Goal: Task Accomplishment & Management: Manage account settings

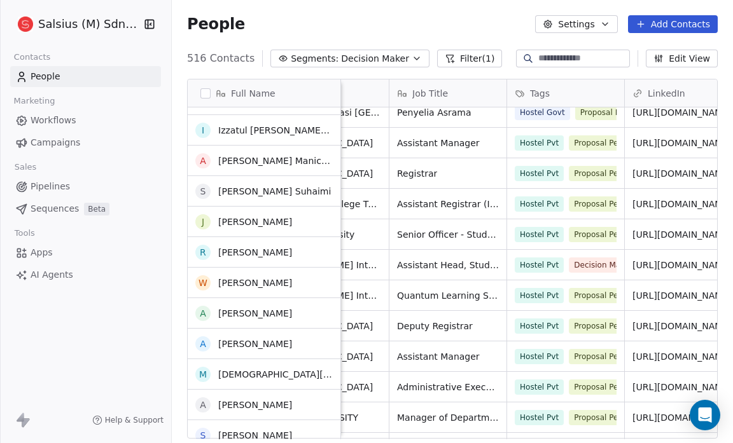
scroll to position [1039, 0]
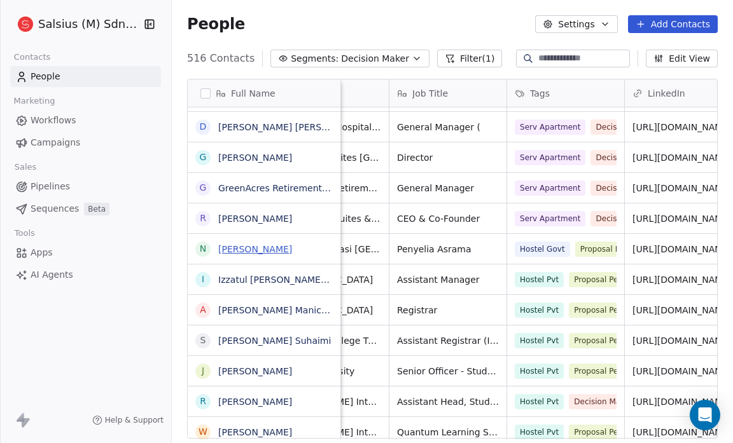
click at [249, 251] on link "[PERSON_NAME]" at bounding box center [255, 249] width 74 height 10
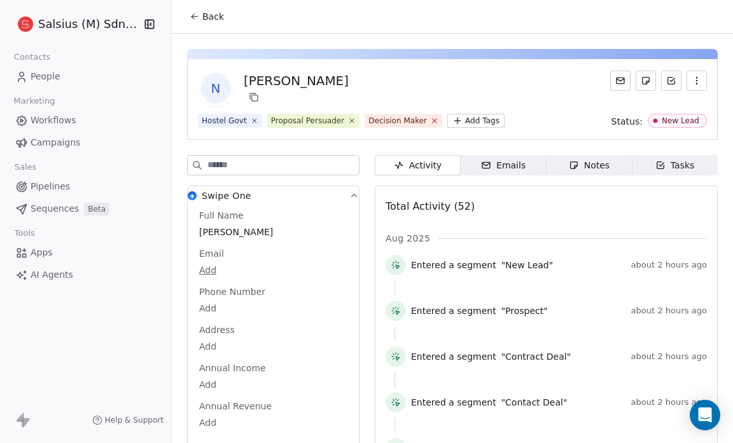
click at [430, 118] on icon at bounding box center [434, 120] width 8 height 8
click at [194, 17] on icon at bounding box center [194, 17] width 6 height 0
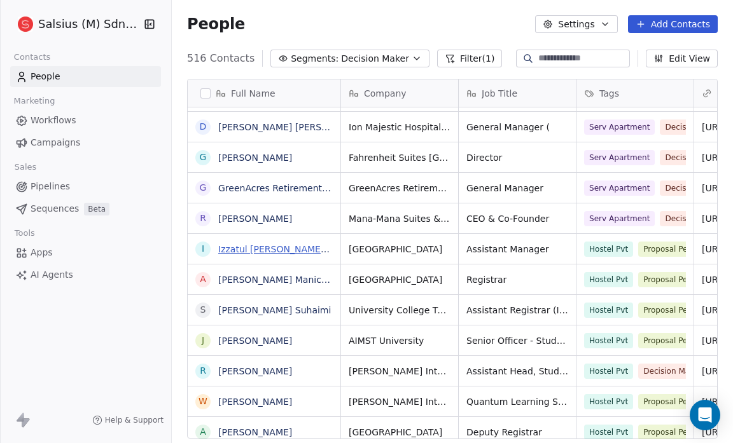
click at [263, 244] on link "Izzatul [PERSON_NAME] [PERSON_NAME]" at bounding box center [309, 249] width 183 height 10
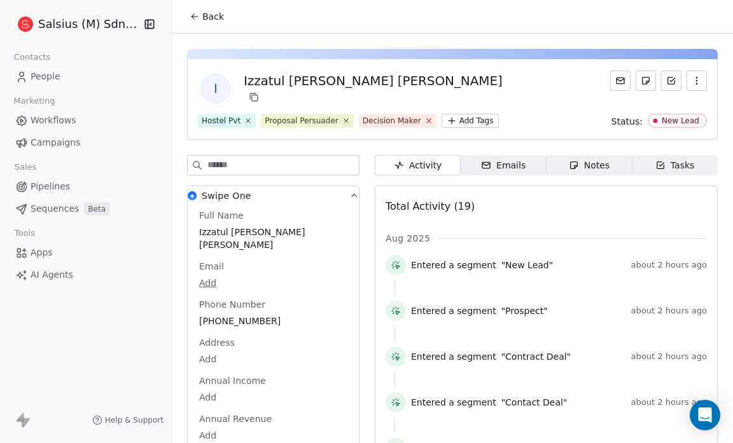
click at [424, 121] on icon at bounding box center [428, 120] width 8 height 8
click at [198, 17] on icon at bounding box center [195, 16] width 10 height 10
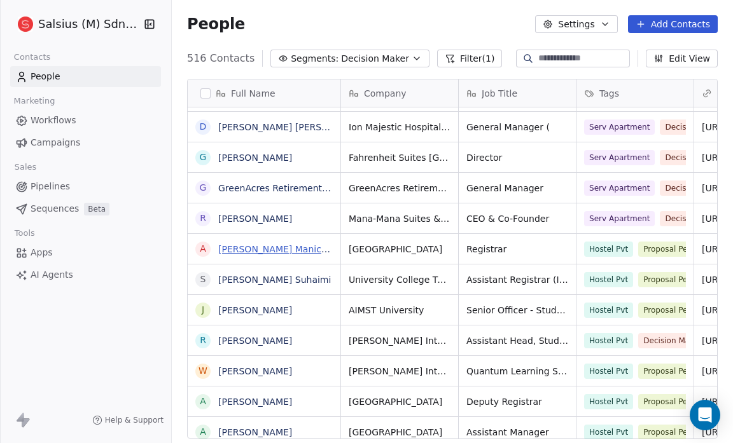
click at [295, 252] on link "[PERSON_NAME] Manicam" at bounding box center [276, 249] width 117 height 10
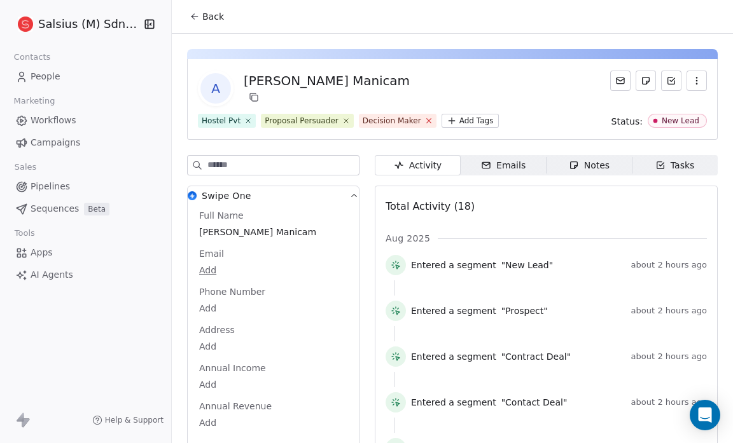
click at [424, 121] on icon at bounding box center [428, 120] width 8 height 8
click at [207, 14] on span "Back" at bounding box center [213, 16] width 22 height 13
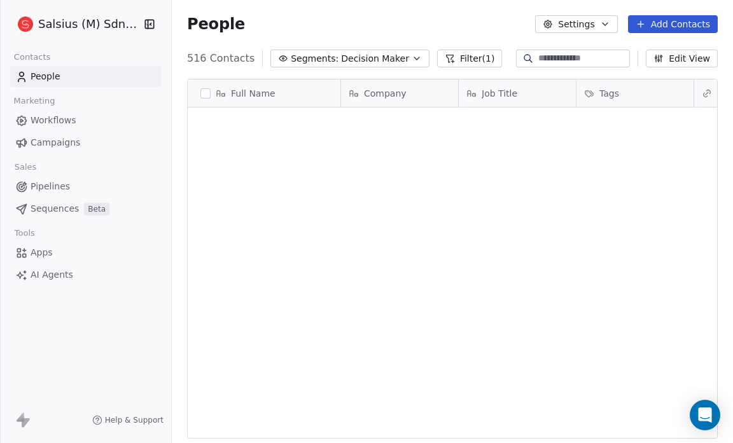
scroll to position [382, 553]
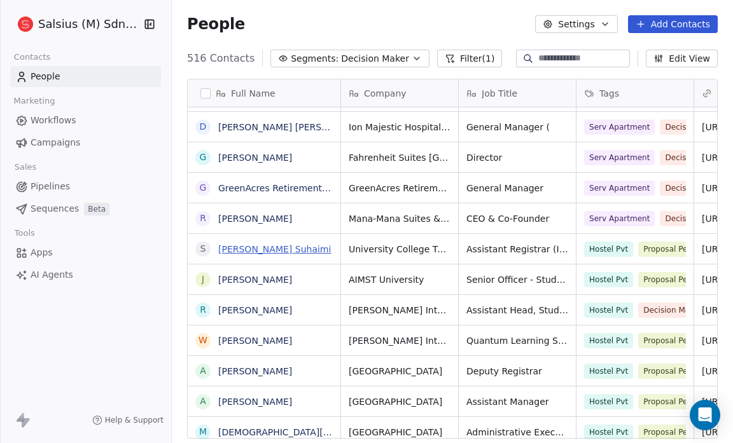
click at [276, 249] on link "[PERSON_NAME] Suhaimi" at bounding box center [274, 249] width 113 height 10
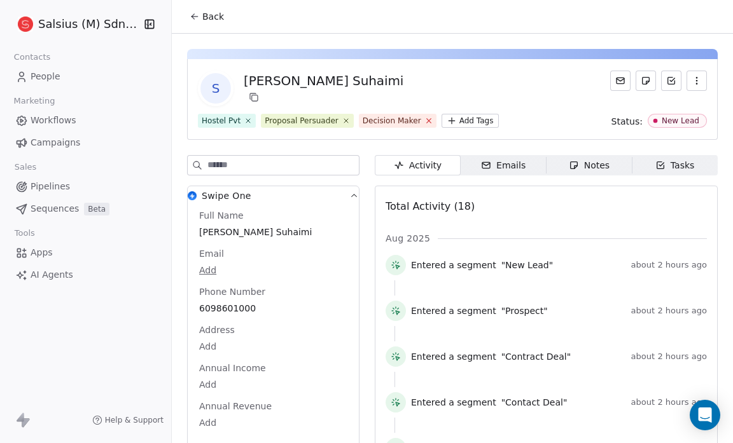
click at [424, 123] on icon at bounding box center [428, 120] width 8 height 8
click at [190, 13] on icon at bounding box center [195, 16] width 10 height 10
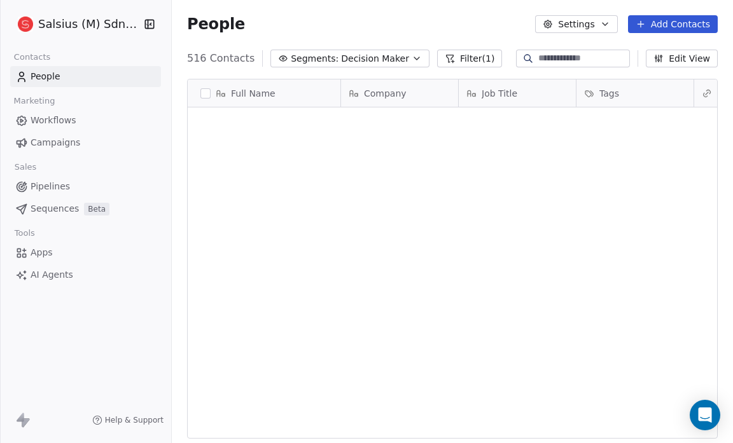
scroll to position [382, 553]
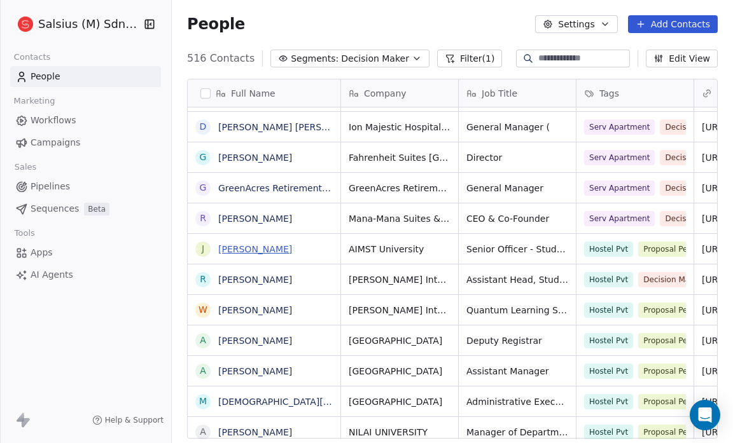
click at [289, 249] on link "[PERSON_NAME]" at bounding box center [255, 249] width 74 height 10
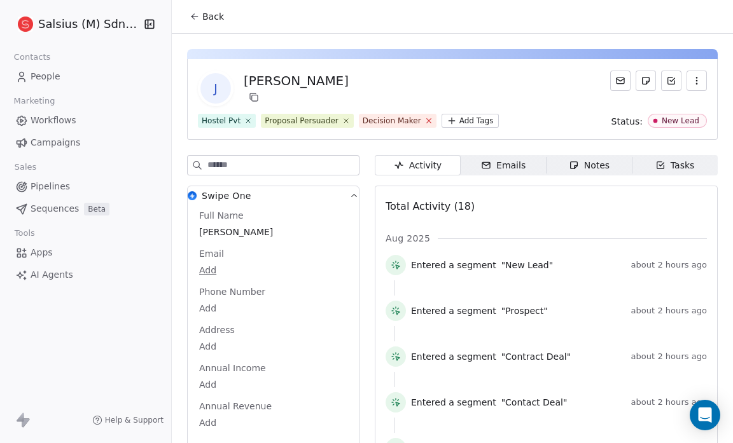
click at [426, 122] on icon at bounding box center [428, 121] width 4 height 4
click at [211, 10] on span "Back" at bounding box center [213, 16] width 22 height 13
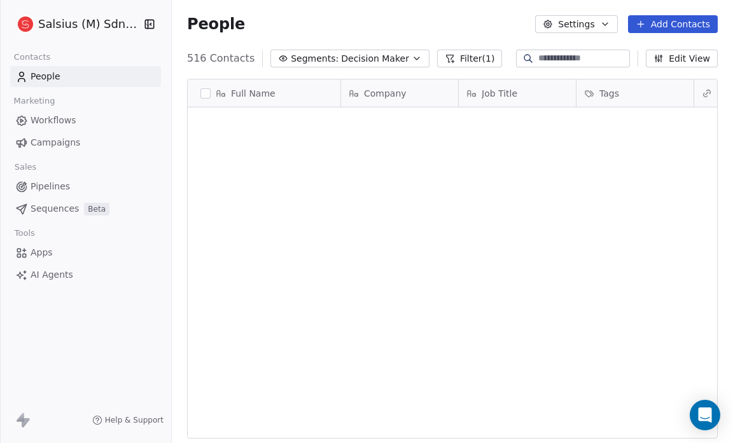
scroll to position [382, 553]
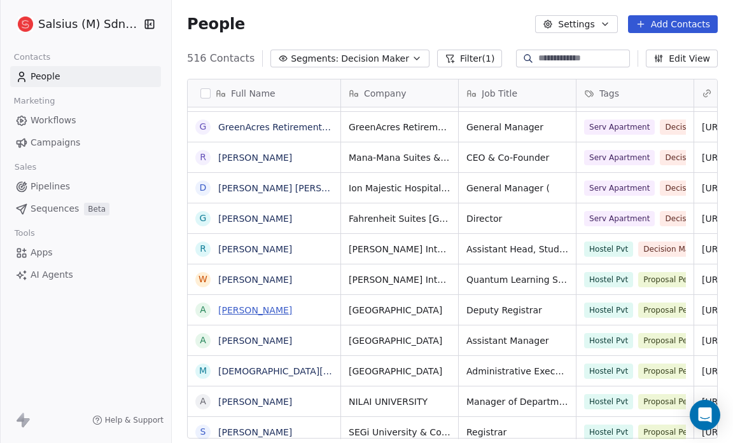
click at [272, 308] on link "[PERSON_NAME]" at bounding box center [255, 310] width 74 height 10
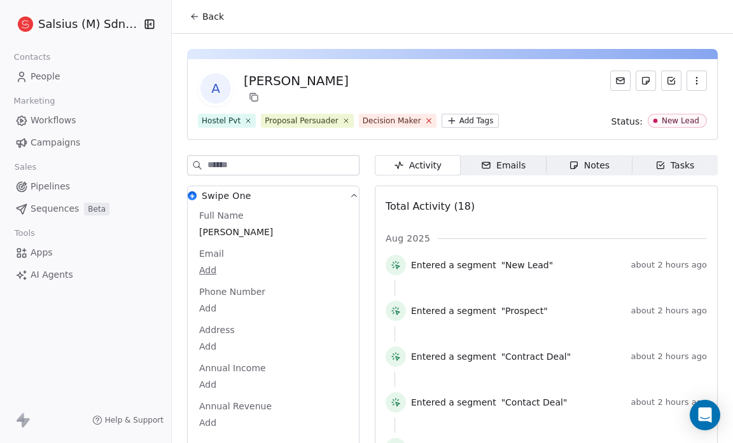
click at [424, 118] on icon at bounding box center [428, 120] width 8 height 8
click at [190, 16] on icon at bounding box center [195, 16] width 10 height 10
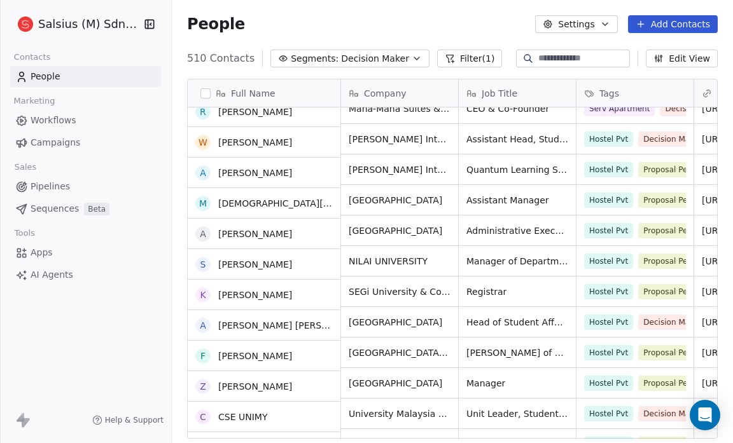
scroll to position [1083, 0]
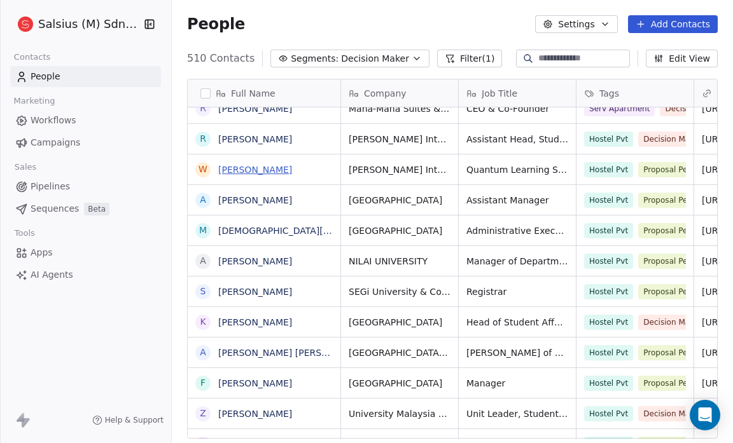
click at [246, 168] on link "[PERSON_NAME]" at bounding box center [255, 170] width 74 height 10
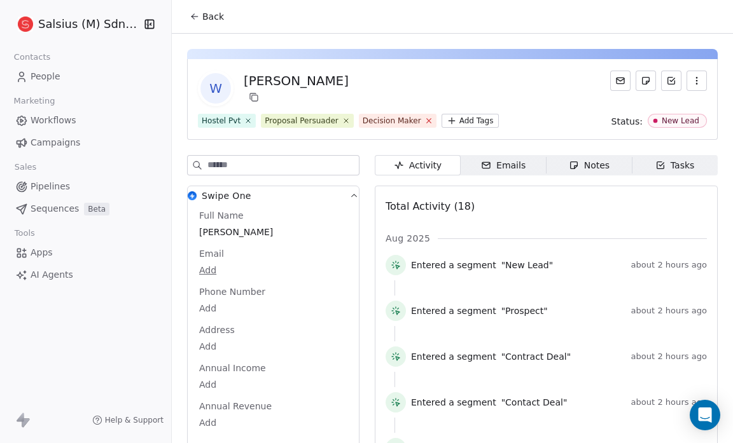
click at [426, 121] on icon at bounding box center [428, 121] width 4 height 4
click at [195, 17] on icon at bounding box center [194, 17] width 6 height 0
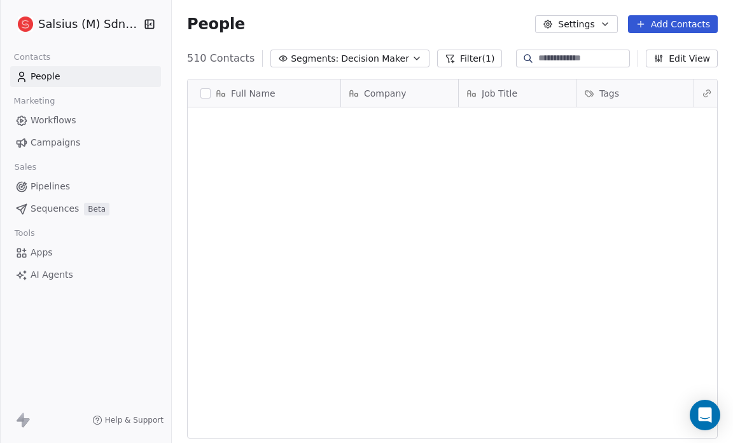
scroll to position [382, 553]
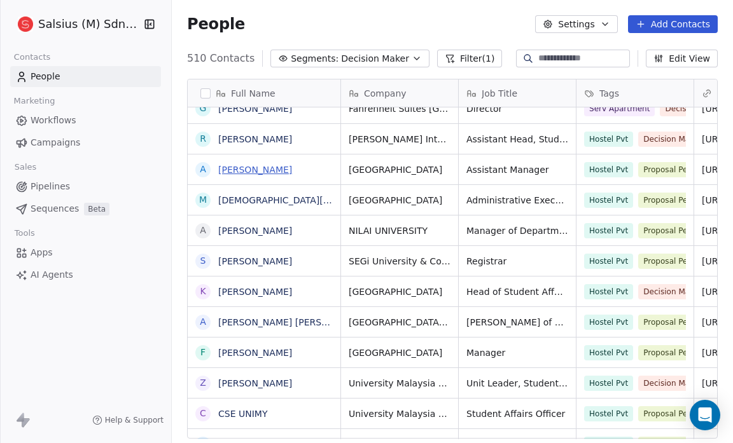
click at [278, 167] on link "[PERSON_NAME]" at bounding box center [255, 170] width 74 height 10
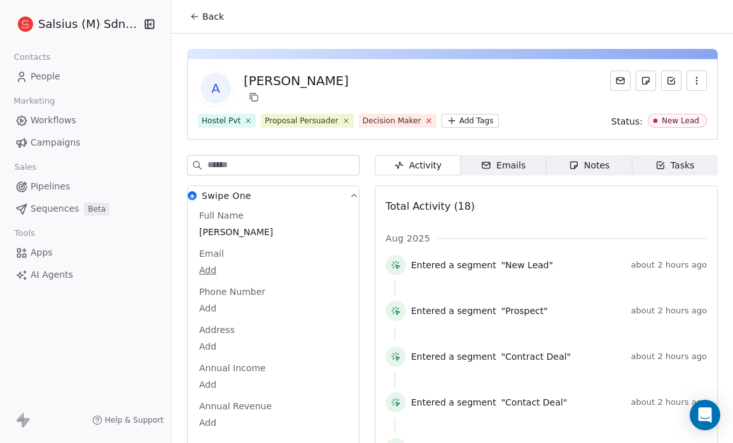
click at [424, 122] on icon at bounding box center [428, 120] width 8 height 8
click at [195, 17] on icon at bounding box center [194, 17] width 6 height 0
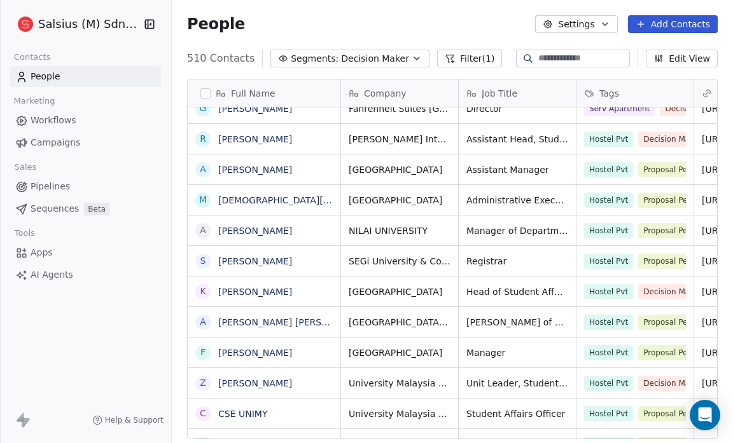
scroll to position [382, 553]
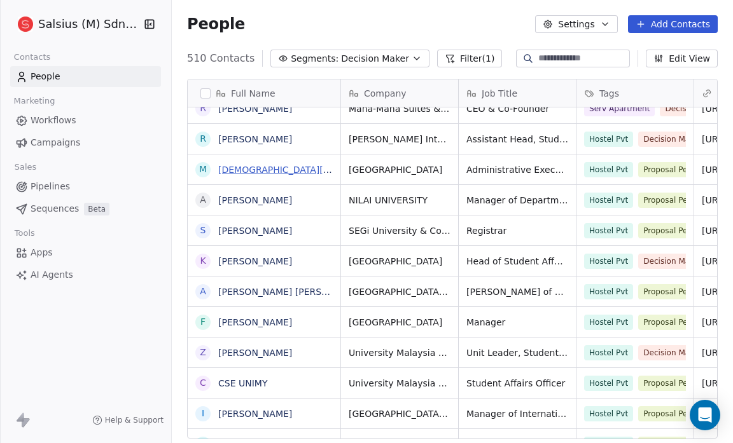
click at [280, 167] on link "[DEMOGRAPHIC_DATA][PERSON_NAME]" at bounding box center [305, 170] width 175 height 10
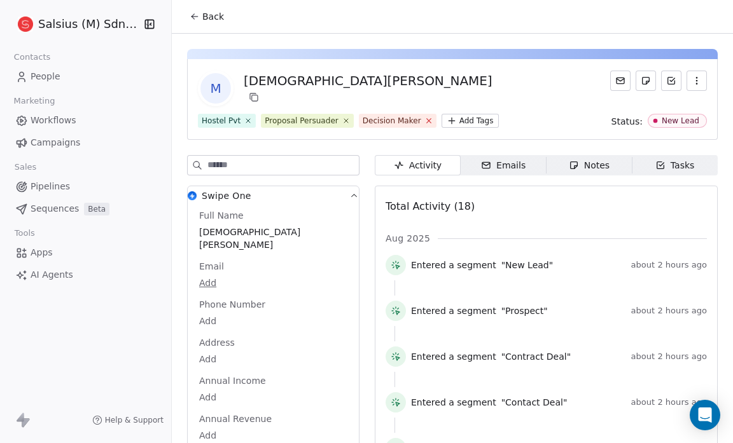
click at [424, 121] on icon at bounding box center [428, 120] width 8 height 8
click at [212, 15] on span "Back" at bounding box center [213, 16] width 22 height 13
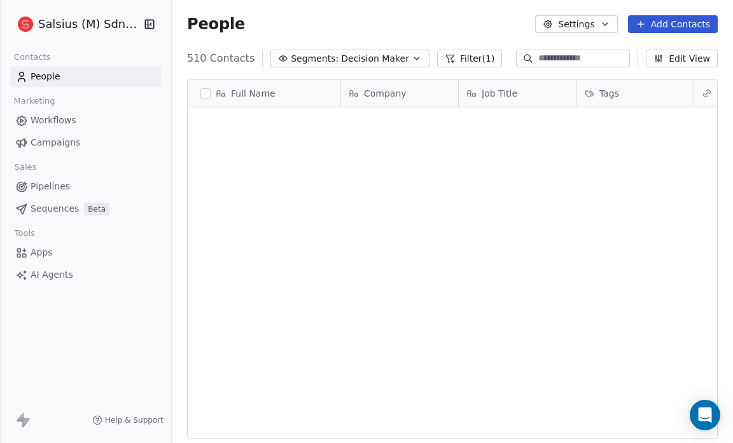
scroll to position [382, 553]
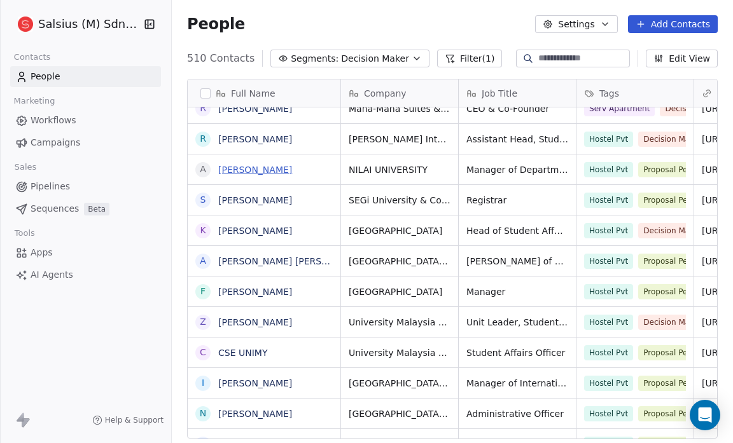
click at [252, 167] on link "[PERSON_NAME]" at bounding box center [255, 170] width 74 height 10
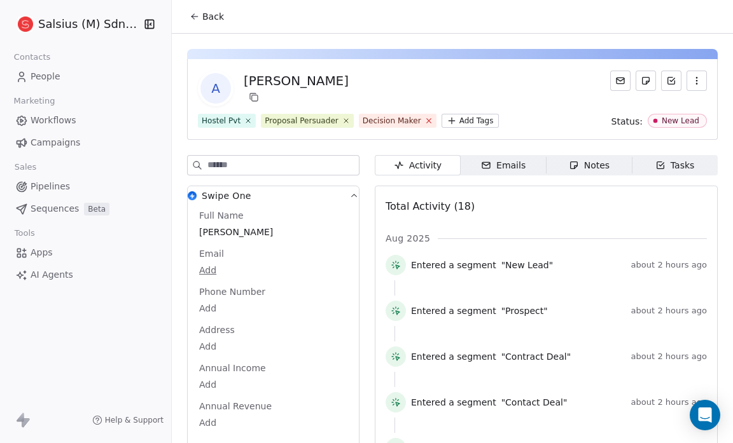
click at [424, 120] on icon at bounding box center [428, 120] width 8 height 8
click at [210, 11] on span "Back" at bounding box center [213, 16] width 22 height 13
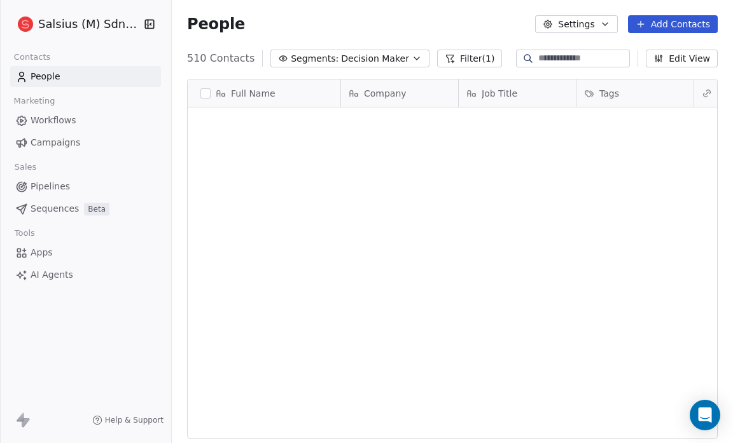
scroll to position [382, 553]
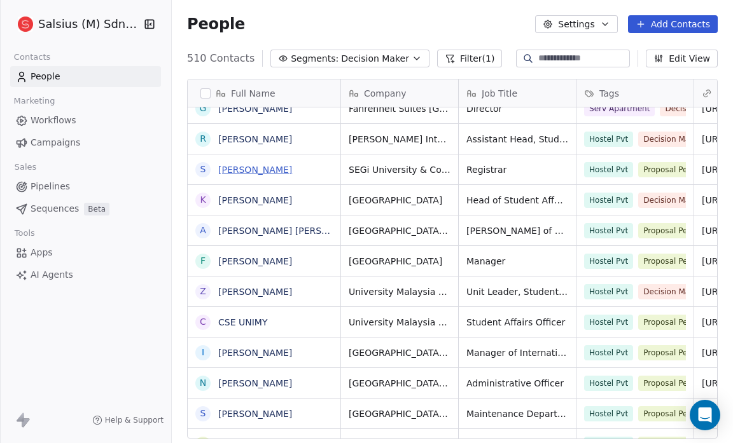
click at [277, 169] on link "[PERSON_NAME]" at bounding box center [255, 170] width 74 height 10
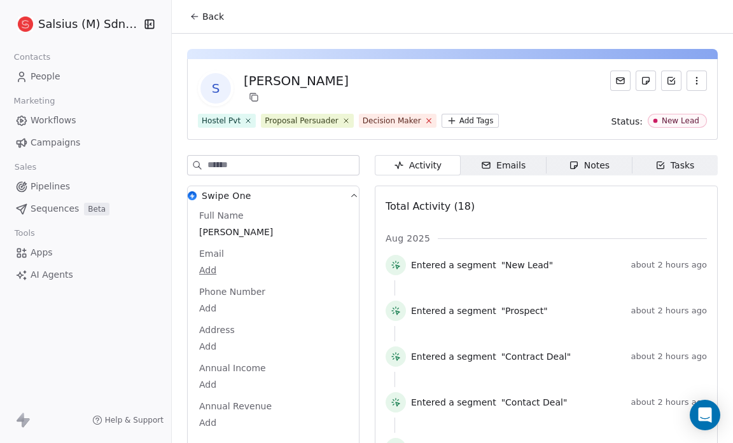
click at [426, 121] on icon at bounding box center [428, 121] width 4 height 4
click at [200, 13] on button "Back" at bounding box center [207, 16] width 50 height 23
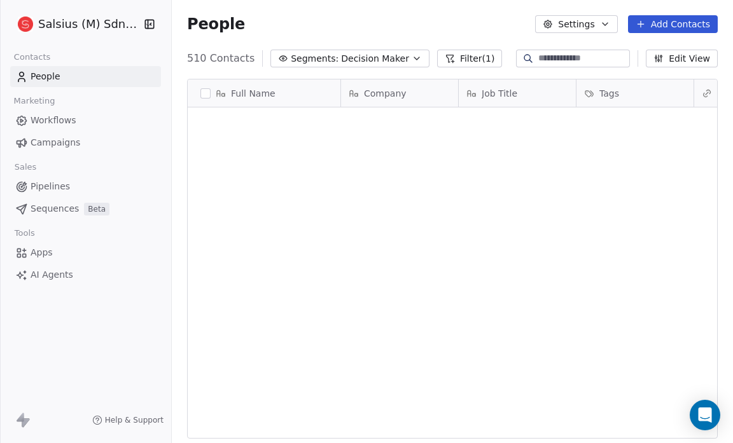
scroll to position [382, 553]
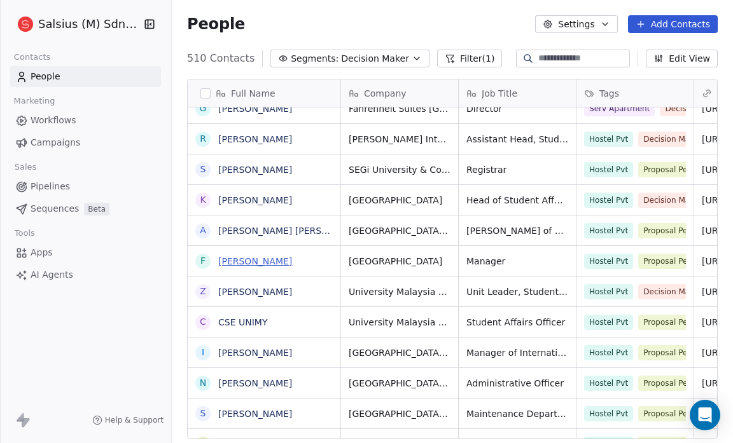
click at [263, 260] on link "[PERSON_NAME]" at bounding box center [255, 261] width 74 height 10
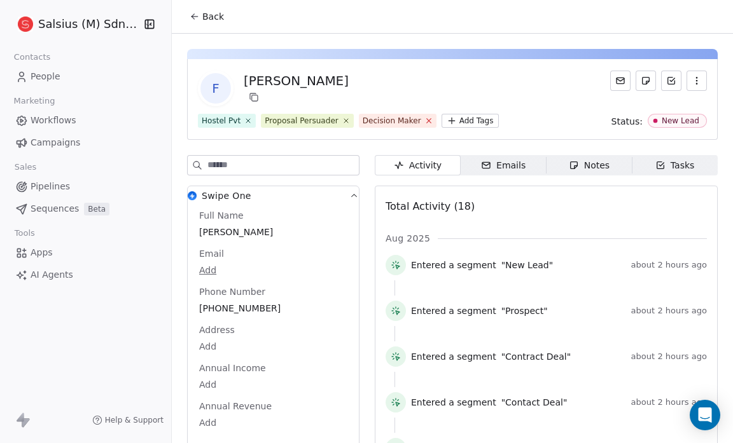
click at [426, 122] on icon at bounding box center [428, 121] width 4 height 4
click at [203, 17] on span "Back" at bounding box center [213, 16] width 22 height 13
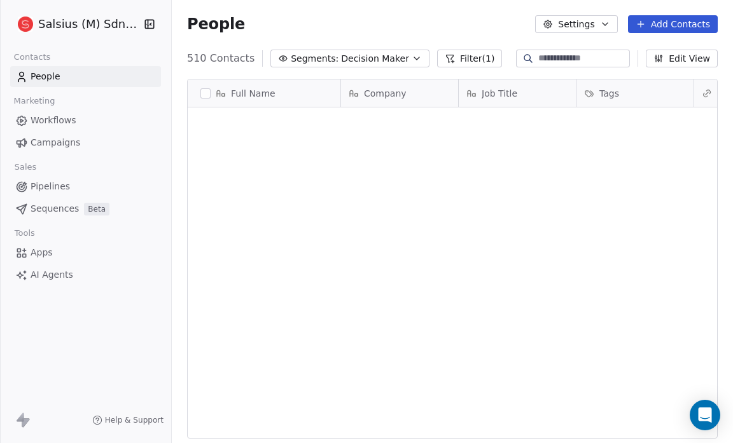
scroll to position [382, 553]
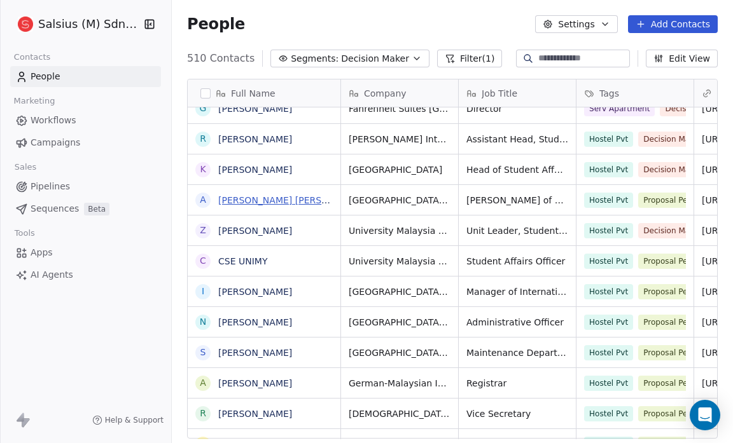
click at [293, 200] on link "[PERSON_NAME] [PERSON_NAME]" at bounding box center [293, 200] width 151 height 10
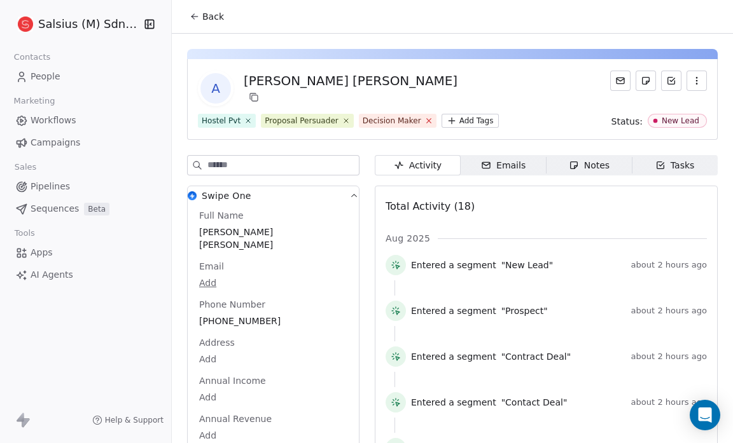
click at [424, 120] on icon at bounding box center [428, 120] width 8 height 8
click at [196, 17] on icon at bounding box center [194, 17] width 6 height 0
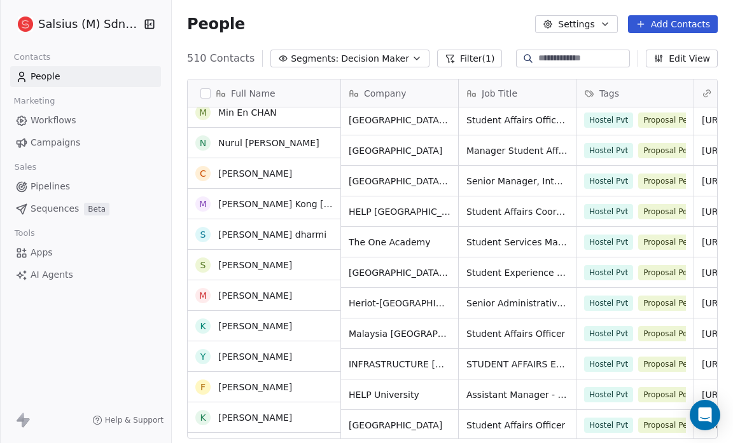
scroll to position [1668, 0]
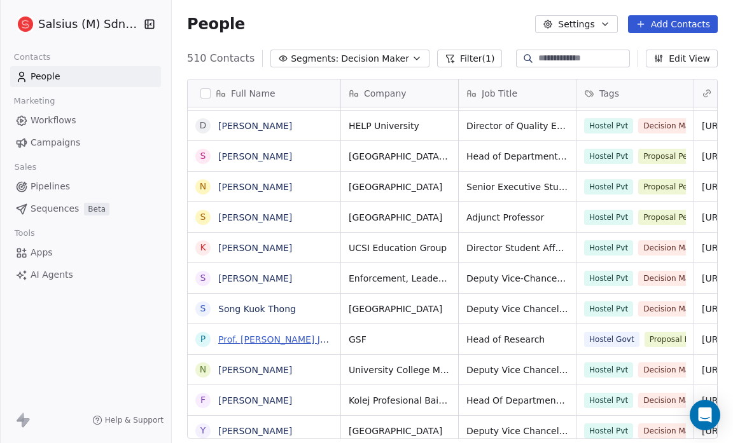
click at [293, 336] on link "Prof. [PERSON_NAME] Jee [PERSON_NAME]" at bounding box center [313, 340] width 190 height 10
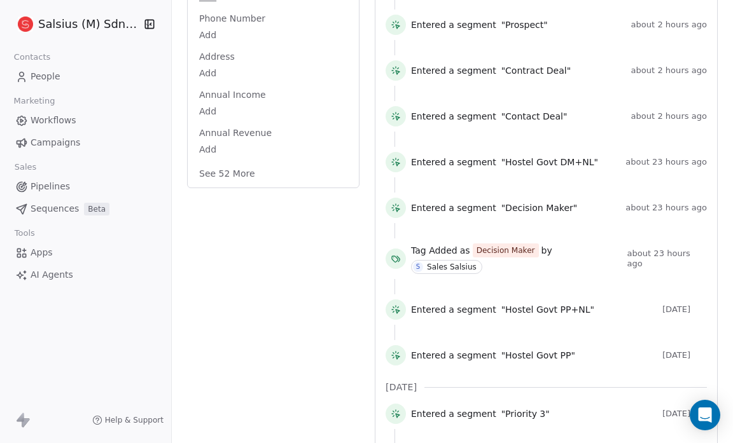
scroll to position [286, 0]
click at [236, 163] on button "See 52 More" at bounding box center [226, 174] width 71 height 23
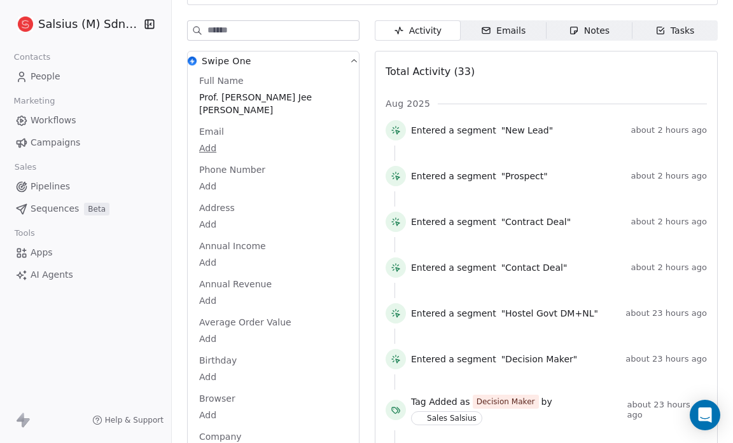
scroll to position [0, 0]
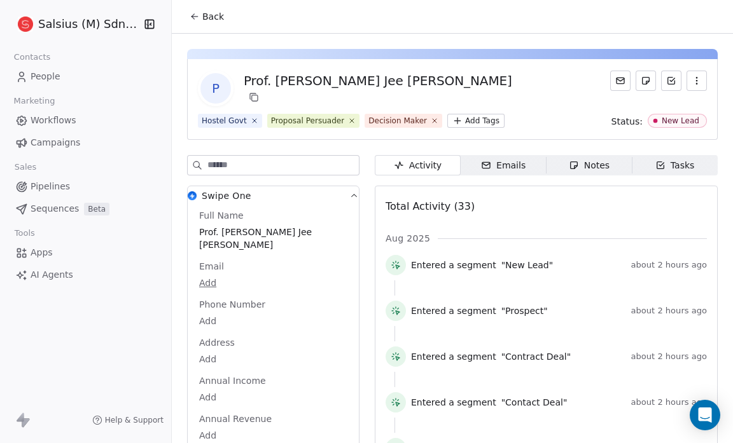
click at [196, 11] on button "Back" at bounding box center [207, 16] width 50 height 23
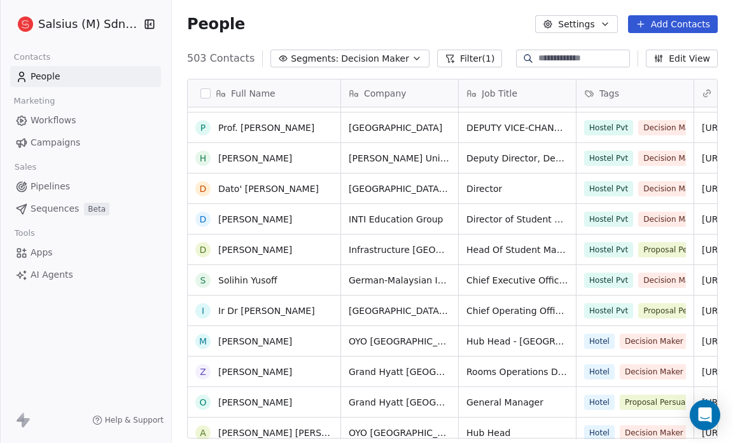
scroll to position [3030, 0]
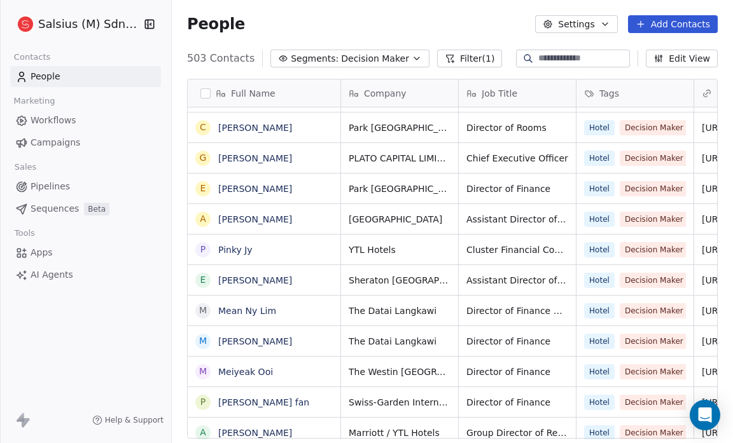
click at [412, 60] on icon "button" at bounding box center [417, 58] width 10 height 10
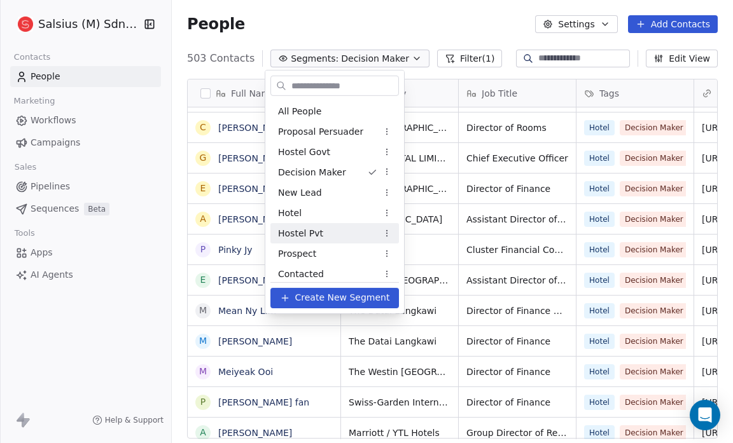
click at [358, 228] on div "Hostel Pvt" at bounding box center [334, 233] width 128 height 20
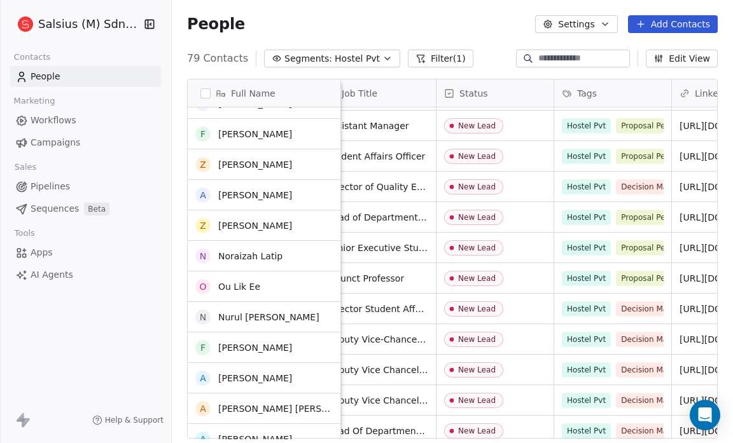
scroll to position [1711, 0]
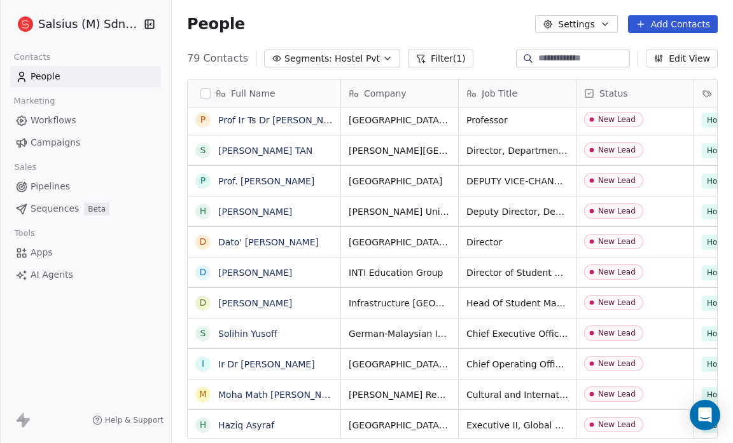
click at [382, 55] on icon "button" at bounding box center [387, 58] width 10 height 10
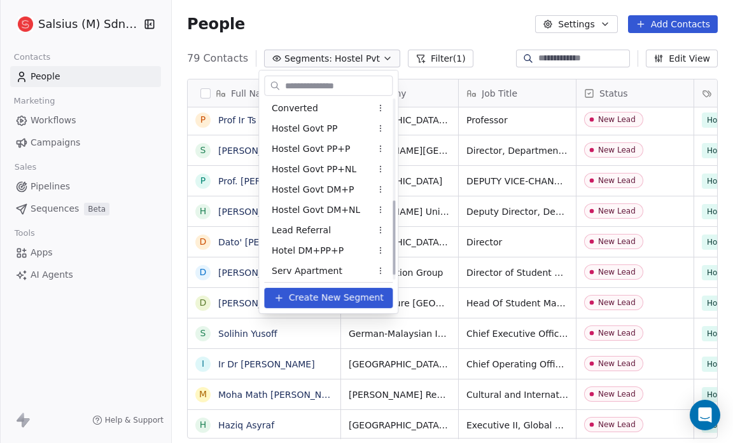
scroll to position [251, 0]
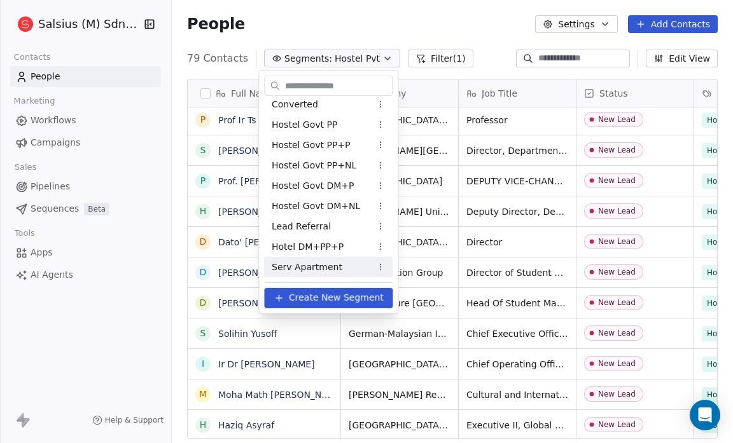
click at [363, 294] on span "Create New Segment" at bounding box center [336, 297] width 95 height 13
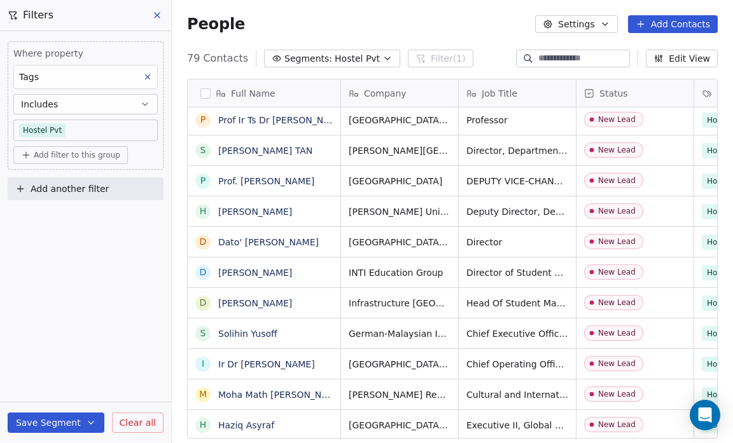
click at [382, 56] on icon "button" at bounding box center [387, 58] width 10 height 10
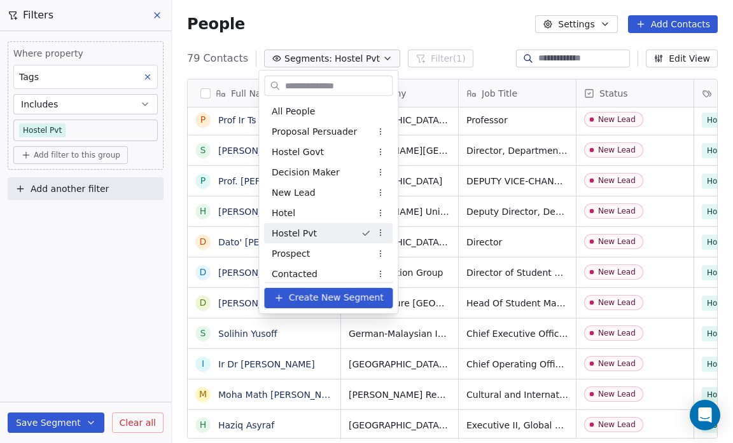
click at [153, 14] on html "Salsius (M) Sdn Bhd Contacts People Marketing Workflows Campaigns Sales Pipelin…" at bounding box center [366, 221] width 733 height 443
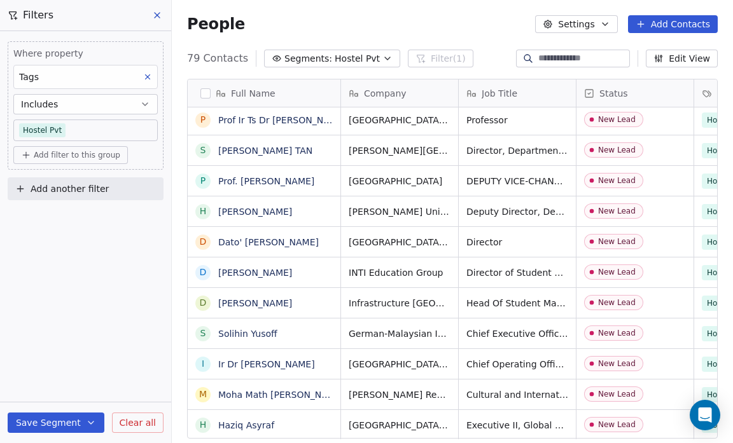
click at [158, 13] on icon at bounding box center [157, 15] width 10 height 10
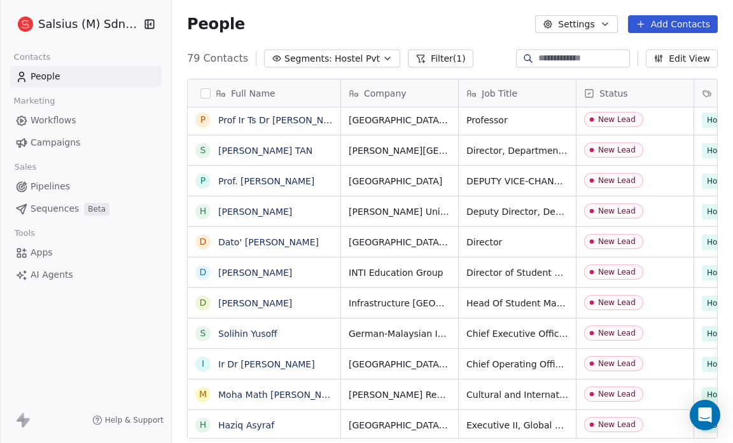
click at [607, 24] on icon "button" at bounding box center [605, 24] width 10 height 10
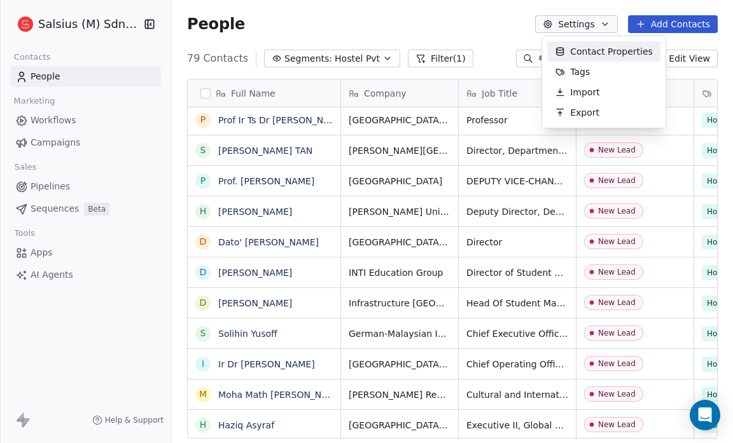
click at [504, 24] on html "Salsius (M) Sdn Bhd Contacts People Marketing Workflows Campaigns Sales Pipelin…" at bounding box center [366, 221] width 733 height 443
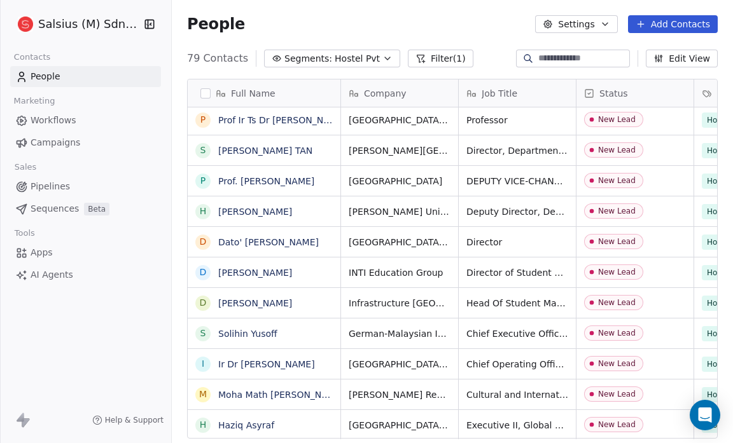
click at [382, 61] on icon "button" at bounding box center [387, 58] width 10 height 10
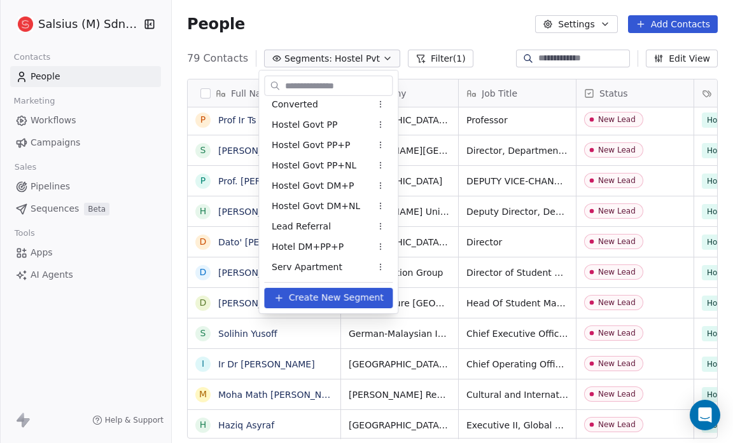
scroll to position [0, 0]
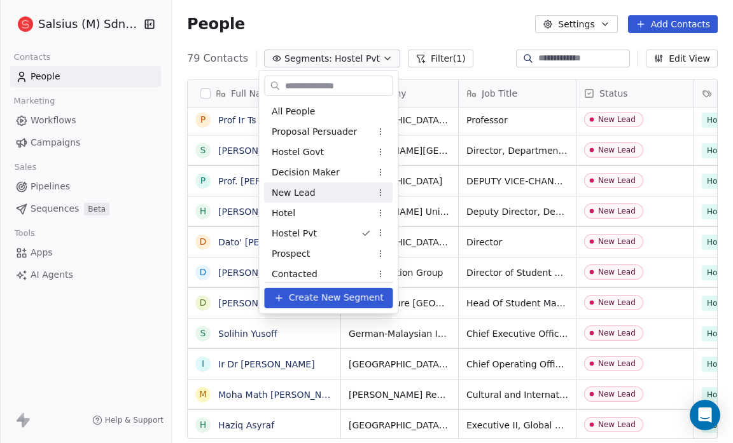
click at [329, 197] on div "New Lead" at bounding box center [328, 193] width 128 height 20
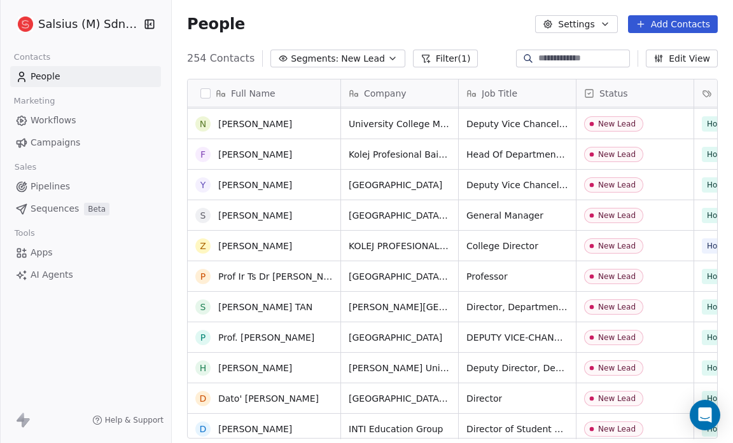
scroll to position [2154, 0]
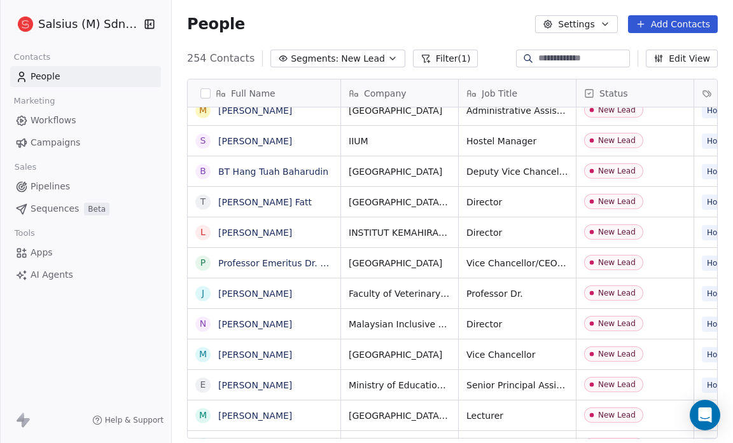
click at [387, 60] on icon "button" at bounding box center [392, 58] width 10 height 10
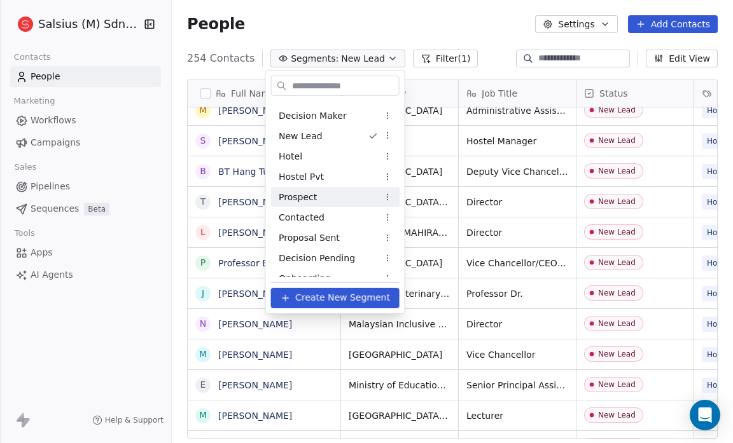
click at [344, 202] on div "Prospect" at bounding box center [335, 197] width 128 height 20
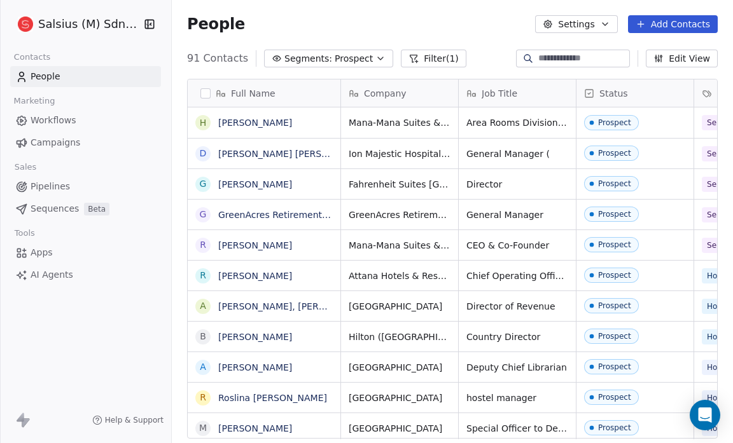
click at [375, 56] on icon "button" at bounding box center [380, 58] width 10 height 10
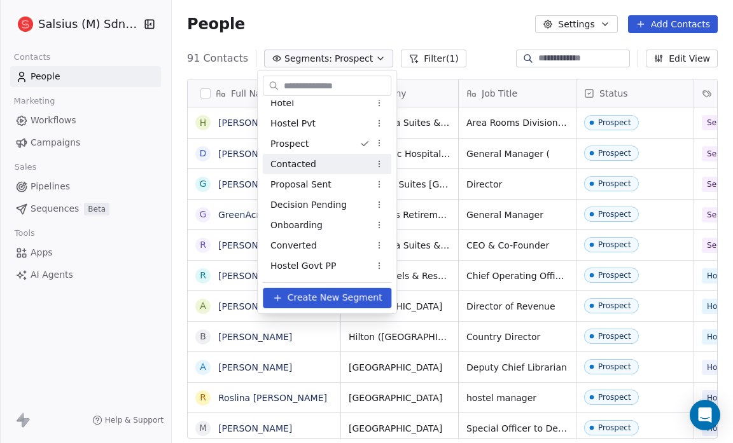
click at [328, 161] on div "Contacted" at bounding box center [327, 164] width 128 height 20
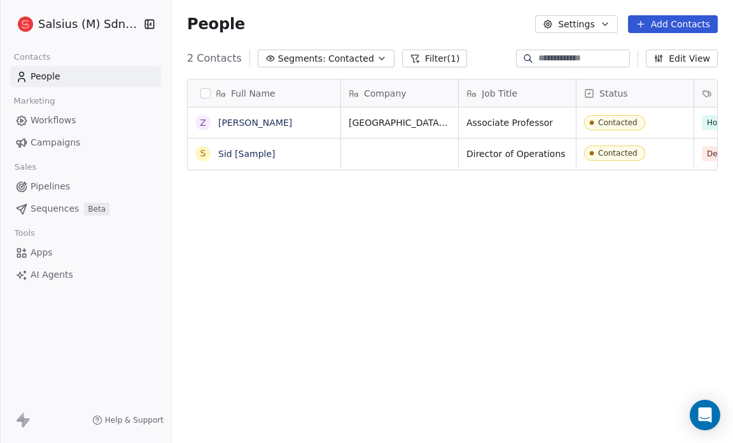
click at [379, 59] on icon "button" at bounding box center [381, 58] width 5 height 3
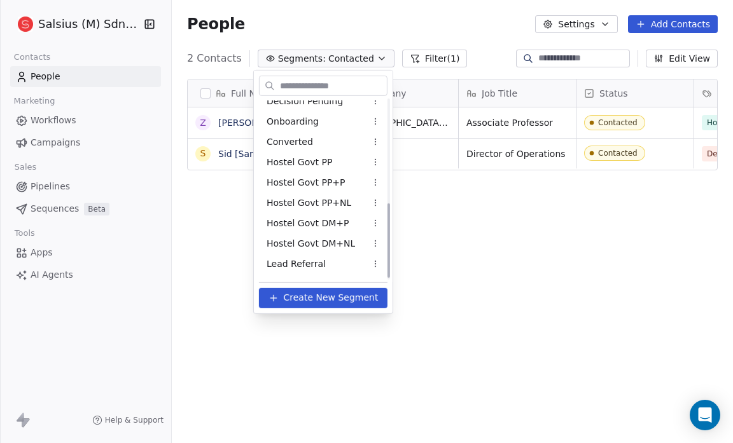
scroll to position [251, 0]
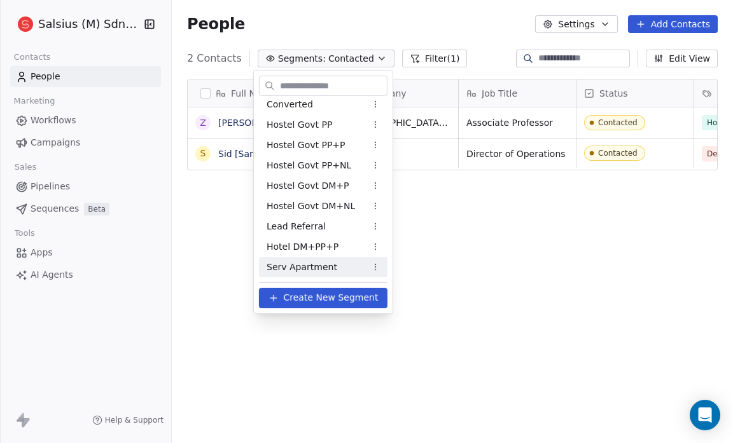
click at [278, 294] on icon at bounding box center [273, 298] width 10 height 10
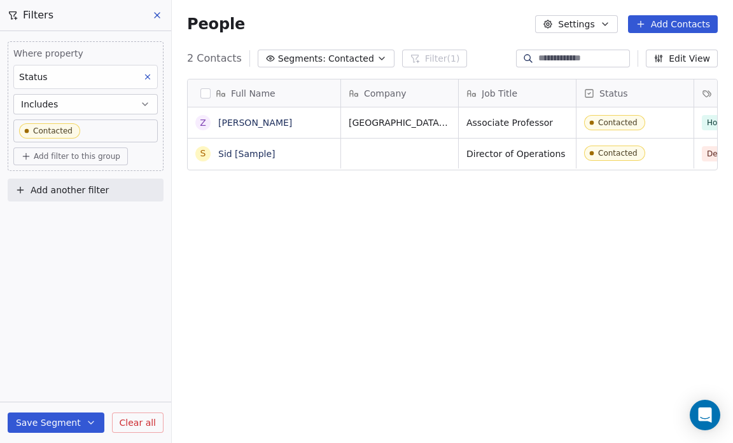
click at [153, 13] on icon at bounding box center [157, 15] width 10 height 10
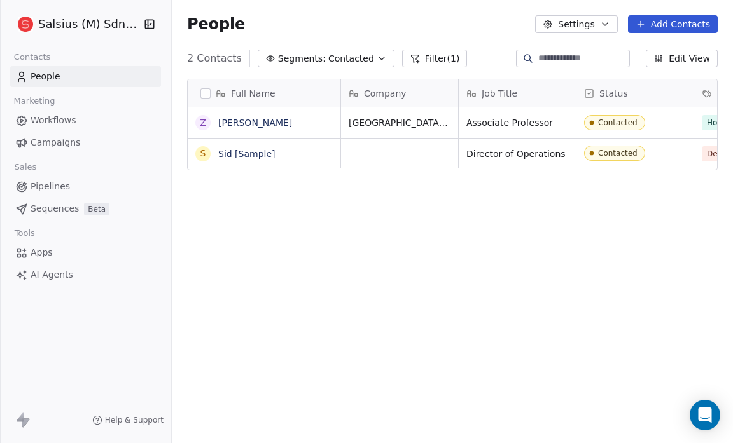
click at [679, 22] on button "Add Contacts" at bounding box center [673, 24] width 90 height 18
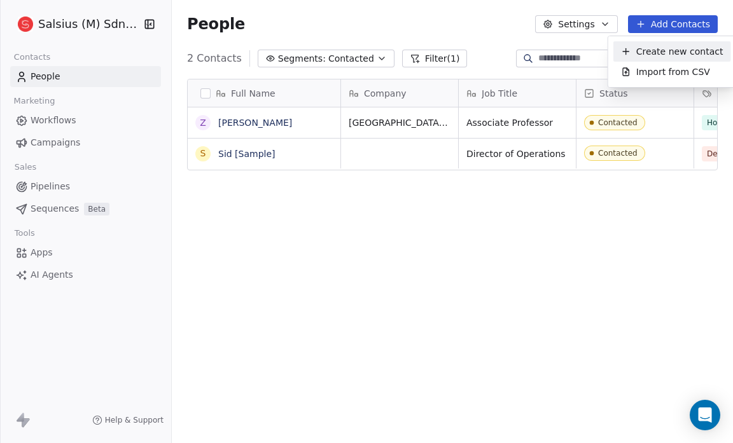
click at [488, 11] on html "Salsius (M) Sdn Bhd Contacts People Marketing Workflows Campaigns Sales Pipelin…" at bounding box center [366, 221] width 733 height 443
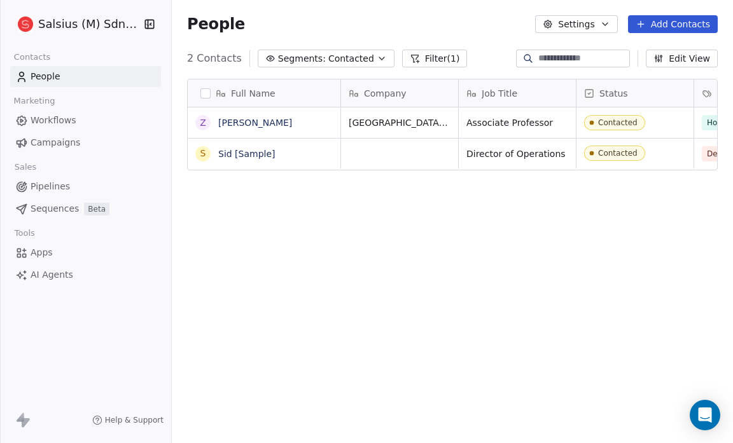
click at [606, 24] on icon "button" at bounding box center [604, 24] width 5 height 3
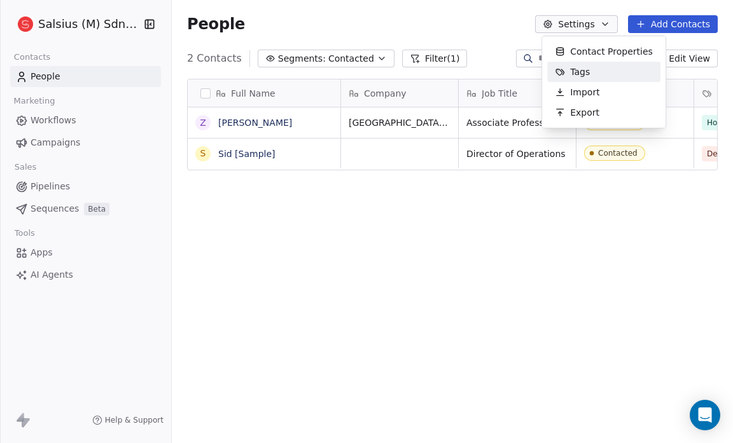
click at [597, 68] on div "Tags" at bounding box center [603, 72] width 113 height 20
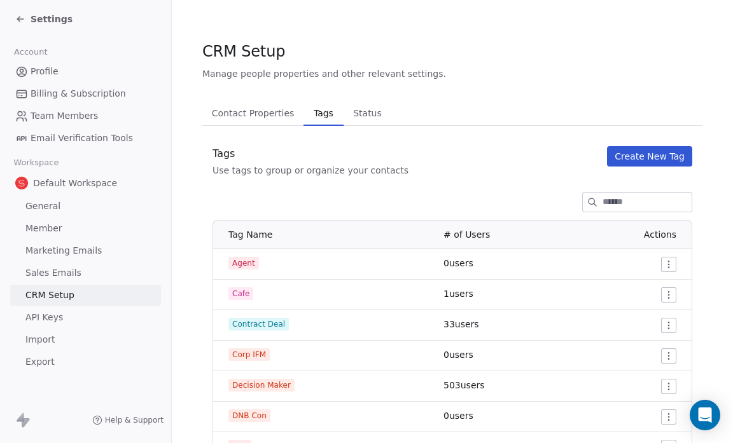
click at [355, 119] on span "Status" at bounding box center [367, 113] width 39 height 18
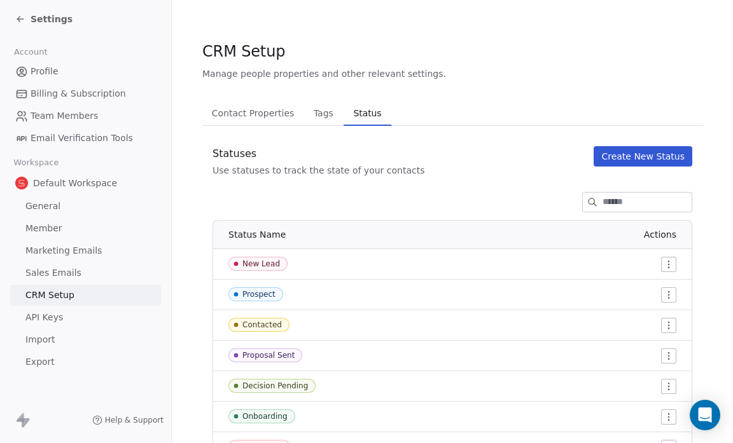
click at [319, 119] on span "Tags" at bounding box center [323, 113] width 30 height 18
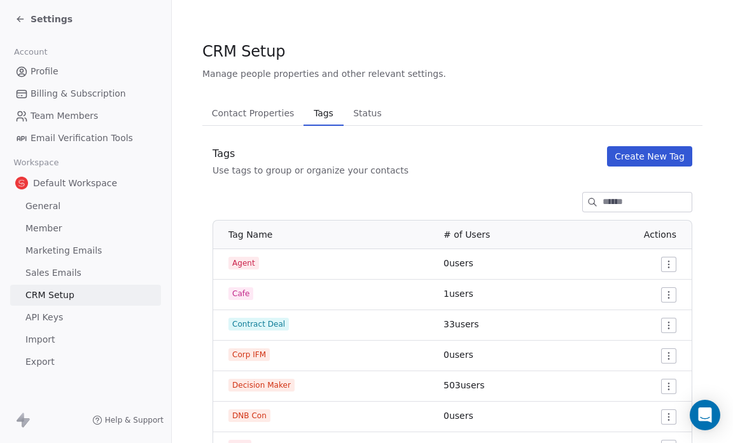
click at [258, 111] on span "Contact Properties" at bounding box center [253, 113] width 93 height 18
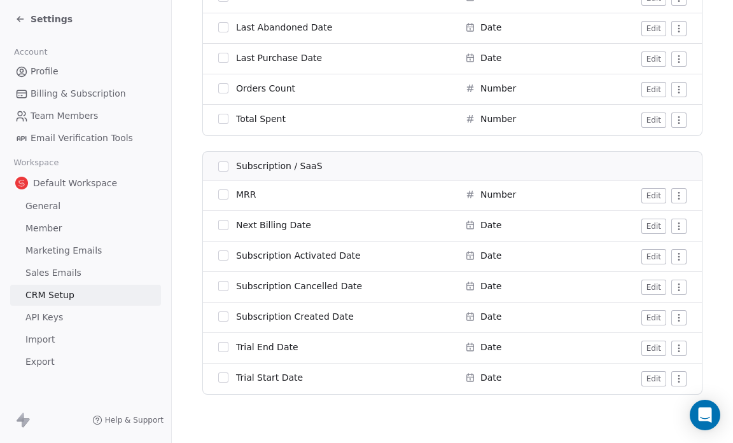
scroll to position [1763, 0]
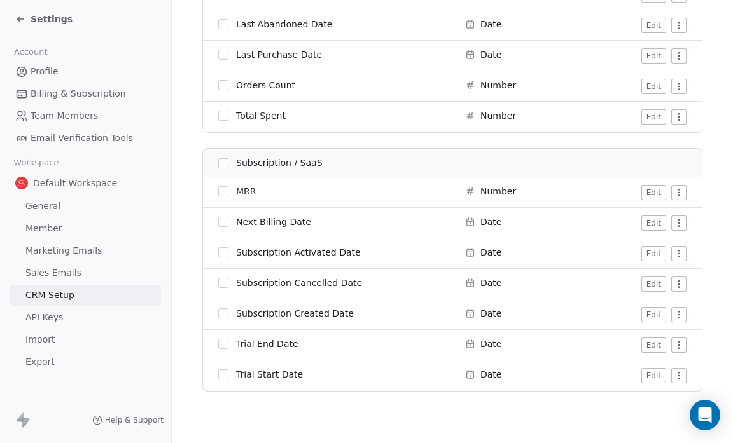
click at [19, 18] on icon at bounding box center [20, 19] width 10 height 10
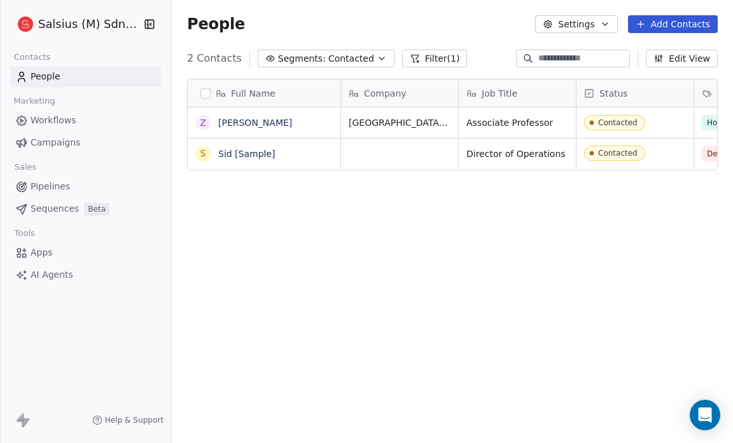
scroll to position [382, 553]
click at [22, 417] on icon at bounding box center [21, 417] width 8 height 9
click at [21, 421] on icon at bounding box center [21, 417] width 8 height 9
click at [148, 419] on span "Help & Support" at bounding box center [134, 420] width 59 height 10
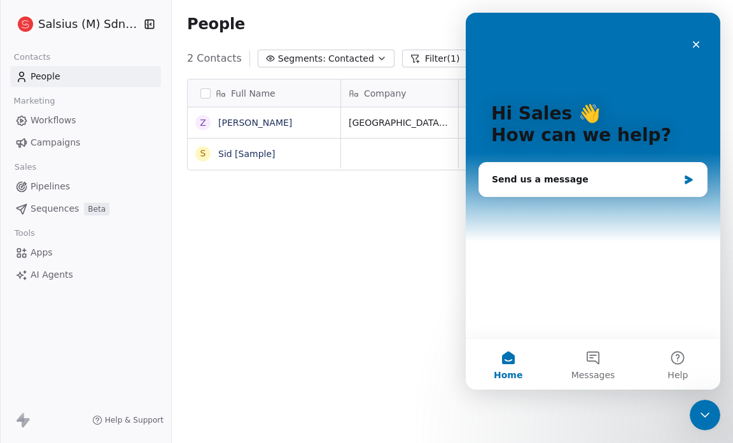
scroll to position [0, 0]
click at [696, 42] on icon "Close" at bounding box center [696, 44] width 10 height 10
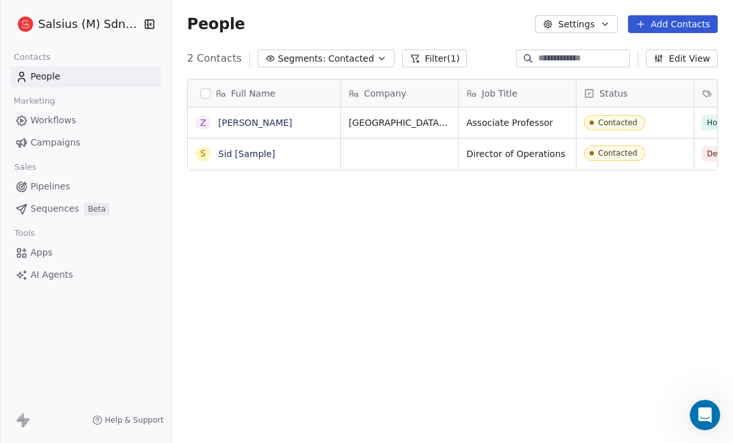
click at [52, 118] on span "Workflows" at bounding box center [54, 120] width 46 height 13
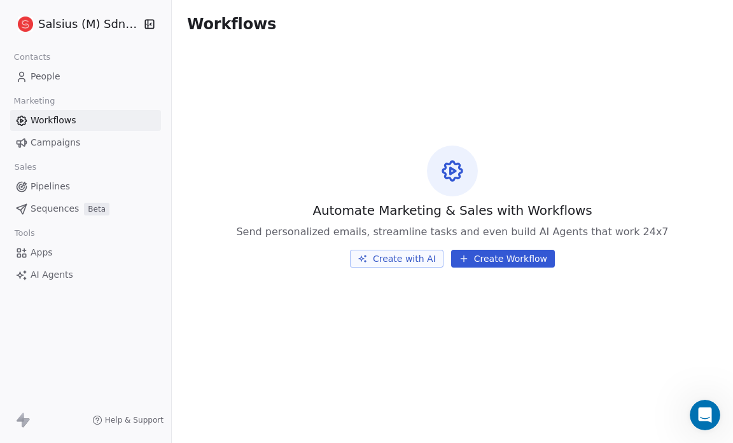
click at [53, 148] on span "Campaigns" at bounding box center [56, 142] width 50 height 13
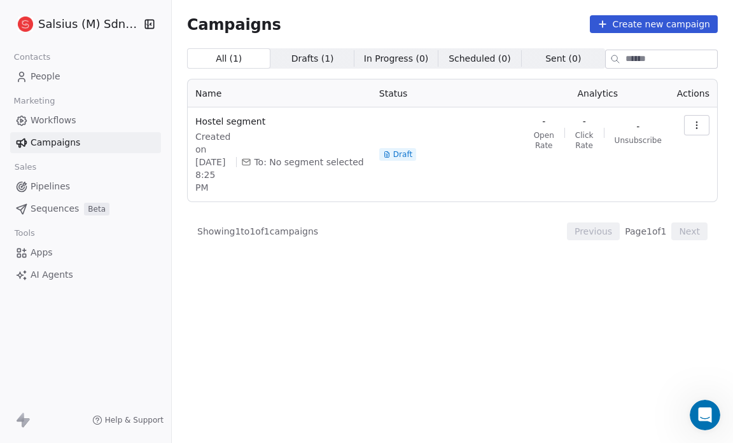
click at [46, 78] on span "People" at bounding box center [46, 76] width 30 height 13
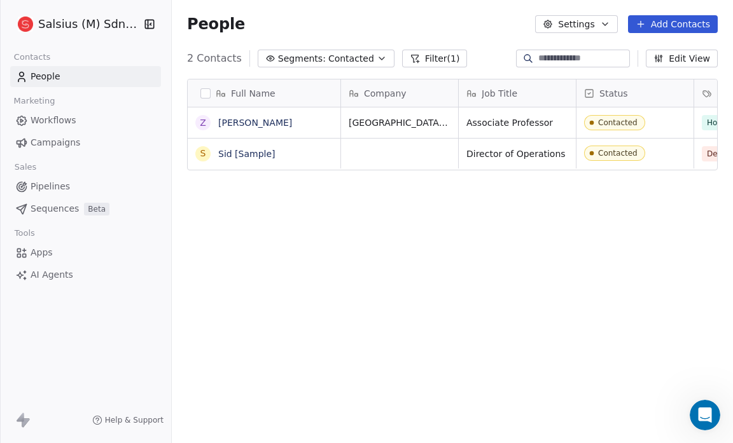
scroll to position [382, 553]
click at [74, 80] on link "People" at bounding box center [85, 76] width 151 height 21
click at [50, 73] on span "People" at bounding box center [46, 76] width 30 height 13
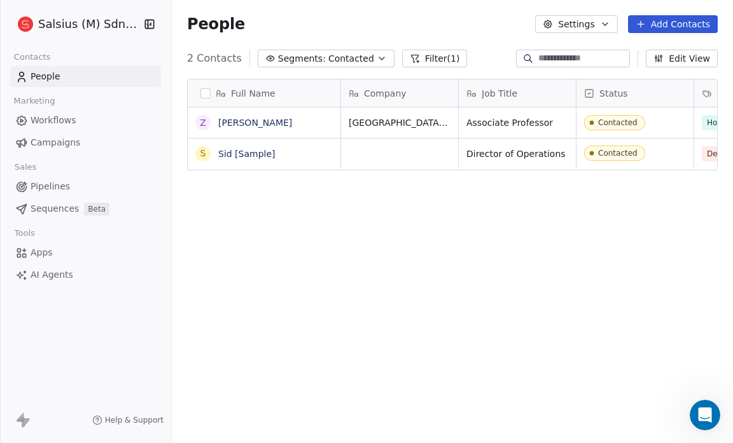
click at [377, 57] on icon "button" at bounding box center [382, 58] width 10 height 10
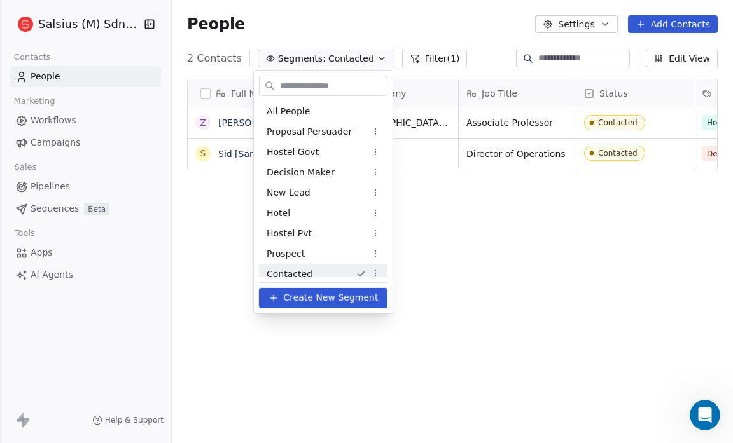
scroll to position [7, 0]
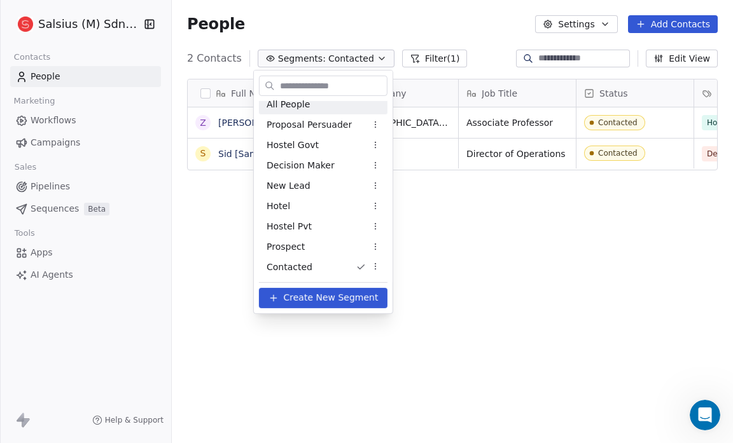
click at [336, 106] on div "All People" at bounding box center [323, 104] width 128 height 20
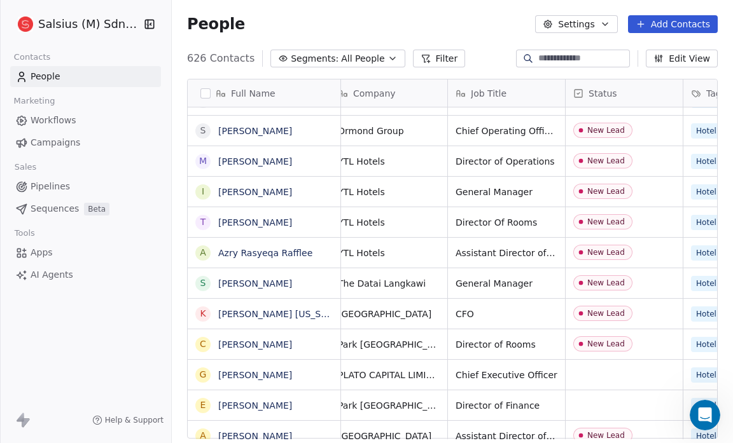
scroll to position [8, 0]
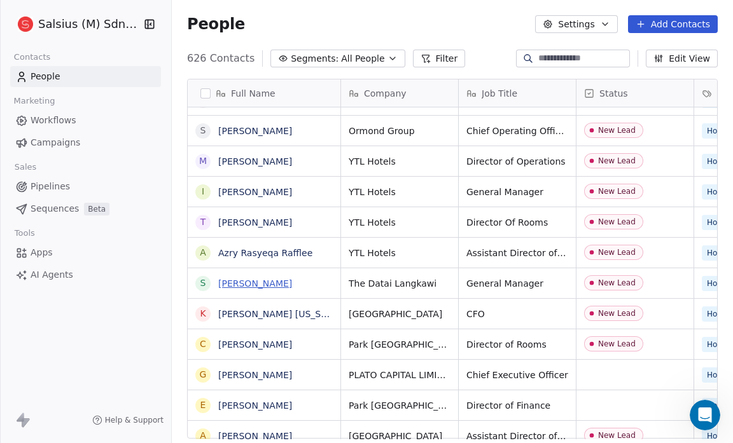
click at [271, 279] on link "[PERSON_NAME]" at bounding box center [255, 284] width 74 height 10
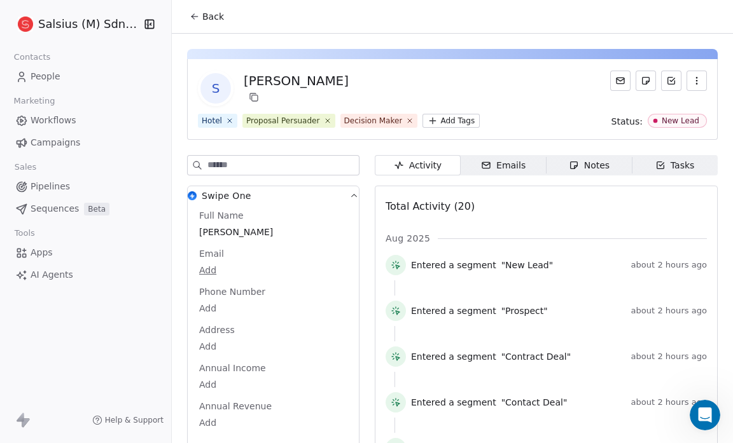
click at [317, 121] on span "Proposal Persuader" at bounding box center [288, 121] width 93 height 14
click at [323, 117] on icon at bounding box center [327, 120] width 8 height 8
click at [195, 15] on icon at bounding box center [195, 16] width 10 height 10
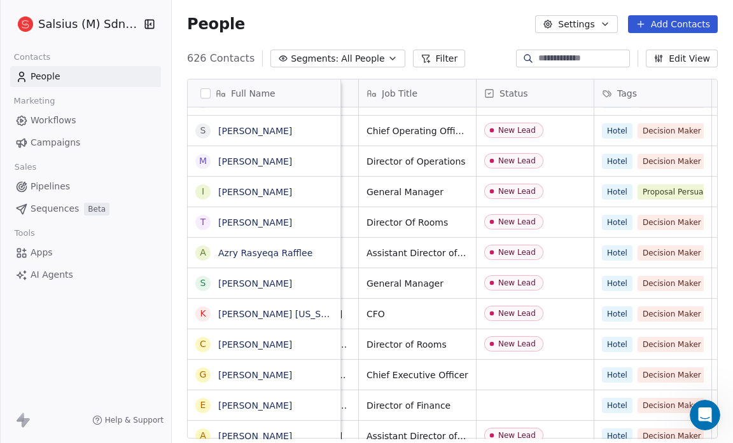
scroll to position [0, 99]
click at [237, 195] on link "[PERSON_NAME]" at bounding box center [255, 192] width 74 height 10
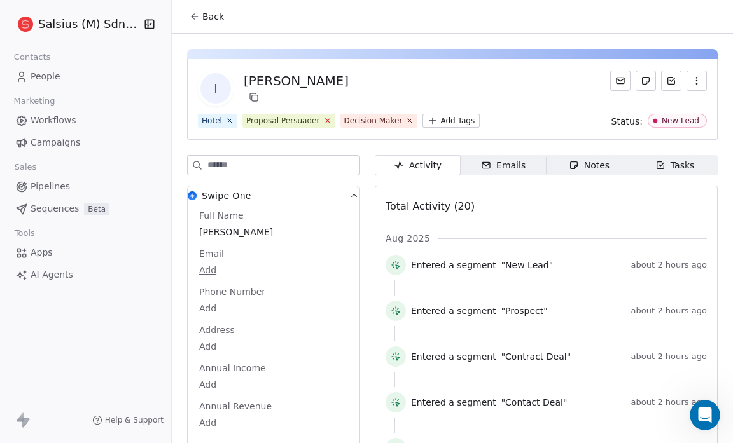
click at [325, 121] on icon at bounding box center [327, 121] width 4 height 4
click at [193, 22] on button "Back" at bounding box center [207, 16] width 50 height 23
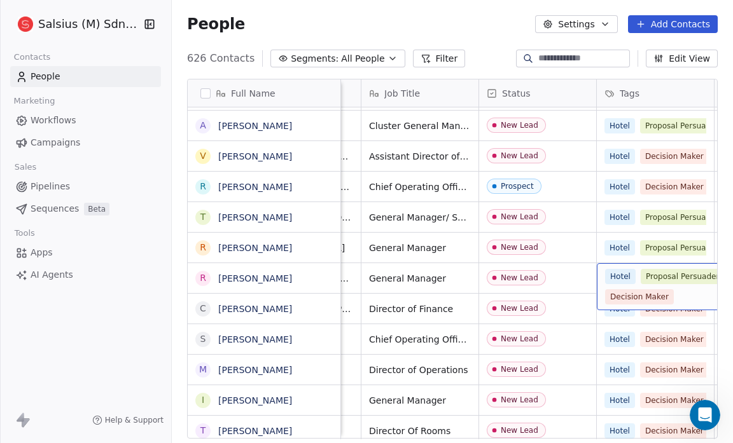
scroll to position [3, 102]
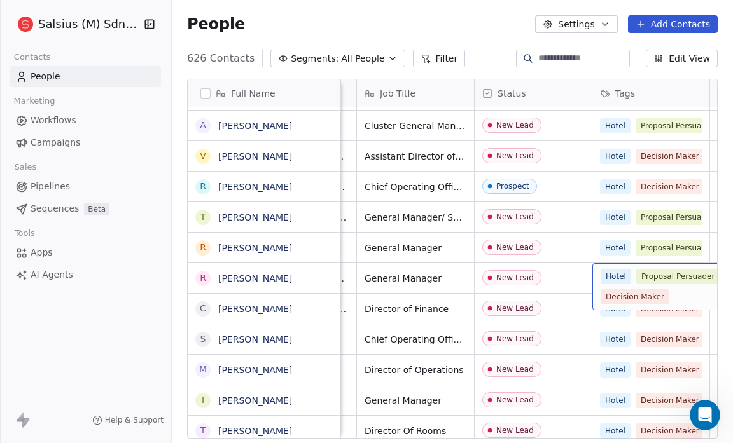
click at [642, 296] on span "Decision Maker" at bounding box center [634, 296] width 69 height 15
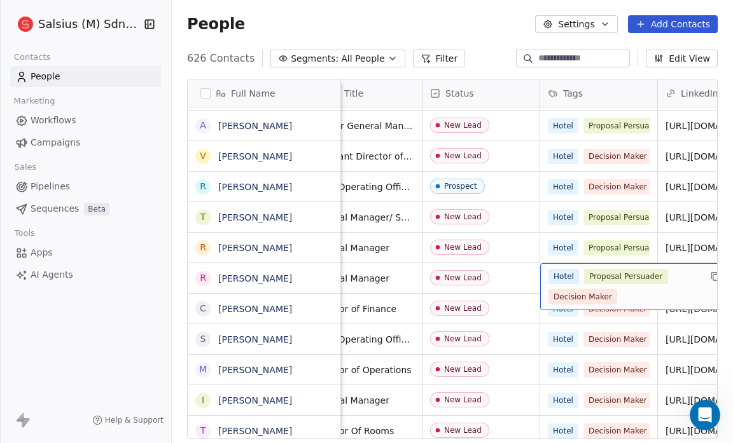
scroll to position [3, 160]
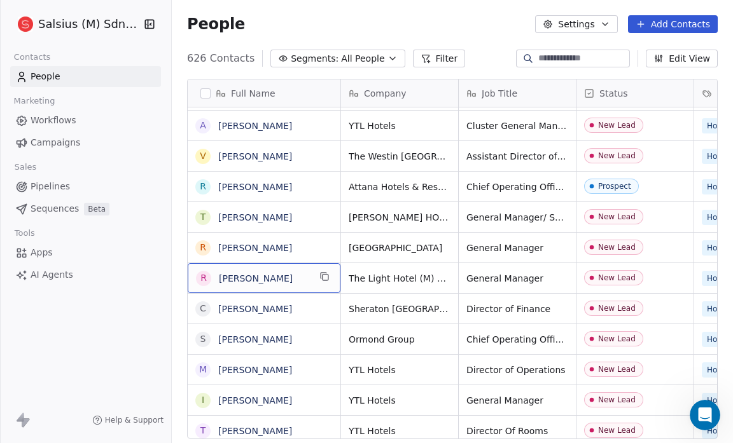
click at [275, 278] on span "[PERSON_NAME]" at bounding box center [264, 278] width 90 height 13
click at [247, 280] on link "[PERSON_NAME]" at bounding box center [255, 279] width 74 height 10
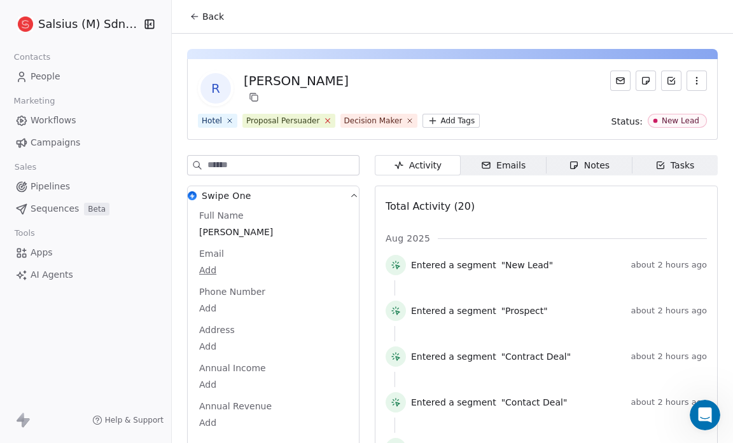
click at [323, 116] on icon at bounding box center [327, 120] width 8 height 8
click at [198, 16] on icon at bounding box center [195, 16] width 10 height 10
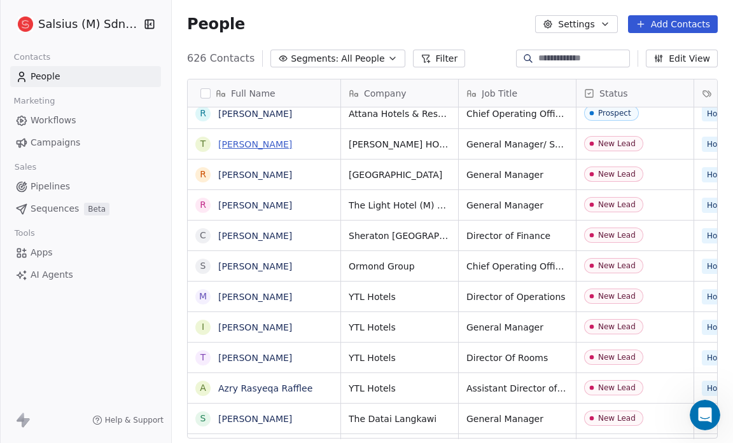
click at [267, 147] on link "[PERSON_NAME]" at bounding box center [255, 144] width 74 height 10
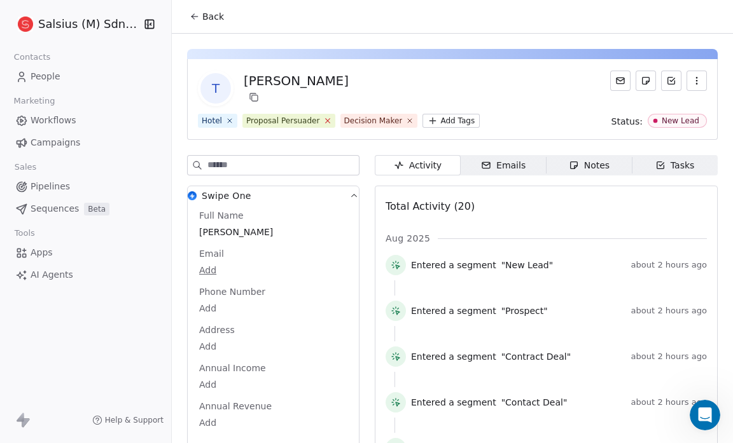
click at [323, 120] on icon at bounding box center [327, 120] width 8 height 8
click at [199, 15] on icon at bounding box center [195, 16] width 10 height 10
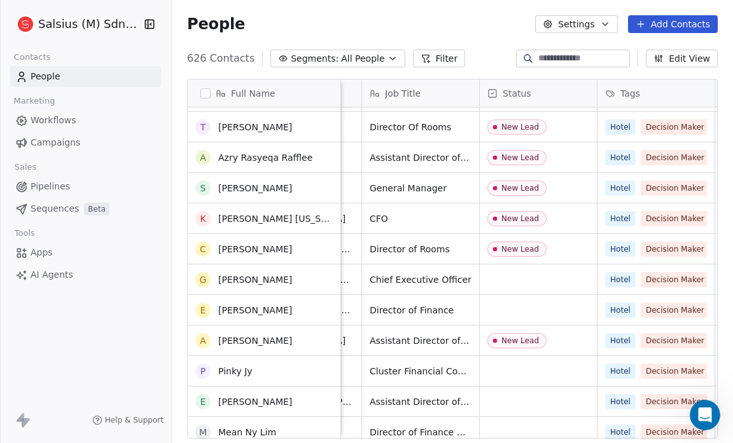
scroll to position [6616, 0]
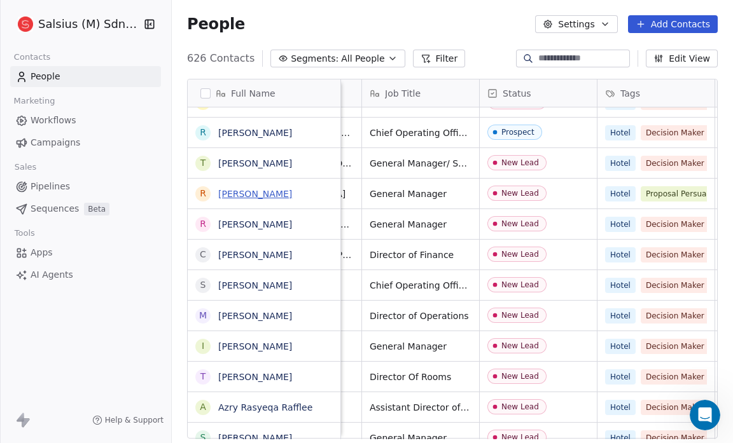
click at [251, 195] on link "[PERSON_NAME]" at bounding box center [255, 194] width 74 height 10
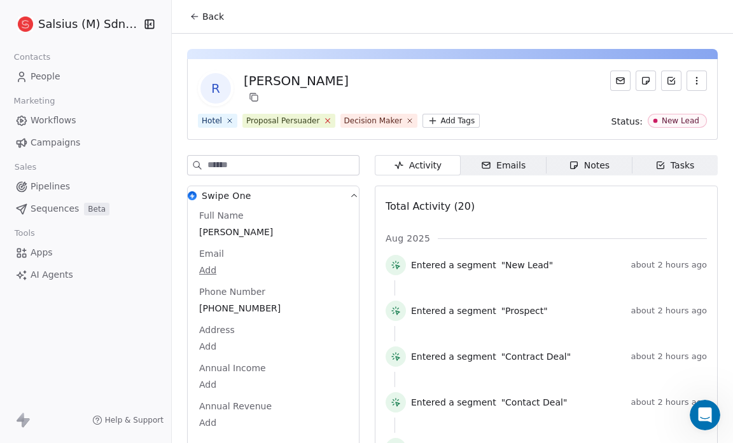
click at [325, 122] on icon at bounding box center [327, 121] width 4 height 4
click at [198, 15] on icon at bounding box center [195, 16] width 10 height 10
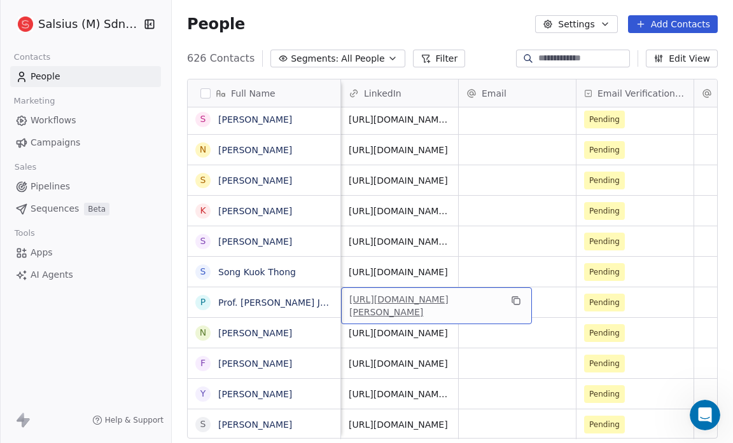
click at [402, 300] on link "[URL][DOMAIN_NAME][PERSON_NAME]" at bounding box center [398, 305] width 99 height 23
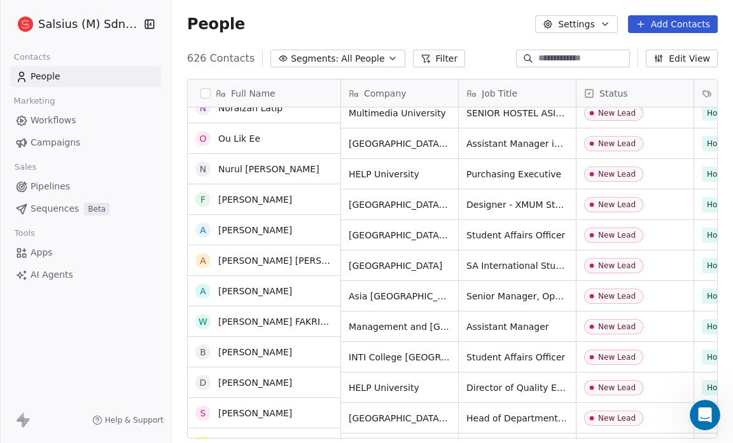
scroll to position [6747, 0]
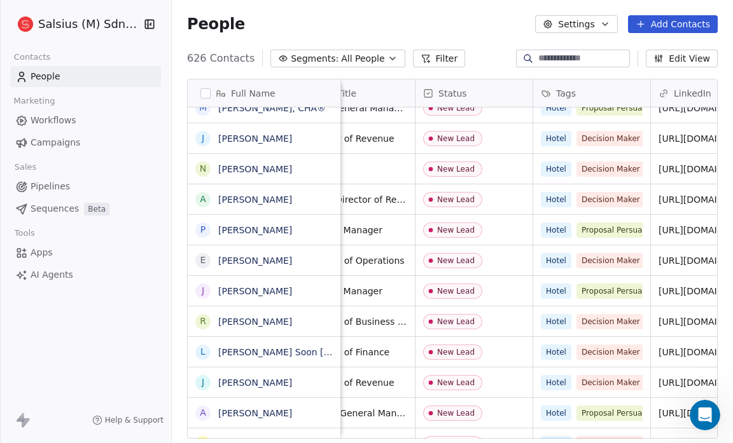
click at [377, 64] on button "Segments: All People" at bounding box center [337, 59] width 134 height 18
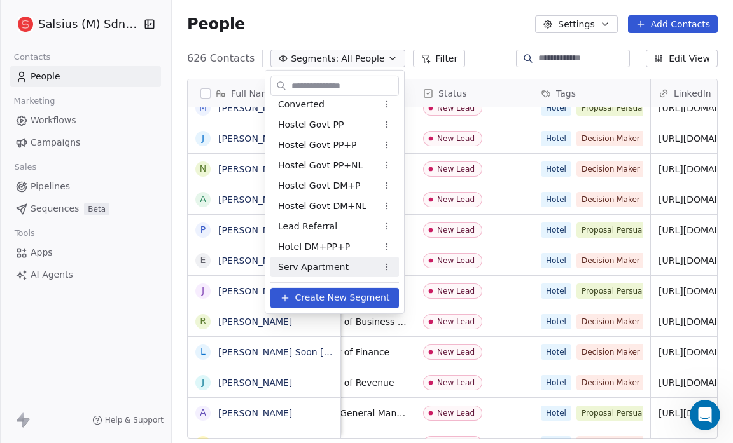
click at [343, 270] on div "Serv Apartment" at bounding box center [334, 267] width 128 height 20
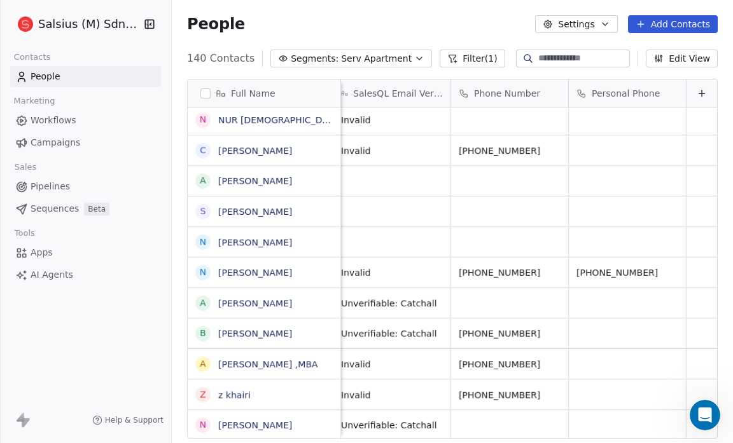
click at [414, 59] on icon "button" at bounding box center [419, 58] width 10 height 10
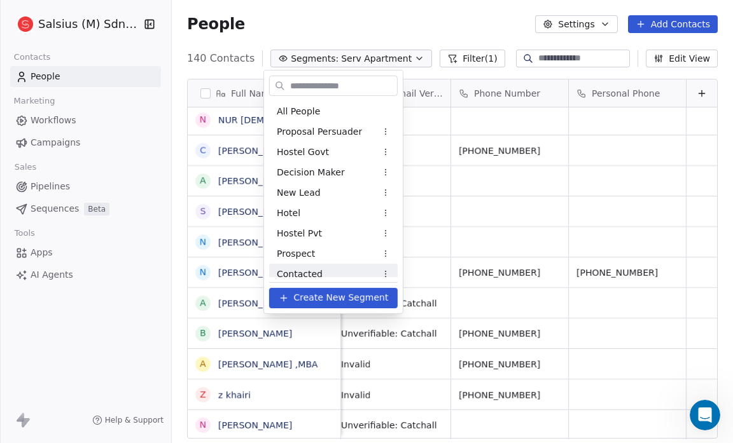
click at [347, 300] on span "Create New Segment" at bounding box center [340, 297] width 95 height 13
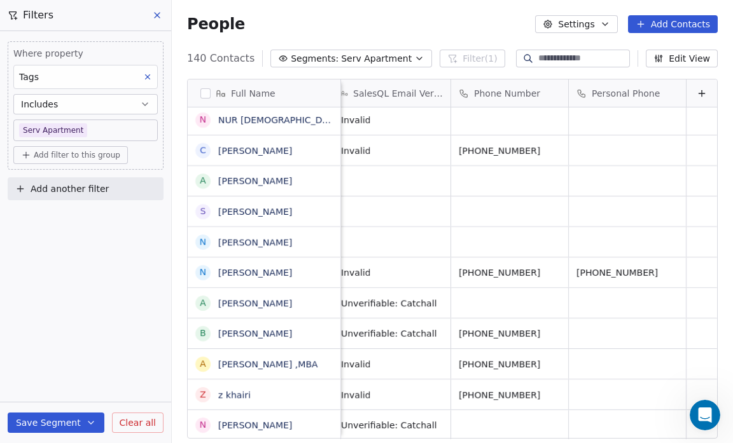
click at [148, 79] on icon at bounding box center [147, 77] width 9 height 9
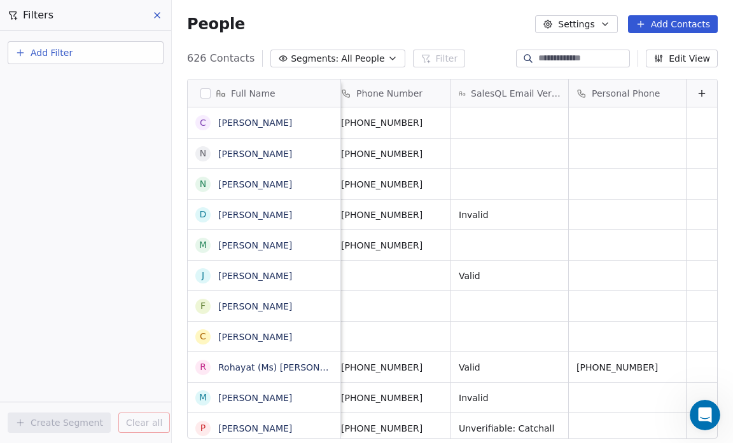
click at [605, 24] on icon "button" at bounding box center [605, 24] width 10 height 10
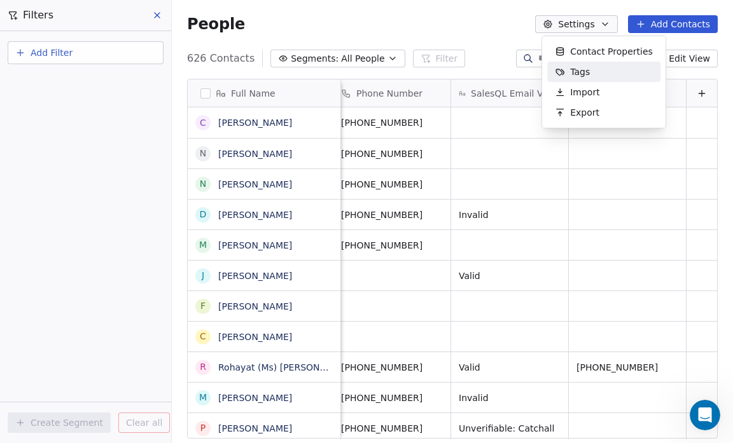
click at [592, 71] on div "Tags" at bounding box center [572, 72] width 50 height 20
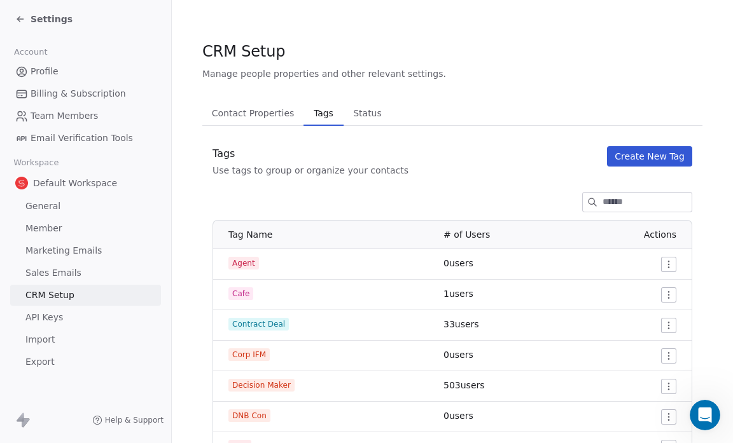
click at [364, 121] on span "Status" at bounding box center [367, 113] width 39 height 18
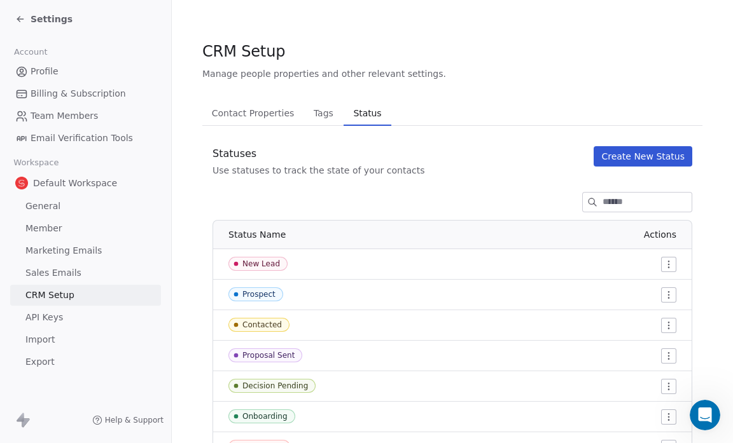
click at [21, 19] on icon at bounding box center [20, 19] width 6 height 0
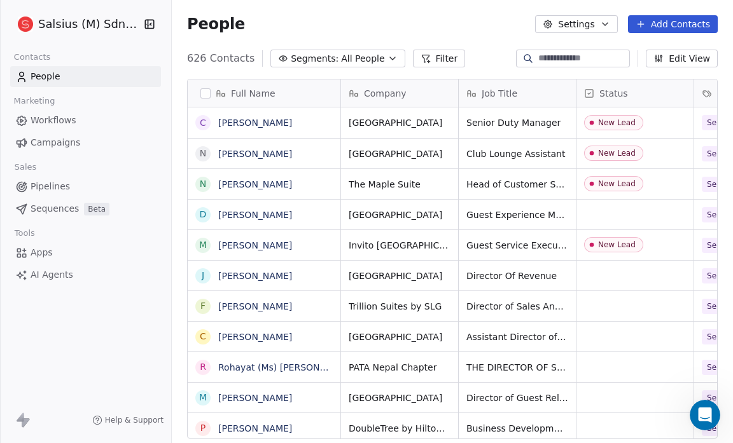
scroll to position [382, 553]
click at [607, 24] on icon "button" at bounding box center [605, 24] width 10 height 10
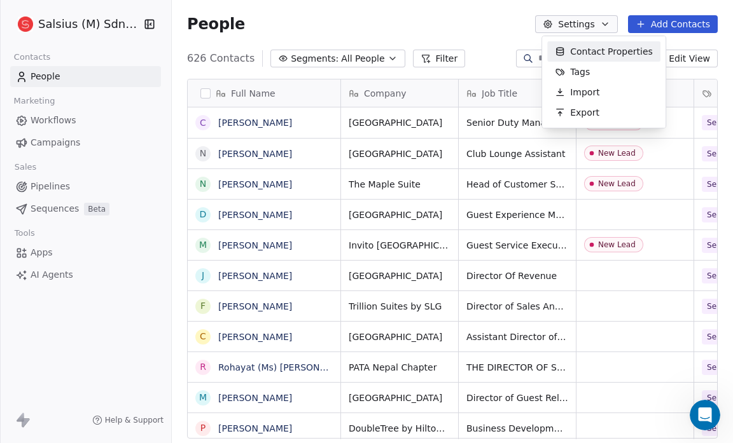
click at [607, 56] on span "Contact Properties" at bounding box center [611, 51] width 83 height 13
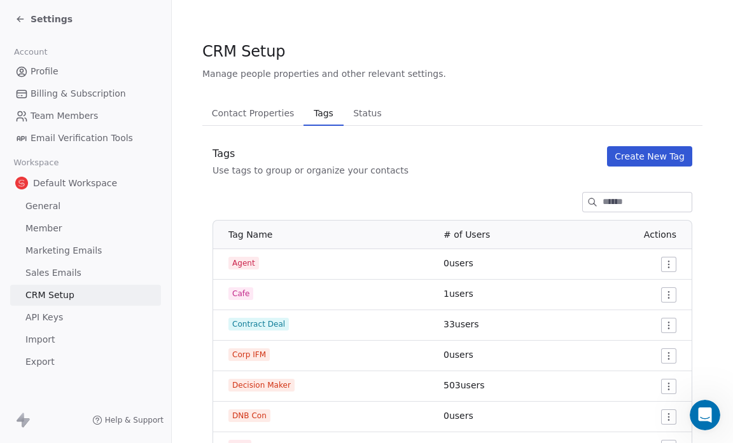
click at [314, 118] on span "Tags" at bounding box center [322, 113] width 29 height 18
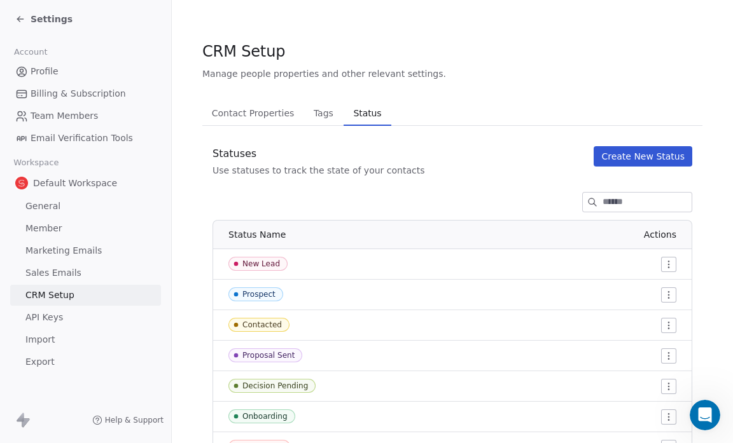
click at [351, 113] on span "Status" at bounding box center [368, 113] width 38 height 18
click at [17, 23] on icon at bounding box center [20, 19] width 10 height 10
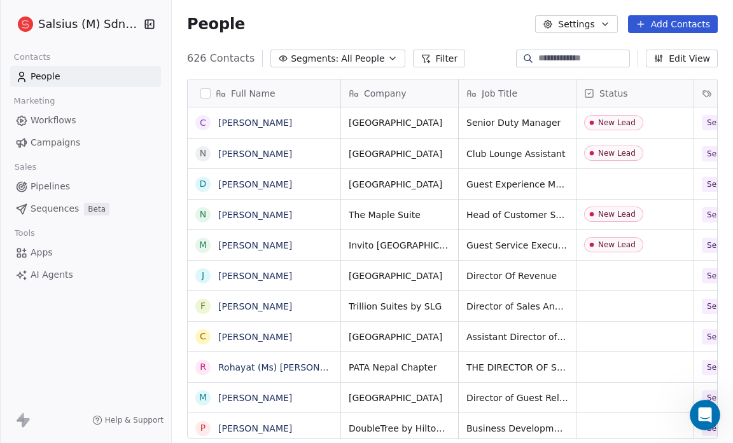
scroll to position [382, 553]
click at [420, 55] on button "Filter" at bounding box center [439, 59] width 53 height 18
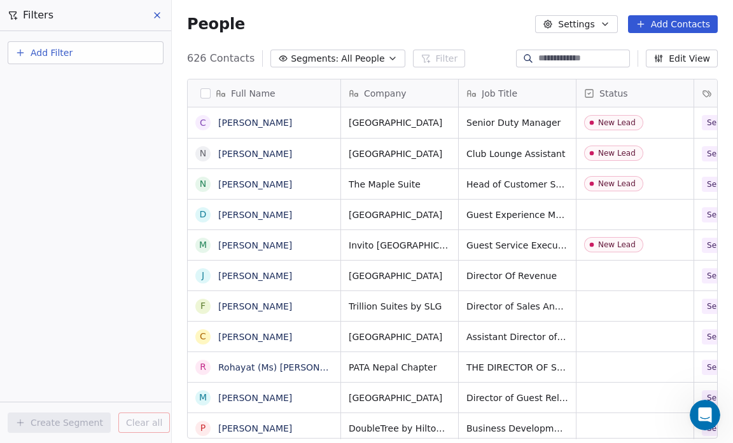
click at [20, 54] on icon "button" at bounding box center [20, 53] width 0 height 6
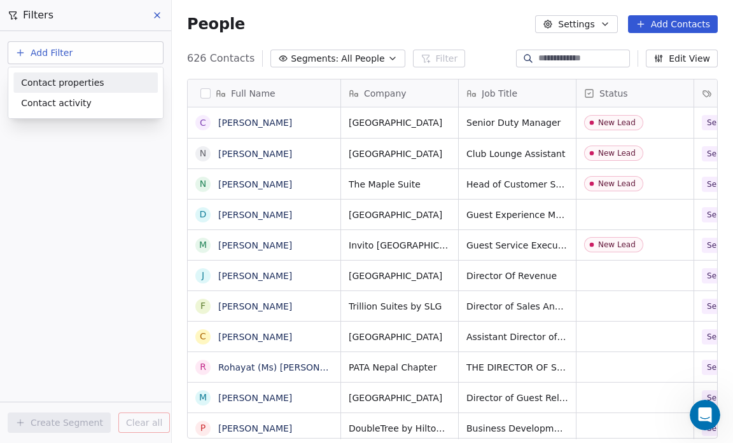
click at [85, 80] on span "Contact properties" at bounding box center [62, 82] width 83 height 13
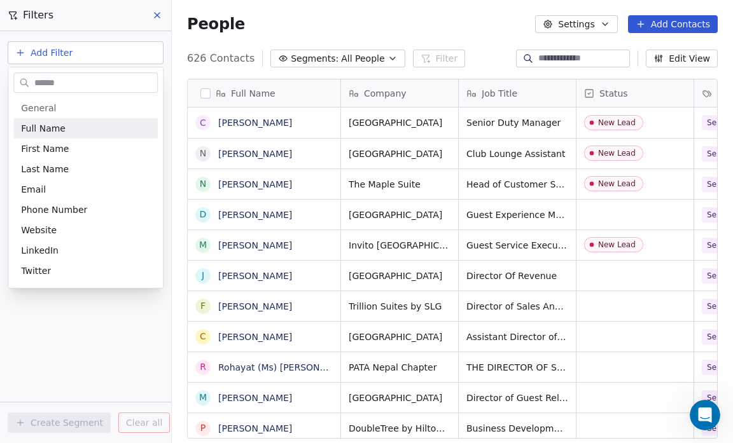
click at [85, 80] on input "text" at bounding box center [94, 83] width 125 height 18
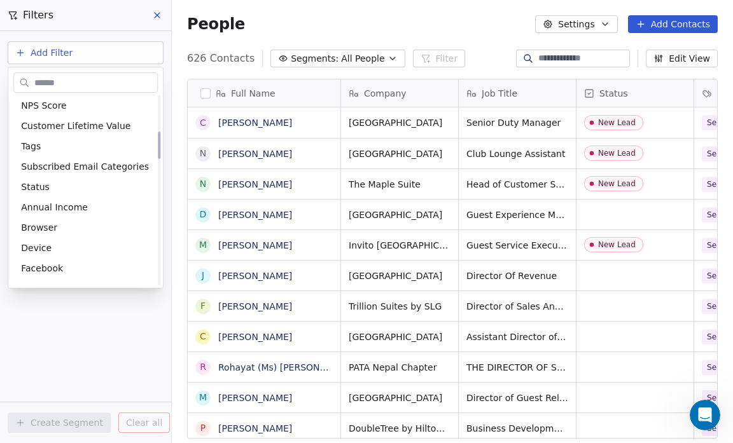
scroll to position [247, 0]
click at [29, 145] on span "Tags" at bounding box center [31, 146] width 20 height 13
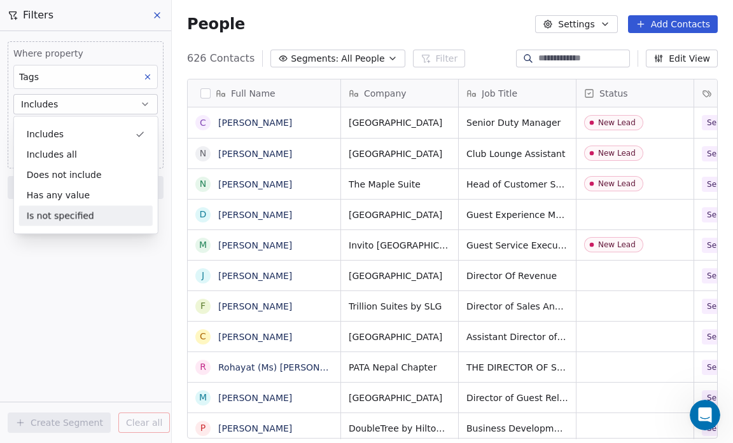
click at [120, 262] on div "Where property Tags Includes Select Tags Add filter to this group Add another f…" at bounding box center [85, 237] width 171 height 412
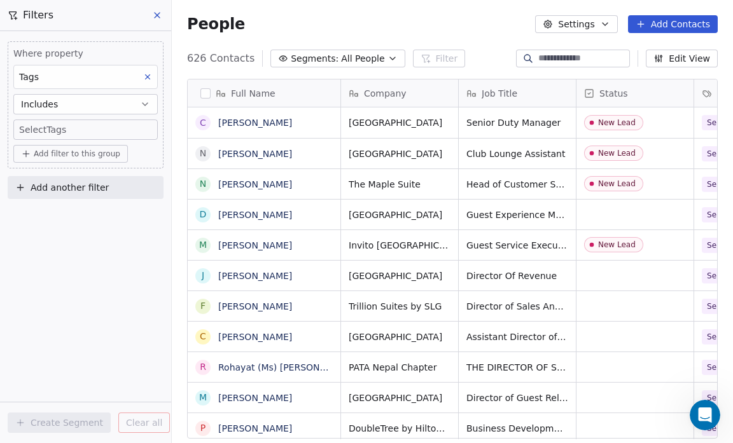
click at [38, 151] on span "Add filter to this group" at bounding box center [77, 154] width 87 height 10
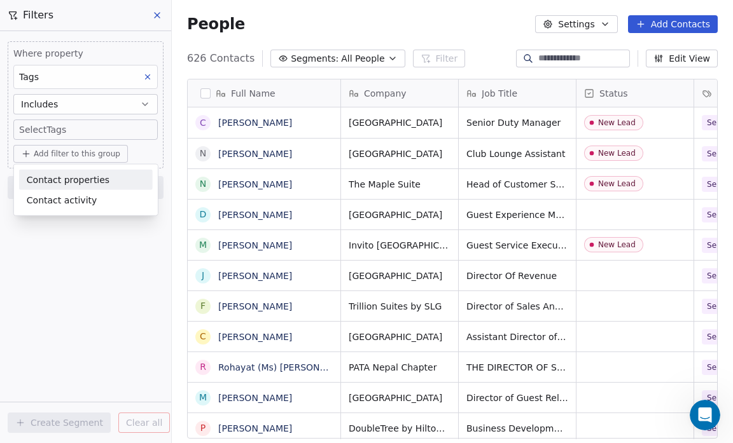
click at [23, 131] on html "Salsius (M) Sdn Bhd Contacts People Marketing Workflows Campaigns Sales Pipelin…" at bounding box center [366, 221] width 733 height 443
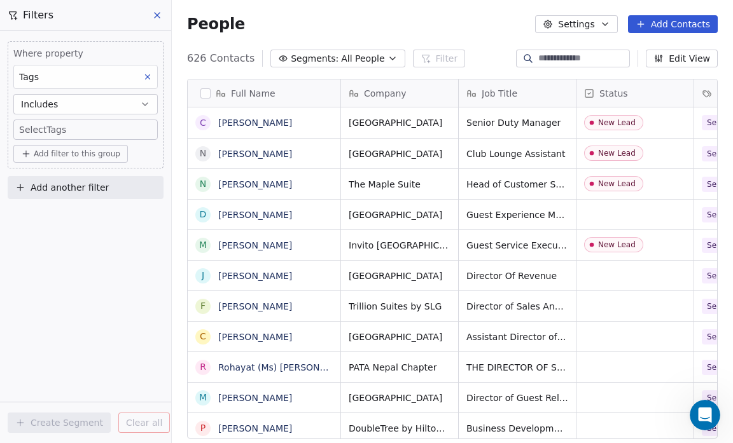
click at [23, 131] on body "Salsius (M) Sdn Bhd Contacts People Marketing Workflows Campaigns Sales Pipelin…" at bounding box center [366, 221] width 733 height 443
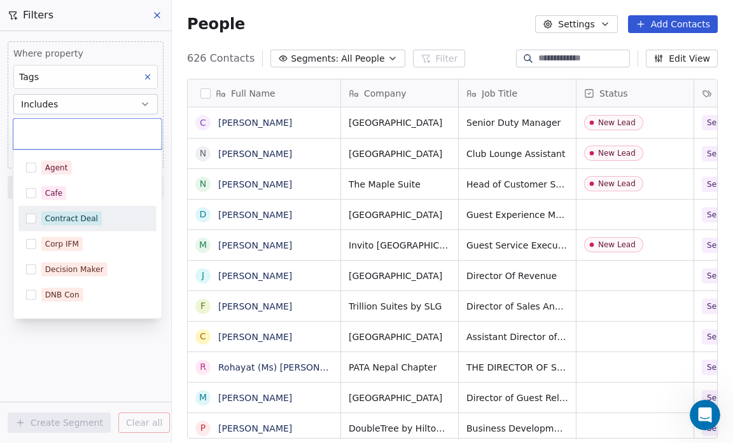
click at [32, 218] on button "Suggestions" at bounding box center [31, 219] width 10 height 10
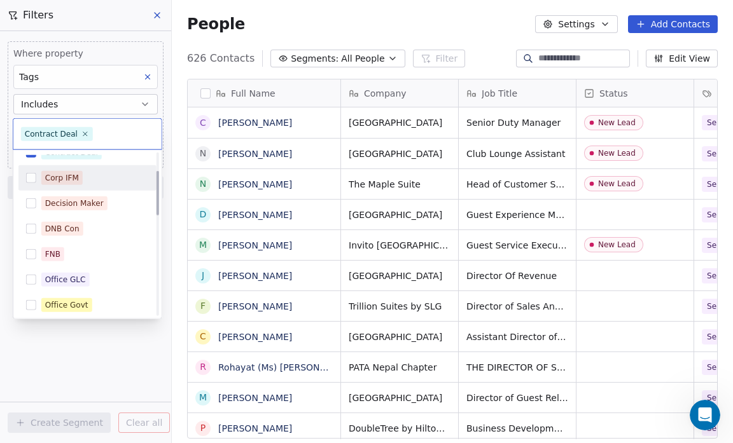
scroll to position [67, 0]
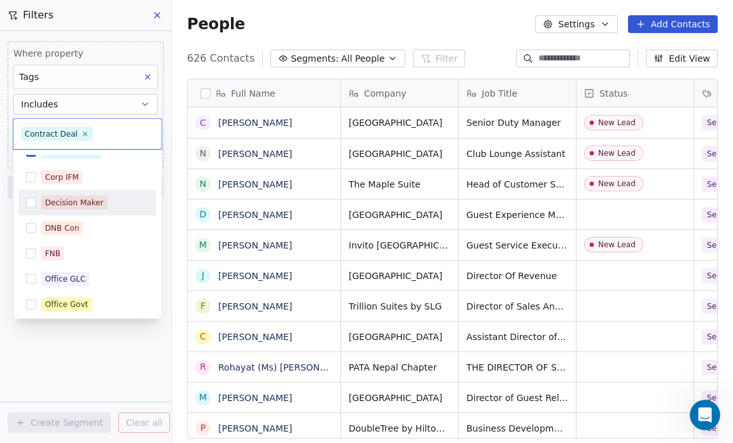
click at [29, 201] on button "Suggestions" at bounding box center [31, 203] width 10 height 10
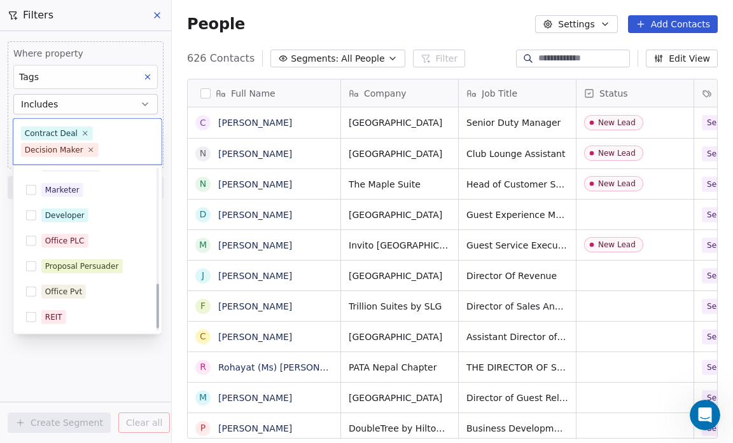
scroll to position [426, 0]
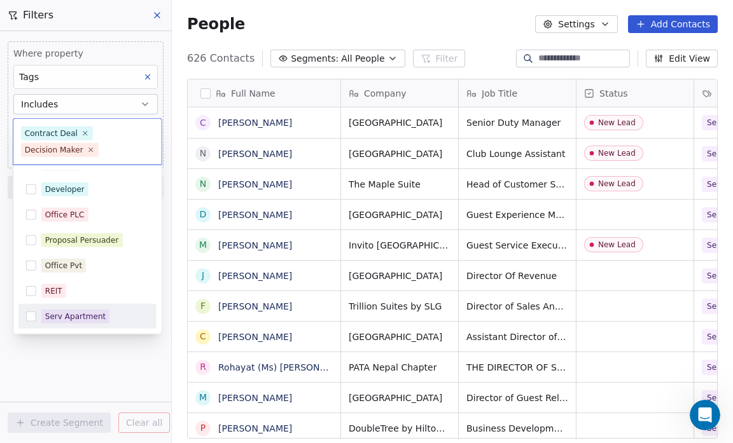
click at [29, 315] on button "Suggestions" at bounding box center [31, 317] width 10 height 10
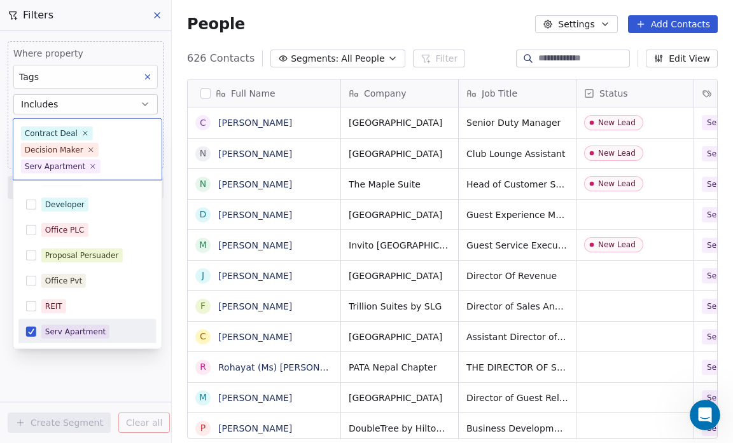
scroll to position [1, 0]
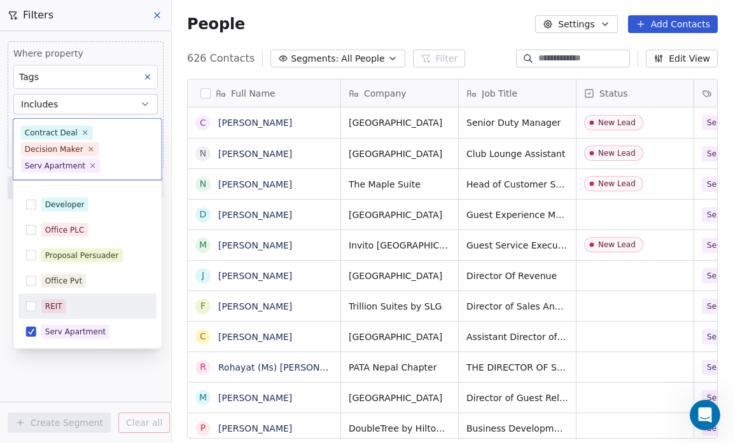
click at [31, 307] on button "Suggestions" at bounding box center [31, 306] width 10 height 10
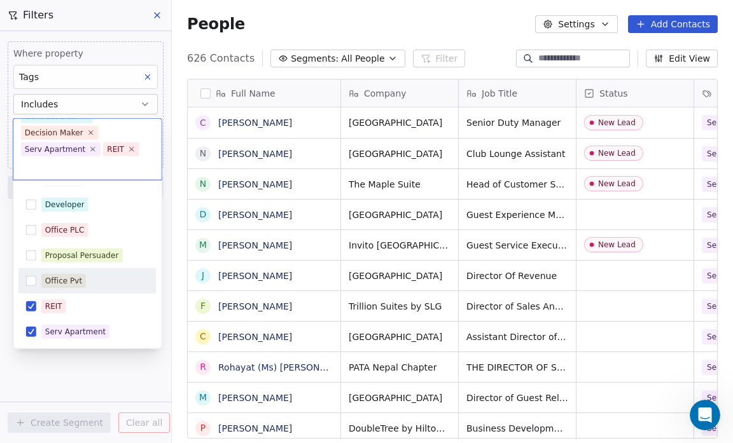
click at [31, 281] on button "Suggestions" at bounding box center [31, 280] width 10 height 10
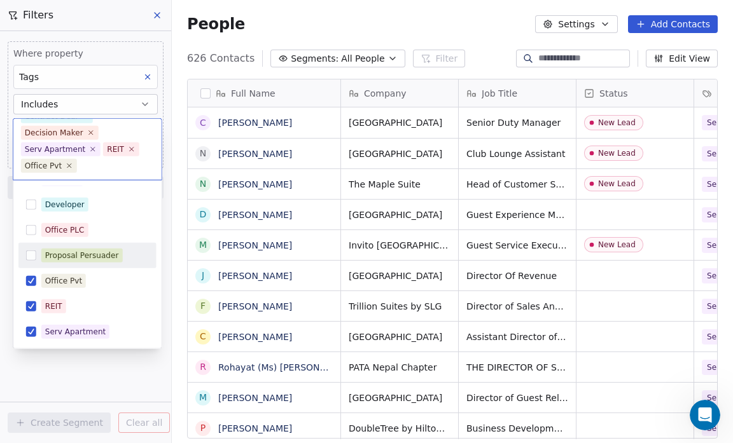
click at [27, 258] on button "Suggestions" at bounding box center [31, 255] width 10 height 10
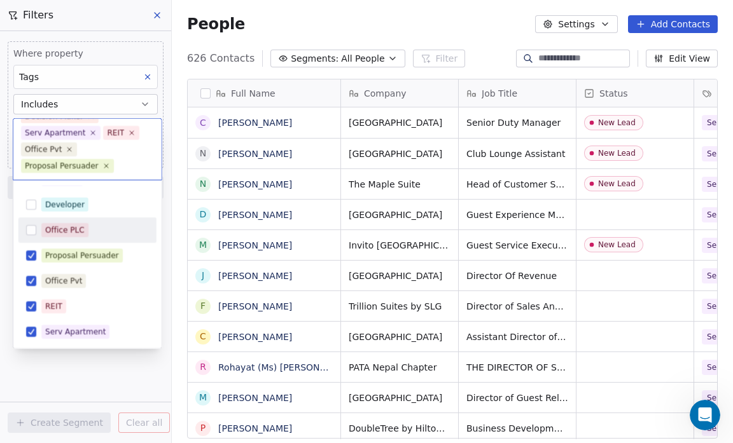
click at [26, 229] on button "Suggestions" at bounding box center [31, 230] width 10 height 10
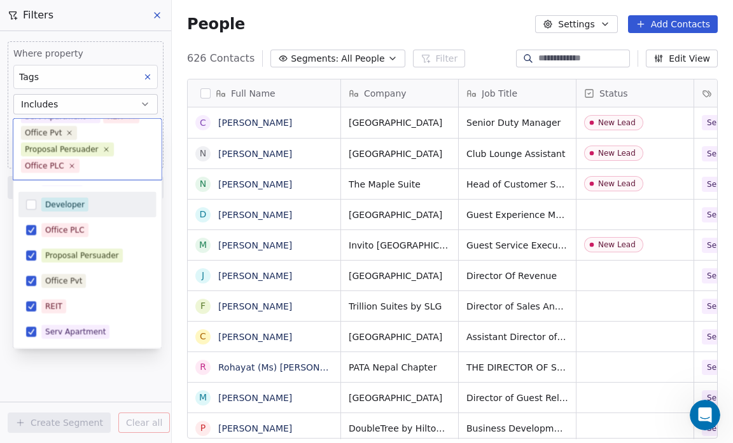
click at [32, 211] on div "Developer" at bounding box center [87, 204] width 138 height 20
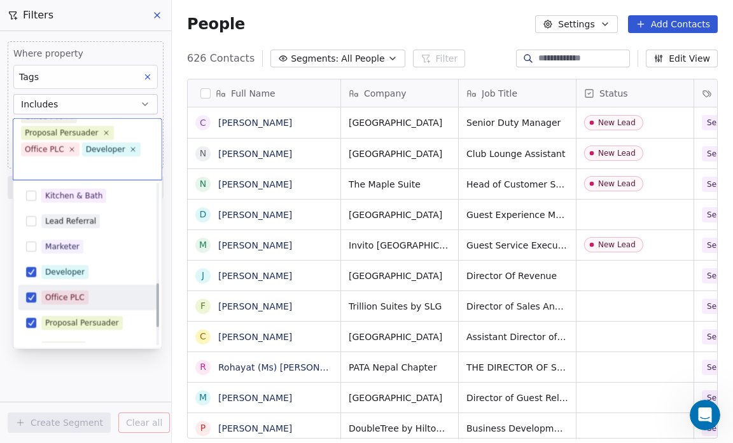
scroll to position [358, 0]
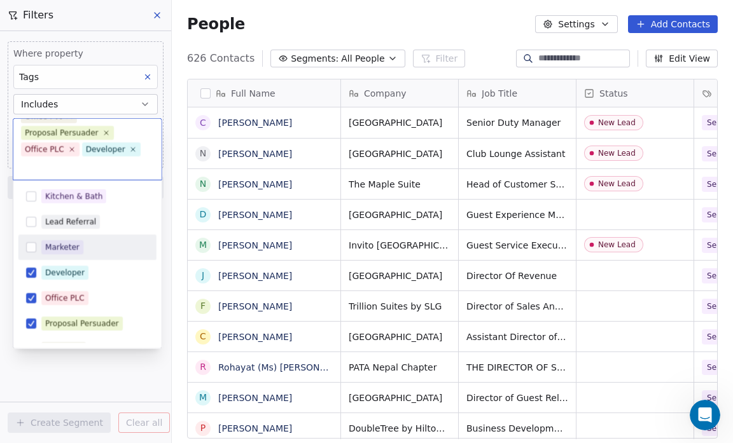
click at [29, 242] on button "Suggestions" at bounding box center [31, 247] width 10 height 10
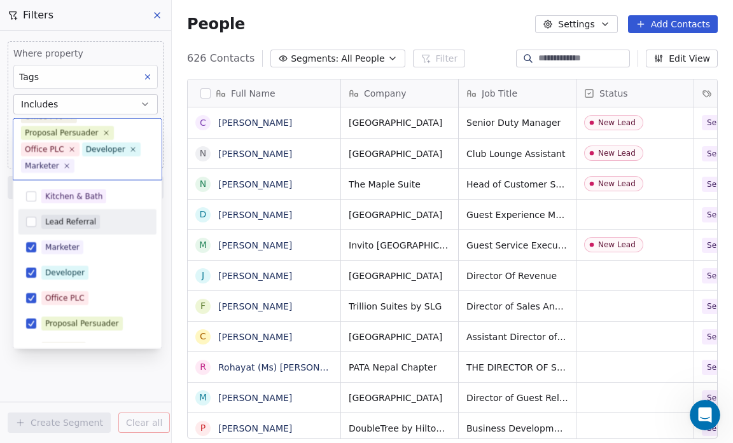
click at [29, 219] on button "Suggestions" at bounding box center [31, 221] width 10 height 10
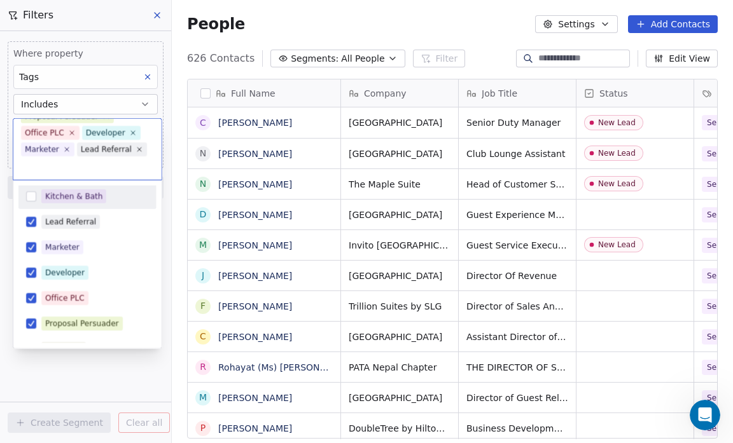
click at [27, 197] on button "Suggestions" at bounding box center [31, 196] width 10 height 10
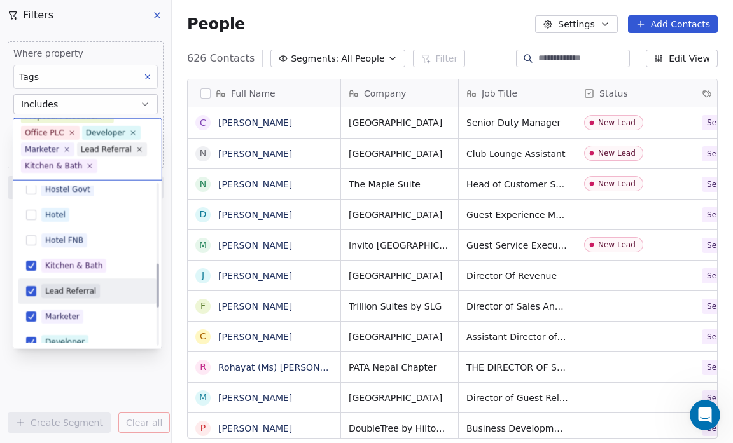
scroll to position [288, 0]
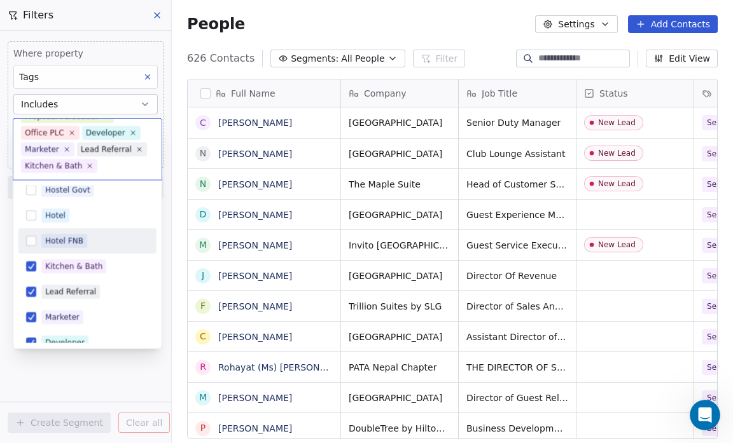
click at [31, 240] on button "Suggestions" at bounding box center [31, 240] width 10 height 10
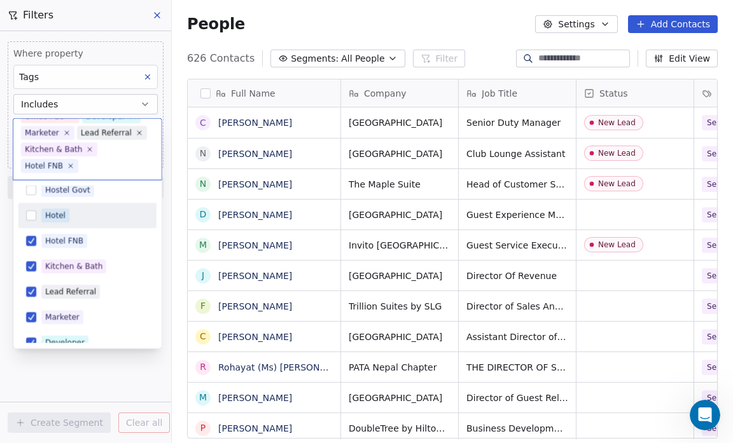
click at [30, 216] on button "Suggestions" at bounding box center [31, 215] width 10 height 10
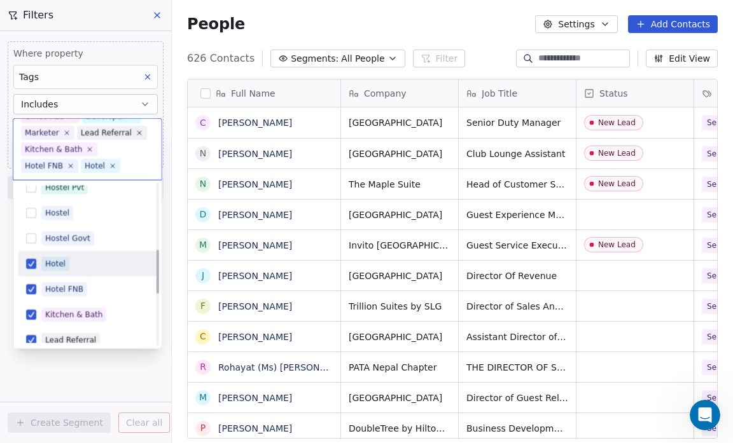
scroll to position [239, 0]
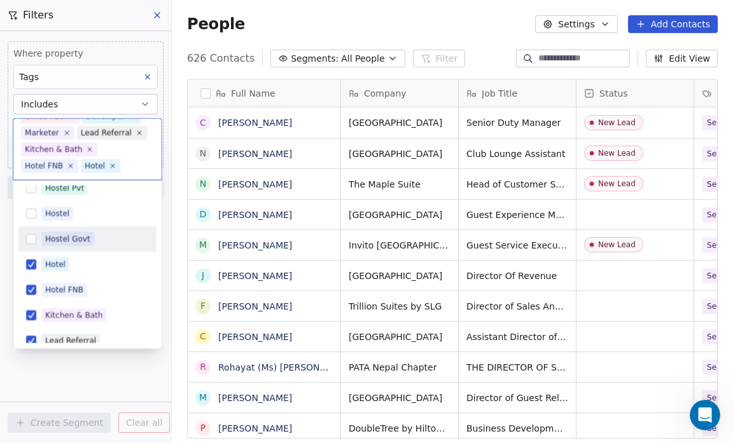
click at [31, 241] on button "Suggestions" at bounding box center [31, 238] width 10 height 10
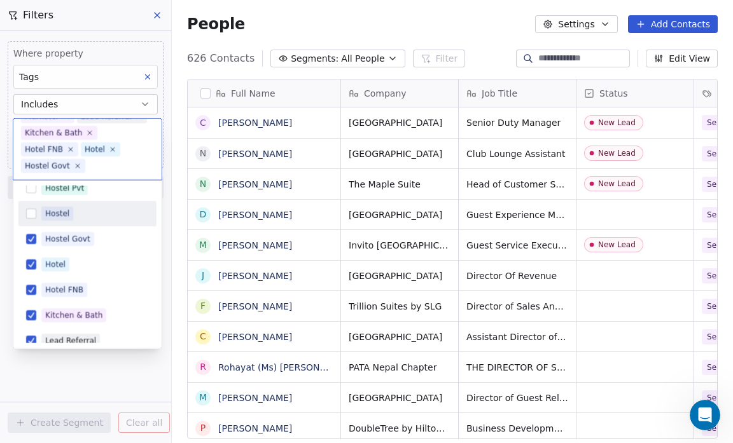
click at [30, 217] on button "Suggestions" at bounding box center [31, 213] width 10 height 10
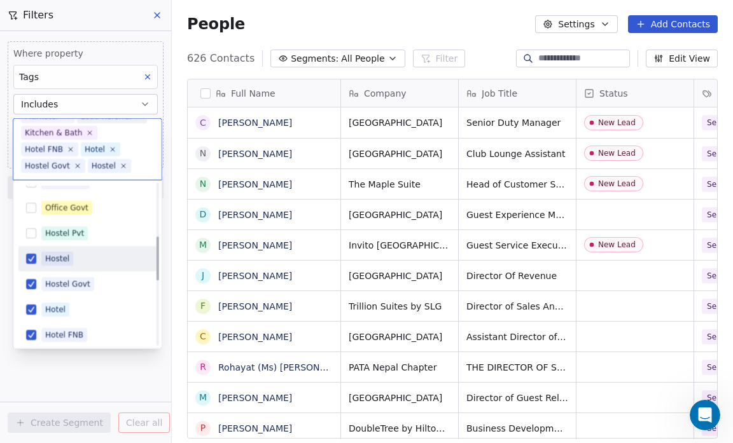
scroll to position [192, 0]
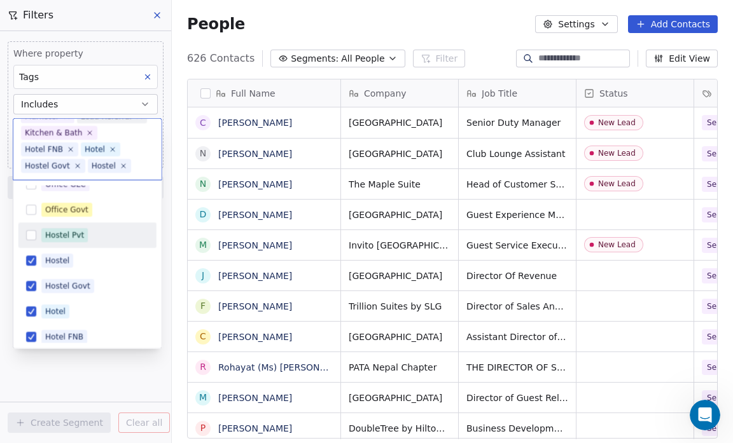
click at [30, 230] on button "Suggestions" at bounding box center [31, 235] width 10 height 10
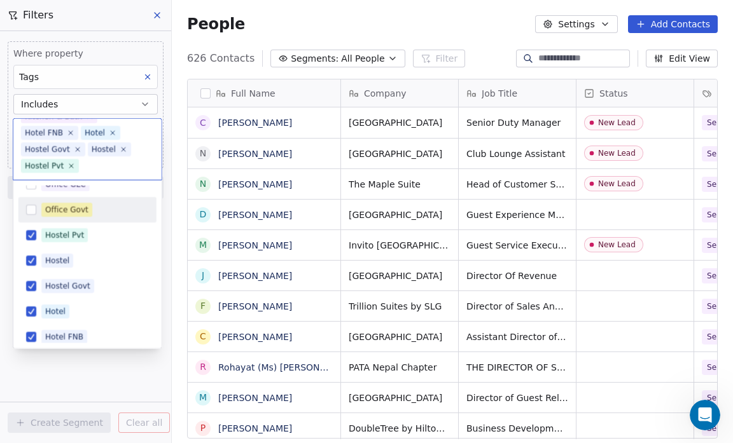
click at [34, 210] on button "Suggestions" at bounding box center [31, 209] width 10 height 10
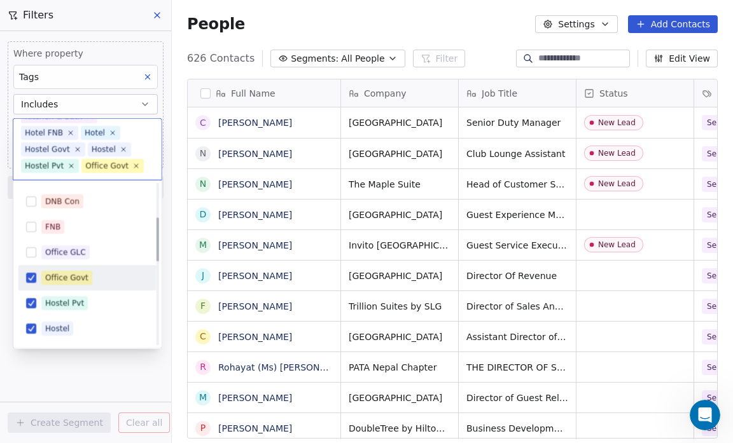
scroll to position [124, 0]
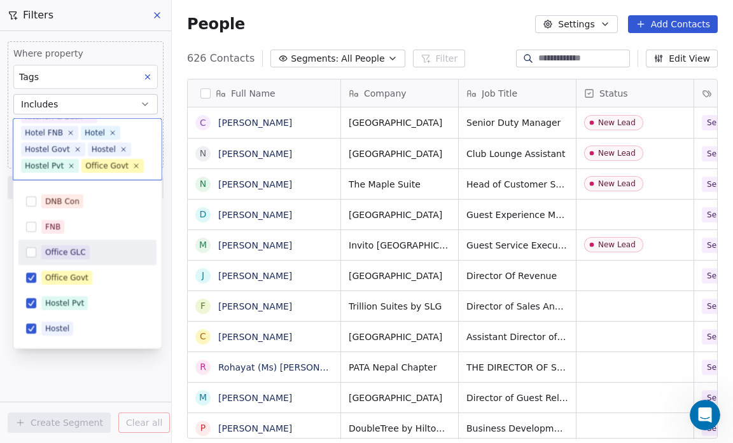
click at [26, 249] on button "Suggestions" at bounding box center [31, 252] width 10 height 10
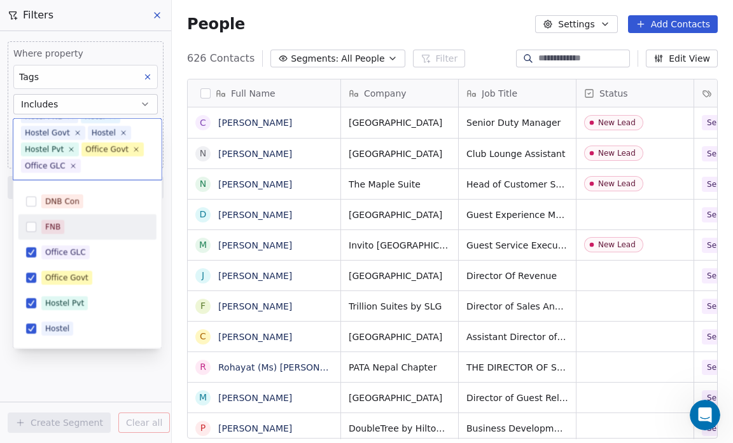
click at [26, 225] on button "Suggestions" at bounding box center [31, 226] width 10 height 10
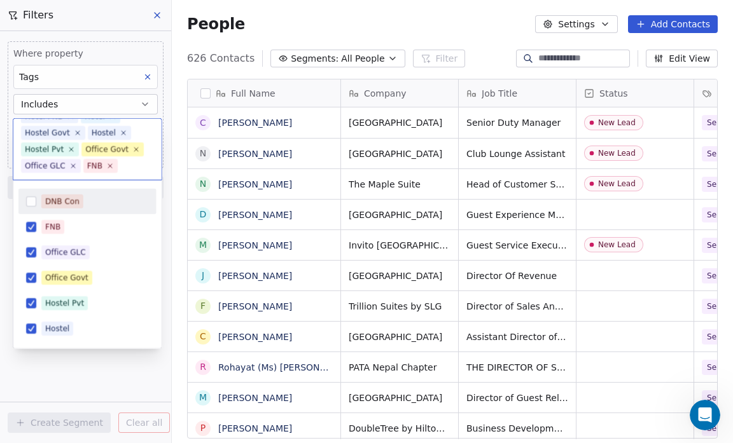
click at [30, 200] on button "Suggestions" at bounding box center [31, 201] width 10 height 10
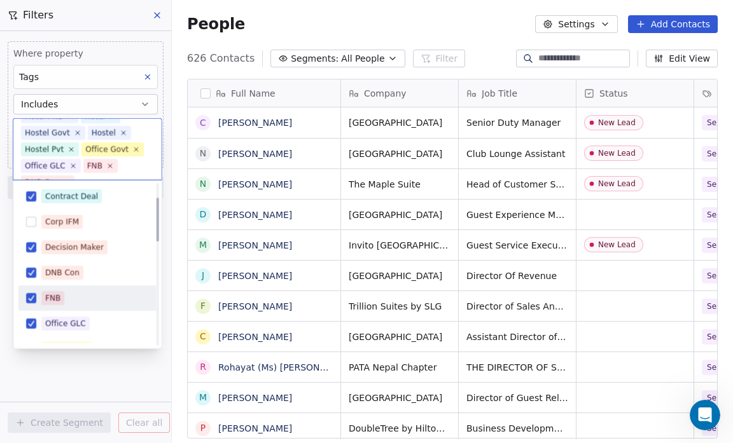
scroll to position [52, 0]
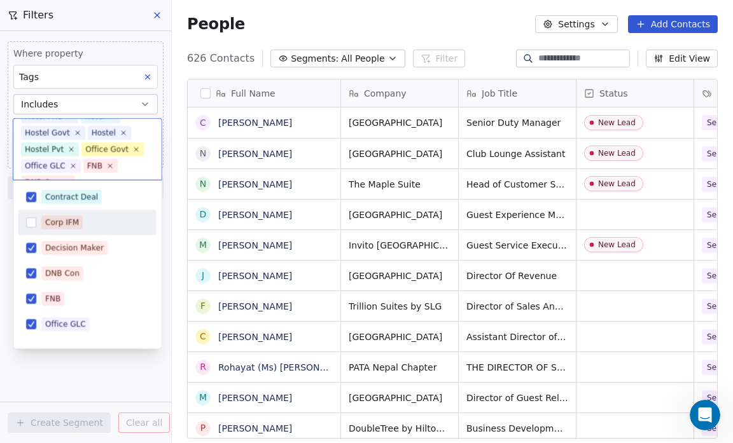
click at [32, 221] on button "Suggestions" at bounding box center [31, 222] width 10 height 10
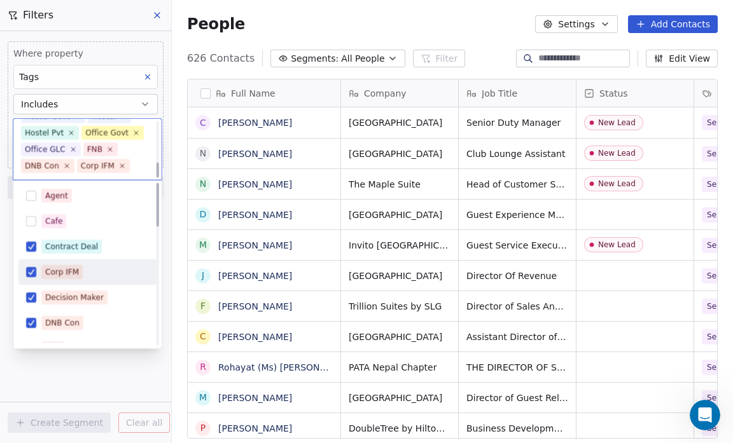
scroll to position [0, 0]
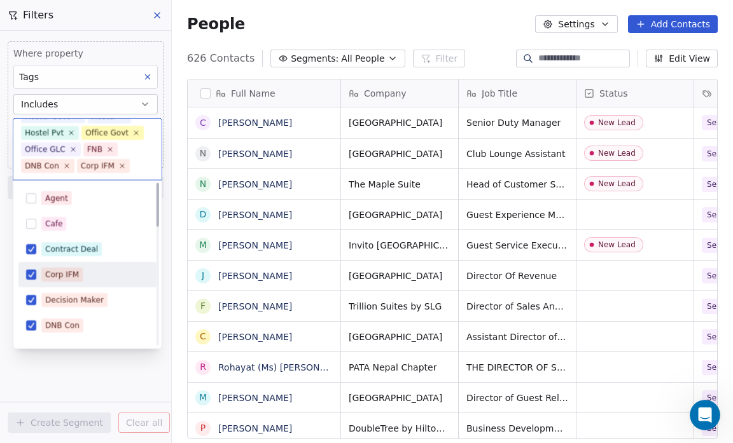
click at [32, 221] on button "Suggestions" at bounding box center [31, 223] width 10 height 10
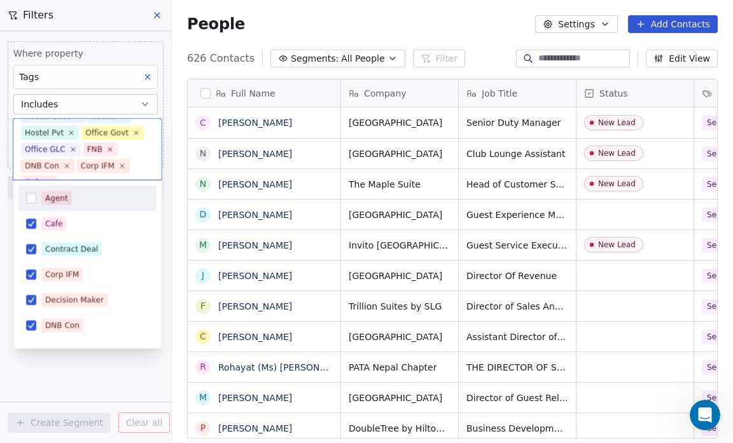
click at [32, 198] on button "Suggestions" at bounding box center [31, 198] width 10 height 10
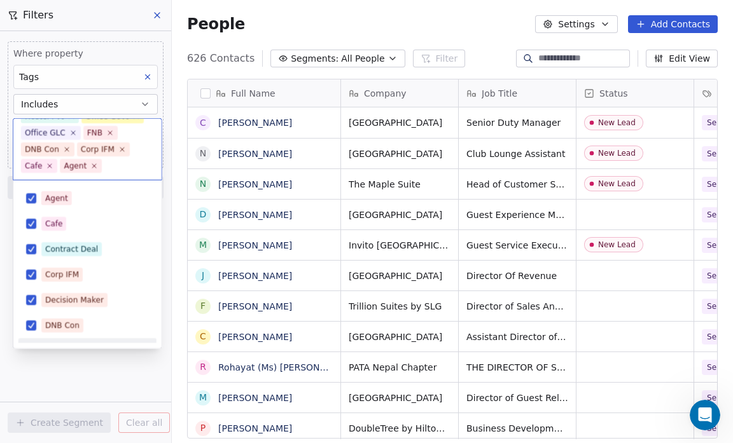
click at [91, 390] on html "Salsius (M) Sdn Bhd Contacts People Marketing Workflows Campaigns Sales Pipelin…" at bounding box center [366, 221] width 733 height 443
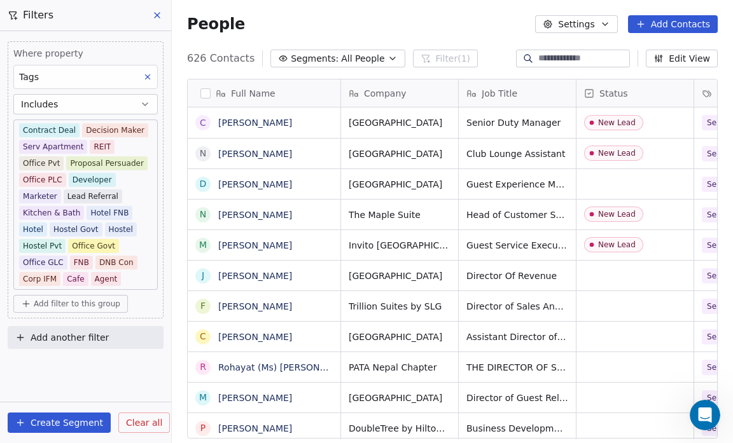
scroll to position [382, 553]
click at [156, 295] on div "Add filter to this group" at bounding box center [85, 304] width 144 height 18
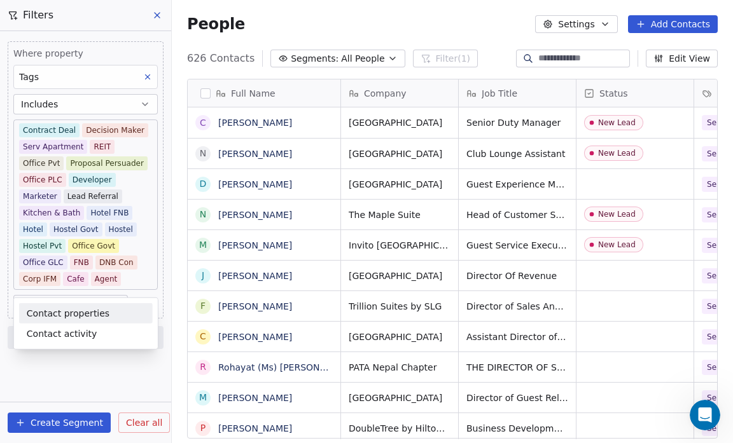
click at [132, 368] on html "Salsius (M) Sdn Bhd Contacts People Marketing Workflows Campaigns Sales Pipelin…" at bounding box center [366, 221] width 733 height 443
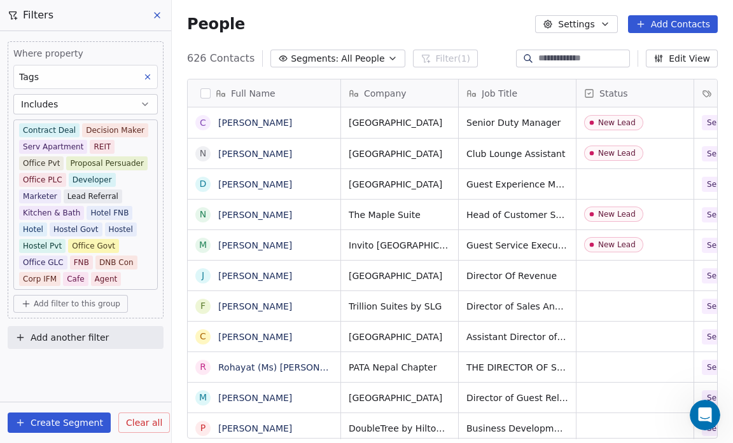
click at [149, 78] on icon at bounding box center [147, 77] width 9 height 9
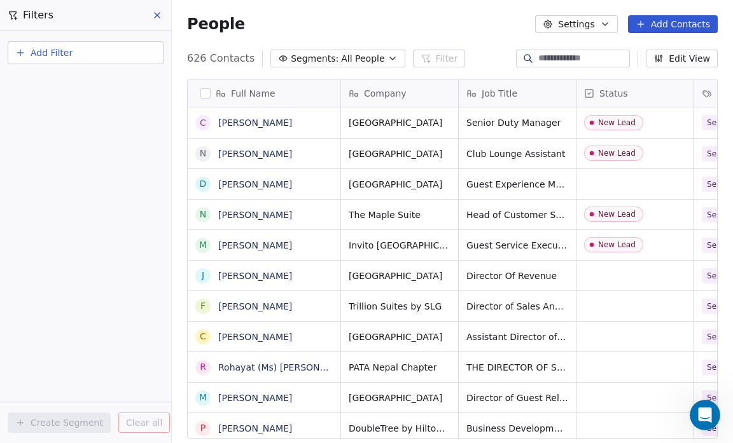
click at [603, 21] on icon "button" at bounding box center [605, 24] width 10 height 10
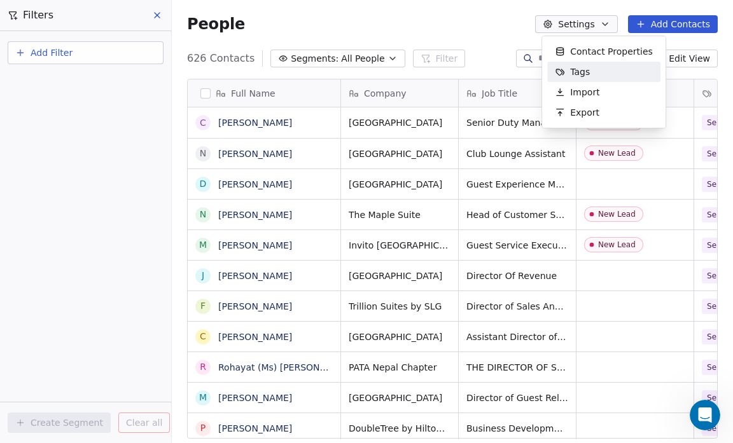
click at [588, 74] on div "Tags" at bounding box center [572, 72] width 50 height 20
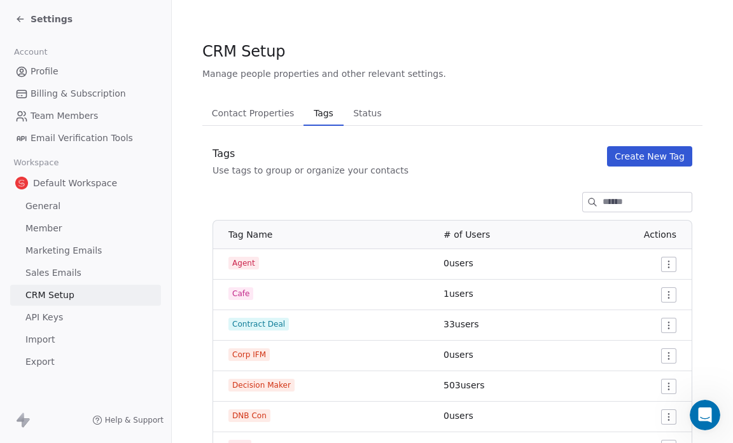
click at [226, 107] on span "Contact Properties" at bounding box center [253, 113] width 93 height 18
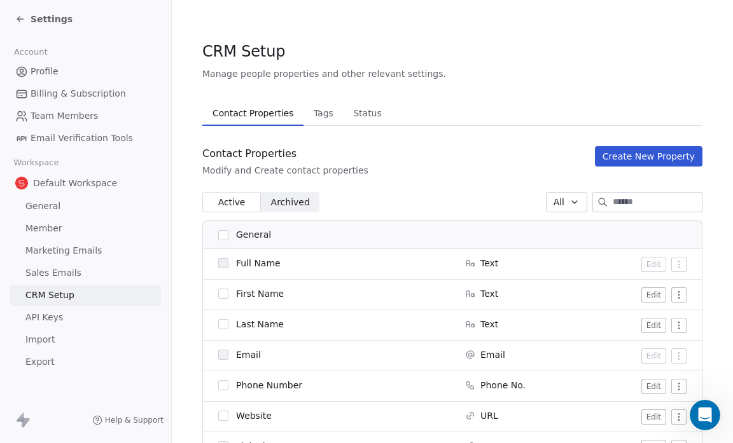
click at [21, 18] on icon at bounding box center [20, 19] width 10 height 10
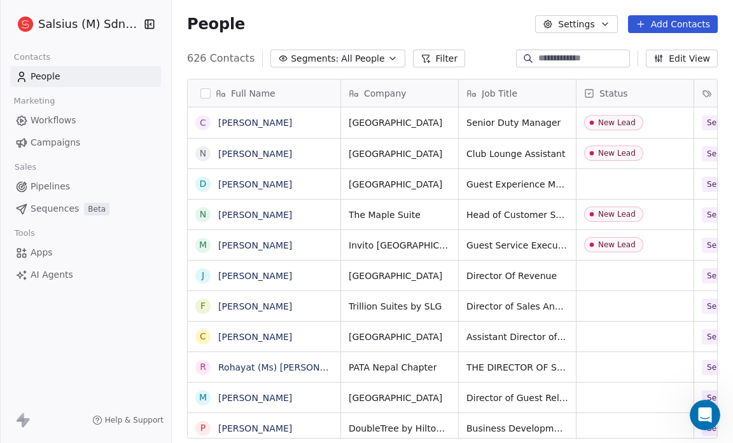
click at [607, 22] on icon "button" at bounding box center [605, 24] width 10 height 10
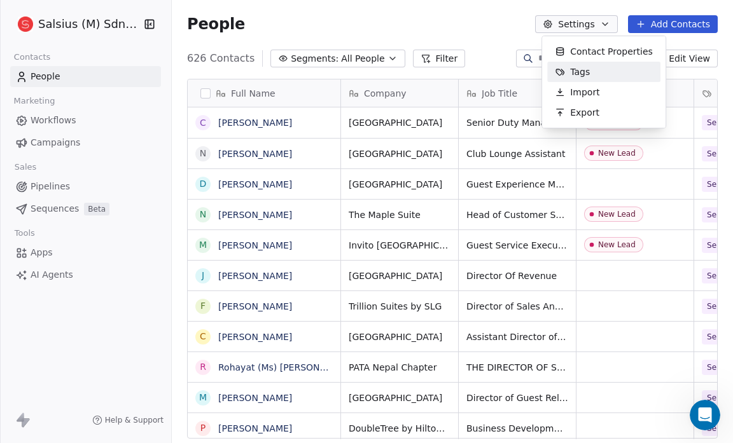
click at [591, 71] on div "Tags" at bounding box center [572, 72] width 50 height 20
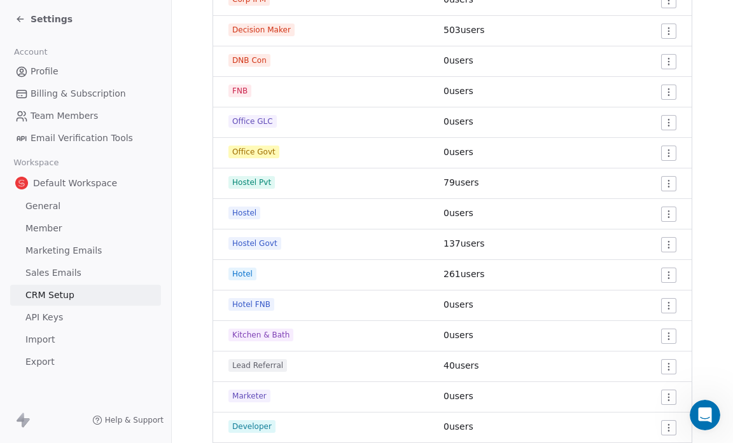
scroll to position [356, 0]
click at [659, 364] on html "Settings Account Profile Billing & Subscription Team Members Email Verification…" at bounding box center [366, 221] width 733 height 443
click at [629, 387] on div "Edit" at bounding box center [637, 391] width 60 height 20
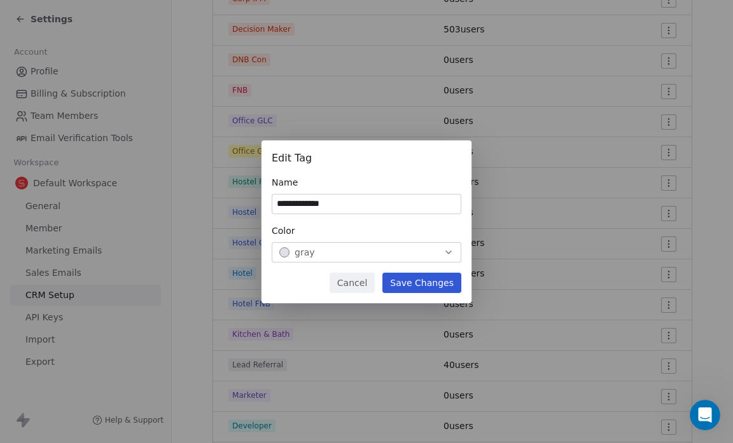
click at [303, 282] on div "Cancel Save Changes" at bounding box center [367, 283] width 190 height 20
click at [423, 285] on button "Save Changes" at bounding box center [421, 283] width 79 height 20
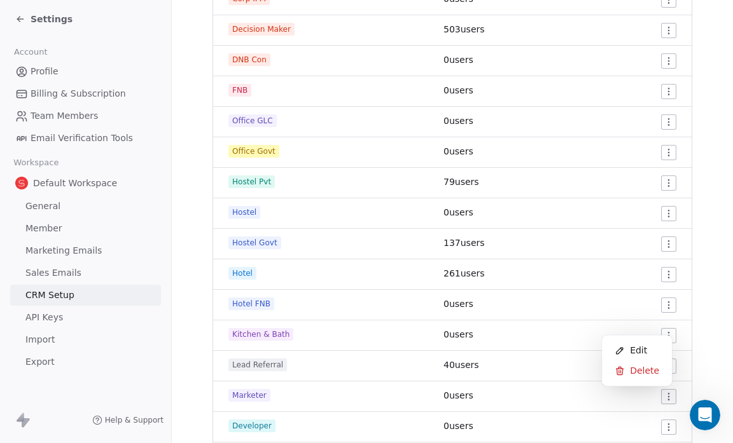
click at [659, 398] on html "Settings Account Profile Billing & Subscription Team Members Email Verification…" at bounding box center [366, 221] width 733 height 443
click at [628, 354] on div "Edit" at bounding box center [637, 350] width 60 height 20
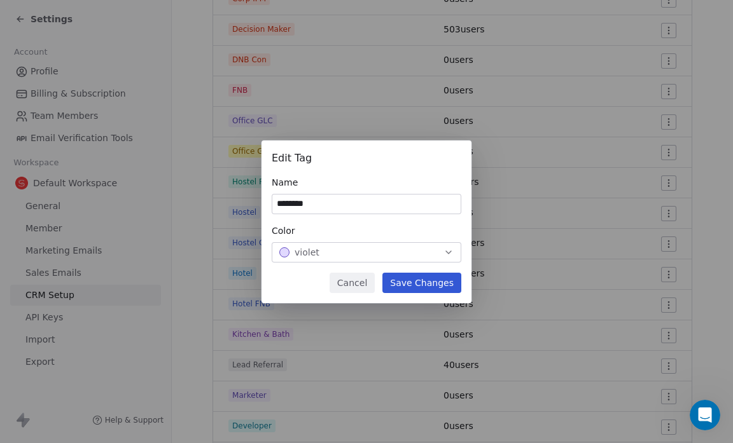
click at [300, 280] on div "Cancel Save Changes" at bounding box center [367, 283] width 190 height 20
click at [419, 282] on button "Save Changes" at bounding box center [421, 283] width 79 height 20
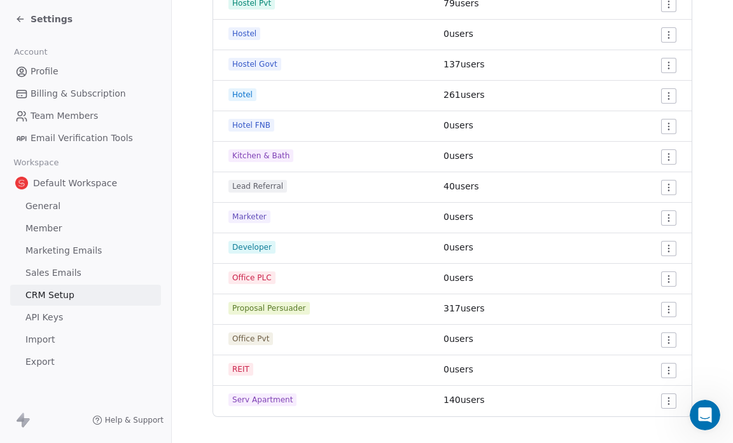
scroll to position [548, 0]
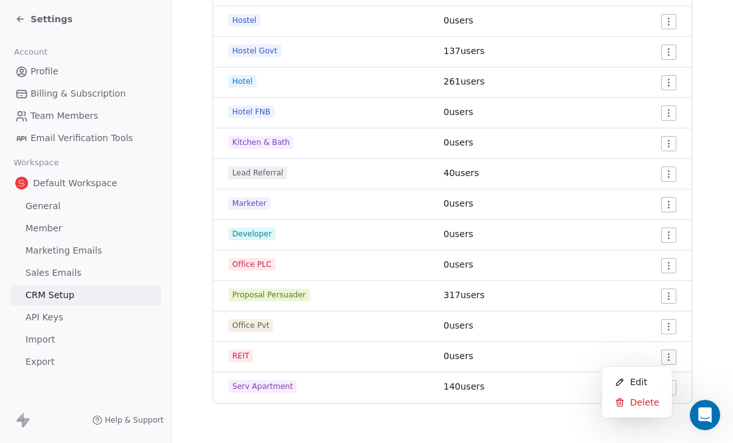
click at [660, 359] on html "Settings Account Profile Billing & Subscription Team Members Email Verification…" at bounding box center [366, 221] width 733 height 443
click at [630, 381] on span "Edit" at bounding box center [638, 382] width 17 height 13
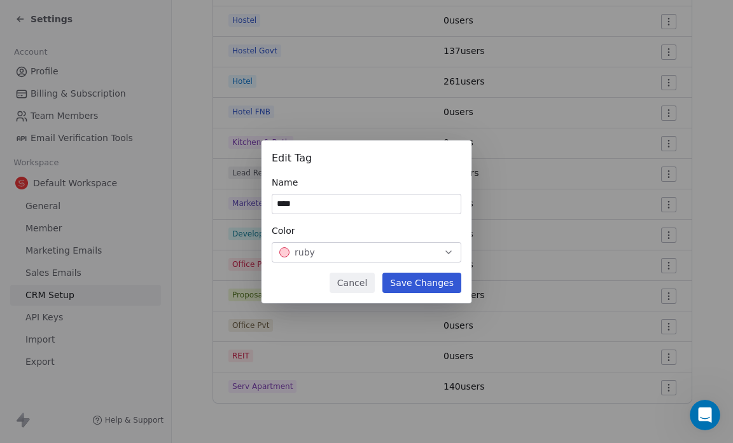
click at [301, 277] on div "Cancel Save Changes" at bounding box center [367, 283] width 190 height 20
click at [431, 279] on button "Save Changes" at bounding box center [421, 283] width 79 height 20
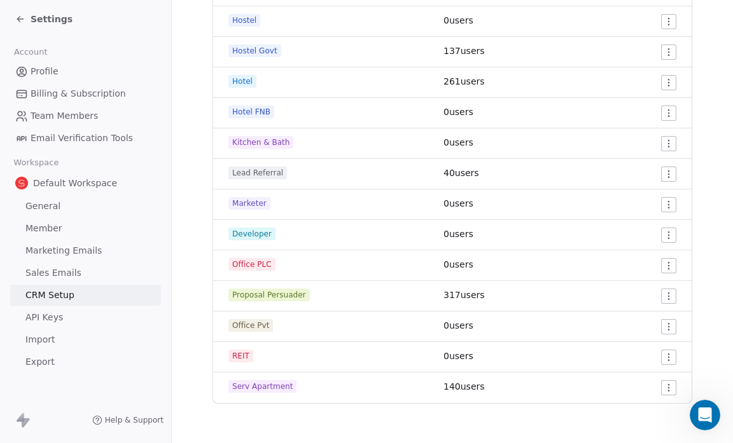
click at [24, 18] on icon at bounding box center [20, 19] width 10 height 10
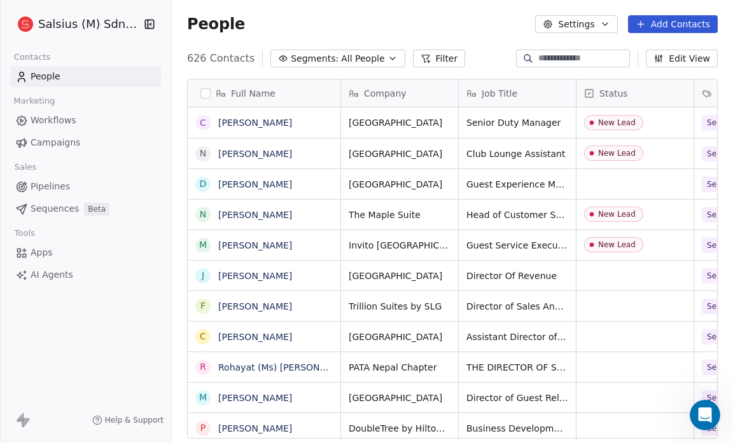
scroll to position [382, 553]
click at [387, 59] on icon "button" at bounding box center [392, 58] width 10 height 10
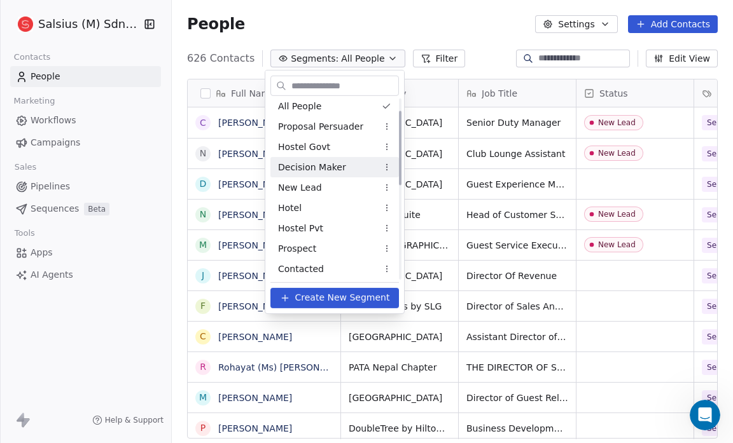
scroll to position [0, 0]
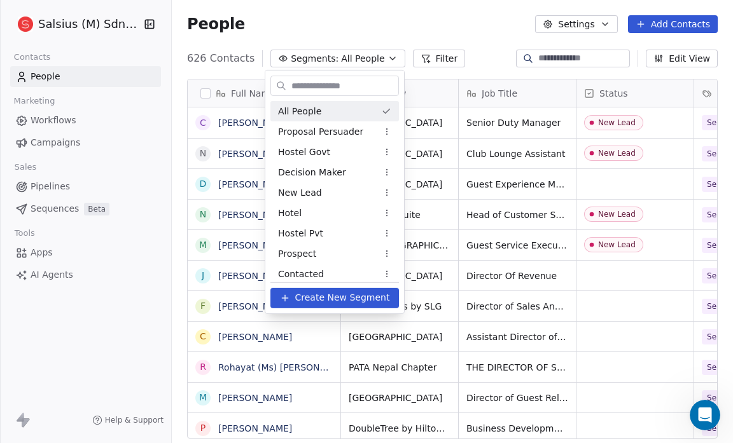
click at [425, 60] on html "Salsius (M) Sdn Bhd Contacts People Marketing Workflows Campaigns Sales Pipelin…" at bounding box center [366, 221] width 733 height 443
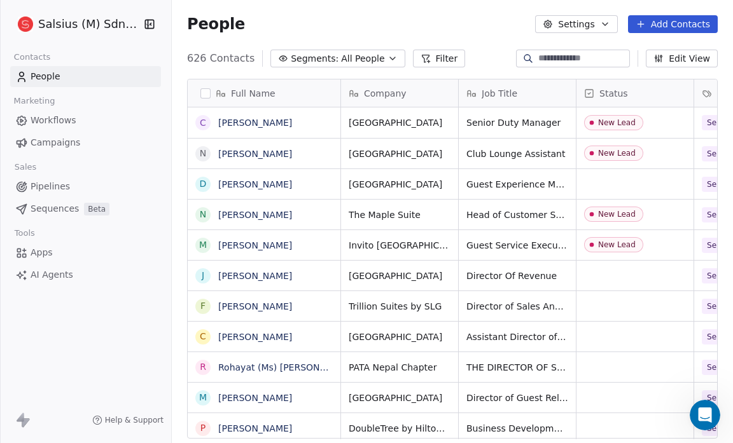
click at [425, 60] on button "Filter" at bounding box center [439, 59] width 53 height 18
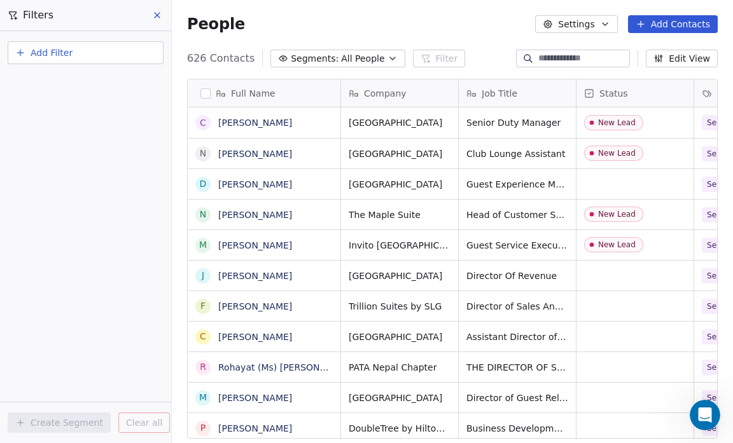
click at [19, 52] on icon "button" at bounding box center [20, 53] width 10 height 10
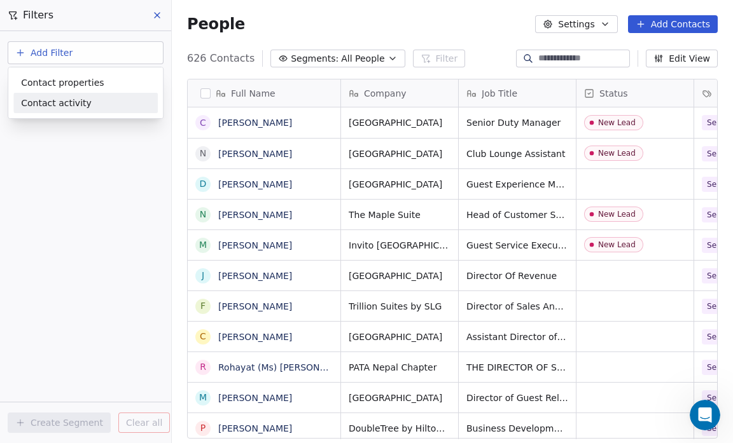
click at [70, 105] on span "Contact activity" at bounding box center [56, 103] width 71 height 13
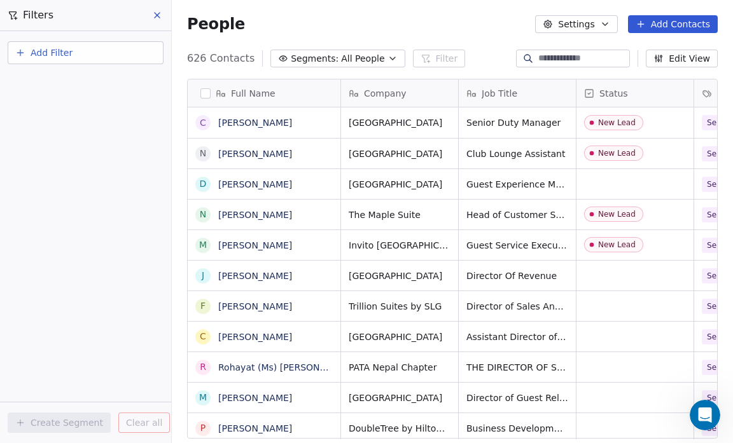
drag, startPoint x: 53, startPoint y: 239, endPoint x: 73, endPoint y: 89, distance: 151.3
click at [73, 89] on html "Salsius (M) Sdn Bhd Contacts People Marketing Workflows Campaigns Sales Pipelin…" at bounding box center [366, 221] width 733 height 443
click at [70, 46] on span "Add Filter" at bounding box center [52, 52] width 42 height 13
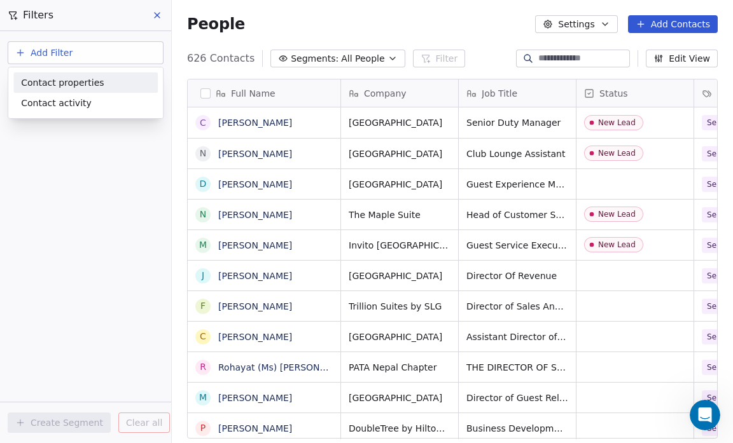
click at [73, 81] on span "Contact properties" at bounding box center [62, 82] width 83 height 13
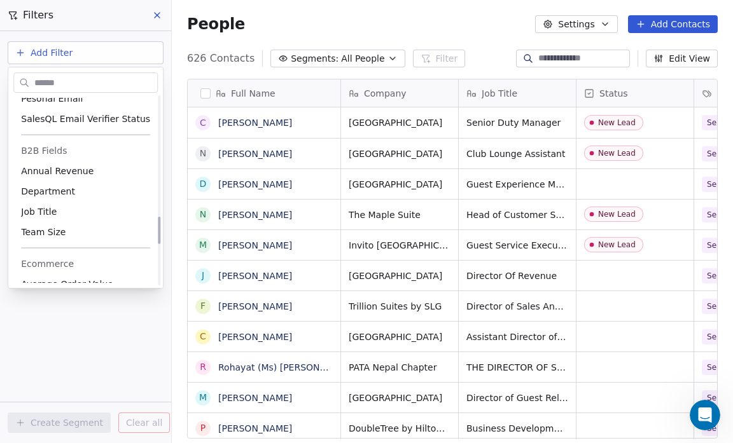
scroll to position [823, 0]
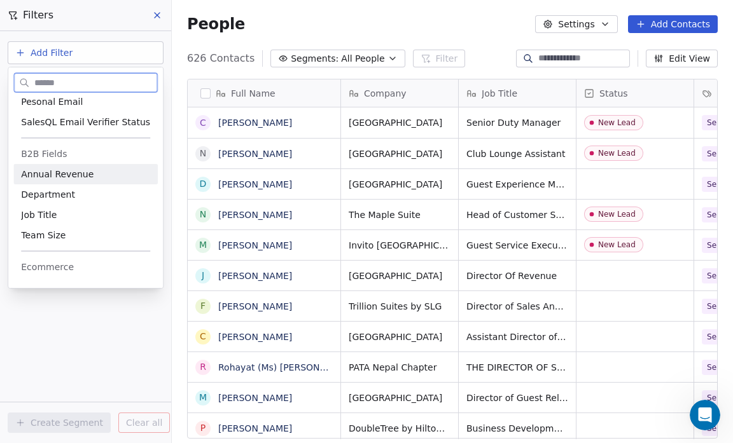
click at [64, 148] on span "B2B Fields" at bounding box center [85, 154] width 129 height 13
click at [58, 153] on span "B2B Fields" at bounding box center [44, 154] width 46 height 13
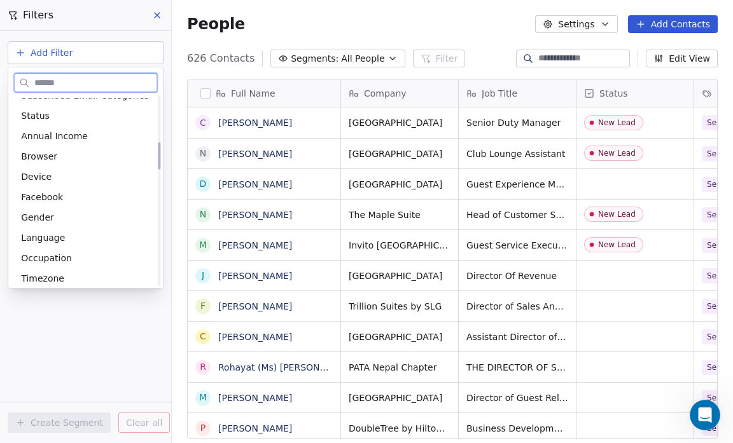
scroll to position [319, 0]
click at [45, 116] on span "Status" at bounding box center [35, 114] width 29 height 13
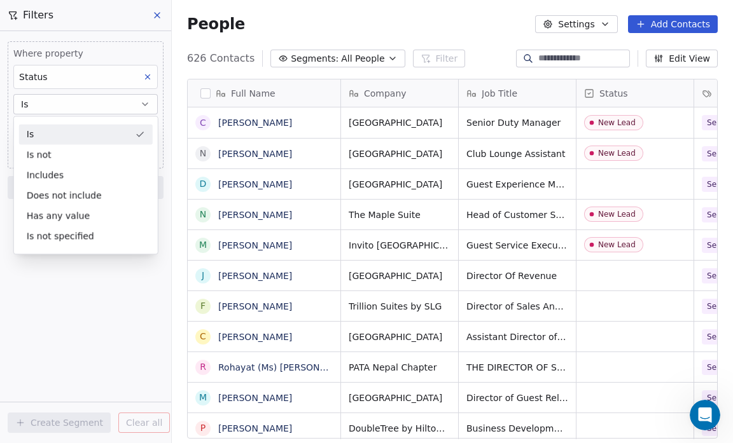
click at [144, 103] on icon "button" at bounding box center [144, 104] width 5 height 3
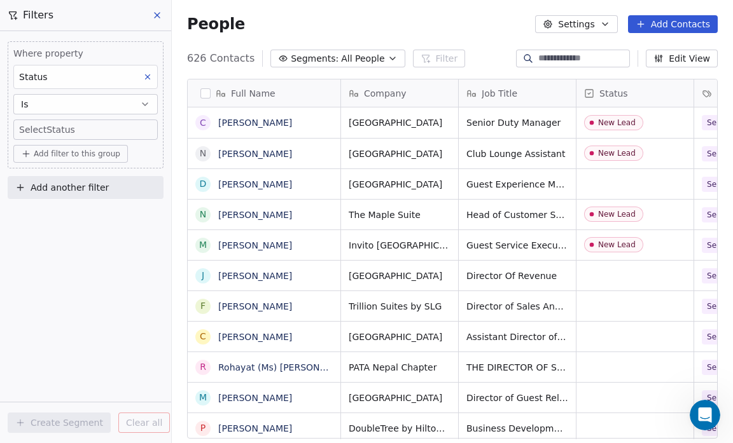
click at [104, 253] on div "Where property Status Is Select Status Add filter to this group Add another fil…" at bounding box center [85, 237] width 171 height 412
click at [80, 128] on body "Salsius (M) Sdn Bhd Contacts People Marketing Workflows Campaigns Sales Pipelin…" at bounding box center [366, 221] width 733 height 443
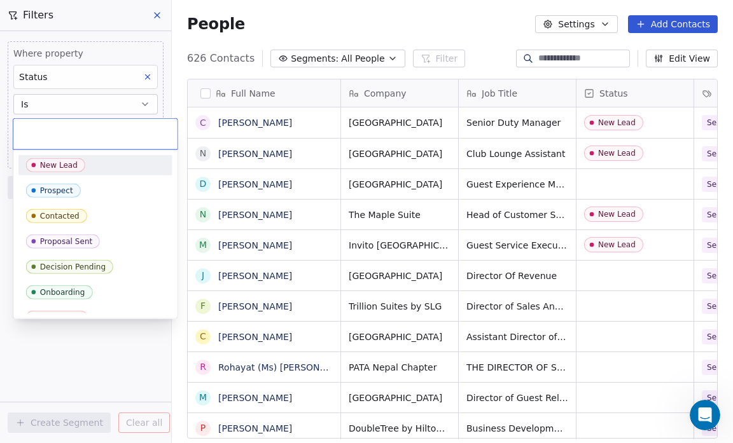
click at [93, 165] on div "New Lead" at bounding box center [95, 165] width 139 height 14
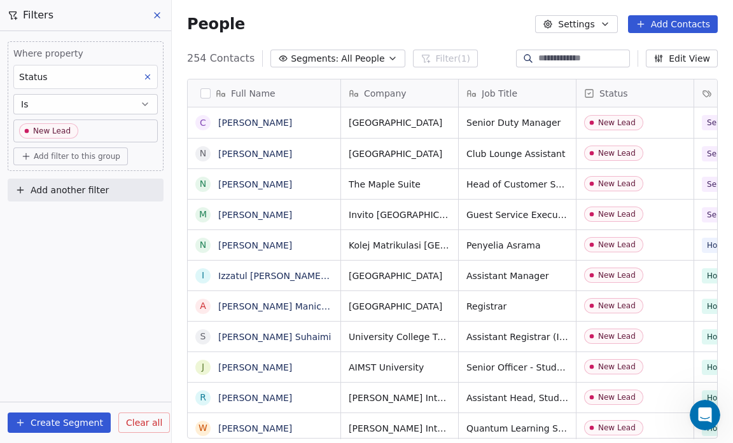
scroll to position [382, 553]
click at [146, 78] on icon at bounding box center [148, 77] width 4 height 4
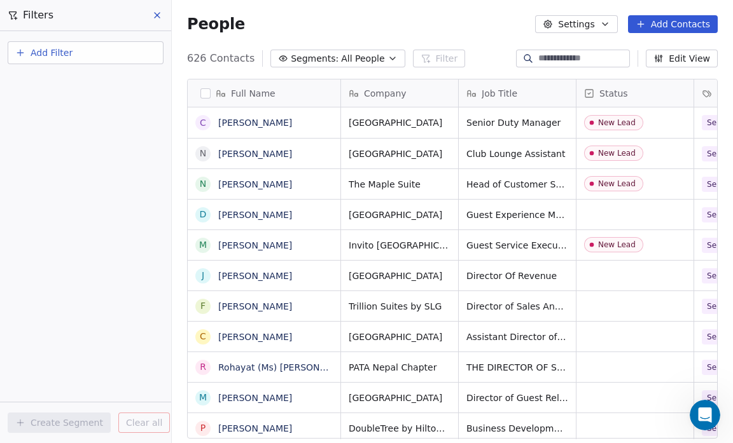
click at [22, 53] on icon "button" at bounding box center [20, 53] width 6 height 0
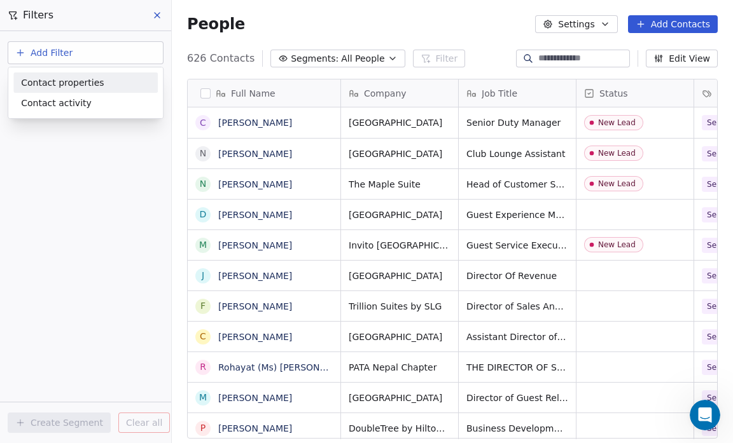
click at [53, 86] on span "Contact properties" at bounding box center [62, 82] width 83 height 13
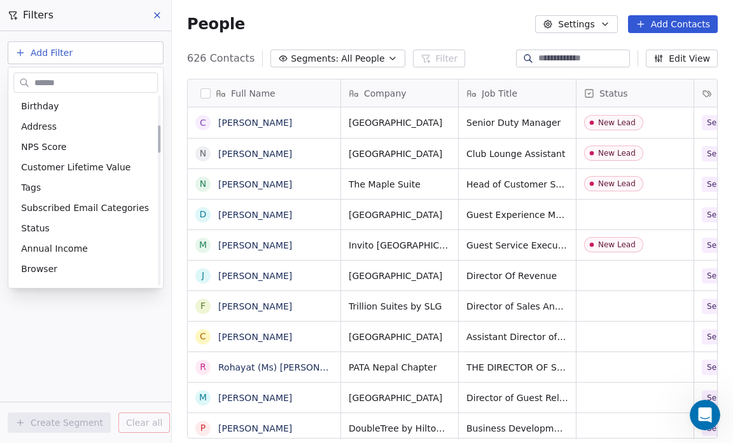
scroll to position [206, 0]
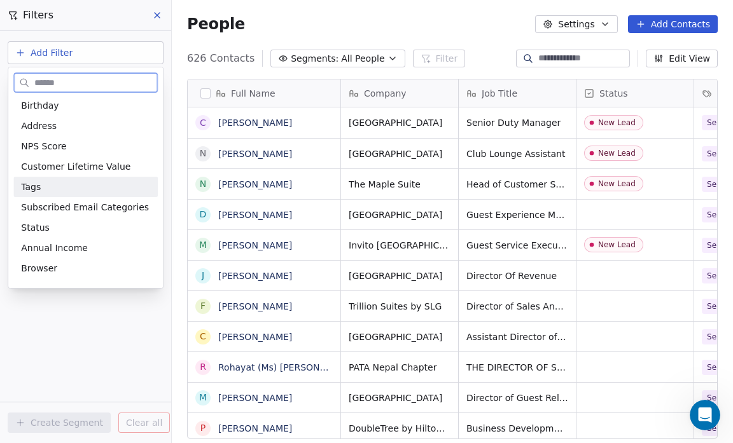
click at [43, 183] on div "Tags" at bounding box center [85, 187] width 129 height 13
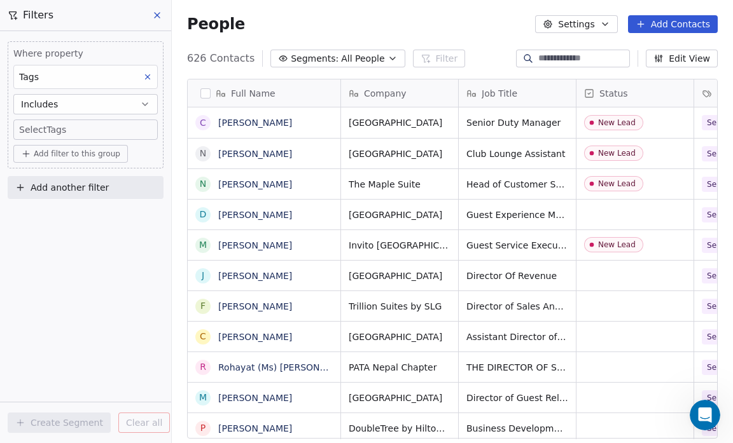
drag, startPoint x: 119, startPoint y: 299, endPoint x: 107, endPoint y: 249, distance: 51.1
click at [107, 249] on div "Where property Tags Includes Select Tags Add filter to this group Add another f…" at bounding box center [85, 237] width 171 height 412
click at [52, 149] on span "Add filter to this group" at bounding box center [77, 154] width 87 height 10
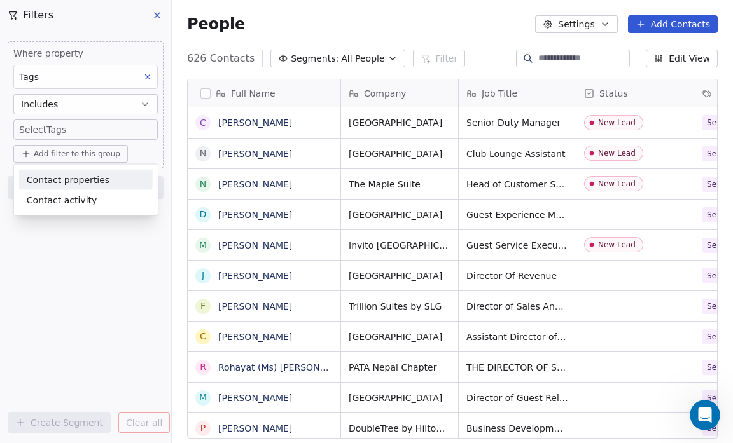
click at [57, 177] on span "Contact properties" at bounding box center [68, 179] width 83 height 13
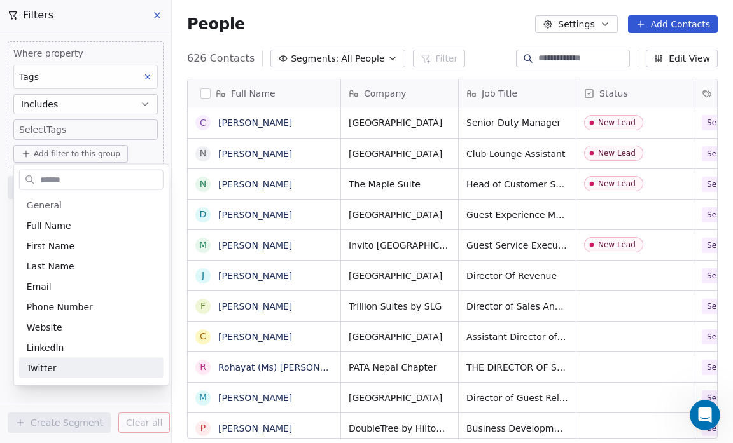
click at [118, 392] on html "Salsius (M) Sdn Bhd Contacts People Marketing Workflows Campaigns Sales Pipelin…" at bounding box center [366, 221] width 733 height 443
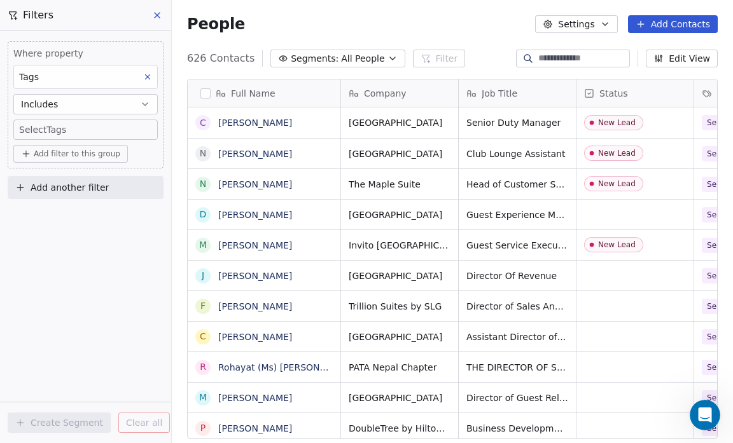
click at [62, 123] on body "Salsius (M) Sdn Bhd Contacts People Marketing Workflows Campaigns Sales Pipelin…" at bounding box center [366, 221] width 733 height 443
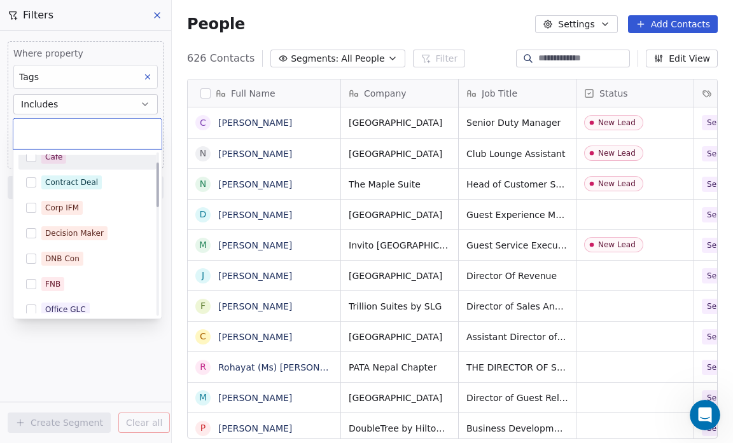
scroll to position [36, 0]
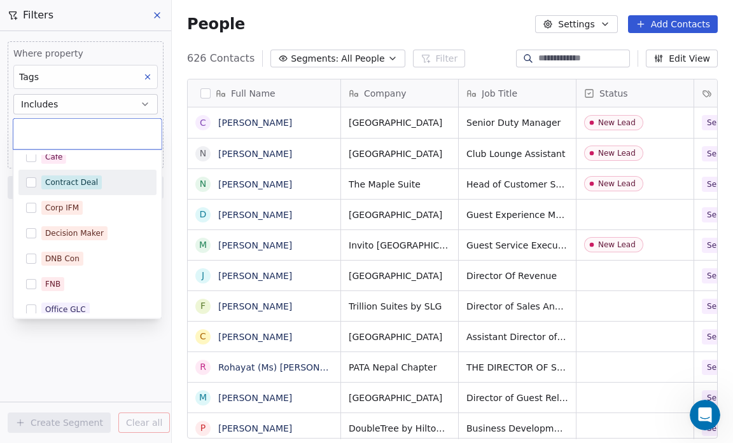
click at [32, 179] on button "Suggestions" at bounding box center [31, 182] width 10 height 10
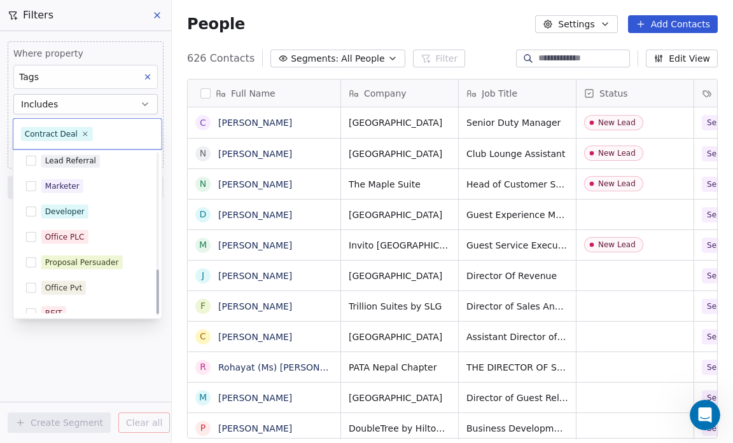
scroll to position [426, 0]
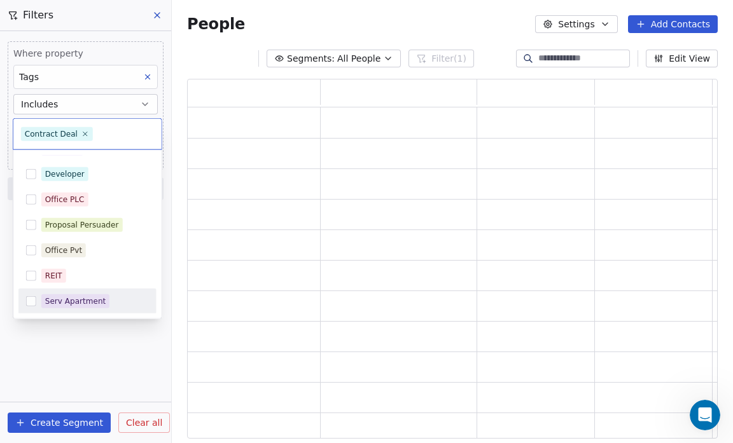
click at [98, 368] on html "Salsius (M) Sdn Bhd Contacts People Marketing Workflows Campaigns Sales Pipelin…" at bounding box center [366, 221] width 733 height 443
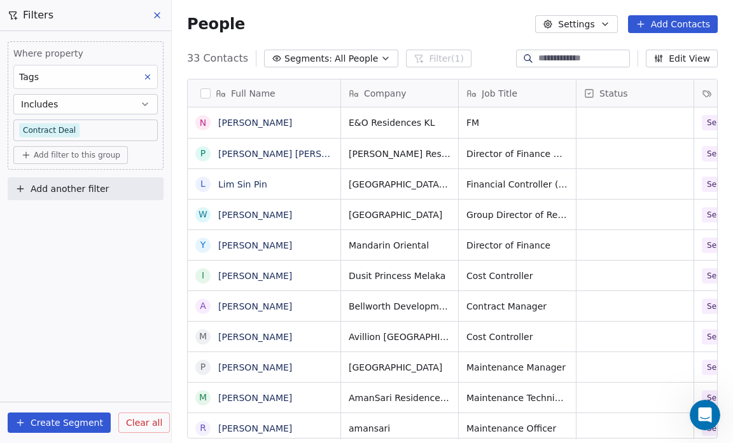
scroll to position [382, 553]
click at [46, 424] on button "Create Segment" at bounding box center [59, 423] width 103 height 20
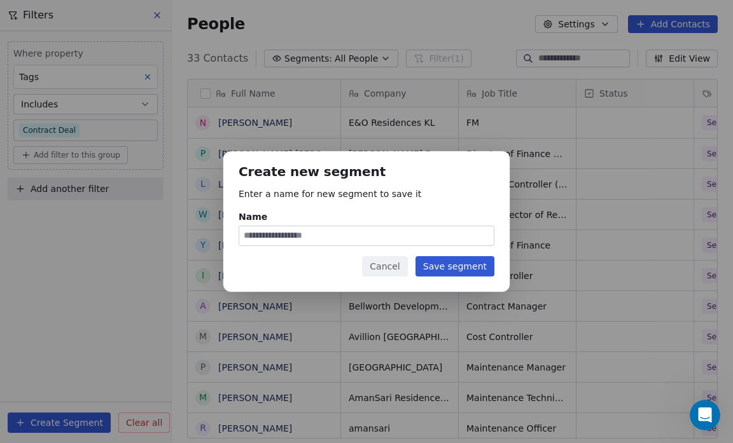
click at [459, 267] on button "Save segment" at bounding box center [454, 266] width 79 height 20
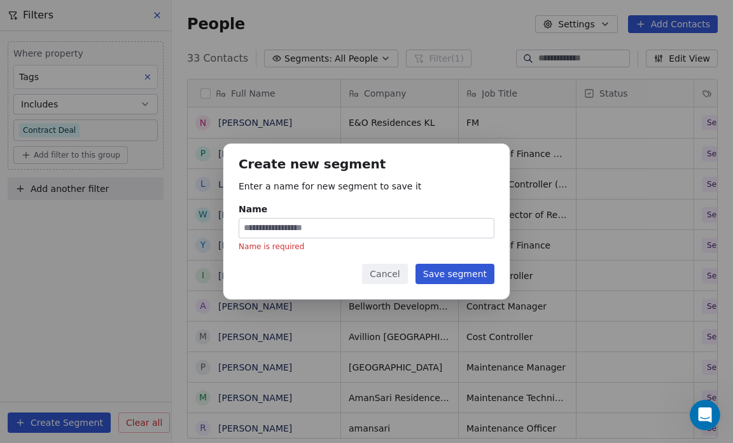
click at [246, 227] on input "Name Name is required" at bounding box center [366, 228] width 254 height 19
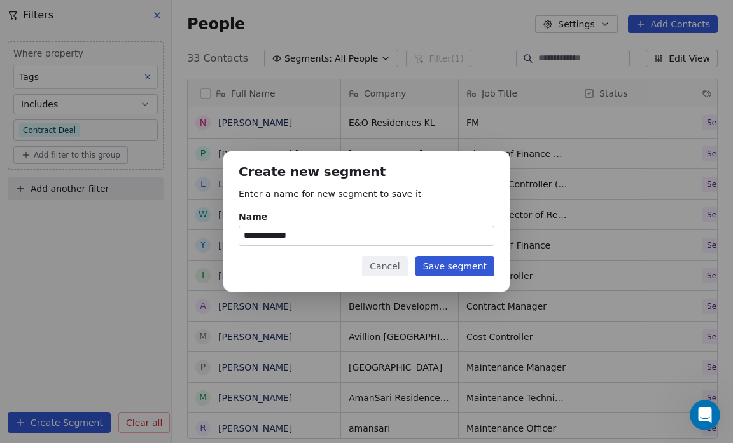
type input "**********"
click at [452, 266] on button "Save segment" at bounding box center [454, 266] width 79 height 20
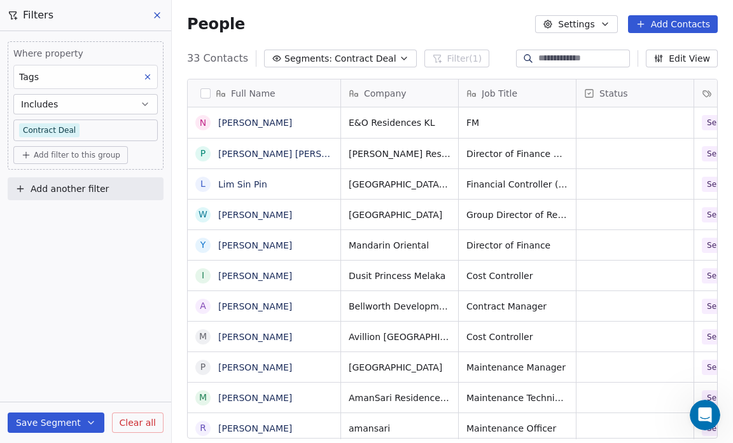
click at [85, 127] on body "Salsius (M) Sdn Bhd Contacts People Marketing Workflows Campaigns Sales Pipelin…" at bounding box center [366, 221] width 733 height 443
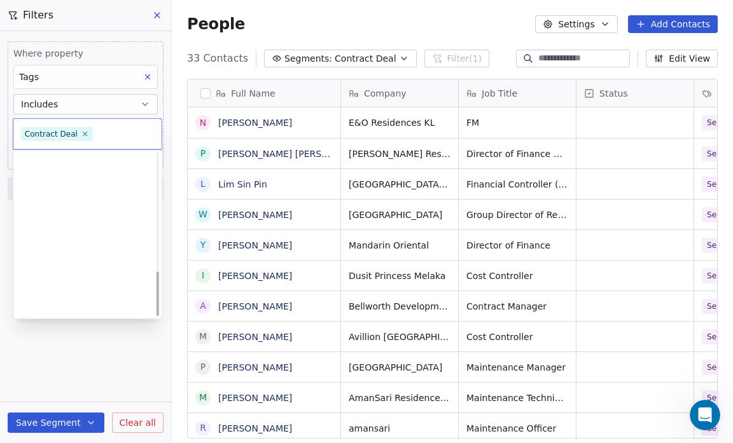
scroll to position [426, 0]
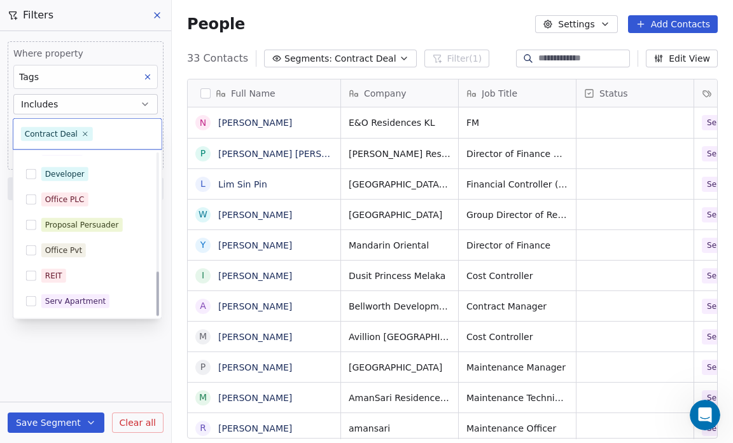
click at [85, 127] on span "Contract Deal" at bounding box center [57, 134] width 72 height 14
click at [81, 135] on icon at bounding box center [85, 134] width 8 height 8
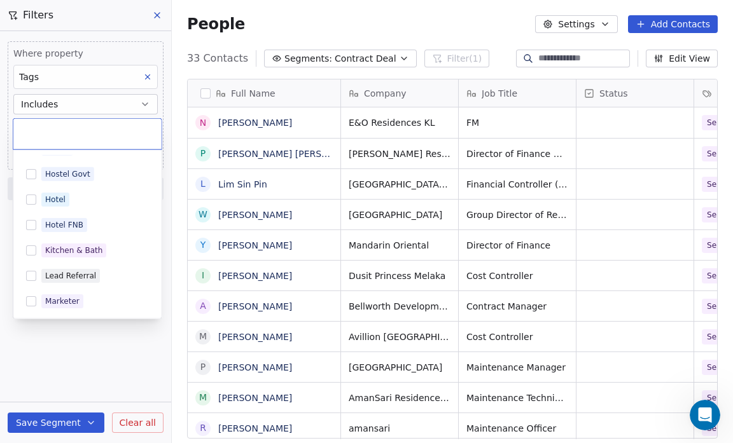
scroll to position [273, 0]
click at [32, 278] on button "Suggestions" at bounding box center [31, 277] width 10 height 10
click at [120, 341] on html "Salsius (M) Sdn Bhd Contacts People Marketing Workflows Campaigns Sales Pipelin…" at bounding box center [366, 221] width 733 height 443
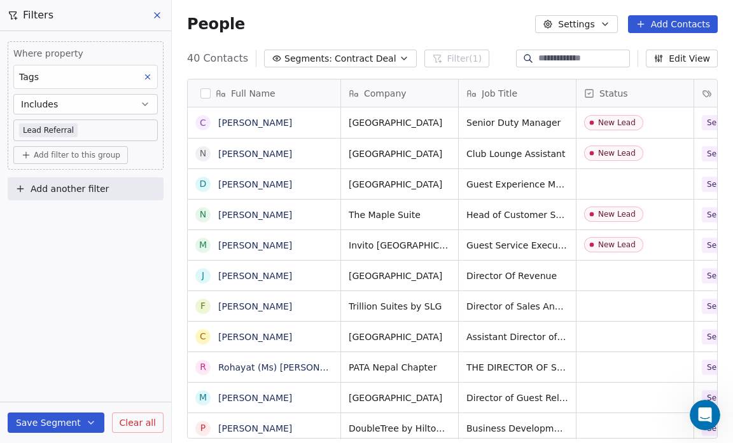
scroll to position [382, 553]
click at [79, 420] on button "Save Segment" at bounding box center [56, 423] width 97 height 20
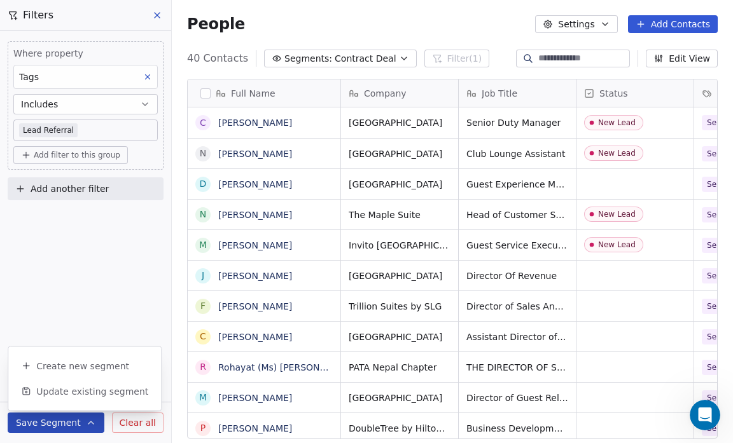
click at [63, 422] on button "Save Segment" at bounding box center [56, 423] width 97 height 20
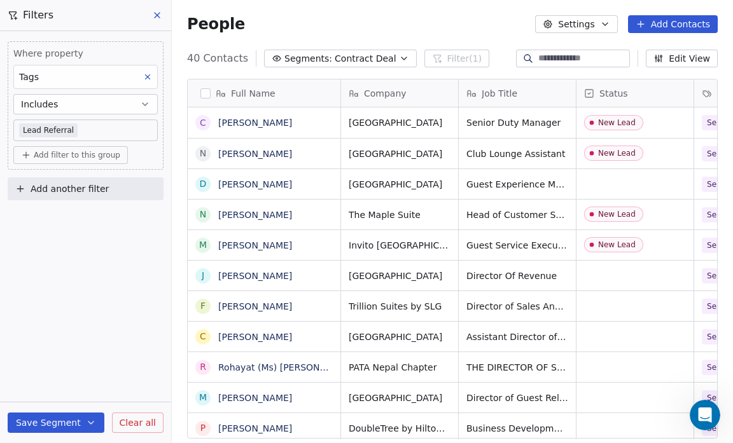
click at [63, 422] on button "Save Segment" at bounding box center [56, 423] width 97 height 20
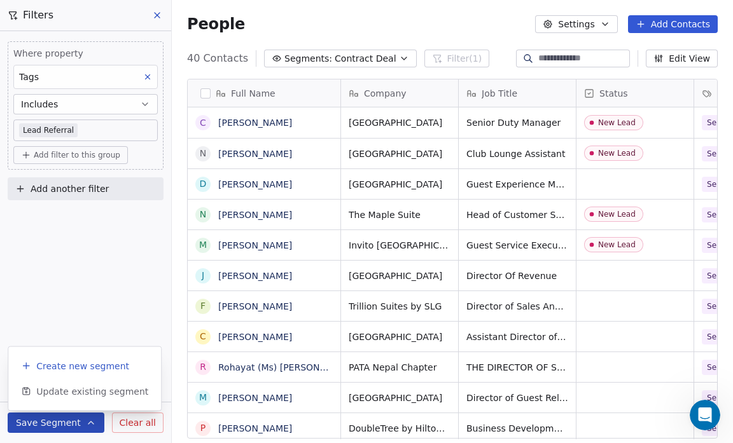
click at [85, 375] on button "Create new segment" at bounding box center [84, 366] width 142 height 23
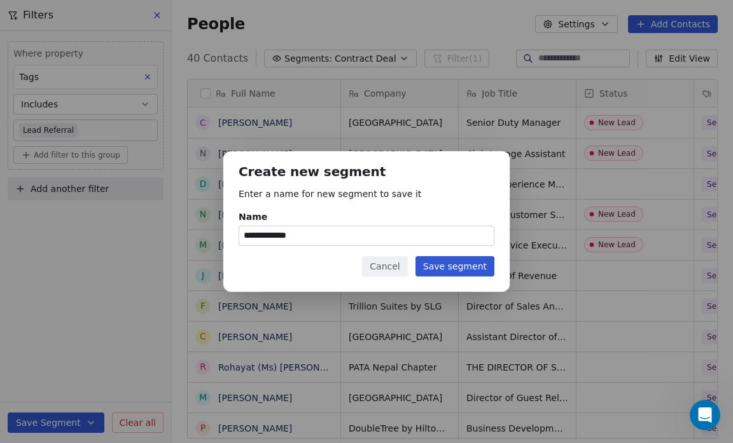
type input "**********"
click at [451, 265] on button "Save segment" at bounding box center [454, 266] width 79 height 20
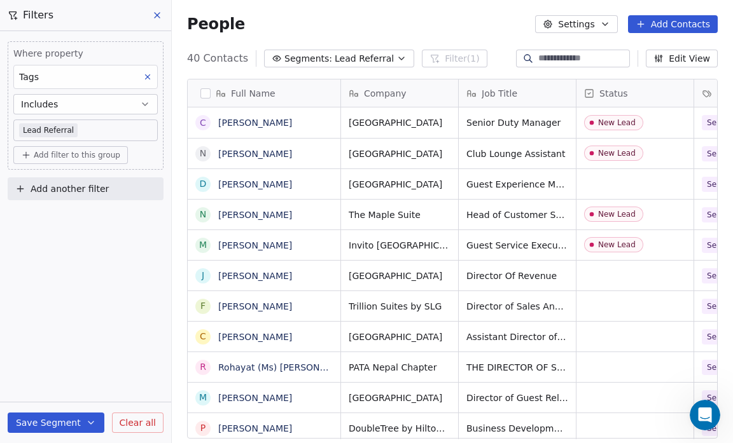
click at [83, 127] on body "Salsius (M) Sdn Bhd Contacts People Marketing Workflows Campaigns Sales Pipelin…" at bounding box center [366, 221] width 733 height 443
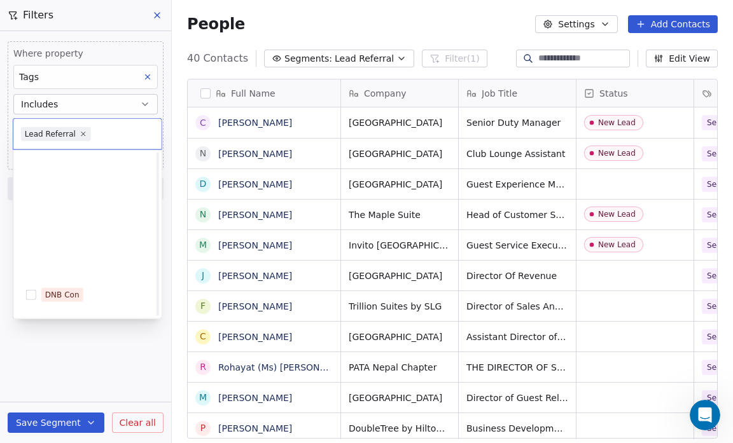
scroll to position [273, 0]
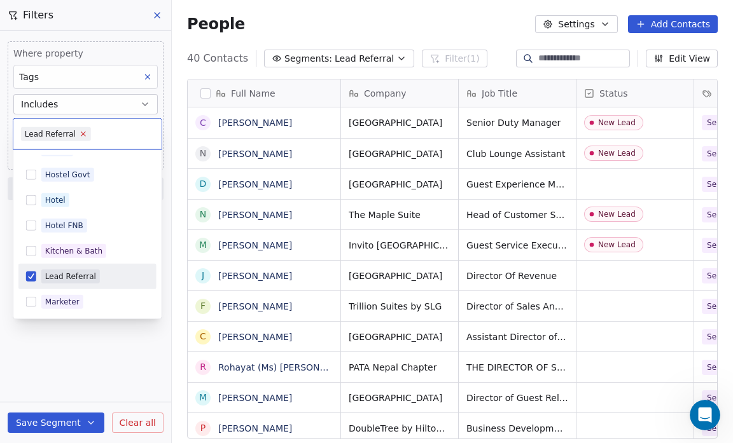
click at [79, 132] on icon at bounding box center [83, 134] width 8 height 8
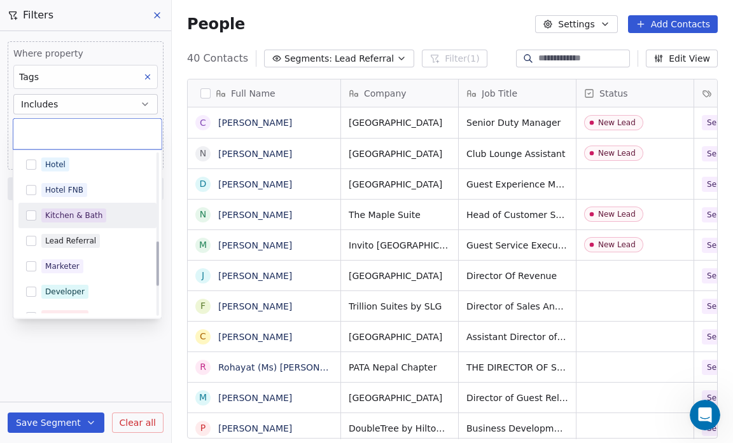
scroll to position [319, 0]
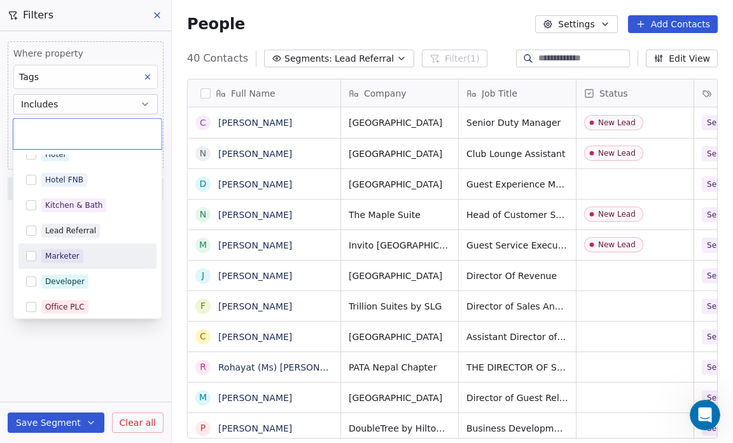
click at [31, 253] on button "Suggestions" at bounding box center [31, 256] width 10 height 10
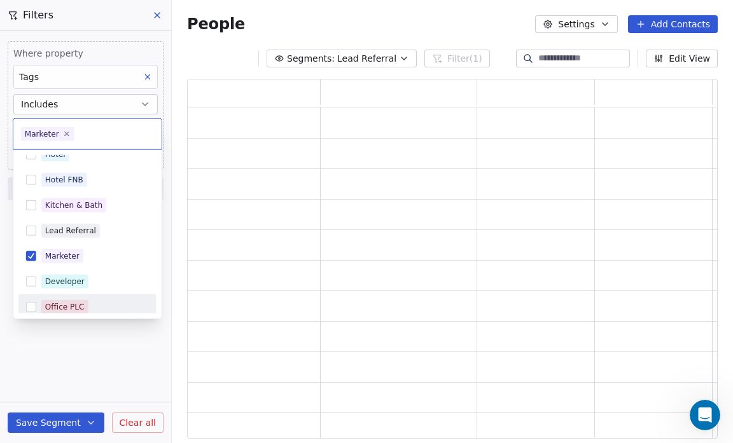
click at [87, 357] on html "Salsius (M) Sdn Bhd Contacts People Marketing Workflows Campaigns Sales Pipelin…" at bounding box center [366, 221] width 733 height 443
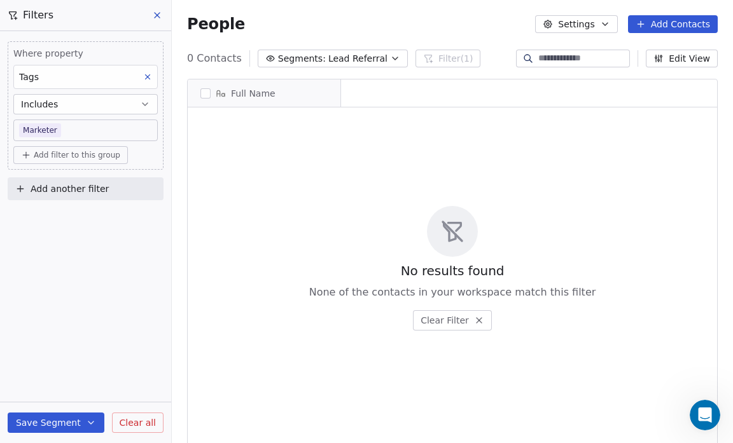
scroll to position [8, 8]
click at [59, 419] on button "Save Segment" at bounding box center [56, 423] width 97 height 20
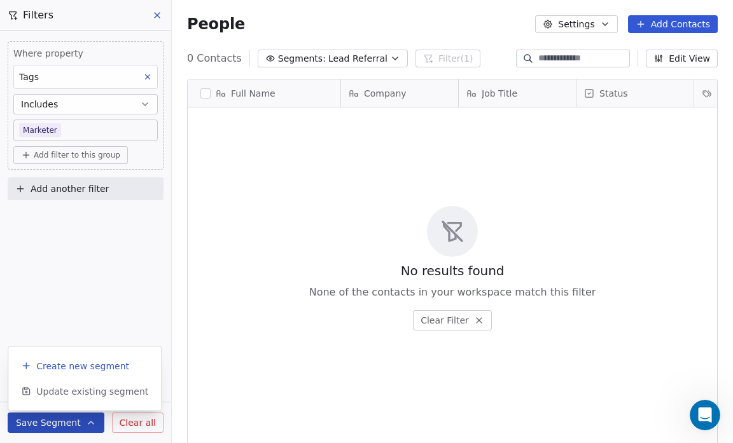
click at [62, 363] on span "Create new segment" at bounding box center [82, 366] width 93 height 13
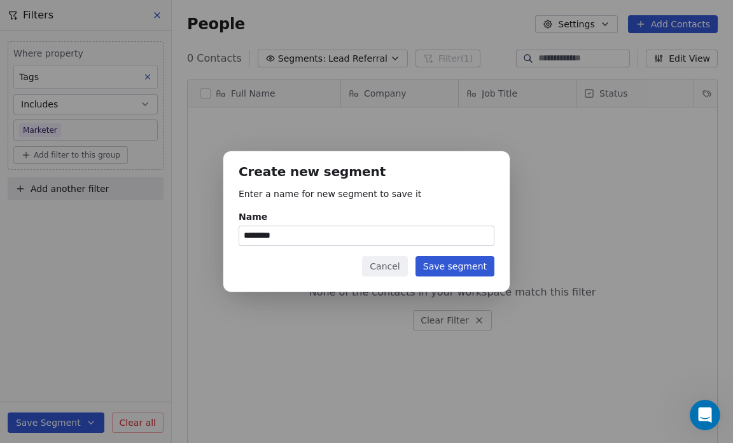
type input "********"
click at [468, 266] on button "Save segment" at bounding box center [454, 266] width 79 height 20
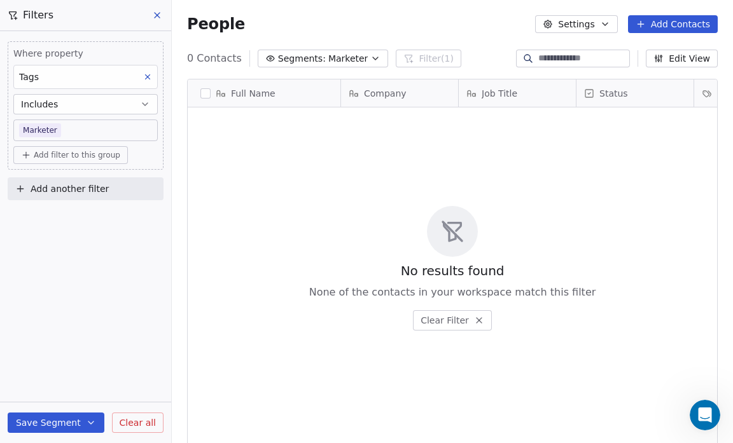
click at [155, 13] on icon at bounding box center [157, 15] width 5 height 5
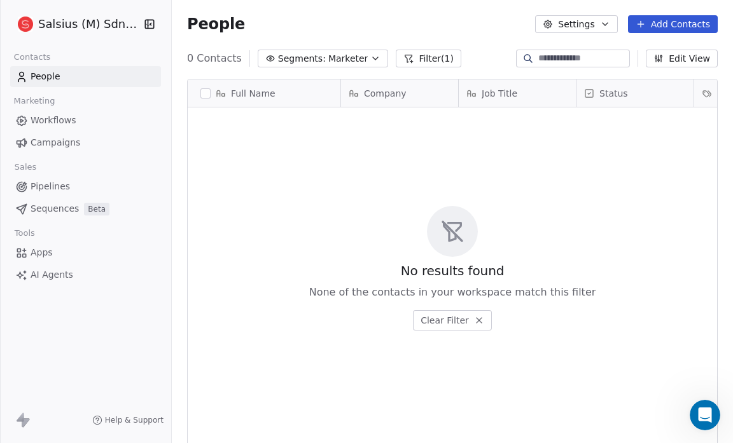
click at [370, 54] on icon "button" at bounding box center [375, 58] width 10 height 10
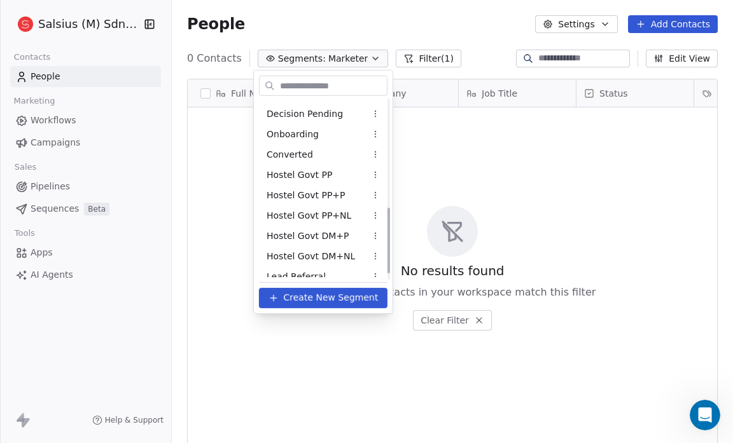
scroll to position [312, 0]
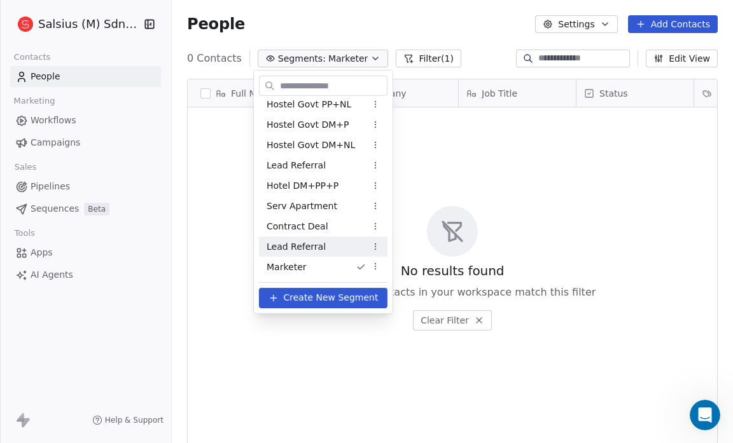
click at [336, 246] on div "Lead Referral" at bounding box center [323, 247] width 128 height 20
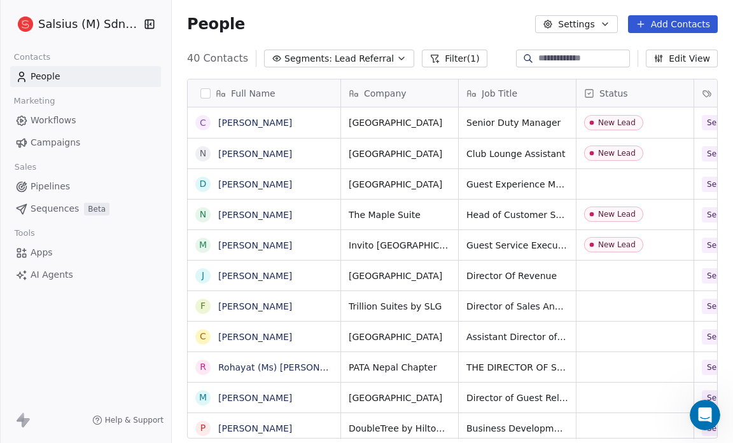
click at [396, 62] on icon "button" at bounding box center [401, 58] width 10 height 10
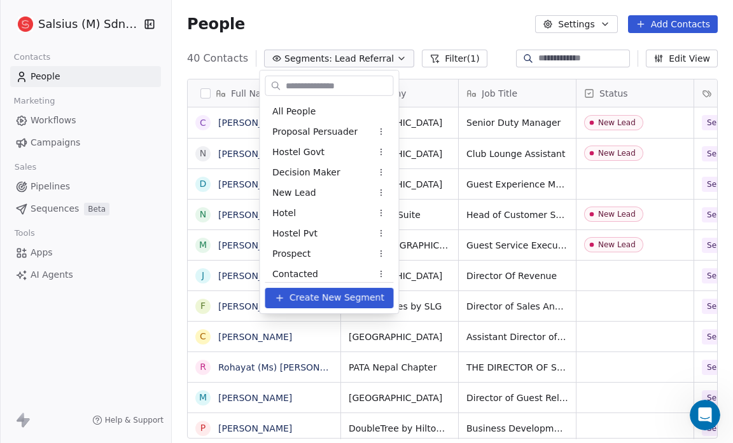
scroll to position [292, 0]
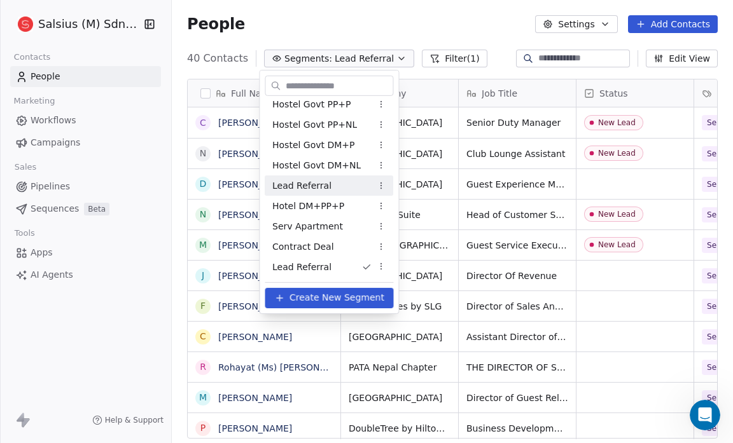
click at [370, 189] on div "Lead Referral" at bounding box center [329, 186] width 128 height 20
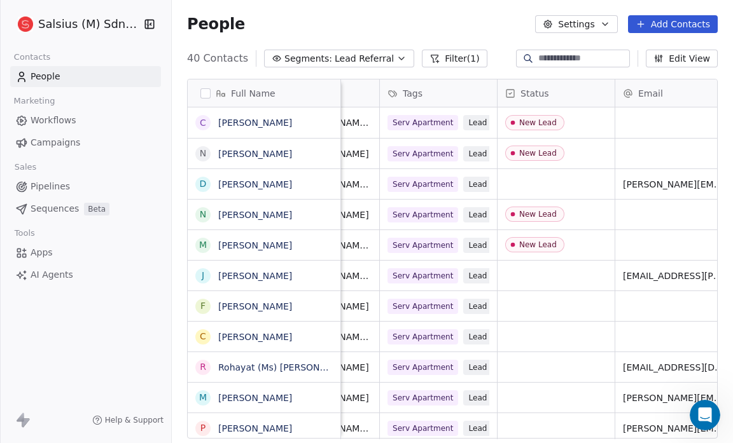
scroll to position [0, 0]
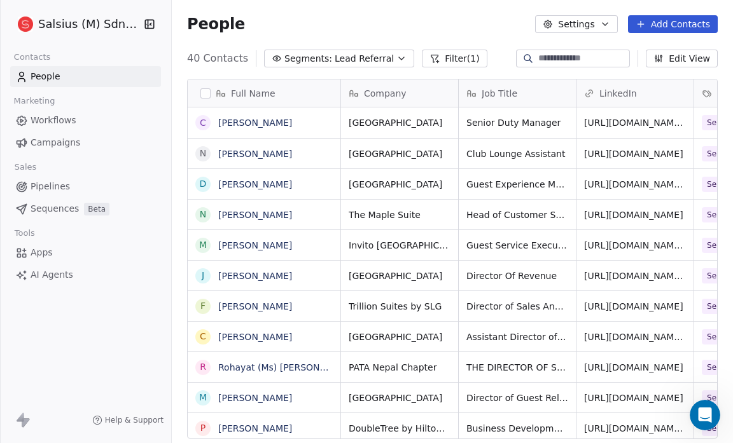
click at [396, 55] on icon "button" at bounding box center [401, 58] width 10 height 10
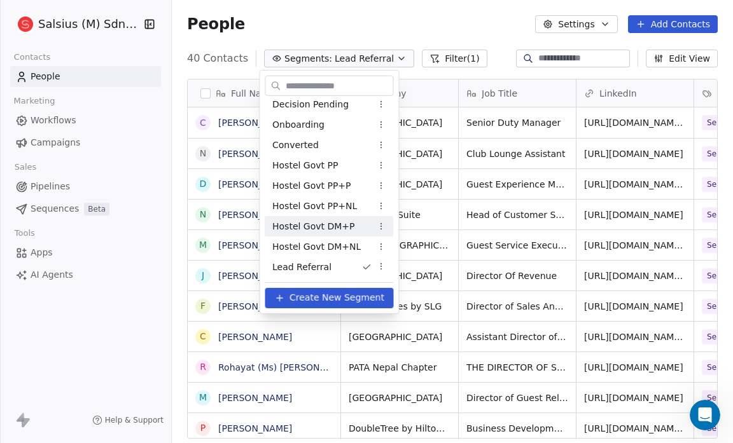
scroll to position [312, 0]
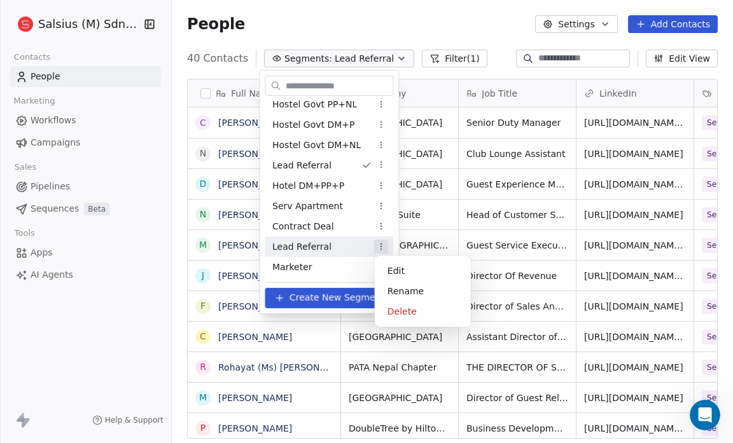
click at [378, 245] on html "Salsius (M) Sdn Bhd Contacts People Marketing Workflows Campaigns Sales Pipelin…" at bounding box center [366, 221] width 733 height 443
click at [405, 309] on div "Delete" at bounding box center [423, 311] width 86 height 20
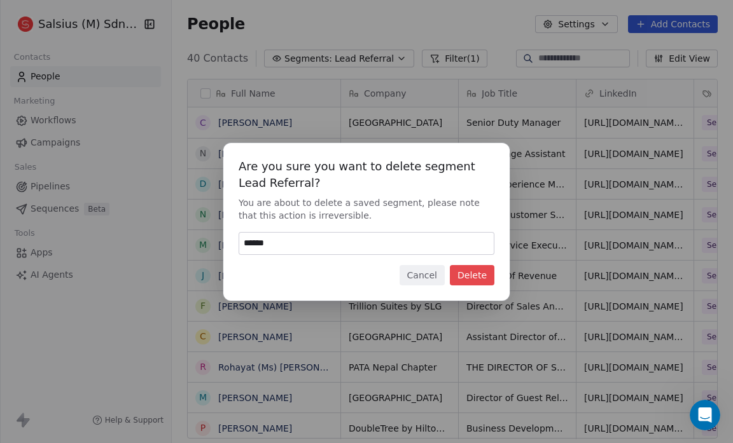
type input "******"
click at [481, 269] on button "Delete" at bounding box center [472, 275] width 45 height 20
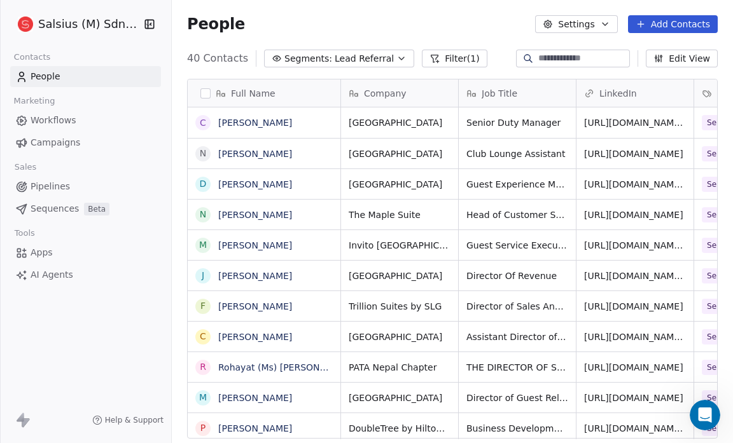
click at [382, 60] on button "Segments: Lead Referral" at bounding box center [339, 59] width 150 height 18
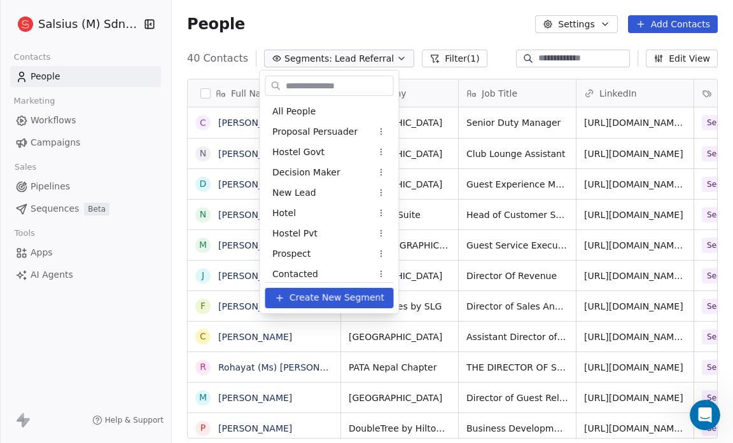
scroll to position [211, 0]
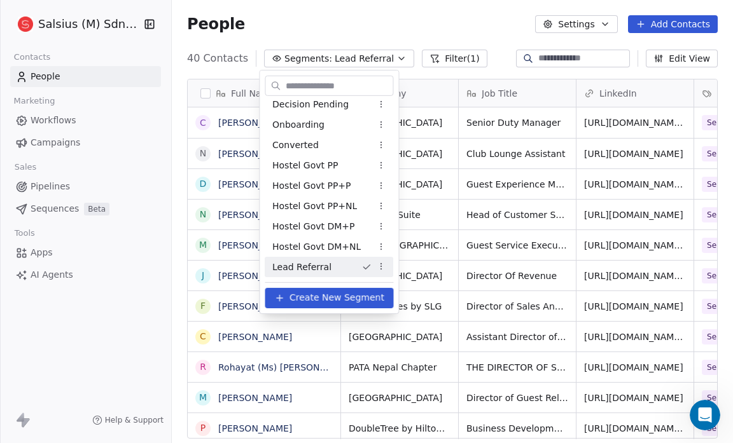
click at [382, 60] on html "Salsius (M) Sdn Bhd Contacts People Marketing Workflows Campaigns Sales Pipelin…" at bounding box center [366, 221] width 733 height 443
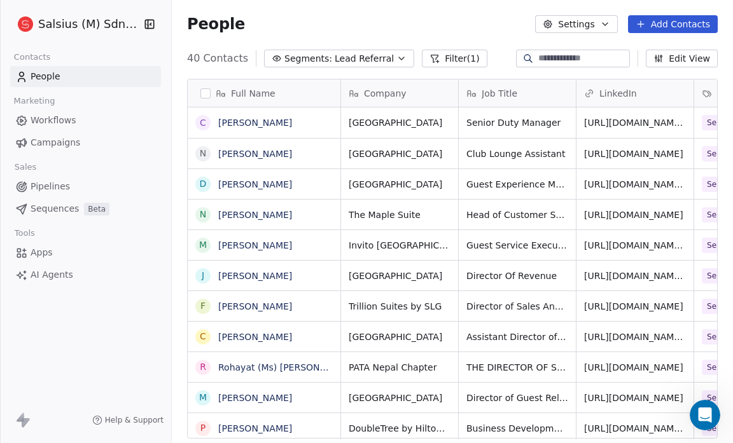
click at [396, 55] on icon "button" at bounding box center [401, 58] width 10 height 10
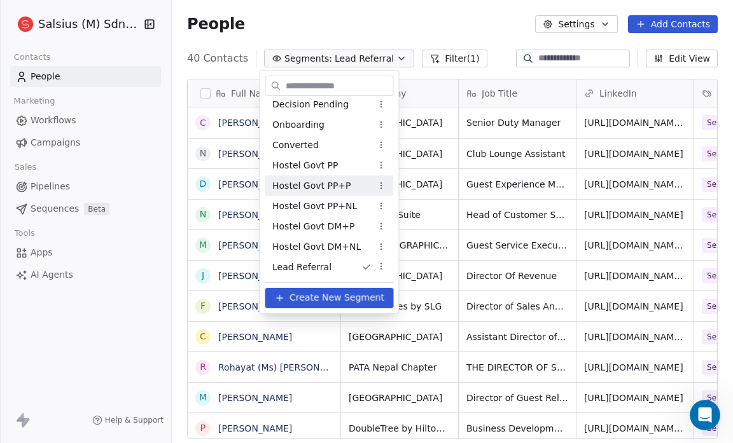
scroll to position [292, 0]
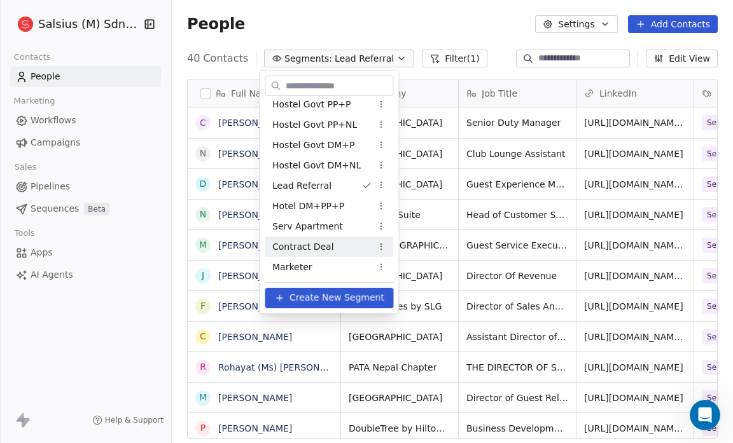
click at [326, 247] on span "Contract Deal" at bounding box center [303, 246] width 62 height 13
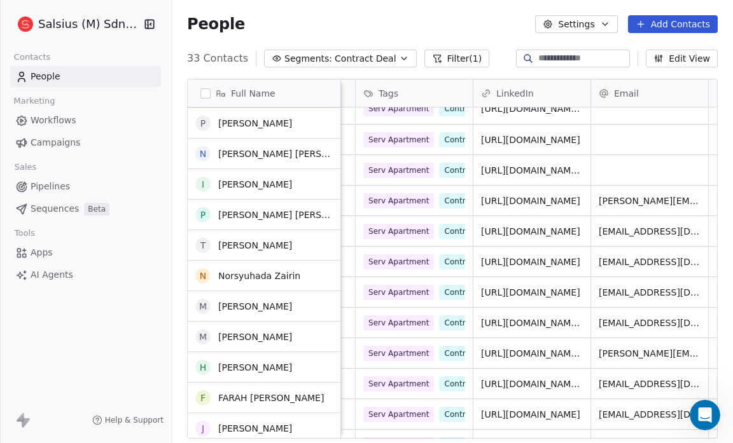
scroll to position [0, 0]
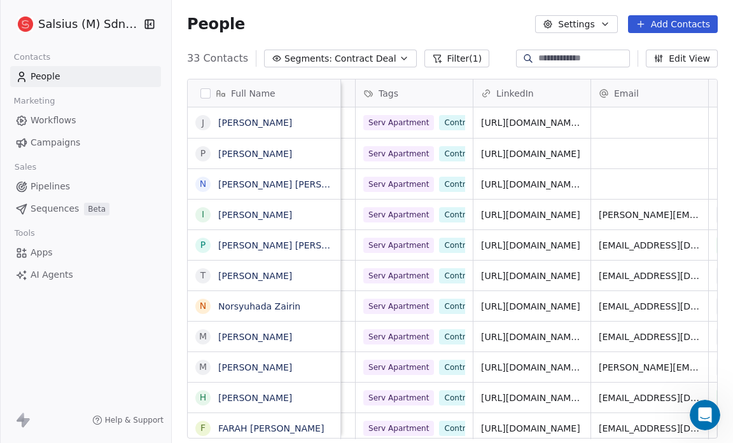
click at [399, 61] on icon "button" at bounding box center [404, 58] width 10 height 10
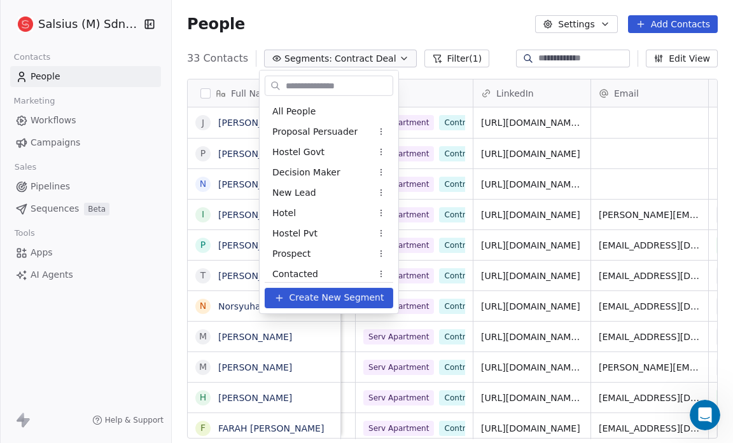
scroll to position [272, 0]
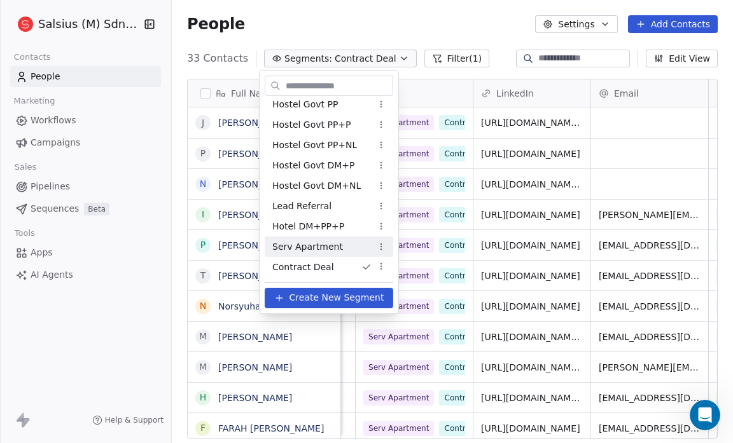
click at [333, 240] on span "Serv Apartment" at bounding box center [307, 246] width 71 height 13
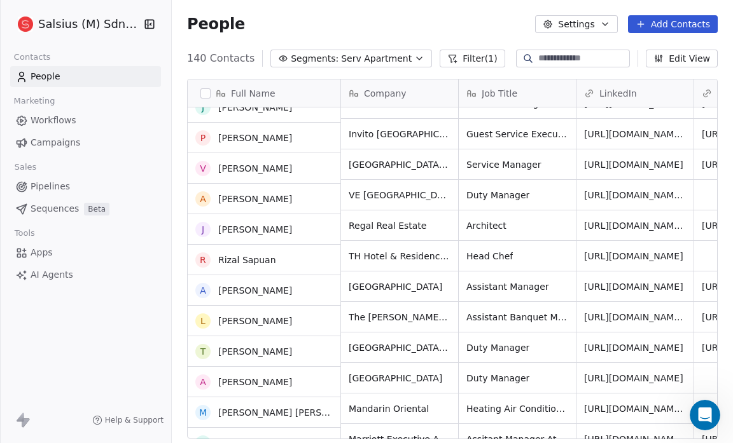
scroll to position [580, 0]
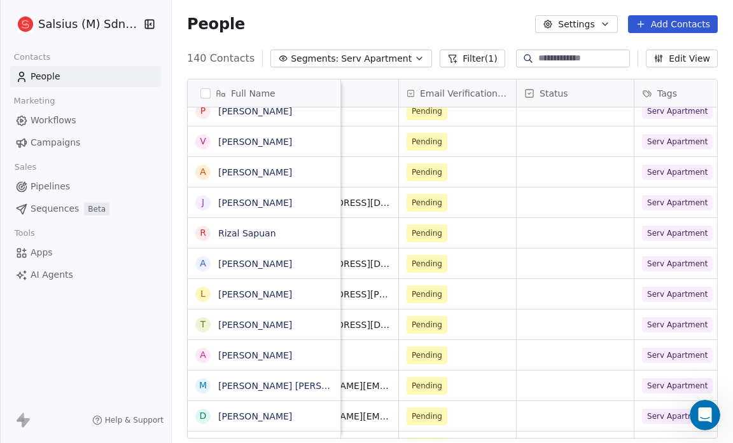
click at [414, 57] on icon "button" at bounding box center [419, 58] width 10 height 10
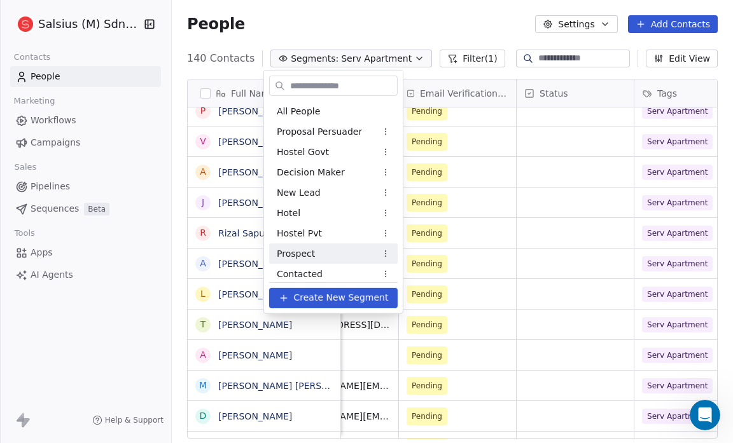
click at [286, 250] on span "Prospect" at bounding box center [296, 253] width 38 height 13
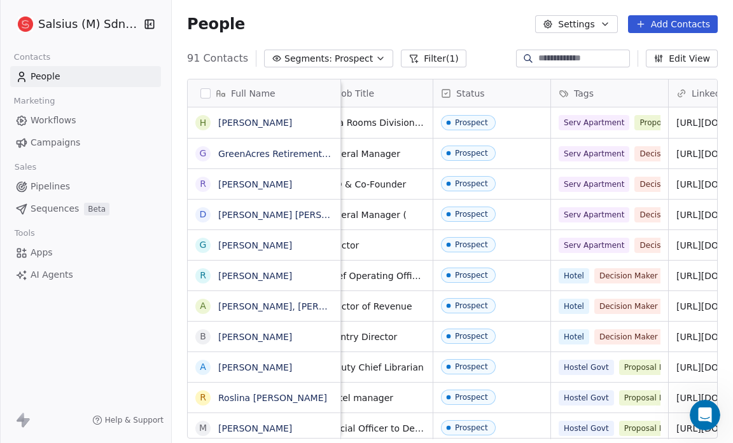
click at [375, 60] on icon "button" at bounding box center [380, 58] width 10 height 10
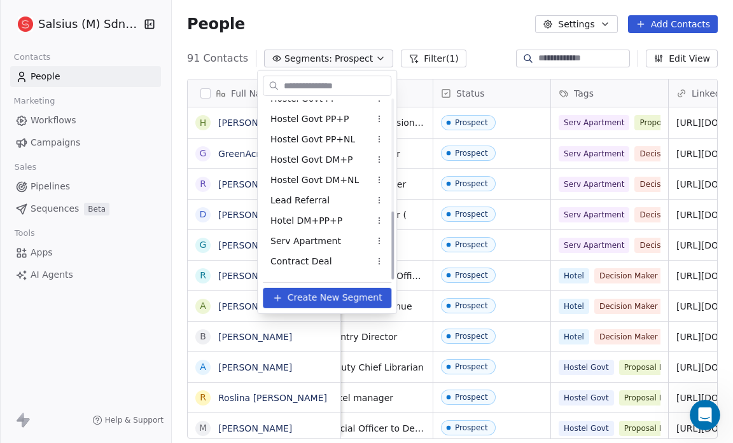
scroll to position [292, 0]
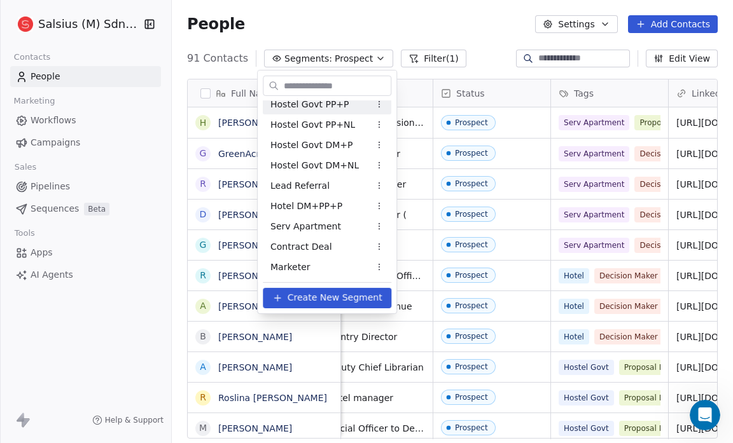
click at [354, 37] on html "Salsius (M) Sdn Bhd Contacts People Marketing Workflows Campaigns Sales Pipelin…" at bounding box center [366, 221] width 733 height 443
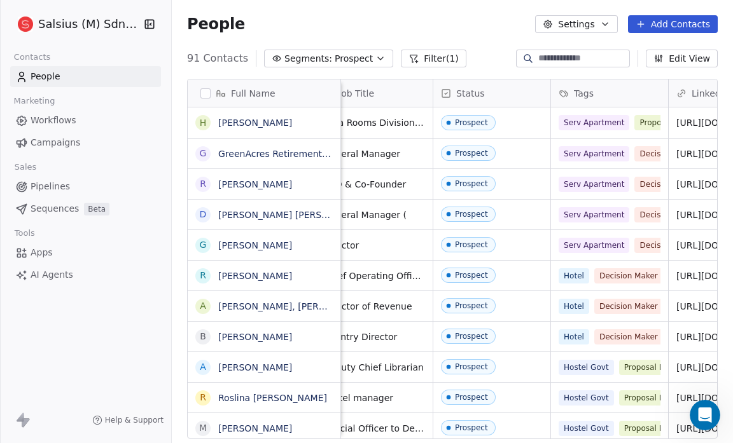
click at [378, 57] on icon "button" at bounding box center [380, 58] width 5 height 3
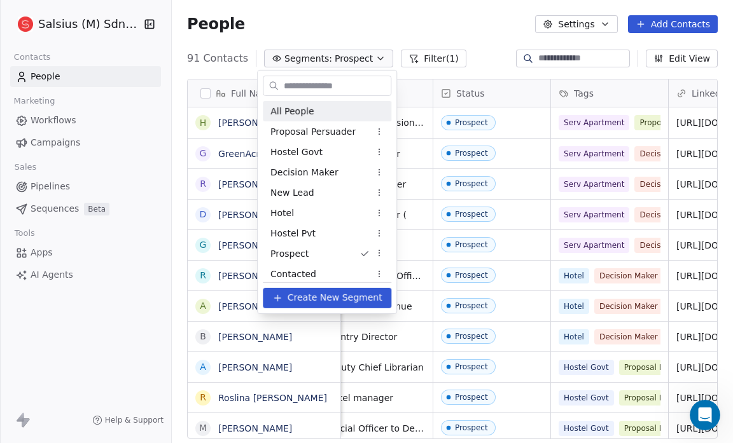
click at [322, 110] on div "All People" at bounding box center [327, 111] width 128 height 20
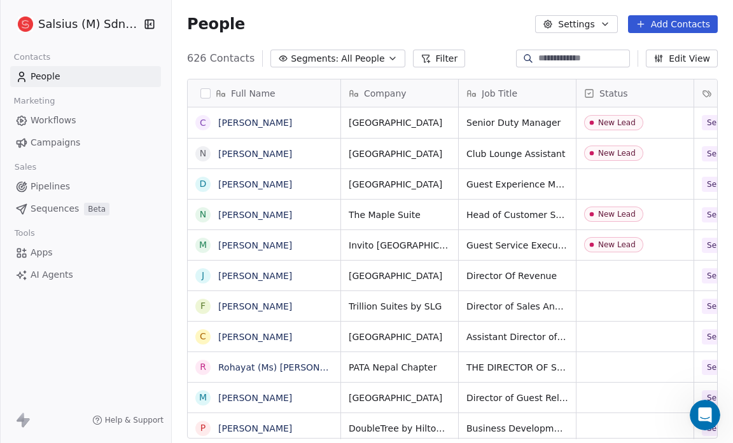
scroll to position [382, 553]
click at [422, 59] on button "Filter" at bounding box center [439, 59] width 53 height 18
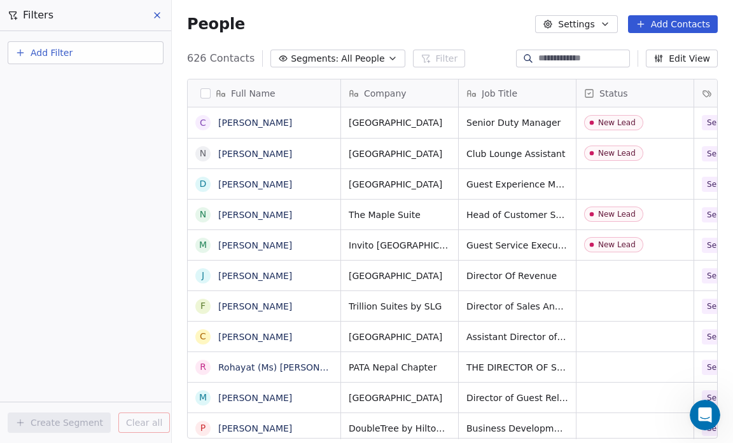
click at [53, 48] on span "Add Filter" at bounding box center [52, 52] width 42 height 13
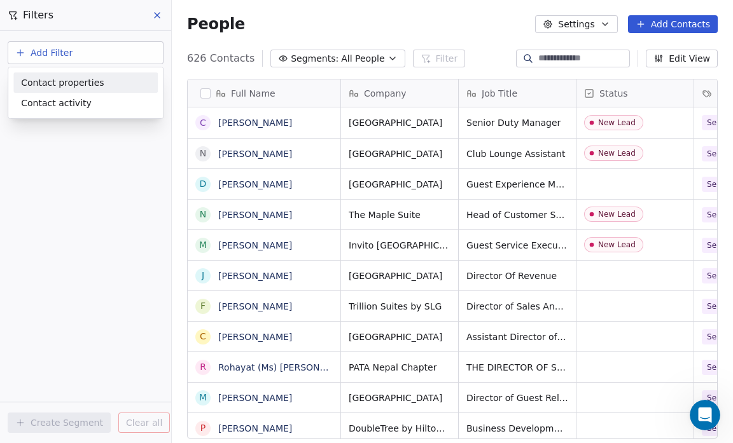
click at [68, 75] on div "Contact properties" at bounding box center [85, 83] width 144 height 20
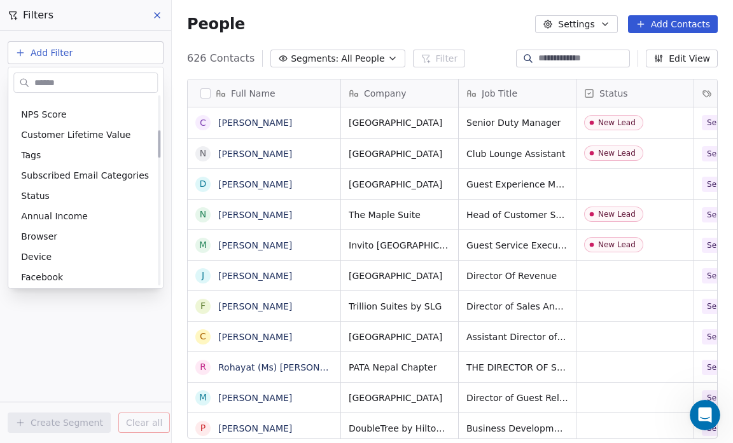
scroll to position [237, 0]
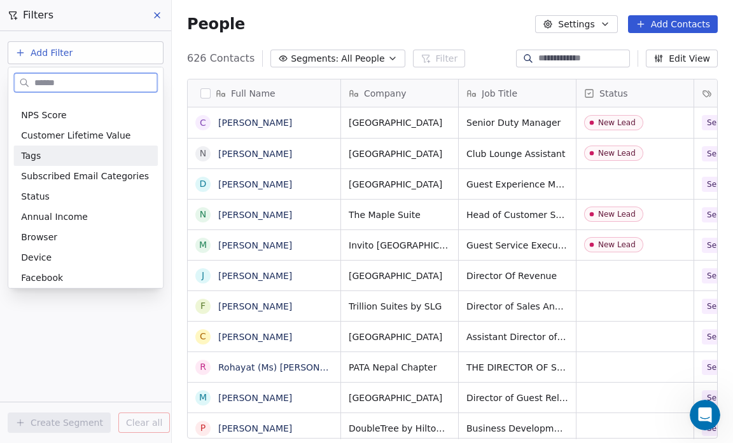
click at [46, 155] on div "Tags" at bounding box center [85, 155] width 129 height 13
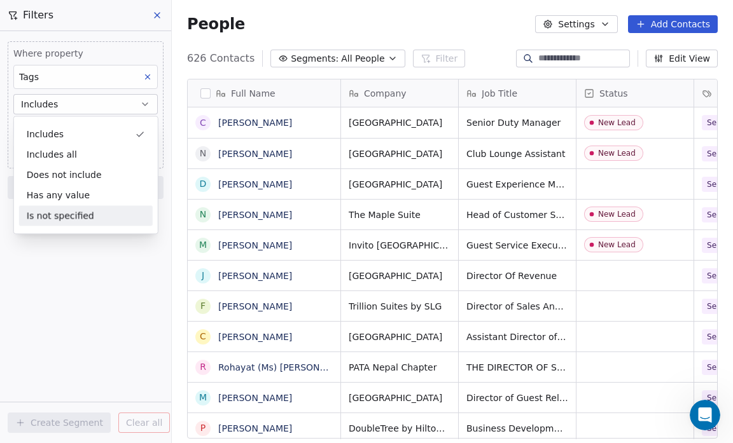
click at [118, 306] on div "Where property Tags Includes Select Tags Add filter to this group Add another f…" at bounding box center [85, 237] width 171 height 412
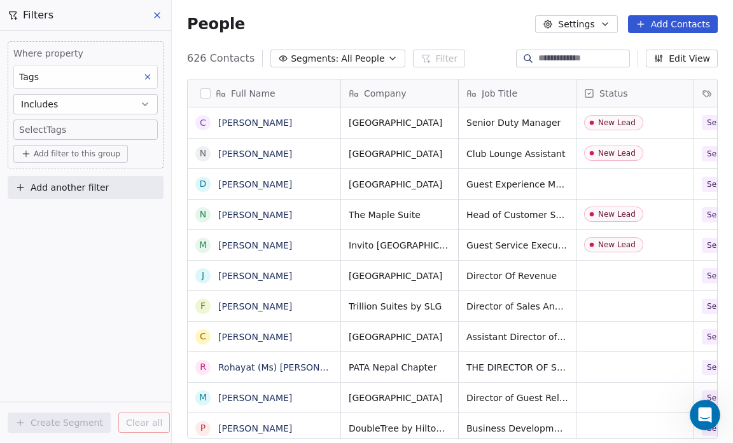
click at [81, 127] on body "Salsius (M) Sdn Bhd Contacts People Marketing Workflows Campaigns Sales Pipelin…" at bounding box center [366, 221] width 733 height 443
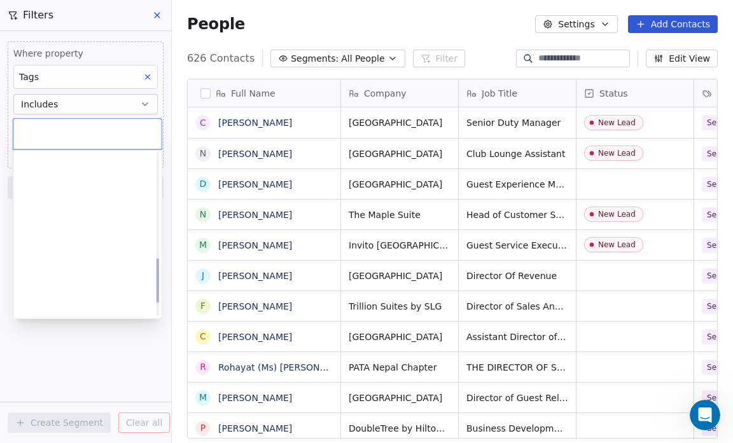
scroll to position [426, 0]
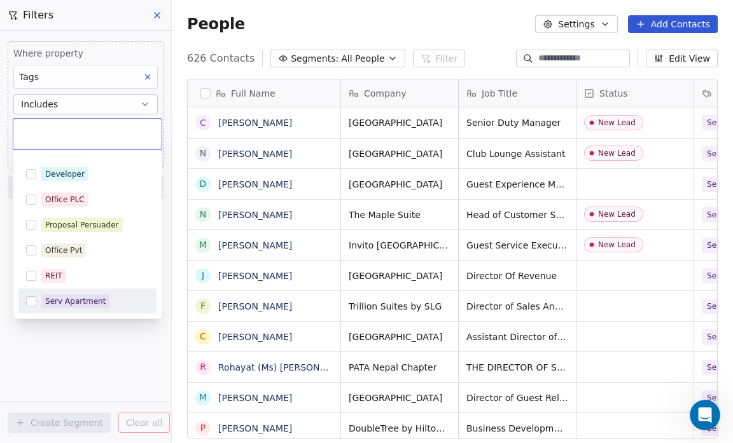
click at [31, 296] on button "Suggestions" at bounding box center [31, 301] width 10 height 10
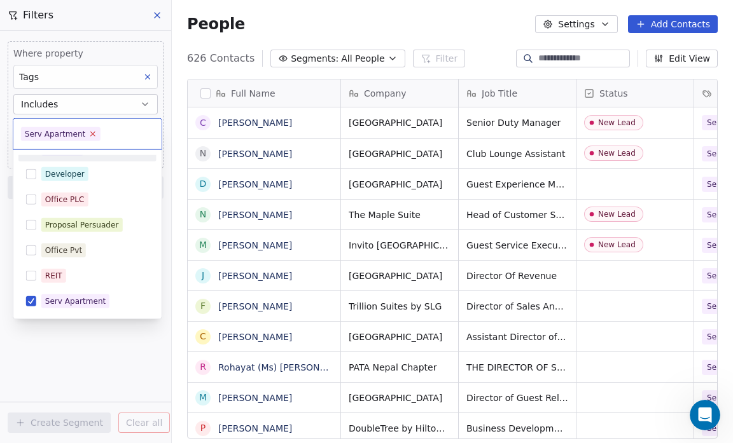
click at [90, 134] on icon at bounding box center [93, 134] width 8 height 8
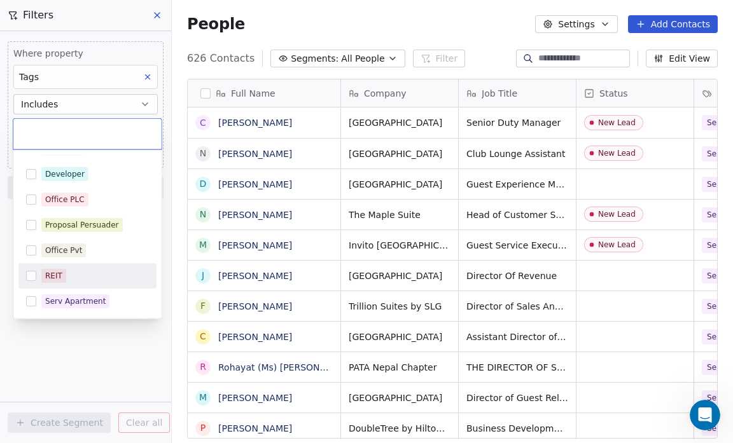
click at [31, 275] on button "Suggestions" at bounding box center [31, 276] width 10 height 10
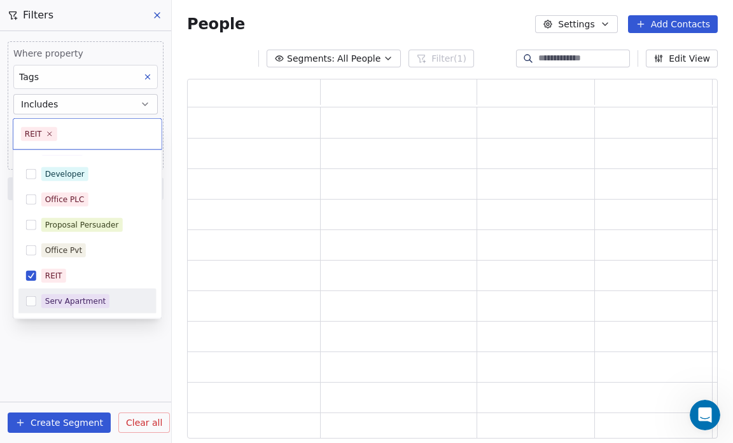
click at [38, 326] on html "Salsius (M) Sdn Bhd Contacts People Marketing Workflows Campaigns Sales Pipelin…" at bounding box center [366, 221] width 733 height 443
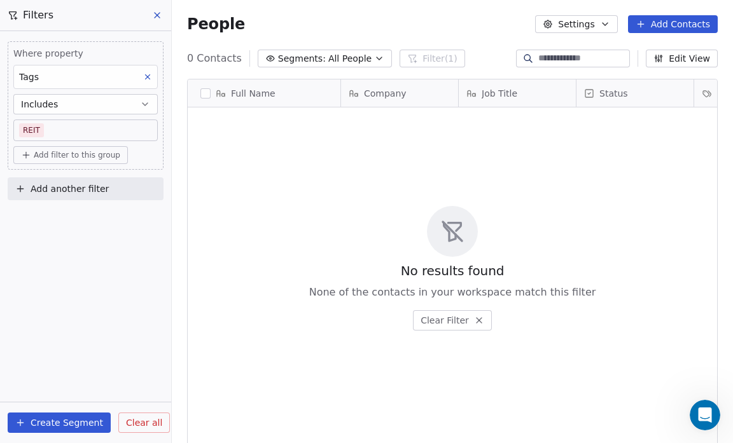
scroll to position [382, 553]
click at [49, 423] on button "Create Segment" at bounding box center [59, 423] width 103 height 20
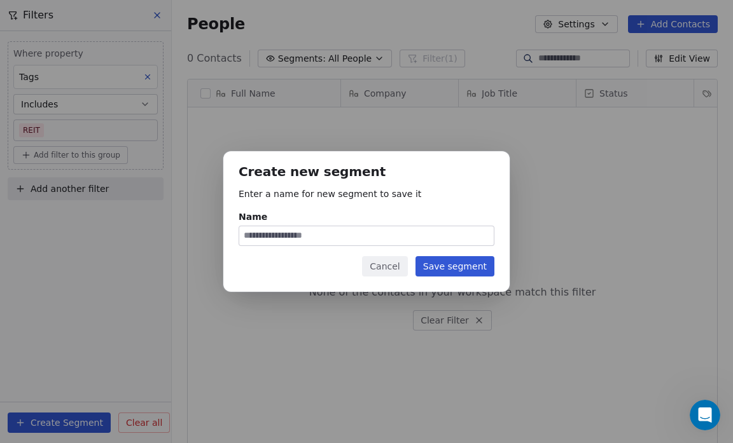
click at [251, 243] on input "Name" at bounding box center [366, 235] width 254 height 19
click at [246, 235] on input "Name" at bounding box center [366, 235] width 254 height 19
type input "****"
click at [445, 263] on button "Save segment" at bounding box center [454, 266] width 79 height 20
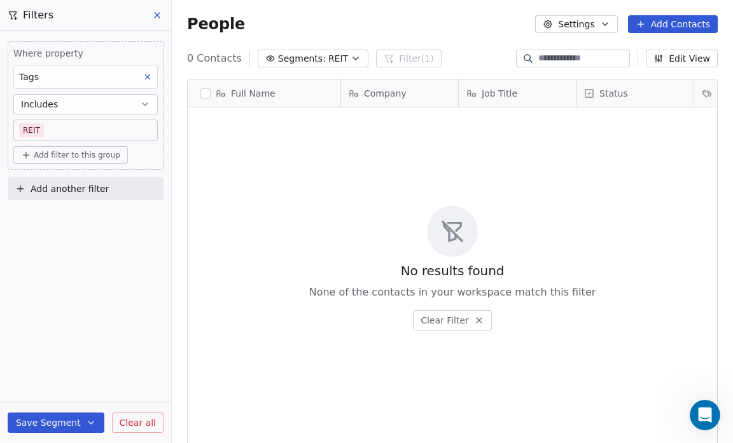
click at [159, 16] on icon at bounding box center [157, 15] width 10 height 10
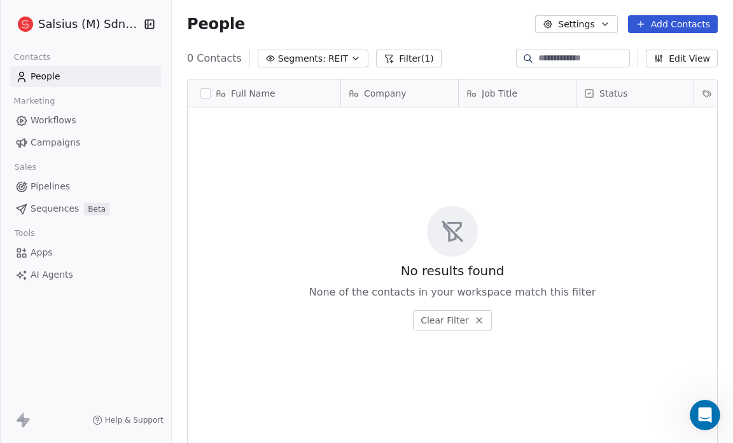
click at [350, 59] on icon "button" at bounding box center [355, 58] width 10 height 10
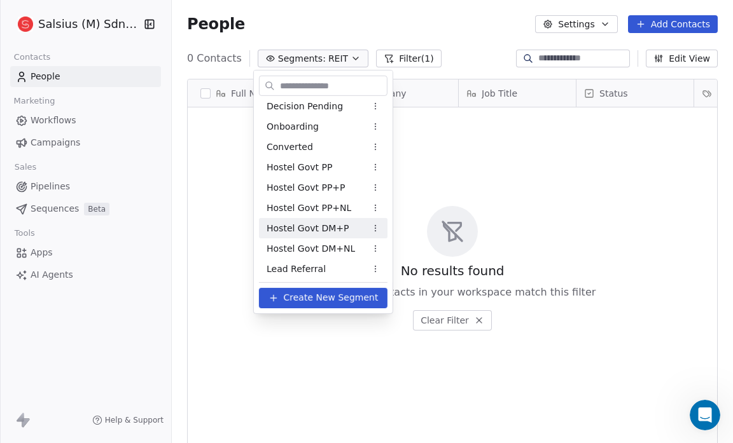
scroll to position [312, 0]
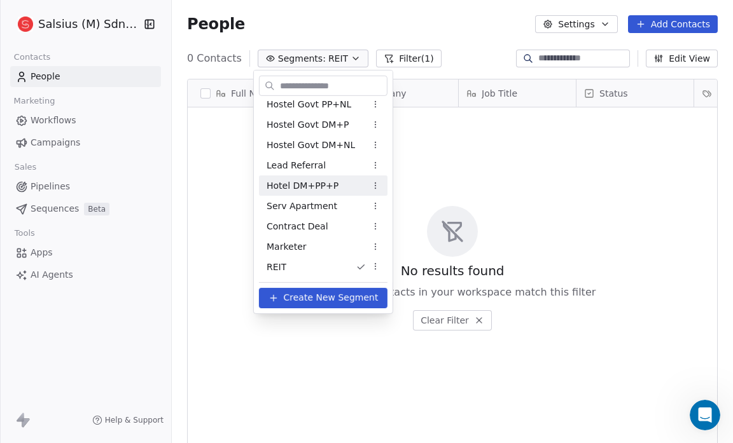
click at [324, 191] on span "Hotel DM+PP+P" at bounding box center [303, 185] width 72 height 13
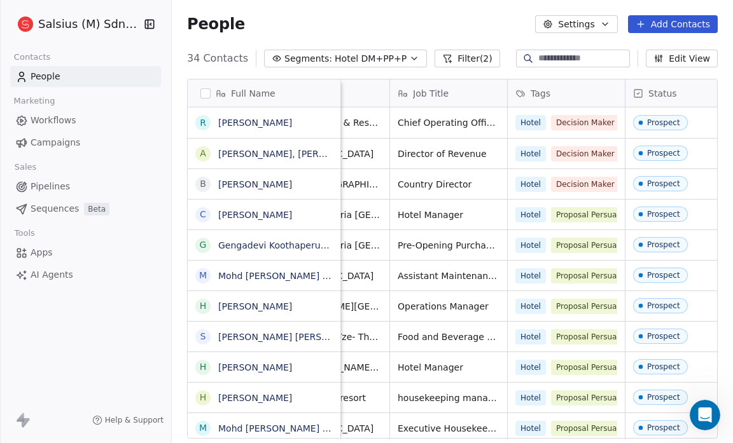
scroll to position [0, 72]
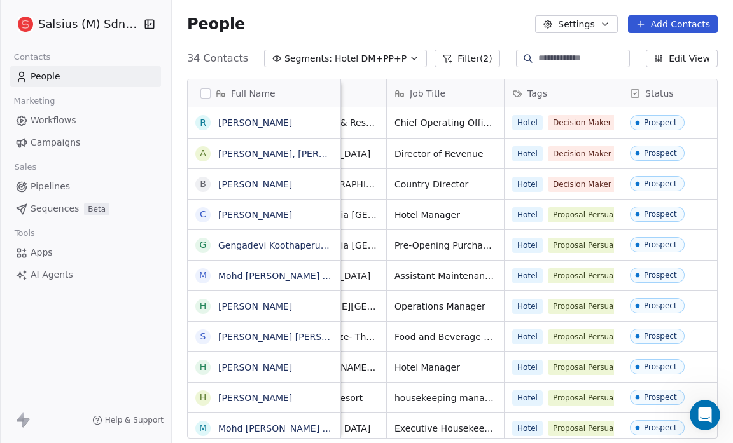
click at [694, 59] on button "Edit View" at bounding box center [682, 59] width 72 height 18
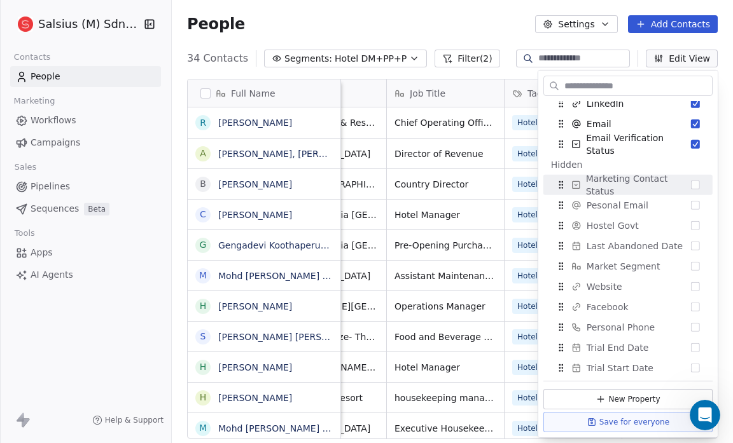
scroll to position [132, 0]
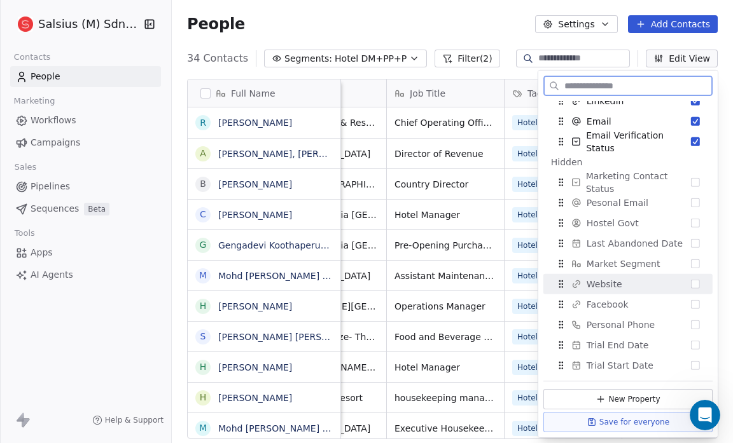
click at [681, 286] on div "Website" at bounding box center [627, 284] width 159 height 20
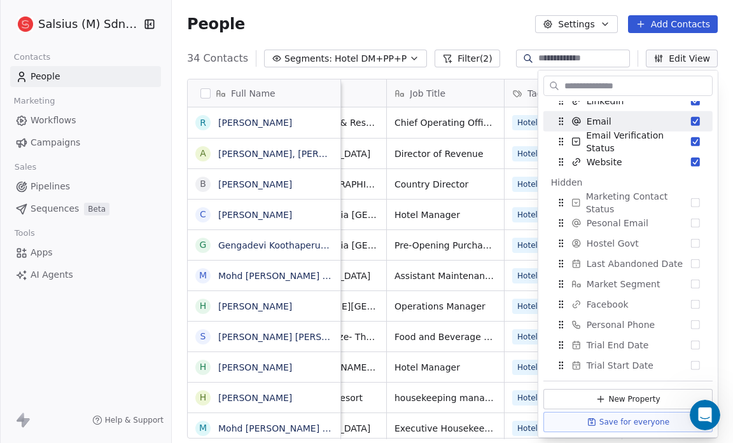
click at [456, 36] on div "People Settings Add Contacts" at bounding box center [452, 24] width 561 height 48
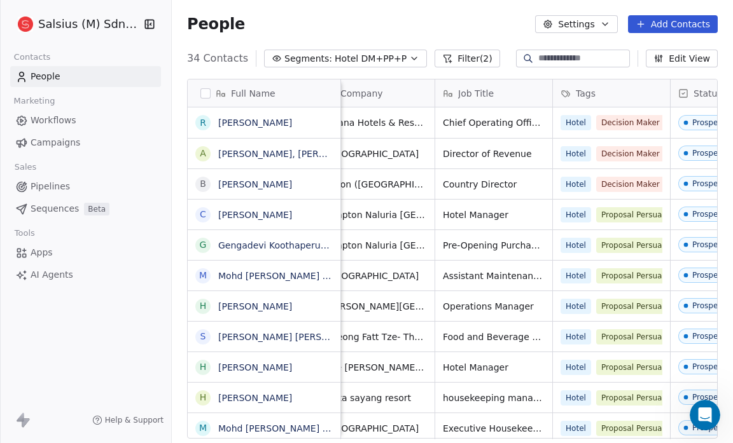
scroll to position [0, 0]
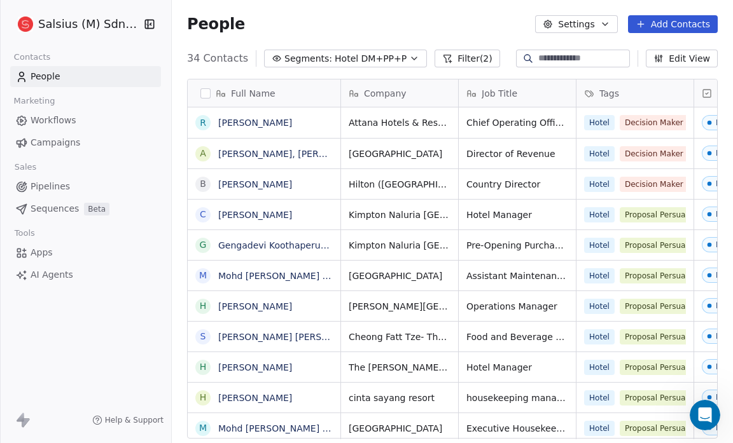
click at [409, 60] on icon "button" at bounding box center [414, 58] width 10 height 10
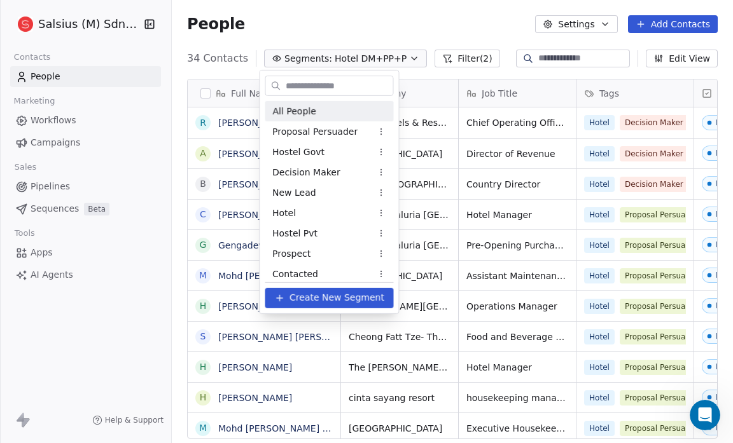
click at [307, 113] on span "All People" at bounding box center [293, 110] width 43 height 13
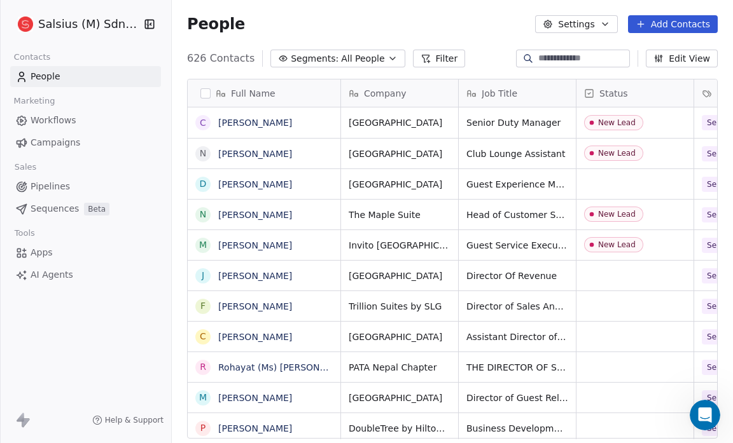
scroll to position [382, 553]
click at [438, 56] on button "Filter" at bounding box center [439, 59] width 53 height 18
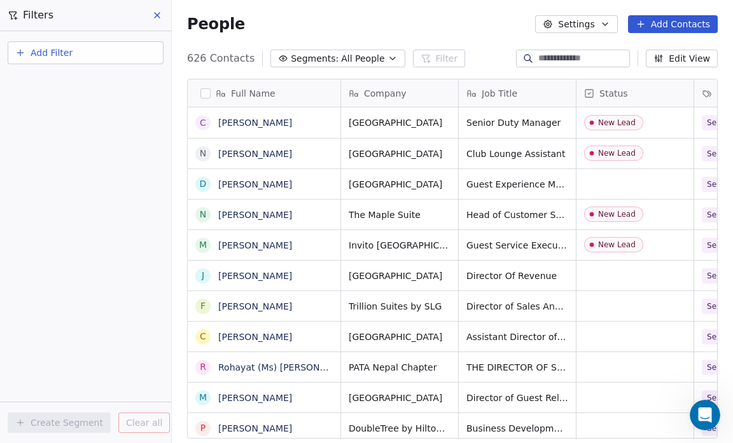
click at [36, 49] on span "Add Filter" at bounding box center [52, 52] width 42 height 13
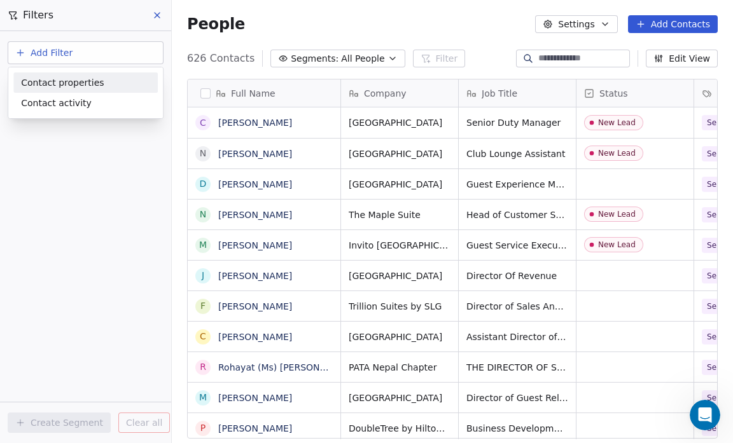
click at [46, 77] on span "Contact properties" at bounding box center [62, 82] width 83 height 13
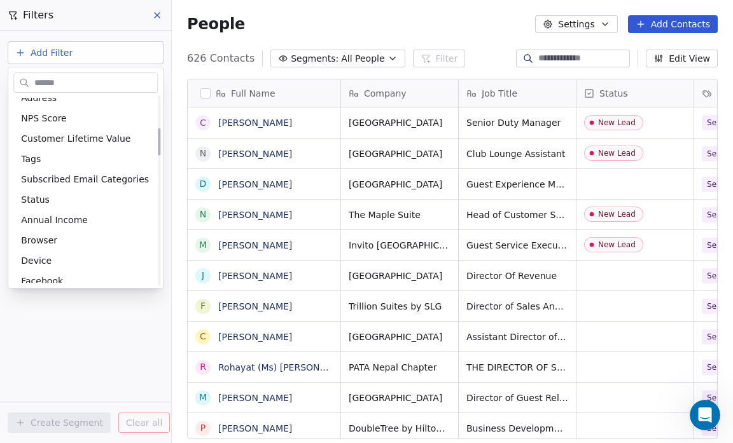
scroll to position [218, 0]
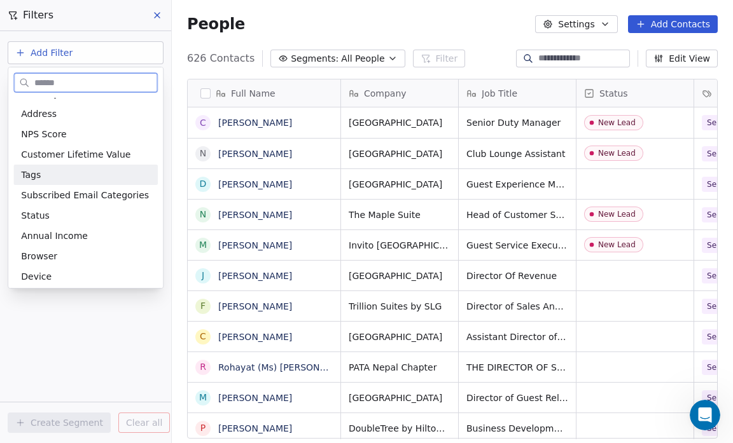
click at [38, 176] on span "Tags" at bounding box center [31, 175] width 20 height 13
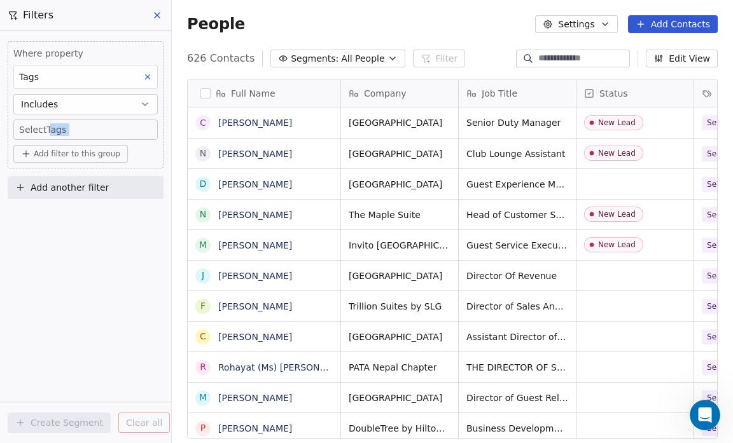
drag, startPoint x: 80, startPoint y: 274, endPoint x: 51, endPoint y: 128, distance: 148.4
click at [51, 128] on div "Where property Tags Includes Select Tags Add filter to this group Add another f…" at bounding box center [85, 237] width 171 height 412
click at [51, 128] on body "Salsius (M) Sdn Bhd Contacts People Marketing Workflows Campaigns Sales Pipelin…" at bounding box center [366, 221] width 733 height 443
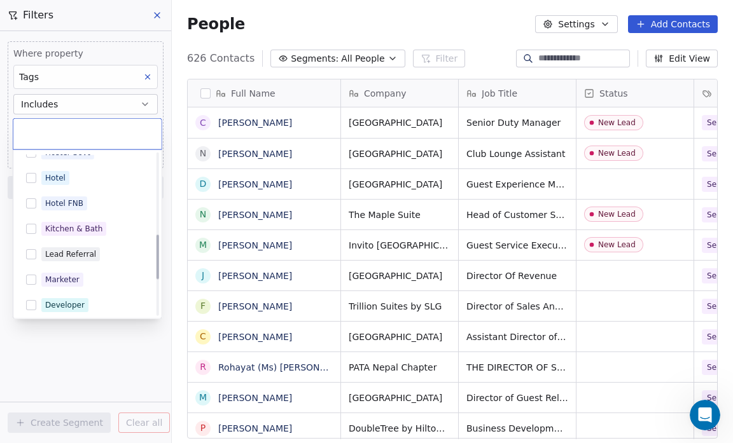
scroll to position [295, 0]
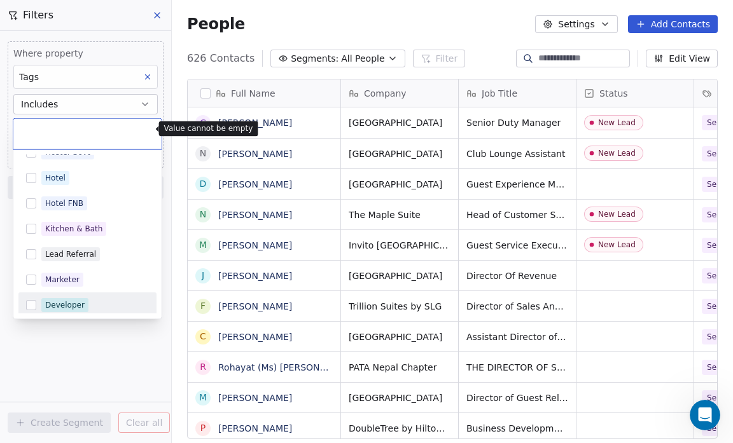
click at [377, 53] on html "Salsius (M) Sdn Bhd Contacts People Marketing Workflows Campaigns Sales Pipelin…" at bounding box center [366, 221] width 733 height 443
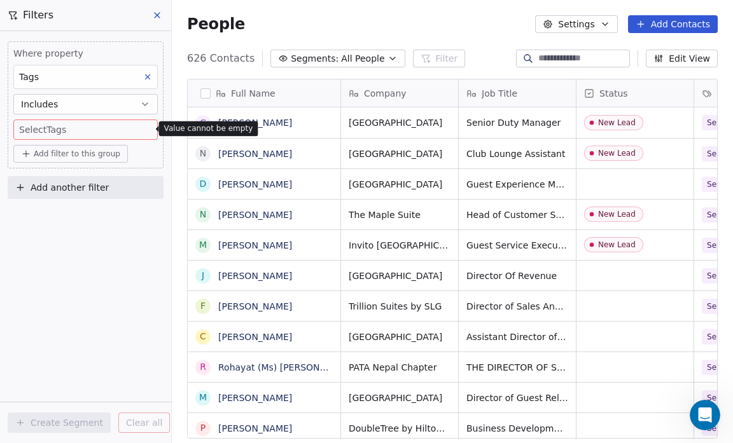
click at [387, 53] on icon "button" at bounding box center [392, 58] width 10 height 10
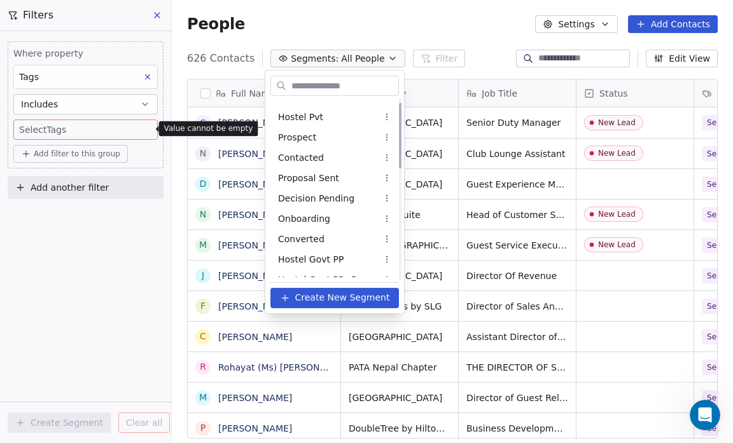
scroll to position [0, 0]
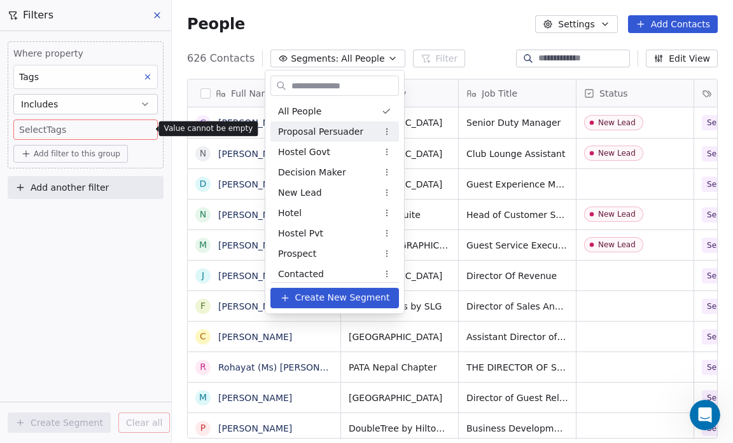
click at [49, 125] on html "Salsius (M) Sdn Bhd Contacts People Marketing Workflows Campaigns Sales Pipelin…" at bounding box center [366, 221] width 733 height 443
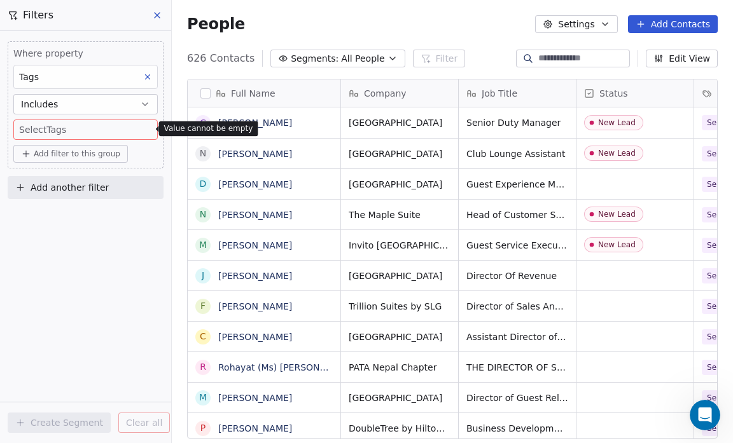
click at [48, 130] on body "Salsius (M) Sdn Bhd Contacts People Marketing Workflows Campaigns Sales Pipelin…" at bounding box center [366, 221] width 733 height 443
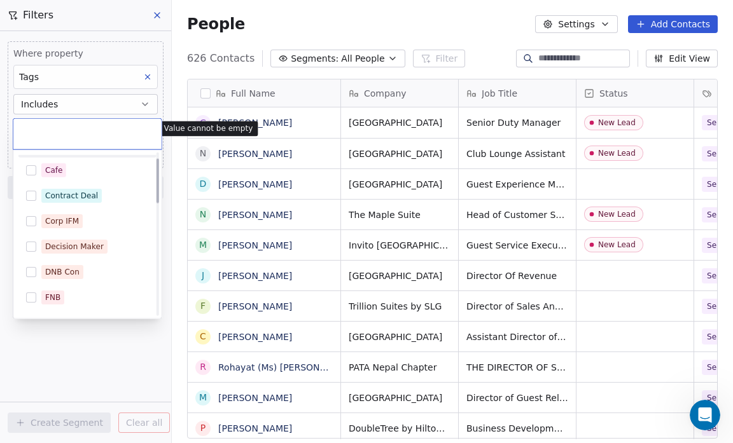
scroll to position [22, 0]
click at [30, 167] on button "Suggestions" at bounding box center [31, 171] width 10 height 10
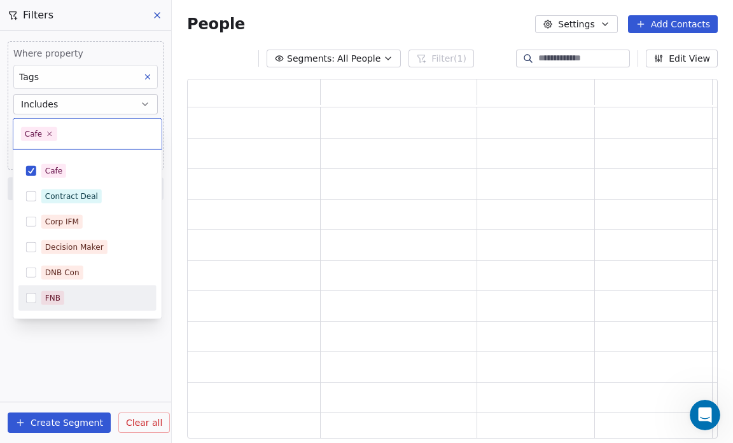
click at [97, 346] on html "Salsius (M) Sdn Bhd Contacts People Marketing Workflows Campaigns Sales Pipelin…" at bounding box center [366, 221] width 733 height 443
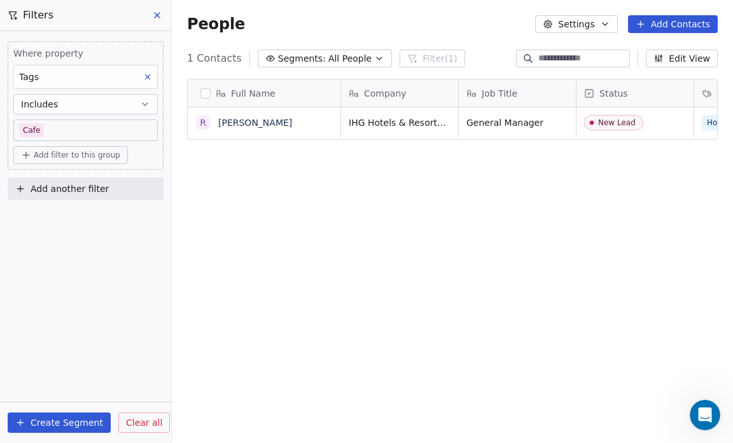
scroll to position [382, 553]
click at [80, 422] on button "Create Segment" at bounding box center [59, 423] width 103 height 20
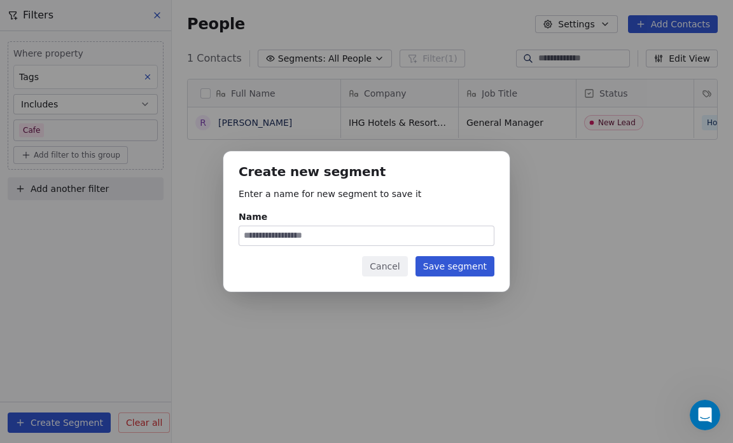
click at [253, 235] on input "Name" at bounding box center [366, 235] width 254 height 19
type input "****"
click at [440, 268] on button "Save segment" at bounding box center [454, 266] width 79 height 20
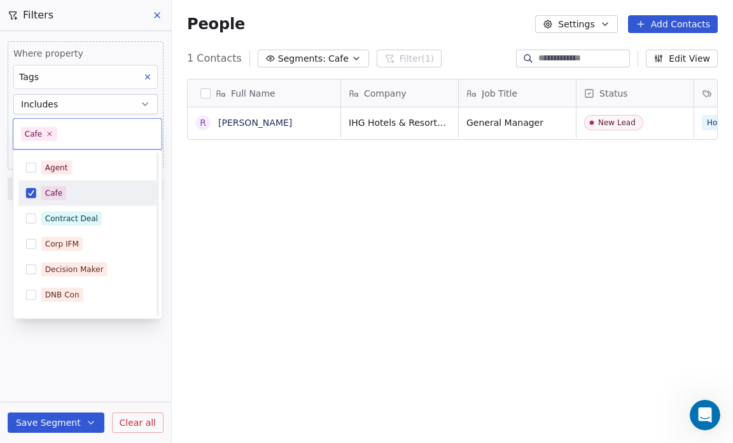
click at [41, 123] on body "Salsius (M) Sdn Bhd Contacts People Marketing Workflows Campaigns Sales Pipelin…" at bounding box center [366, 221] width 733 height 443
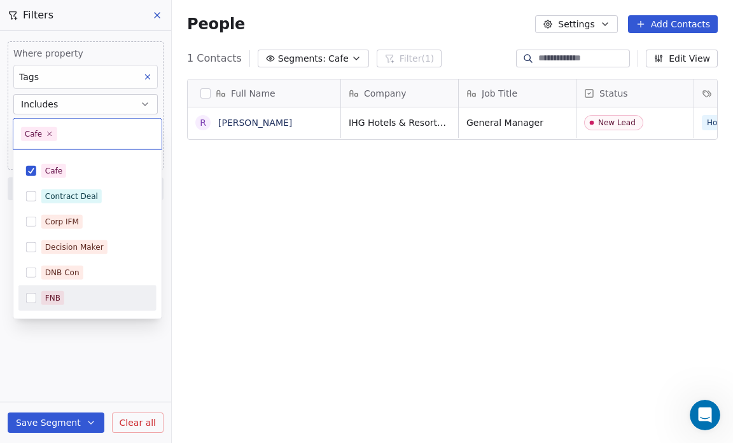
click at [55, 301] on div "FNB" at bounding box center [52, 298] width 15 height 11
click at [46, 134] on icon at bounding box center [50, 134] width 8 height 8
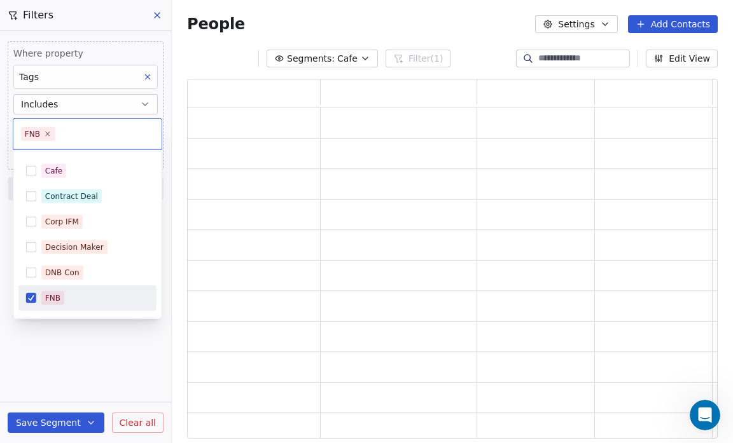
click at [63, 422] on html "Salsius (M) Sdn Bhd Contacts People Marketing Workflows Campaigns Sales Pipelin…" at bounding box center [366, 221] width 733 height 443
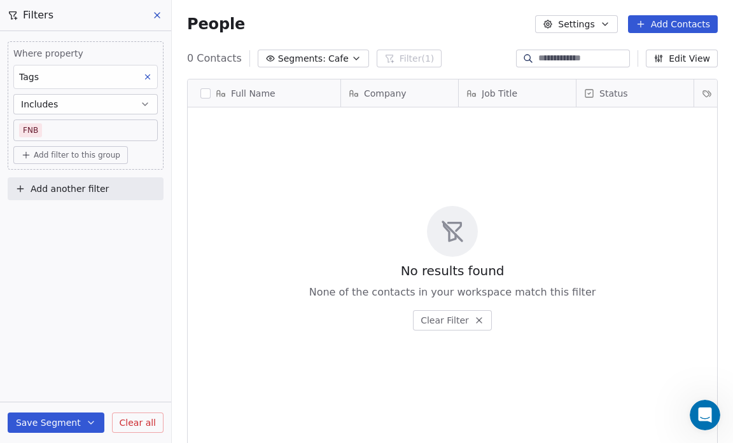
scroll to position [382, 553]
click at [81, 419] on button "Save Segment" at bounding box center [56, 423] width 97 height 20
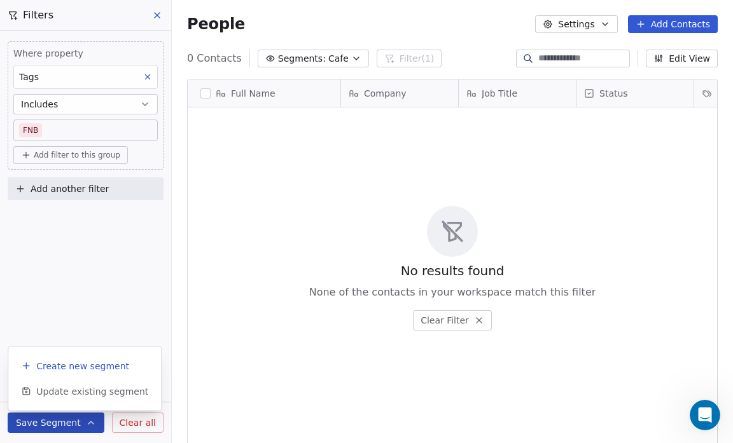
click at [95, 361] on span "Create new segment" at bounding box center [82, 366] width 93 height 13
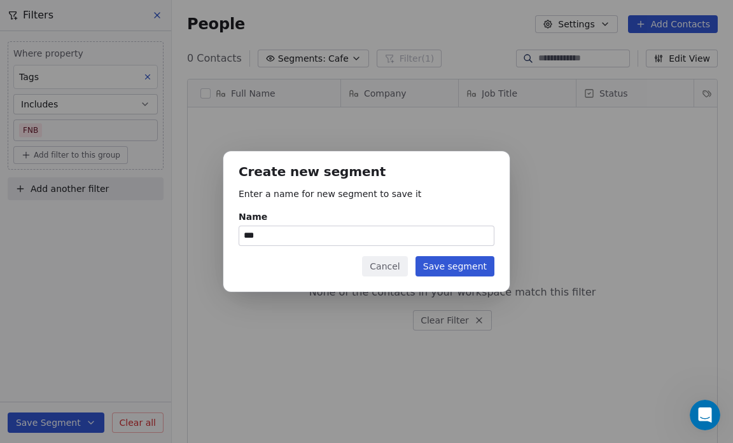
type input "***"
click at [478, 268] on button "Save segment" at bounding box center [454, 266] width 79 height 20
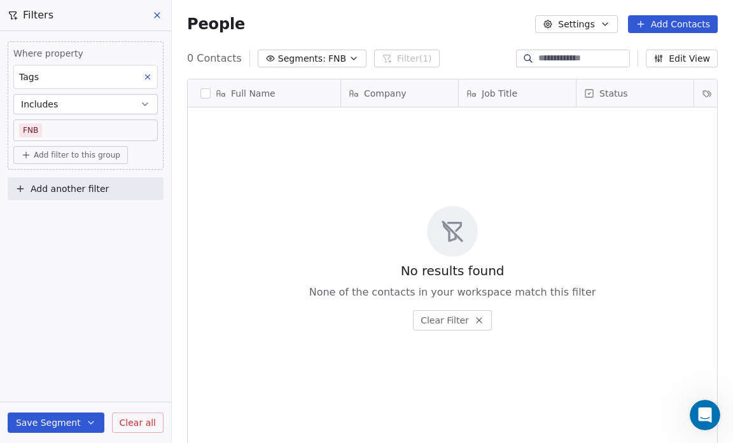
click at [48, 126] on body "Salsius (M) Sdn Bhd Contacts People Marketing Workflows Campaigns Sales Pipelin…" at bounding box center [366, 221] width 733 height 443
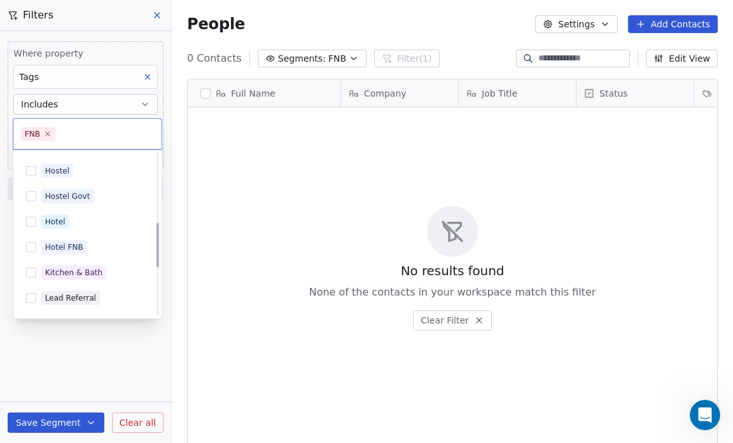
scroll to position [252, 0]
click at [77, 247] on div "Hotel FNB" at bounding box center [64, 246] width 38 height 11
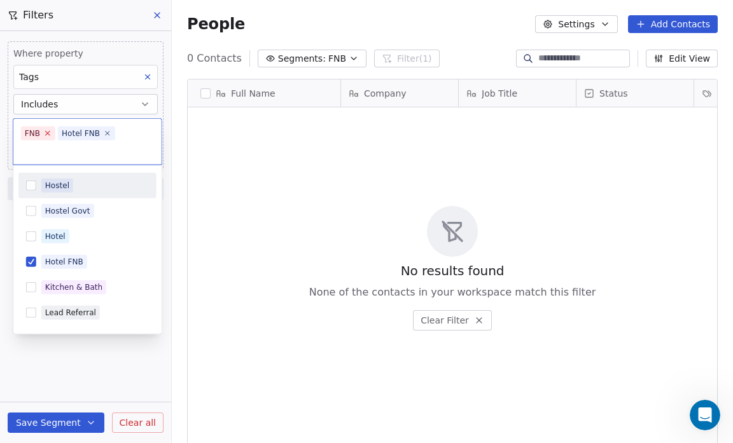
click at [46, 131] on icon at bounding box center [47, 133] width 8 height 8
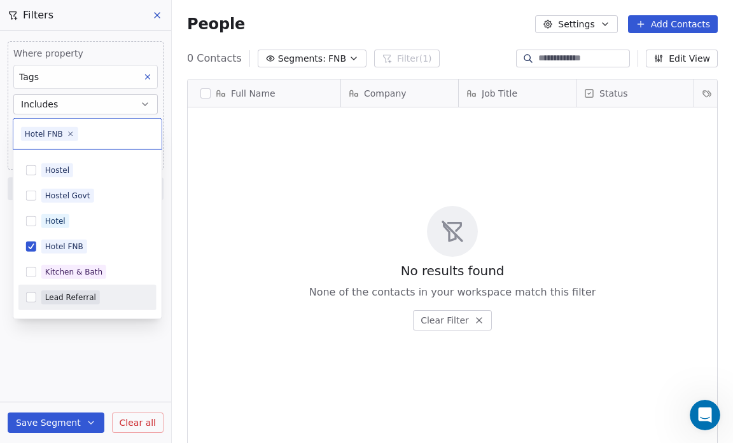
click at [58, 422] on html "Salsius (M) Sdn Bhd Contacts People Marketing Workflows Campaigns Sales Pipelin…" at bounding box center [366, 221] width 733 height 443
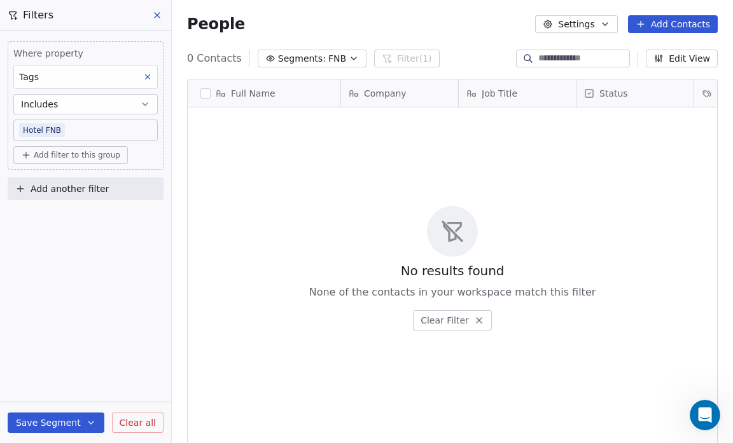
scroll to position [382, 553]
click at [58, 420] on button "Save Segment" at bounding box center [56, 423] width 97 height 20
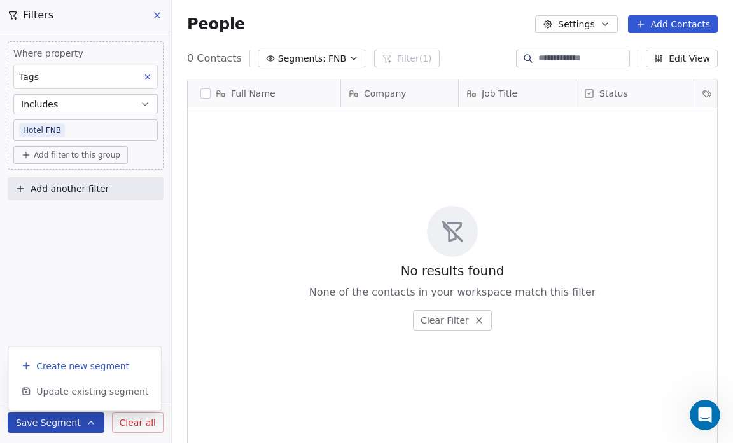
click at [73, 372] on button "Create new segment" at bounding box center [84, 366] width 142 height 23
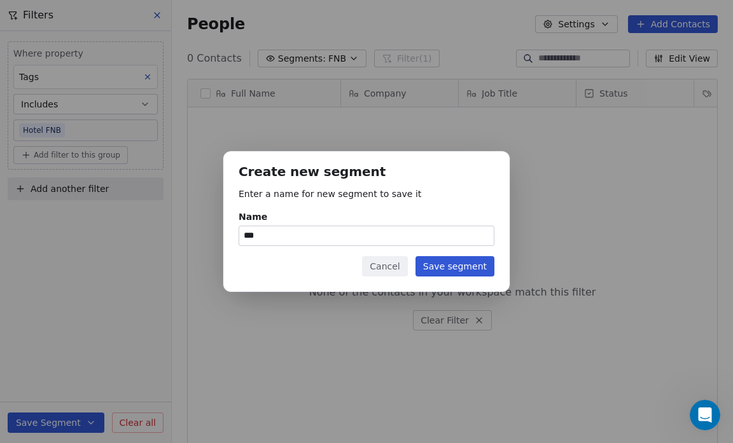
click at [237, 235] on div "Create new segment Enter a name for new segment to save it Name *** Cancel Save…" at bounding box center [366, 221] width 286 height 141
click at [242, 237] on div "Create new segment Enter a name for new segment to save it Name *** Cancel Save…" at bounding box center [366, 221] width 286 height 141
click at [242, 237] on input "***" at bounding box center [366, 235] width 254 height 19
type input "*********"
click at [452, 268] on button "Save segment" at bounding box center [454, 266] width 79 height 20
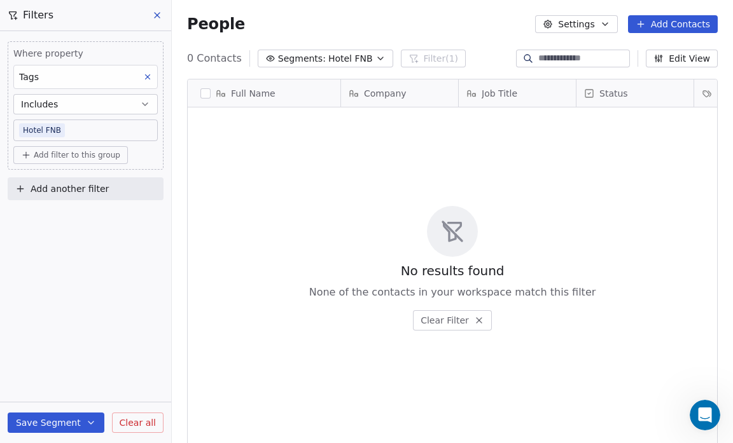
click at [60, 128] on body "Salsius (M) Sdn Bhd Contacts People Marketing Workflows Campaigns Sales Pipelin…" at bounding box center [366, 221] width 733 height 443
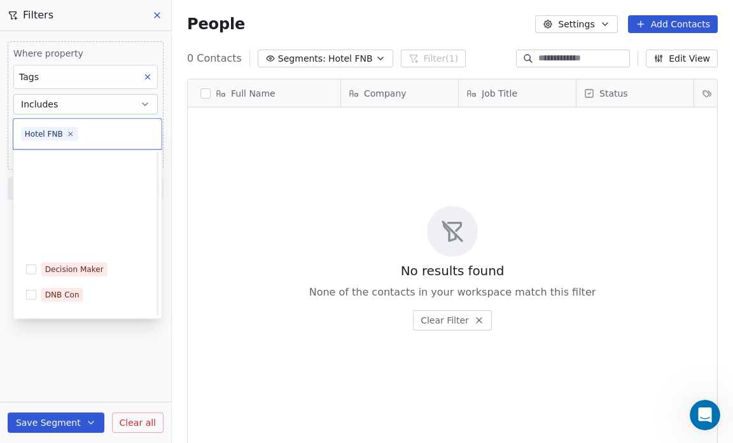
scroll to position [252, 0]
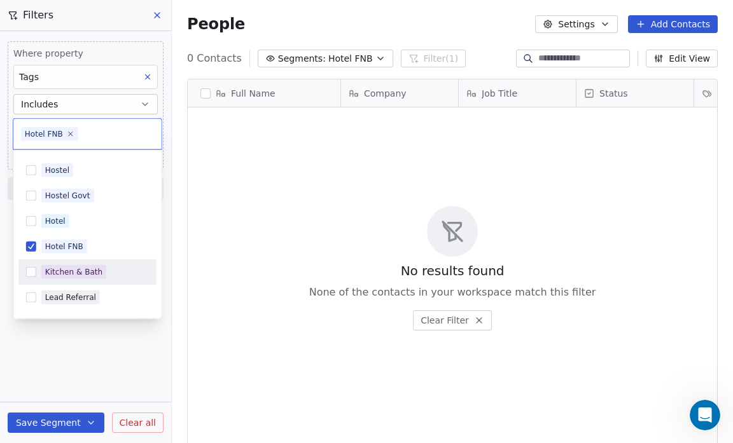
click at [93, 267] on div "Kitchen & Bath" at bounding box center [73, 272] width 57 height 11
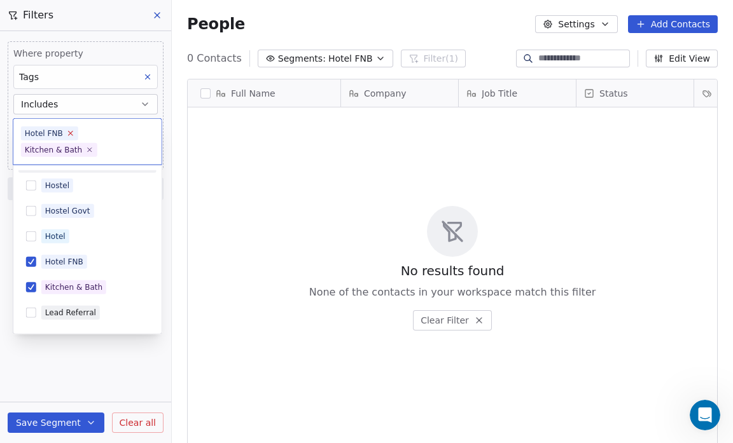
click at [67, 130] on icon at bounding box center [70, 133] width 8 height 8
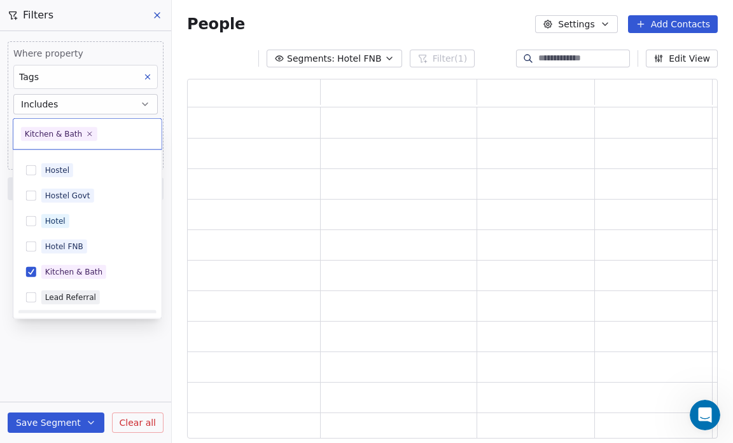
click at [73, 421] on html "Salsius (M) Sdn Bhd Contacts People Marketing Workflows Campaigns Sales Pipelin…" at bounding box center [366, 221] width 733 height 443
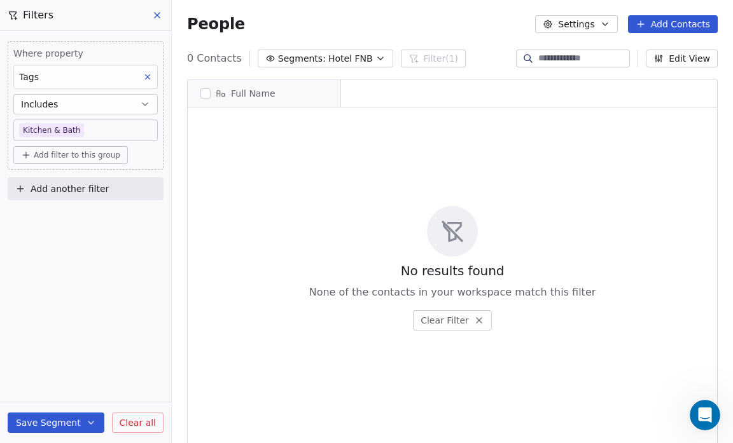
scroll to position [382, 553]
click at [73, 421] on button "Save Segment" at bounding box center [56, 423] width 97 height 20
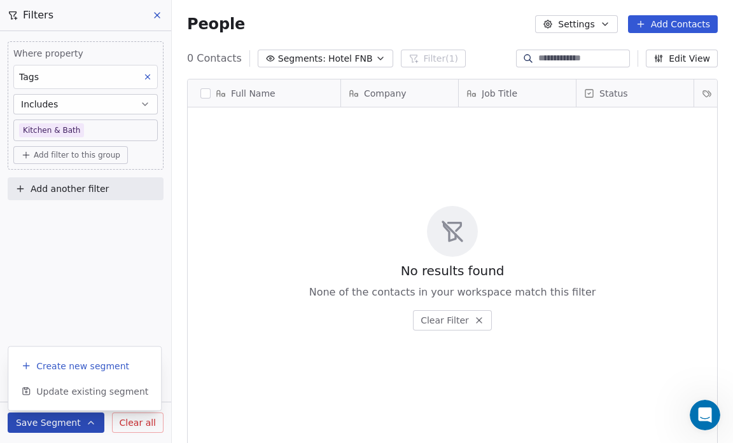
click at [77, 366] on span "Create new segment" at bounding box center [82, 366] width 93 height 13
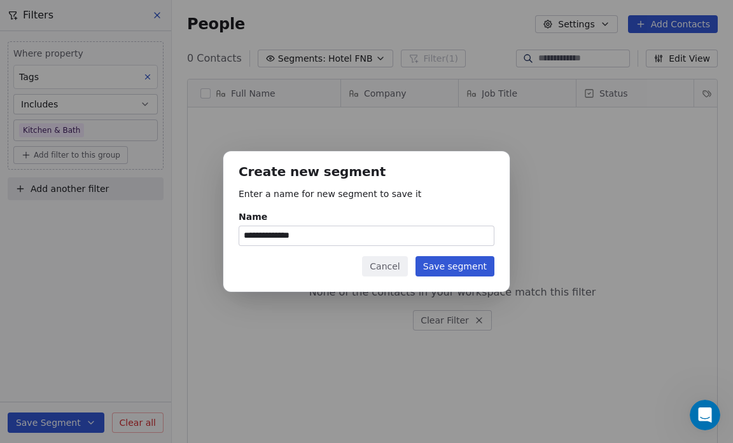
type input "**********"
click at [466, 268] on button "Save segment" at bounding box center [454, 266] width 79 height 20
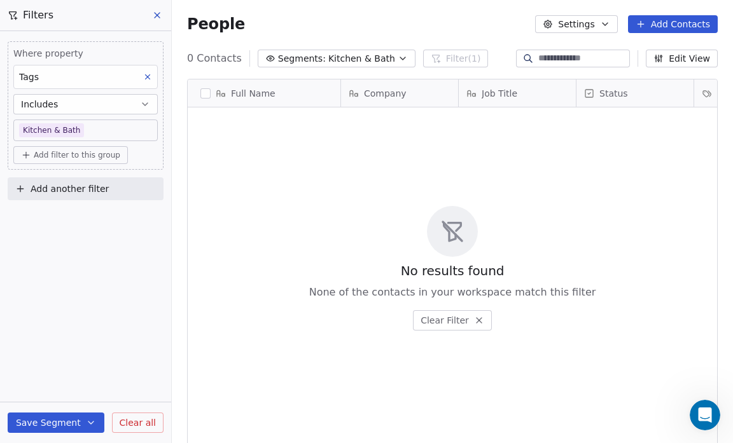
click at [82, 126] on body "Salsius (M) Sdn Bhd Contacts People Marketing Workflows Campaigns Sales Pipelin…" at bounding box center [366, 221] width 733 height 443
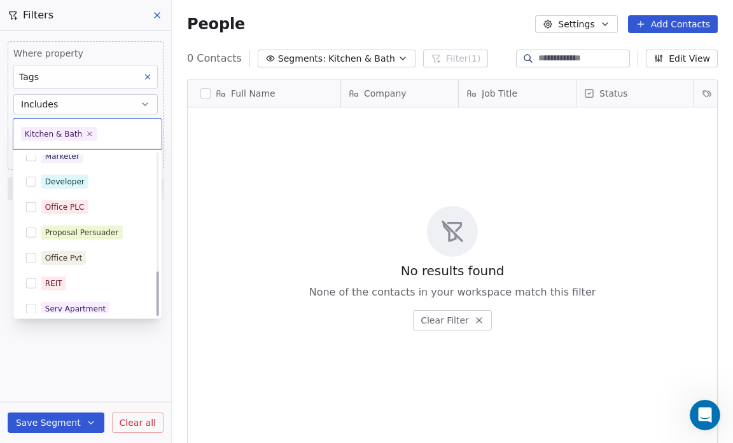
scroll to position [426, 0]
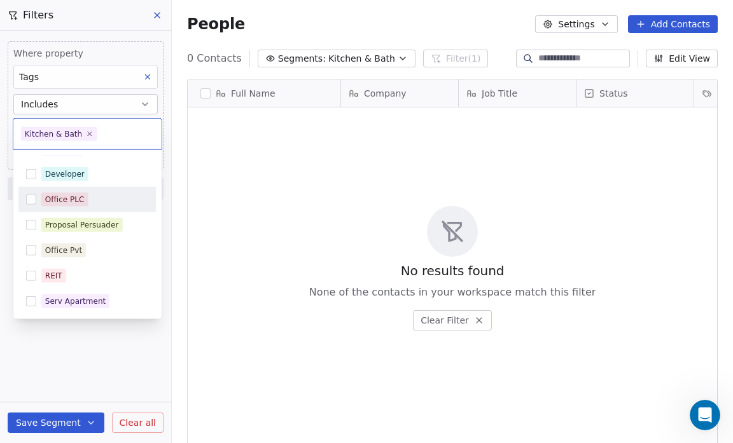
click at [384, 55] on html "Salsius (M) Sdn Bhd Contacts People Marketing Workflows Campaigns Sales Pipelin…" at bounding box center [366, 221] width 733 height 443
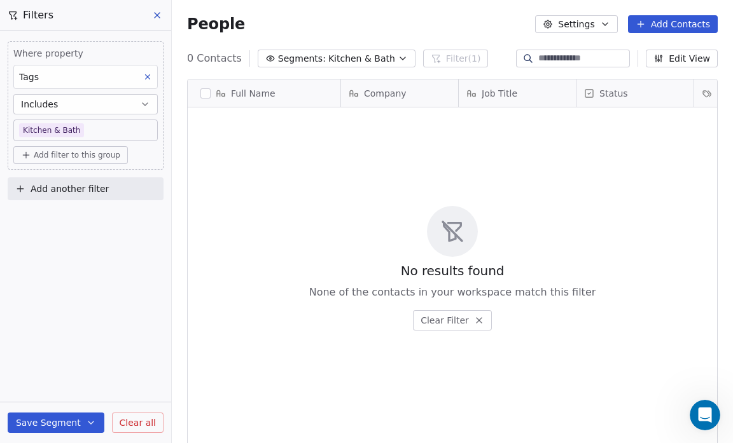
click at [398, 57] on icon "button" at bounding box center [403, 58] width 10 height 10
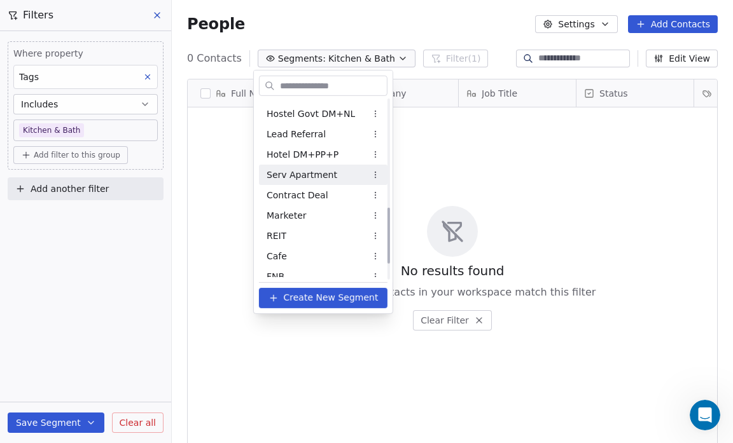
scroll to position [394, 0]
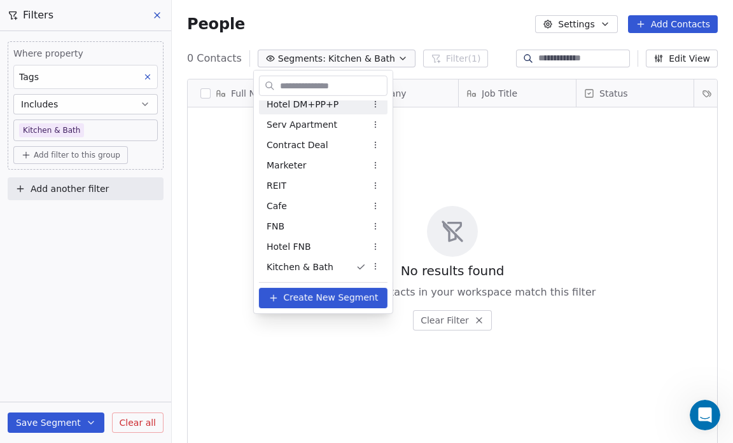
click at [80, 129] on html "Salsius (M) Sdn Bhd Contacts People Marketing Workflows Campaigns Sales Pipelin…" at bounding box center [366, 221] width 733 height 443
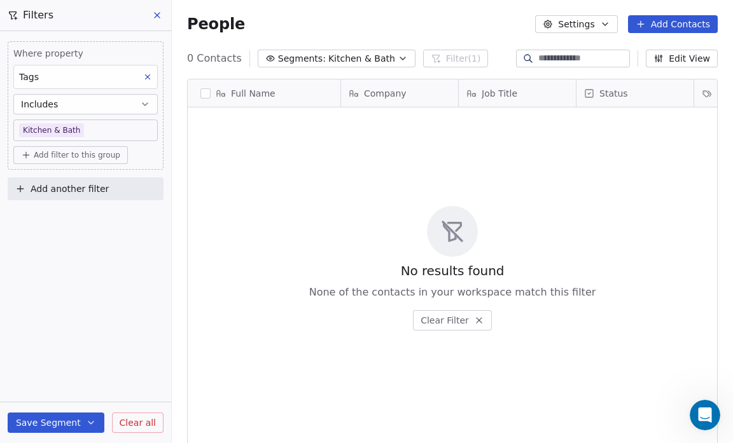
click at [80, 129] on body "Salsius (M) Sdn Bhd Contacts People Marketing Workflows Campaigns Sales Pipelin…" at bounding box center [366, 221] width 733 height 443
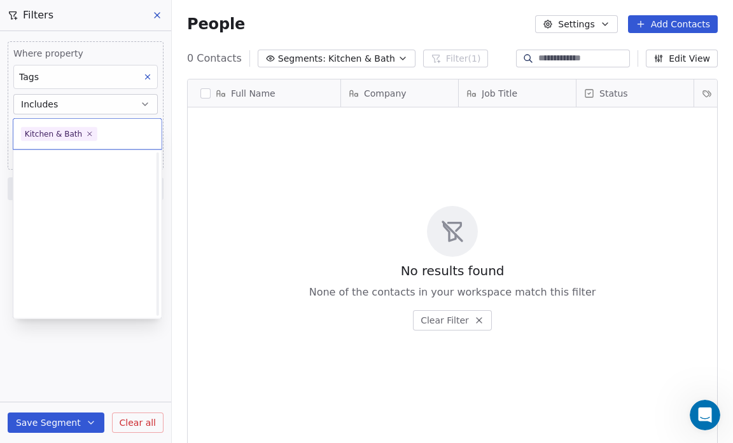
scroll to position [426, 0]
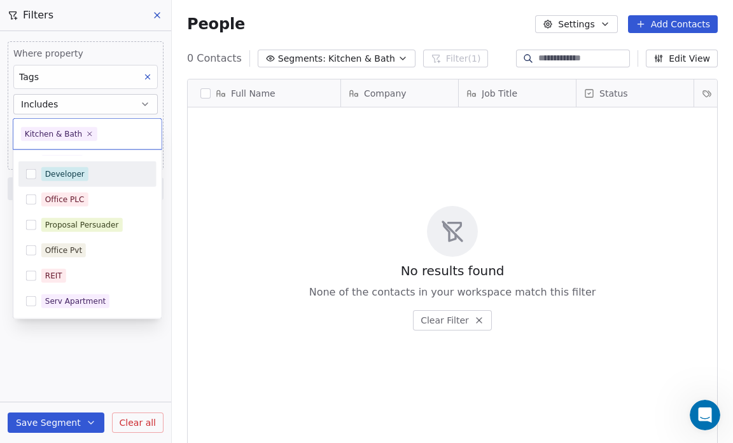
click at [32, 173] on button "Suggestions" at bounding box center [31, 174] width 10 height 10
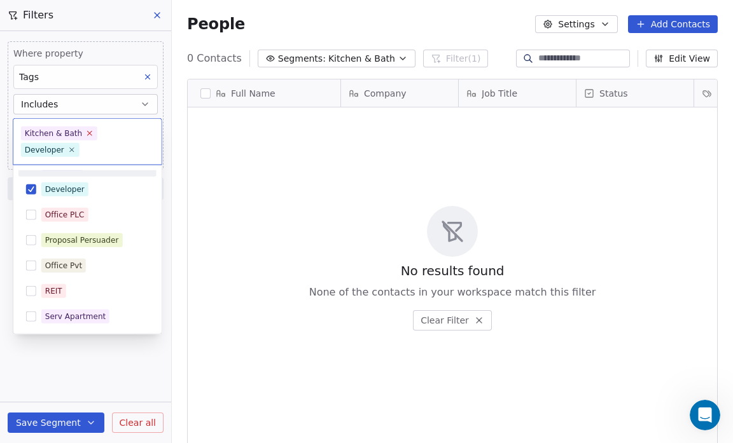
click at [87, 132] on icon at bounding box center [90, 133] width 8 height 8
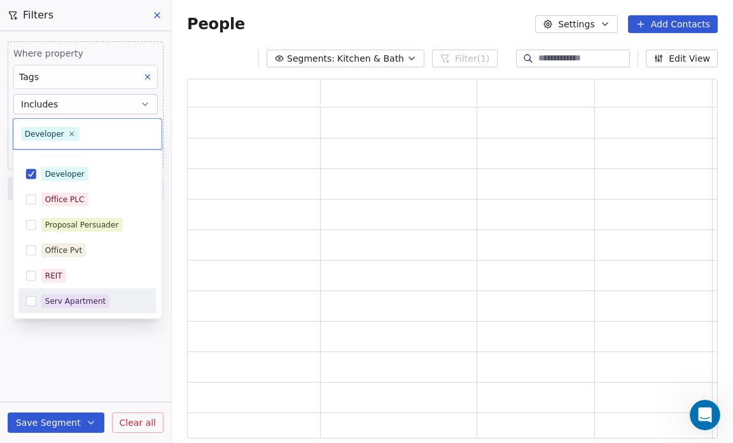
click at [55, 421] on html "Salsius (M) Sdn Bhd Contacts People Marketing Workflows Campaigns Sales Pipelin…" at bounding box center [366, 221] width 733 height 443
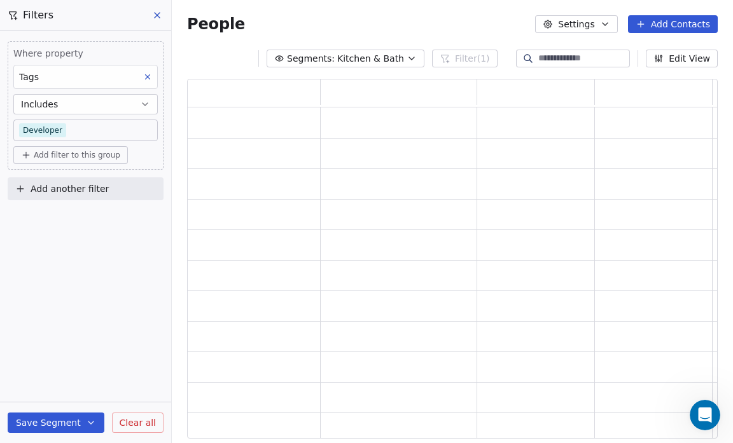
click at [55, 421] on button "Save Segment" at bounding box center [56, 423] width 97 height 20
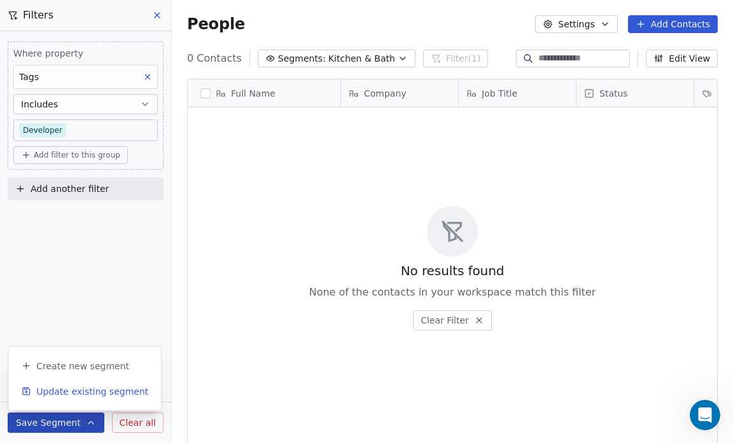
scroll to position [382, 553]
click at [73, 374] on button "Create new segment" at bounding box center [84, 366] width 142 height 23
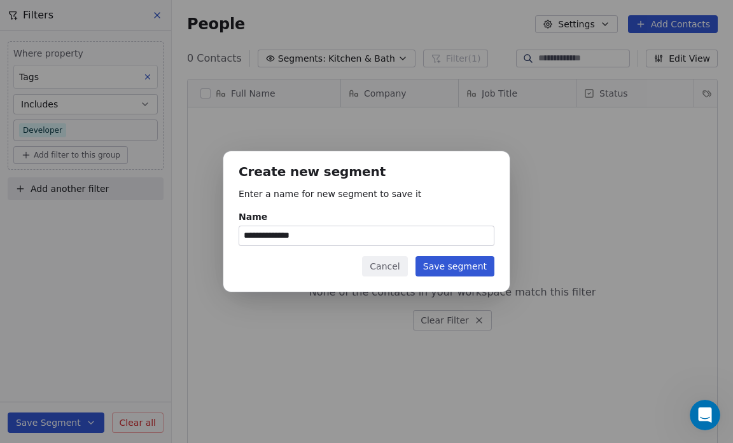
click at [317, 233] on input "**********" at bounding box center [366, 235] width 254 height 19
type input "*"
type input "*********"
click at [448, 267] on button "Save segment" at bounding box center [454, 266] width 79 height 20
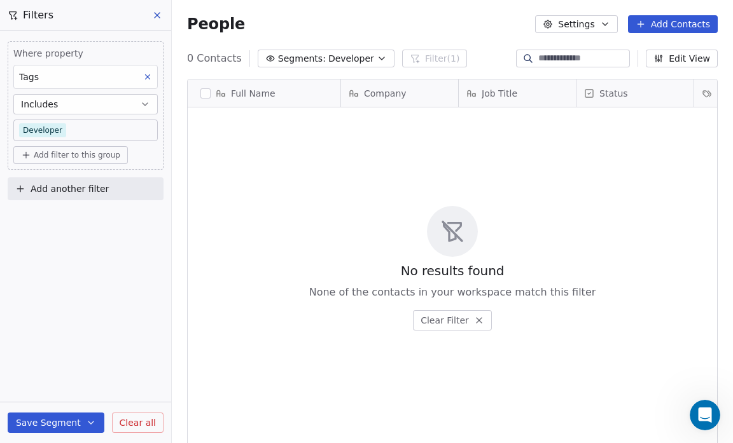
click at [72, 128] on body "Salsius (M) Sdn Bhd Contacts People Marketing Workflows Campaigns Sales Pipelin…" at bounding box center [366, 221] width 733 height 443
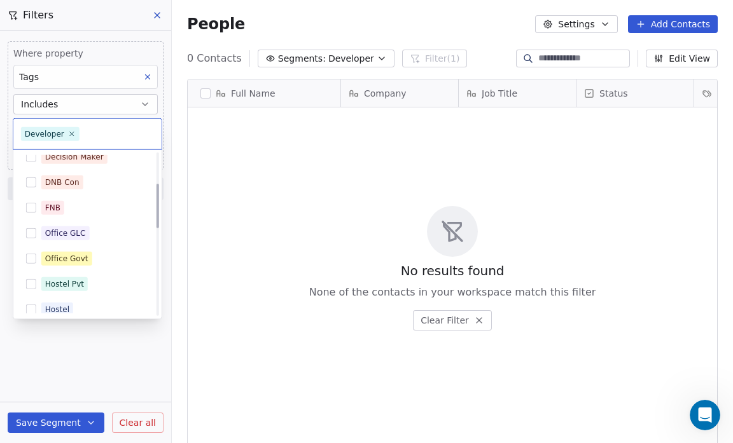
scroll to position [111, 0]
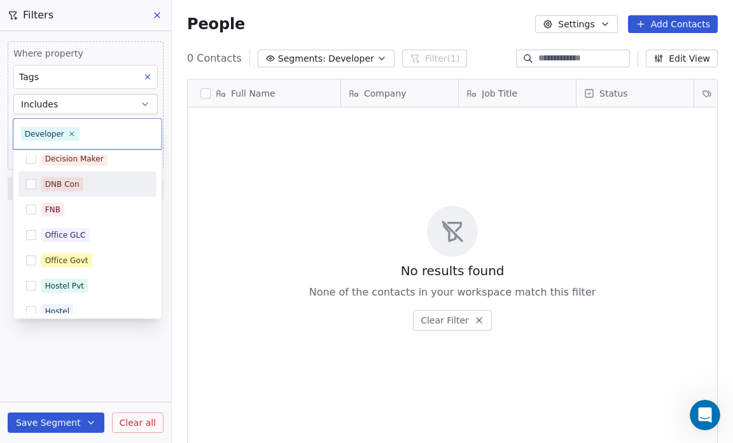
click at [85, 184] on div "DNB Con" at bounding box center [94, 184] width 107 height 14
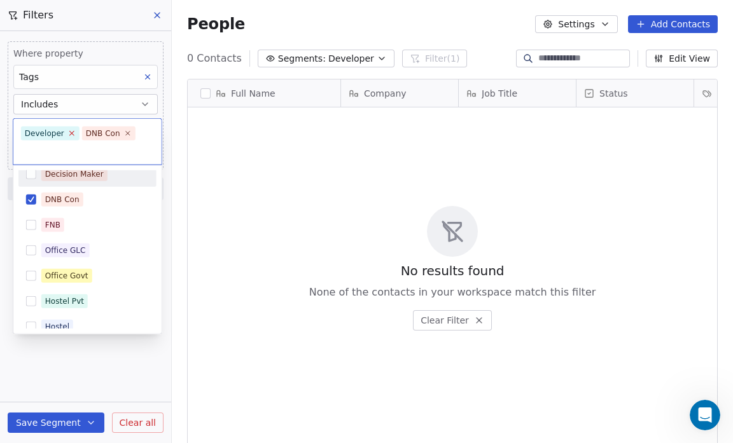
click at [70, 132] on icon at bounding box center [72, 133] width 4 height 4
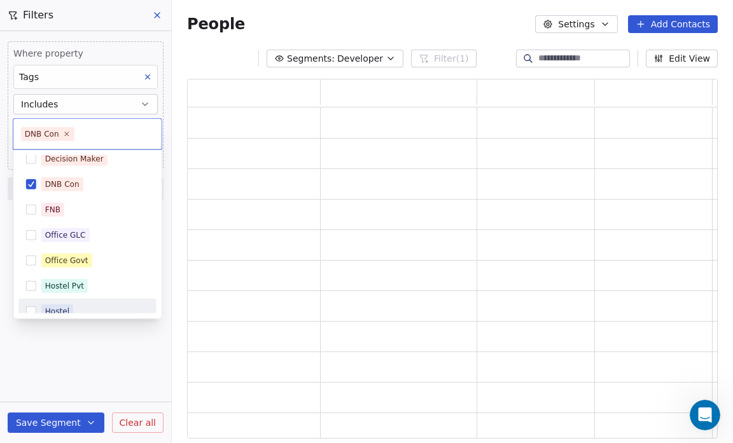
click at [53, 424] on html "Salsius (M) Sdn Bhd Contacts People Marketing Workflows Campaigns Sales Pipelin…" at bounding box center [366, 221] width 733 height 443
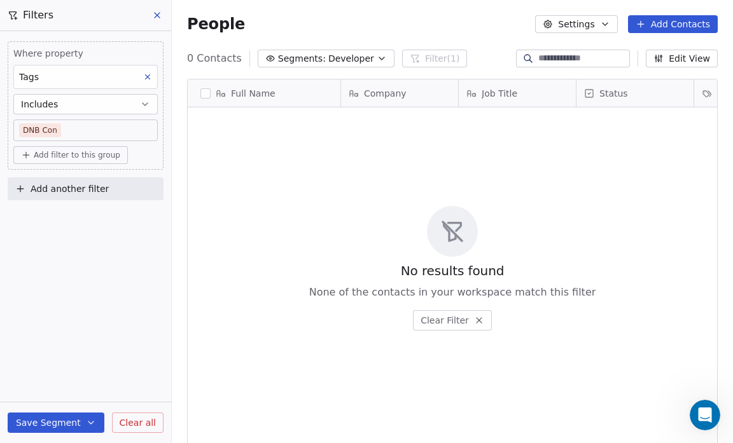
scroll to position [382, 553]
click at [56, 419] on button "Save Segment" at bounding box center [56, 423] width 97 height 20
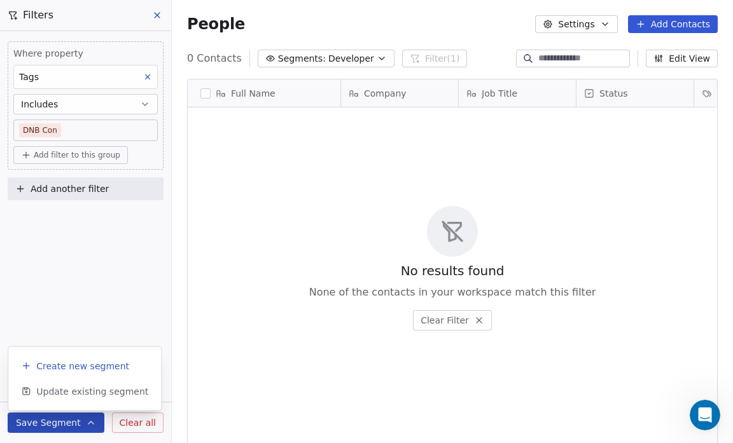
click at [68, 370] on span "Create new segment" at bounding box center [82, 366] width 93 height 13
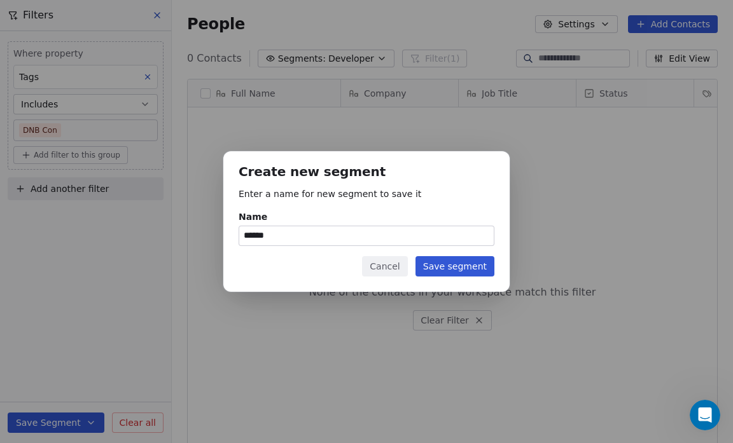
type input "******"
click at [466, 270] on button "Save segment" at bounding box center [454, 266] width 79 height 20
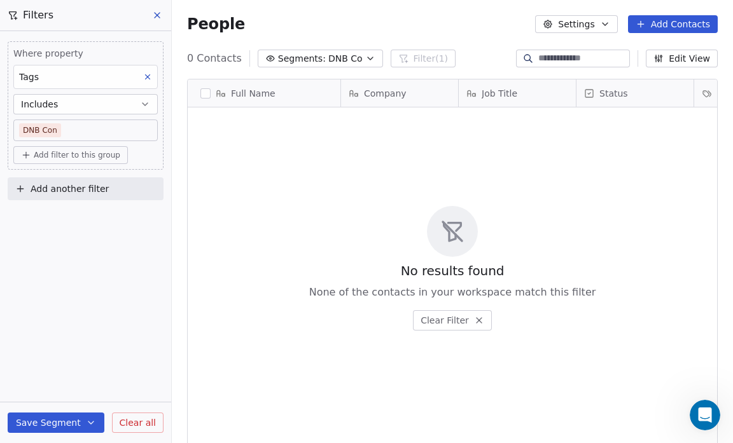
click at [59, 130] on body "Salsius (M) Sdn Bhd Contacts People Marketing Workflows Campaigns Sales Pipelin…" at bounding box center [366, 221] width 733 height 443
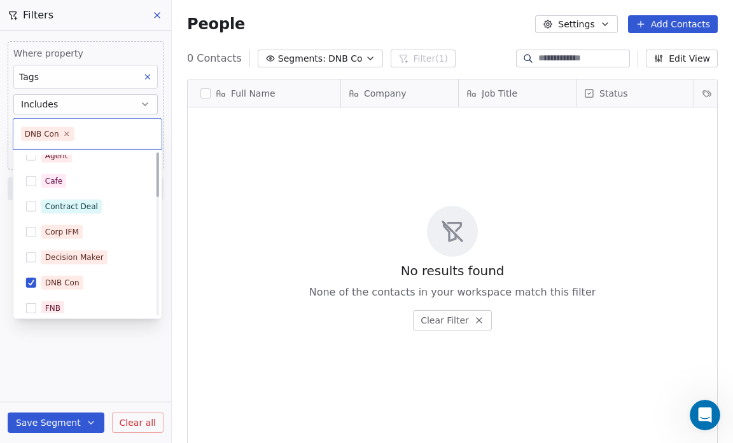
scroll to position [0, 0]
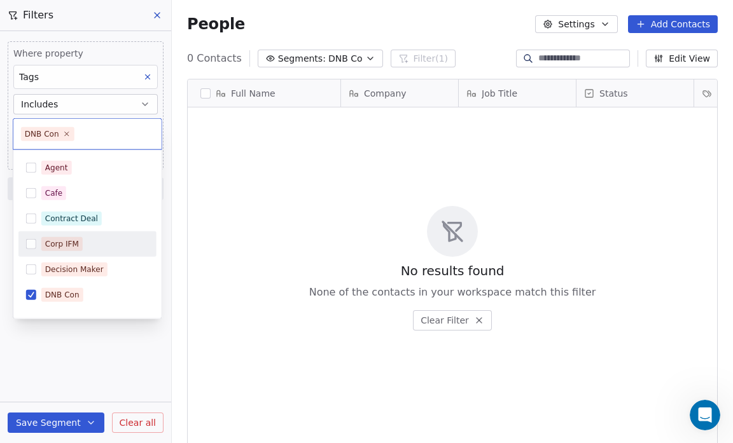
click at [31, 240] on button "Suggestions" at bounding box center [31, 244] width 10 height 10
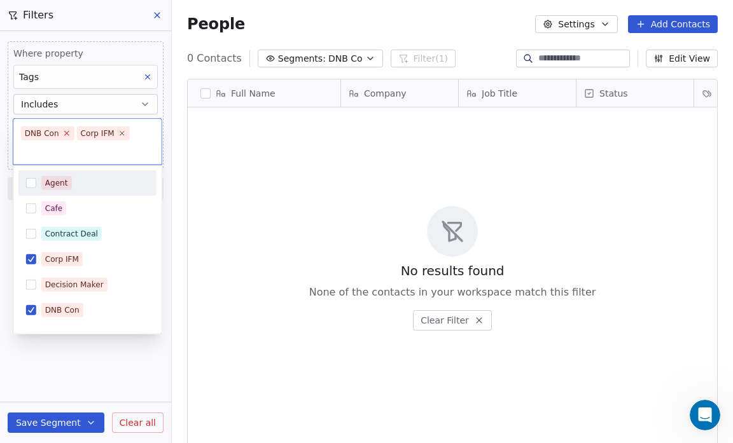
click at [64, 134] on icon at bounding box center [66, 133] width 4 height 4
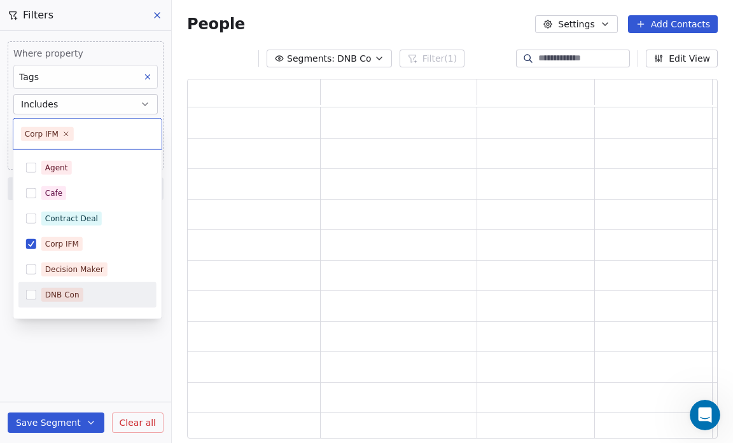
click at [52, 420] on html "Salsius (M) Sdn Bhd Contacts People Marketing Workflows Campaigns Sales Pipelin…" at bounding box center [366, 221] width 733 height 443
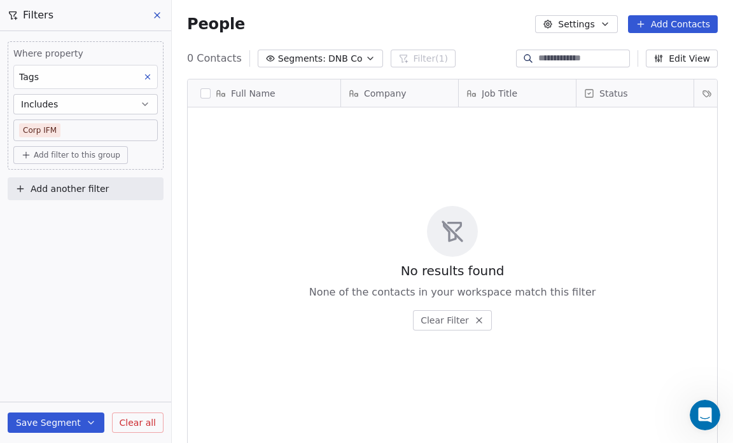
scroll to position [382, 553]
click at [52, 420] on button "Save Segment" at bounding box center [56, 423] width 97 height 20
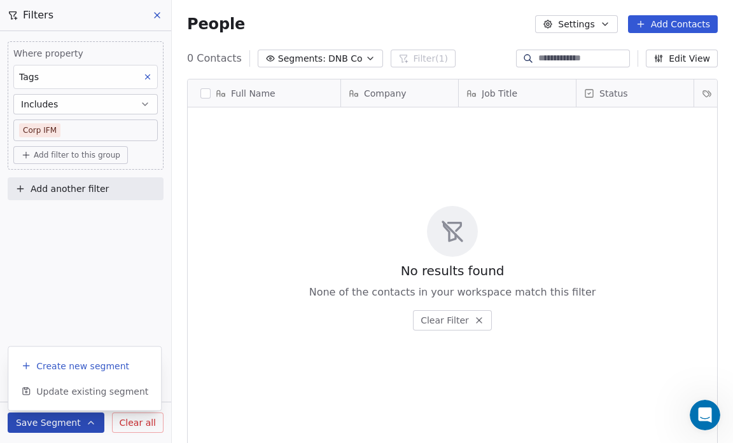
click at [62, 367] on span "Create new segment" at bounding box center [82, 366] width 93 height 13
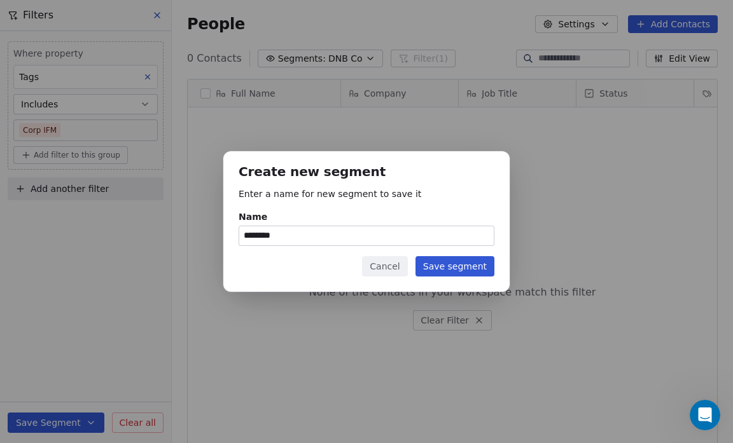
type input "********"
click at [448, 267] on button "Save segment" at bounding box center [454, 266] width 79 height 20
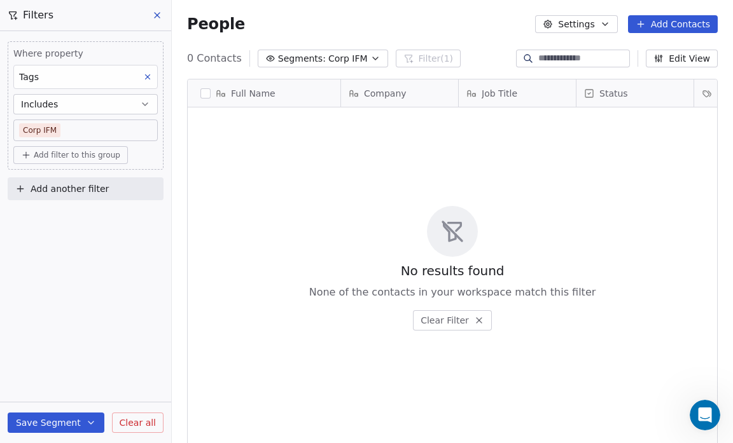
click at [69, 126] on body "Salsius (M) Sdn Bhd Contacts People Marketing Workflows Campaigns Sales Pipelin…" at bounding box center [366, 221] width 733 height 443
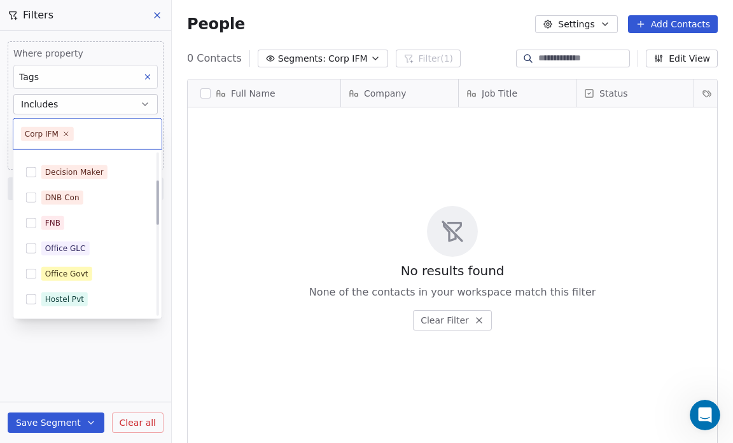
scroll to position [105, 0]
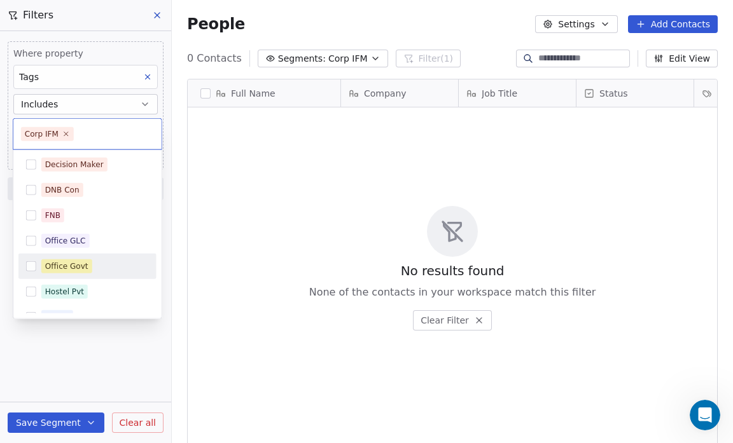
click at [102, 267] on div "Office Govt" at bounding box center [94, 267] width 107 height 14
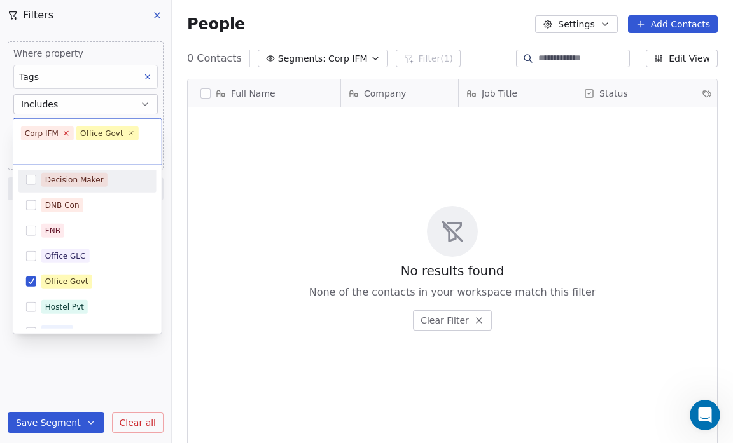
click at [64, 133] on icon at bounding box center [66, 133] width 8 height 8
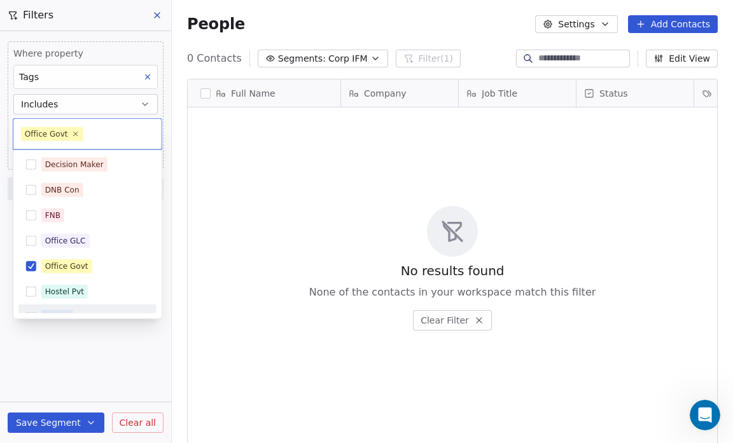
click at [57, 420] on html "Salsius (M) Sdn Bhd Contacts People Marketing Workflows Campaigns Sales Pipelin…" at bounding box center [366, 221] width 733 height 443
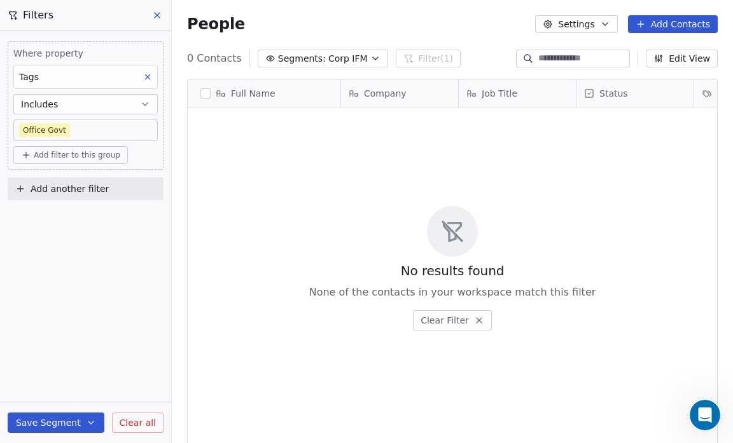
scroll to position [382, 553]
click at [47, 416] on button "Save Segment" at bounding box center [56, 423] width 97 height 20
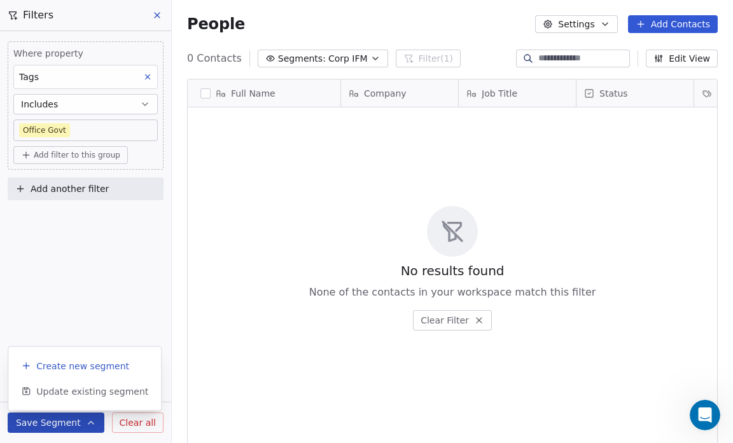
click at [58, 370] on span "Create new segment" at bounding box center [82, 366] width 93 height 13
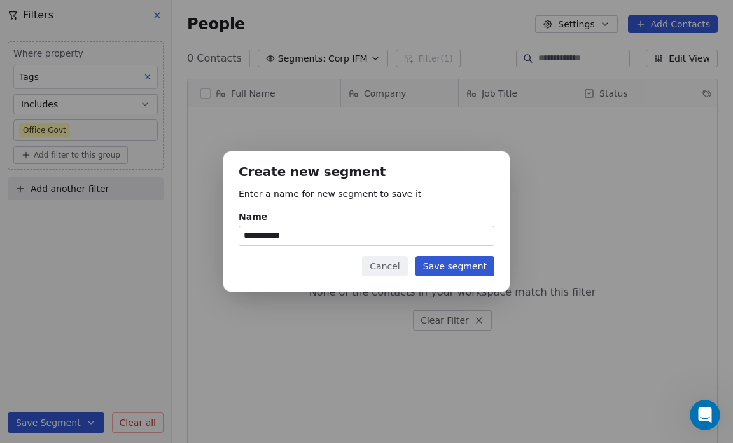
type input "**********"
click at [460, 263] on button "Save segment" at bounding box center [454, 266] width 79 height 20
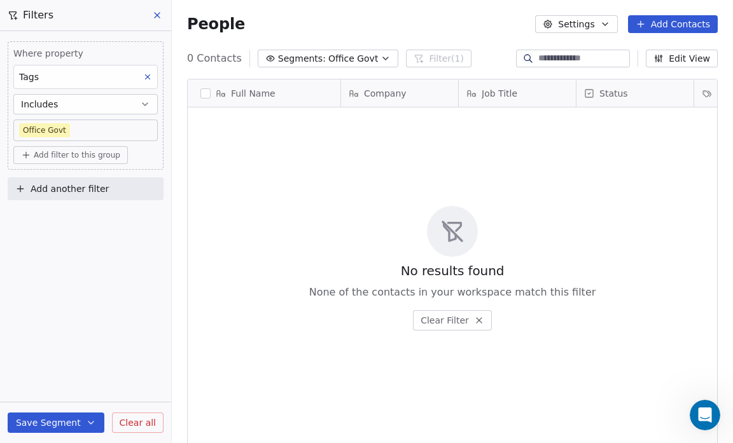
click at [58, 128] on body "Salsius (M) Sdn Bhd Contacts People Marketing Workflows Campaigns Sales Pipelin…" at bounding box center [366, 221] width 733 height 443
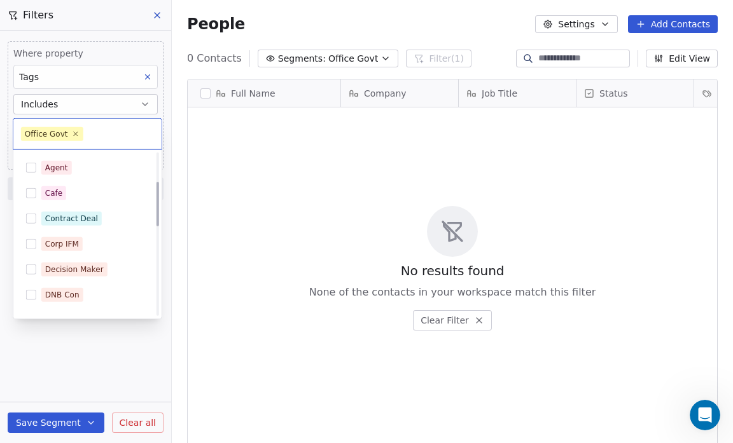
scroll to position [105, 0]
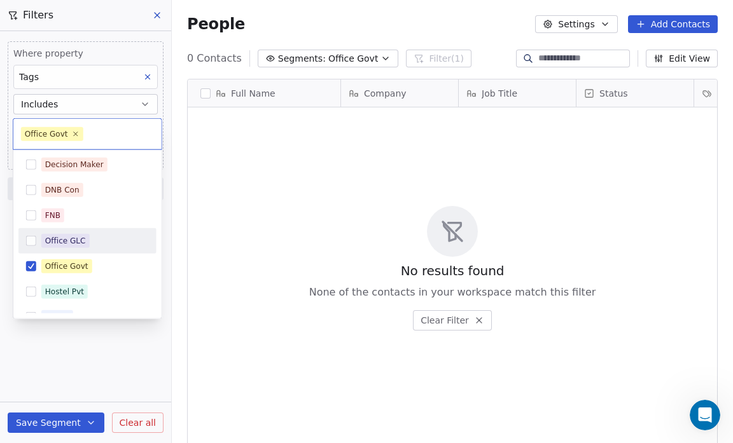
click at [31, 240] on button "Suggestions" at bounding box center [31, 241] width 10 height 10
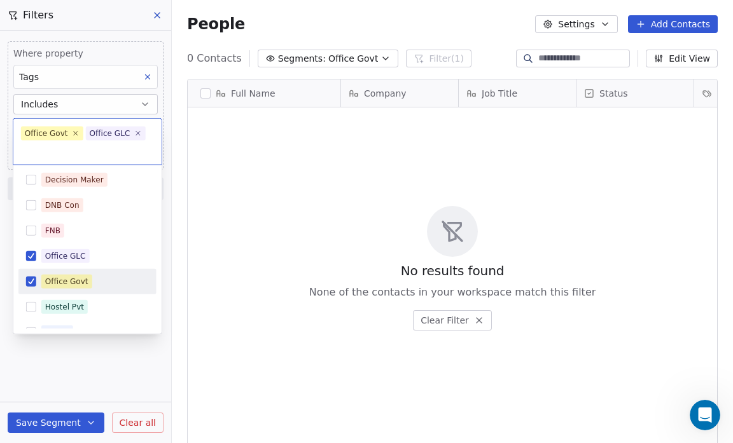
click at [34, 281] on button "Suggestions" at bounding box center [31, 282] width 10 height 10
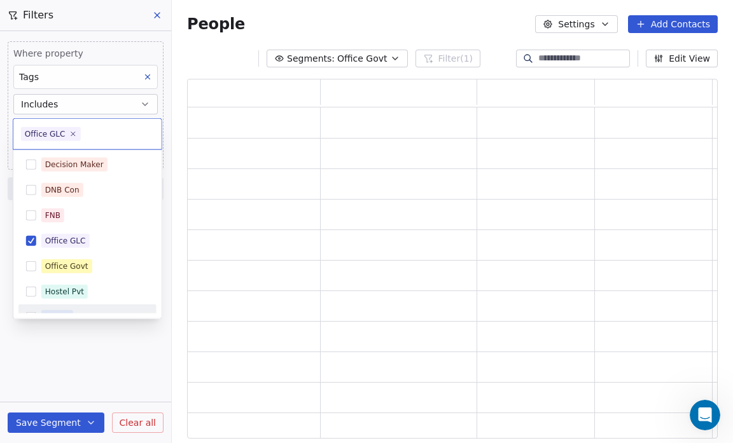
click at [62, 423] on html "Salsius (M) Sdn Bhd Contacts People Marketing Workflows Campaigns Sales Pipelin…" at bounding box center [366, 221] width 733 height 443
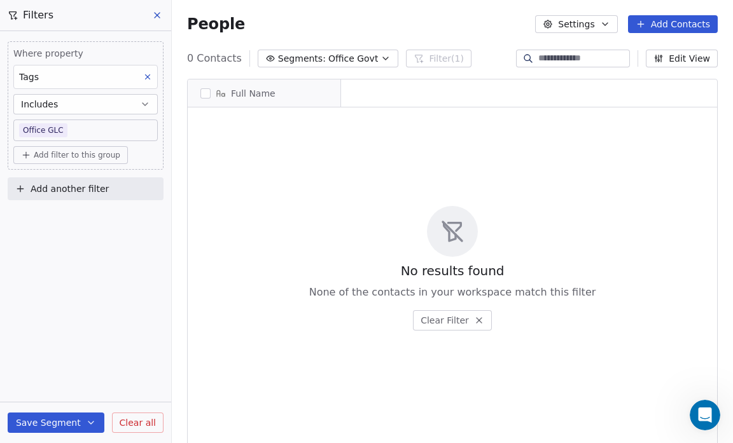
scroll to position [382, 553]
click at [62, 423] on button "Save Segment" at bounding box center [56, 423] width 97 height 20
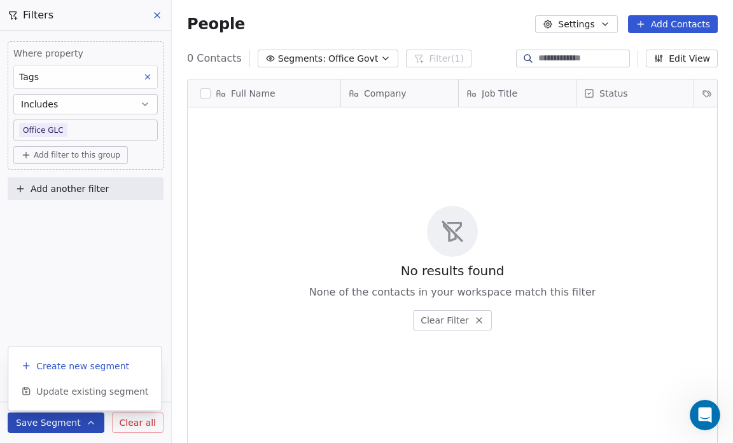
click at [70, 370] on span "Create new segment" at bounding box center [82, 366] width 93 height 13
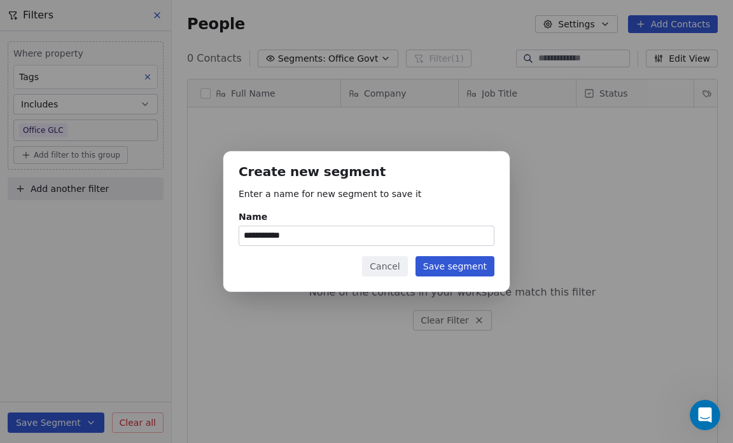
click at [289, 233] on input "**********" at bounding box center [366, 235] width 254 height 19
type input "**********"
click at [469, 267] on button "Save segment" at bounding box center [454, 266] width 79 height 20
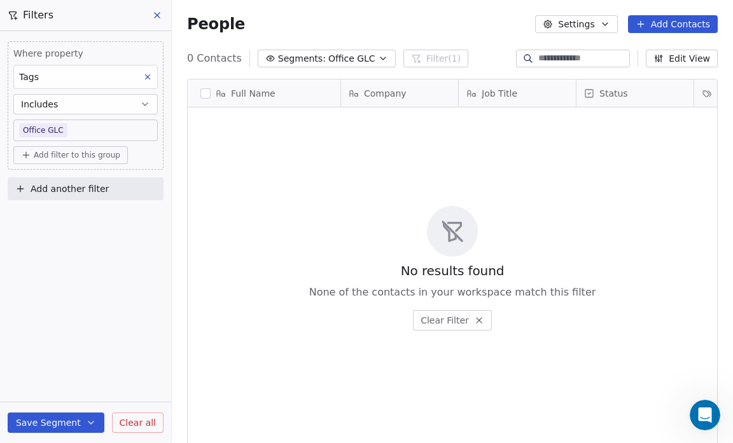
click at [64, 128] on body "Salsius (M) Sdn Bhd Contacts People Marketing Workflows Campaigns Sales Pipelin…" at bounding box center [366, 221] width 733 height 443
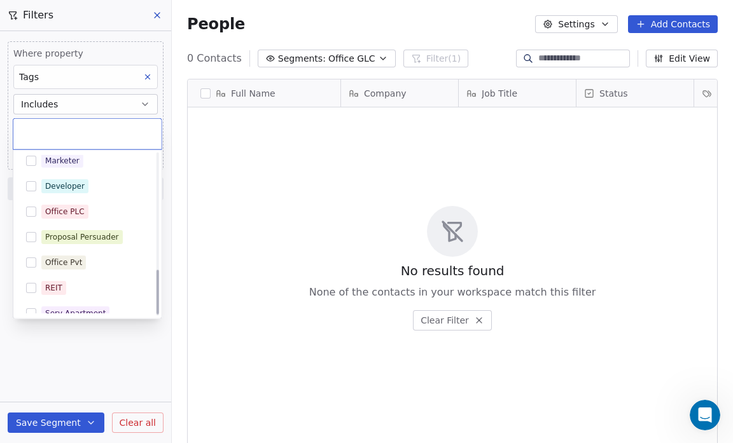
scroll to position [426, 0]
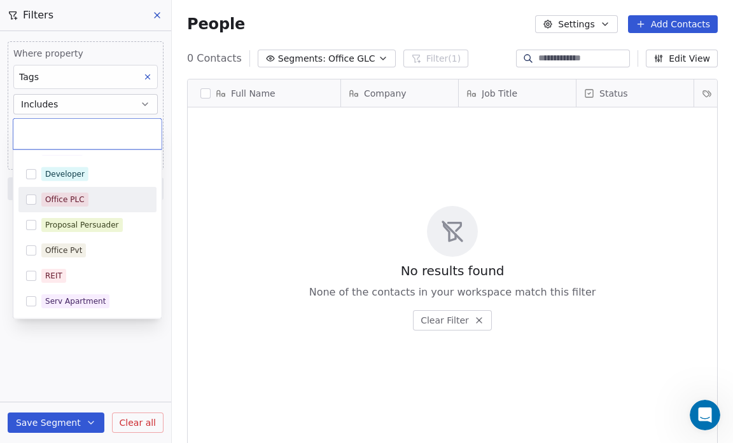
click at [31, 200] on button "Suggestions" at bounding box center [31, 200] width 10 height 10
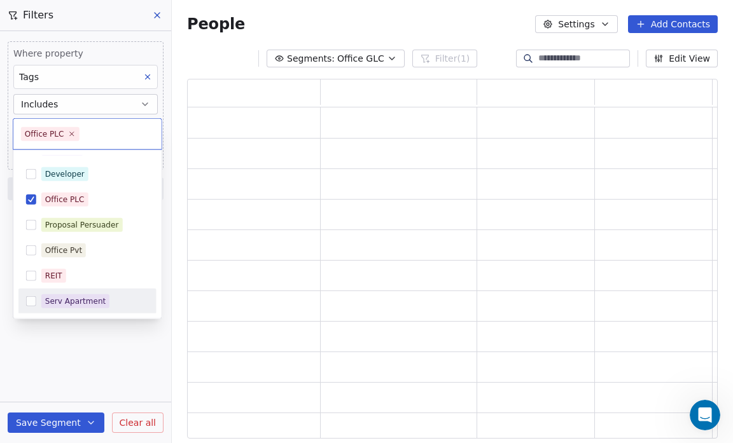
click at [51, 425] on html "Salsius (M) Sdn Bhd Contacts People Marketing Workflows Campaigns Sales Pipelin…" at bounding box center [366, 221] width 733 height 443
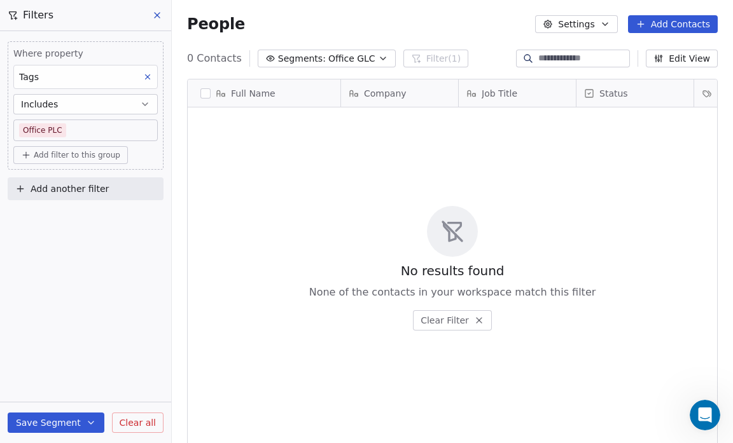
scroll to position [382, 553]
click at [57, 423] on button "Save Segment" at bounding box center [56, 423] width 97 height 20
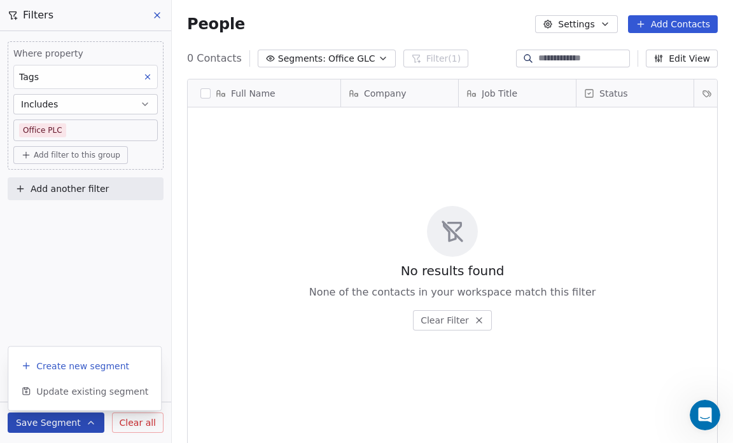
click at [69, 366] on span "Create new segment" at bounding box center [82, 366] width 93 height 13
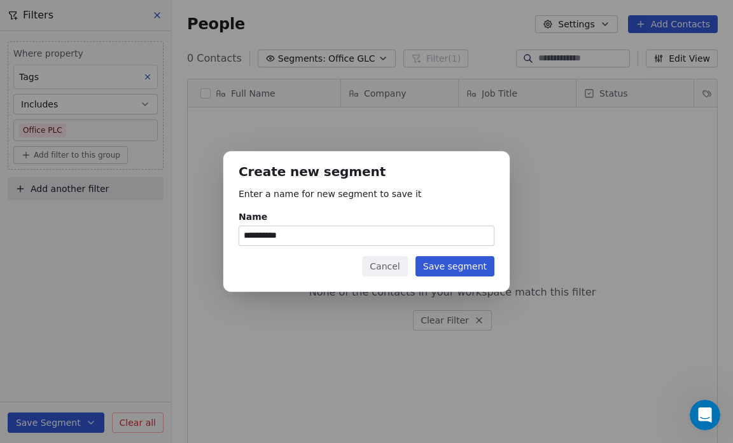
click at [277, 237] on input "**********" at bounding box center [366, 235] width 254 height 19
type input "**********"
click at [458, 263] on button "Save segment" at bounding box center [454, 266] width 79 height 20
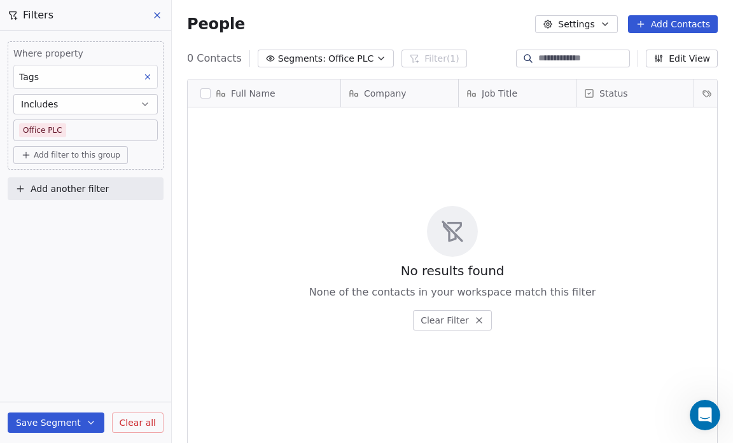
click at [65, 129] on body "Salsius (M) Sdn Bhd Contacts People Marketing Workflows Campaigns Sales Pipelin…" at bounding box center [366, 221] width 733 height 443
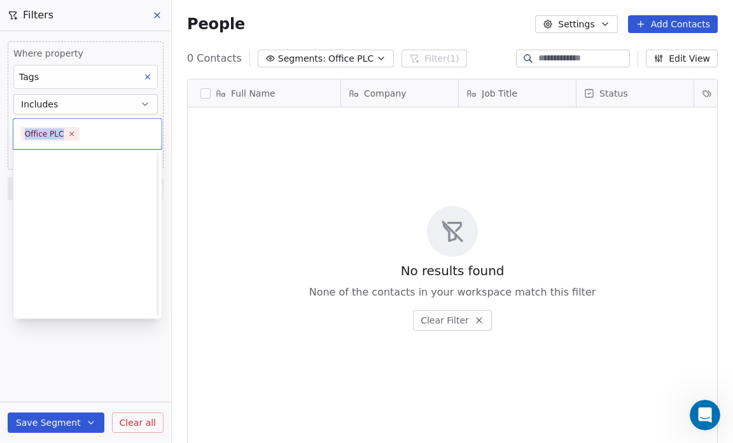
click at [67, 130] on icon at bounding box center [71, 134] width 8 height 8
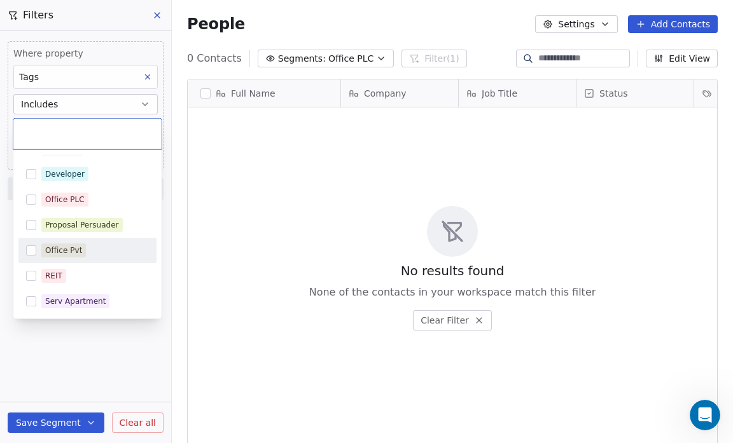
click at [81, 253] on span "Office Pvt" at bounding box center [63, 251] width 45 height 14
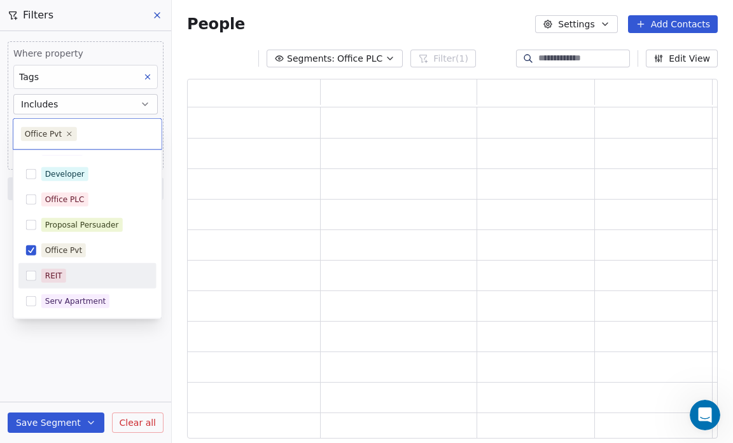
click at [70, 420] on html "Salsius (M) Sdn Bhd Contacts People Marketing Workflows Campaigns Sales Pipelin…" at bounding box center [366, 221] width 733 height 443
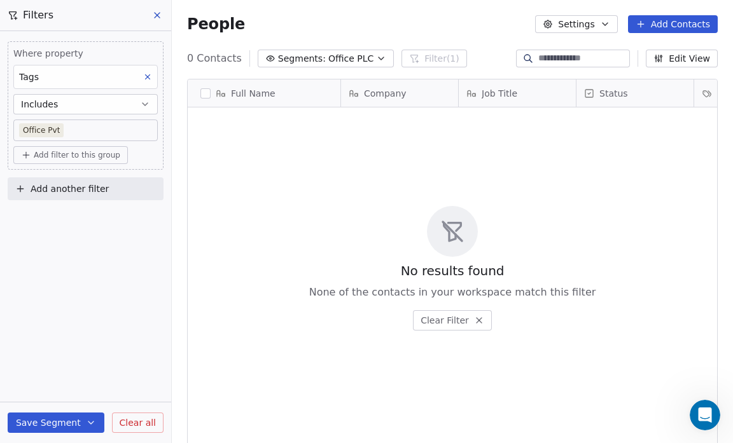
scroll to position [382, 553]
click at [70, 420] on button "Save Segment" at bounding box center [56, 423] width 97 height 20
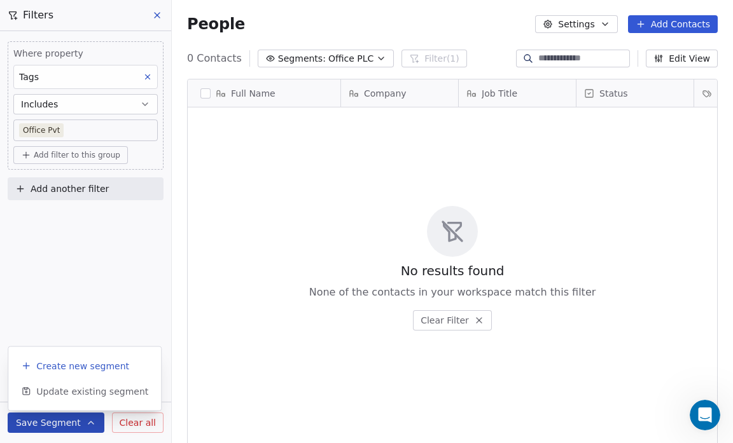
click at [69, 366] on span "Create new segment" at bounding box center [82, 366] width 93 height 13
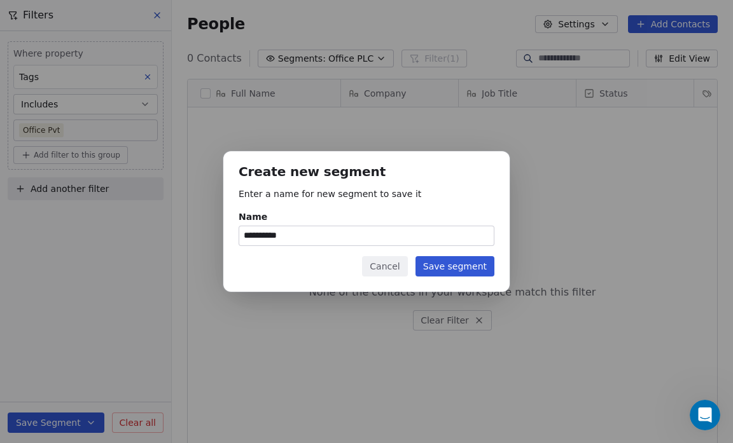
click at [284, 235] on input "**********" at bounding box center [366, 235] width 254 height 19
type input "**********"
click at [428, 266] on button "Save segment" at bounding box center [454, 266] width 79 height 20
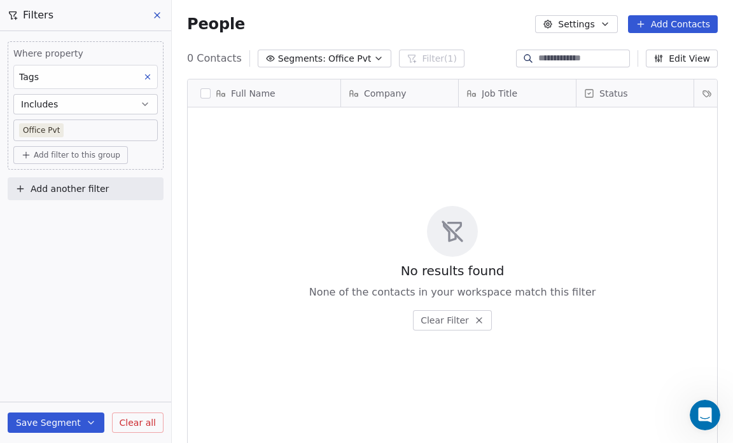
click at [63, 127] on body "Salsius (M) Sdn Bhd Contacts People Marketing Workflows Campaigns Sales Pipelin…" at bounding box center [366, 221] width 733 height 443
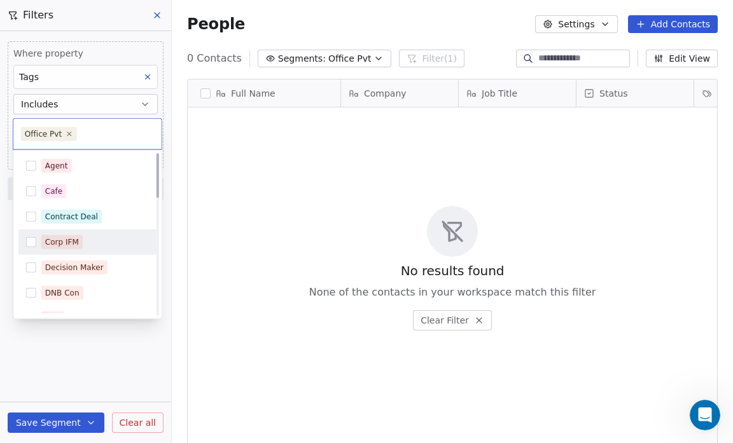
scroll to position [0, 0]
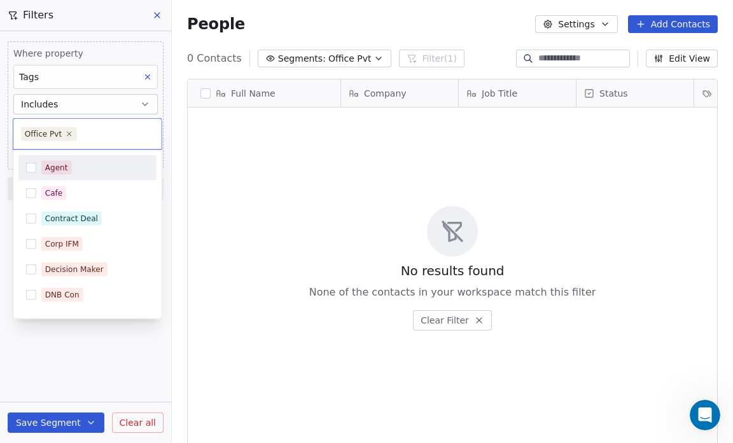
click at [32, 163] on button "Suggestions" at bounding box center [31, 168] width 10 height 10
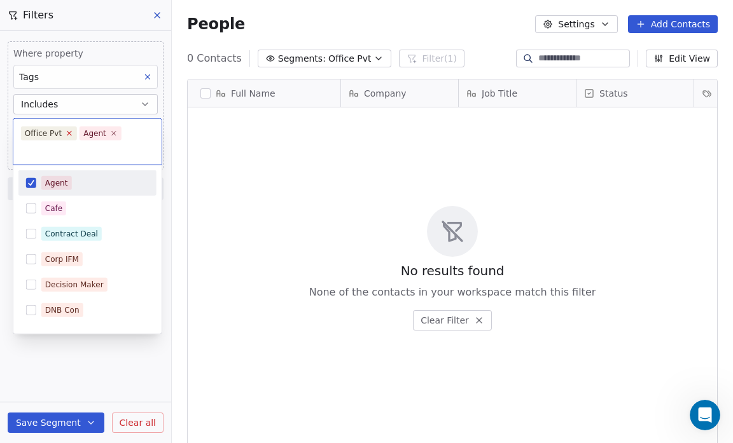
click at [67, 132] on icon at bounding box center [69, 133] width 4 height 4
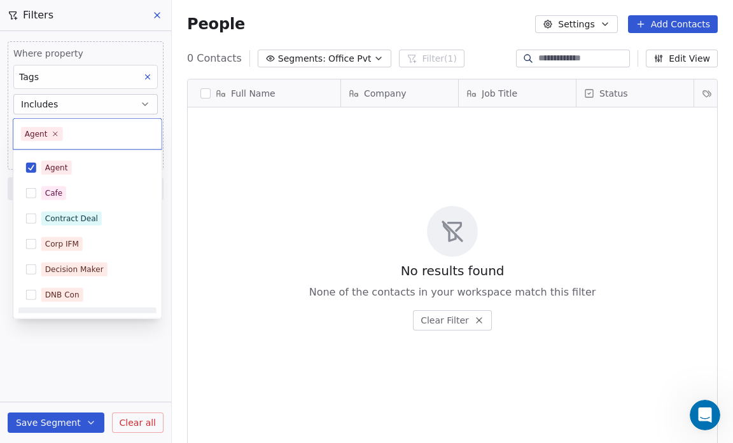
click at [51, 421] on html "Salsius (M) Sdn Bhd Contacts People Marketing Workflows Campaigns Sales Pipelin…" at bounding box center [366, 221] width 733 height 443
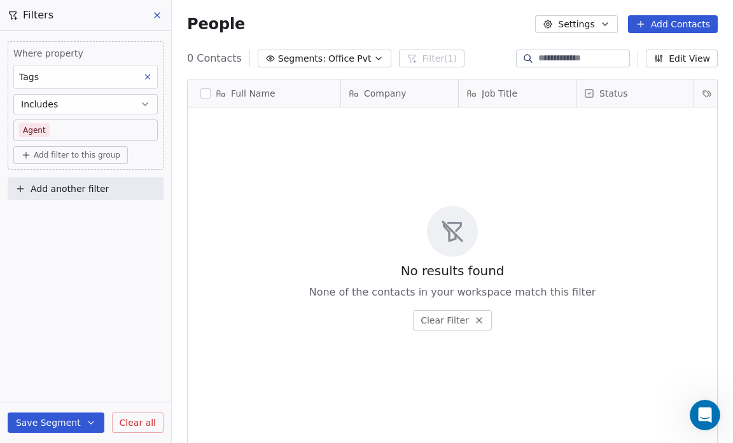
scroll to position [382, 553]
click at [51, 421] on button "Save Segment" at bounding box center [56, 423] width 97 height 20
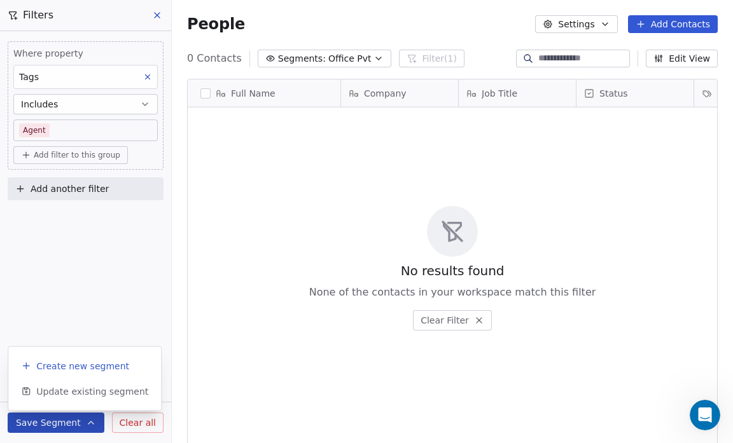
click at [55, 371] on span "Create new segment" at bounding box center [82, 366] width 93 height 13
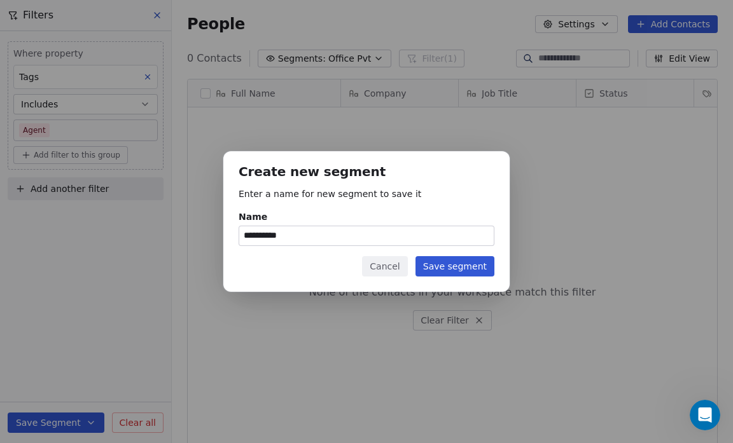
click at [296, 235] on input "**********" at bounding box center [366, 235] width 254 height 19
type input "*"
type input "*****"
click at [457, 269] on button "Save segment" at bounding box center [454, 266] width 79 height 20
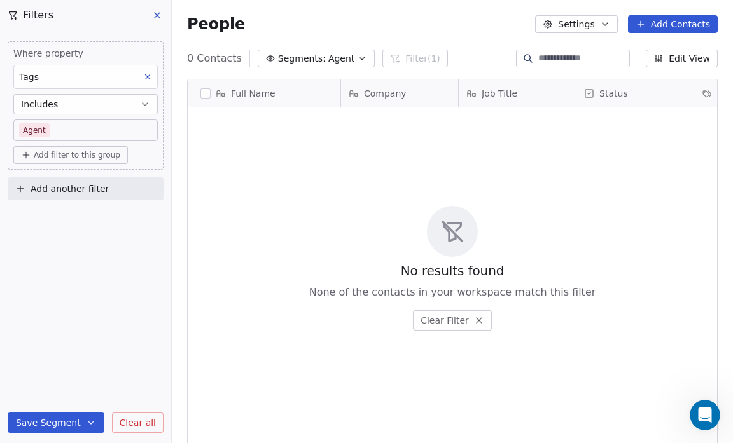
click at [357, 59] on icon "button" at bounding box center [362, 58] width 10 height 10
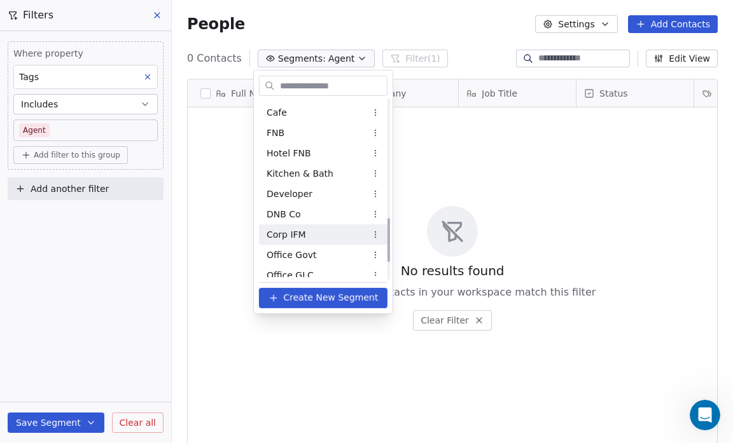
scroll to position [481, 0]
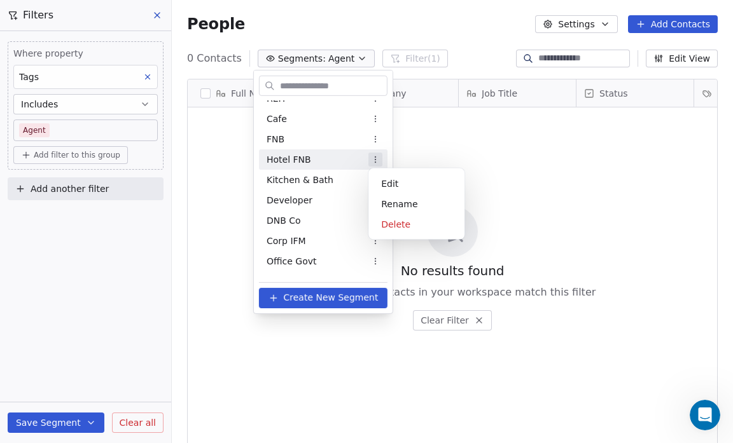
click at [378, 156] on html "Salsius (M) Sdn Bhd Contacts People Marketing Workflows Campaigns Sales Pipelin…" at bounding box center [366, 221] width 733 height 443
click at [389, 199] on div "Rename" at bounding box center [416, 204] width 86 height 20
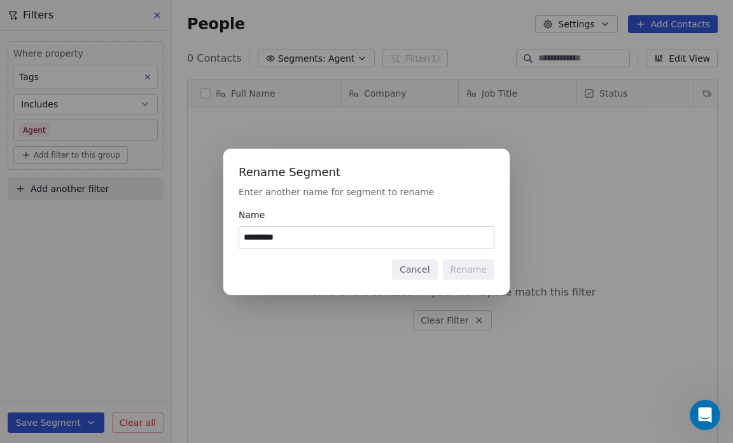
click at [266, 238] on input "*********" at bounding box center [366, 238] width 254 height 22
click at [245, 233] on input "***" at bounding box center [366, 238] width 254 height 22
click at [261, 238] on input "***" at bounding box center [366, 238] width 254 height 22
type input "*********"
click at [467, 264] on button "Rename" at bounding box center [469, 270] width 52 height 20
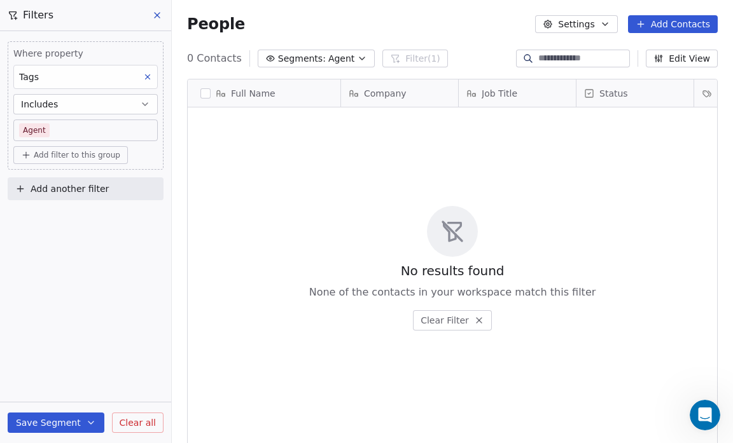
click at [467, 264] on span "No results found" at bounding box center [453, 271] width 104 height 18
click at [599, 20] on button "Settings" at bounding box center [576, 24] width 82 height 18
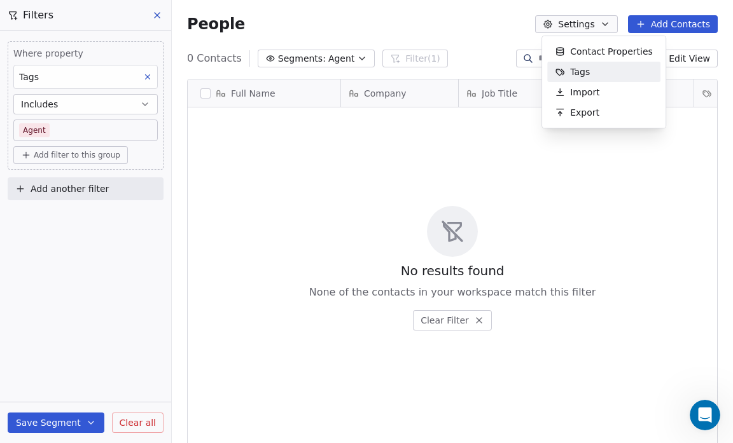
click at [602, 66] on div "Tags" at bounding box center [603, 72] width 113 height 20
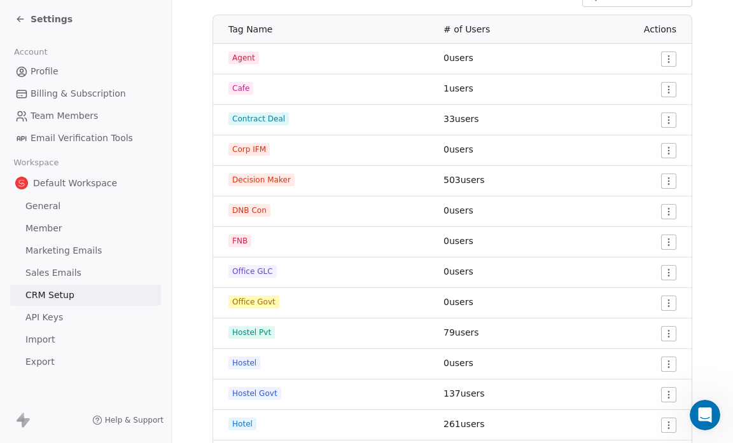
scroll to position [211, 0]
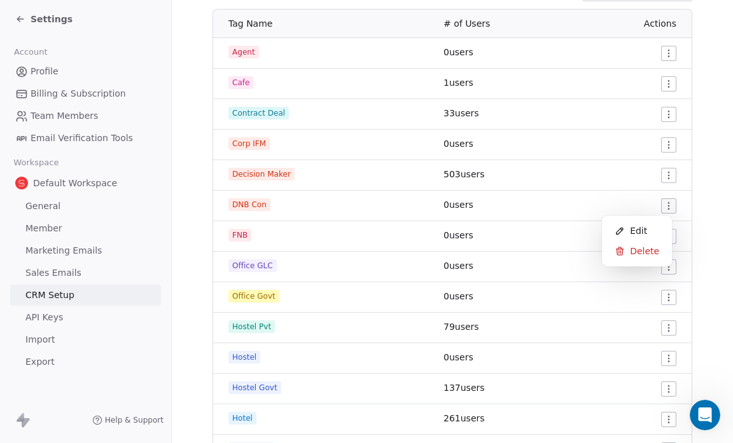
click at [657, 205] on html "Settings Account Profile Billing & Subscription Team Members Email Verification…" at bounding box center [366, 221] width 733 height 443
click at [630, 233] on span "Edit" at bounding box center [638, 231] width 17 height 13
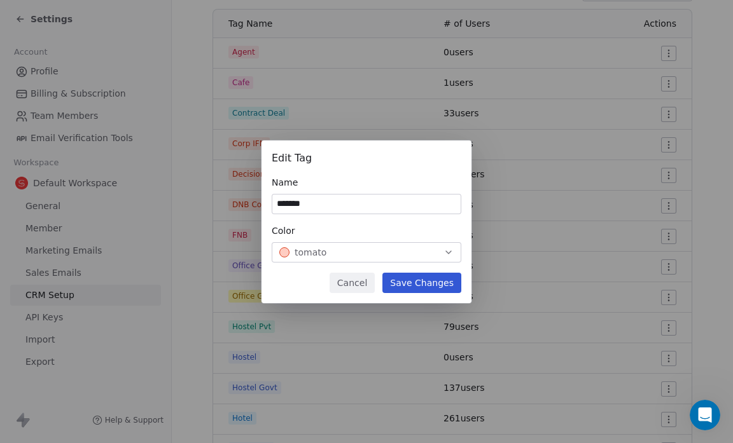
click at [324, 206] on input "*******" at bounding box center [366, 204] width 188 height 19
type input "******"
click at [413, 280] on button "Save Changes" at bounding box center [421, 283] width 79 height 20
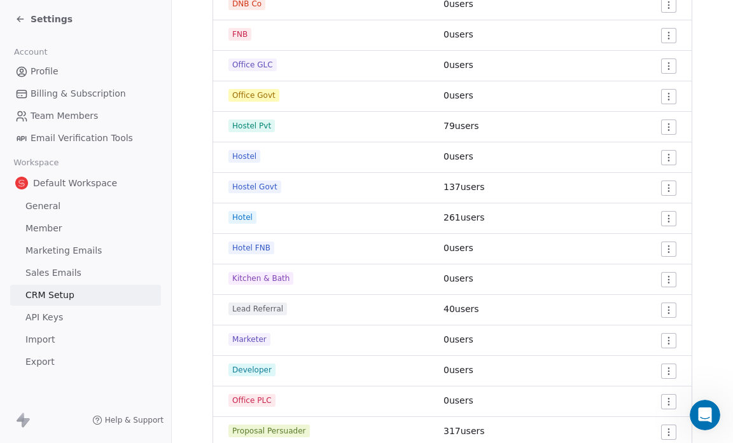
scroll to position [415, 0]
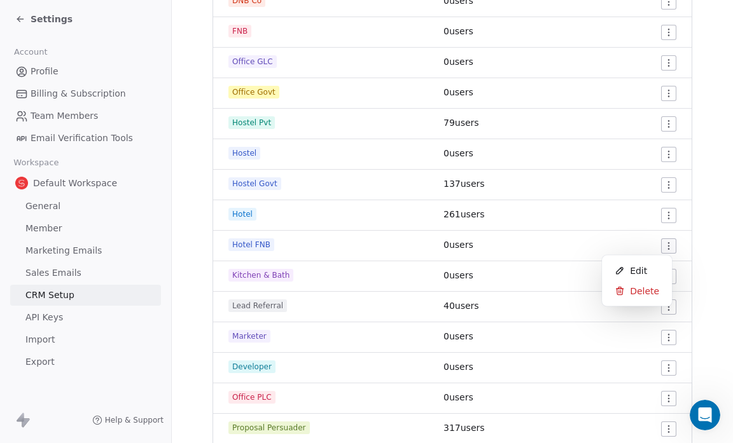
click at [660, 244] on html "Settings Account Profile Billing & Subscription Team Members Email Verification…" at bounding box center [366, 221] width 733 height 443
click at [643, 265] on span "Edit" at bounding box center [638, 271] width 17 height 13
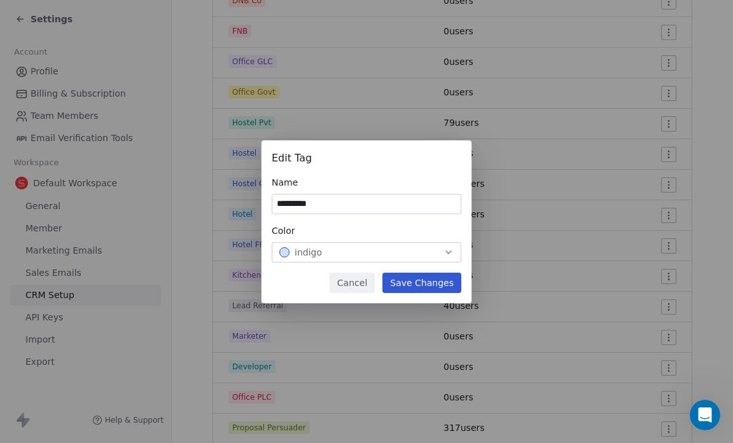
click at [301, 206] on input "*********" at bounding box center [366, 204] width 188 height 19
click at [294, 202] on input "***" at bounding box center [366, 204] width 188 height 19
type input "*********"
click at [403, 285] on button "Save Changes" at bounding box center [421, 283] width 79 height 20
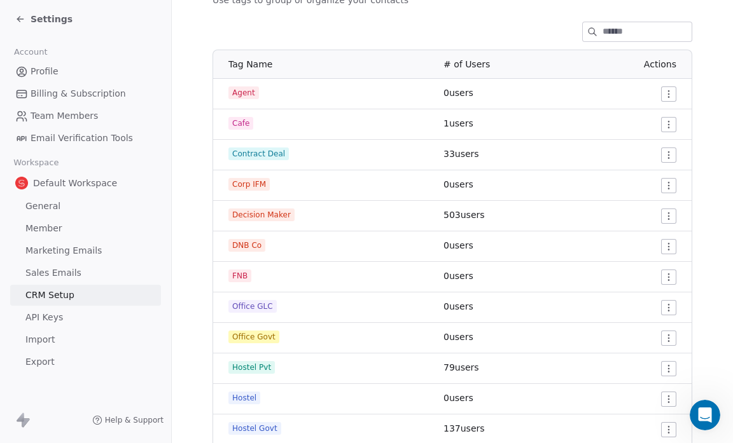
scroll to position [171, 0]
click at [602, 33] on input at bounding box center [646, 31] width 89 height 19
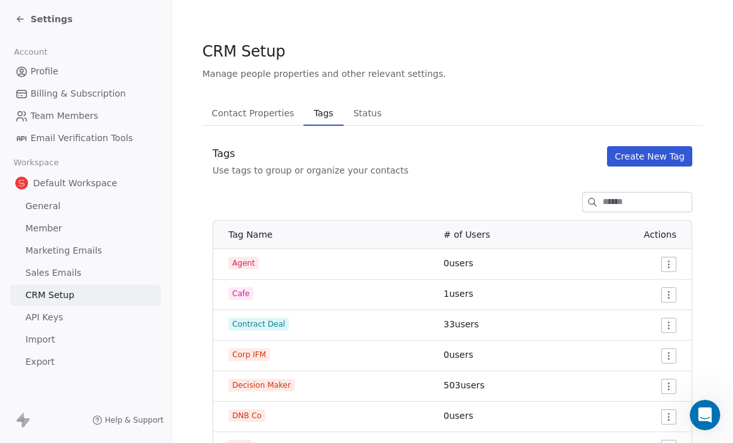
click at [638, 155] on button "Create New Tag" at bounding box center [649, 156] width 85 height 20
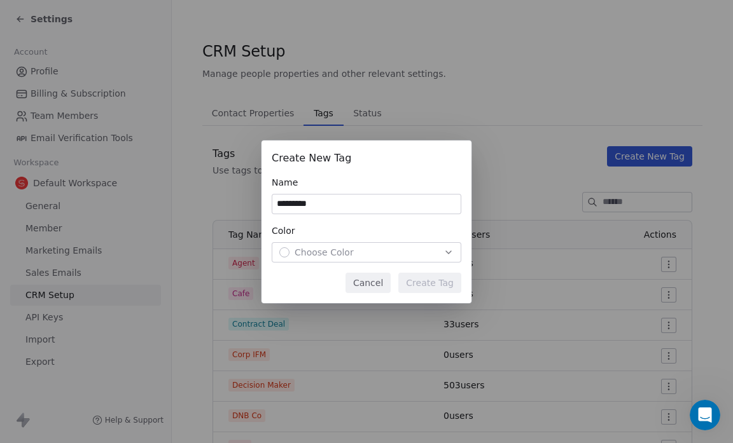
type input "*********"
click at [444, 247] on icon "button" at bounding box center [448, 252] width 10 height 10
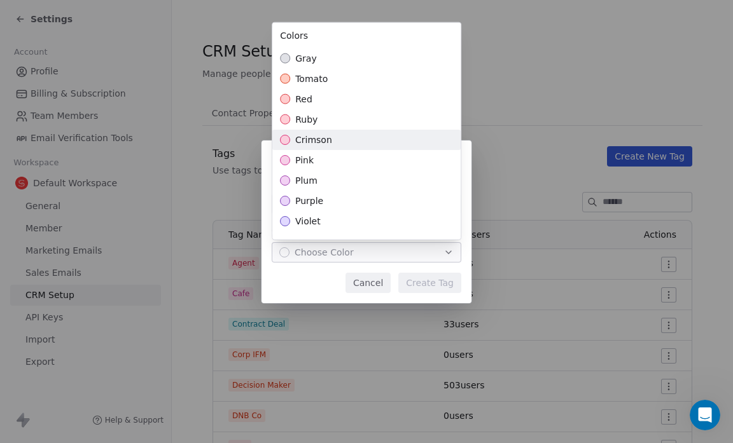
scroll to position [343, 0]
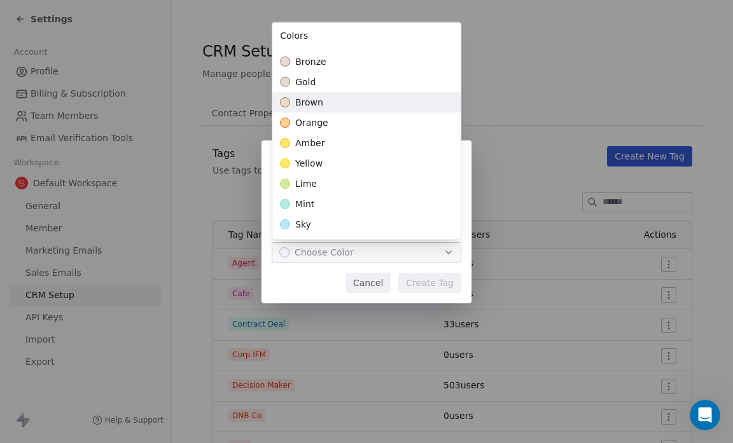
click at [400, 107] on div "brown" at bounding box center [366, 102] width 188 height 20
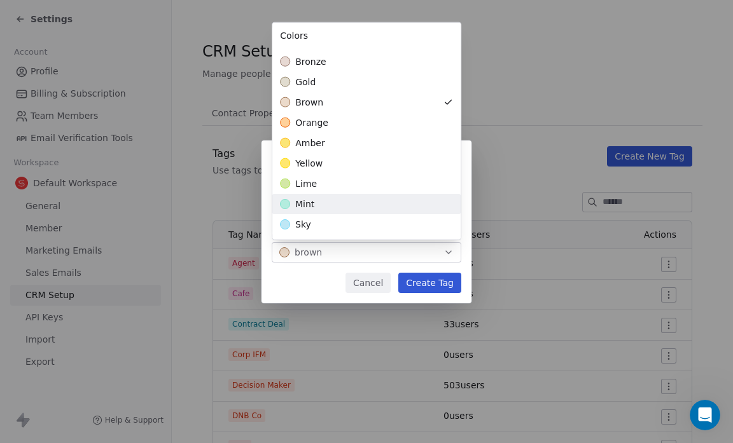
click at [433, 281] on div "Create New Tag Name ********* Color brown Cancel Create Tag" at bounding box center [366, 222] width 733 height 163
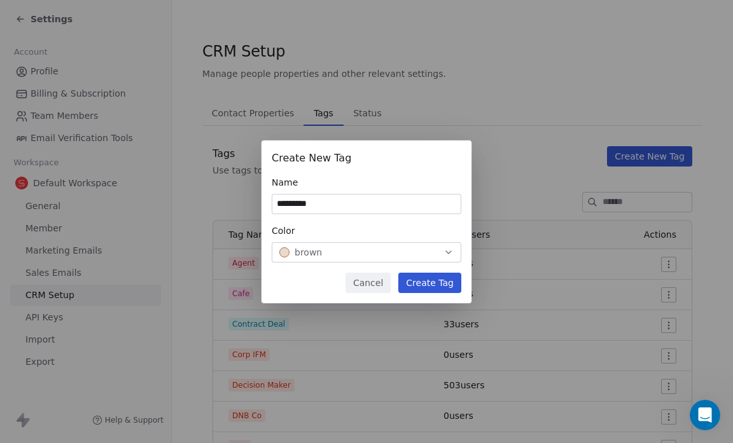
click at [433, 281] on button "Create Tag" at bounding box center [429, 283] width 63 height 20
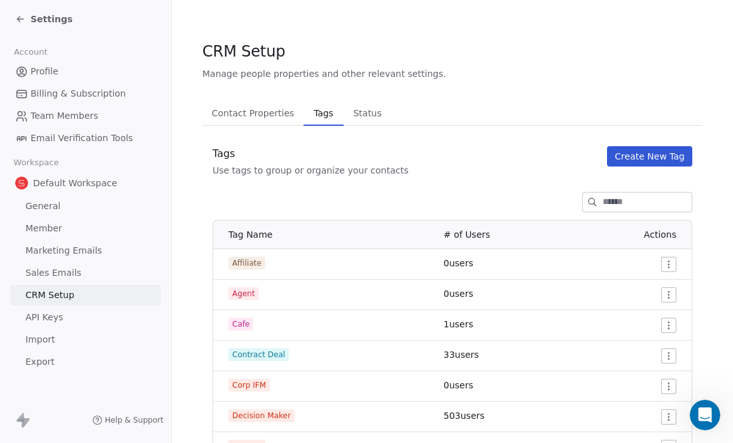
click at [623, 157] on button "Create New Tag" at bounding box center [649, 156] width 85 height 20
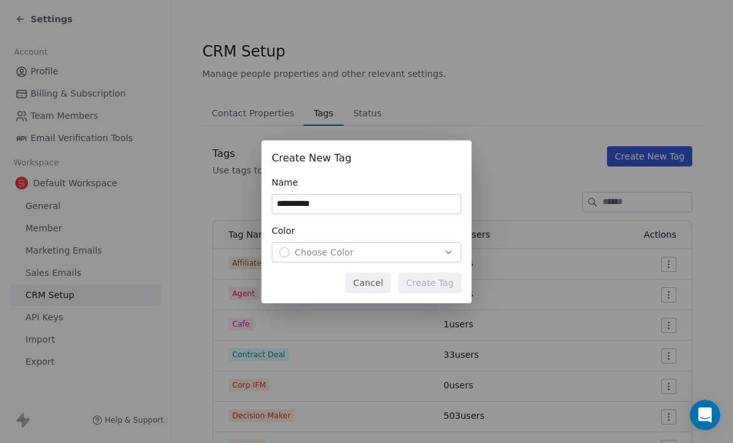
type input "**********"
click at [446, 253] on icon "button" at bounding box center [448, 252] width 10 height 10
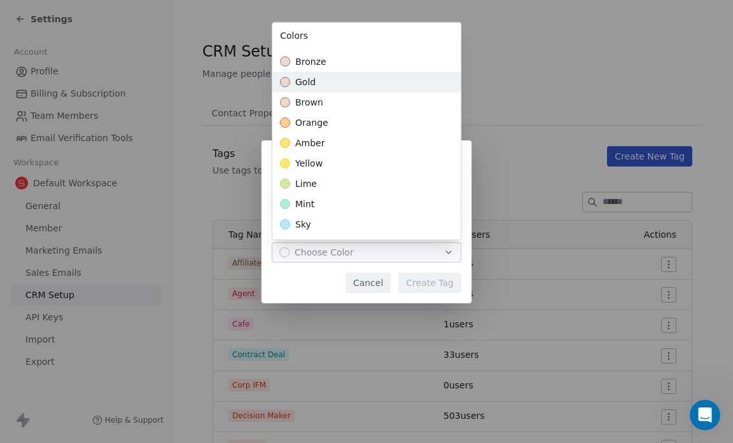
click at [378, 85] on div "gold" at bounding box center [366, 82] width 188 height 20
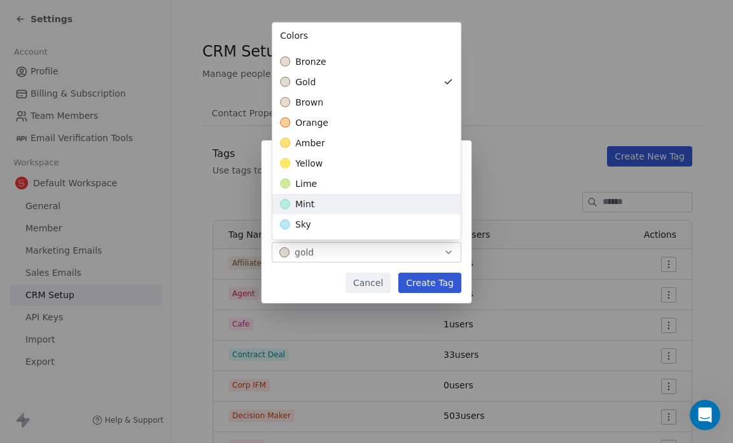
click at [430, 284] on div "**********" at bounding box center [366, 222] width 733 height 163
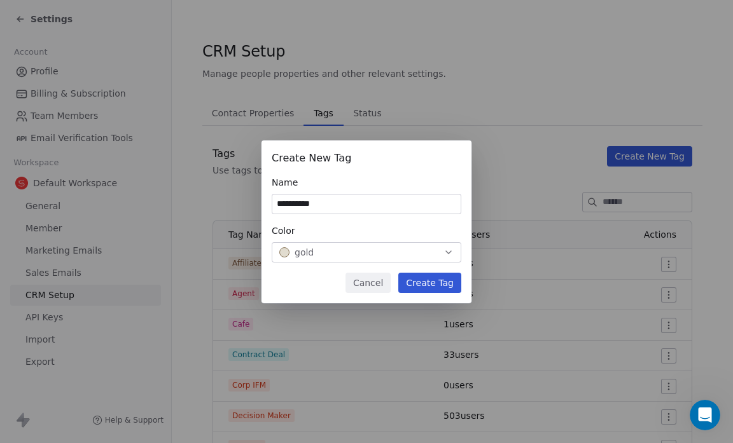
click at [430, 284] on button "Create Tag" at bounding box center [429, 283] width 63 height 20
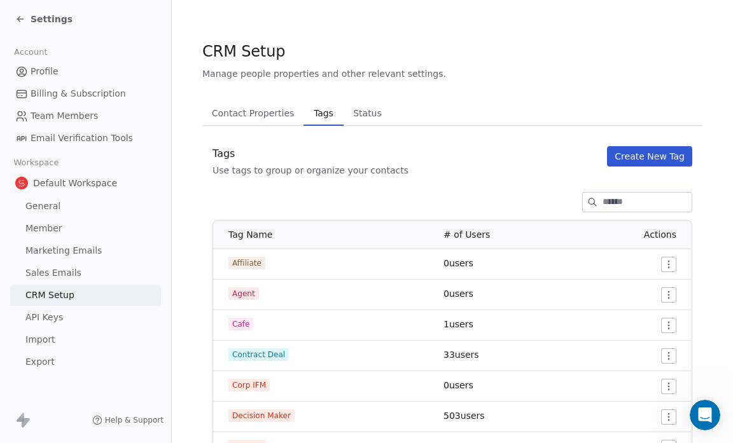
click at [18, 18] on icon at bounding box center [20, 19] width 10 height 10
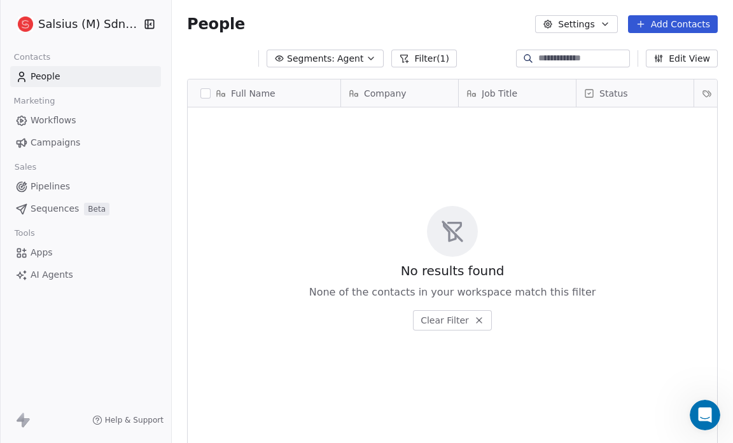
scroll to position [382, 553]
click at [357, 59] on icon "button" at bounding box center [362, 58] width 10 height 10
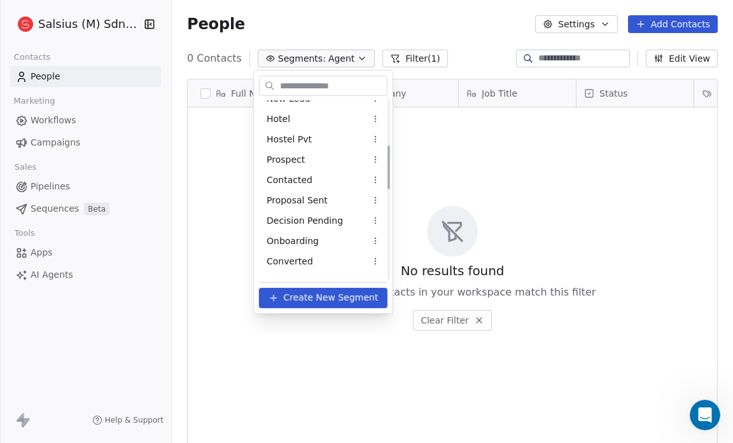
scroll to position [0, 0]
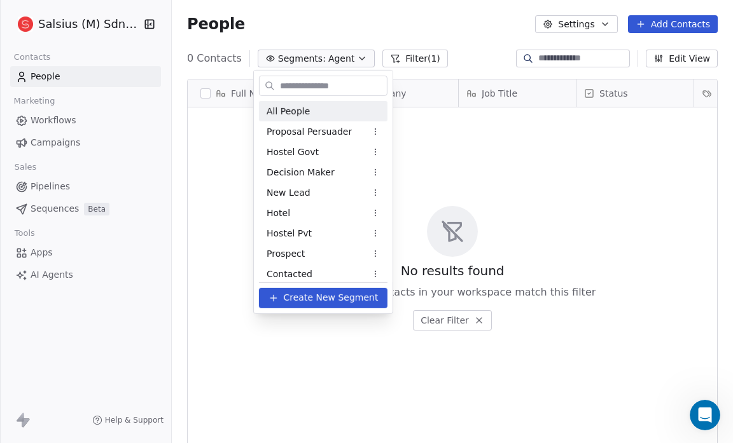
click at [303, 111] on span "All People" at bounding box center [288, 110] width 43 height 13
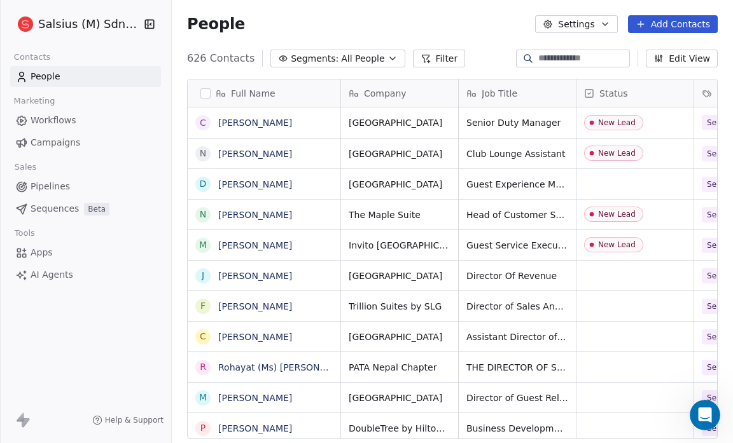
scroll to position [382, 553]
click at [420, 57] on button "Filter" at bounding box center [439, 59] width 53 height 18
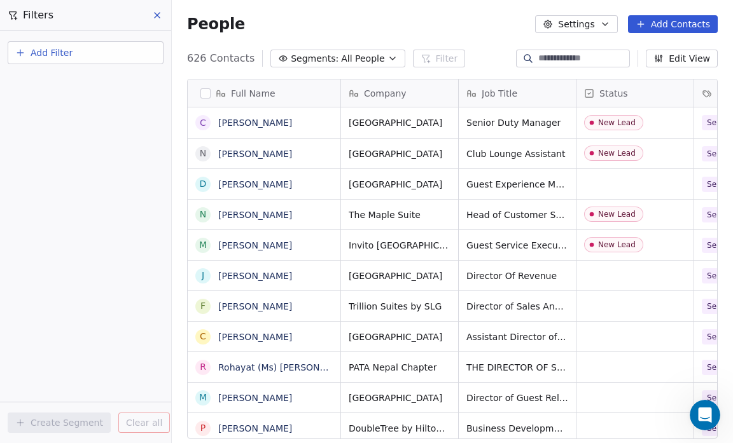
click at [47, 50] on span "Add Filter" at bounding box center [52, 52] width 42 height 13
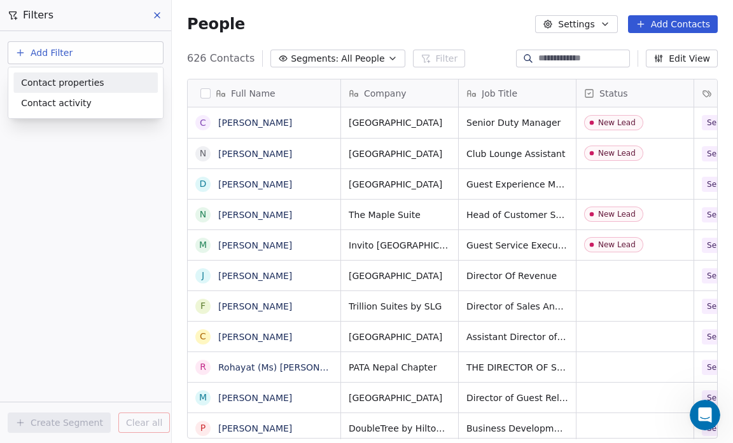
click at [53, 80] on span "Contact properties" at bounding box center [62, 82] width 83 height 13
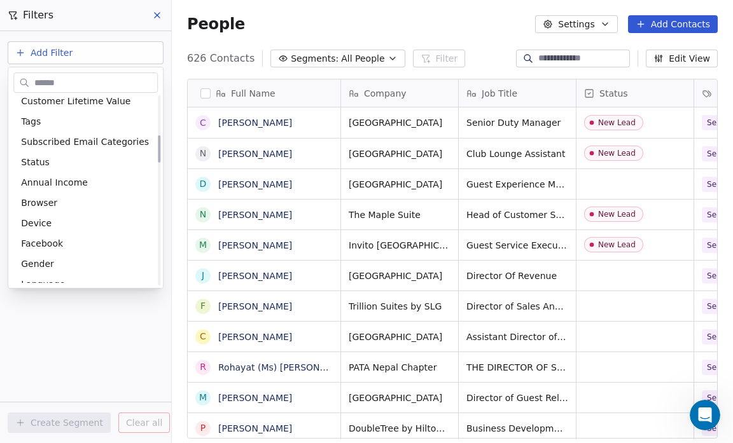
scroll to position [246, 0]
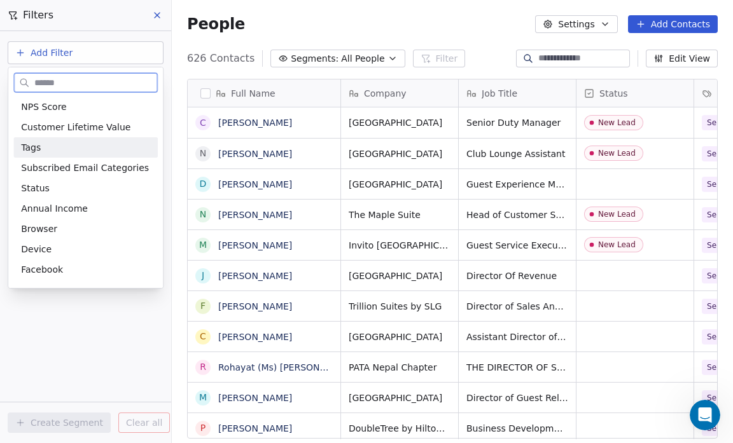
click at [38, 145] on span "Tags" at bounding box center [31, 147] width 20 height 13
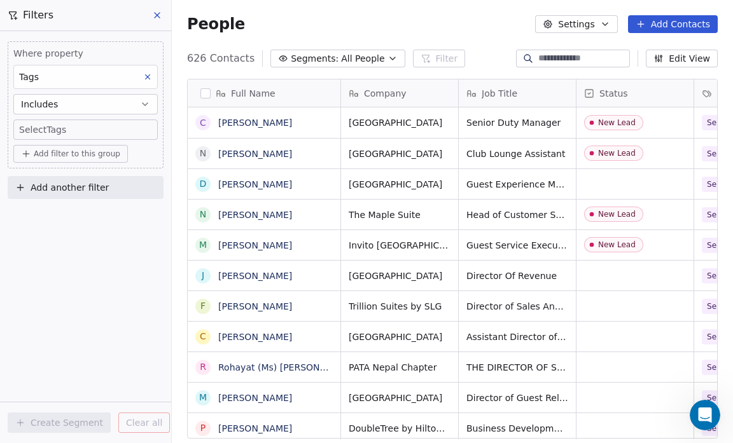
click at [73, 285] on div "Where property Tags Includes Select Tags Add filter to this group Add another f…" at bounding box center [85, 237] width 171 height 412
click at [27, 130] on body "Salsius (M) Sdn Bhd Contacts People Marketing Workflows Campaigns Sales Pipelin…" at bounding box center [366, 221] width 733 height 443
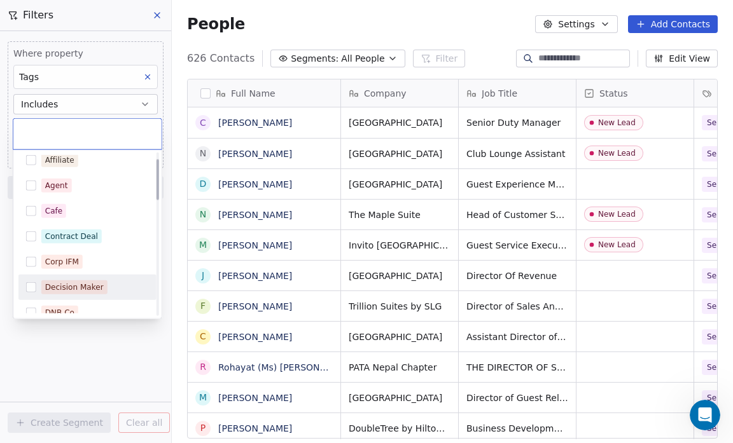
scroll to position [0, 0]
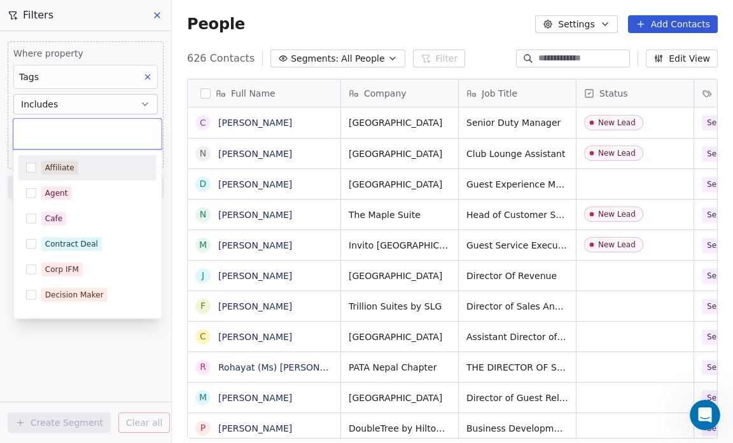
click at [32, 166] on button "Suggestions" at bounding box center [31, 168] width 10 height 10
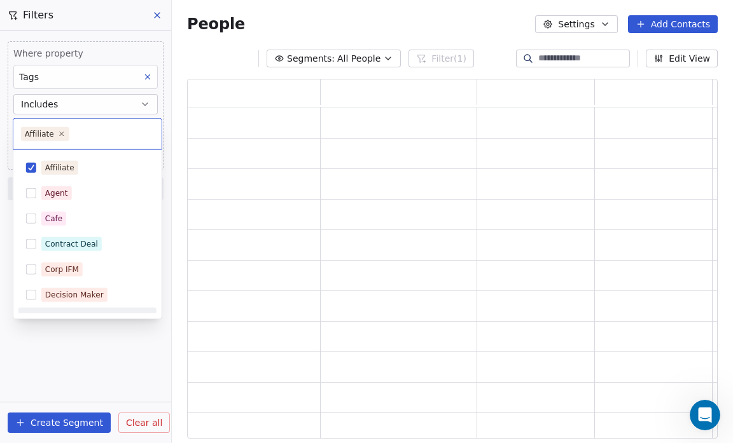
click at [79, 377] on html "Salsius (M) Sdn Bhd Contacts People Marketing Workflows Campaigns Sales Pipelin…" at bounding box center [366, 221] width 733 height 443
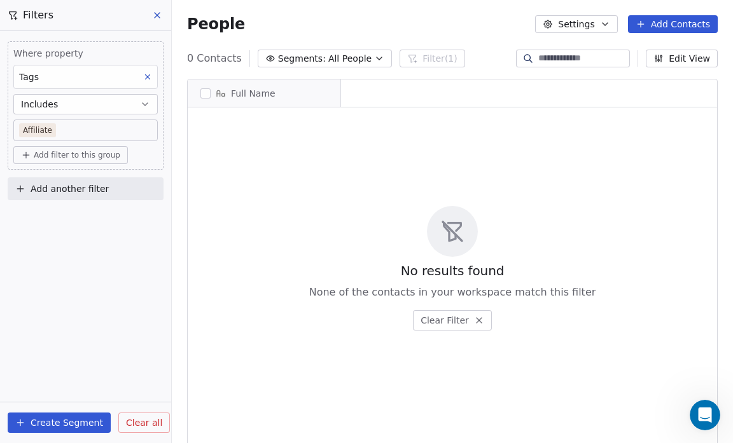
scroll to position [382, 553]
click at [76, 427] on button "Create Segment" at bounding box center [59, 423] width 103 height 20
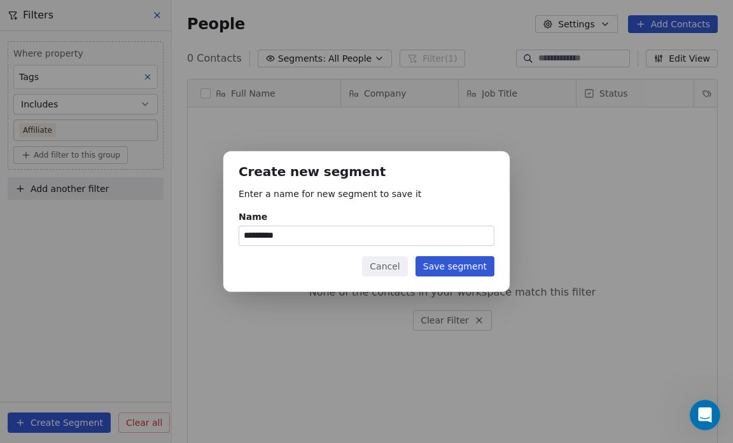
type input "*********"
click at [461, 270] on button "Save segment" at bounding box center [454, 266] width 79 height 20
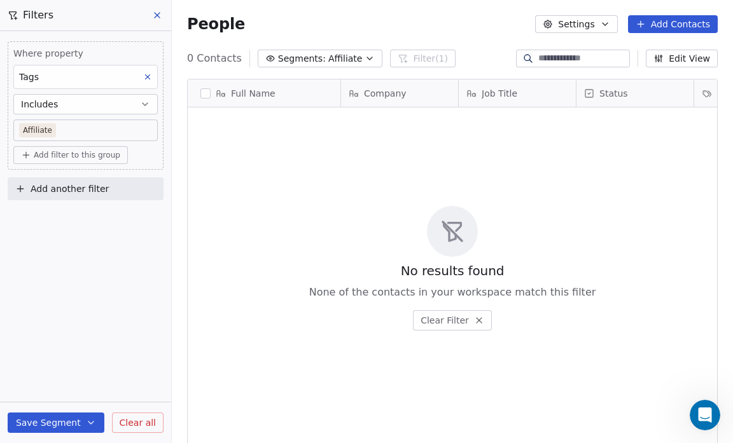
click at [62, 130] on body "Salsius (M) Sdn Bhd Contacts People Marketing Workflows Campaigns Sales Pipelin…" at bounding box center [366, 221] width 733 height 443
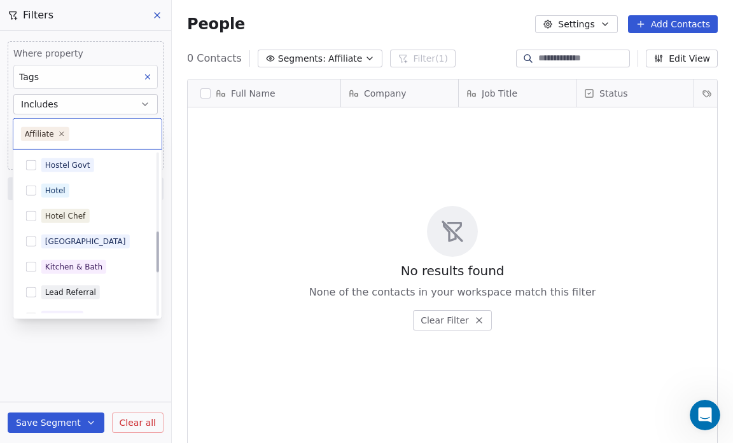
scroll to position [307, 0]
click at [32, 219] on button "Suggestions" at bounding box center [31, 217] width 10 height 10
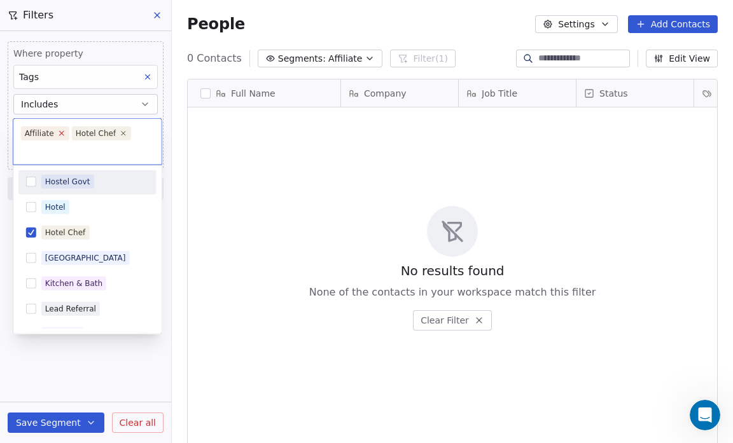
click at [57, 129] on icon at bounding box center [61, 133] width 8 height 8
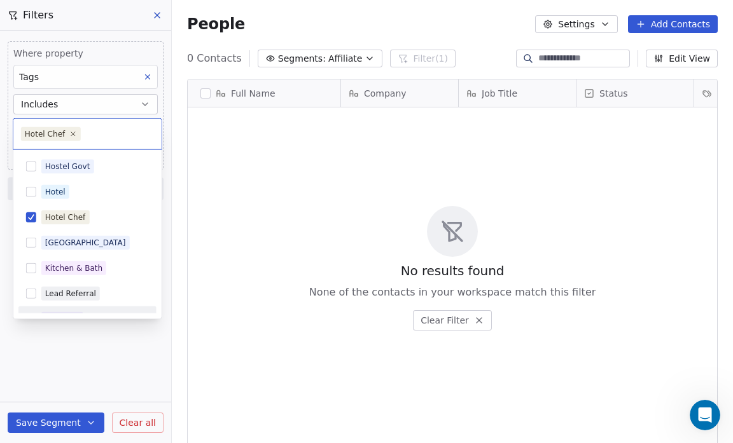
click at [69, 349] on html "Salsius (M) Sdn Bhd Contacts People Marketing Workflows Campaigns Sales Pipelin…" at bounding box center [366, 221] width 733 height 443
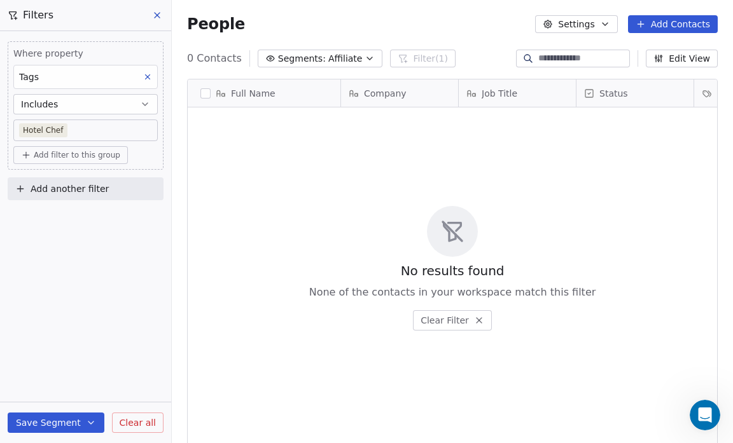
scroll to position [382, 553]
click at [57, 418] on button "Save Segment" at bounding box center [56, 423] width 97 height 20
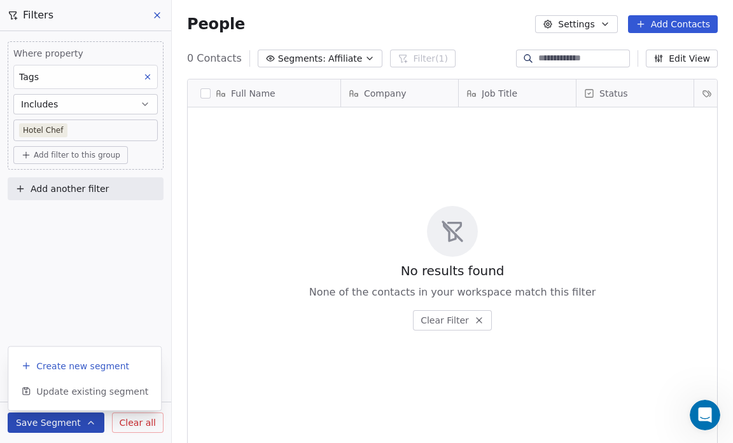
click at [68, 364] on span "Create new segment" at bounding box center [82, 366] width 93 height 13
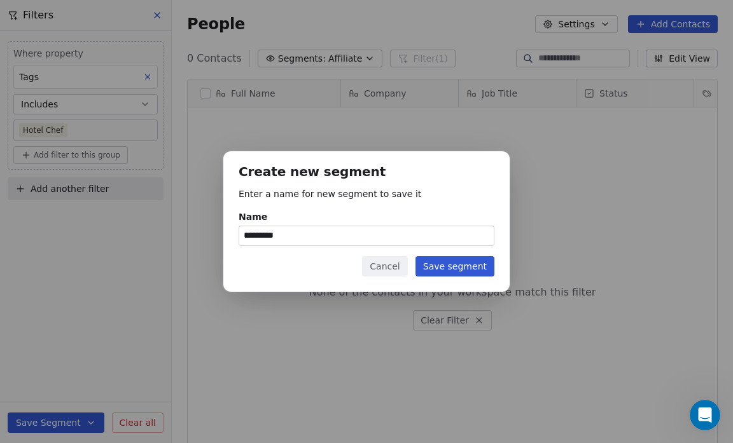
click at [295, 241] on input "*********" at bounding box center [366, 235] width 254 height 19
type input "*"
type input "**********"
click at [443, 271] on button "Save segment" at bounding box center [454, 266] width 79 height 20
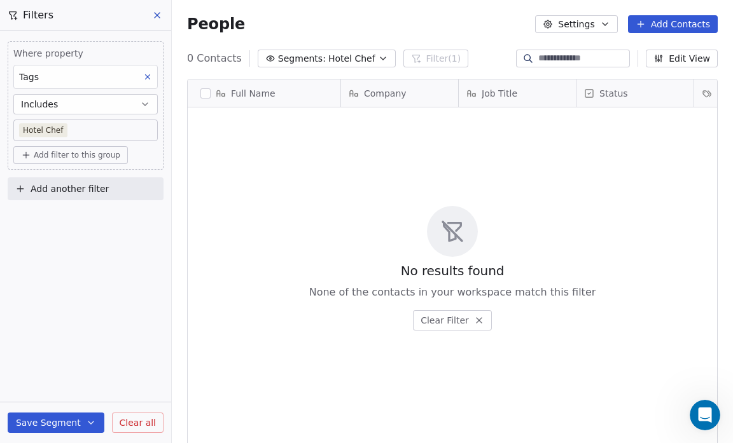
click at [460, 157] on div "No results found None of the contacts in your workspace match this filter Clear…" at bounding box center [452, 268] width 529 height 316
click at [378, 55] on icon "button" at bounding box center [383, 58] width 10 height 10
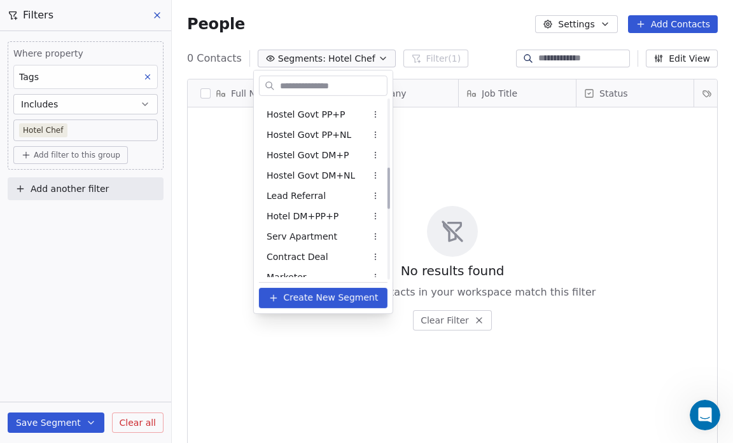
scroll to position [310, 0]
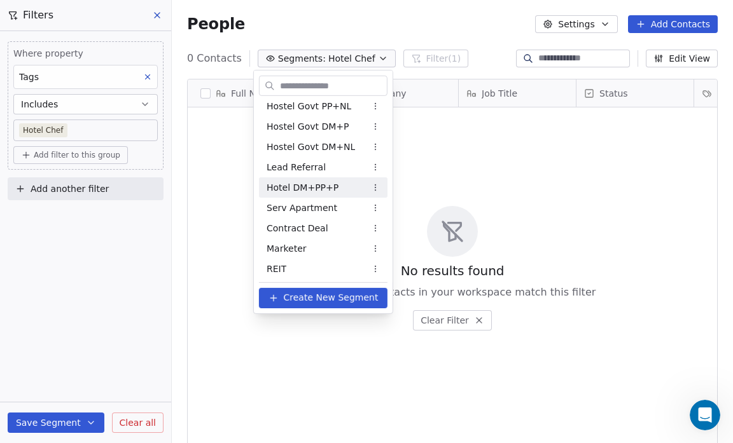
click at [307, 181] on span "Hotel DM+PP+P" at bounding box center [303, 187] width 72 height 13
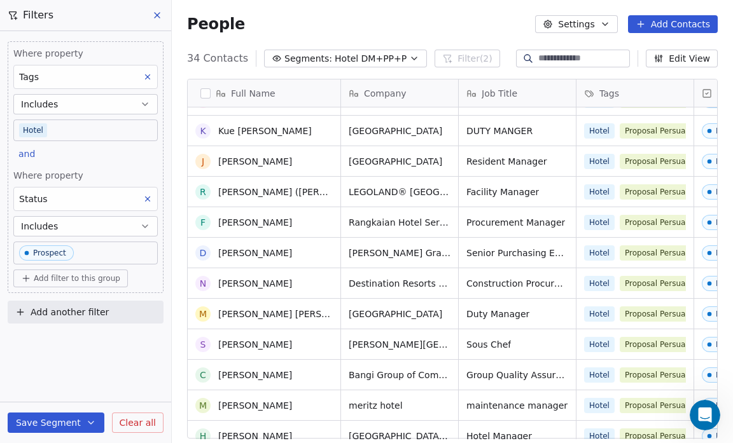
scroll to position [529, 0]
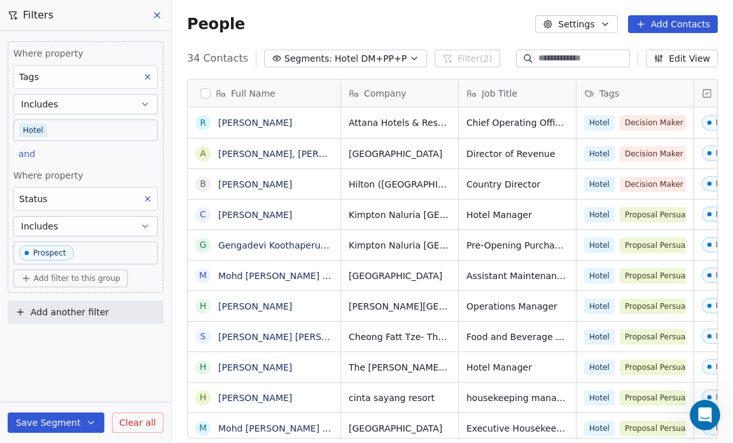
click at [409, 60] on icon "button" at bounding box center [414, 58] width 10 height 10
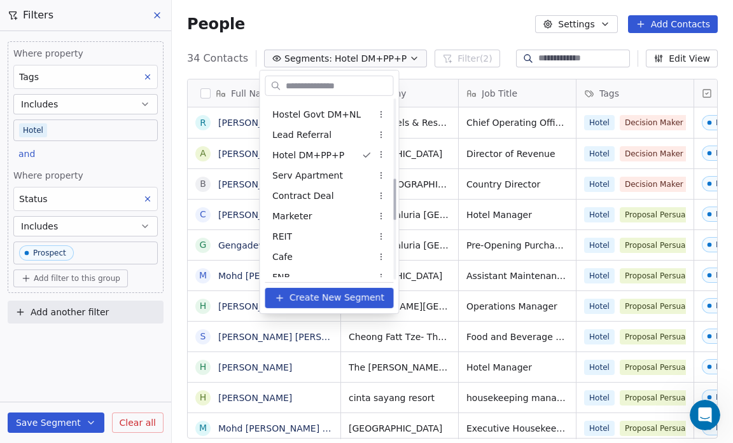
scroll to position [342, 0]
click at [312, 137] on span "Lead Referral" at bounding box center [301, 134] width 59 height 13
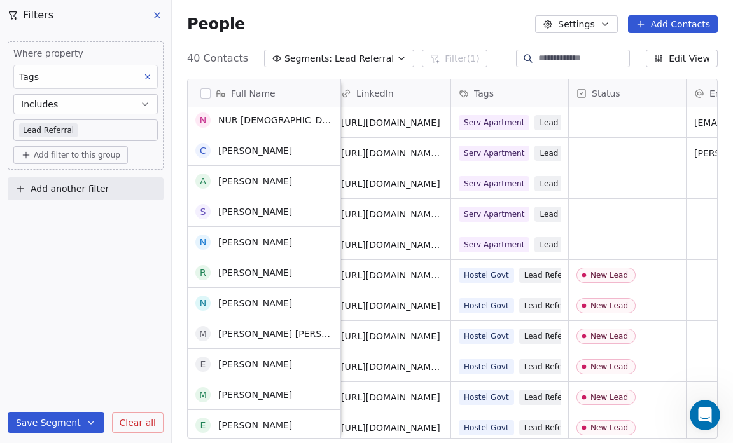
scroll to position [889, 0]
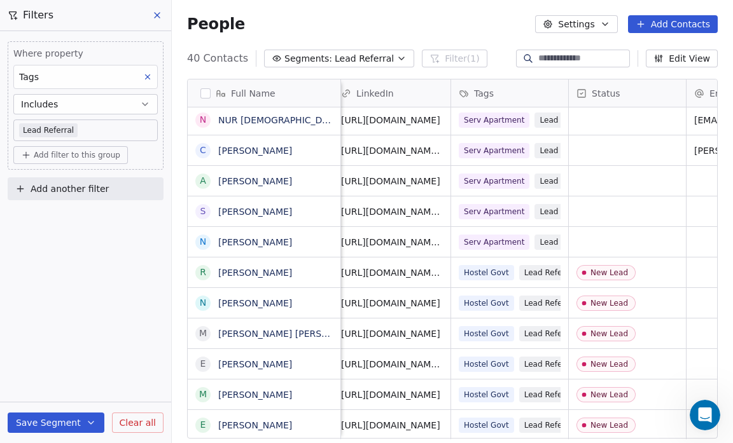
click at [83, 130] on body "Salsius (M) Sdn Bhd Contacts People Marketing Workflows Campaigns Sales Pipelin…" at bounding box center [366, 221] width 733 height 443
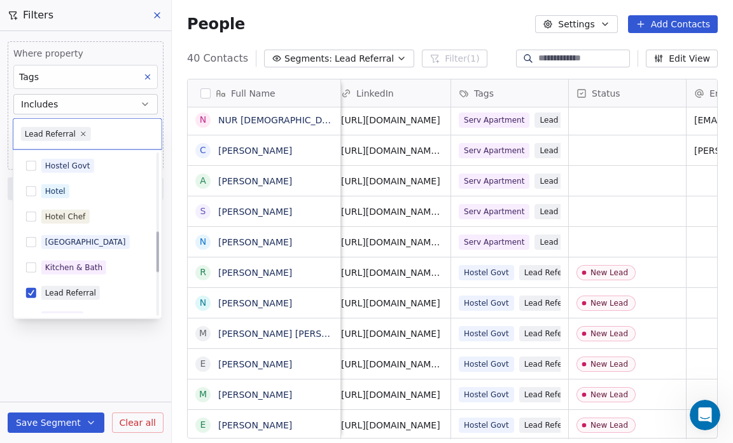
scroll to position [308, 0]
click at [32, 289] on button "Suggestions" at bounding box center [31, 292] width 10 height 10
click at [52, 421] on html "Salsius (M) Sdn Bhd Contacts People Marketing Workflows Campaigns Sales Pipelin…" at bounding box center [366, 221] width 733 height 443
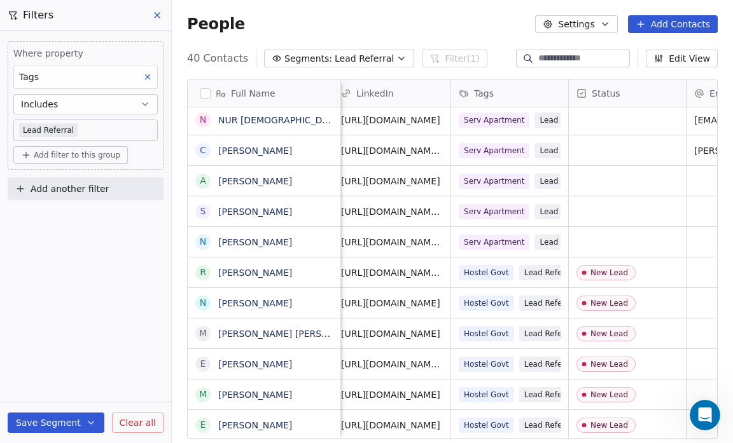
click at [52, 421] on button "Save Segment" at bounding box center [56, 423] width 97 height 20
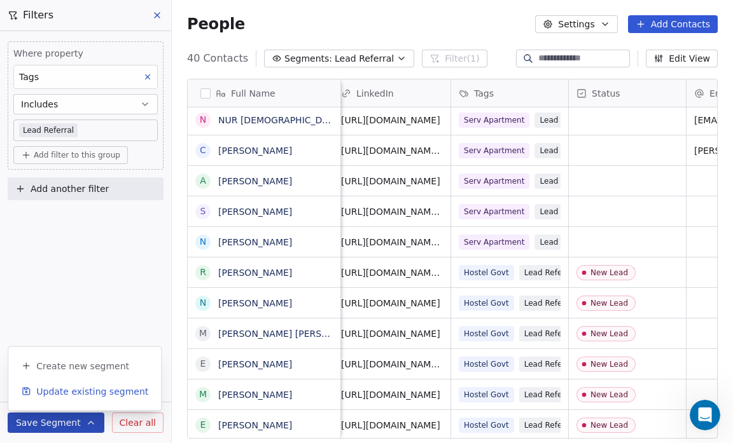
click at [61, 390] on span "Update existing segment" at bounding box center [92, 391] width 112 height 13
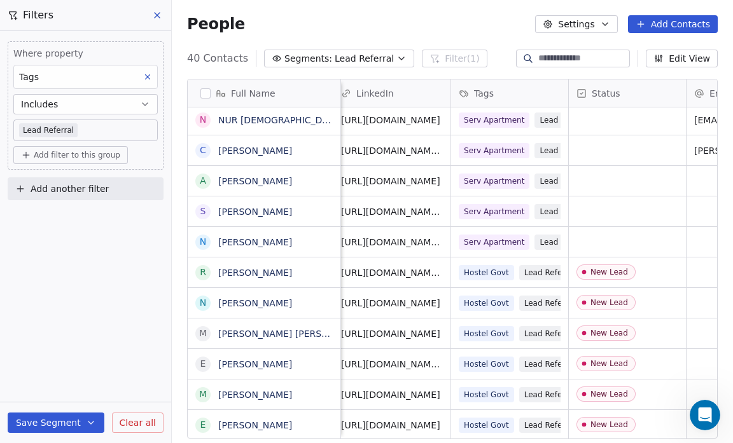
click at [396, 60] on icon "button" at bounding box center [401, 58] width 10 height 10
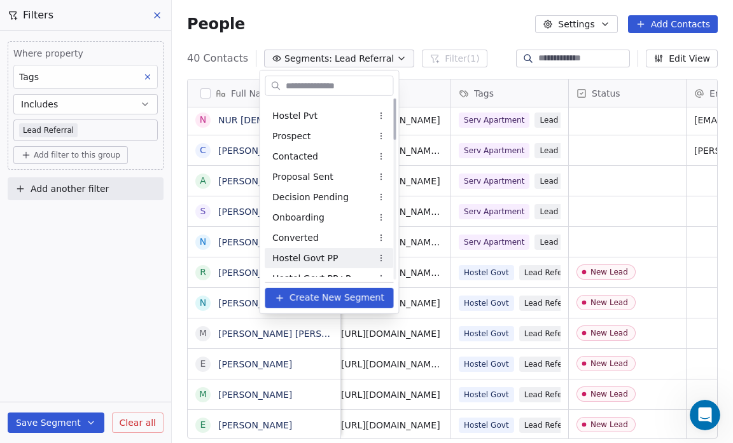
scroll to position [0, 0]
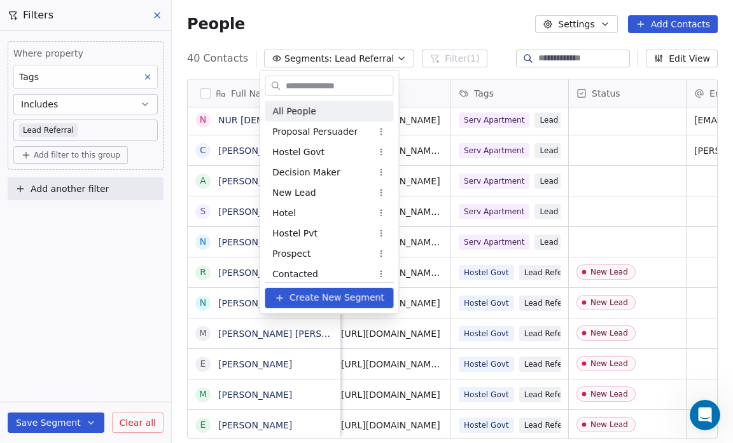
click at [401, 25] on html "Salsius (M) Sdn Bhd Contacts People Marketing Workflows Campaigns Sales Pipelin…" at bounding box center [366, 221] width 733 height 443
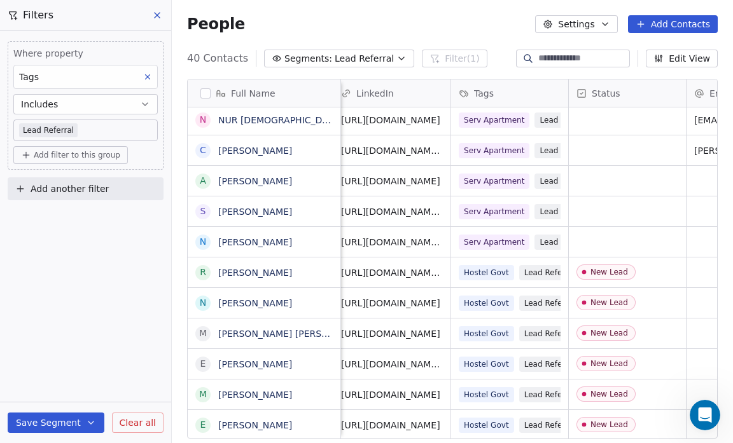
click at [158, 17] on icon at bounding box center [157, 15] width 10 height 10
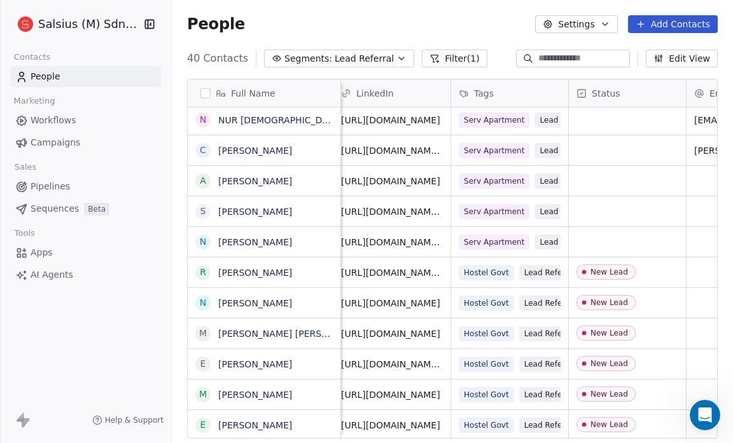
click at [399, 59] on icon "button" at bounding box center [401, 58] width 5 height 3
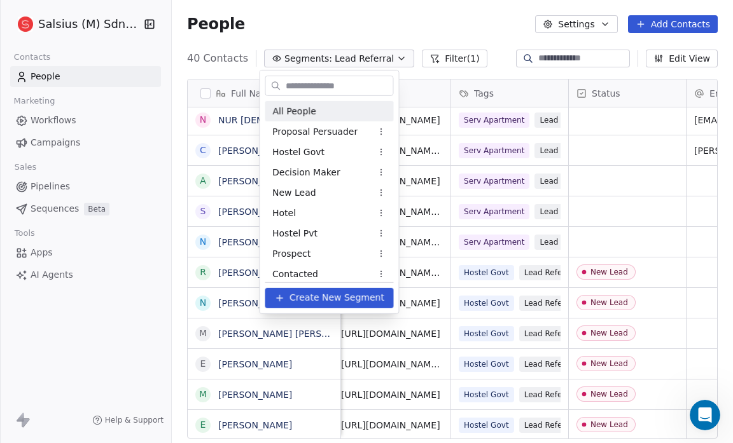
click at [301, 108] on span "All People" at bounding box center [293, 110] width 43 height 13
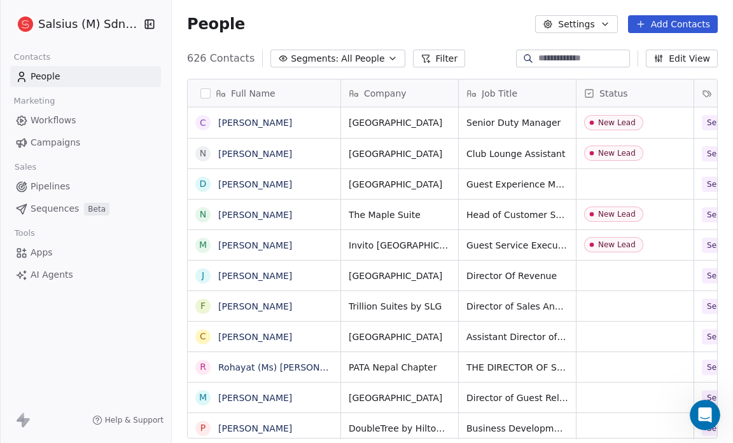
scroll to position [382, 553]
click at [387, 57] on icon "button" at bounding box center [392, 58] width 10 height 10
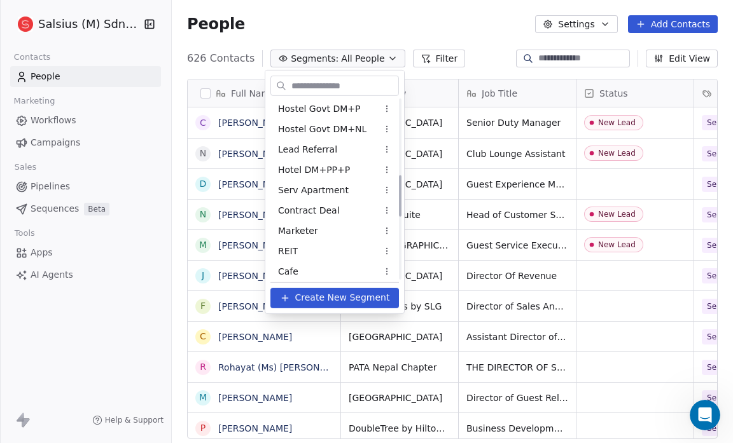
scroll to position [328, 0]
click at [420, 60] on html "Salsius (M) Sdn Bhd Contacts People Marketing Workflows Campaigns Sales Pipelin…" at bounding box center [366, 221] width 733 height 443
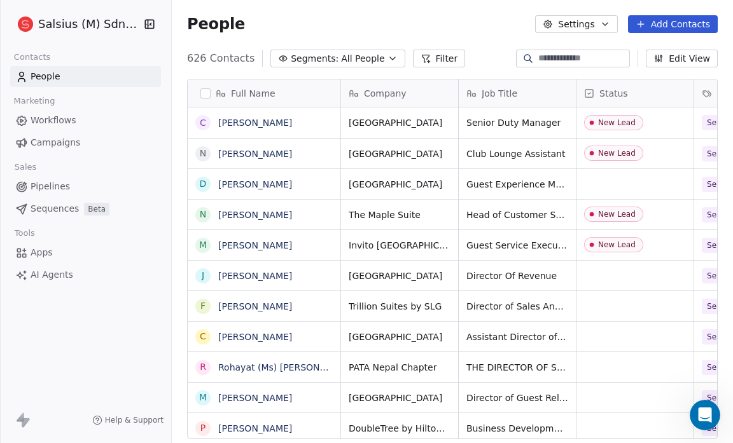
click at [423, 55] on button "Filter" at bounding box center [439, 59] width 53 height 18
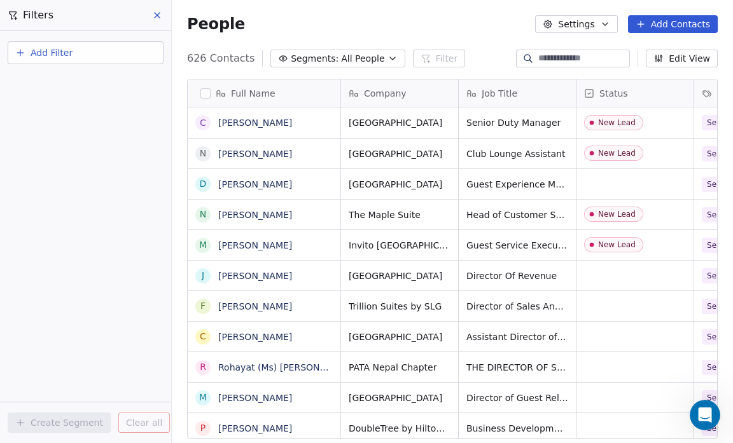
click at [83, 57] on button "Add Filter" at bounding box center [86, 52] width 156 height 23
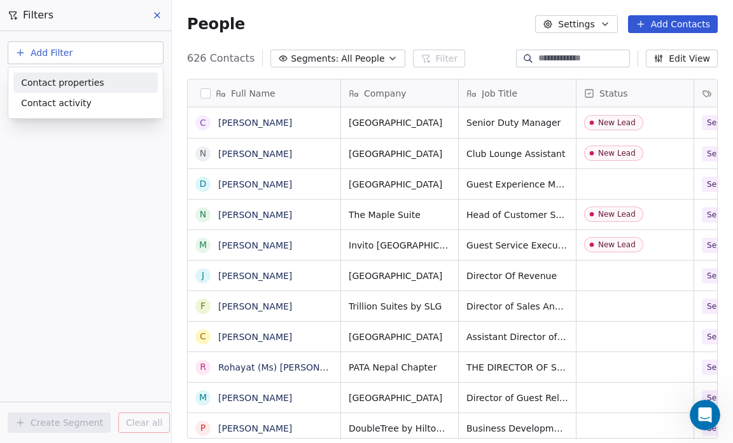
click at [80, 79] on span "Contact properties" at bounding box center [62, 82] width 83 height 13
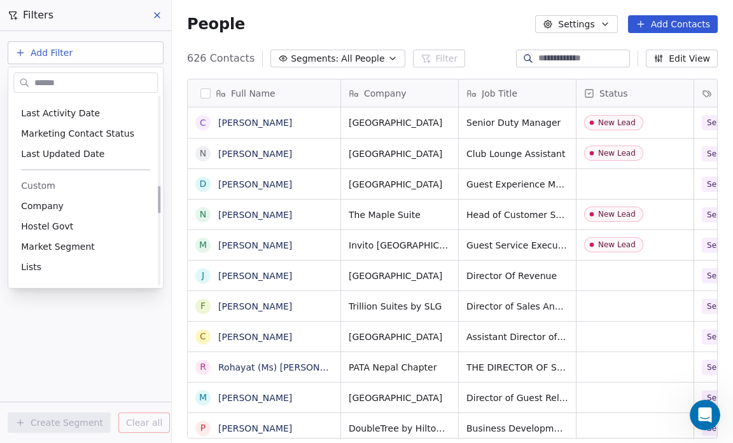
scroll to position [616, 0]
click at [4, 333] on html "Salsius (M) Sdn Bhd Contacts People Marketing Workflows Campaigns Sales Pipelin…" at bounding box center [366, 221] width 733 height 443
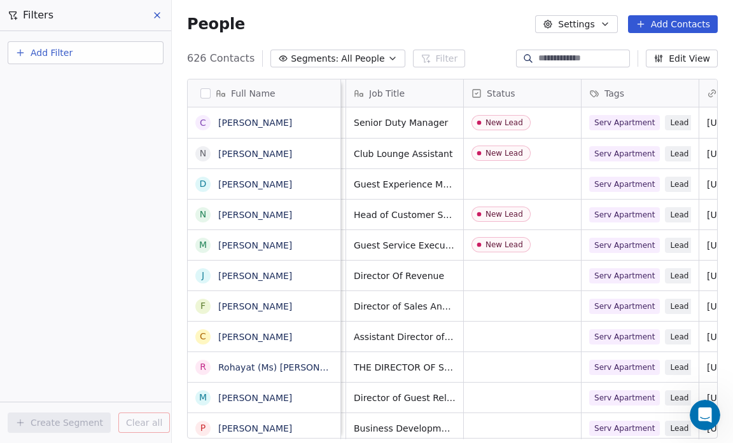
scroll to position [0, 118]
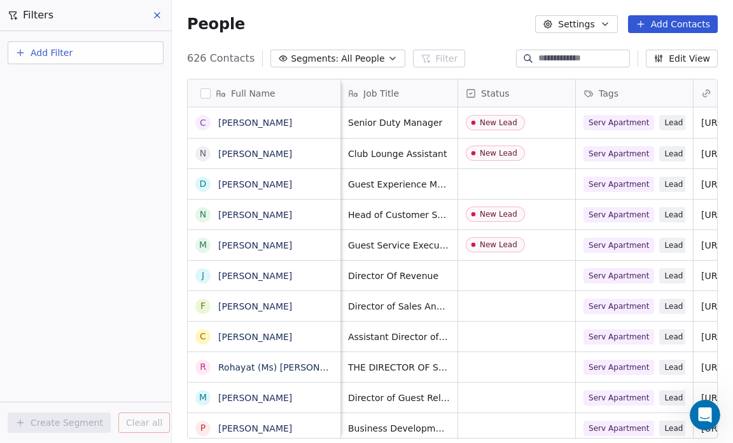
click at [387, 60] on icon "button" at bounding box center [392, 58] width 10 height 10
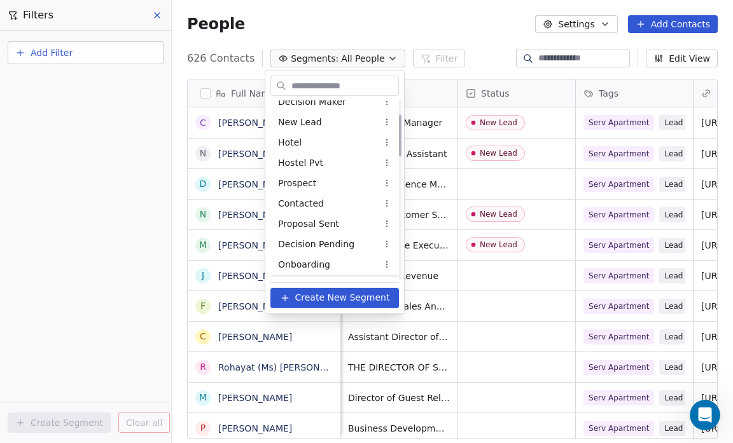
scroll to position [71, 0]
click at [430, 55] on html "Salsius (M) Sdn Bhd Contacts People Marketing Workflows Campaigns Sales Pipelin…" at bounding box center [366, 221] width 733 height 443
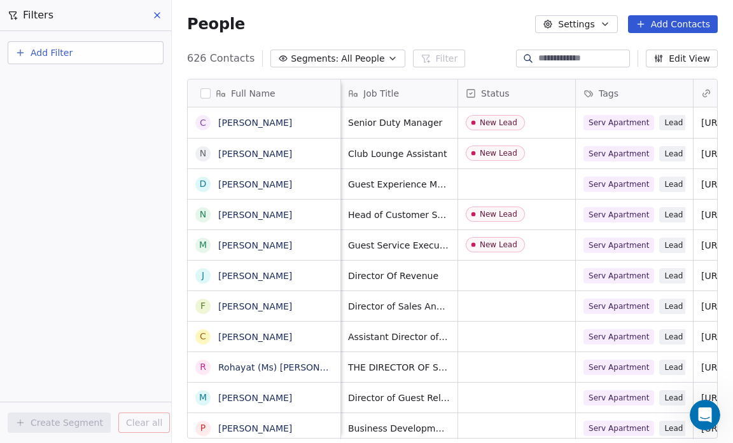
click at [32, 52] on span "Add Filter" at bounding box center [52, 52] width 42 height 13
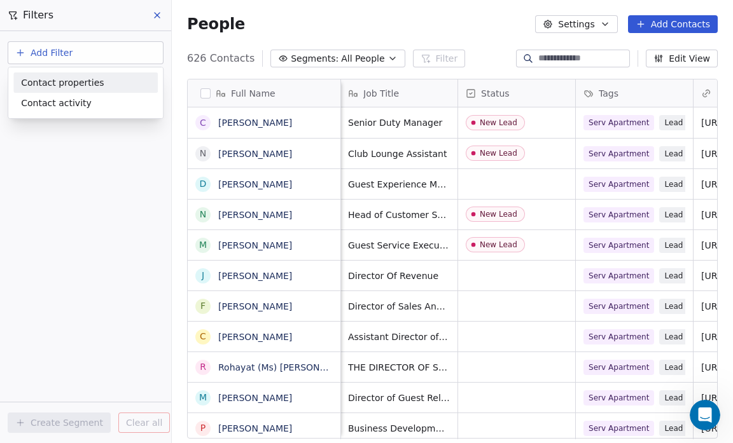
click at [45, 80] on span "Contact properties" at bounding box center [62, 82] width 83 height 13
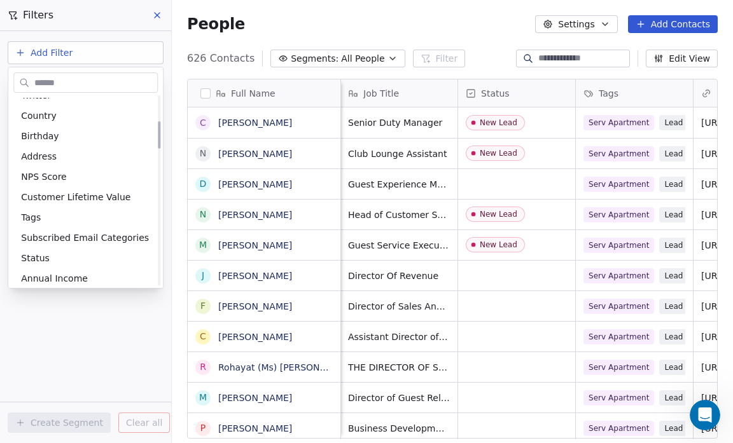
scroll to position [176, 0]
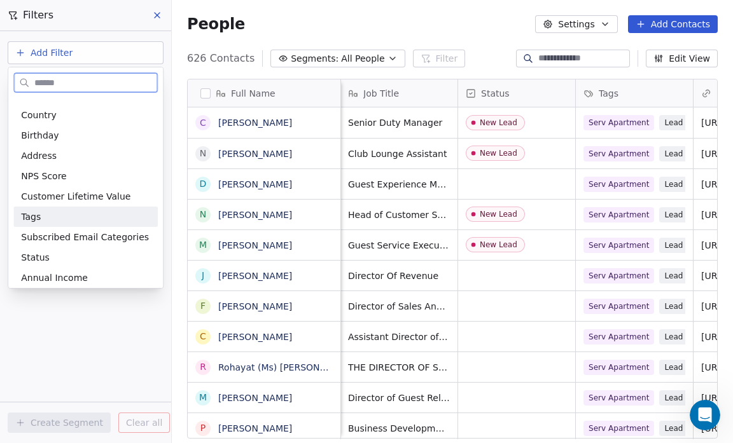
click at [33, 213] on span "Tags" at bounding box center [31, 217] width 20 height 13
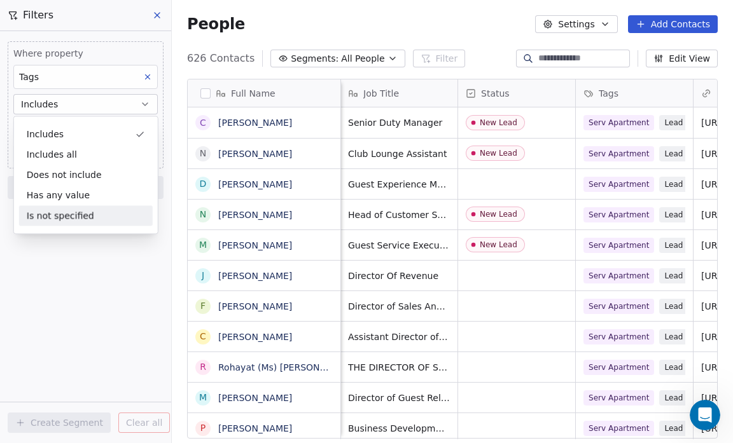
click at [43, 269] on div "Where property Tags Includes Select Tags Add filter to this group Add another f…" at bounding box center [85, 237] width 171 height 412
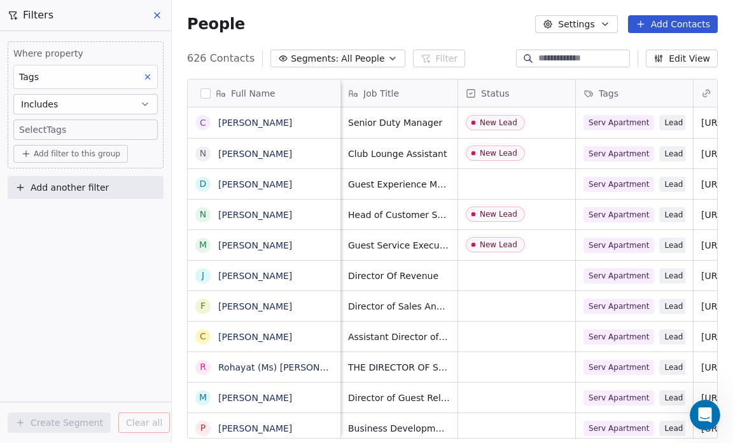
click at [22, 128] on body "Salsius (M) Sdn Bhd Contacts People Marketing Workflows Campaigns Sales Pipelin…" at bounding box center [366, 221] width 733 height 443
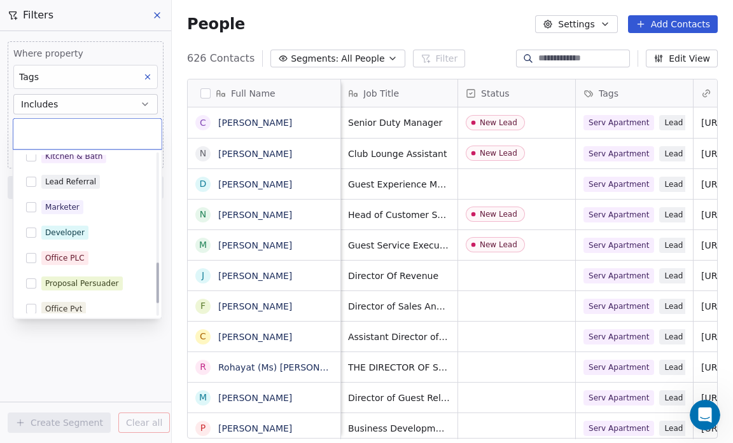
scroll to position [416, 0]
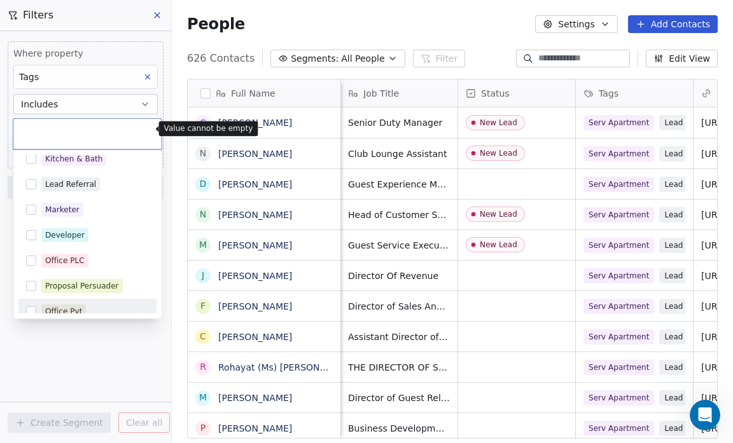
click at [87, 355] on html "Salsius (M) Sdn Bhd Contacts People Marketing Workflows Campaigns Sales Pipelin…" at bounding box center [366, 221] width 733 height 443
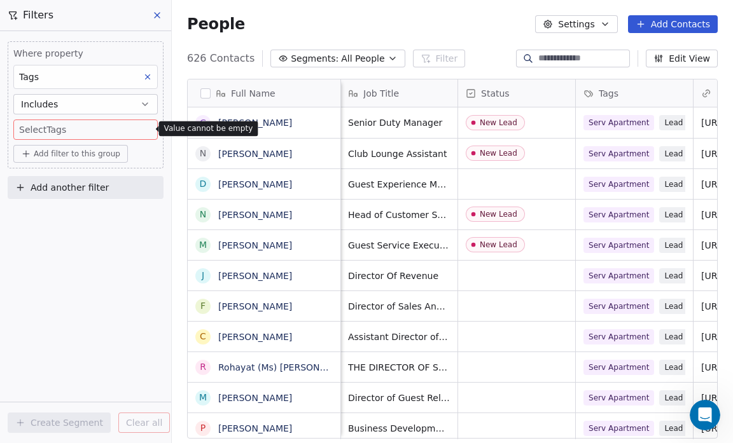
click at [146, 77] on icon at bounding box center [147, 77] width 9 height 9
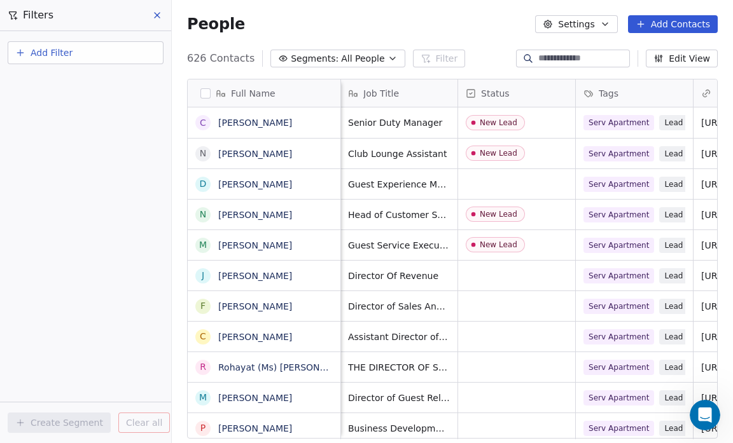
click at [114, 55] on button "Add Filter" at bounding box center [86, 52] width 156 height 23
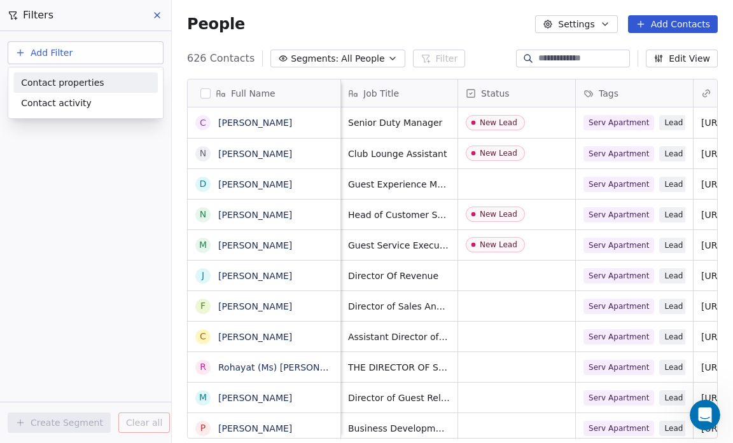
click at [107, 82] on div "Contact properties" at bounding box center [85, 82] width 129 height 13
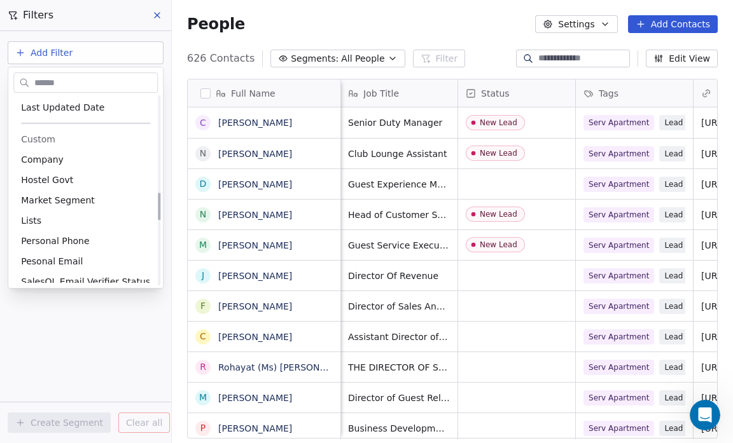
scroll to position [664, 0]
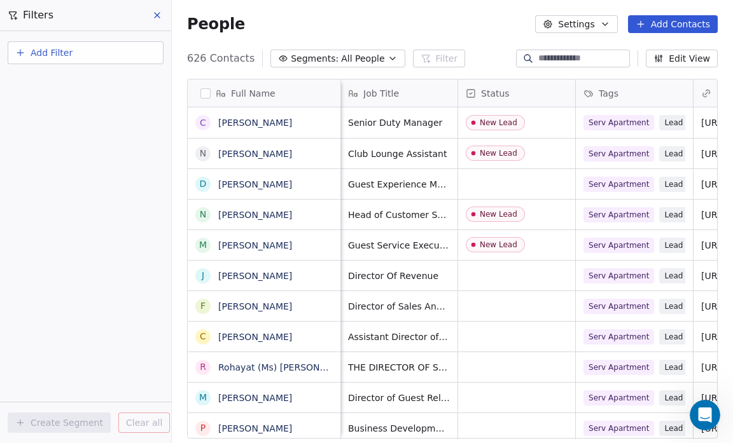
click at [120, 338] on html "Salsius (M) Sdn Bhd Contacts People Marketing Workflows Campaigns Sales Pipelin…" at bounding box center [366, 221] width 733 height 443
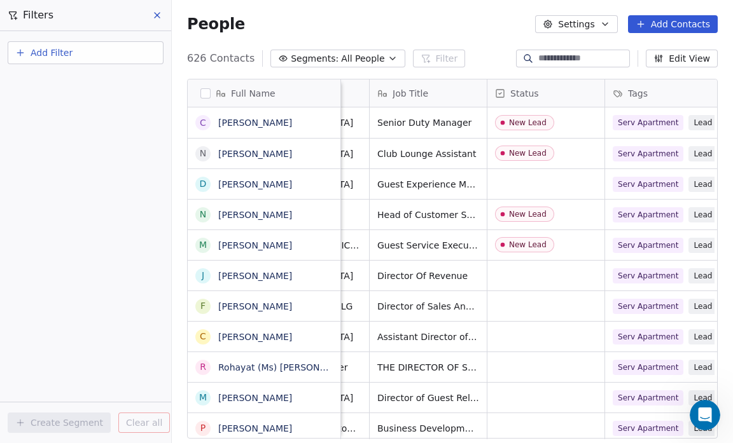
scroll to position [0, 0]
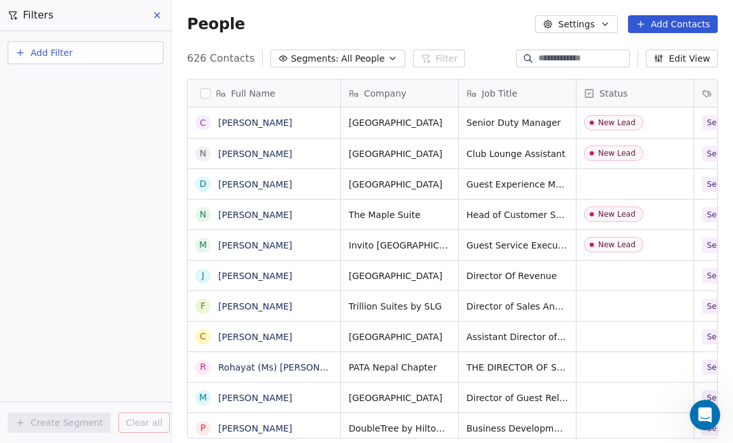
click at [76, 48] on button "Add Filter" at bounding box center [86, 52] width 156 height 23
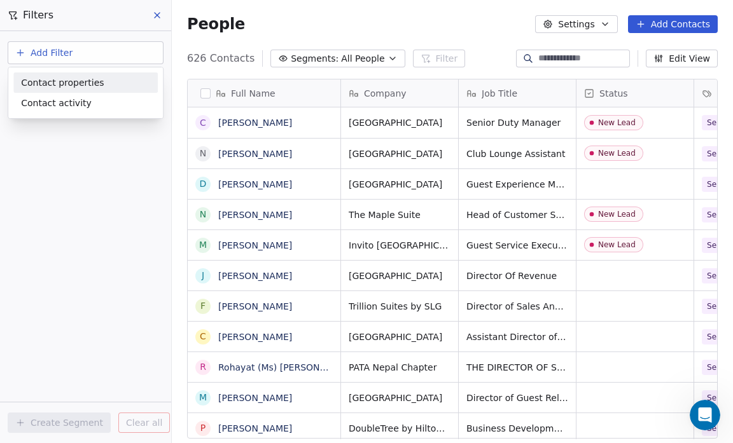
click at [106, 84] on div "Contact properties" at bounding box center [85, 82] width 129 height 13
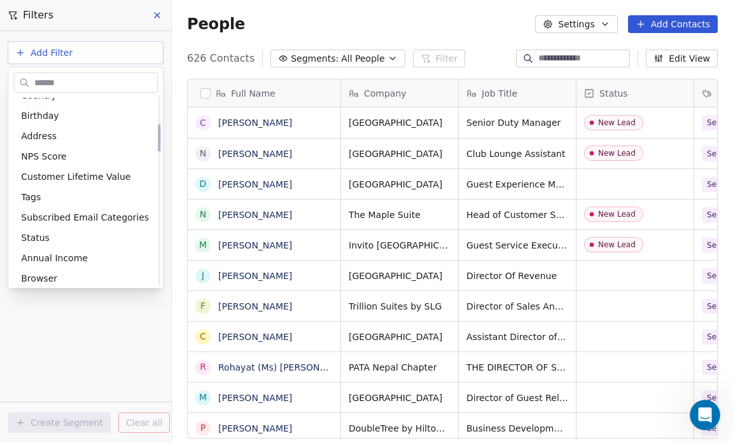
scroll to position [196, 0]
click at [47, 237] on div "Status" at bounding box center [85, 238] width 129 height 13
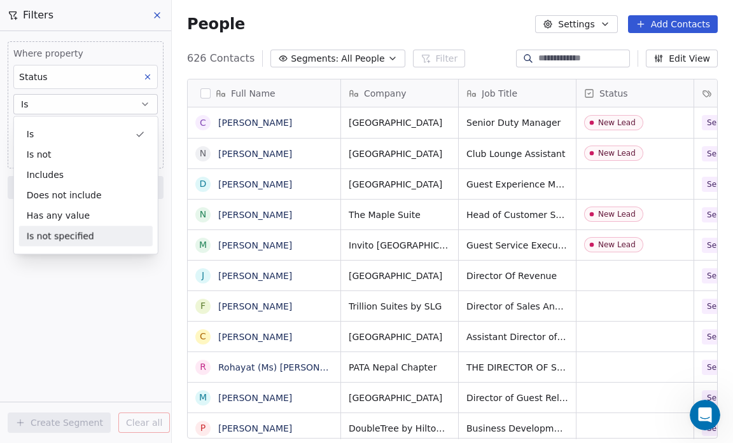
click at [60, 291] on div "Where property Status Is Select Status Add filter to this group Add another fil…" at bounding box center [85, 237] width 171 height 412
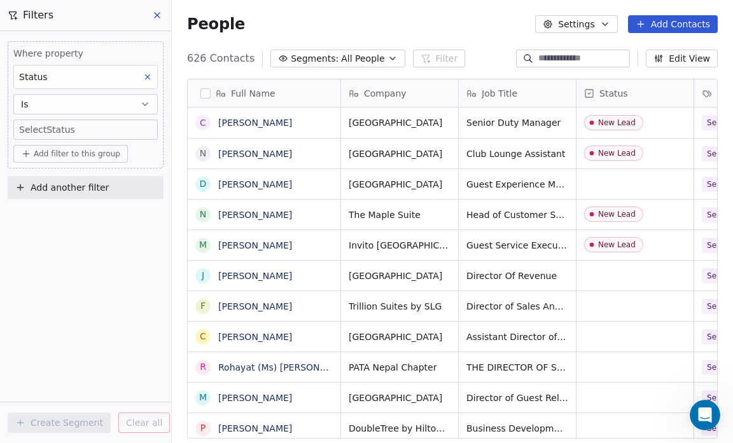
click at [46, 127] on body "Salsius (M) Sdn Bhd Contacts People Marketing Workflows Campaigns Sales Pipelin…" at bounding box center [366, 221] width 733 height 443
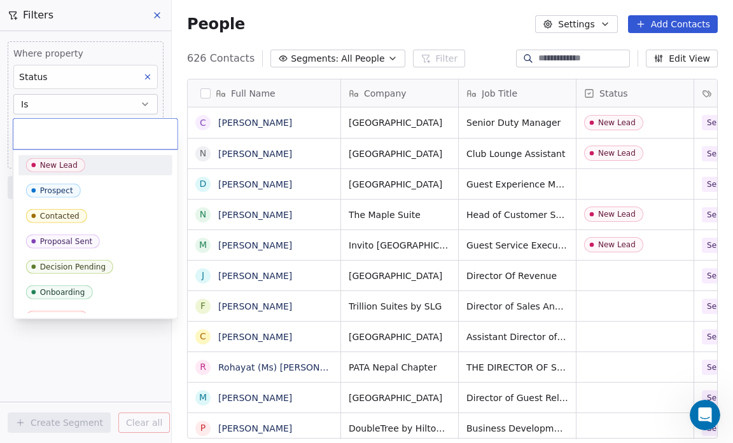
click at [85, 163] on div "New Lead" at bounding box center [95, 165] width 139 height 14
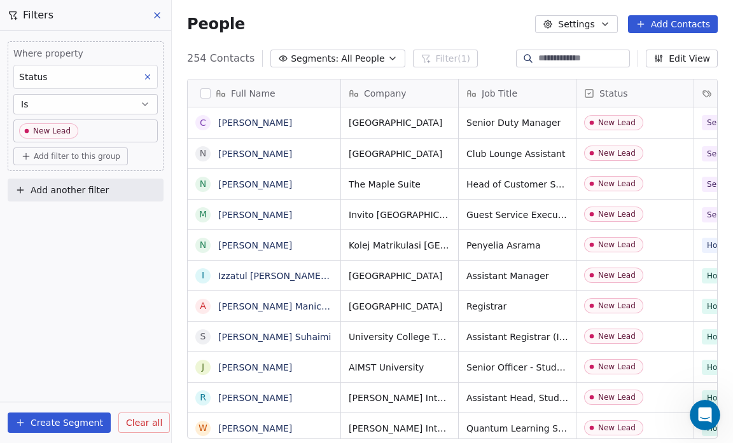
scroll to position [382, 553]
click at [50, 422] on button "Create Segment" at bounding box center [59, 423] width 103 height 20
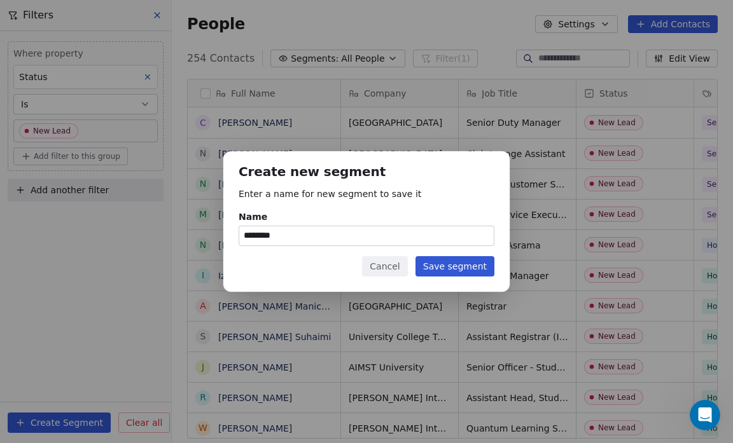
type input "********"
click at [452, 267] on button "Save segment" at bounding box center [454, 266] width 79 height 20
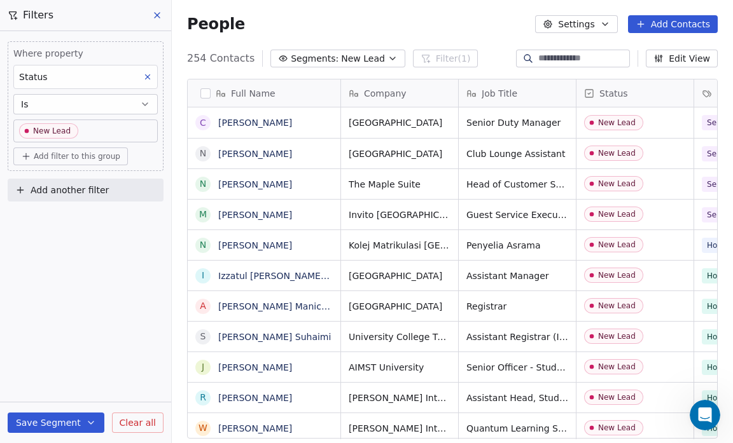
click at [387, 59] on icon "button" at bounding box center [392, 58] width 10 height 10
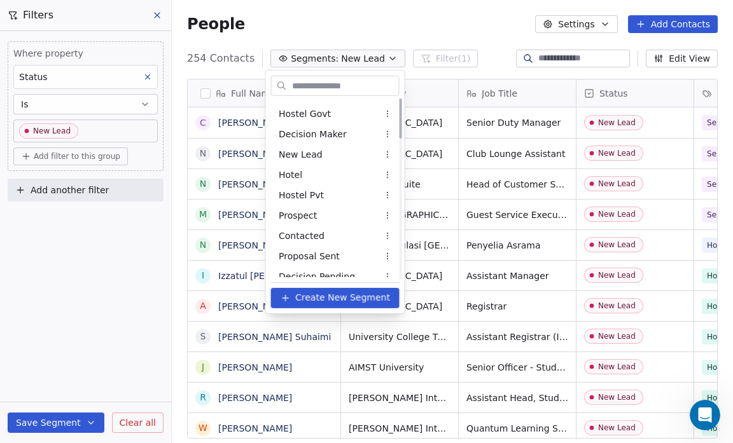
scroll to position [0, 0]
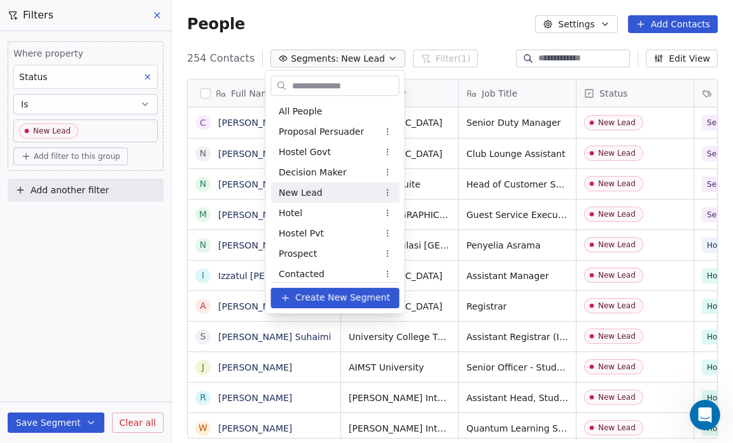
click at [333, 193] on div "New Lead" at bounding box center [335, 193] width 128 height 20
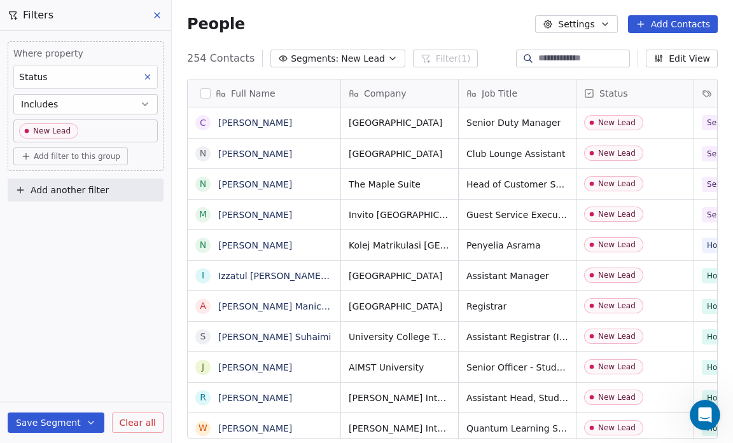
click at [387, 62] on icon "button" at bounding box center [392, 58] width 10 height 10
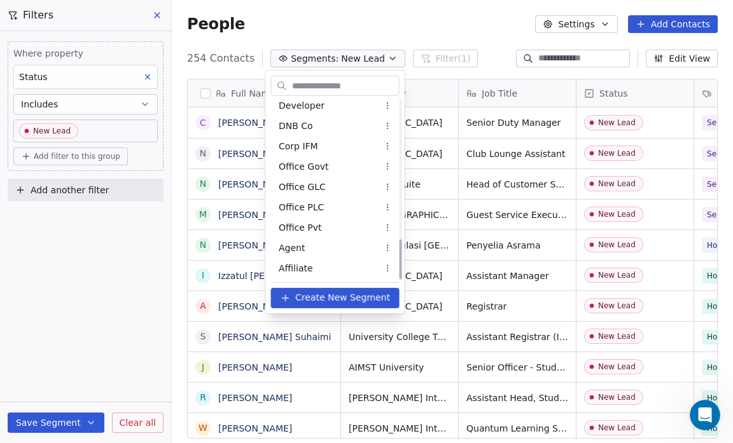
scroll to position [618, 0]
click at [339, 274] on div "New Lead" at bounding box center [335, 267] width 128 height 20
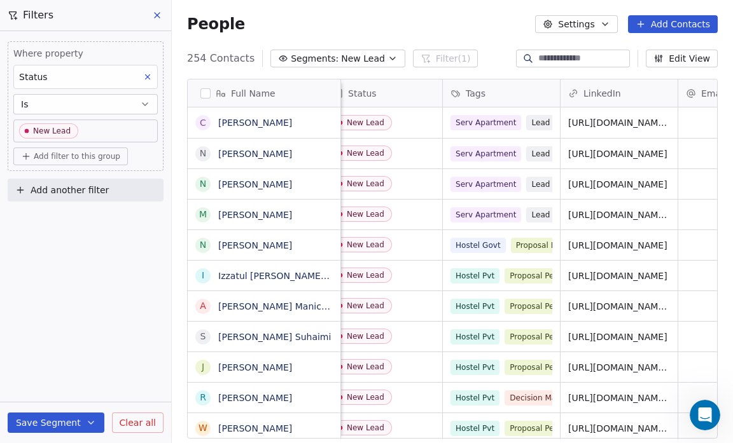
scroll to position [0, 0]
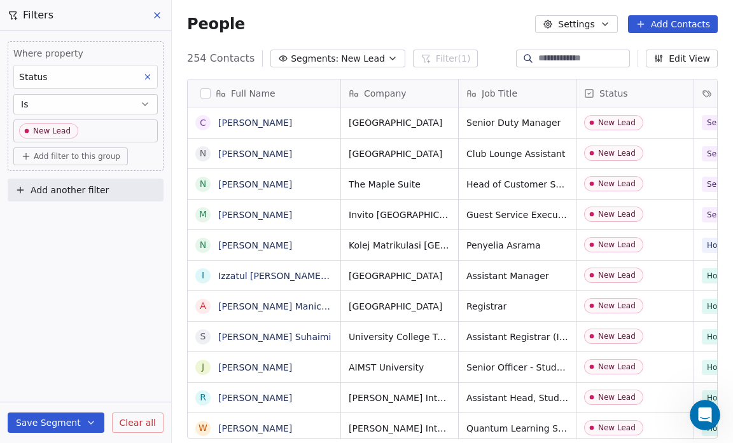
click at [378, 64] on button "Segments: New Lead" at bounding box center [337, 59] width 135 height 18
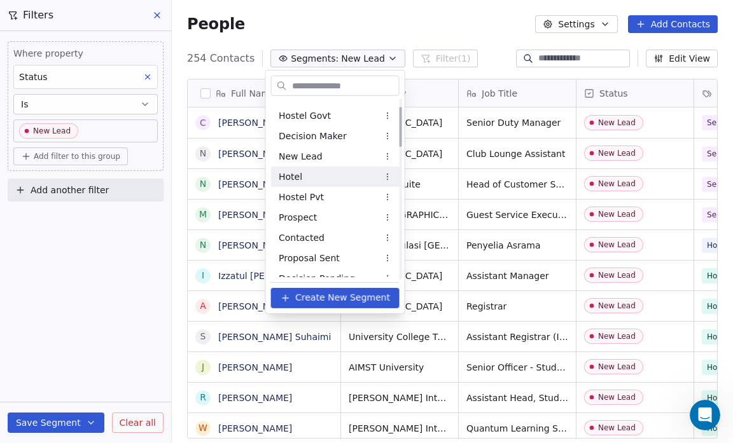
scroll to position [36, 0]
click at [405, 15] on html "Salsius (M) Sdn Bhd Contacts People Marketing Workflows Campaigns Sales Pipelin…" at bounding box center [366, 221] width 733 height 443
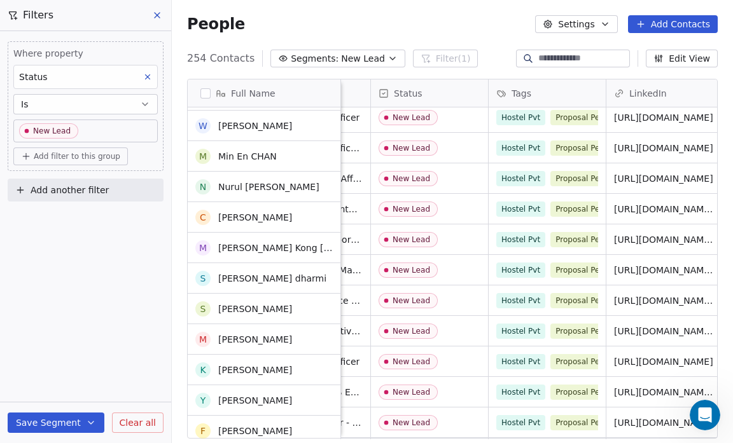
scroll to position [1158, 0]
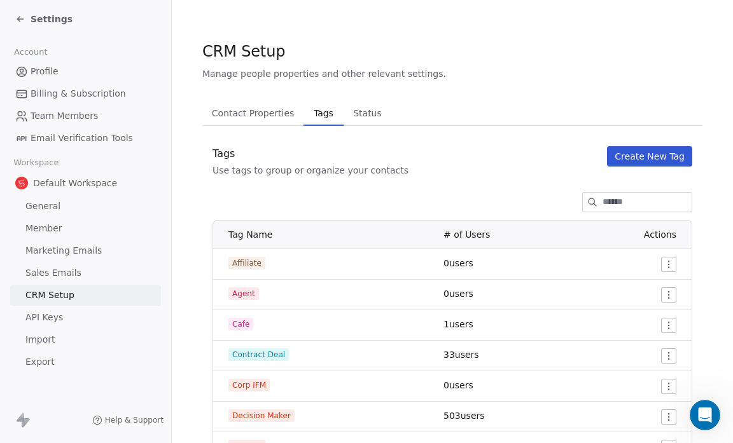
click at [18, 17] on icon at bounding box center [20, 19] width 10 height 10
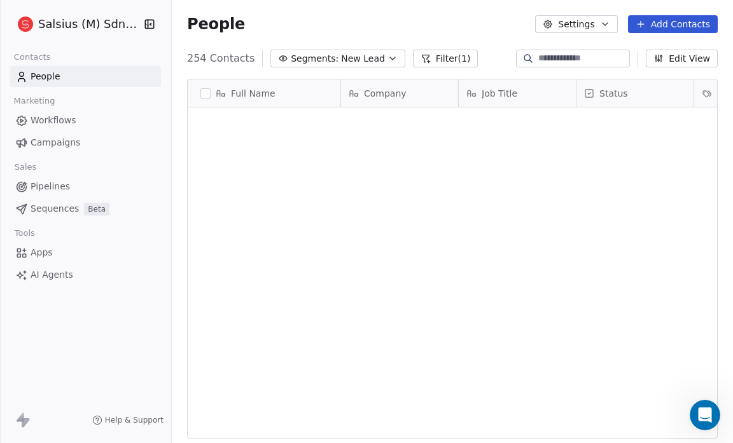
scroll to position [382, 553]
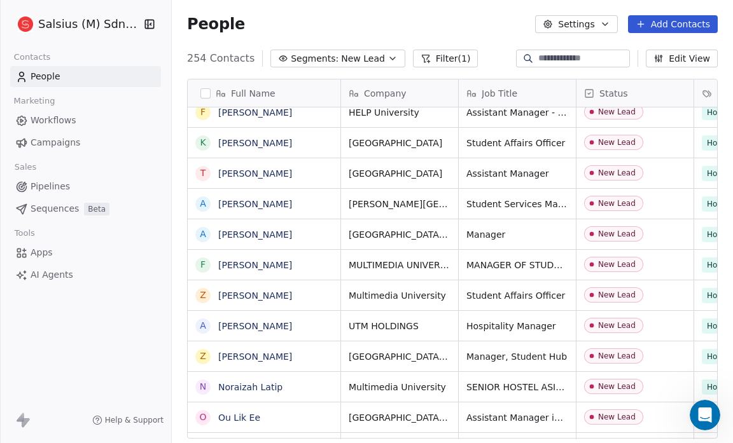
click at [373, 58] on button "Segments: New Lead" at bounding box center [337, 59] width 135 height 18
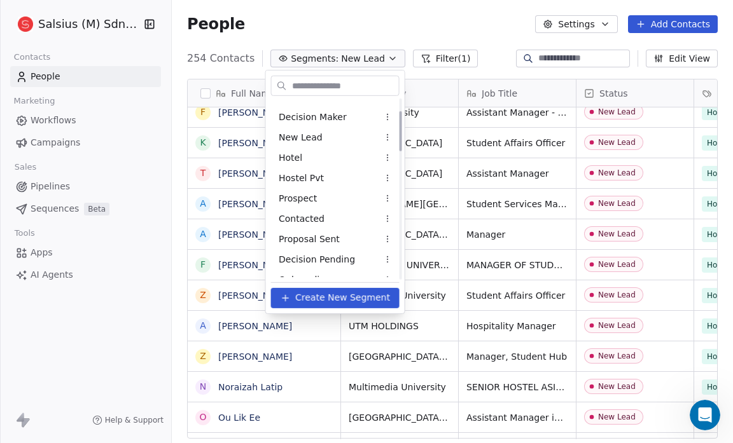
scroll to position [55, 0]
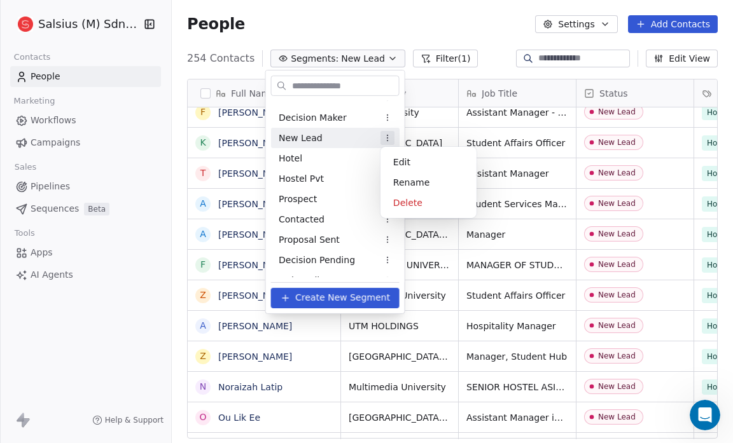
click at [387, 142] on html "Salsius (M) Sdn Bhd Contacts People Marketing Workflows Campaigns Sales Pipelin…" at bounding box center [366, 221] width 733 height 443
click at [417, 202] on div "Delete" at bounding box center [428, 203] width 86 height 20
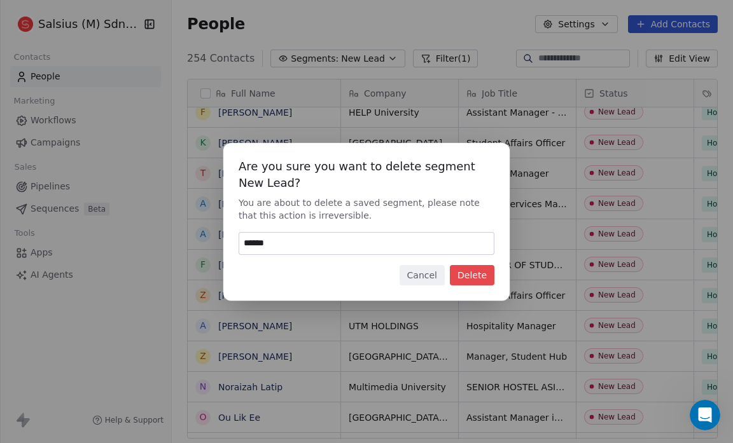
type input "******"
click at [481, 271] on button "Delete" at bounding box center [472, 275] width 45 height 20
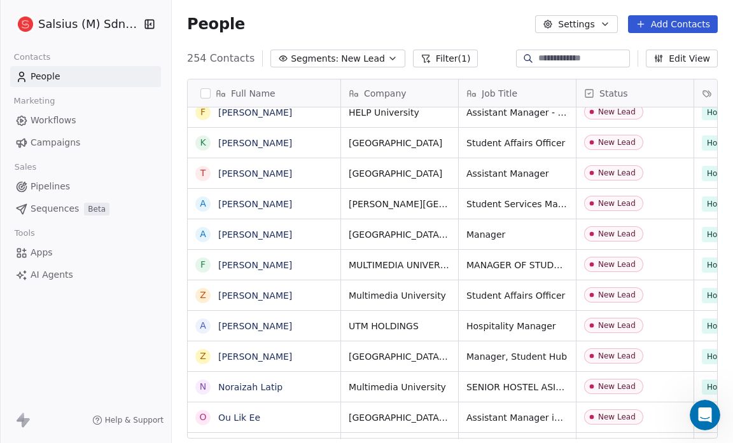
click at [387, 60] on icon "button" at bounding box center [392, 58] width 10 height 10
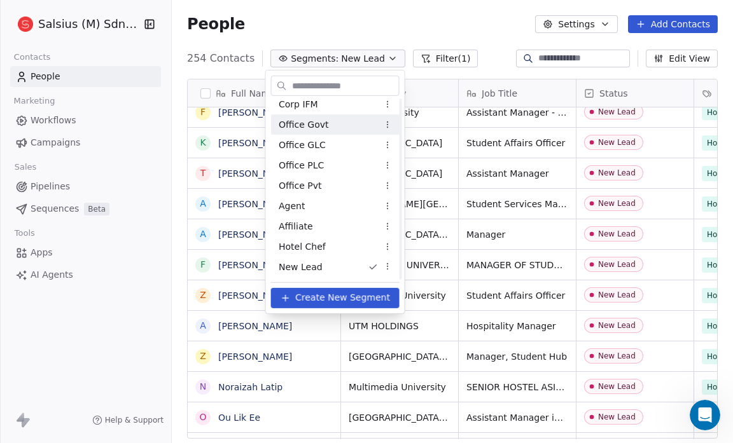
scroll to position [0, 0]
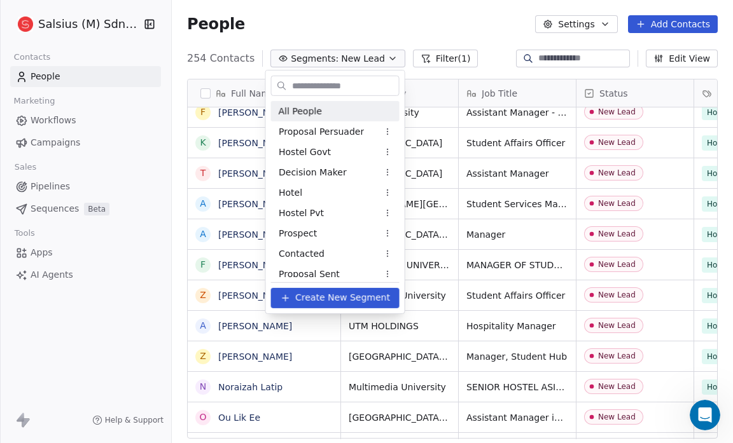
click at [350, 105] on div "All People" at bounding box center [335, 111] width 128 height 20
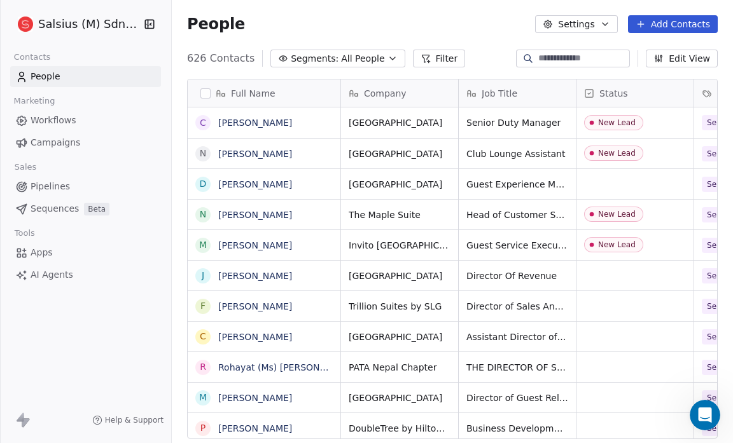
click at [387, 56] on icon "button" at bounding box center [392, 58] width 10 height 10
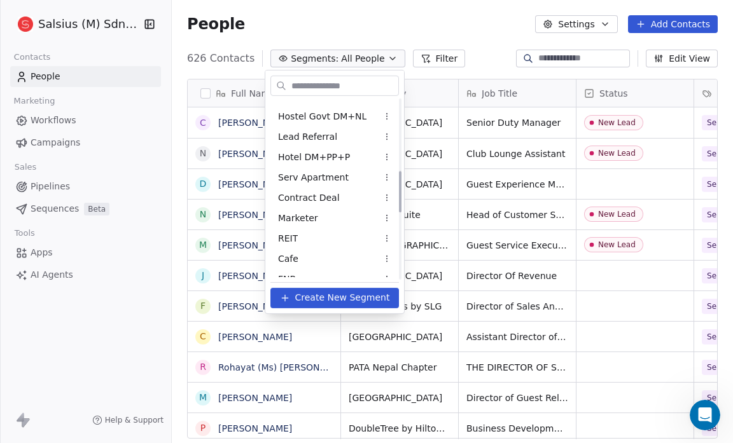
scroll to position [336, 0]
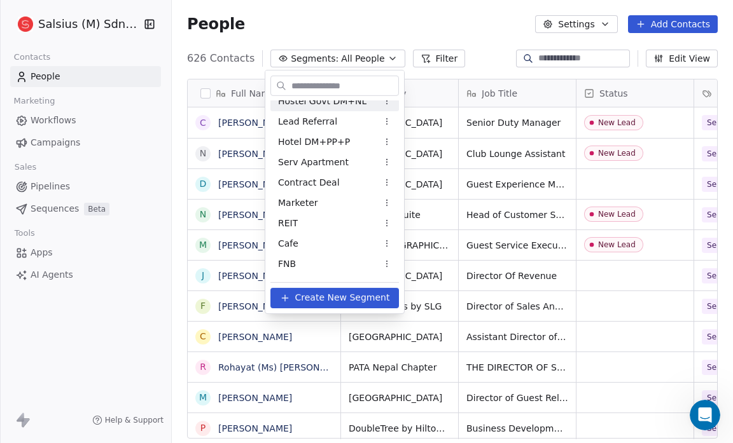
click at [382, 22] on html "Salsius (M) Sdn Bhd Contacts People Marketing Workflows Campaigns Sales Pipelin…" at bounding box center [366, 221] width 733 height 443
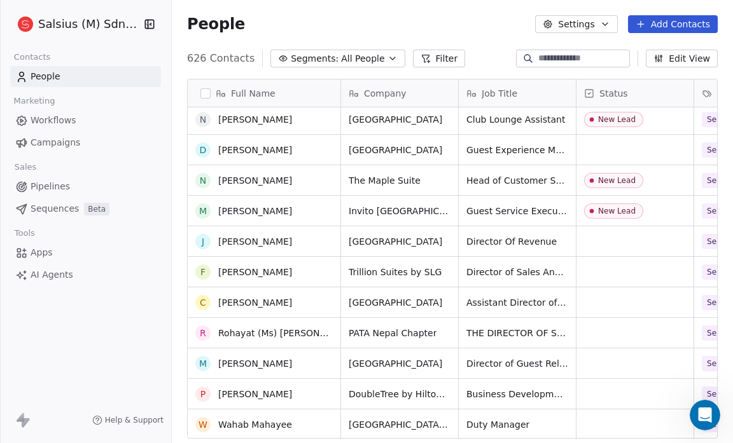
scroll to position [0, 0]
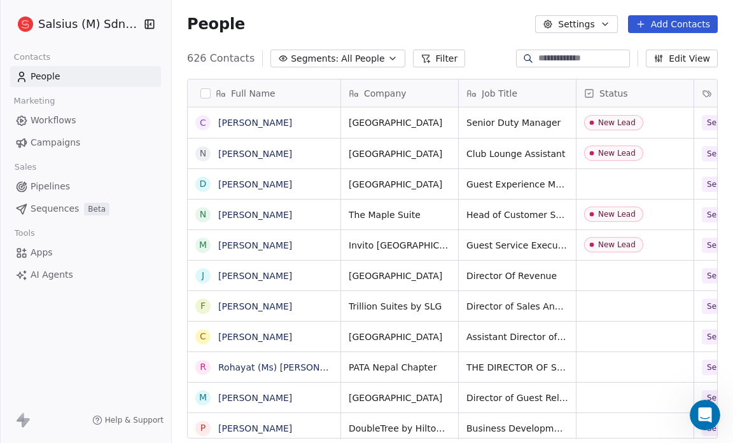
click at [387, 58] on icon "button" at bounding box center [392, 58] width 10 height 10
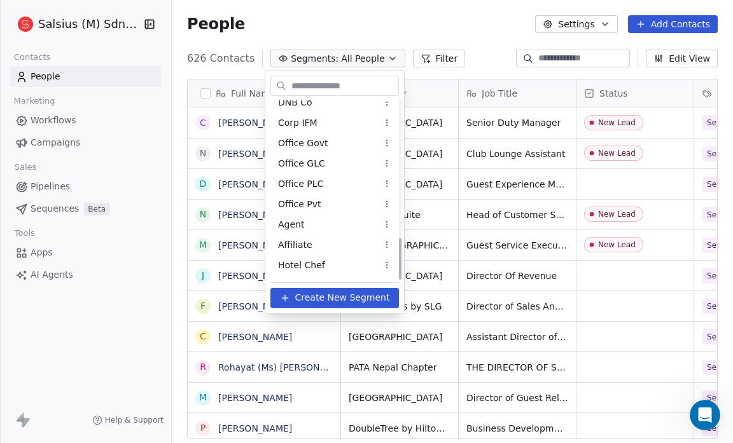
scroll to position [597, 0]
click at [317, 259] on div "New Lead" at bounding box center [334, 267] width 128 height 20
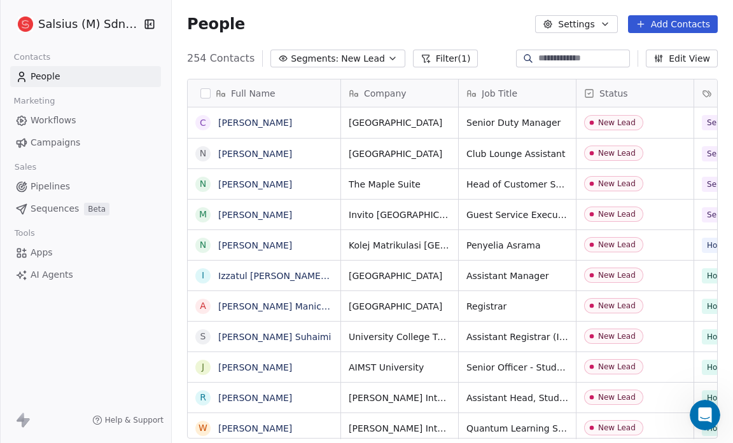
click at [387, 59] on icon "button" at bounding box center [392, 58] width 10 height 10
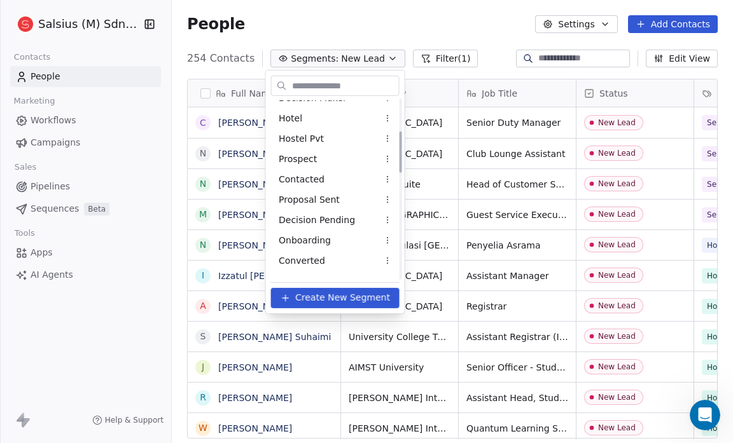
scroll to position [0, 0]
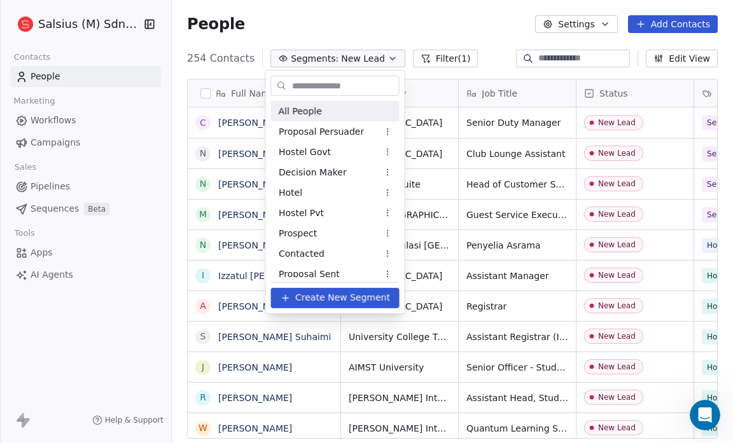
click at [352, 113] on div "All People" at bounding box center [335, 111] width 128 height 20
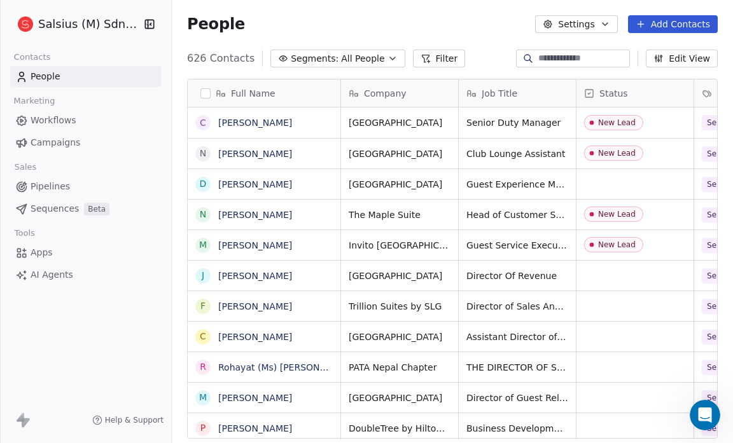
click at [428, 56] on button "Filter" at bounding box center [439, 59] width 53 height 18
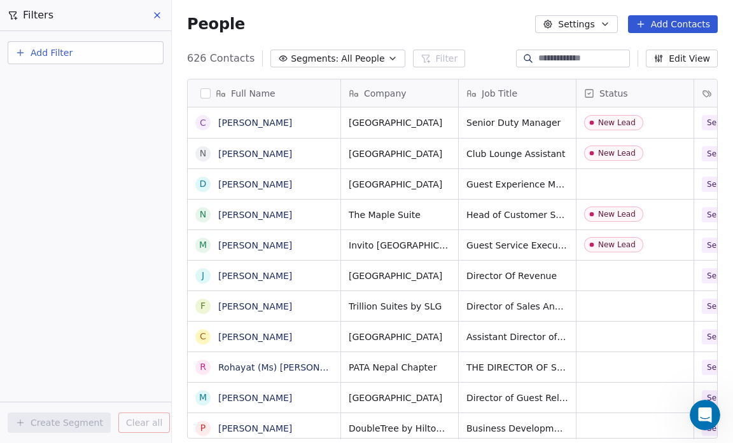
click at [91, 57] on button "Add Filter" at bounding box center [86, 52] width 156 height 23
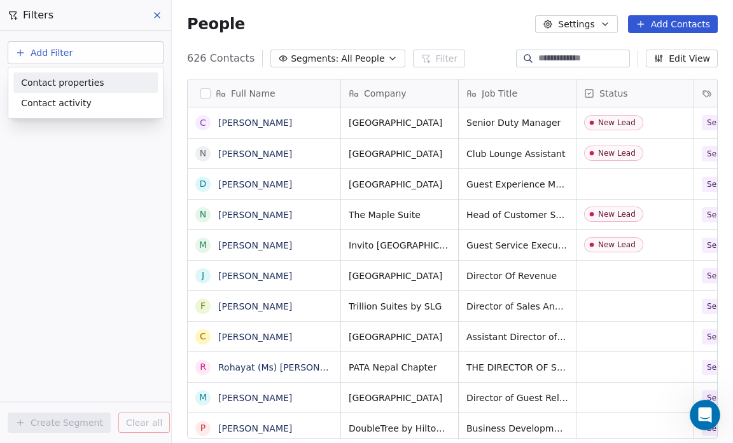
click at [93, 76] on span "Contact properties" at bounding box center [62, 82] width 83 height 13
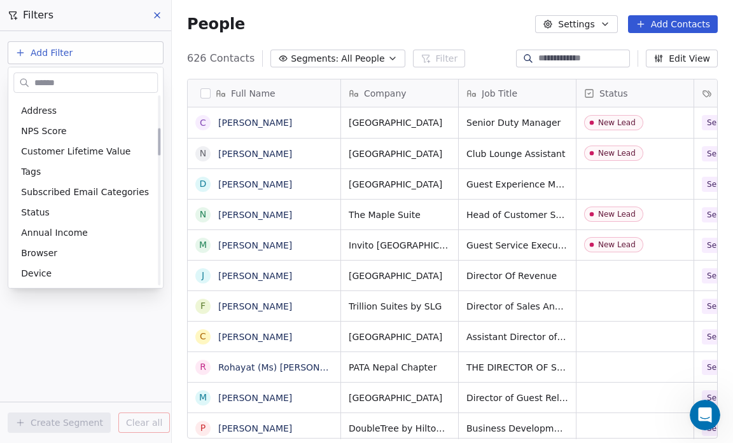
scroll to position [225, 0]
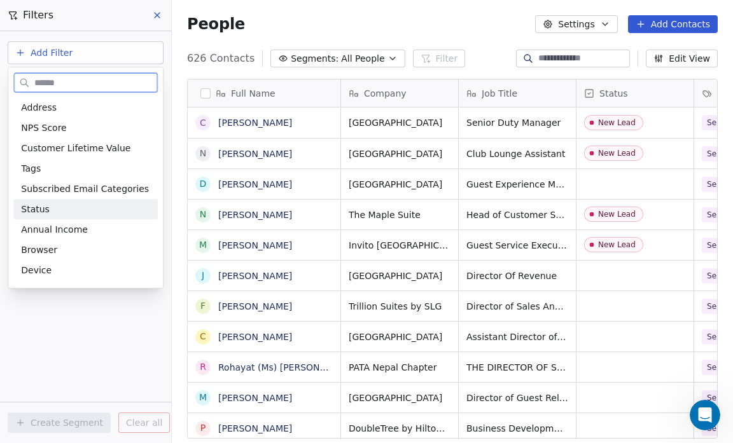
click at [50, 214] on div "Status" at bounding box center [85, 209] width 129 height 13
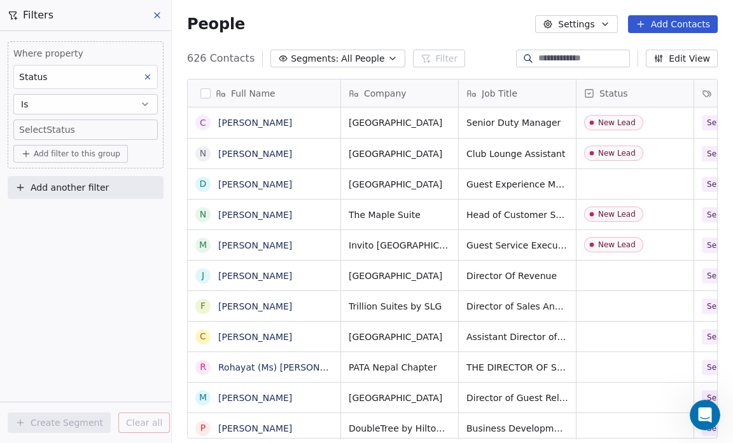
click at [74, 298] on div "Where property Status Is Select Status Add filter to this group Add another fil…" at bounding box center [85, 237] width 171 height 412
click at [56, 130] on body "Salsius (M) Sdn Bhd Contacts People Marketing Workflows Campaigns Sales Pipelin…" at bounding box center [366, 221] width 733 height 443
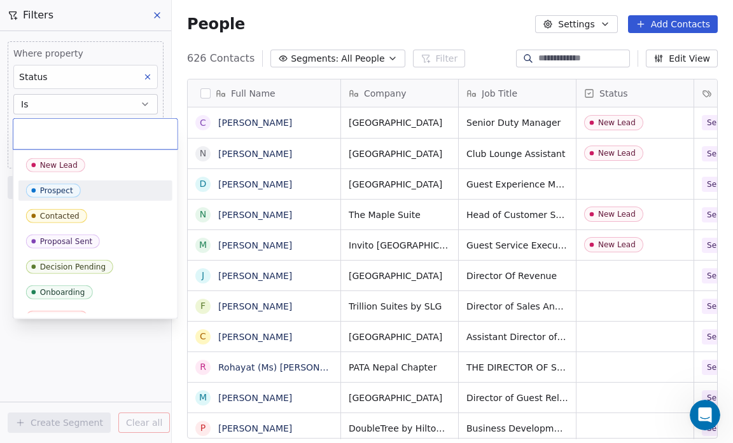
click at [87, 191] on div "Prospect" at bounding box center [95, 191] width 139 height 14
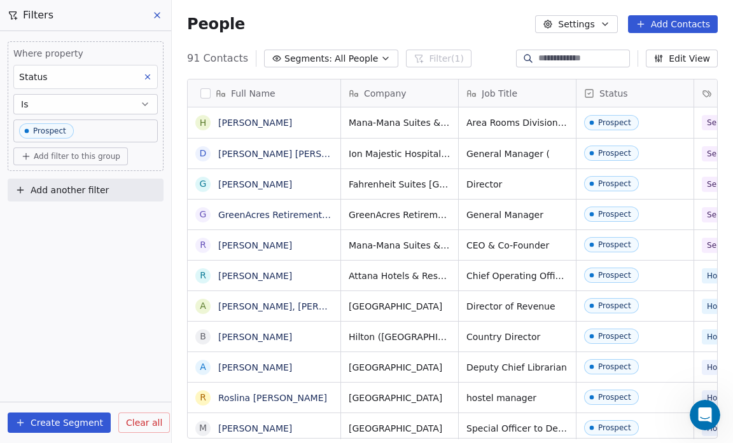
scroll to position [382, 553]
click at [67, 420] on button "Create Segment" at bounding box center [59, 423] width 103 height 20
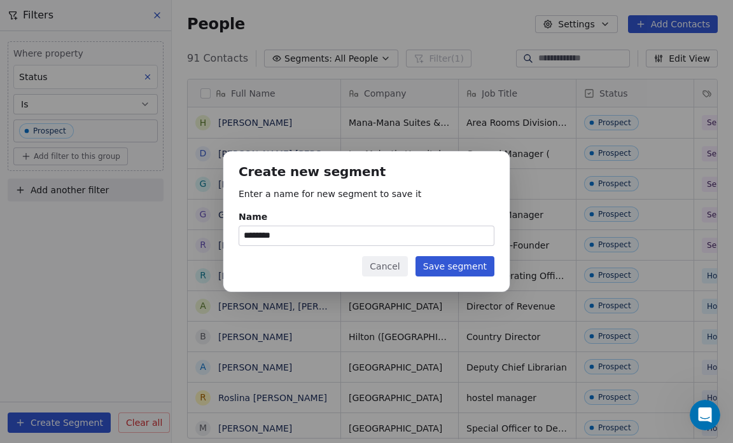
type input "********"
click at [454, 270] on button "Save segment" at bounding box center [454, 266] width 79 height 20
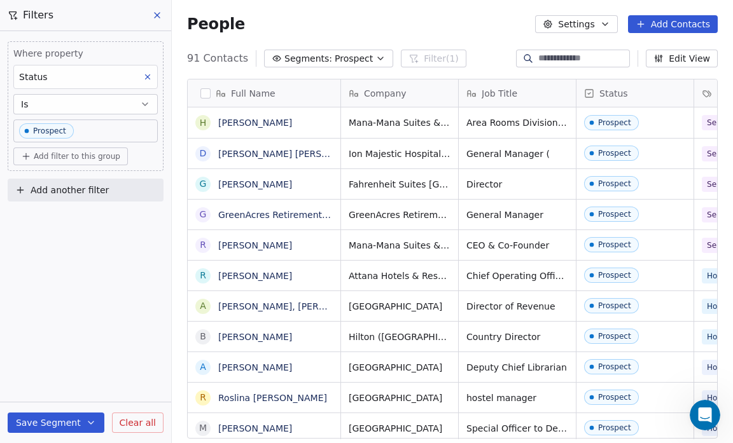
click at [375, 59] on icon "button" at bounding box center [380, 58] width 10 height 10
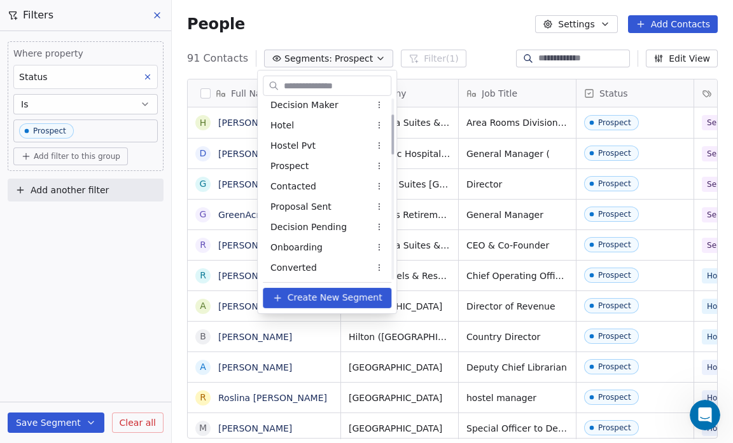
scroll to position [71, 0]
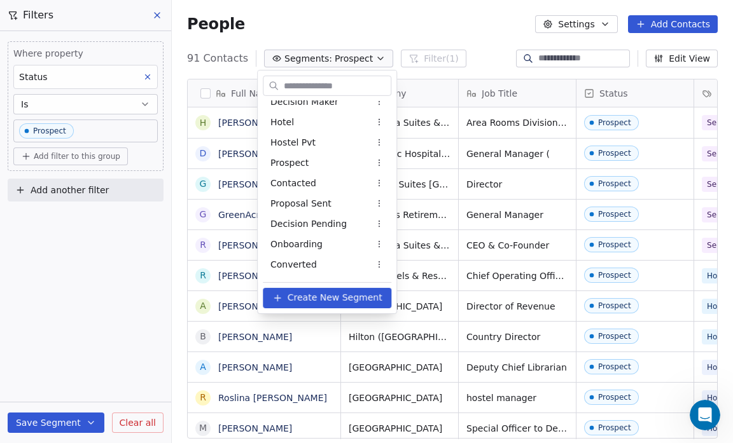
click at [336, 164] on div "Prospect" at bounding box center [327, 163] width 128 height 20
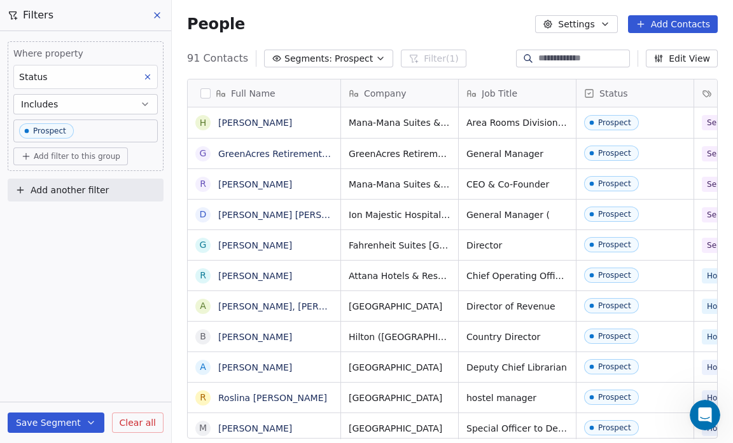
scroll to position [382, 553]
click at [375, 59] on icon "button" at bounding box center [380, 58] width 10 height 10
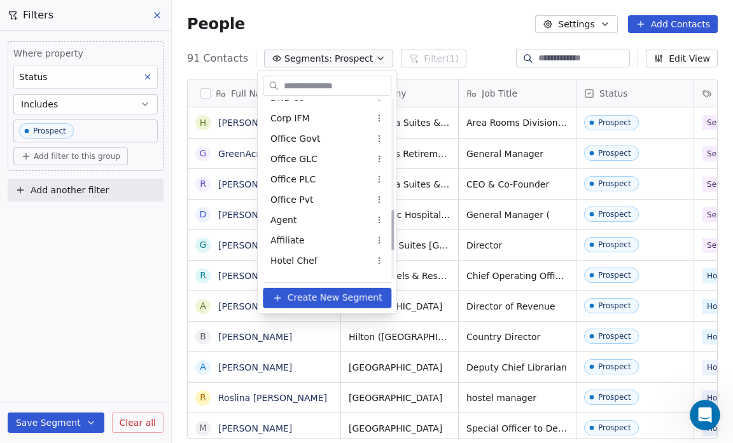
scroll to position [618, 0]
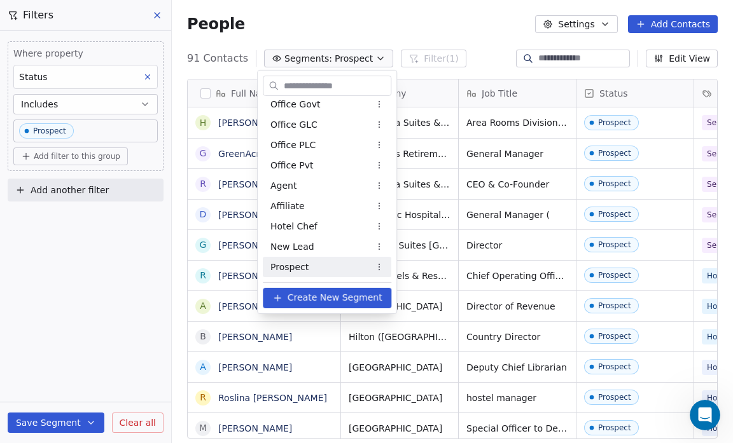
click at [323, 272] on div "Prospect" at bounding box center [327, 267] width 128 height 20
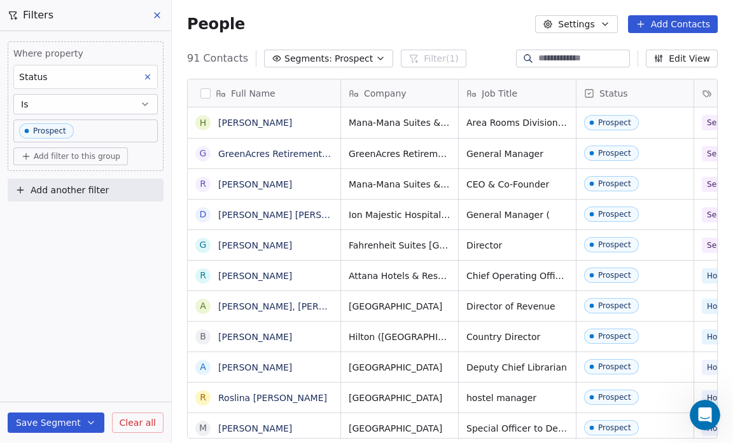
click at [375, 58] on icon "button" at bounding box center [380, 58] width 10 height 10
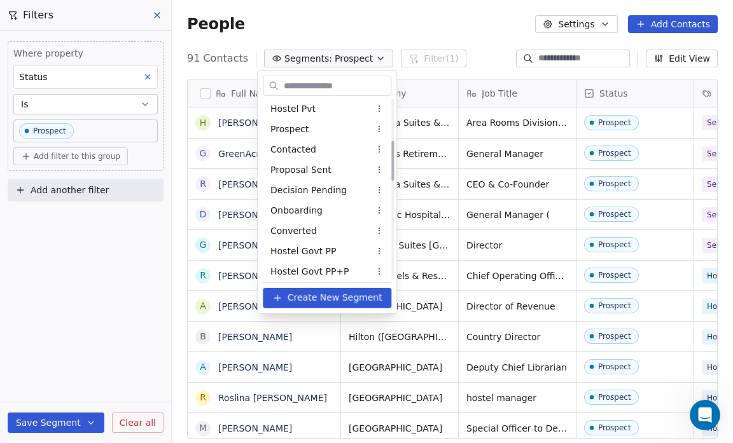
scroll to position [0, 0]
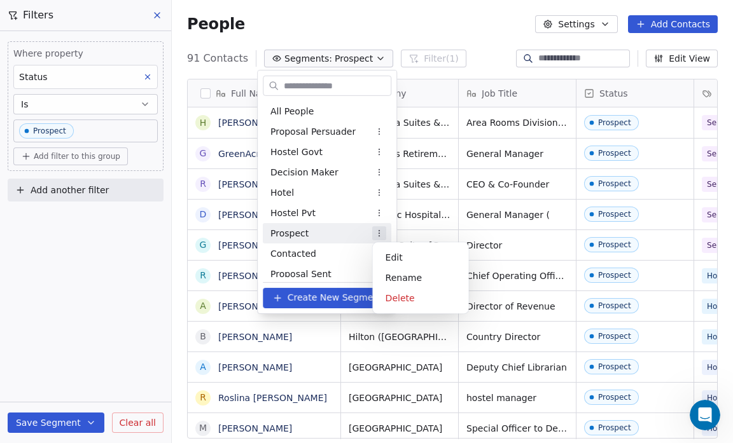
click at [378, 236] on html "Salsius (M) Sdn Bhd Contacts People Marketing Workflows Campaigns Sales Pipelin…" at bounding box center [366, 221] width 733 height 443
click at [414, 304] on div "Delete" at bounding box center [421, 298] width 86 height 20
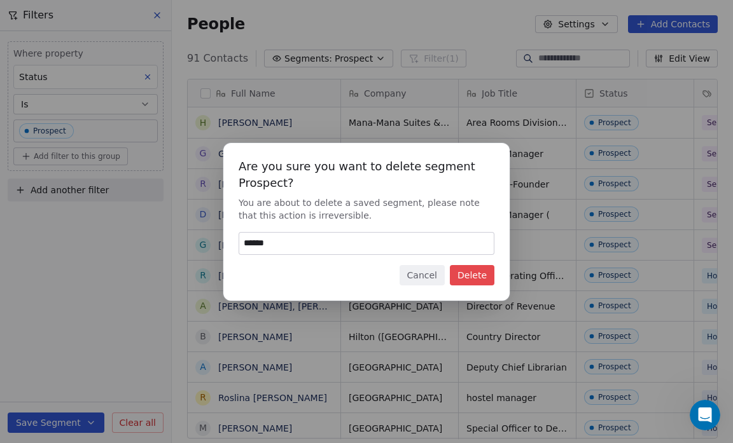
type input "******"
click at [471, 275] on button "Delete" at bounding box center [472, 275] width 45 height 20
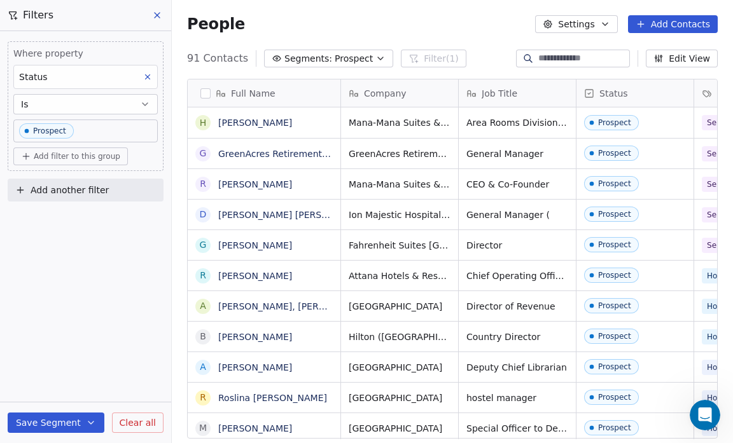
click at [375, 57] on icon "button" at bounding box center [380, 58] width 10 height 10
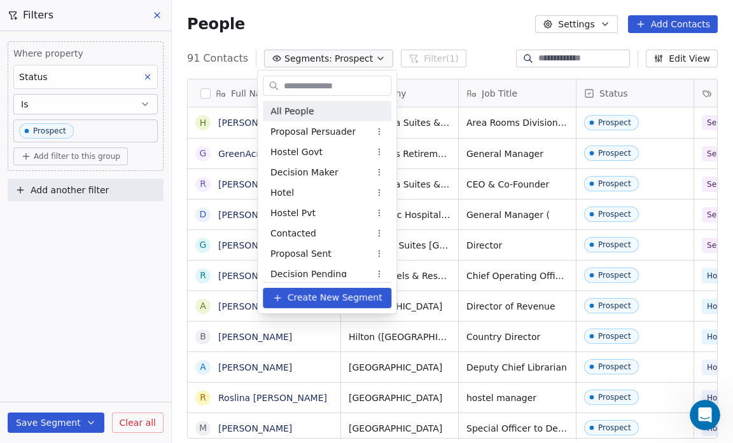
click at [326, 113] on div "All People" at bounding box center [327, 111] width 128 height 20
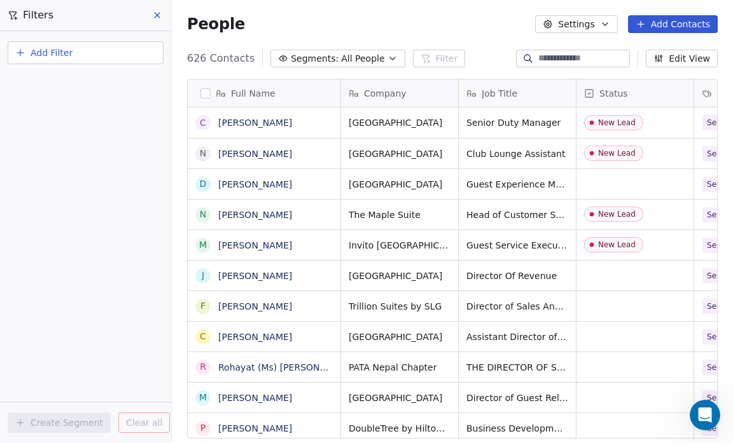
click at [374, 59] on button "Segments: All People" at bounding box center [337, 59] width 134 height 18
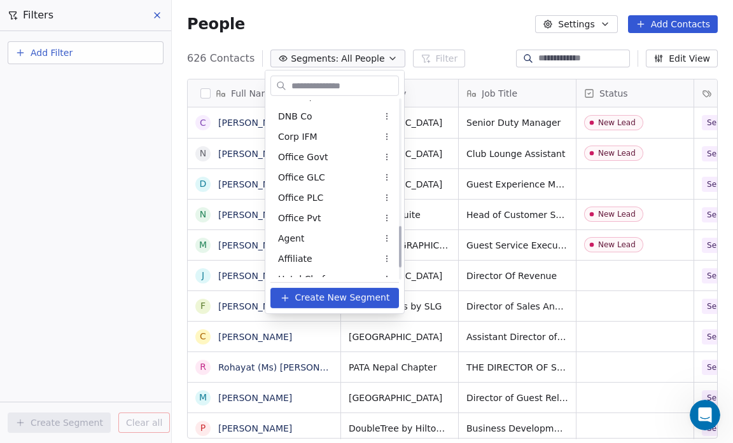
scroll to position [597, 0]
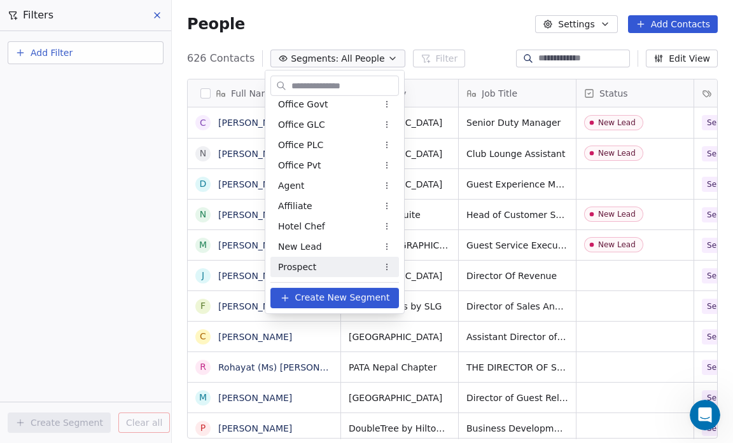
click at [305, 270] on span "Prospect" at bounding box center [297, 266] width 38 height 13
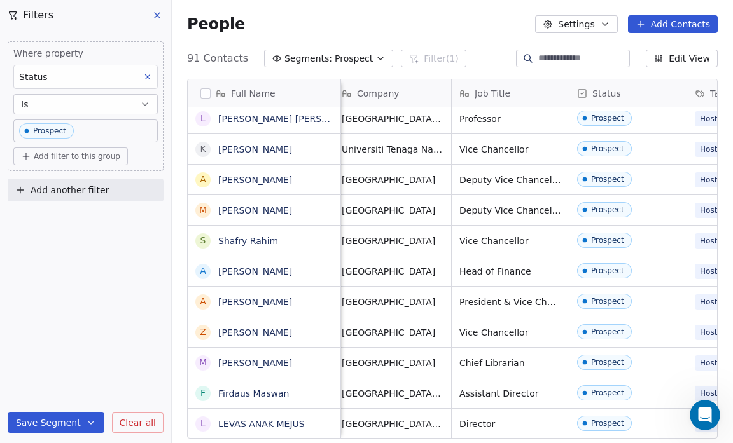
scroll to position [0, 0]
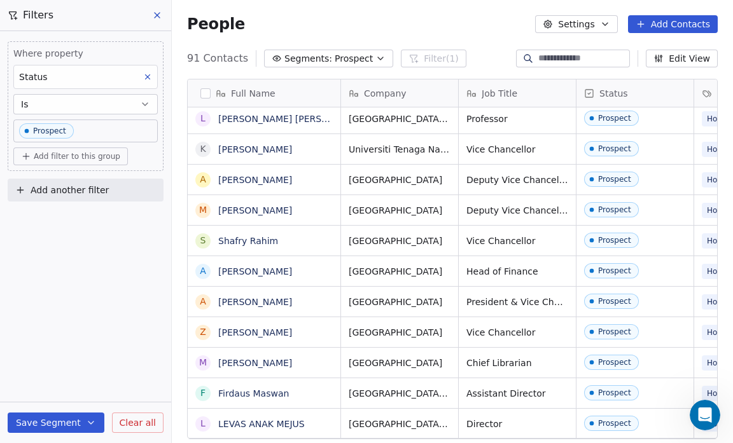
click at [461, 27] on div "People Settings Add Contacts" at bounding box center [452, 24] width 530 height 18
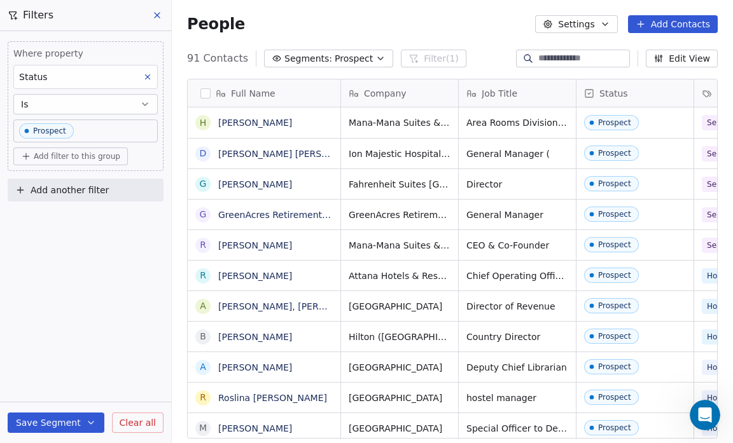
click at [375, 58] on icon "button" at bounding box center [380, 58] width 10 height 10
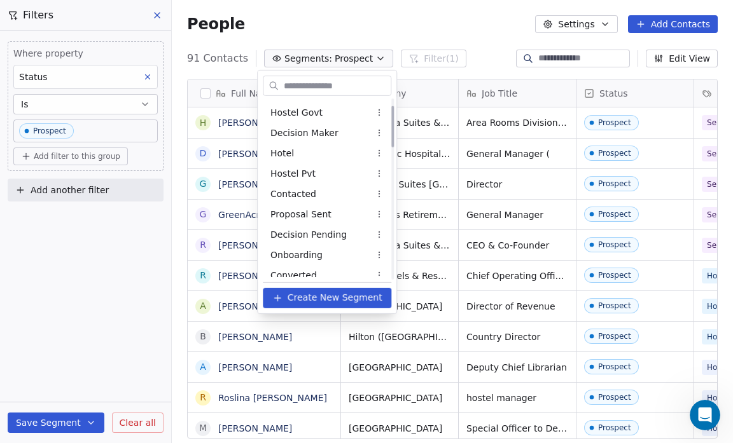
scroll to position [40, 0]
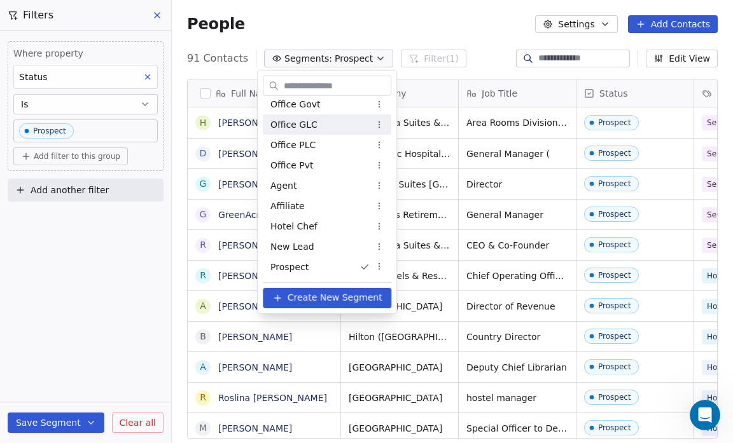
click at [72, 127] on html "Salsius (M) Sdn Bhd Contacts People Marketing Workflows Campaigns Sales Pipelin…" at bounding box center [366, 221] width 733 height 443
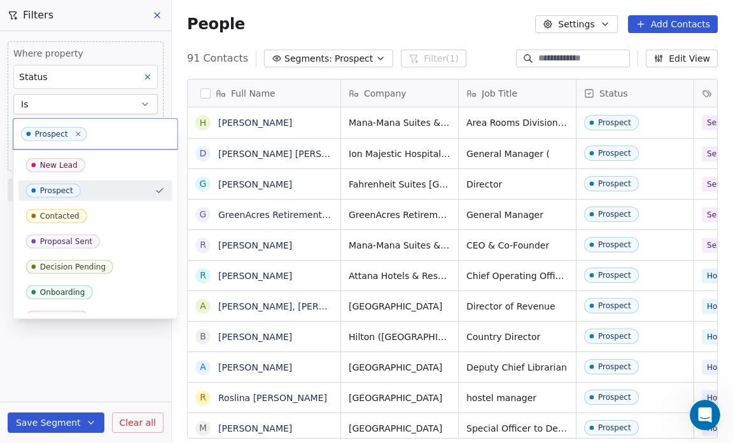
click at [72, 127] on body "Salsius (M) Sdn Bhd Contacts People Marketing Workflows Campaigns Sales Pipelin…" at bounding box center [366, 221] width 733 height 443
click at [99, 217] on div "Contacted" at bounding box center [95, 216] width 139 height 14
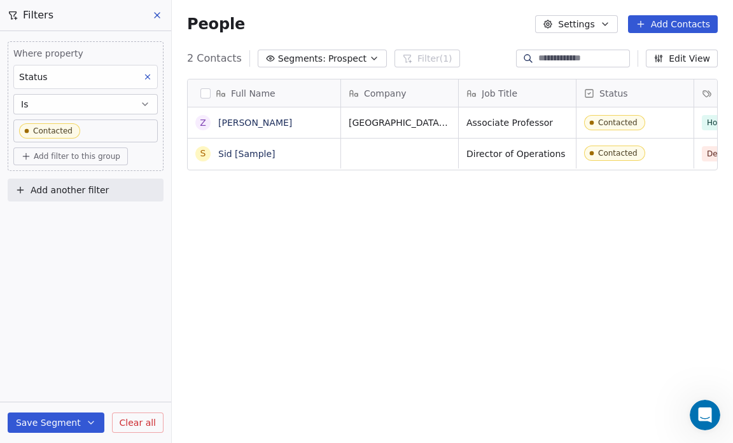
scroll to position [382, 553]
click at [62, 420] on button "Save Segment" at bounding box center [56, 423] width 97 height 20
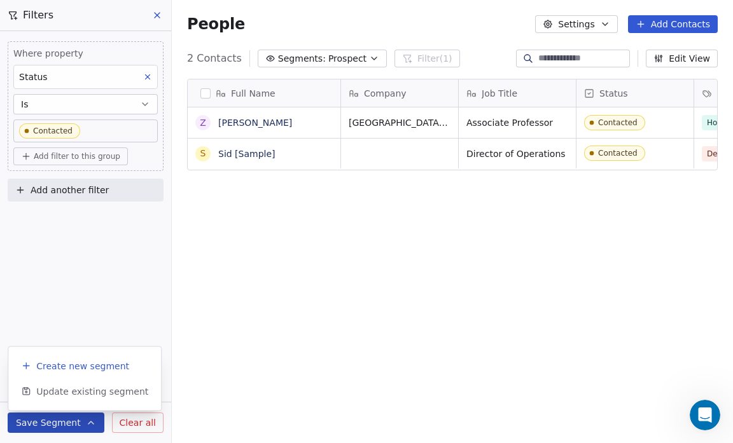
click at [75, 364] on span "Create new segment" at bounding box center [82, 366] width 93 height 13
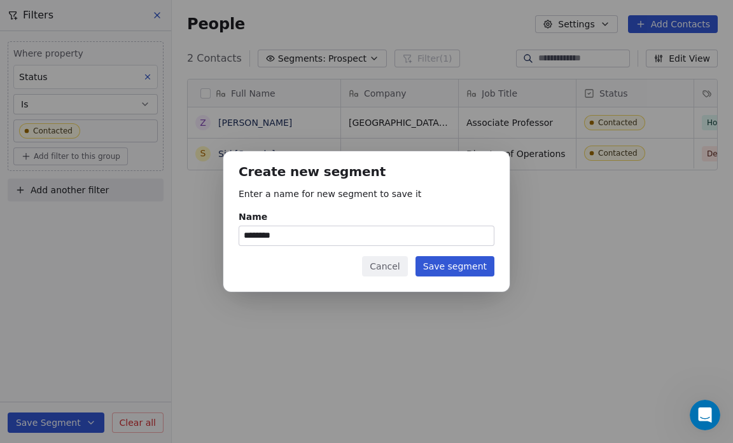
click at [448, 269] on button "Save segment" at bounding box center [454, 266] width 79 height 20
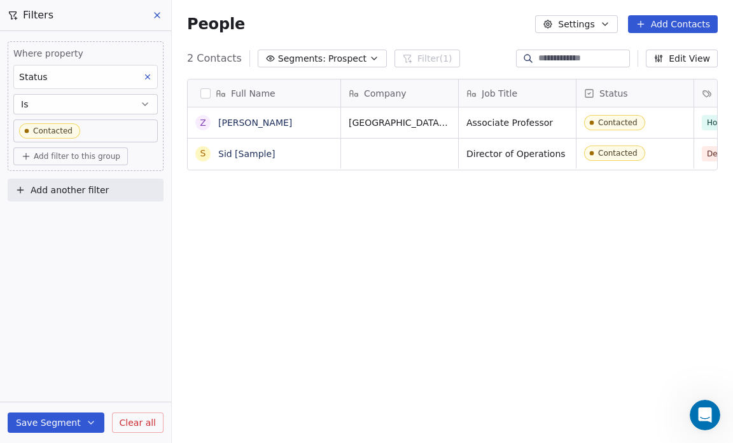
click at [369, 55] on icon "button" at bounding box center [374, 58] width 10 height 10
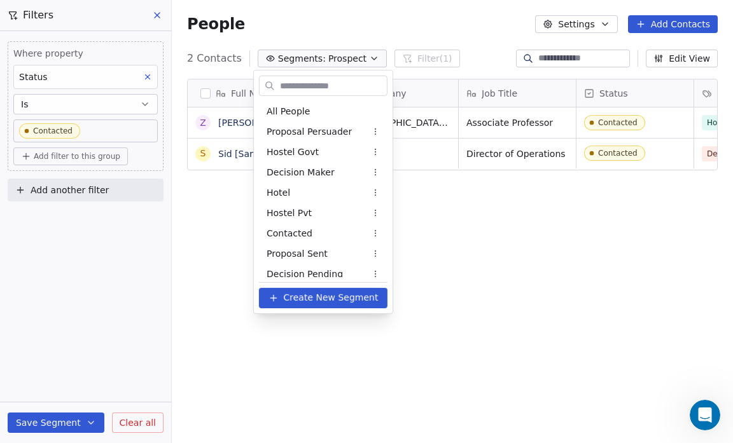
scroll to position [618, 0]
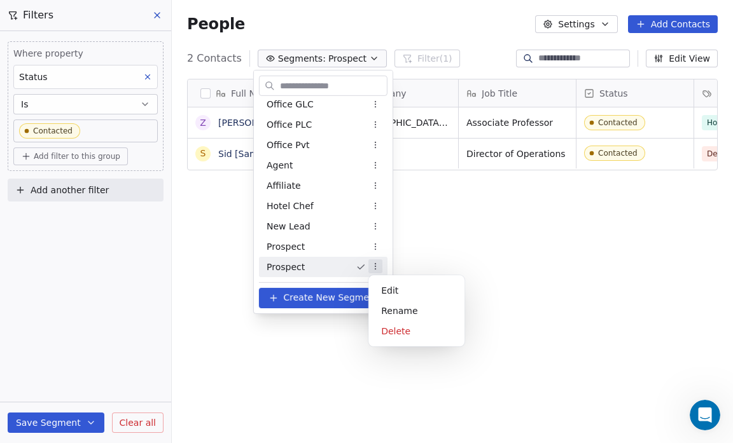
click at [377, 266] on html "Salsius (M) Sdn Bhd Contacts People Marketing Workflows Campaigns Sales Pipelin…" at bounding box center [366, 221] width 733 height 443
click at [401, 324] on div "Delete" at bounding box center [416, 331] width 86 height 20
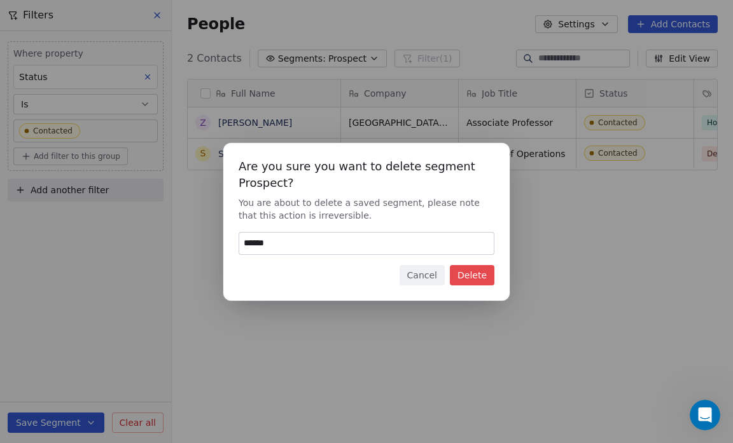
type input "******"
click at [466, 275] on button "Delete" at bounding box center [472, 275] width 45 height 20
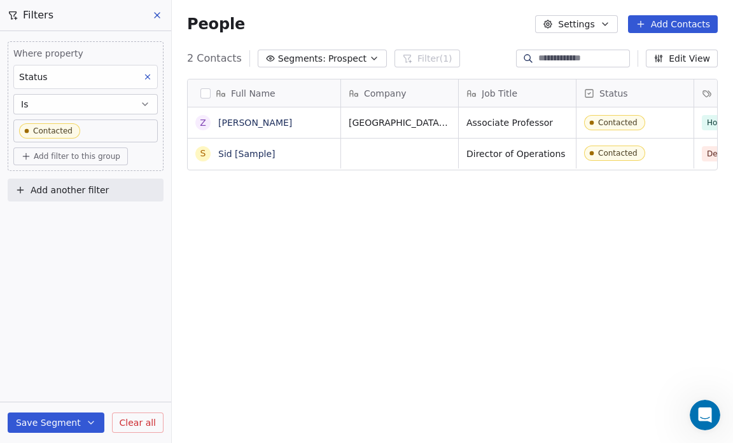
click at [369, 58] on icon "button" at bounding box center [374, 58] width 10 height 10
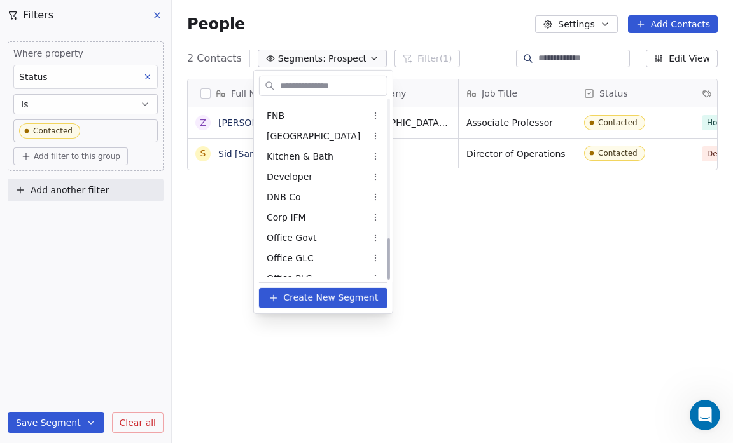
scroll to position [597, 0]
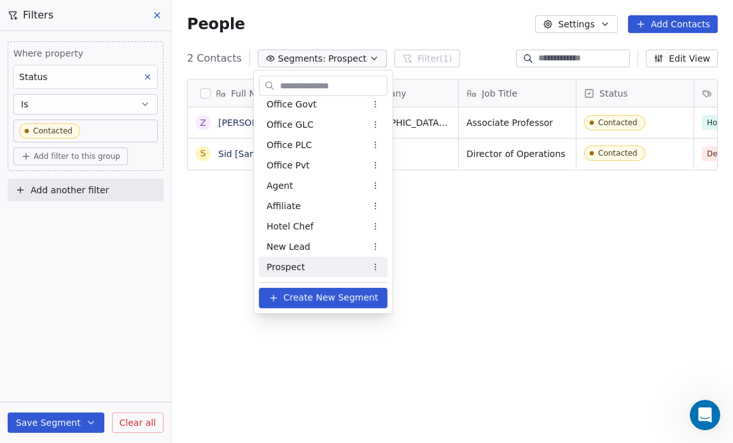
click at [322, 260] on div "Prospect" at bounding box center [323, 267] width 128 height 20
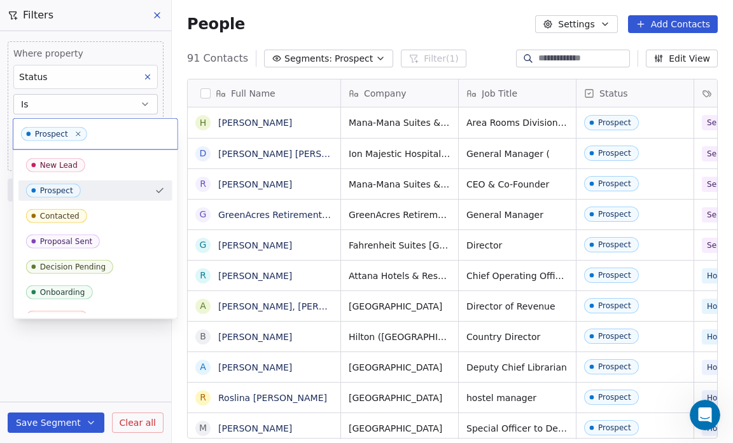
click at [357, 57] on html "Salsius (M) Sdn Bhd Contacts People Marketing Workflows Campaigns Sales Pipelin…" at bounding box center [366, 221] width 733 height 443
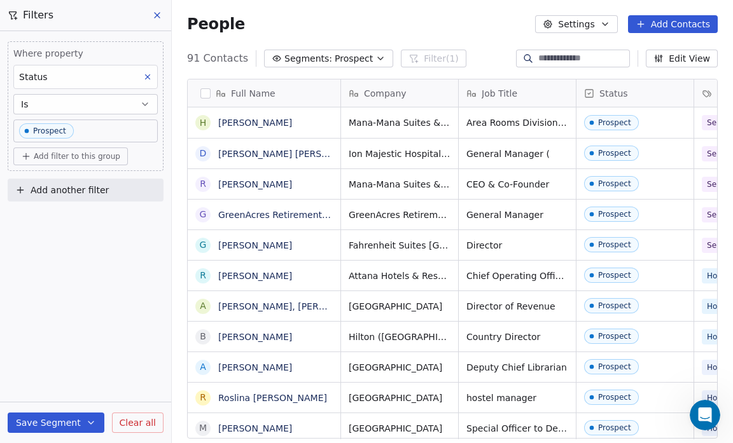
click at [378, 57] on icon "button" at bounding box center [380, 58] width 5 height 3
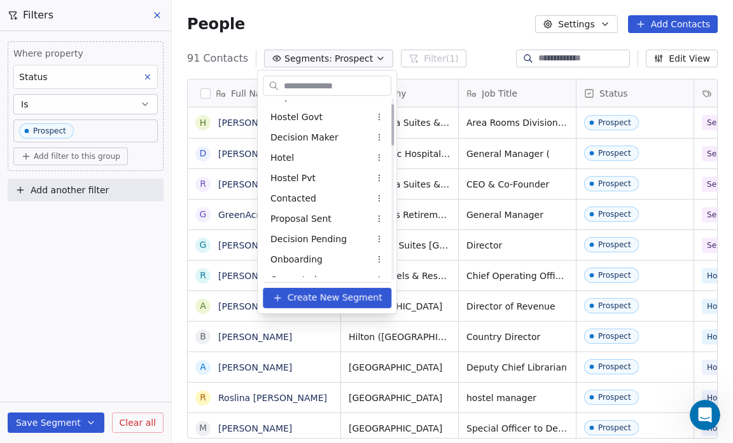
scroll to position [0, 0]
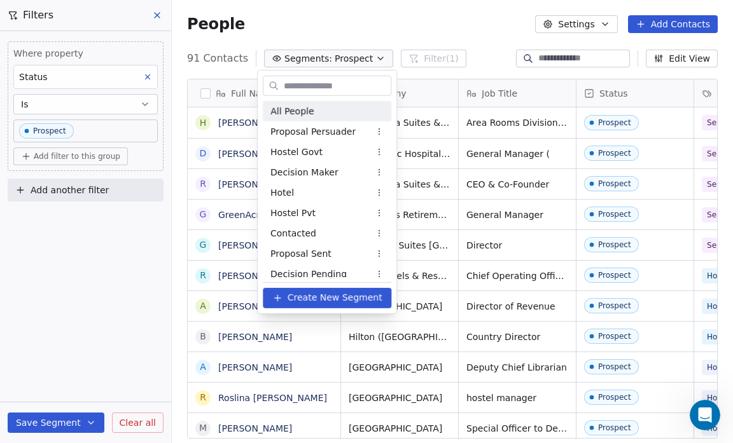
click at [322, 115] on div "All People" at bounding box center [327, 111] width 128 height 20
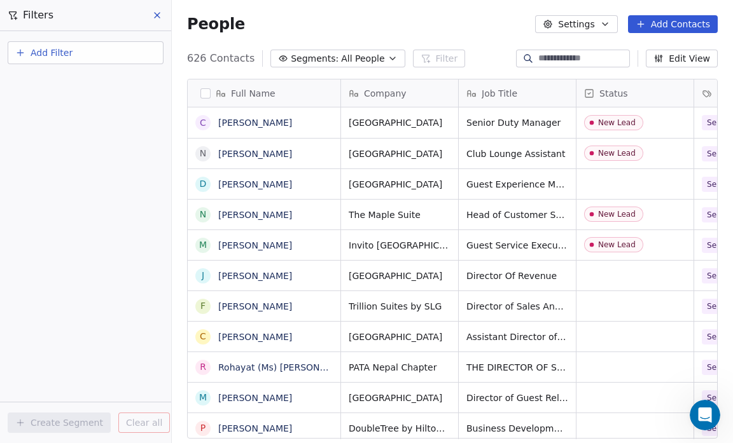
scroll to position [382, 553]
click at [95, 51] on button "Add Filter" at bounding box center [86, 52] width 156 height 23
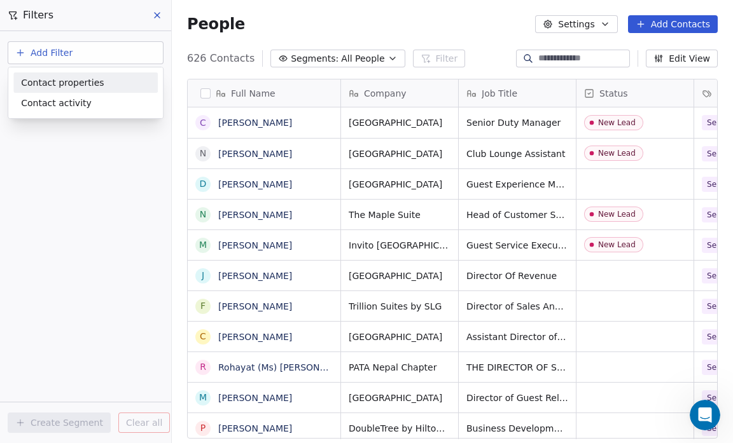
click at [97, 83] on div "Contact properties" at bounding box center [85, 82] width 129 height 13
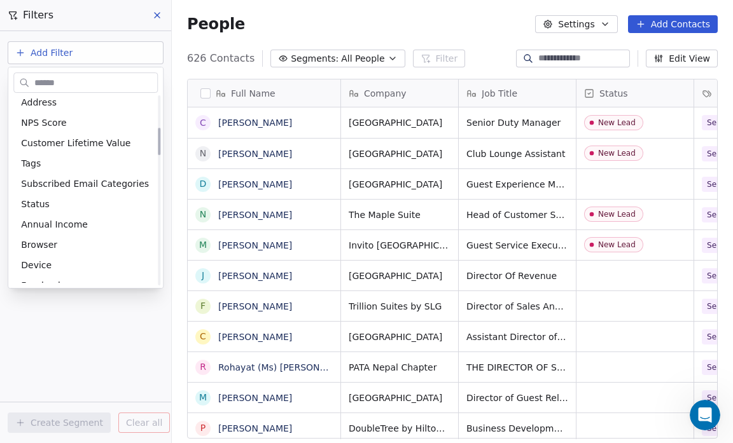
scroll to position [230, 0]
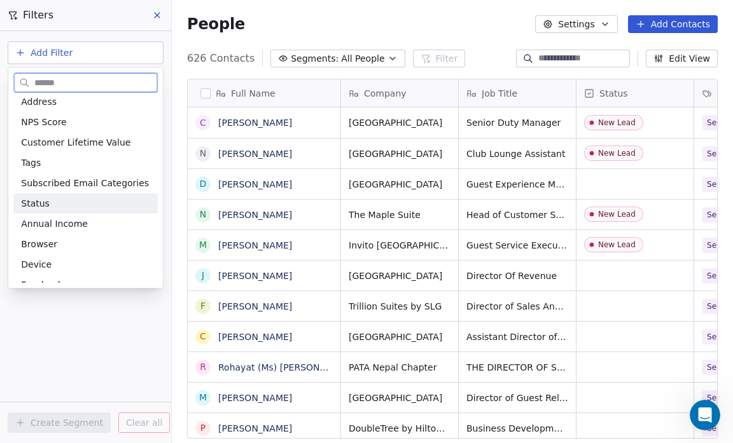
click at [106, 202] on div "Status" at bounding box center [85, 203] width 129 height 13
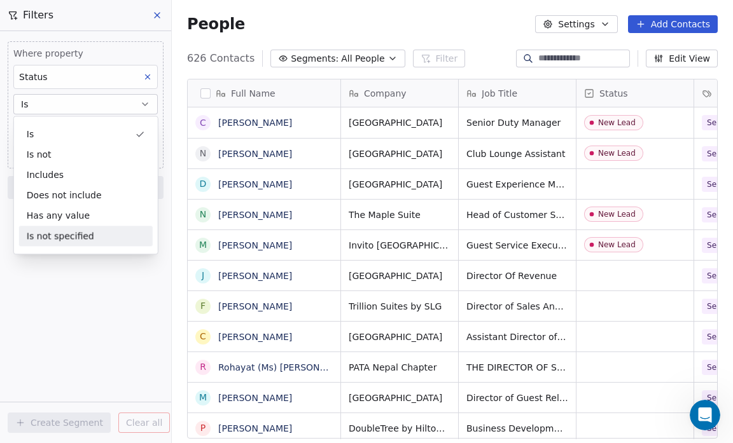
click at [97, 275] on div "Where property Status Is Select Status Add filter to this group Add another fil…" at bounding box center [85, 237] width 171 height 412
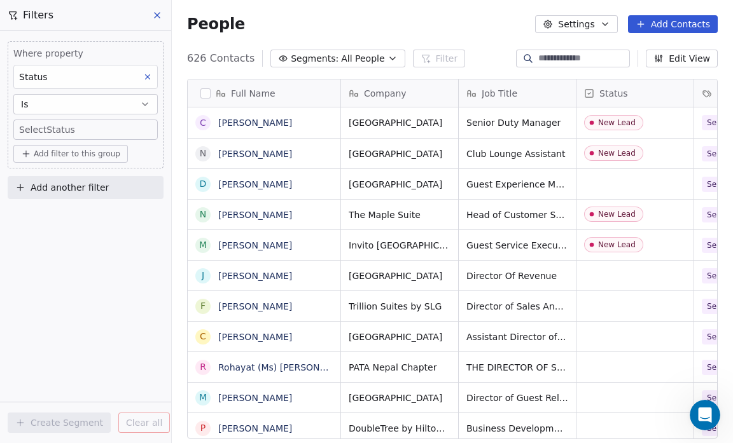
click at [87, 153] on span "Add filter to this group" at bounding box center [77, 154] width 87 height 10
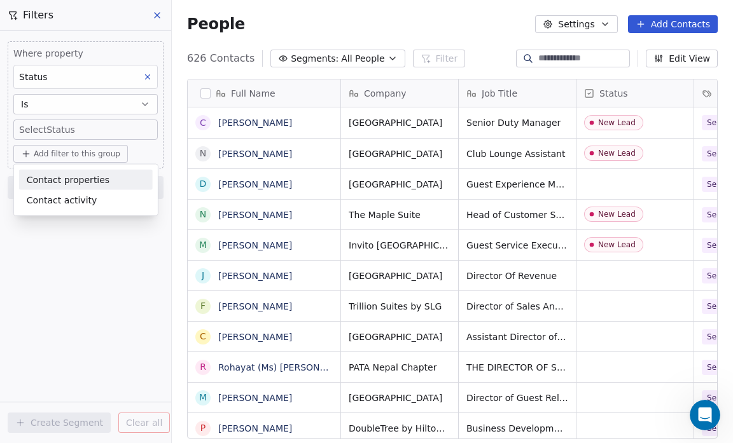
click at [76, 128] on html "Salsius (M) Sdn Bhd Contacts People Marketing Workflows Campaigns Sales Pipelin…" at bounding box center [366, 221] width 733 height 443
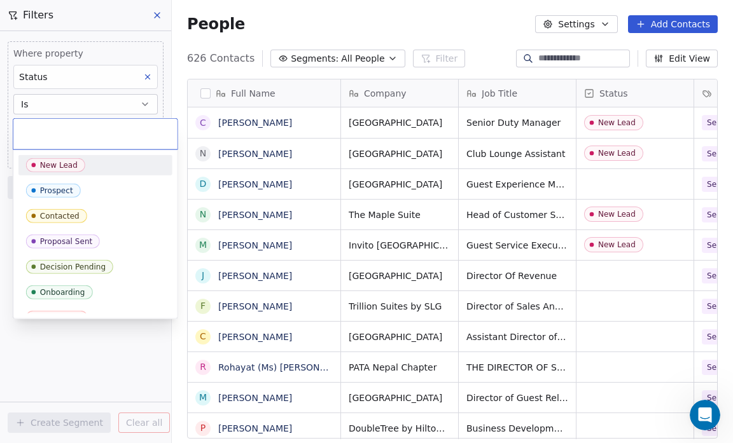
click at [76, 128] on body "Salsius (M) Sdn Bhd Contacts People Marketing Workflows Campaigns Sales Pipelin…" at bounding box center [366, 221] width 733 height 443
click at [79, 216] on span "Contacted" at bounding box center [56, 216] width 61 height 14
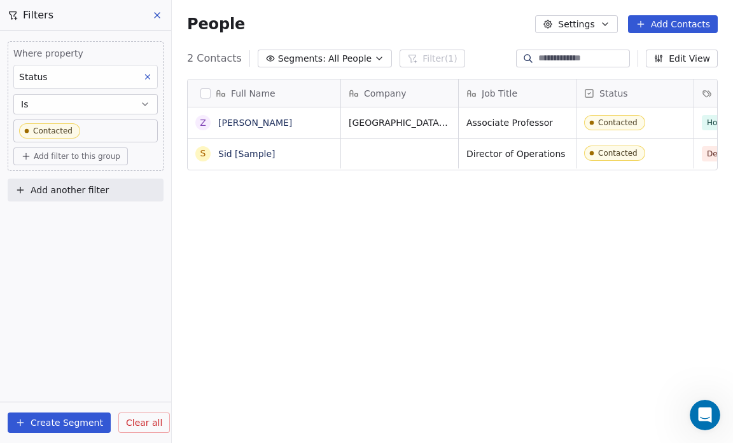
click at [53, 421] on button "Create Segment" at bounding box center [59, 423] width 103 height 20
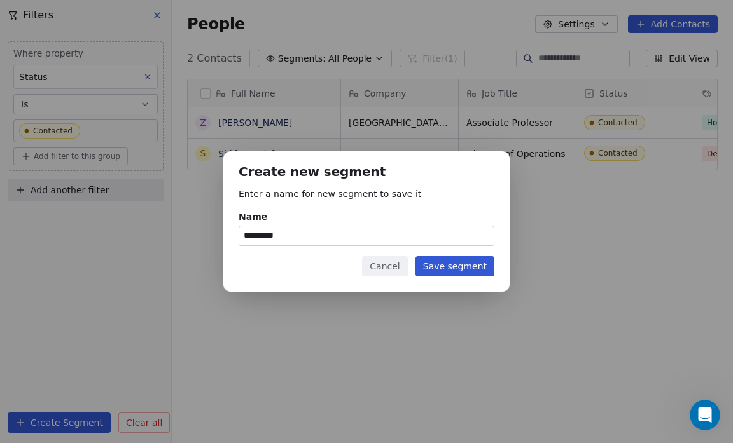
type input "*********"
click at [448, 267] on button "Save segment" at bounding box center [454, 266] width 79 height 20
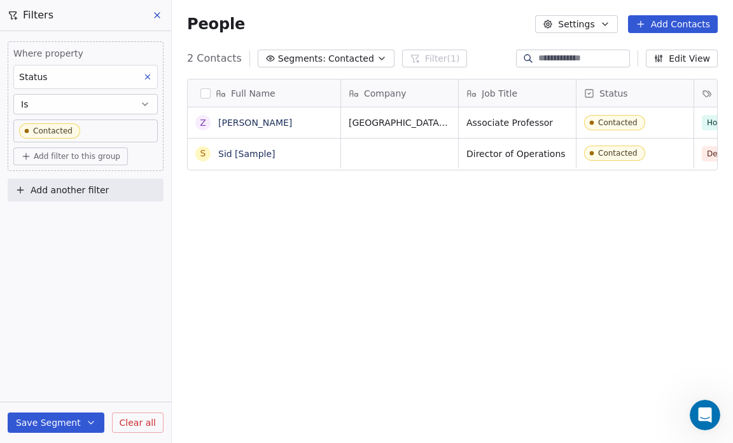
click at [368, 52] on button "Segments: Contacted" at bounding box center [326, 59] width 137 height 18
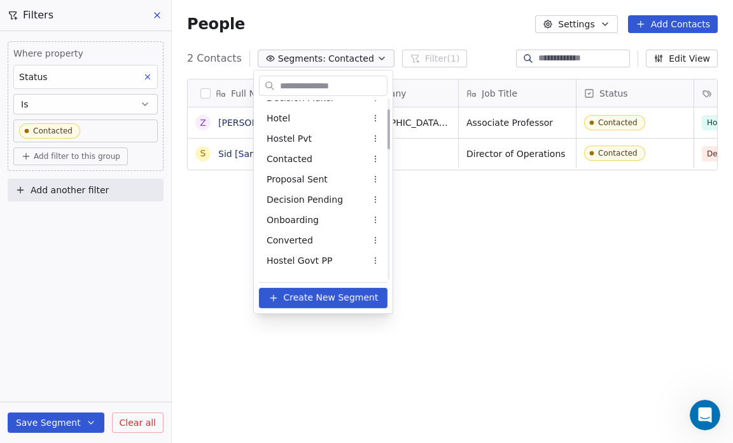
scroll to position [0, 0]
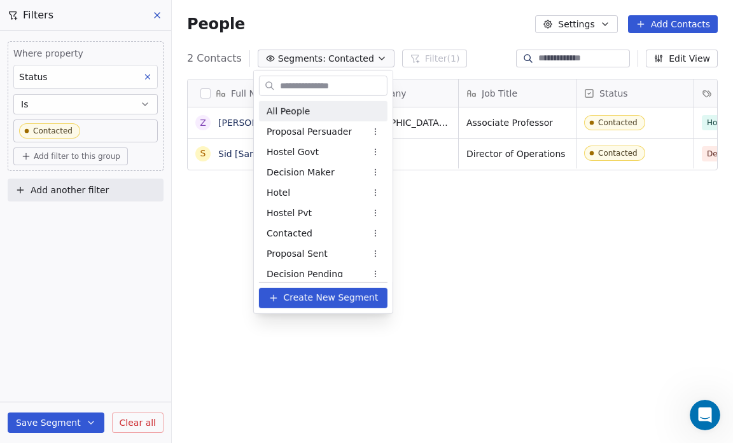
click at [318, 108] on div "All People" at bounding box center [323, 111] width 128 height 20
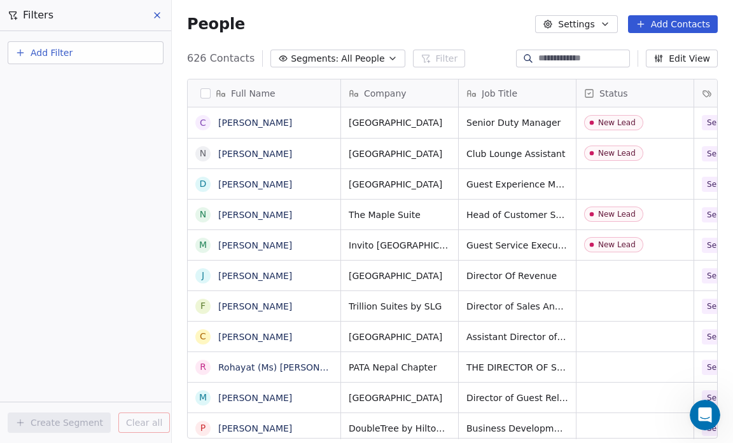
click at [390, 59] on icon "button" at bounding box center [392, 58] width 5 height 3
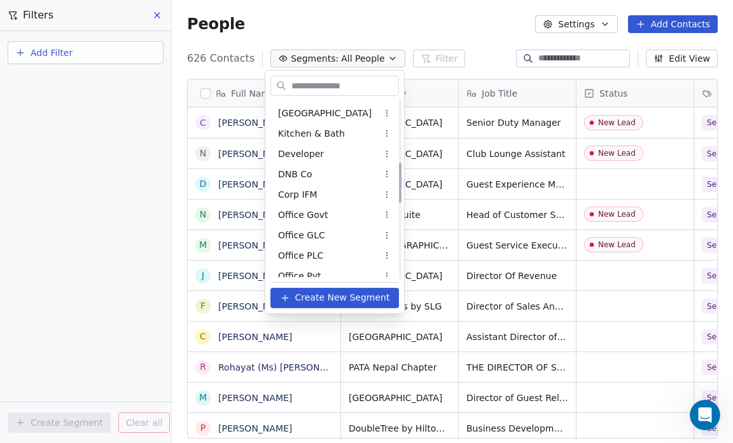
scroll to position [618, 0]
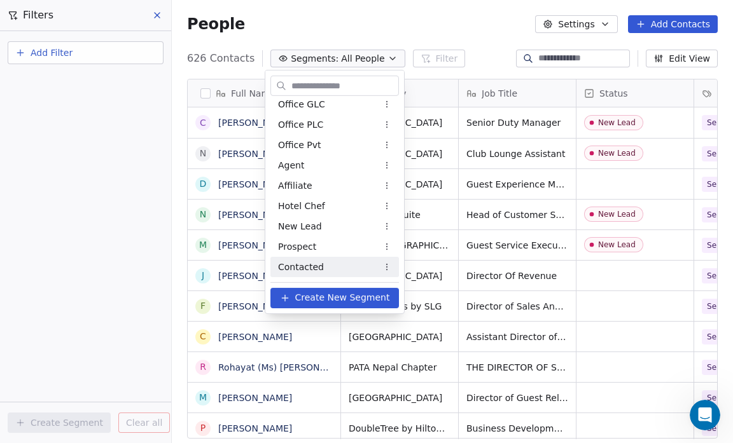
click at [315, 264] on span "Contacted" at bounding box center [301, 266] width 46 height 13
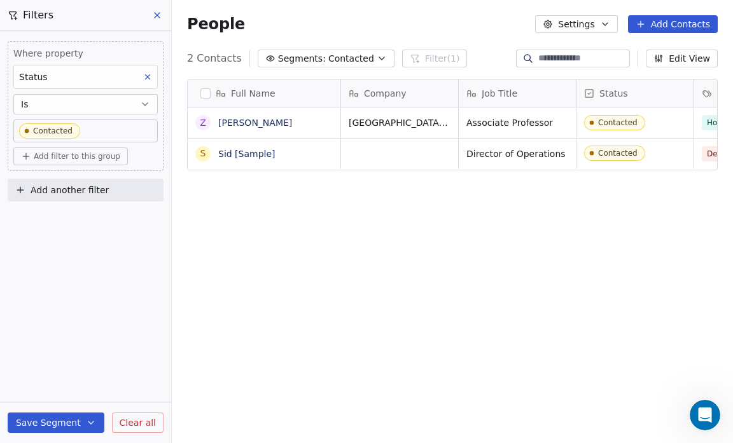
click at [377, 59] on icon "button" at bounding box center [382, 58] width 10 height 10
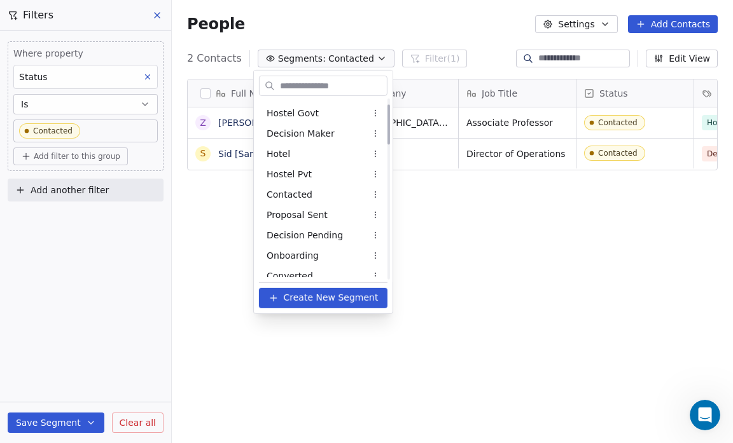
scroll to position [41, 0]
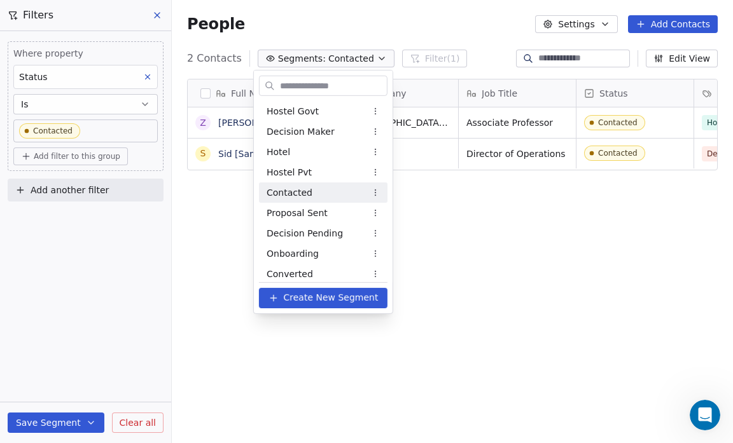
click at [342, 199] on div "Contacted" at bounding box center [323, 193] width 128 height 20
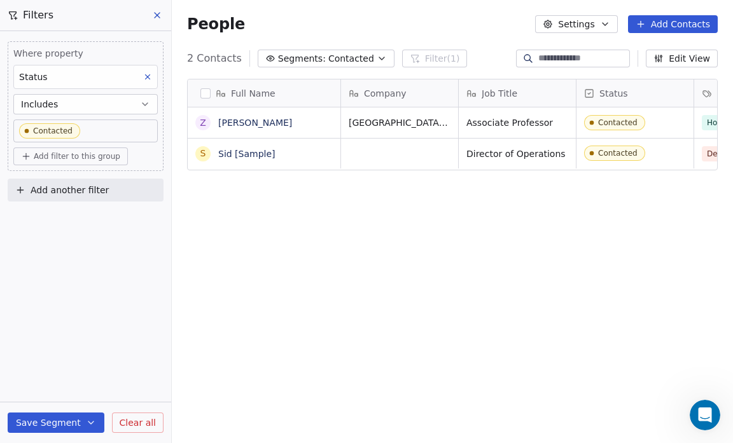
scroll to position [382, 553]
click at [377, 59] on icon "button" at bounding box center [382, 58] width 10 height 10
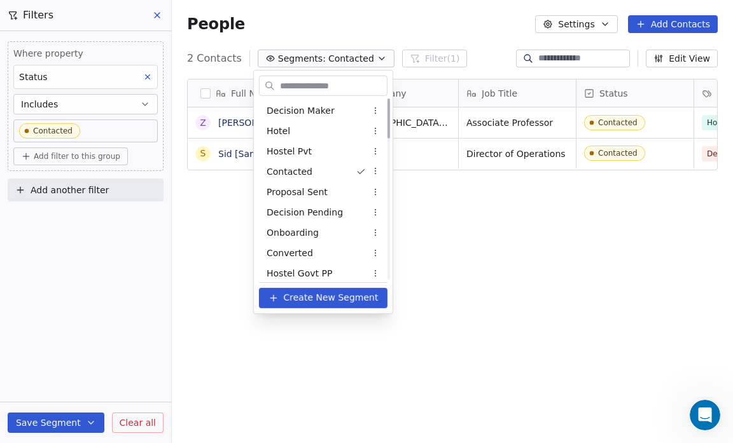
scroll to position [0, 0]
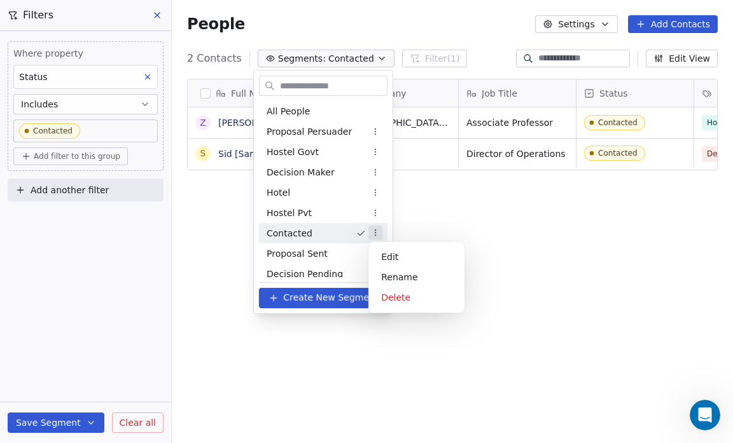
click at [376, 232] on html "Salsius (M) Sdn Bhd Contacts People Marketing Workflows Campaigns Sales Pipelin…" at bounding box center [366, 221] width 733 height 443
click at [405, 298] on div "Delete" at bounding box center [416, 297] width 86 height 20
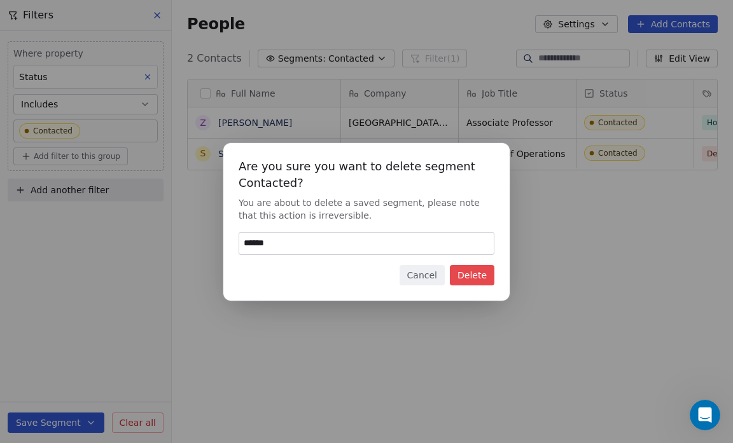
type input "******"
click at [467, 273] on button "Delete" at bounding box center [472, 275] width 45 height 20
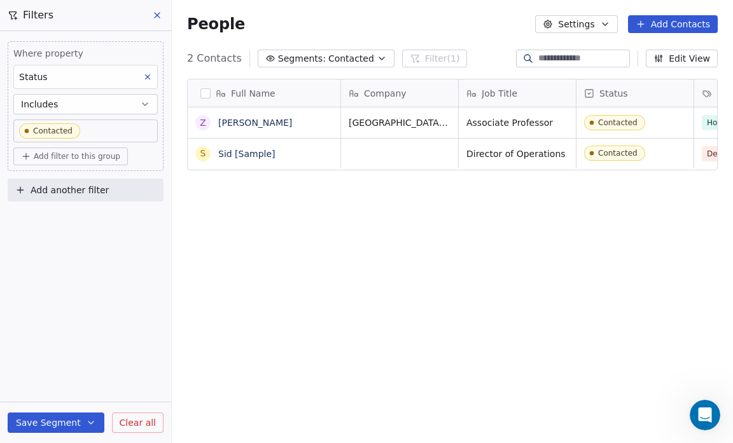
click at [377, 60] on icon "button" at bounding box center [382, 58] width 10 height 10
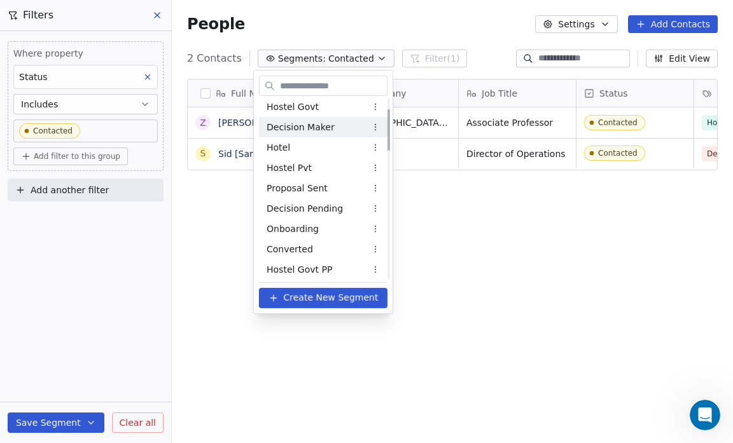
scroll to position [46, 0]
click at [71, 127] on html "Salsius (M) Sdn Bhd Contacts People Marketing Workflows Campaigns Sales Pipelin…" at bounding box center [366, 221] width 733 height 443
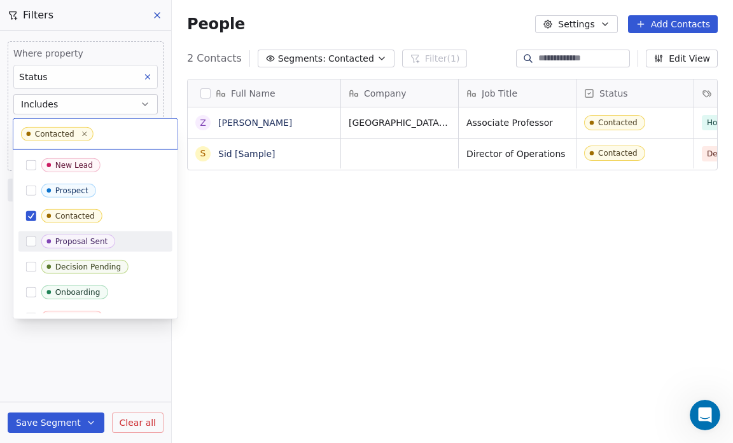
click at [81, 244] on div "Proposal Sent" at bounding box center [81, 241] width 52 height 9
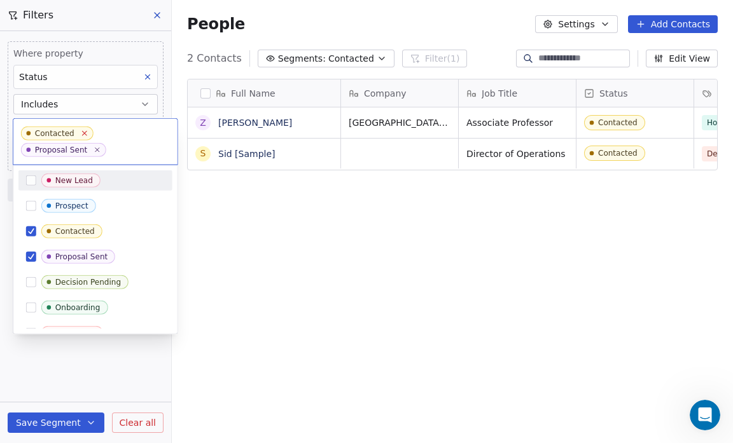
click at [82, 132] on icon at bounding box center [84, 133] width 4 height 4
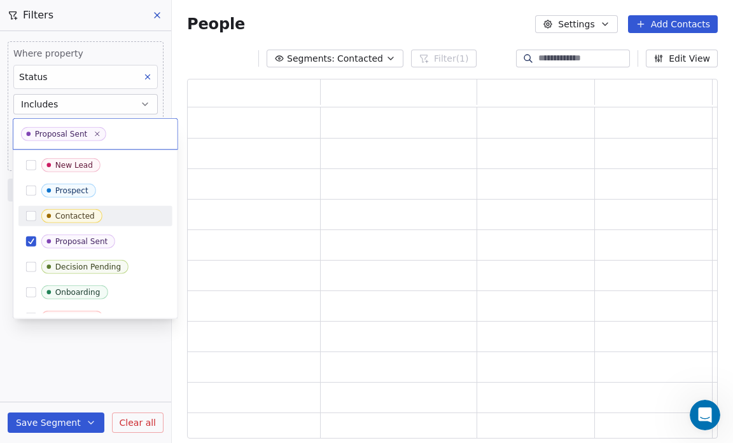
click at [62, 419] on html "Salsius (M) Sdn Bhd Contacts People Marketing Workflows Campaigns Sales Pipelin…" at bounding box center [366, 221] width 733 height 443
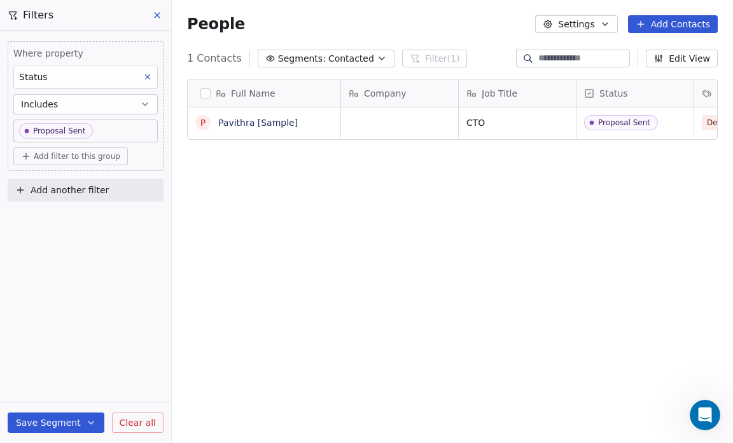
scroll to position [382, 553]
click at [62, 419] on button "Save Segment" at bounding box center [56, 423] width 97 height 20
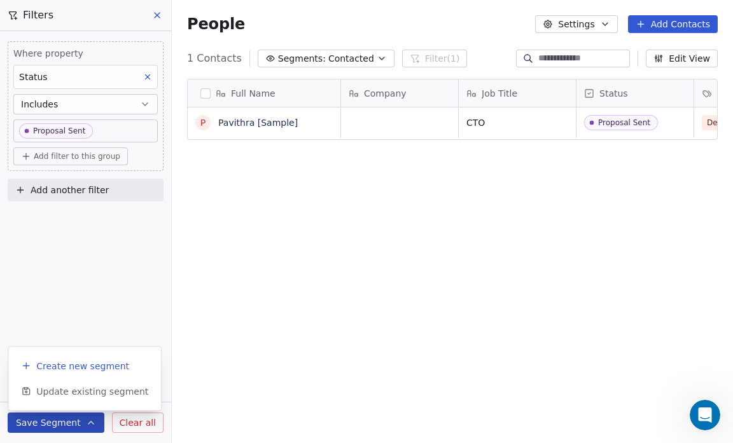
click at [63, 363] on span "Create new segment" at bounding box center [82, 366] width 93 height 13
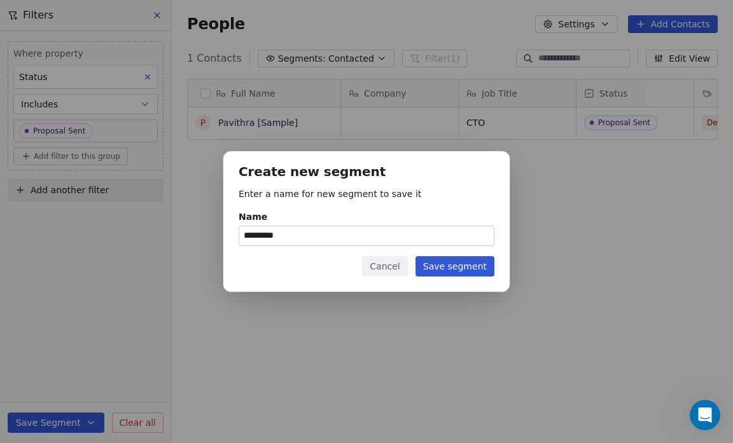
click at [287, 239] on input "*********" at bounding box center [366, 235] width 254 height 19
type input "*"
type input "**********"
click at [467, 267] on button "Save segment" at bounding box center [454, 266] width 79 height 20
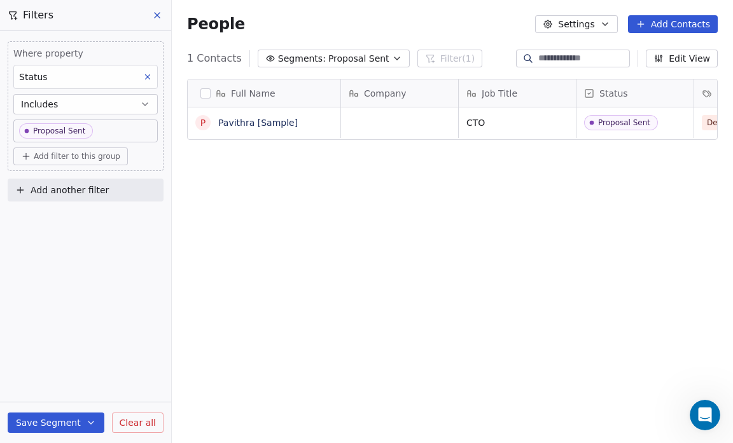
click at [377, 58] on button "Segments: Proposal Sent" at bounding box center [334, 59] width 152 height 18
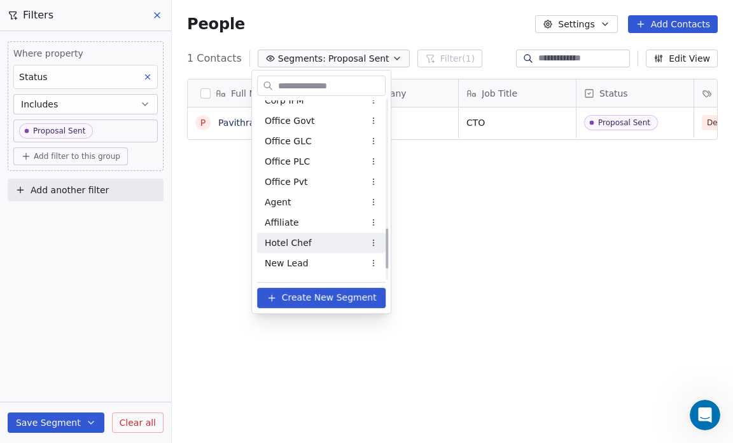
scroll to position [618, 0]
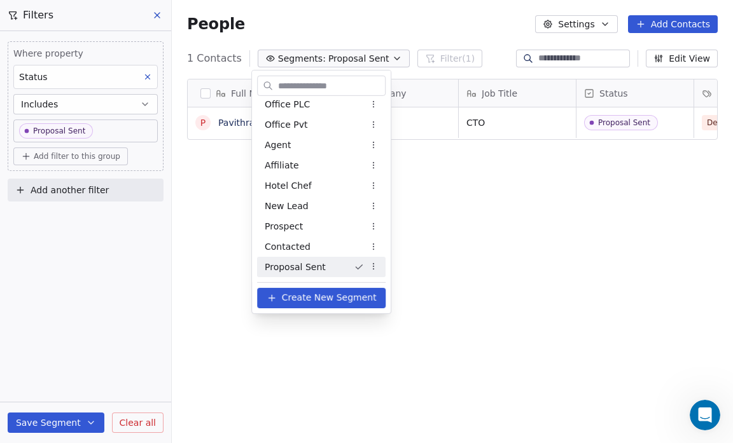
click at [322, 264] on div "Proposal Sent" at bounding box center [321, 267] width 128 height 20
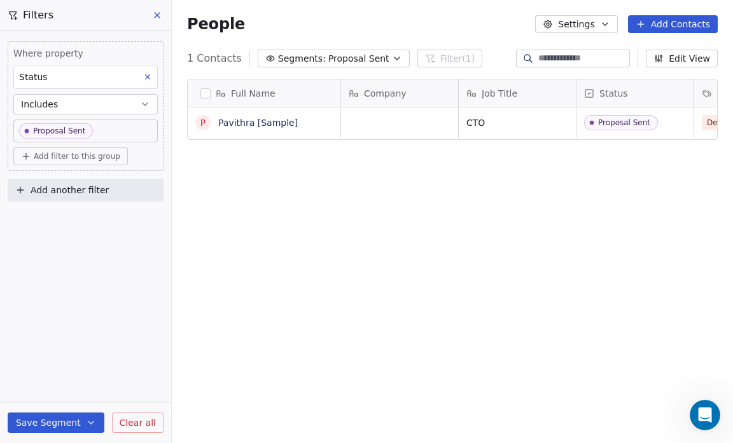
click at [392, 60] on icon "button" at bounding box center [397, 58] width 10 height 10
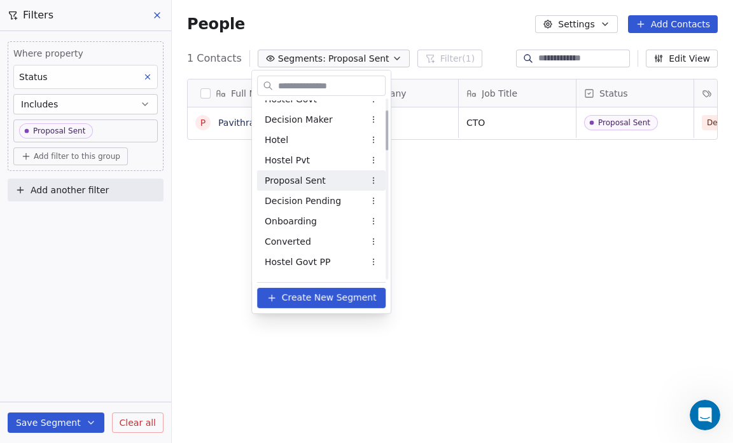
scroll to position [53, 0]
click at [378, 179] on html "Salsius (M) Sdn Bhd Contacts People Marketing Workflows Campaigns Sales Pipelin…" at bounding box center [366, 221] width 733 height 443
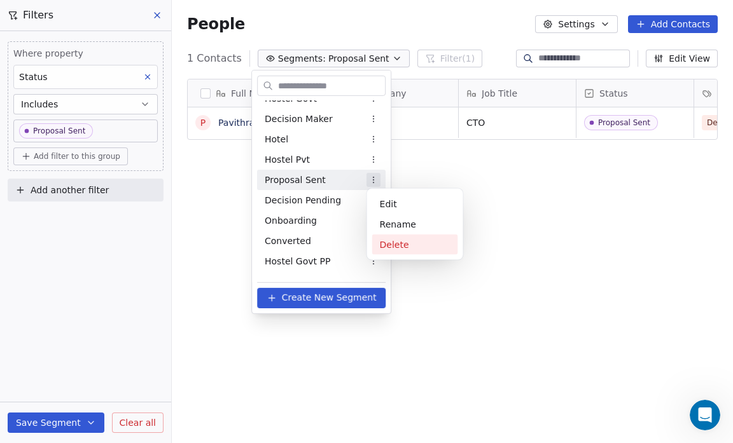
click at [398, 247] on div "Delete" at bounding box center [415, 245] width 86 height 20
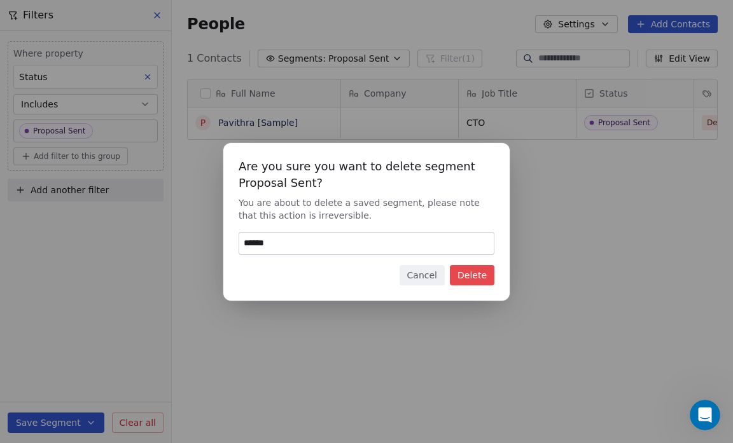
type input "******"
click at [474, 274] on button "Delete" at bounding box center [472, 275] width 45 height 20
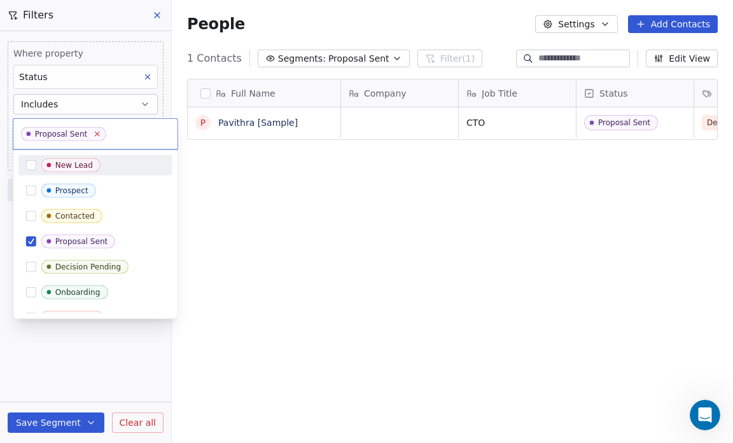
click at [95, 132] on icon at bounding box center [97, 134] width 4 height 4
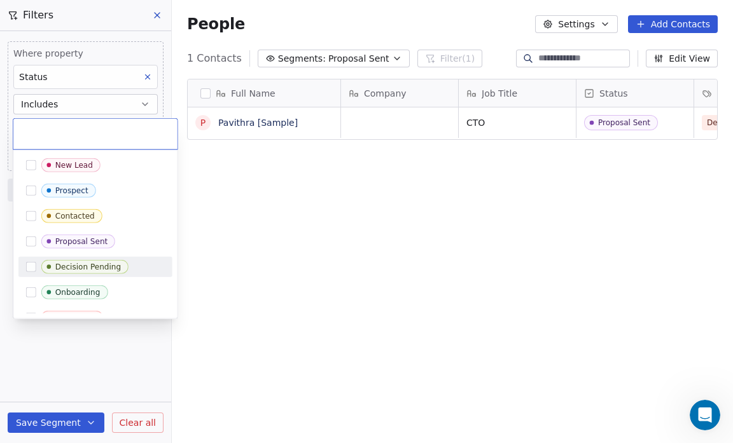
click at [29, 265] on button "Suggestions" at bounding box center [31, 267] width 10 height 10
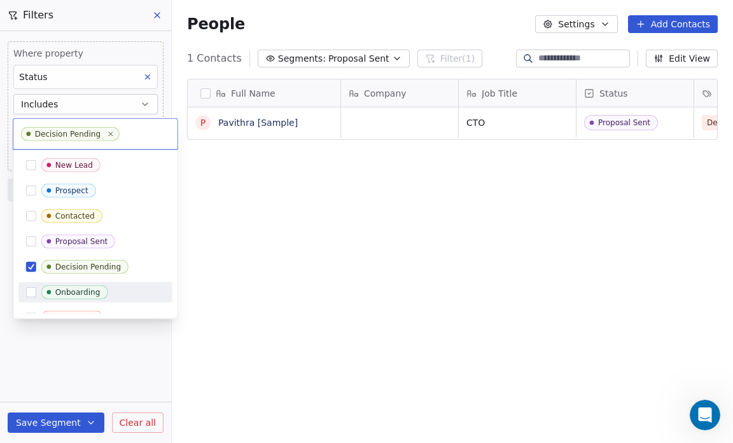
click at [64, 419] on html "Salsius (M) Sdn Bhd Contacts People Marketing Workflows Campaigns Sales Pipelin…" at bounding box center [366, 221] width 733 height 443
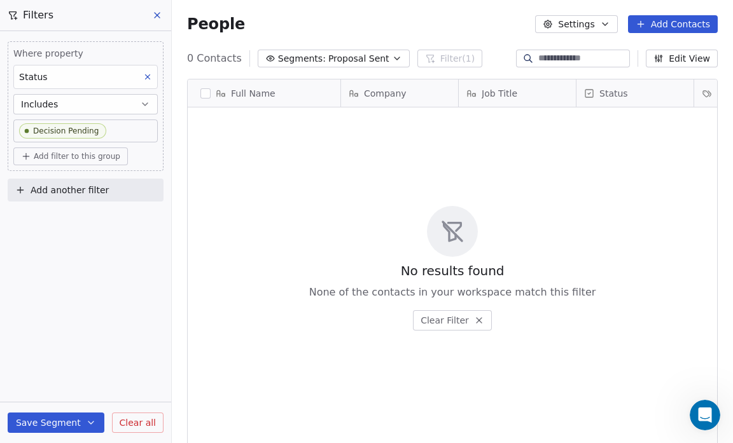
scroll to position [382, 553]
click at [36, 422] on button "Save Segment" at bounding box center [56, 423] width 97 height 20
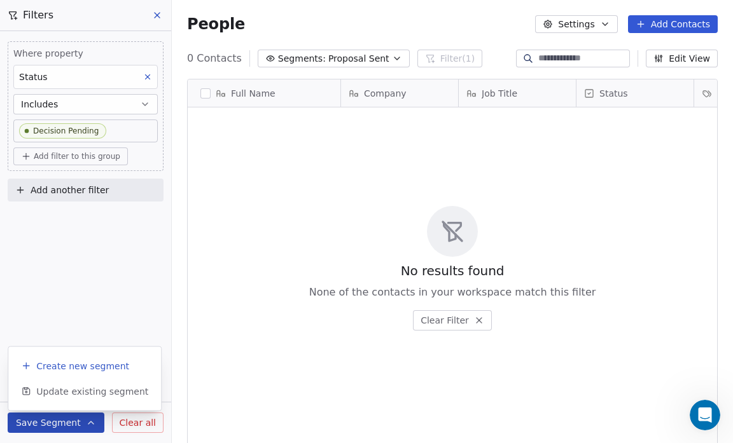
click at [51, 370] on span "Create new segment" at bounding box center [82, 366] width 93 height 13
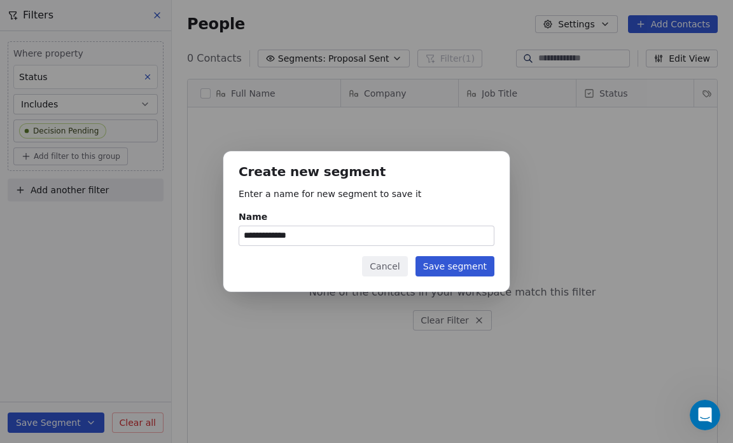
type input "*"
type input "**********"
click at [440, 270] on button "Save segment" at bounding box center [454, 266] width 79 height 20
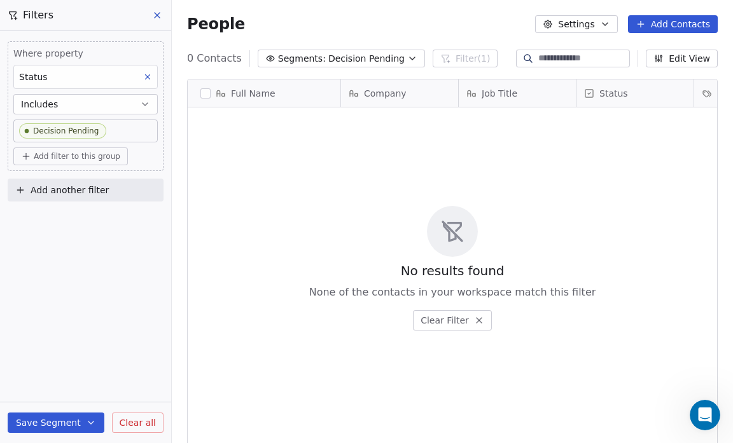
click at [392, 61] on button "Segments: Decision Pending" at bounding box center [341, 59] width 167 height 18
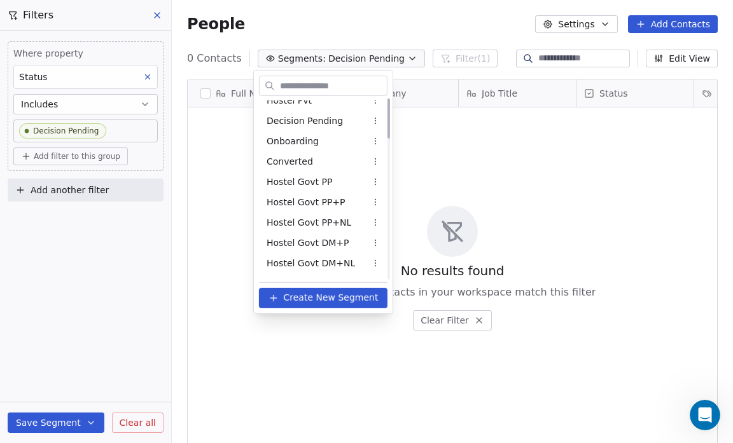
scroll to position [0, 0]
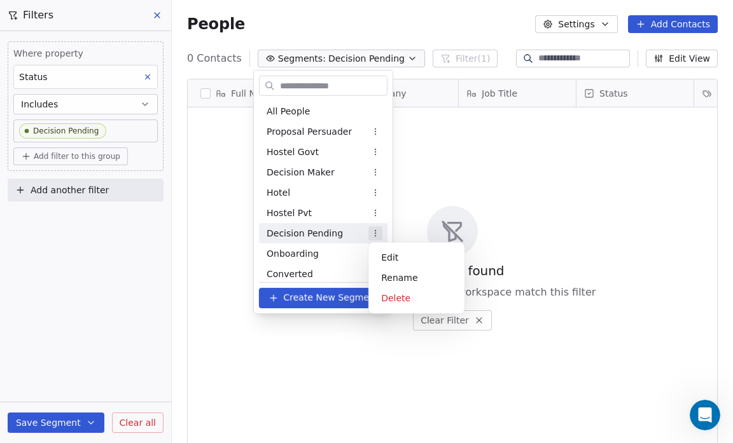
click at [376, 235] on html "Salsius (M) Sdn Bhd Contacts People Marketing Workflows Campaigns Sales Pipelin…" at bounding box center [366, 221] width 733 height 443
click at [399, 296] on div "Delete" at bounding box center [416, 298] width 86 height 20
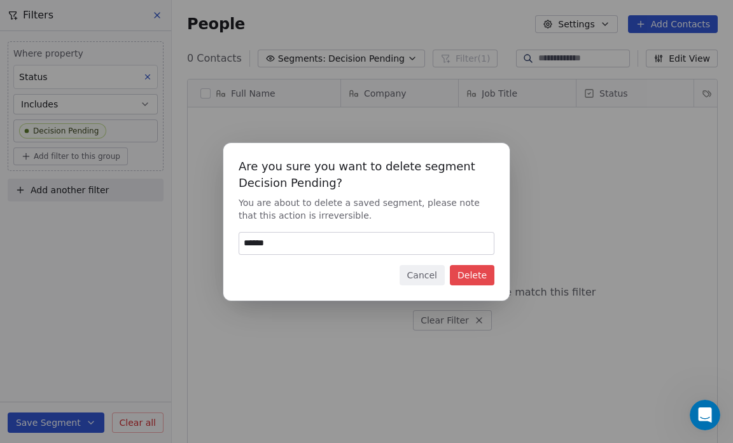
type input "******"
click at [480, 277] on button "Delete" at bounding box center [472, 275] width 45 height 20
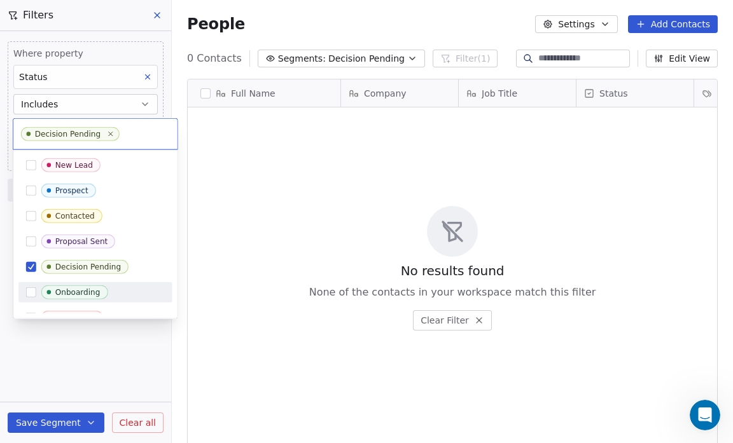
click at [32, 290] on button "Suggestions" at bounding box center [31, 292] width 10 height 10
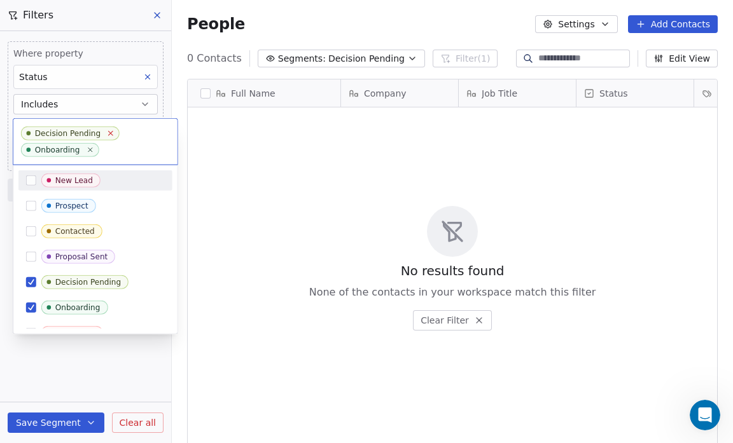
click at [109, 135] on icon at bounding box center [111, 133] width 4 height 4
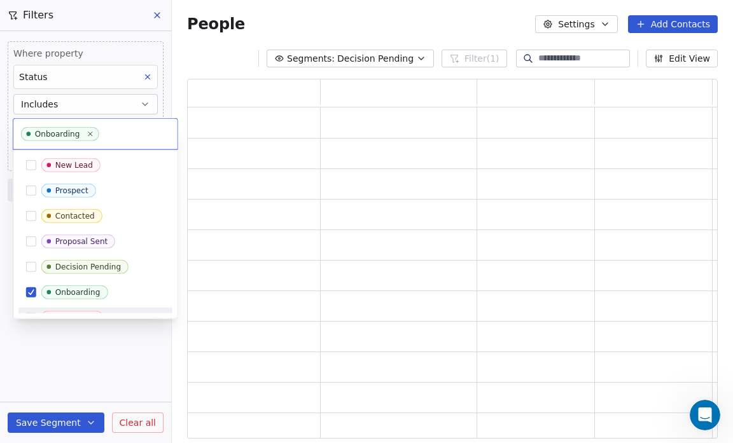
click at [46, 422] on html "Salsius (M) Sdn Bhd Contacts People Marketing Workflows Campaigns Sales Pipelin…" at bounding box center [366, 221] width 733 height 443
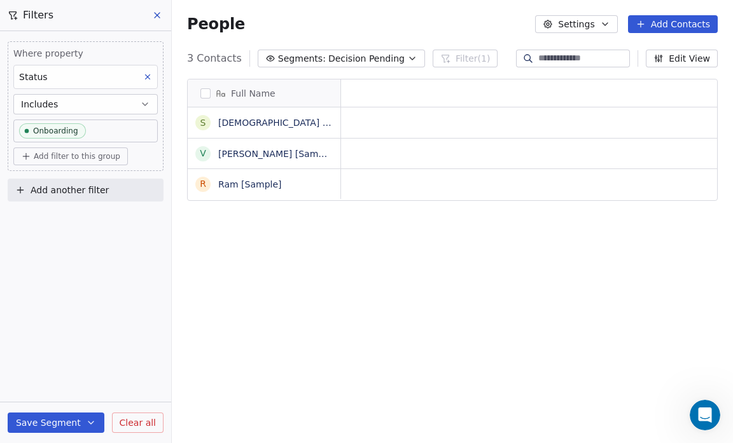
scroll to position [382, 553]
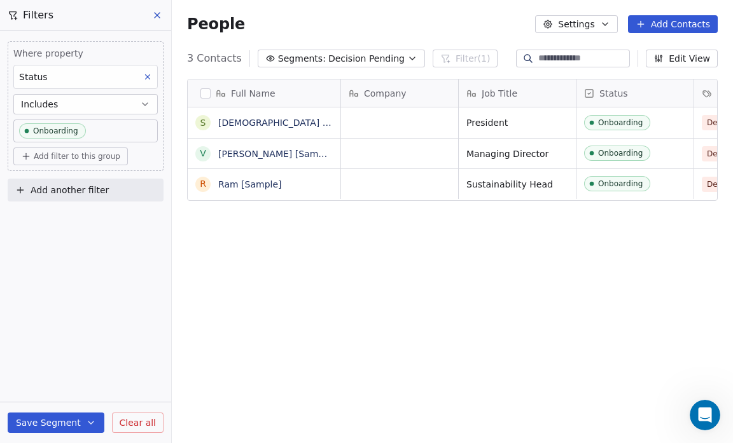
click at [38, 425] on button "Save Segment" at bounding box center [56, 423] width 97 height 20
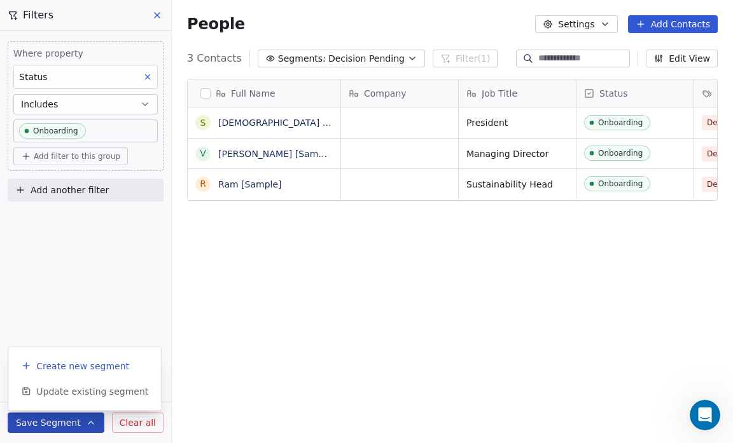
click at [48, 373] on button "Create new segment" at bounding box center [84, 366] width 142 height 23
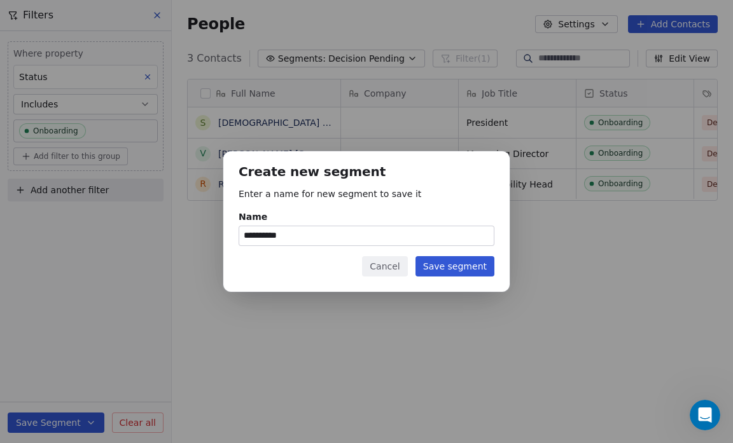
type input "**********"
click at [475, 263] on button "Save segment" at bounding box center [454, 266] width 79 height 20
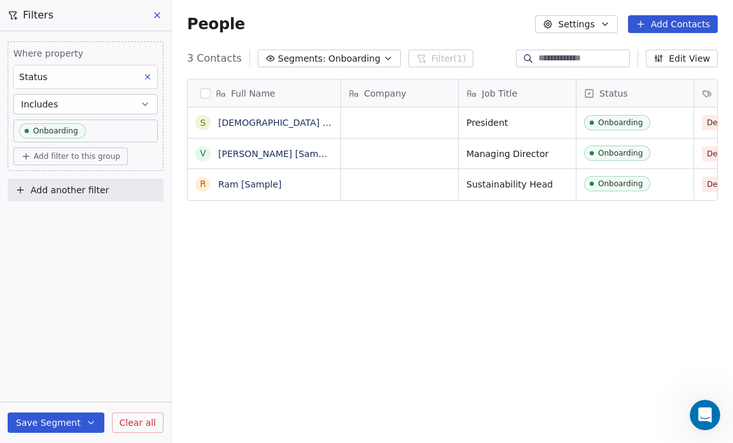
click at [383, 57] on icon "button" at bounding box center [388, 58] width 10 height 10
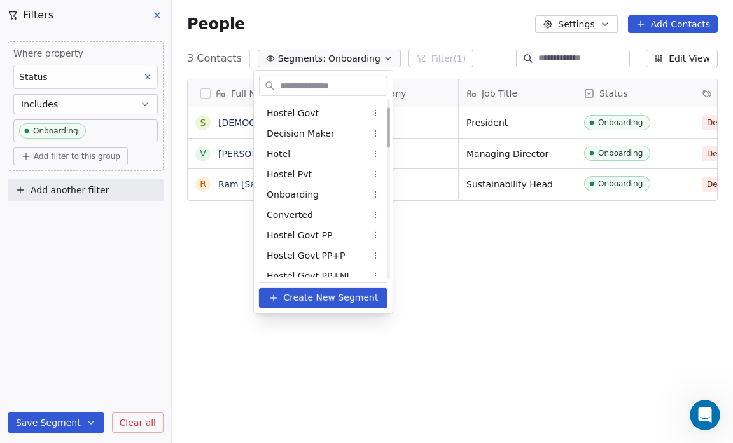
scroll to position [41, 0]
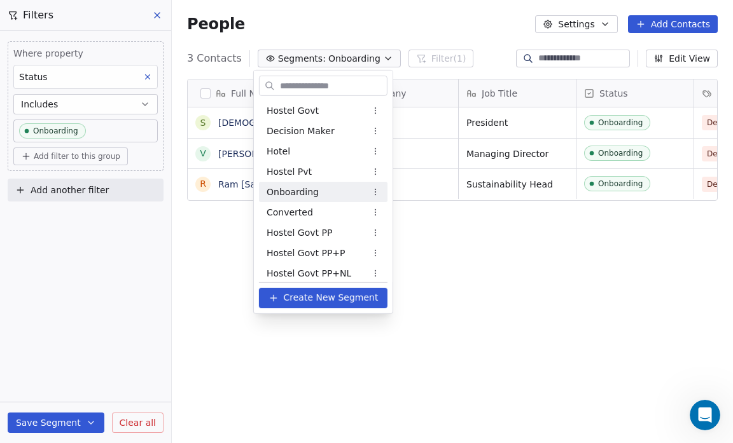
click at [375, 194] on html "Salsius (M) Sdn Bhd Contacts People Marketing Workflows Campaigns Sales Pipelin…" at bounding box center [366, 221] width 733 height 443
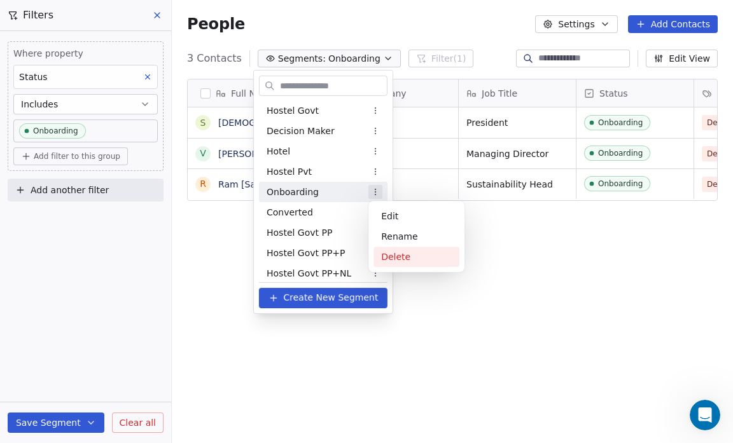
click at [392, 258] on div "Delete" at bounding box center [416, 257] width 86 height 20
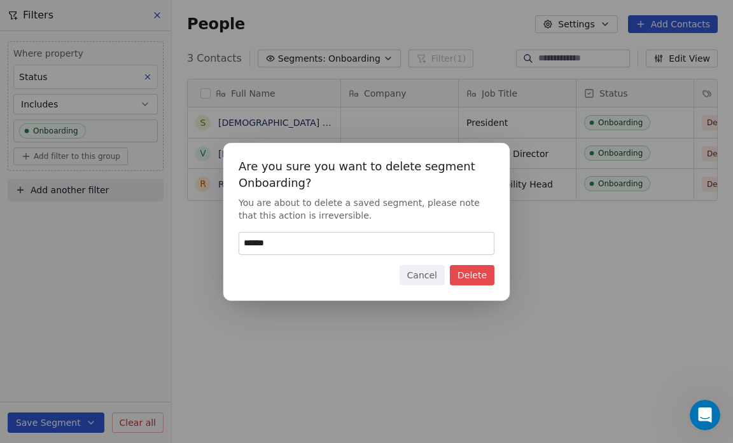
type input "******"
click at [469, 278] on button "Delete" at bounding box center [472, 275] width 45 height 20
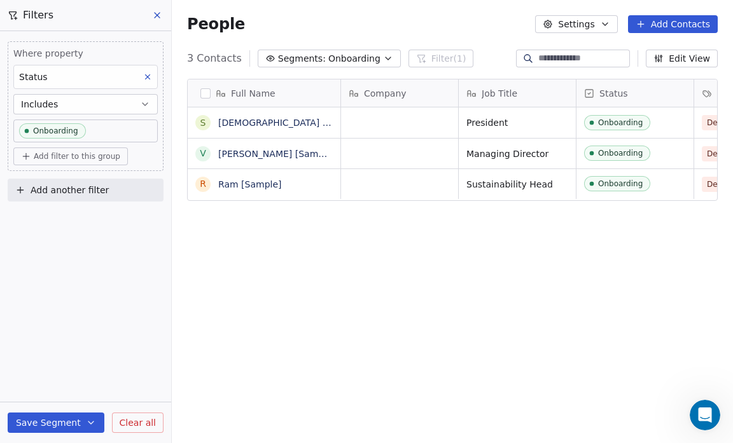
click at [88, 130] on body "Salsius (M) Sdn Bhd Contacts People Marketing Workflows Campaigns Sales Pipelin…" at bounding box center [366, 221] width 733 height 443
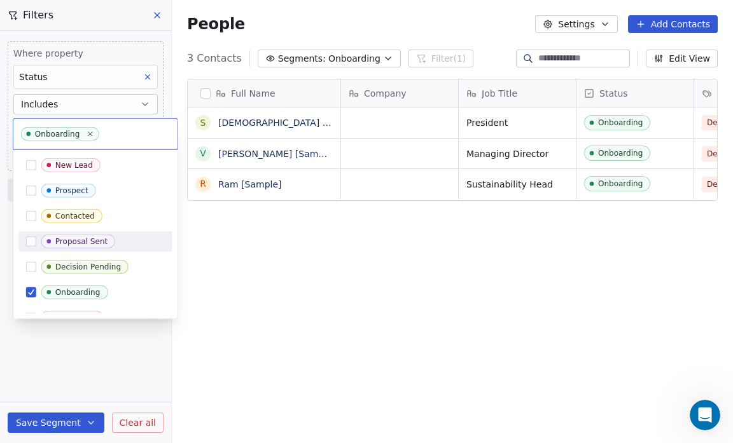
scroll to position [14, 0]
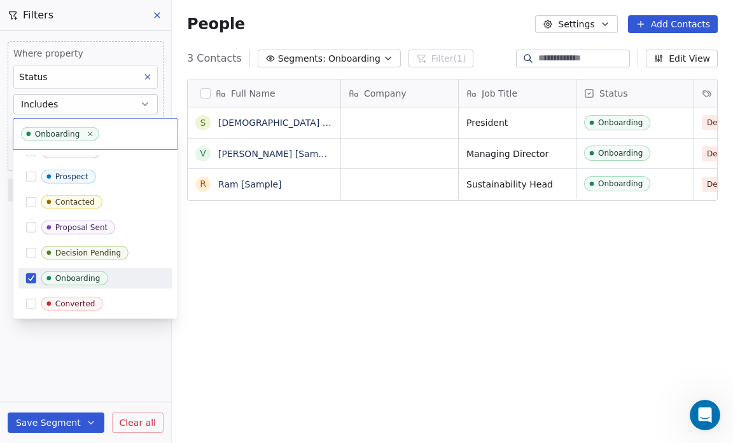
click at [28, 280] on button "Suggestions" at bounding box center [31, 279] width 10 height 10
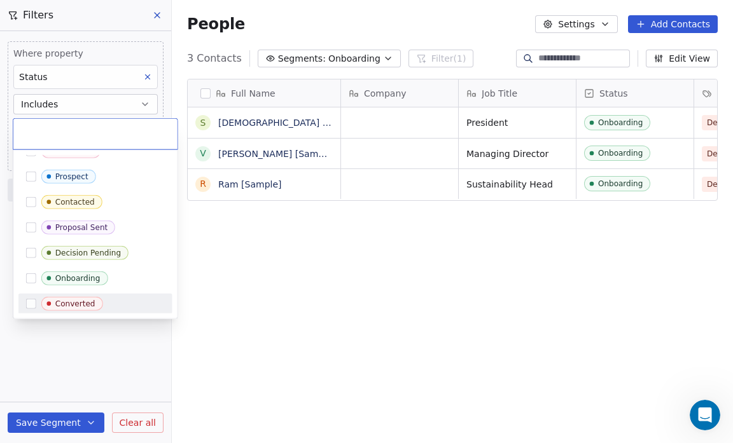
click at [31, 300] on button "Suggestions" at bounding box center [31, 304] width 10 height 10
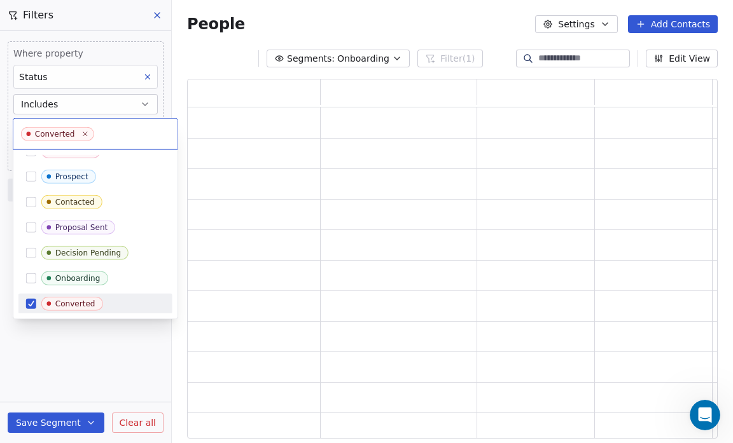
click at [81, 357] on html "Salsius (M) Sdn Bhd Contacts People Marketing Workflows Campaigns Sales Pipelin…" at bounding box center [366, 221] width 733 height 443
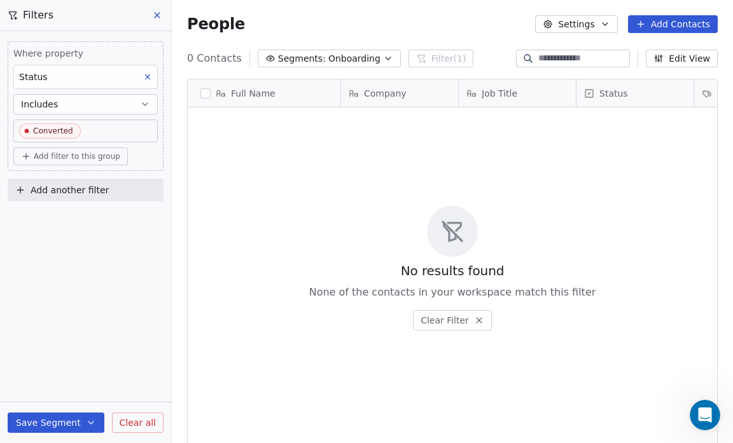
scroll to position [382, 553]
click at [60, 424] on button "Save Segment" at bounding box center [56, 423] width 97 height 20
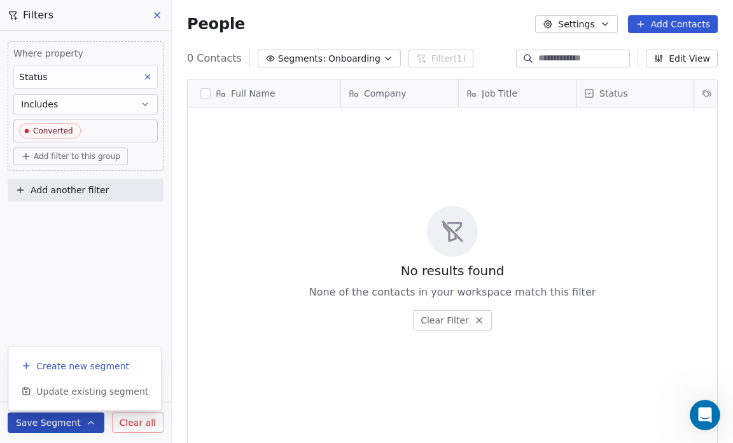
click at [67, 366] on span "Create new segment" at bounding box center [82, 366] width 93 height 13
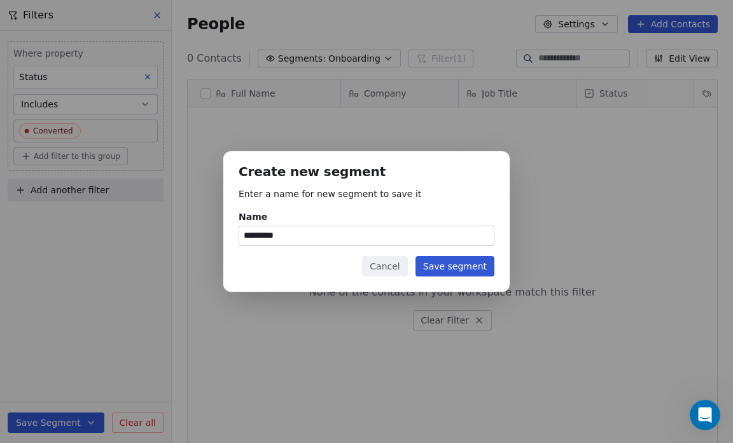
type input "*********"
click at [452, 267] on button "Save segment" at bounding box center [454, 266] width 79 height 20
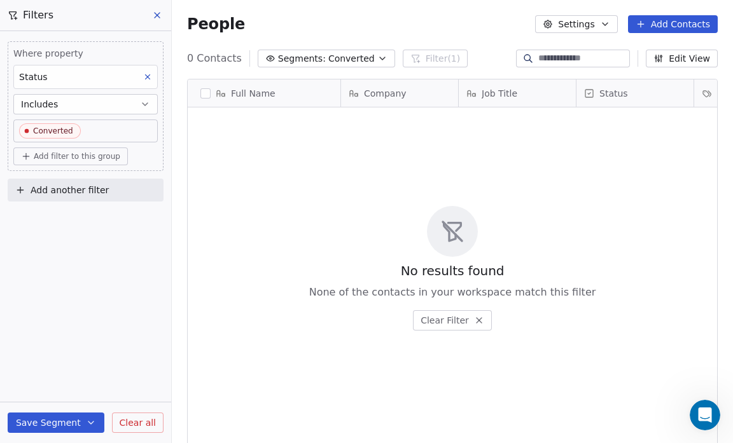
click at [377, 55] on icon "button" at bounding box center [382, 58] width 10 height 10
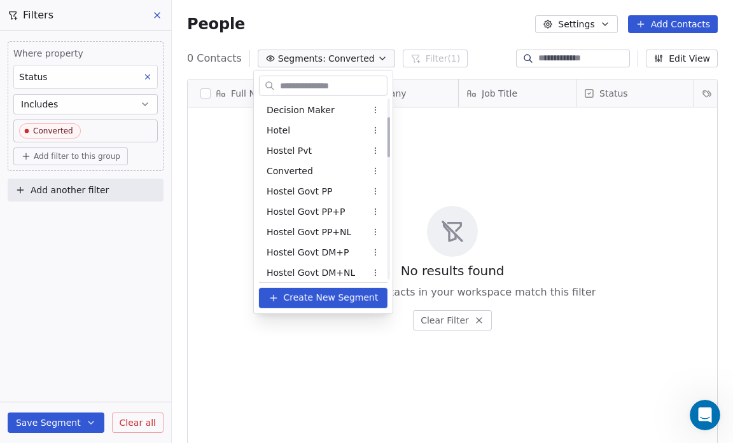
scroll to position [89, 0]
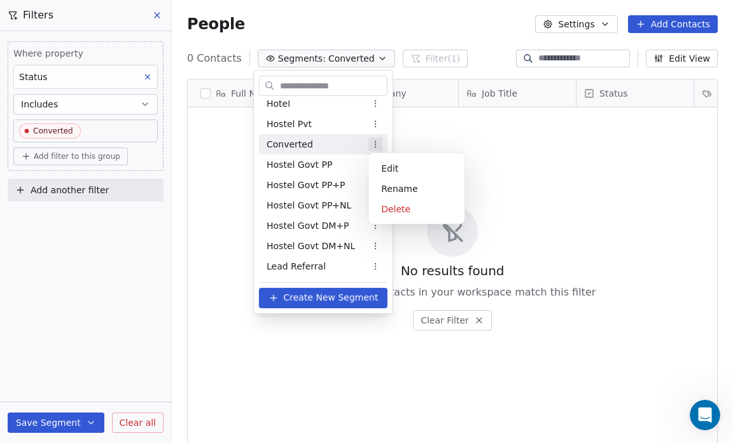
click at [373, 145] on html "Salsius (M) Sdn Bhd Contacts People Marketing Workflows Campaigns Sales Pipelin…" at bounding box center [366, 221] width 733 height 443
click at [399, 216] on div "Delete" at bounding box center [416, 209] width 86 height 20
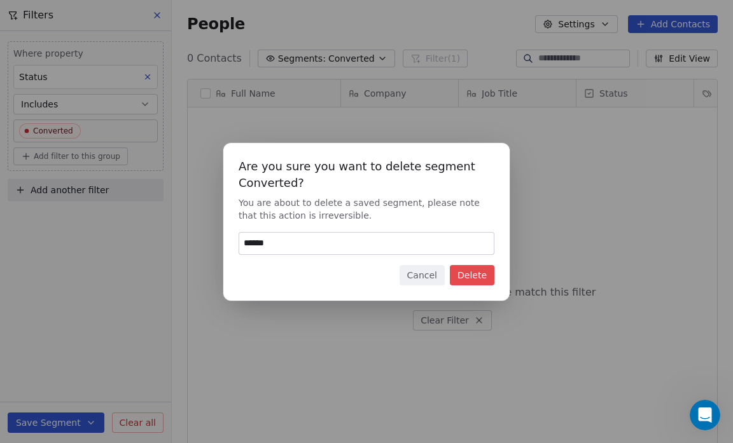
type input "******"
click at [480, 271] on button "Delete" at bounding box center [472, 275] width 45 height 20
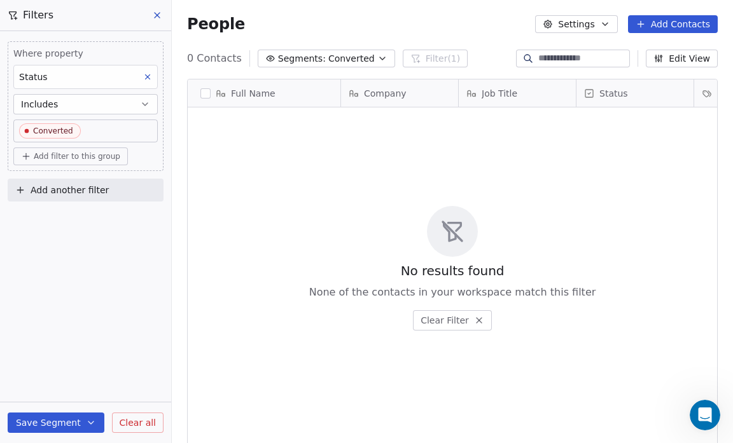
click at [377, 62] on icon "button" at bounding box center [382, 58] width 10 height 10
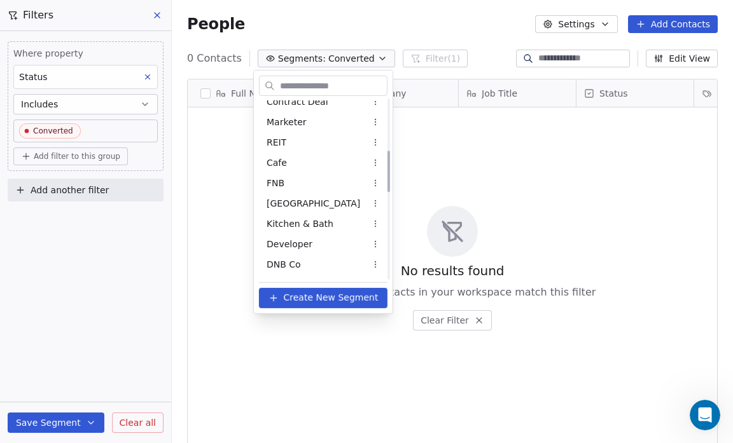
scroll to position [0, 0]
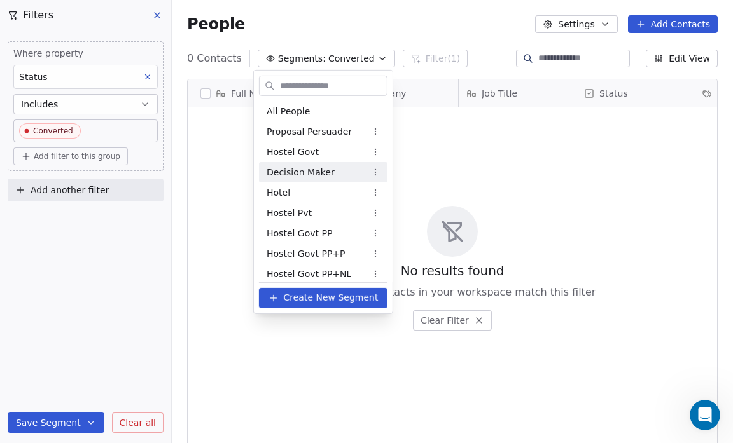
click at [459, 164] on html "Salsius (M) Sdn Bhd Contacts People Marketing Workflows Campaigns Sales Pipelin…" at bounding box center [366, 221] width 733 height 443
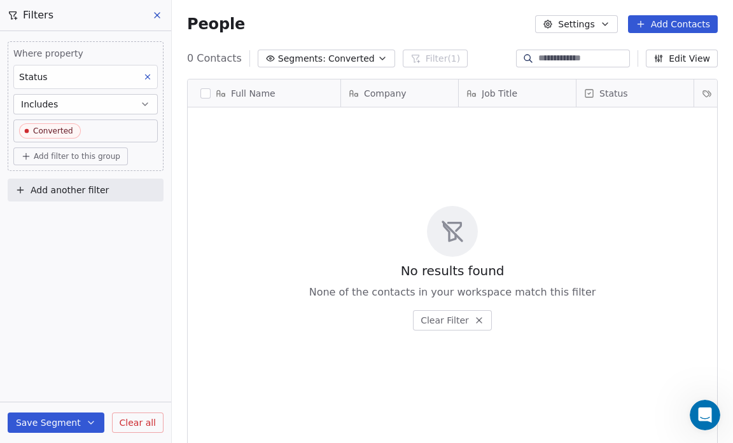
drag, startPoint x: 226, startPoint y: 235, endPoint x: 226, endPoint y: 228, distance: 7.6
click at [226, 228] on div "No results found None of the contacts in your workspace match this filter Clear…" at bounding box center [452, 268] width 529 height 316
click at [328, 54] on span "Converted" at bounding box center [351, 58] width 46 height 13
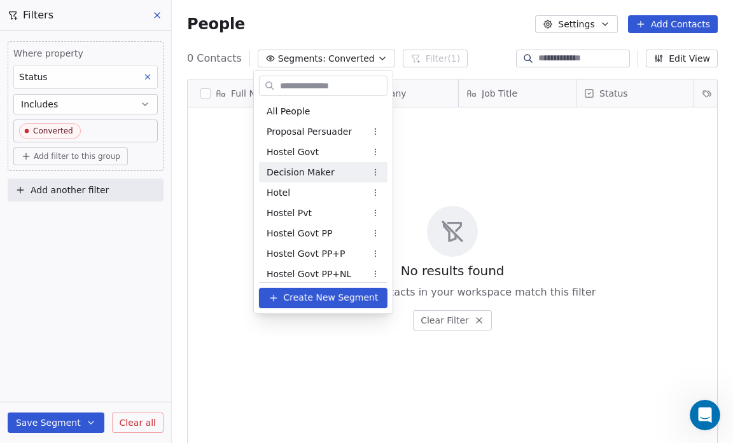
click at [151, 78] on html "Salsius (M) Sdn Bhd Contacts People Marketing Workflows Campaigns Sales Pipelin…" at bounding box center [366, 221] width 733 height 443
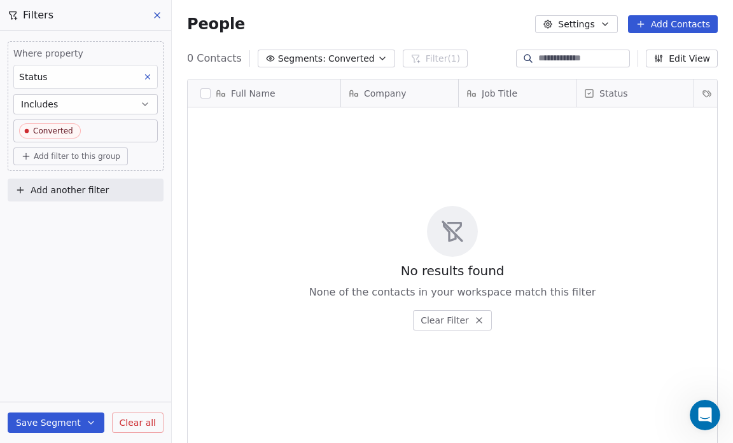
click at [151, 78] on icon at bounding box center [147, 77] width 9 height 9
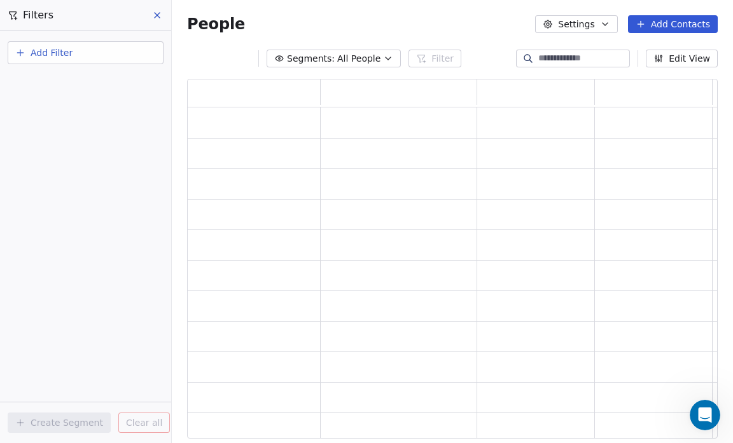
scroll to position [352, 522]
click at [102, 51] on button "Add Filter" at bounding box center [86, 52] width 156 height 23
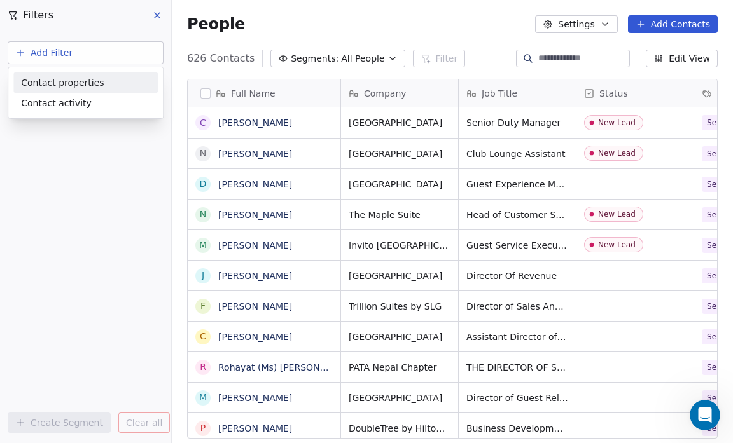
scroll to position [382, 553]
click at [93, 82] on span "Contact properties" at bounding box center [62, 82] width 83 height 13
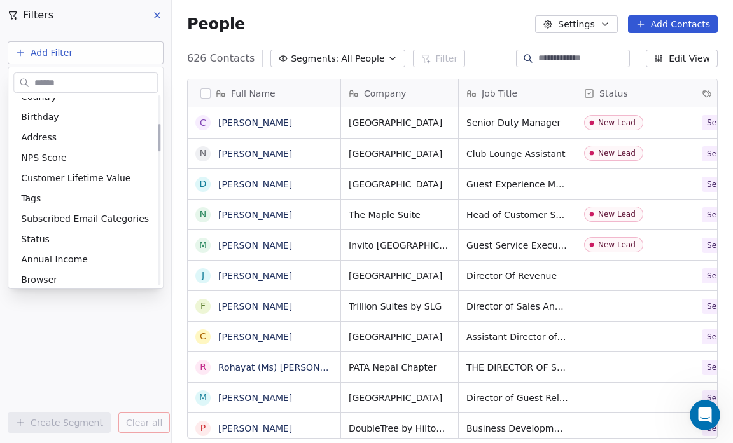
scroll to position [195, 0]
click at [63, 197] on div "Tags" at bounding box center [85, 197] width 129 height 13
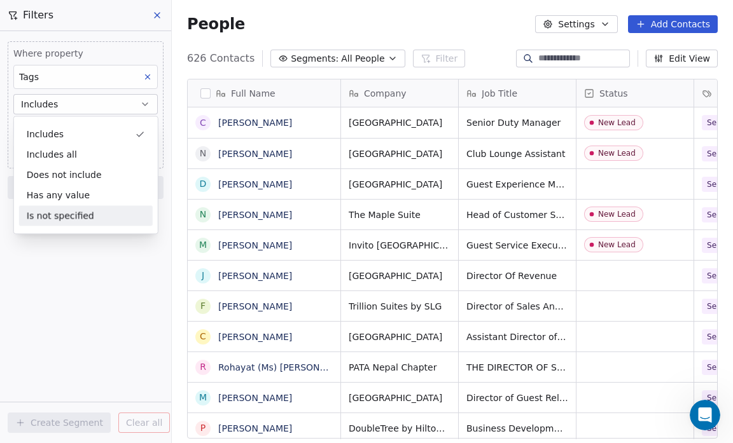
click at [62, 265] on div "Where property Tags Includes Select Tags Add filter to this group Add another f…" at bounding box center [85, 237] width 171 height 412
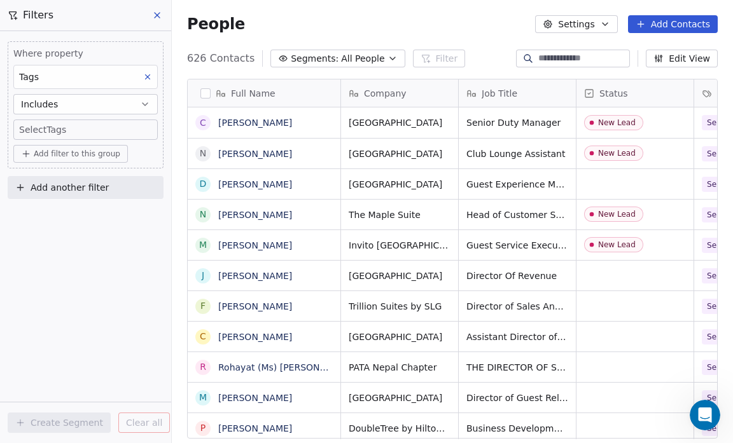
click at [51, 125] on body "Salsius (M) Sdn Bhd Contacts People Marketing Workflows Campaigns Sales Pipelin…" at bounding box center [366, 221] width 733 height 443
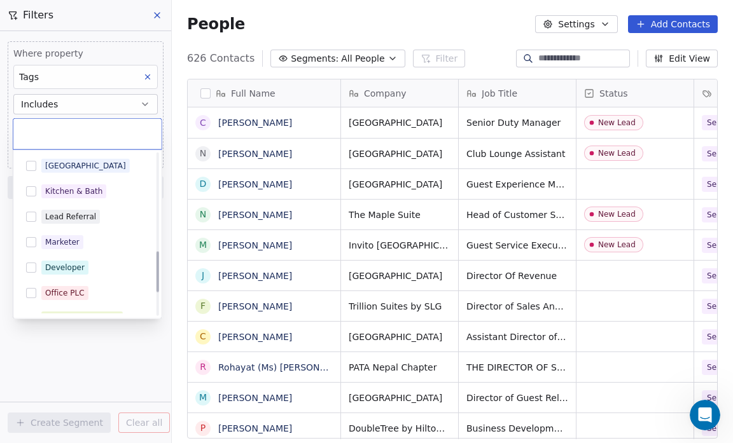
scroll to position [385, 0]
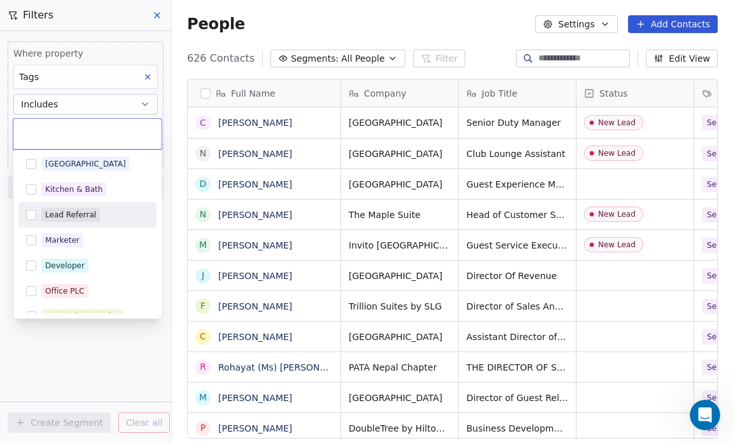
click at [88, 211] on div "Lead Referral" at bounding box center [70, 214] width 51 height 11
click at [32, 210] on button "Suggestions" at bounding box center [31, 215] width 10 height 10
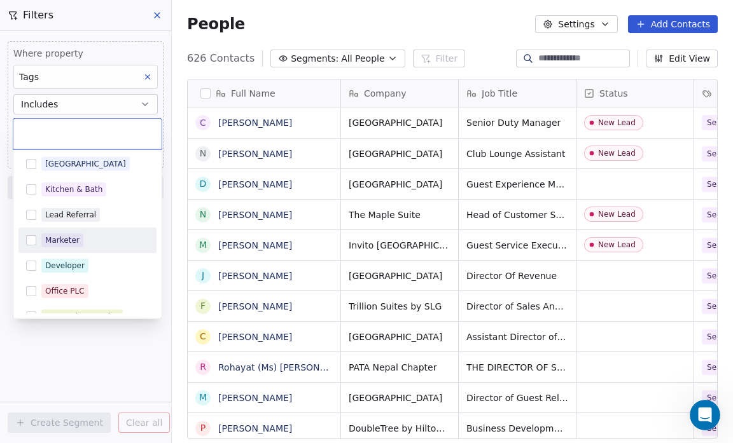
click at [27, 235] on button "Suggestions" at bounding box center [31, 240] width 10 height 10
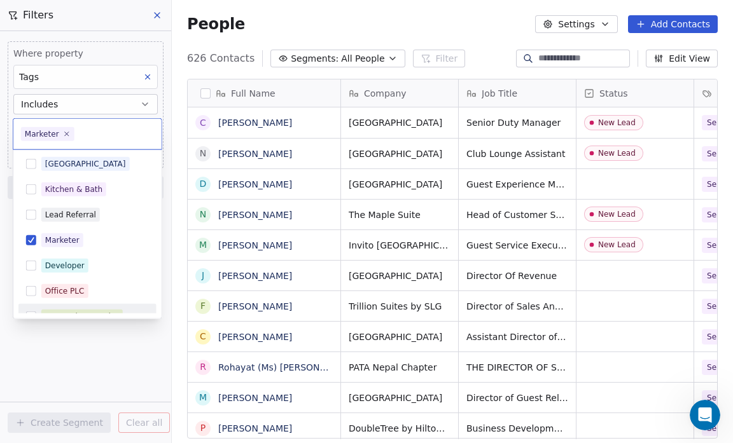
click at [109, 346] on html "Salsius (M) Sdn Bhd Contacts People Marketing Workflows Campaigns Sales Pipelin…" at bounding box center [366, 221] width 733 height 443
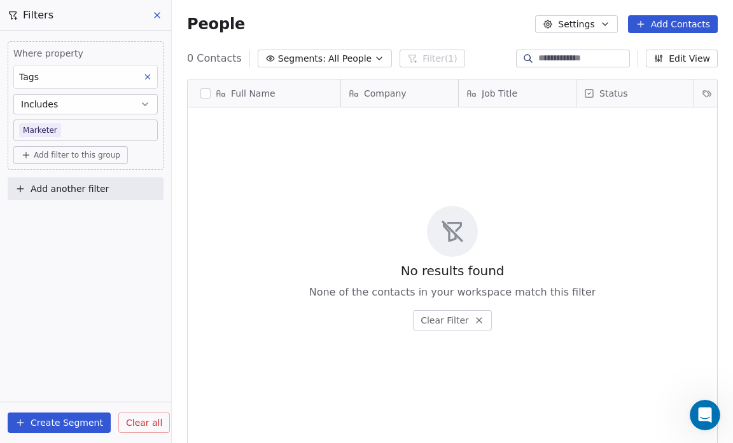
scroll to position [382, 553]
click at [85, 425] on button "Create Segment" at bounding box center [59, 423] width 103 height 20
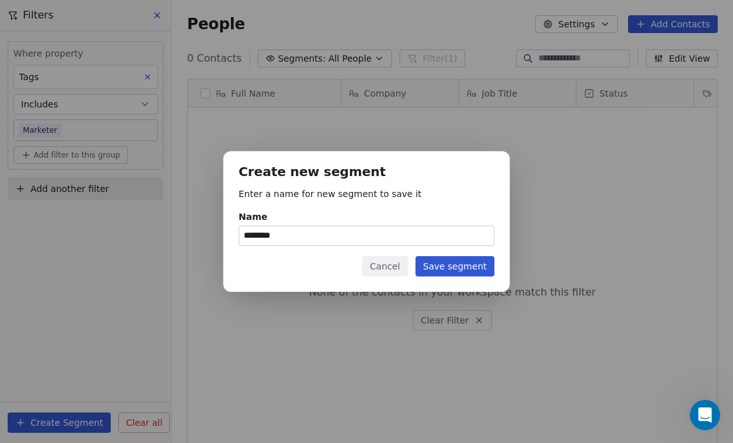
type input "********"
click at [438, 270] on button "Save segment" at bounding box center [454, 266] width 79 height 20
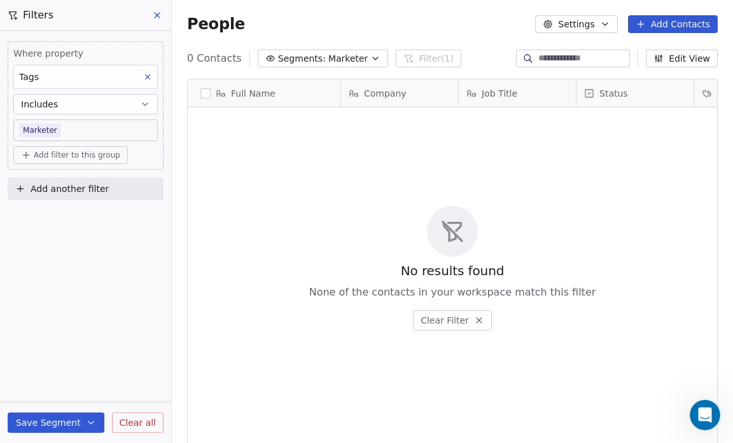
click at [355, 55] on span "Marketer" at bounding box center [348, 58] width 40 height 13
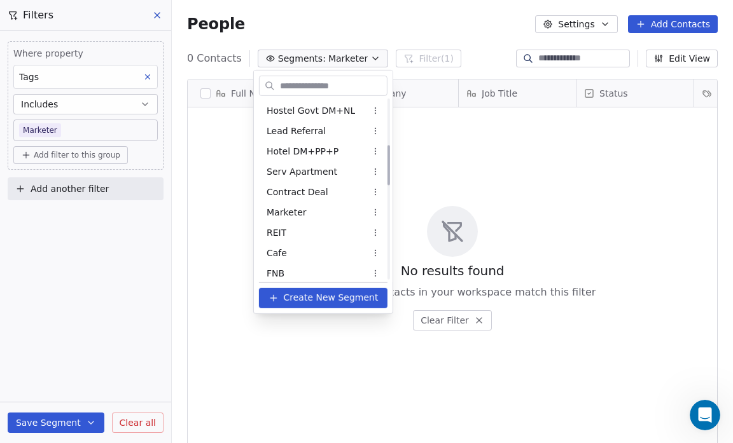
scroll to position [204, 0]
click at [328, 209] on div "Marketer" at bounding box center [323, 212] width 128 height 20
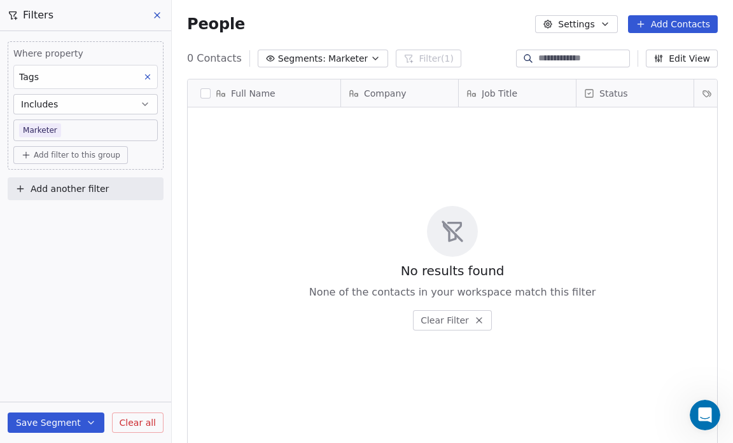
click at [352, 59] on span "Marketer" at bounding box center [348, 58] width 40 height 13
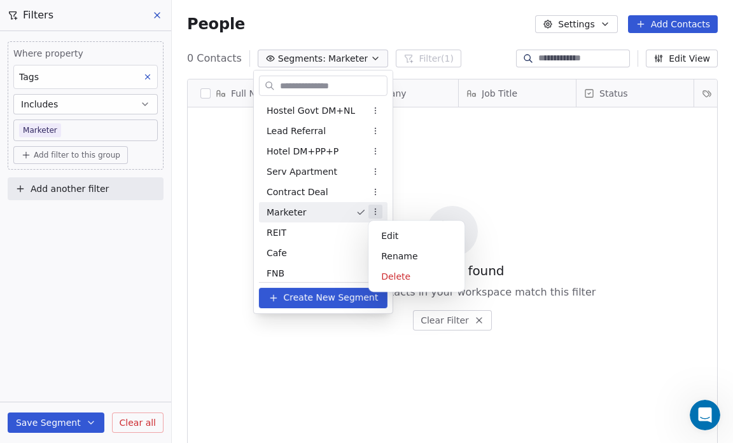
click at [377, 210] on html "Salsius (M) Sdn Bhd Contacts People Marketing Workflows Campaigns Sales Pipelin…" at bounding box center [366, 221] width 733 height 443
click at [384, 271] on div "Delete" at bounding box center [416, 277] width 86 height 20
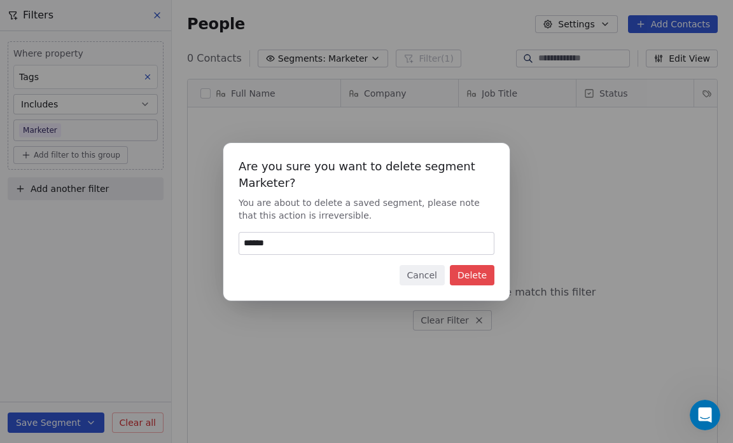
type input "******"
click at [481, 275] on button "Delete" at bounding box center [472, 275] width 45 height 20
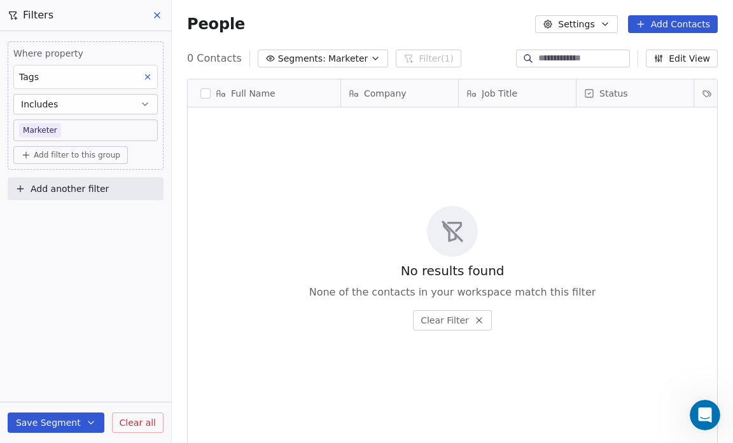
click at [370, 57] on icon "button" at bounding box center [375, 58] width 10 height 10
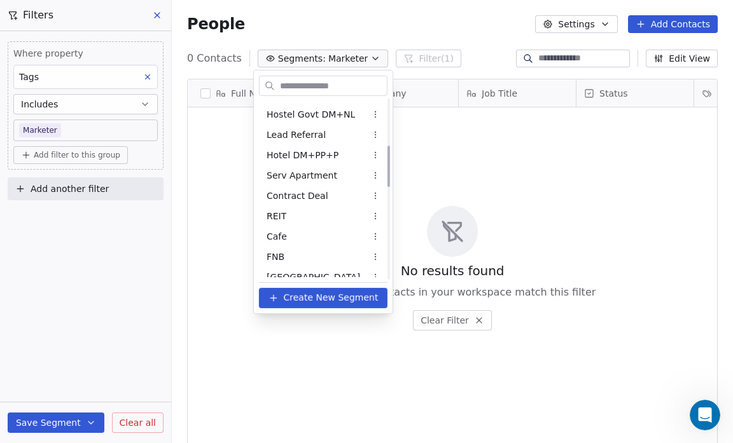
scroll to position [199, 0]
click at [64, 127] on html "Salsius (M) Sdn Bhd Contacts People Marketing Workflows Campaigns Sales Pipelin…" at bounding box center [366, 221] width 733 height 443
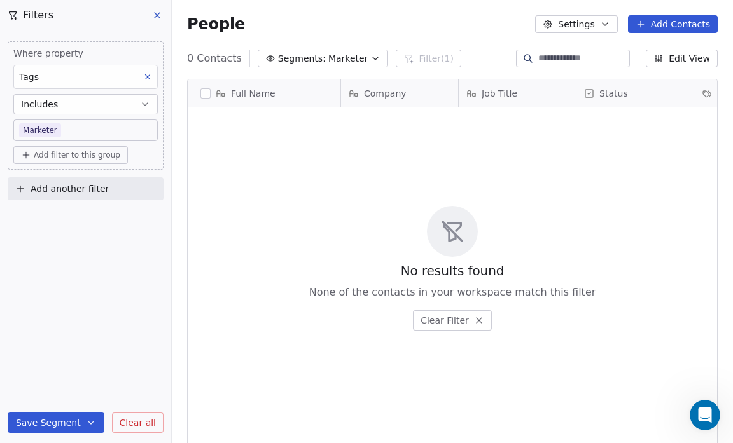
click at [64, 127] on body "Salsius (M) Sdn Bhd Contacts People Marketing Workflows Campaigns Sales Pipelin…" at bounding box center [366, 221] width 733 height 443
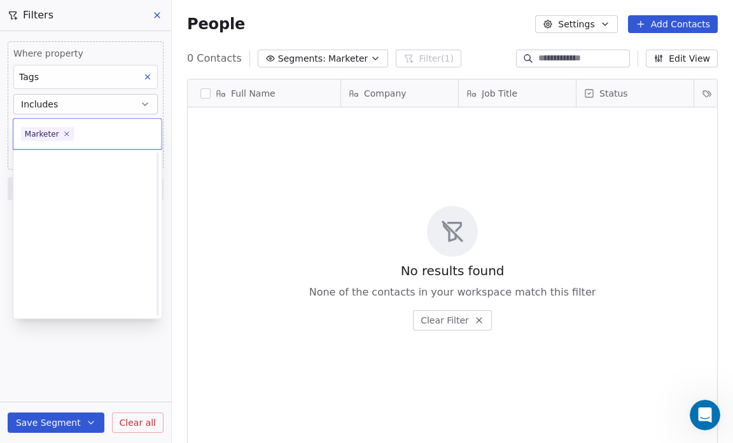
scroll to position [385, 0]
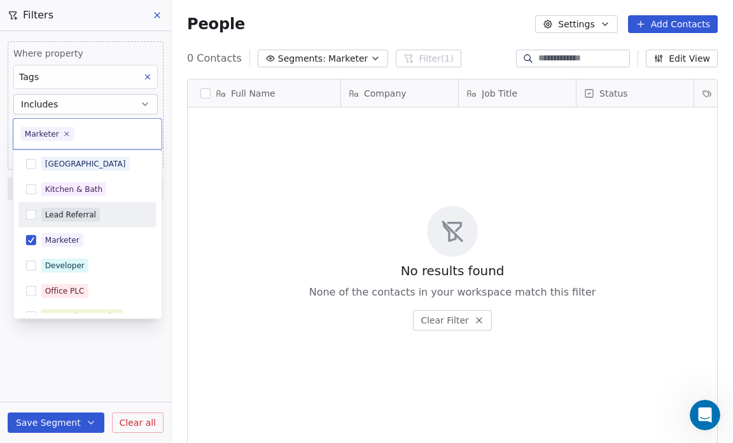
click at [90, 211] on div "Lead Referral" at bounding box center [70, 214] width 51 height 11
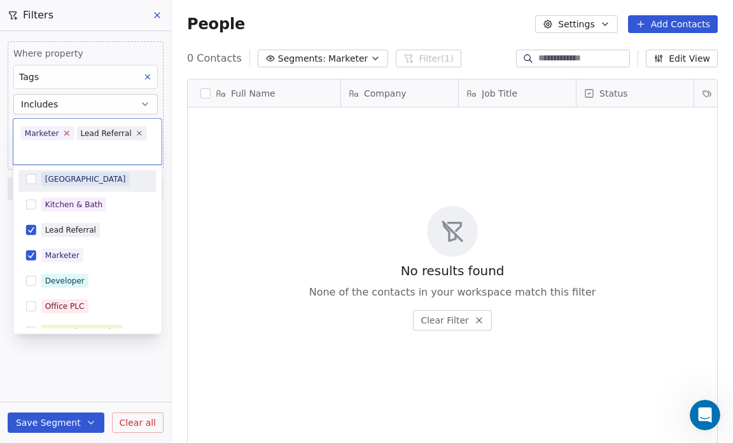
click at [62, 130] on icon at bounding box center [66, 133] width 8 height 8
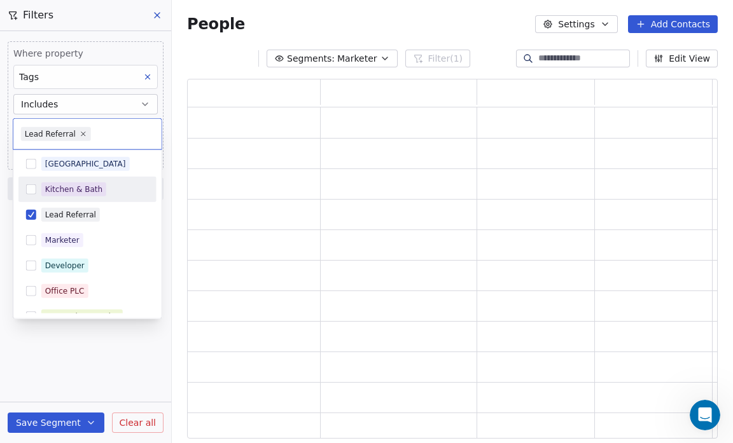
click at [63, 424] on html "Salsius (M) Sdn Bhd Contacts People Marketing Workflows Campaigns Sales Pipelin…" at bounding box center [366, 221] width 733 height 443
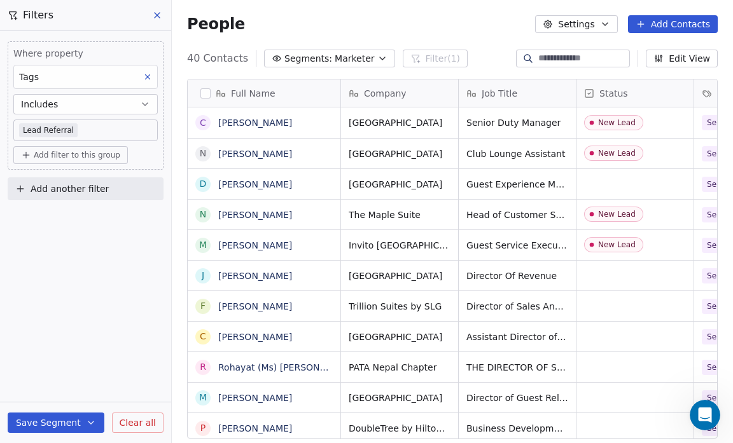
scroll to position [382, 553]
click at [67, 419] on button "Save Segment" at bounding box center [56, 423] width 97 height 20
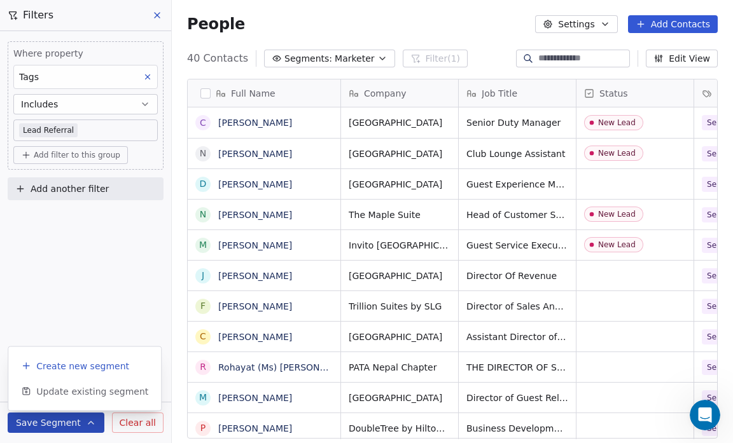
click at [60, 361] on span "Create new segment" at bounding box center [82, 366] width 93 height 13
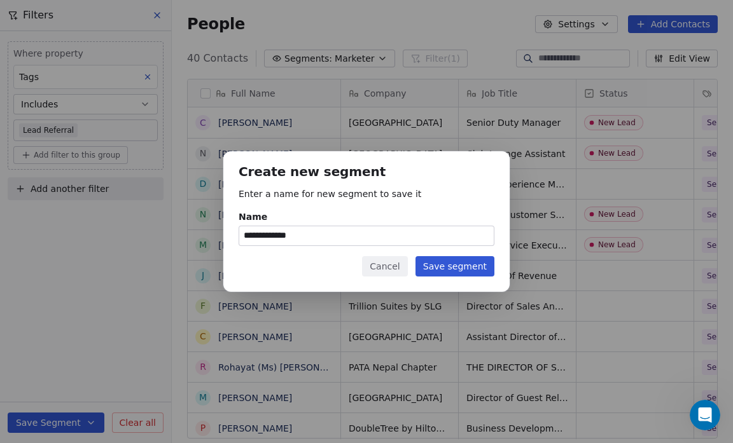
type input "**********"
click at [446, 265] on button "Save segment" at bounding box center [454, 266] width 79 height 20
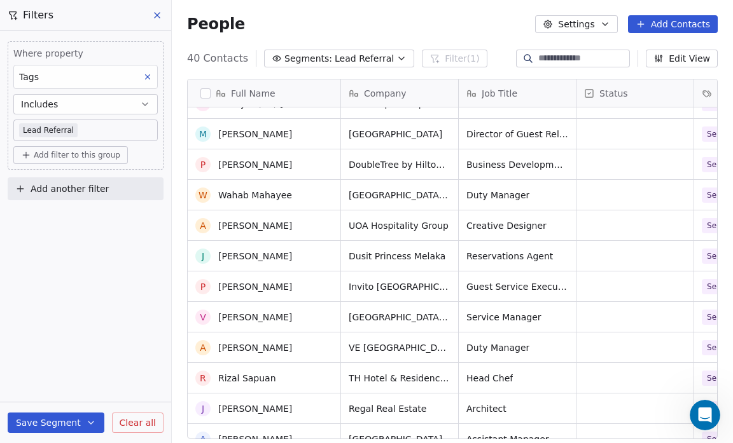
scroll to position [0, 0]
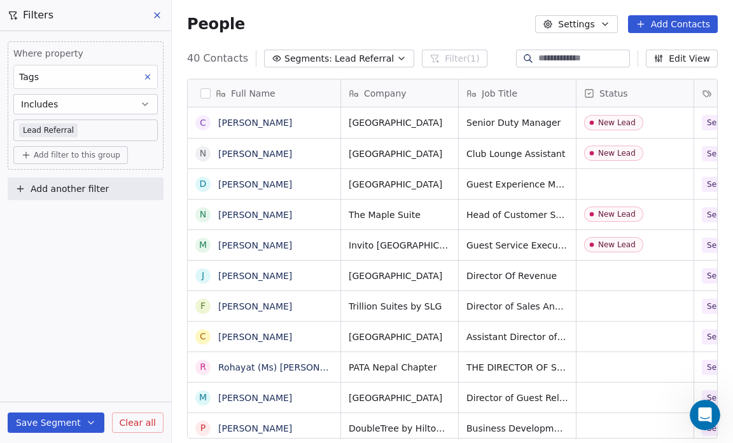
click at [396, 59] on icon "button" at bounding box center [401, 58] width 10 height 10
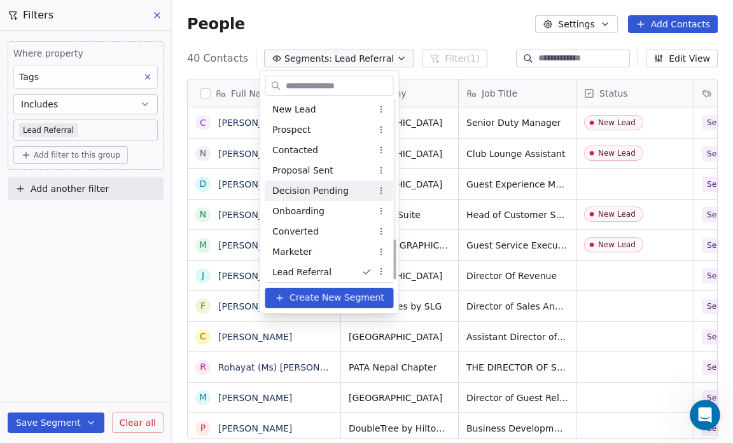
scroll to position [618, 0]
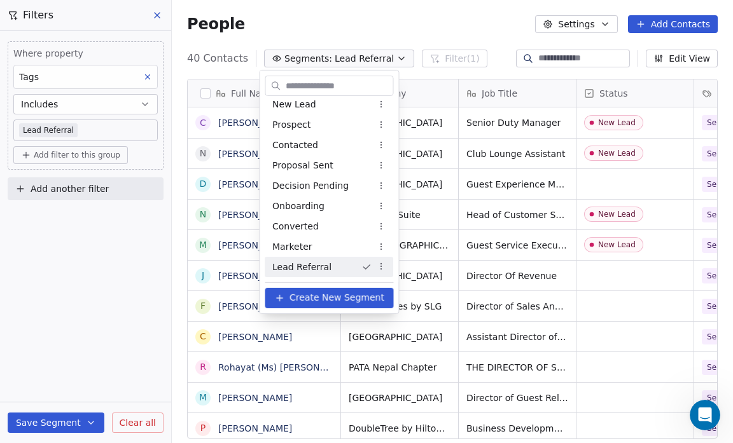
click at [325, 264] on div "Lead Referral" at bounding box center [329, 267] width 128 height 20
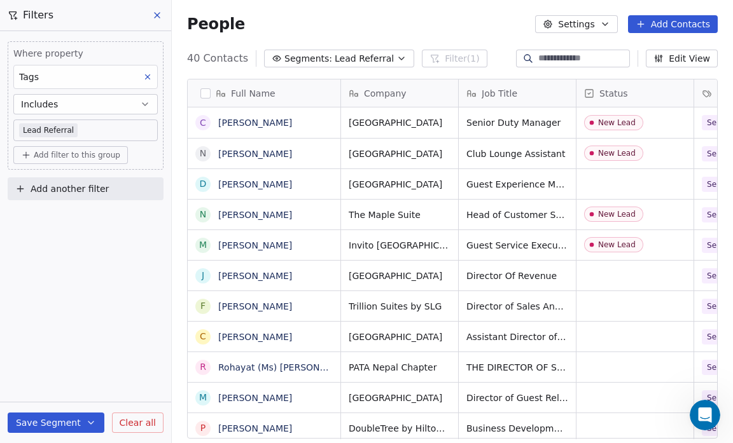
click at [396, 54] on icon "button" at bounding box center [401, 58] width 10 height 10
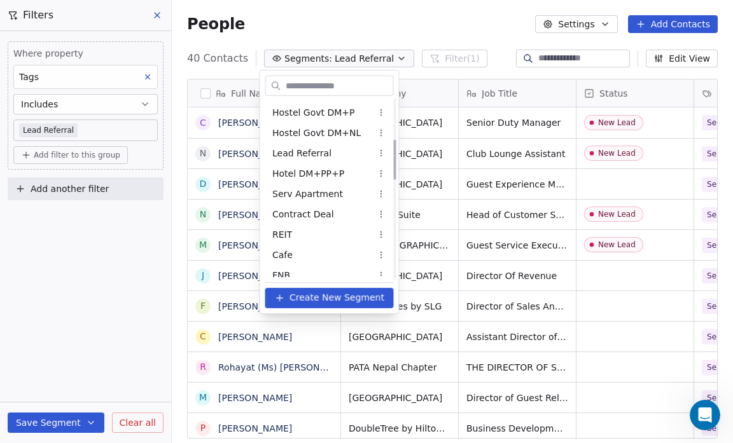
scroll to position [184, 0]
click at [333, 145] on div "Lead Referral" at bounding box center [329, 151] width 128 height 20
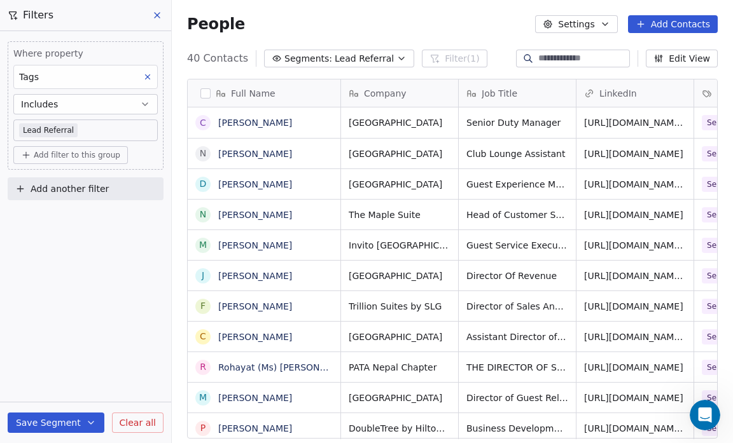
click at [396, 59] on icon "button" at bounding box center [401, 58] width 10 height 10
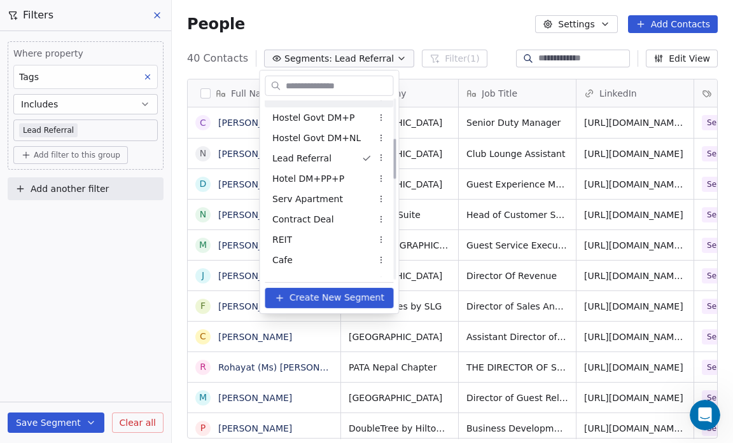
scroll to position [176, 0]
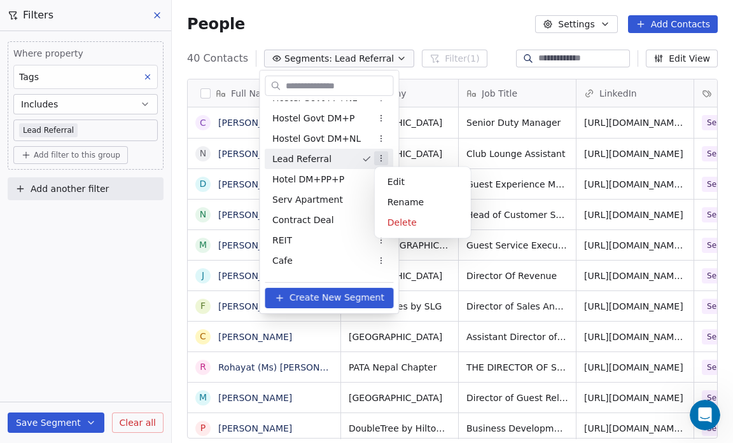
click at [380, 158] on html "Salsius (M) Sdn Bhd Contacts People Marketing Workflows Campaigns Sales Pipelin…" at bounding box center [366, 221] width 733 height 443
click at [401, 219] on div "Delete" at bounding box center [423, 222] width 86 height 20
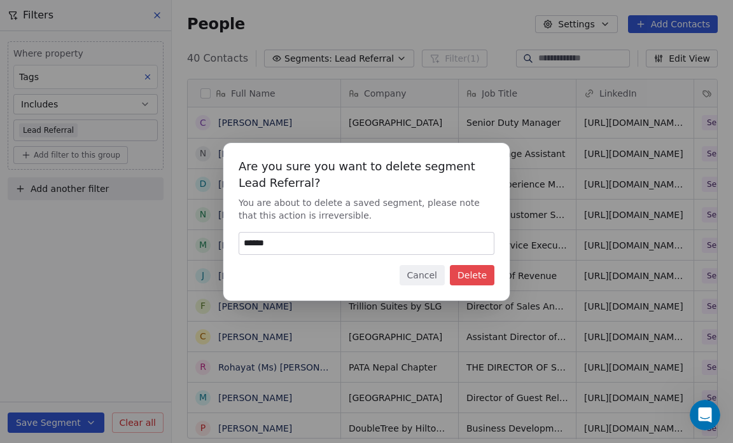
type input "******"
click at [474, 270] on button "Delete" at bounding box center [472, 275] width 45 height 20
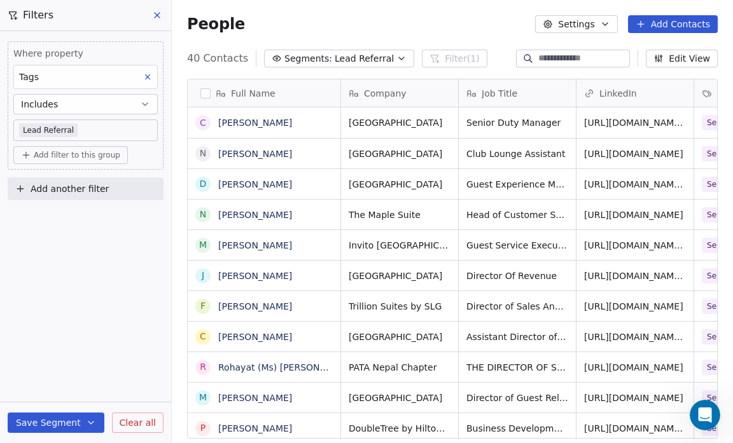
click at [80, 132] on body "Salsius (M) Sdn Bhd Contacts People Marketing Workflows Campaigns Sales Pipelin…" at bounding box center [366, 221] width 733 height 443
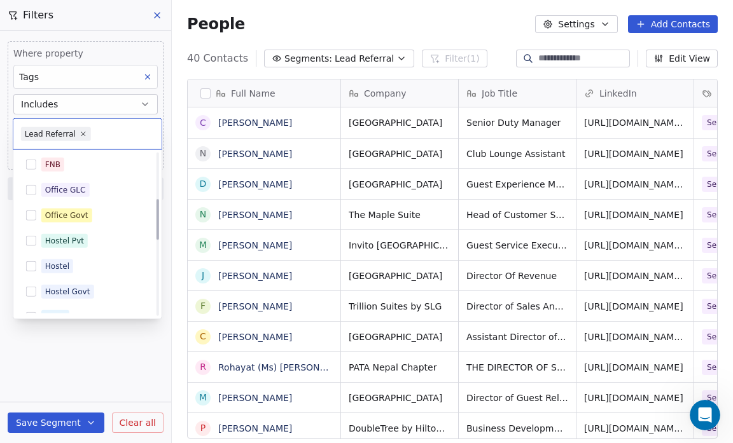
scroll to position [0, 0]
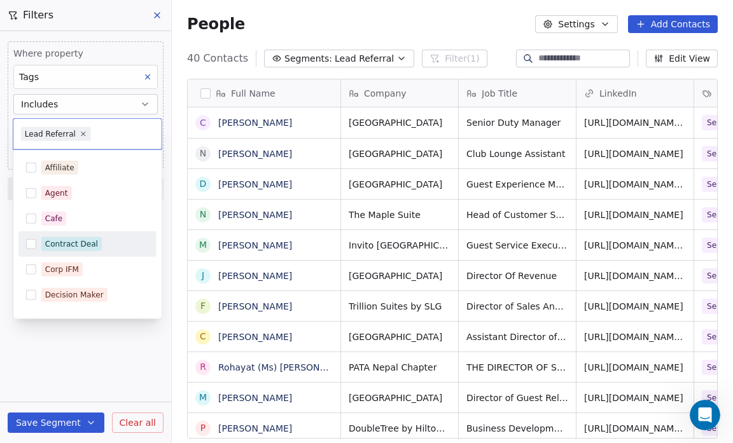
click at [32, 243] on button "Suggestions" at bounding box center [31, 244] width 10 height 10
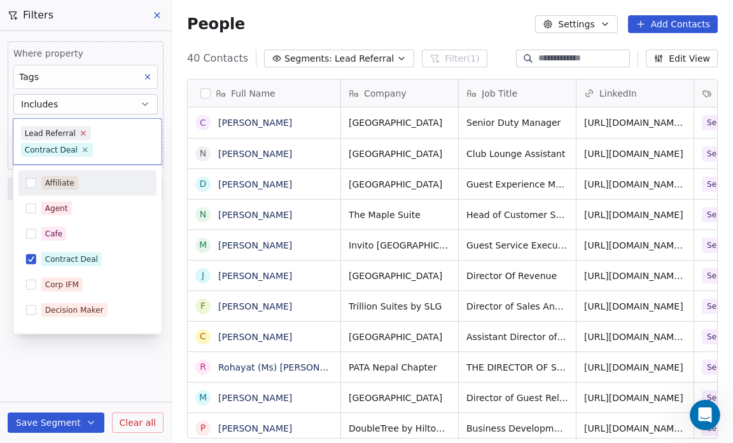
click at [81, 132] on icon at bounding box center [83, 133] width 4 height 4
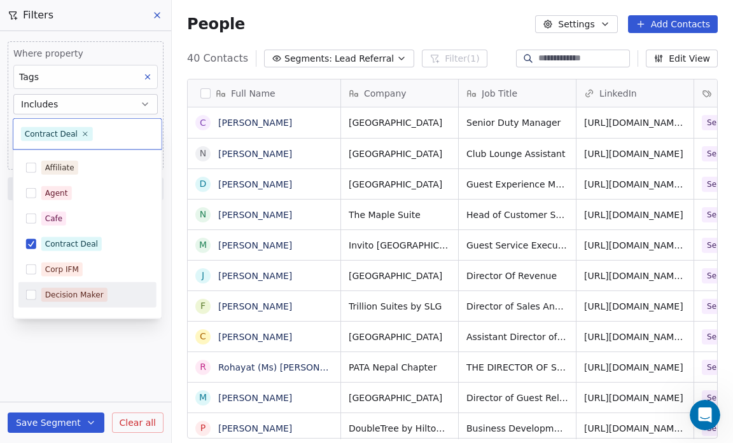
click at [48, 424] on html "Salsius (M) Sdn Bhd Contacts People Marketing Workflows Campaigns Sales Pipelin…" at bounding box center [366, 221] width 733 height 443
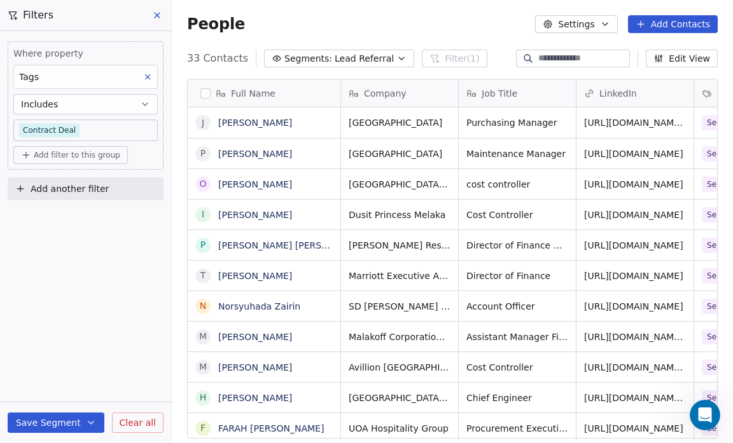
scroll to position [382, 553]
click at [56, 426] on button "Save Segment" at bounding box center [56, 423] width 97 height 20
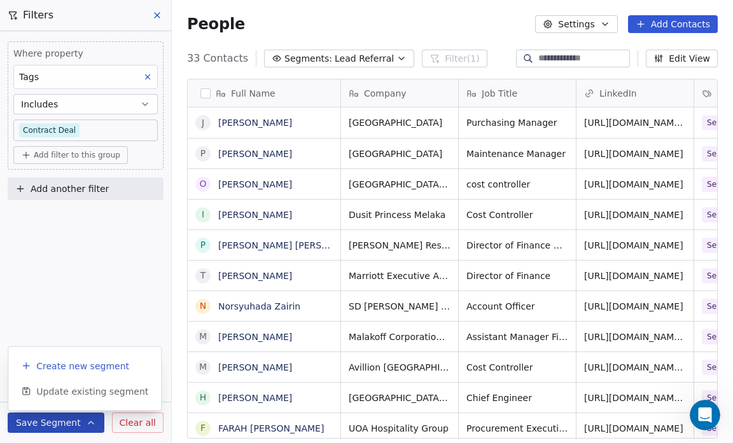
click at [62, 364] on span "Create new segment" at bounding box center [82, 366] width 93 height 13
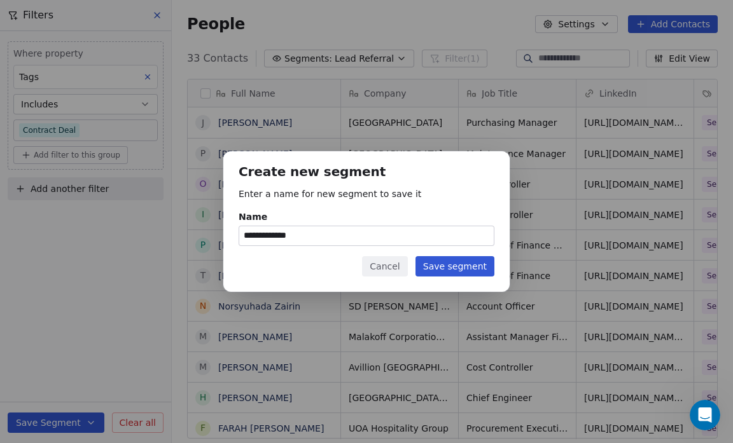
type input "**********"
click at [441, 267] on button "Save segment" at bounding box center [454, 266] width 79 height 20
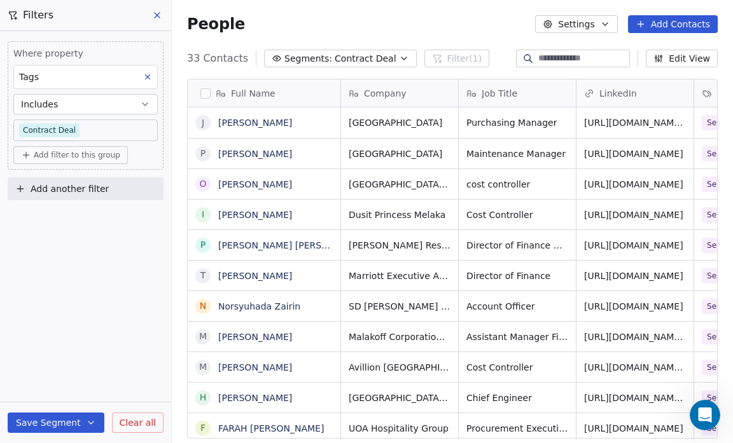
click at [343, 62] on span "Contract Deal" at bounding box center [366, 58] width 62 height 13
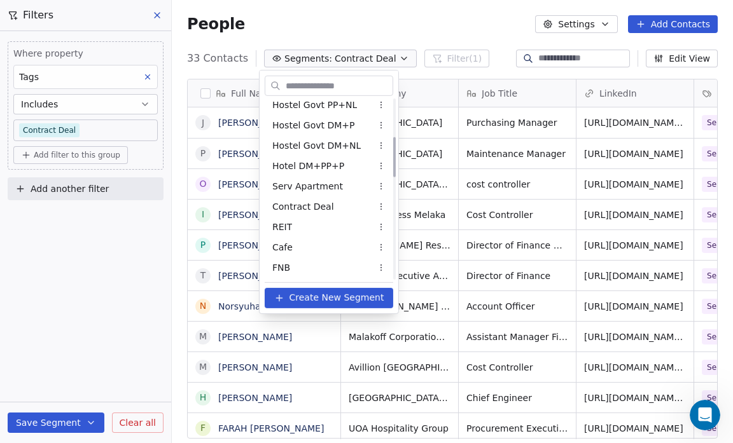
scroll to position [169, 0]
click at [326, 203] on span "Contract Deal" at bounding box center [303, 206] width 62 height 13
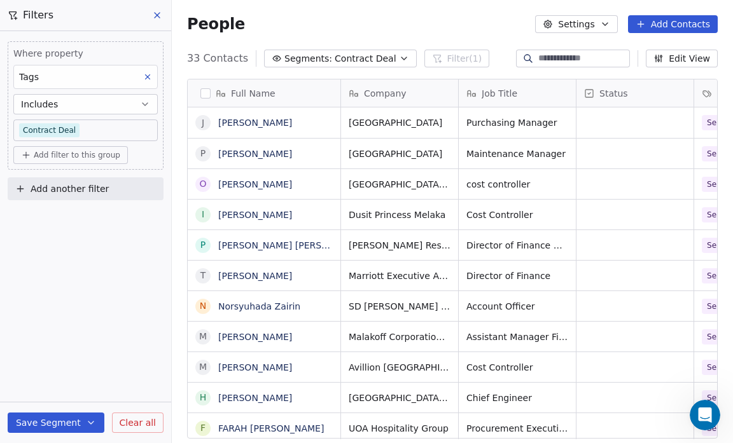
click at [351, 53] on span "Contract Deal" at bounding box center [366, 58] width 62 height 13
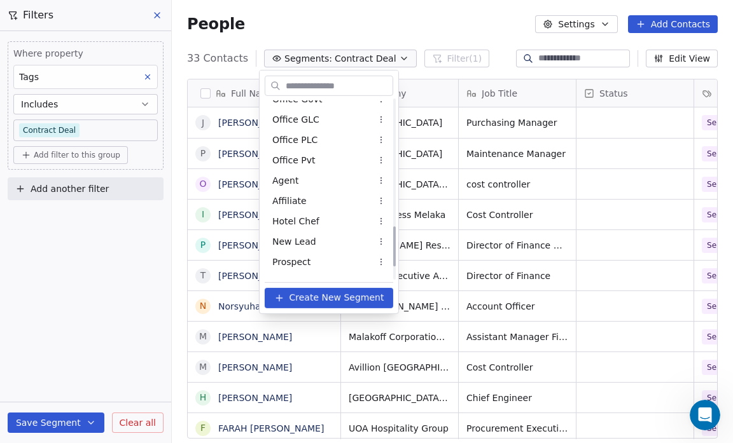
scroll to position [618, 0]
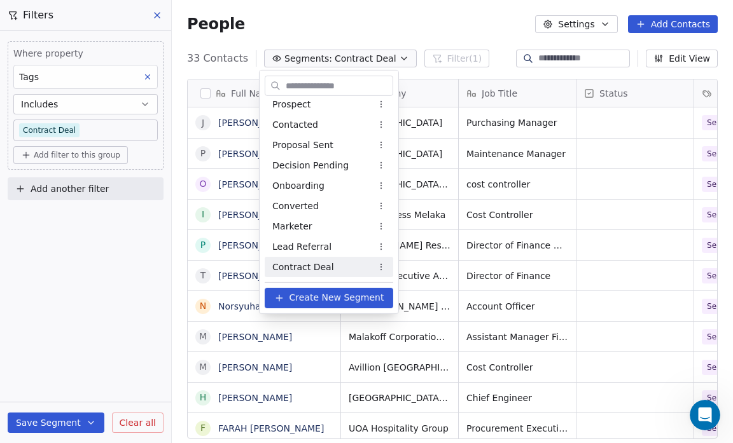
click at [279, 267] on span "Contract Deal" at bounding box center [303, 266] width 62 height 13
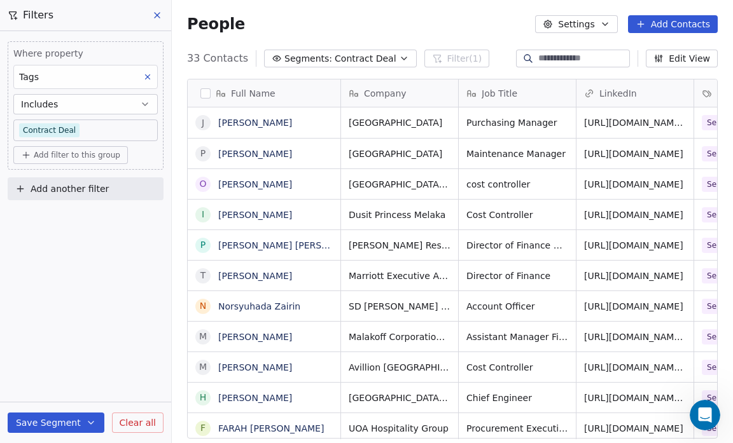
click at [368, 59] on span "Contract Deal" at bounding box center [366, 58] width 62 height 13
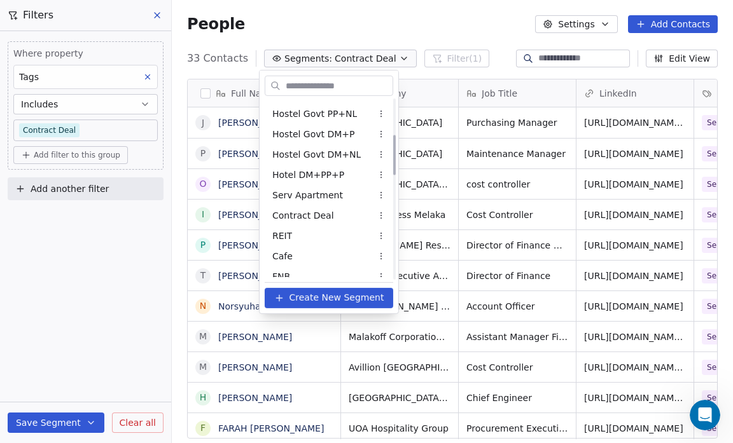
scroll to position [160, 0]
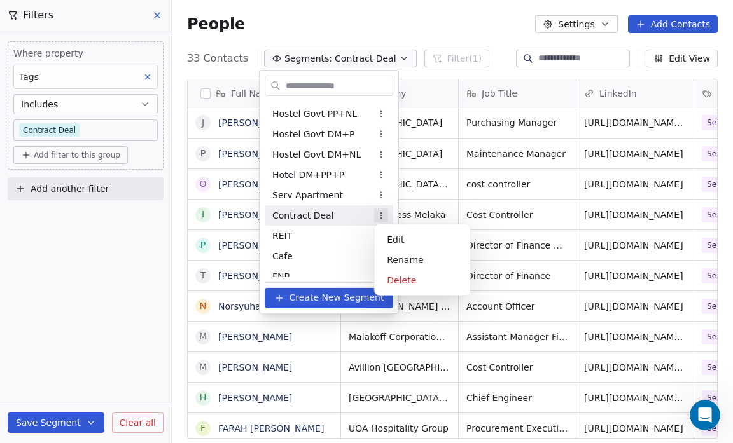
click at [380, 213] on html "Salsius (M) Sdn Bhd Contacts People Marketing Workflows Campaigns Sales Pipelin…" at bounding box center [366, 221] width 733 height 443
click at [410, 278] on div "Delete" at bounding box center [422, 280] width 86 height 20
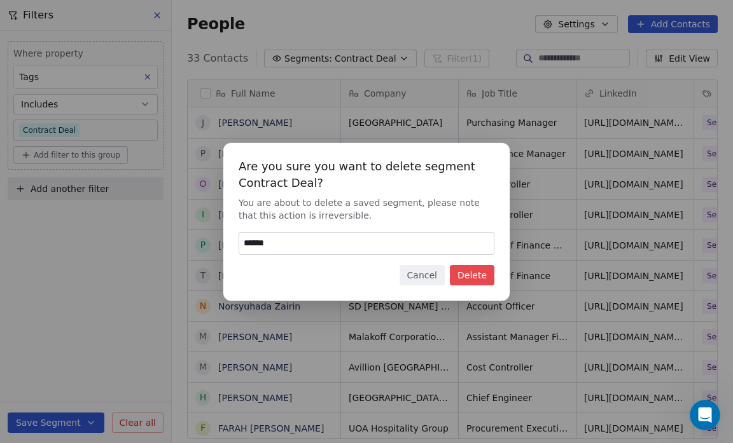
type input "******"
click at [476, 273] on button "Delete" at bounding box center [472, 275] width 45 height 20
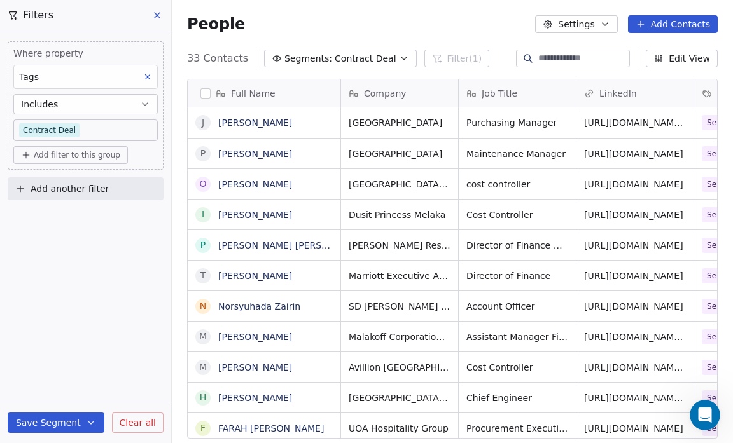
click at [399, 53] on icon "button" at bounding box center [404, 58] width 10 height 10
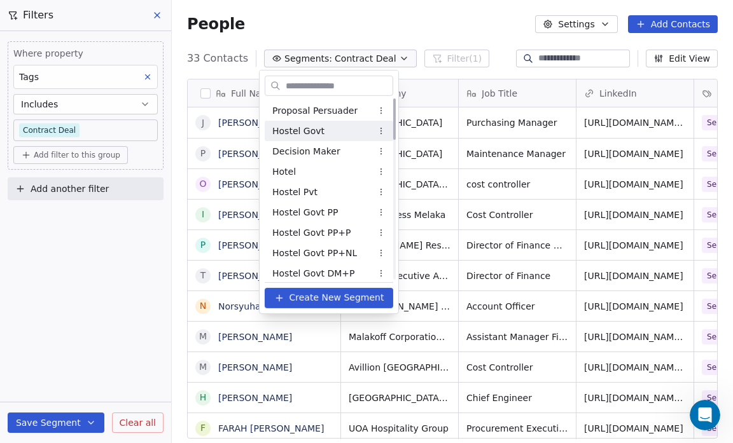
scroll to position [0, 0]
click at [328, 129] on span "Proposal Persuader" at bounding box center [314, 131] width 85 height 13
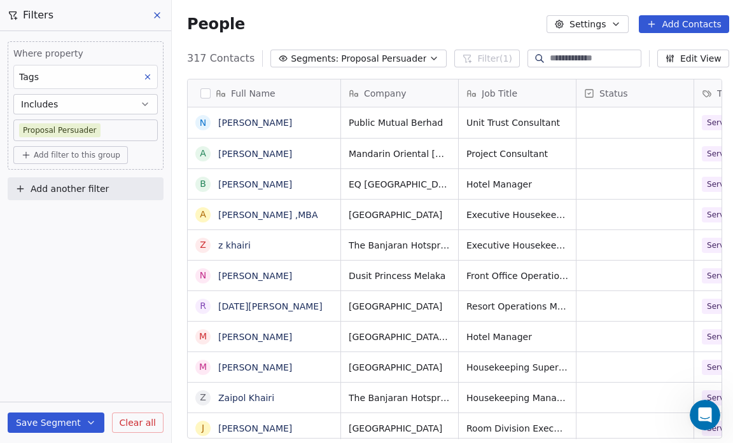
scroll to position [382, 557]
click at [409, 58] on button "Segments: Proposal Persuader" at bounding box center [358, 59] width 176 height 18
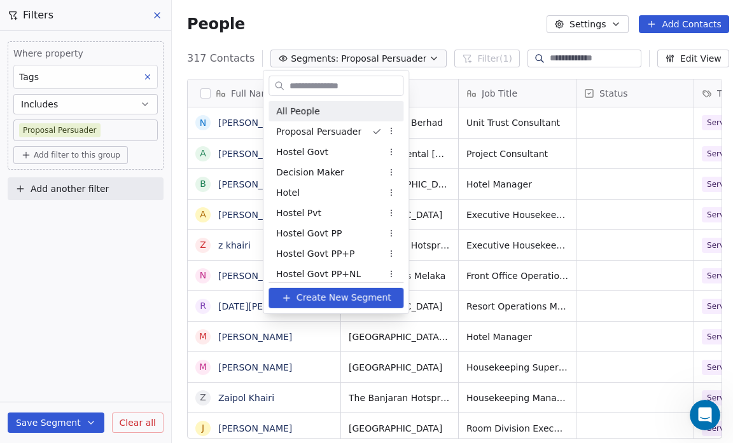
click at [349, 114] on div "All People" at bounding box center [335, 111] width 135 height 20
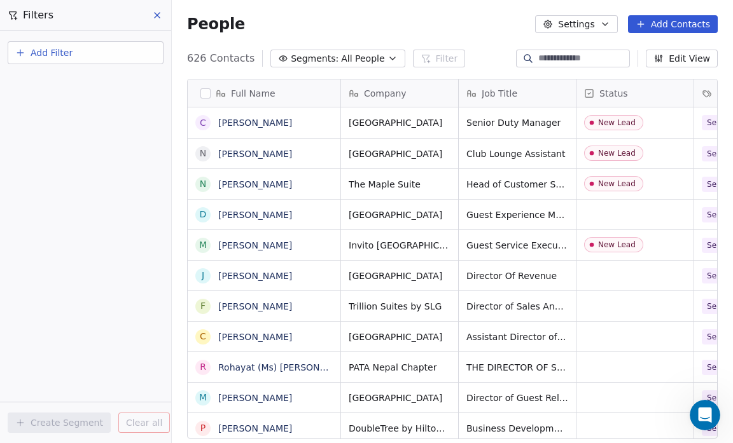
scroll to position [382, 553]
click at [87, 53] on button "Add Filter" at bounding box center [86, 52] width 156 height 23
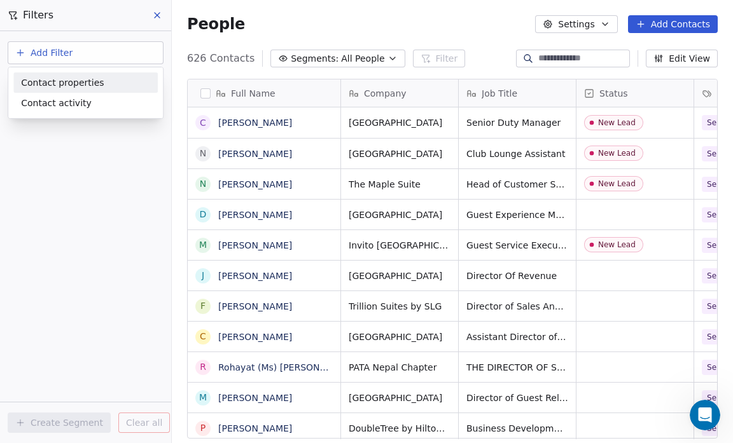
click at [85, 83] on span "Contact properties" at bounding box center [62, 82] width 83 height 13
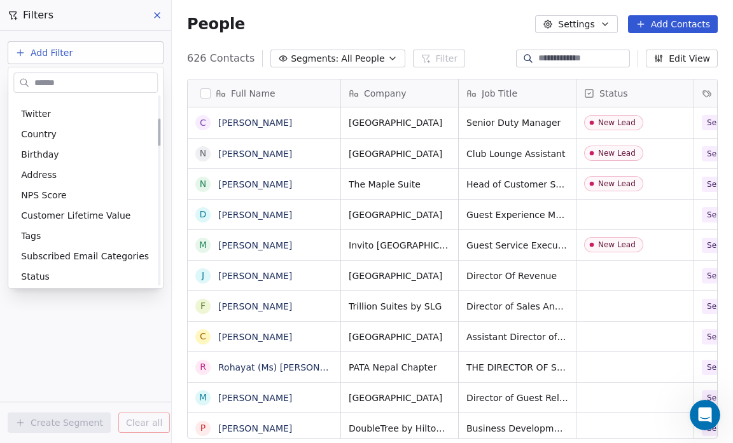
scroll to position [158, 0]
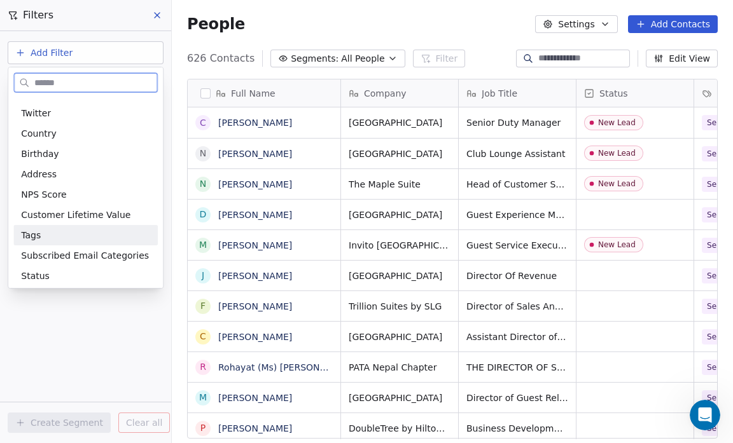
click at [68, 232] on div "Tags" at bounding box center [85, 235] width 129 height 13
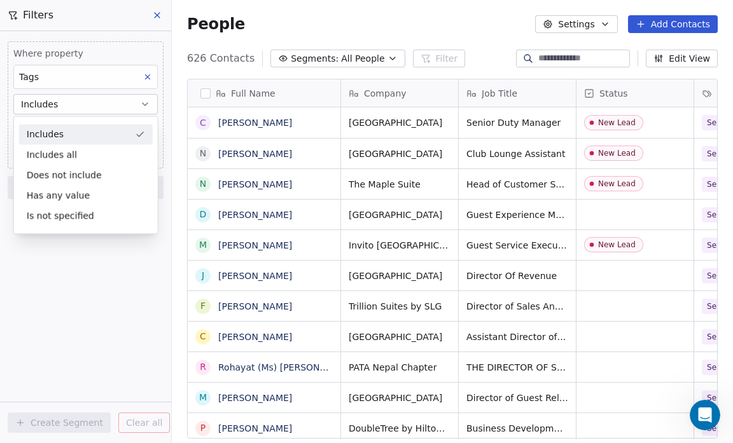
click at [61, 273] on div "Where property Tags Includes Select Tags Add filter to this group Add another f…" at bounding box center [85, 237] width 171 height 412
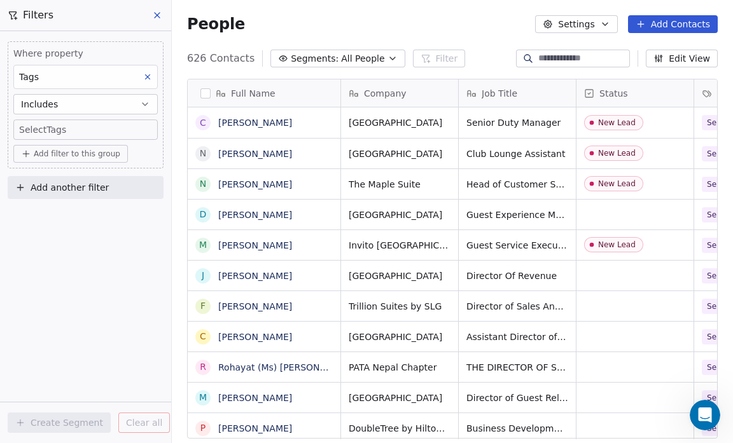
click at [59, 127] on body "Salsius (M) Sdn Bhd Contacts People Marketing Workflows Campaigns Sales Pipelin…" at bounding box center [366, 221] width 733 height 443
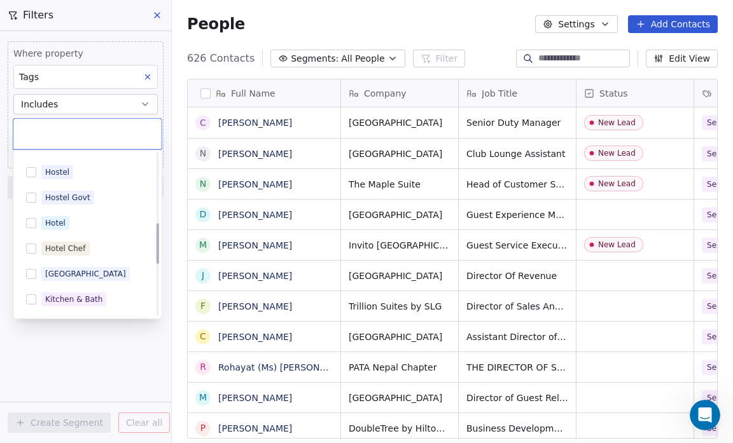
scroll to position [477, 0]
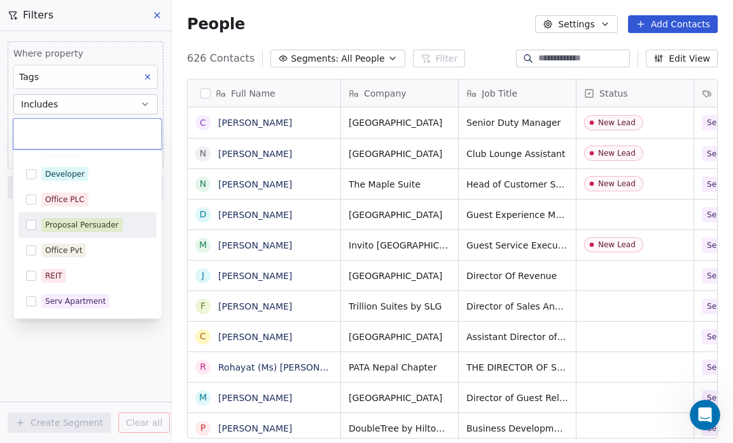
click at [29, 223] on button "Suggestions" at bounding box center [31, 225] width 10 height 10
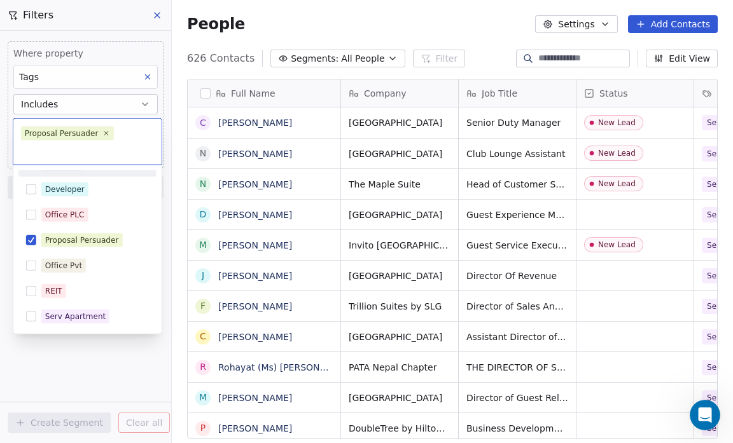
click at [133, 143] on input "text" at bounding box center [87, 150] width 133 height 14
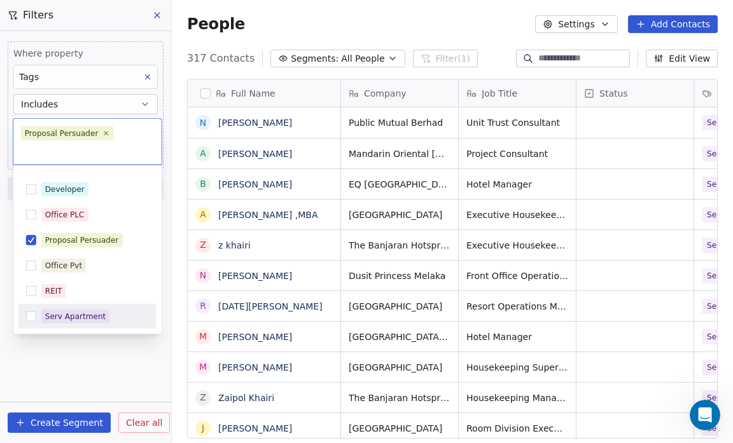
click at [84, 343] on html "Salsius (M) Sdn Bhd Contacts People Marketing Workflows Campaigns Sales Pipelin…" at bounding box center [366, 221] width 733 height 443
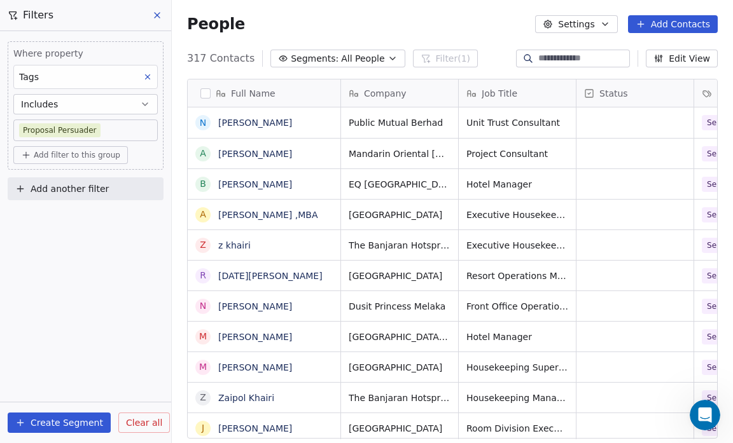
click at [59, 422] on button "Create Segment" at bounding box center [59, 423] width 103 height 20
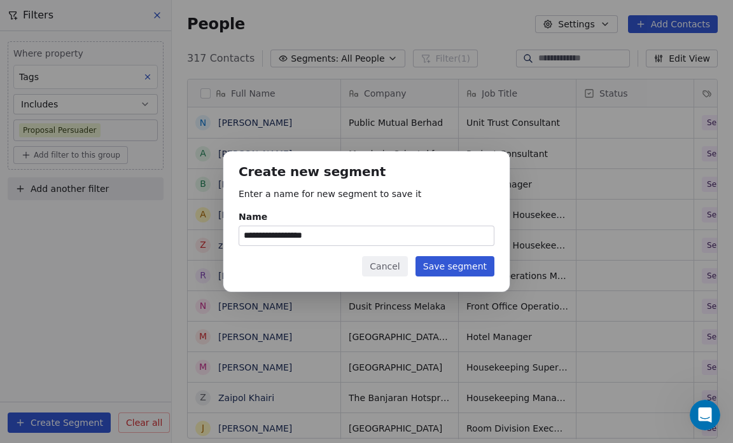
type input "**********"
click at [459, 263] on button "Save segment" at bounding box center [454, 266] width 79 height 20
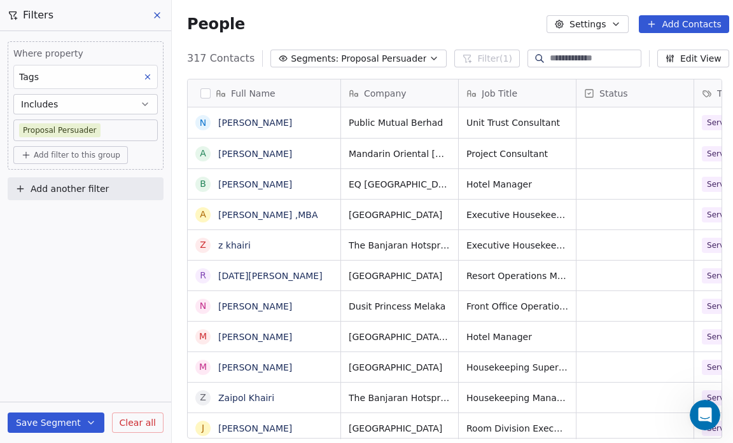
scroll to position [382, 557]
click at [401, 60] on span "Proposal Persuader" at bounding box center [383, 58] width 85 height 13
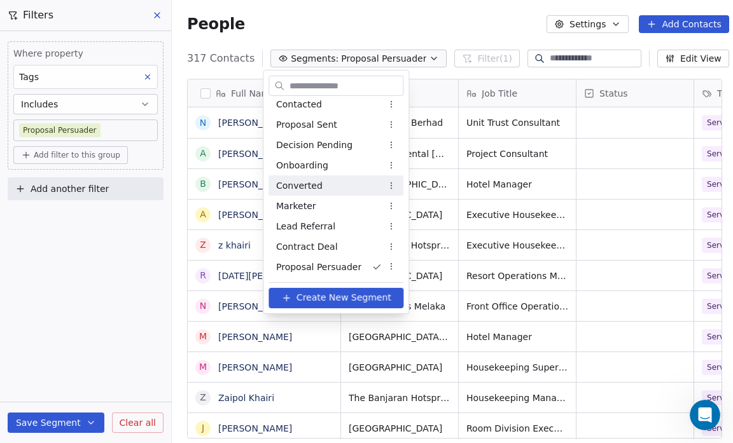
scroll to position [0, 0]
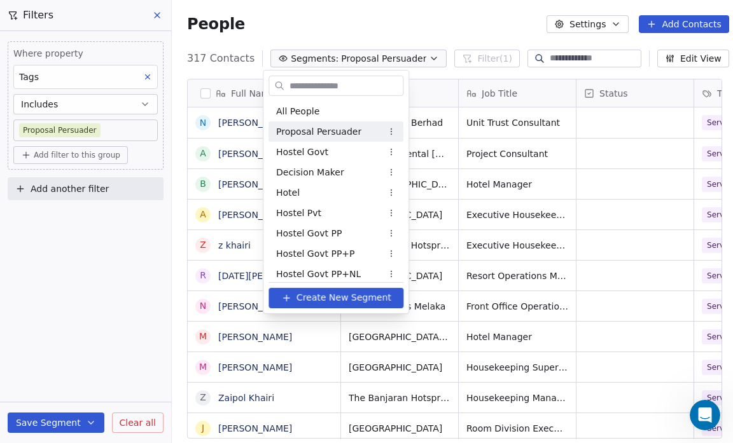
click at [337, 122] on div "Proposal Persuader" at bounding box center [335, 131] width 135 height 20
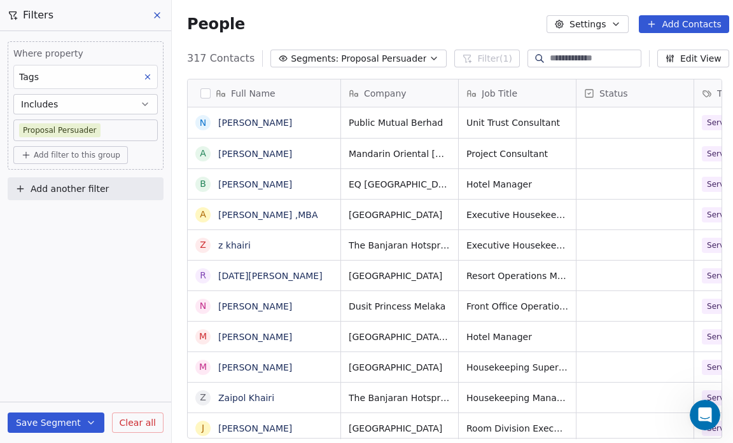
click at [429, 55] on icon "button" at bounding box center [434, 58] width 10 height 10
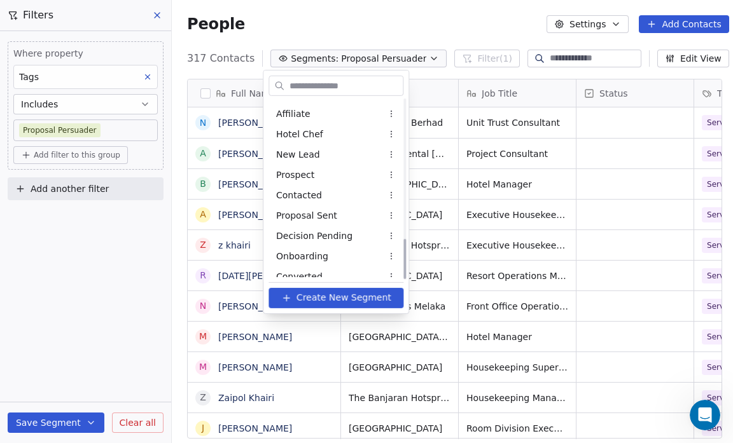
scroll to position [618, 0]
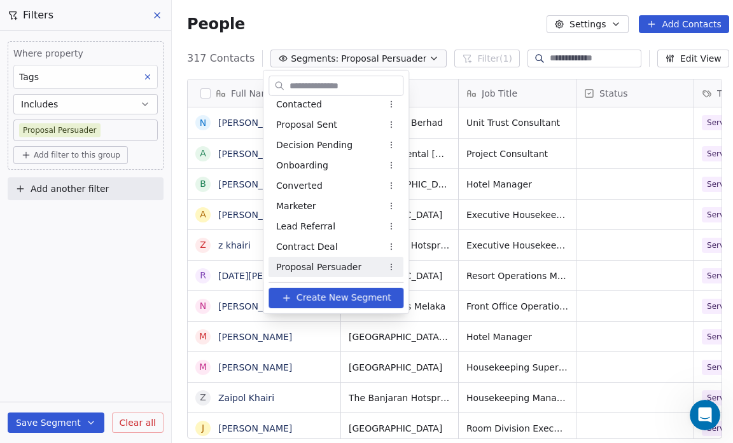
click at [336, 265] on span "Proposal Persuader" at bounding box center [318, 266] width 85 height 13
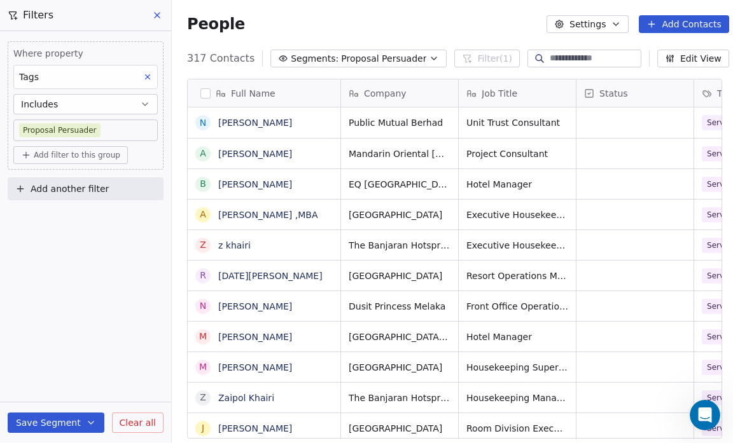
click at [391, 59] on span "Proposal Persuader" at bounding box center [383, 58] width 85 height 13
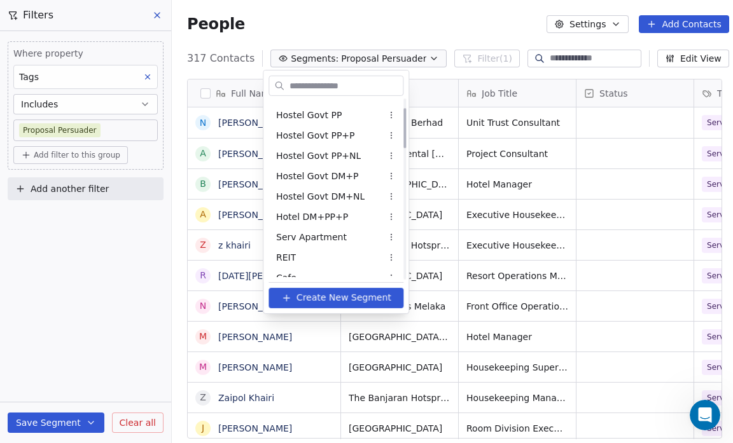
scroll to position [0, 0]
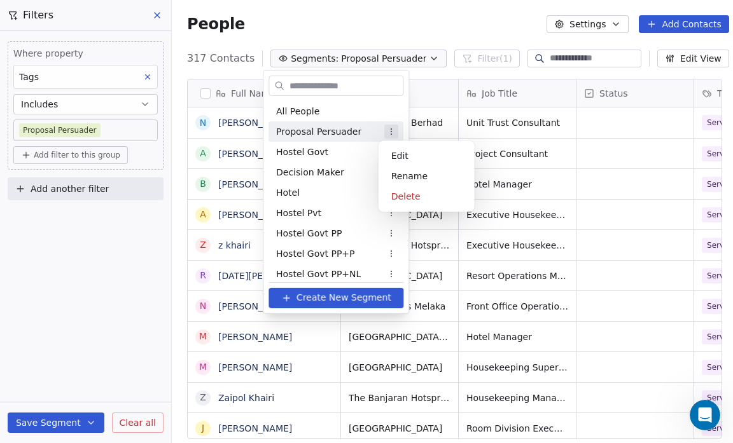
click at [387, 130] on html "Salsius (M) Sdn Bhd Contacts People Marketing Workflows Campaigns Sales Pipelin…" at bounding box center [366, 221] width 733 height 443
click at [406, 194] on div "Delete" at bounding box center [427, 196] width 86 height 20
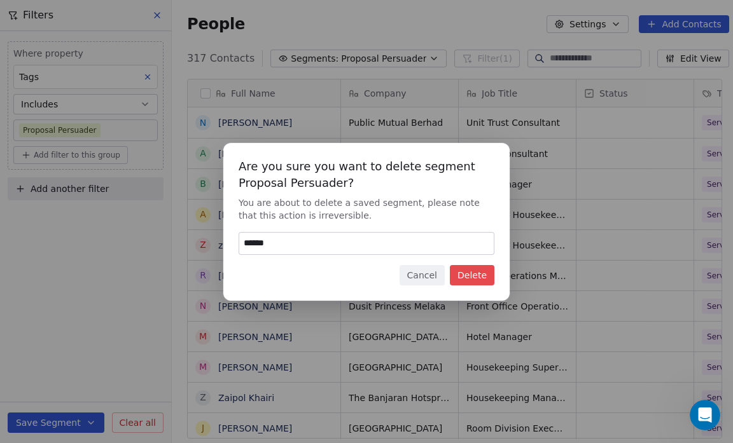
type input "******"
click at [468, 272] on button "Delete" at bounding box center [472, 275] width 45 height 20
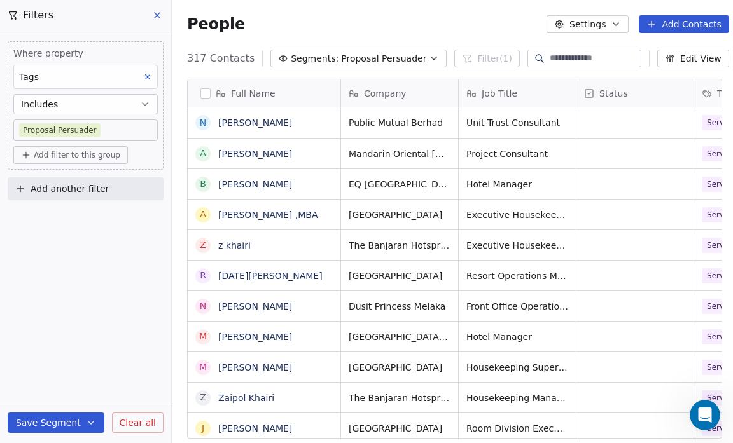
click at [431, 57] on icon "button" at bounding box center [433, 58] width 5 height 3
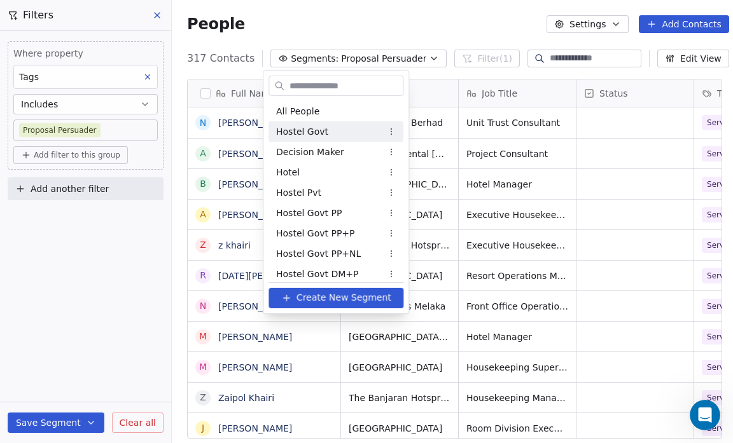
click at [104, 127] on html "Salsius (M) Sdn Bhd Contacts People Marketing Workflows Campaigns Sales Pipelin…" at bounding box center [366, 221] width 733 height 443
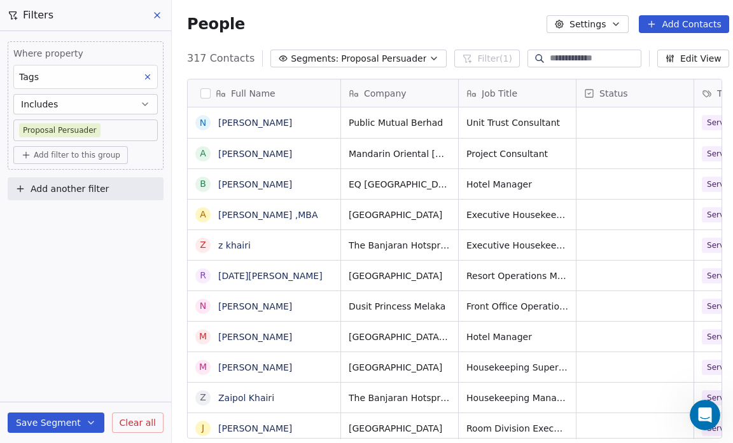
click at [93, 129] on body "Salsius (M) Sdn Bhd Contacts People Marketing Workflows Campaigns Sales Pipelin…" at bounding box center [366, 221] width 733 height 443
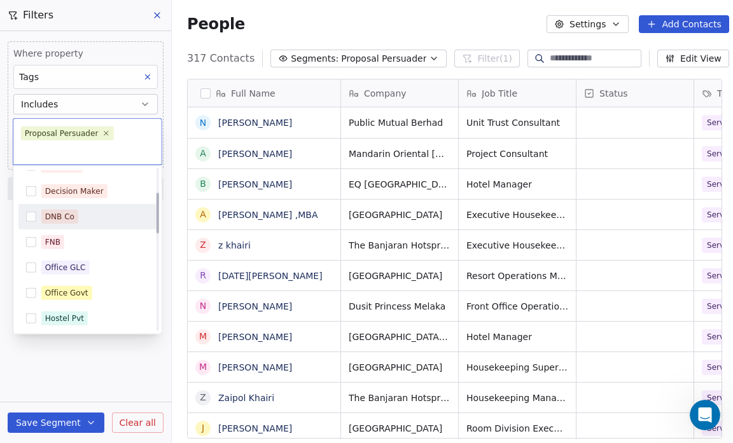
scroll to position [81, 0]
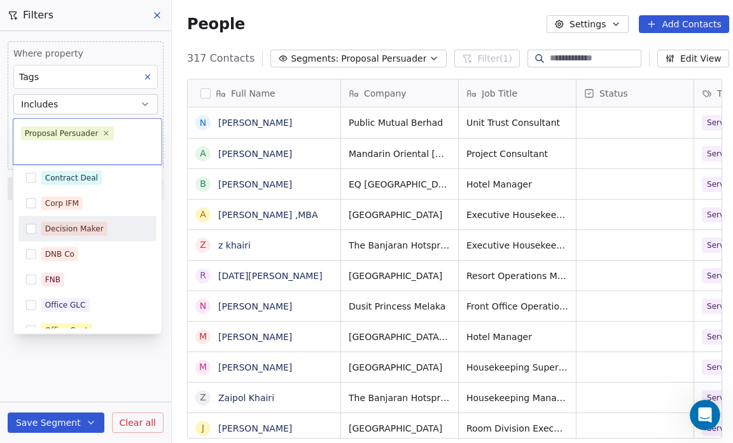
click at [31, 224] on button "Suggestions" at bounding box center [31, 229] width 10 height 10
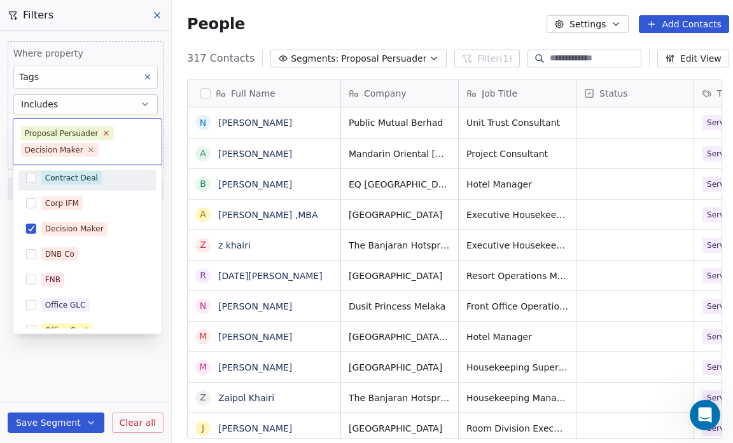
click at [102, 132] on icon at bounding box center [106, 133] width 8 height 8
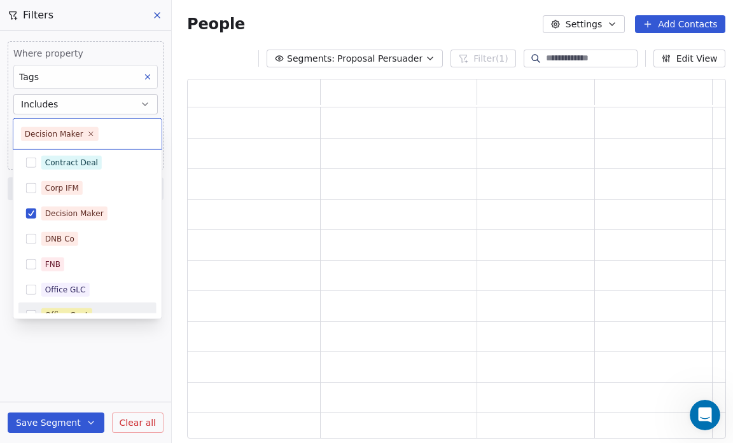
click at [59, 420] on html "Salsius (M) Sdn Bhd Contacts People Marketing Workflows Campaigns Sales Pipelin…" at bounding box center [366, 221] width 733 height 443
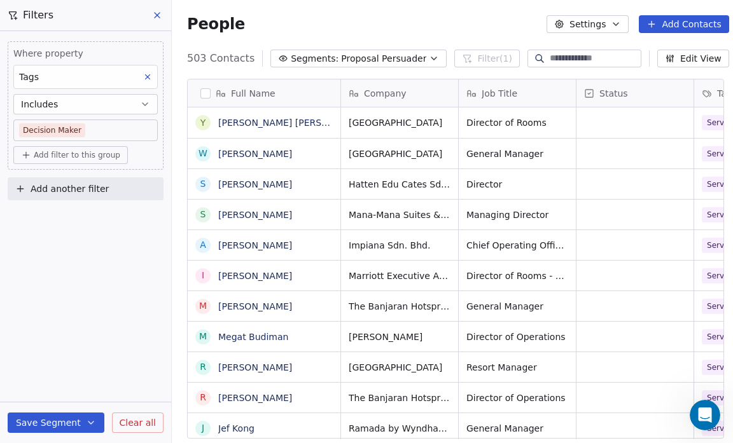
scroll to position [382, 560]
click at [33, 421] on button "Save Segment" at bounding box center [56, 423] width 97 height 20
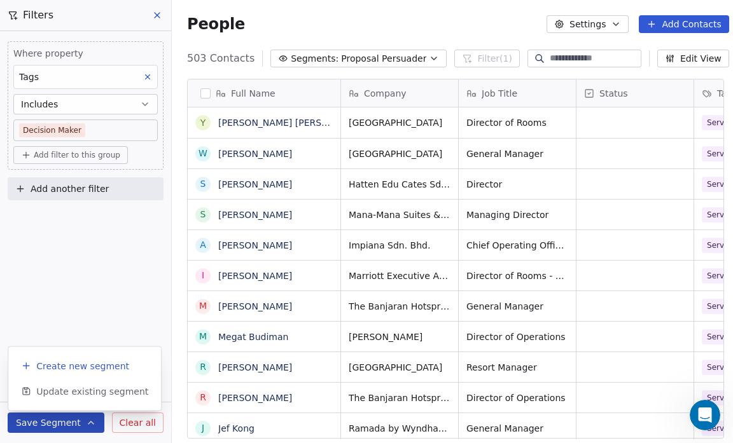
click at [66, 373] on button "Create new segment" at bounding box center [84, 366] width 142 height 23
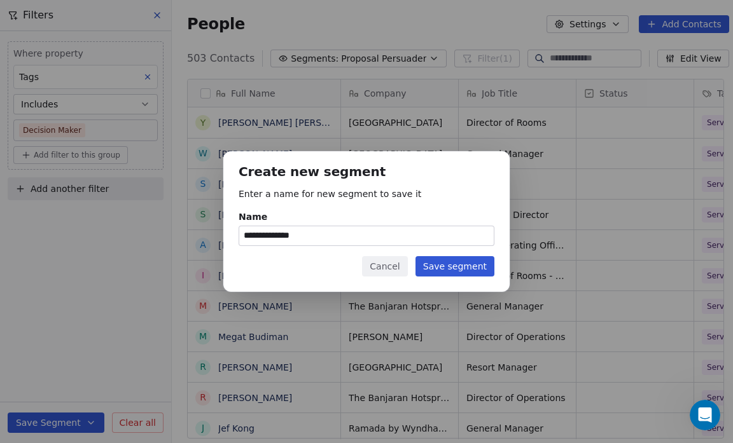
type input "**********"
click at [458, 263] on button "Save segment" at bounding box center [454, 266] width 79 height 20
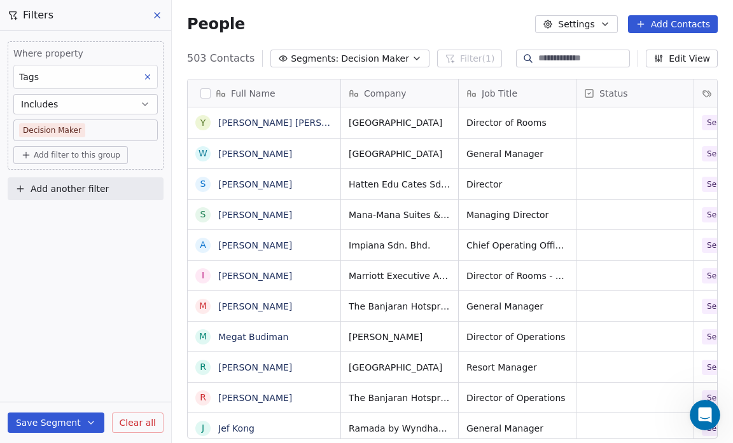
scroll to position [382, 553]
click at [391, 61] on span "Decision Maker" at bounding box center [375, 58] width 68 height 13
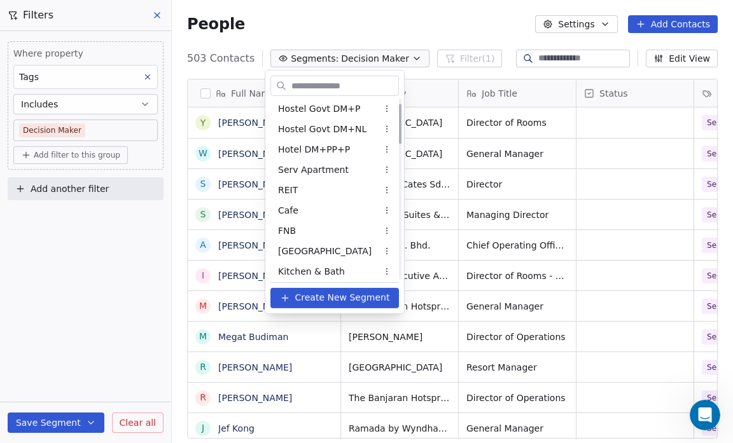
scroll to position [0, 0]
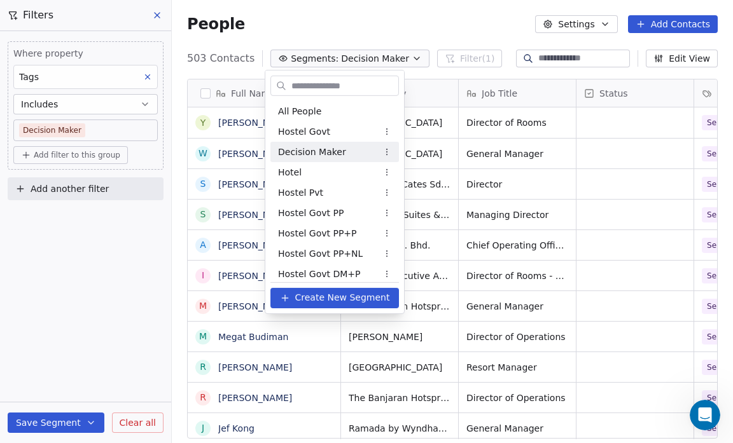
click at [345, 149] on div "Decision Maker" at bounding box center [334, 152] width 128 height 20
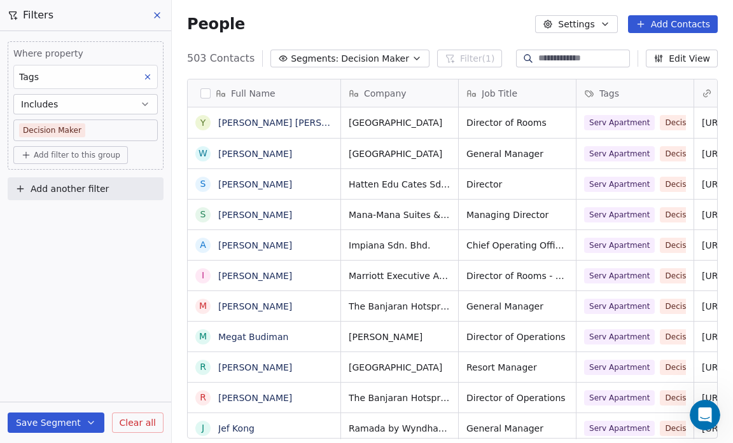
click at [412, 57] on icon "button" at bounding box center [417, 58] width 10 height 10
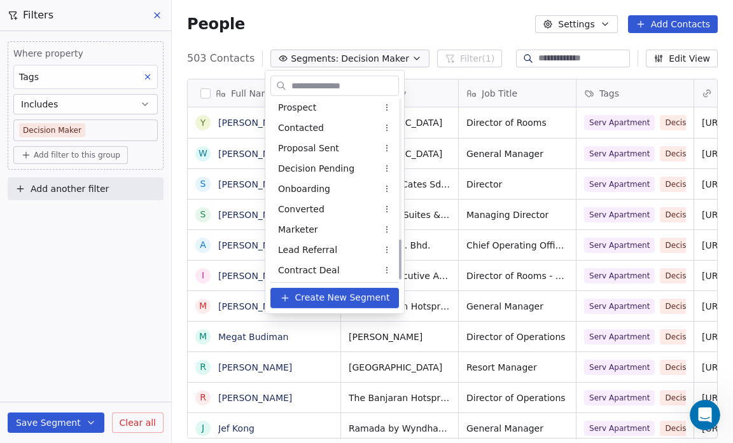
scroll to position [618, 0]
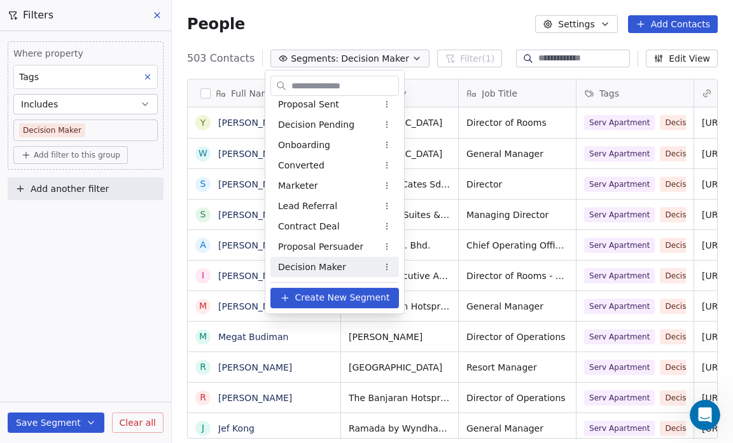
click at [332, 267] on span "Decision Maker" at bounding box center [312, 266] width 68 height 13
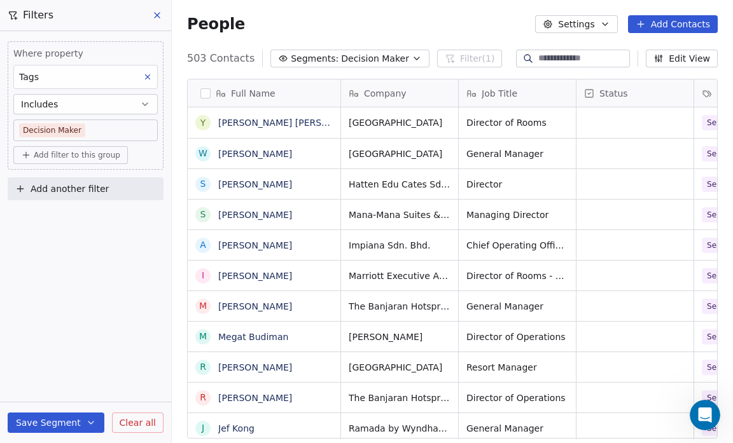
click at [397, 55] on button "Segments: Decision Maker" at bounding box center [349, 59] width 159 height 18
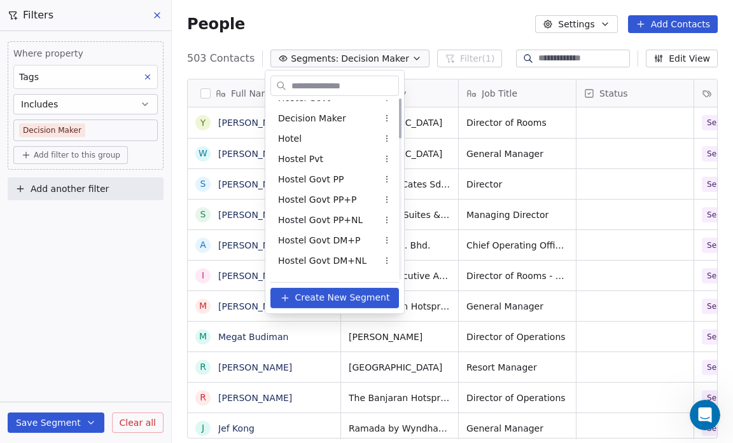
scroll to position [0, 0]
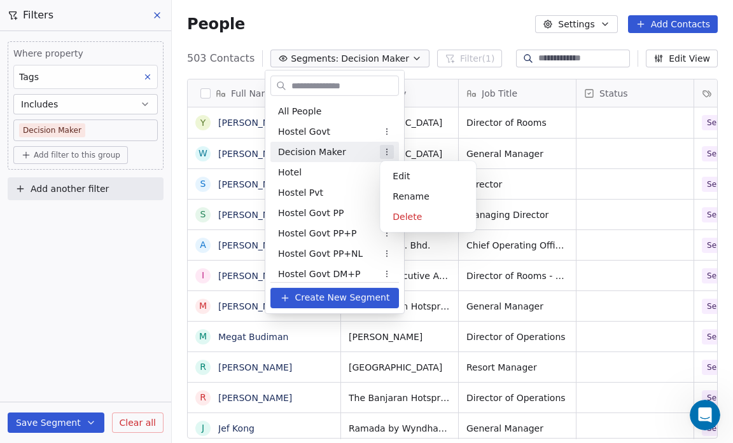
click at [387, 151] on html "Salsius (M) Sdn Bhd Contacts People Marketing Workflows Campaigns Sales Pipelin…" at bounding box center [366, 221] width 733 height 443
click at [404, 211] on div "Delete" at bounding box center [428, 217] width 86 height 20
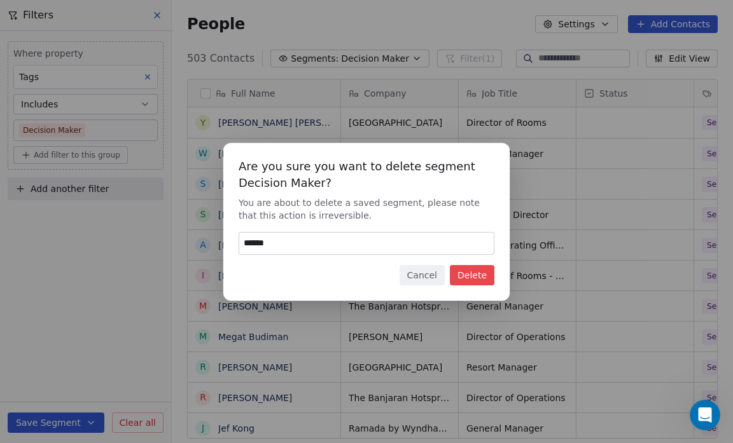
type input "******"
click at [482, 272] on button "Delete" at bounding box center [472, 275] width 45 height 20
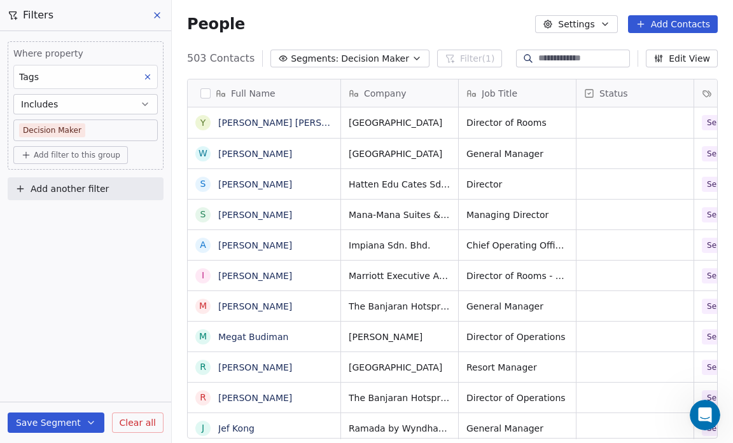
click at [412, 56] on icon "button" at bounding box center [417, 58] width 10 height 10
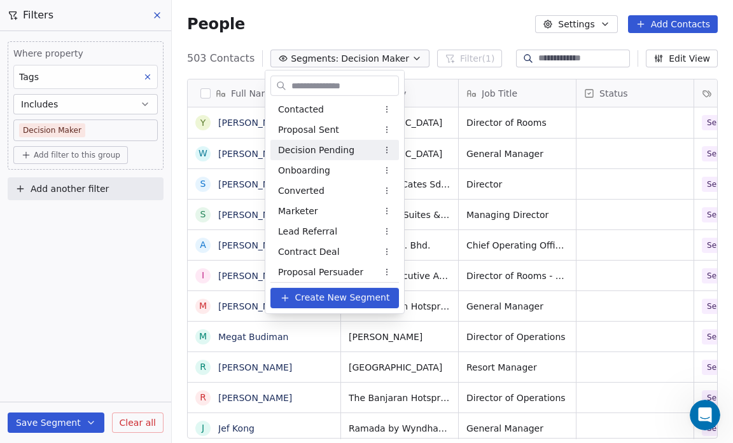
scroll to position [597, 0]
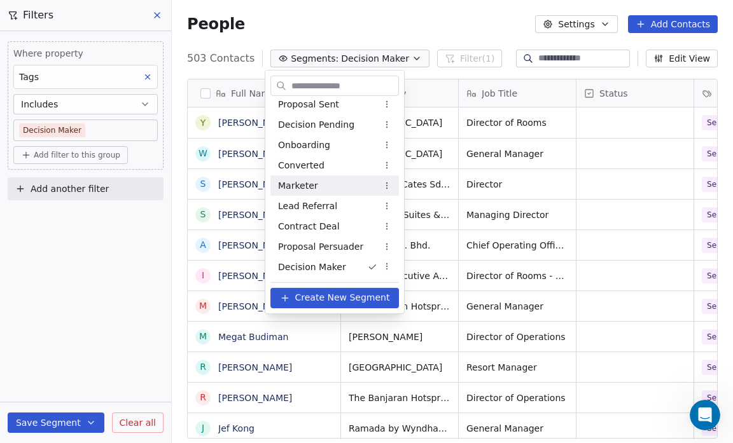
click at [64, 287] on html "Salsius (M) Sdn Bhd Contacts People Marketing Workflows Campaigns Sales Pipelin…" at bounding box center [366, 221] width 733 height 443
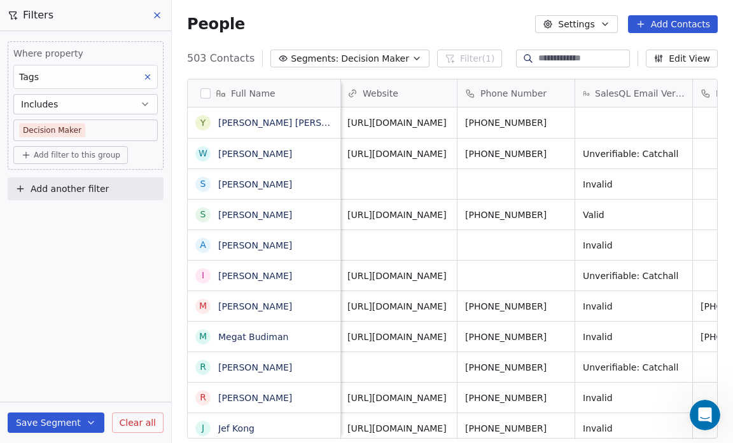
scroll to position [0, 1074]
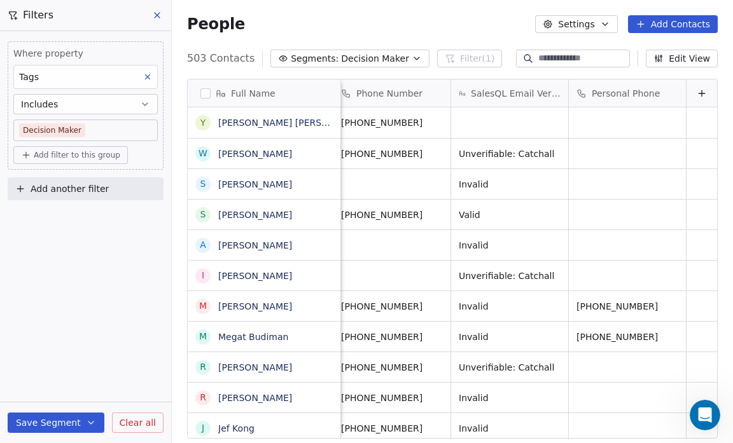
click at [101, 337] on div "Where property Tags Includes Decision Maker Add filter to this group Add anothe…" at bounding box center [85, 237] width 171 height 412
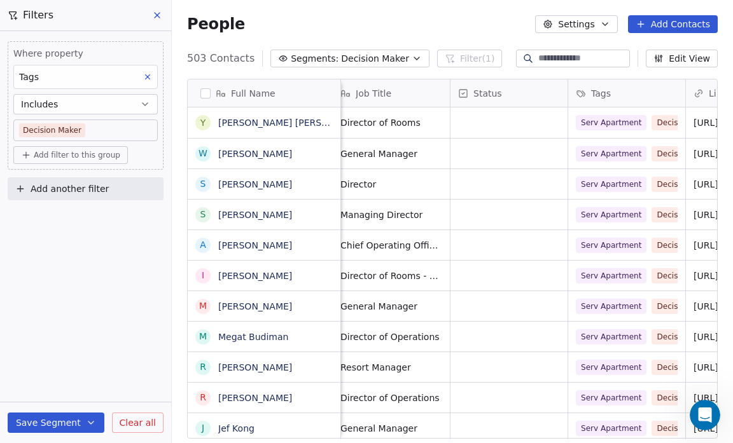
scroll to position [0, 0]
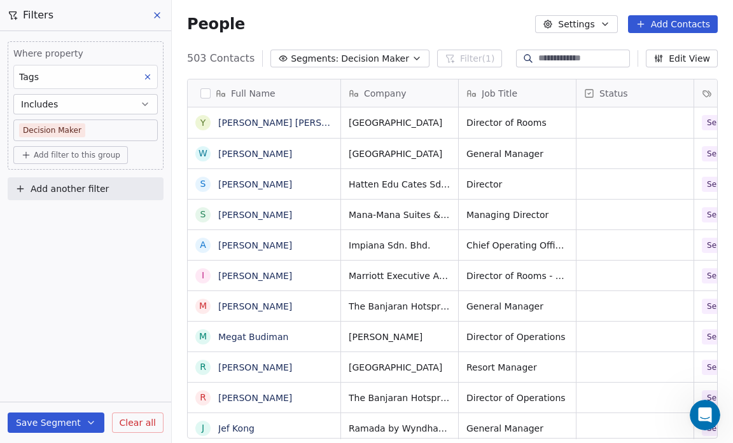
click at [395, 60] on button "Segments: Decision Maker" at bounding box center [349, 59] width 159 height 18
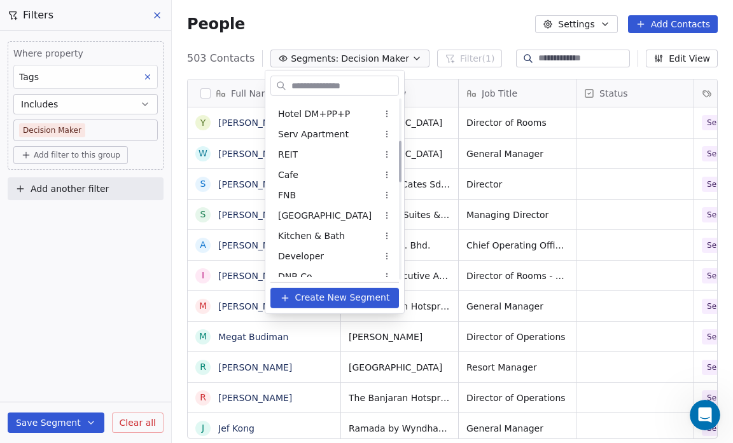
scroll to position [181, 0]
click at [316, 128] on span "Serv Apartment" at bounding box center [313, 133] width 71 height 13
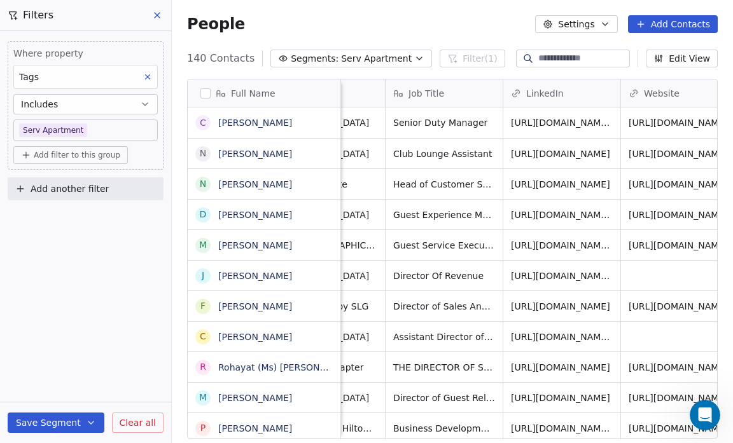
scroll to position [6, 0]
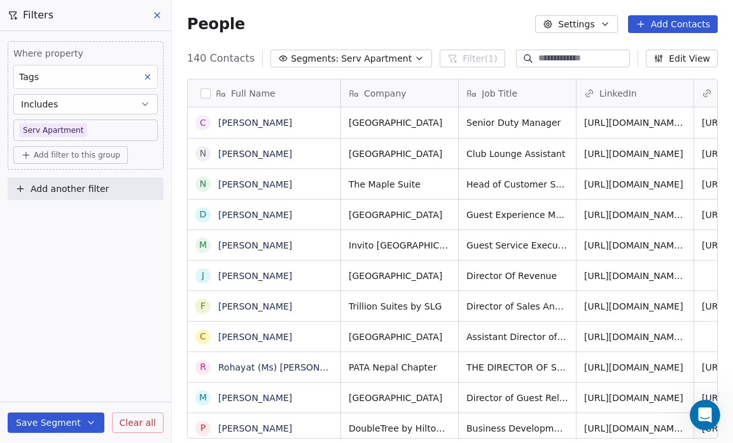
click at [414, 55] on icon "button" at bounding box center [419, 58] width 10 height 10
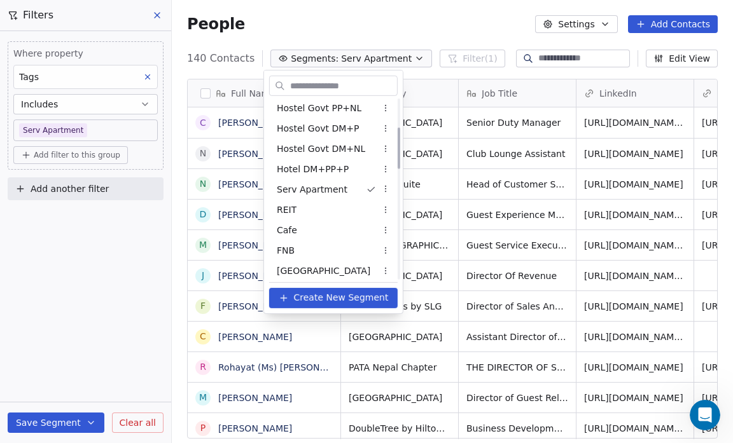
scroll to position [126, 0]
click at [385, 188] on html "Salsius (M) Sdn Bhd Contacts People Marketing Workflows Campaigns Sales Pipelin…" at bounding box center [366, 221] width 733 height 443
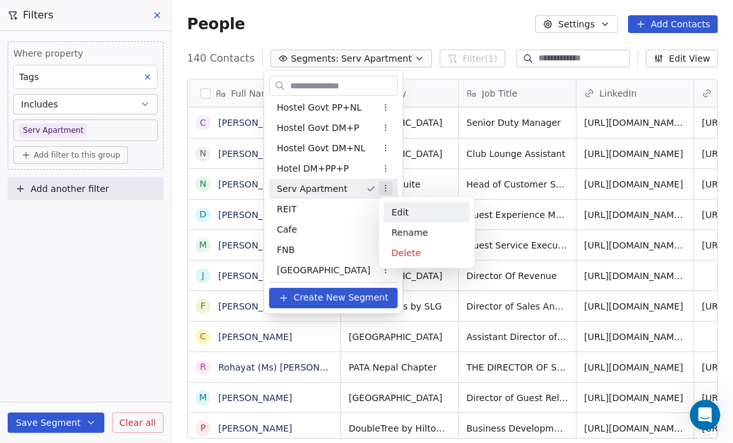
click at [411, 214] on div "Edit" at bounding box center [427, 212] width 86 height 20
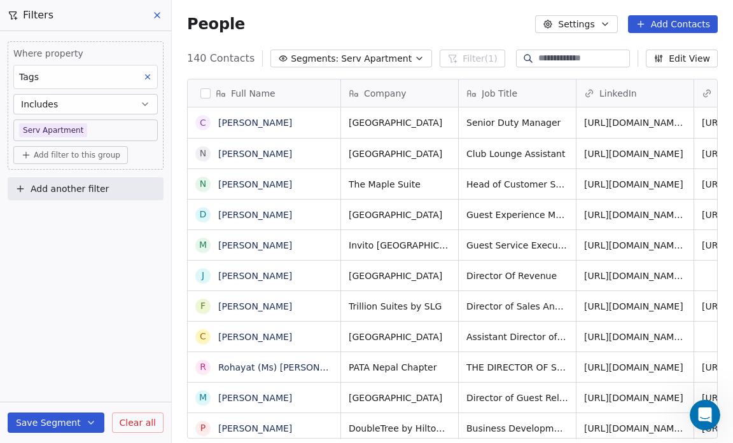
click at [414, 55] on icon "button" at bounding box center [419, 58] width 10 height 10
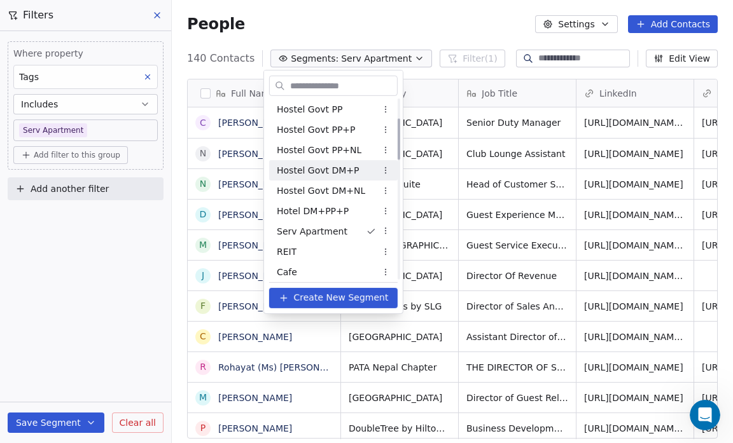
scroll to position [85, 0]
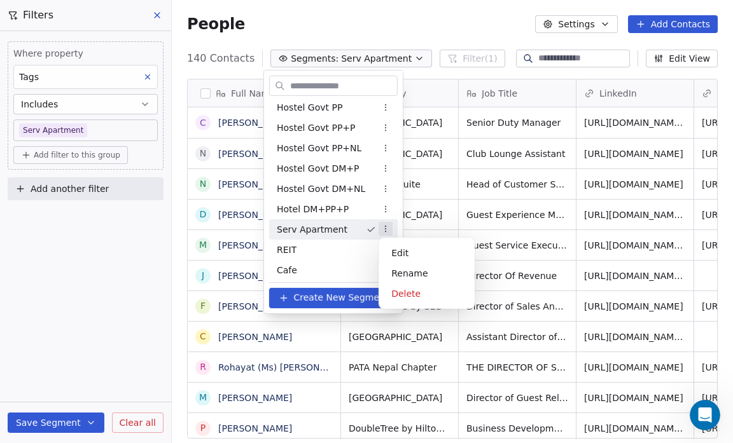
click at [385, 226] on html "Salsius (M) Sdn Bhd Contacts People Marketing Workflows Campaigns Sales Pipelin…" at bounding box center [366, 221] width 733 height 443
click at [404, 252] on div "Edit" at bounding box center [427, 253] width 86 height 20
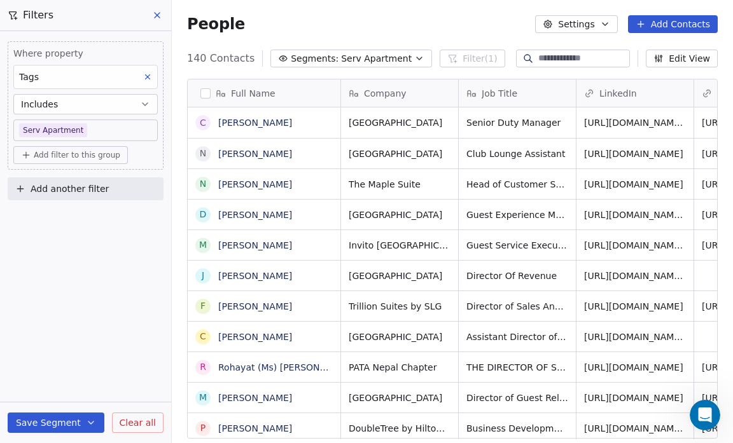
click at [609, 23] on icon "button" at bounding box center [605, 24] width 10 height 10
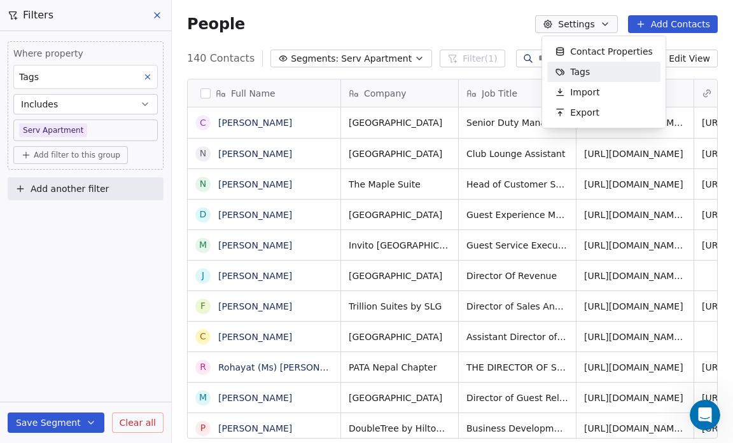
click at [611, 76] on div "Tags" at bounding box center [603, 72] width 113 height 20
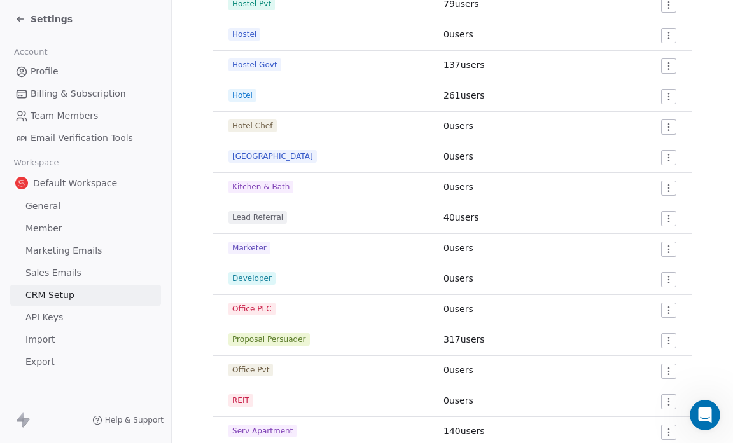
scroll to position [609, 0]
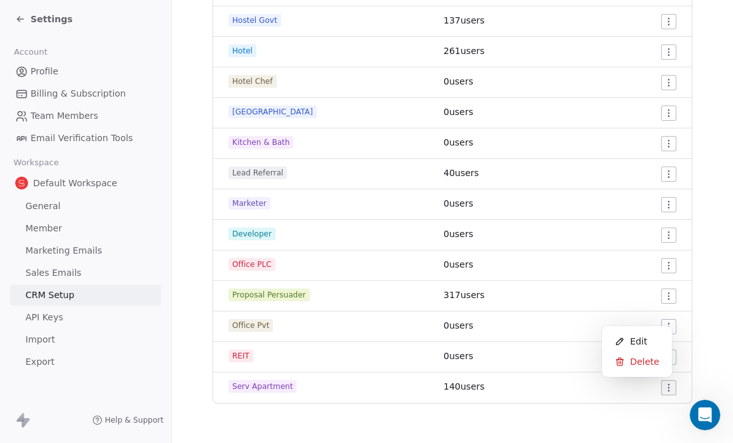
click at [660, 384] on html "Settings Account Profile Billing & Subscription Team Members Email Verification…" at bounding box center [366, 221] width 733 height 443
click at [630, 340] on span "Edit" at bounding box center [638, 341] width 17 height 13
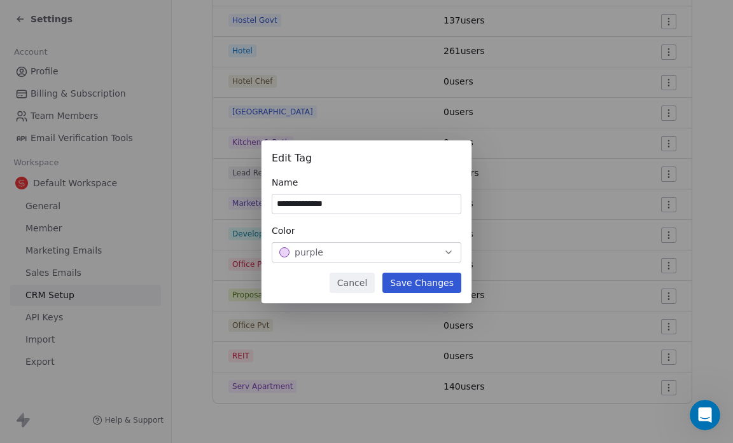
click at [314, 204] on input "**********" at bounding box center [366, 204] width 188 height 19
click at [305, 204] on input "**********" at bounding box center [366, 204] width 188 height 19
click at [293, 204] on input "**********" at bounding box center [366, 204] width 188 height 19
click at [324, 203] on input "**********" at bounding box center [366, 204] width 188 height 19
click at [302, 203] on input "*********" at bounding box center [366, 204] width 188 height 19
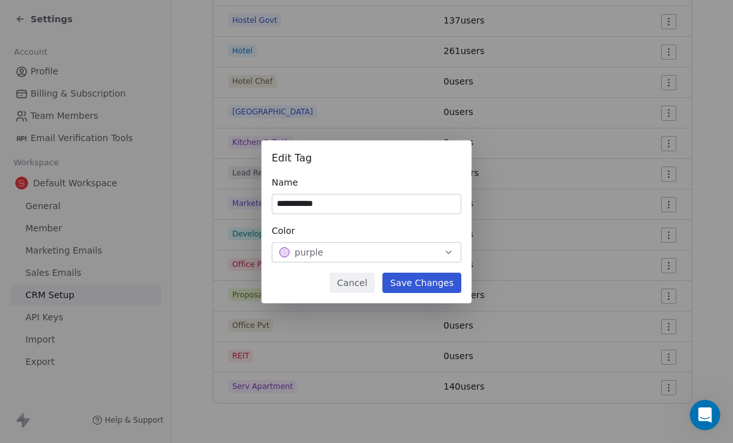
click at [322, 204] on input "**********" at bounding box center [366, 204] width 188 height 19
click at [289, 204] on input "**********" at bounding box center [366, 204] width 188 height 19
type input "**********"
click at [419, 279] on button "Save Changes" at bounding box center [421, 283] width 79 height 20
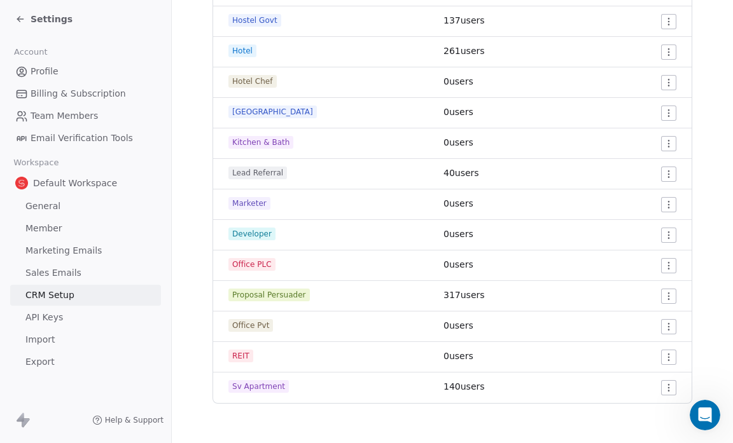
click at [15, 17] on icon at bounding box center [20, 19] width 10 height 10
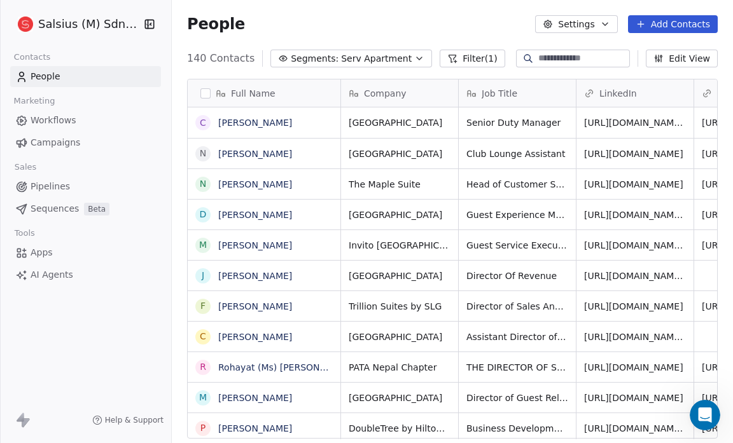
scroll to position [382, 553]
click at [414, 55] on icon "button" at bounding box center [419, 58] width 10 height 10
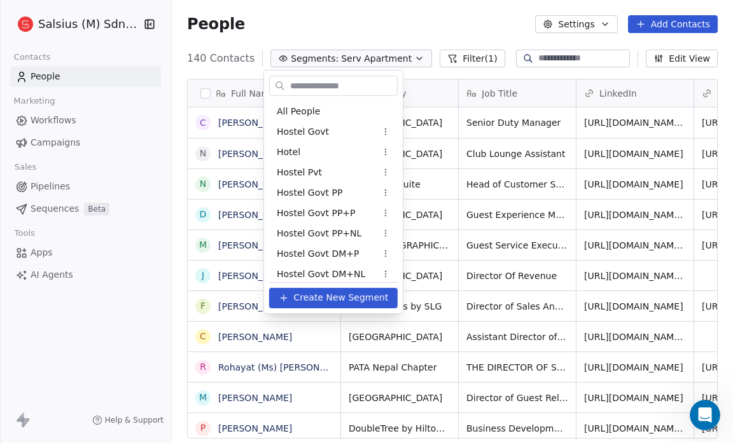
scroll to position [48, 0]
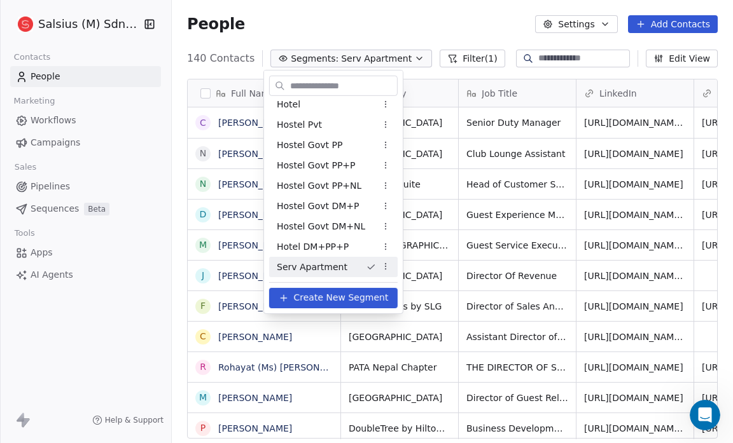
click at [388, 268] on html "Salsius (M) Sdn Bhd Contacts People Marketing Workflows Campaigns Sales Pipelin…" at bounding box center [366, 221] width 733 height 443
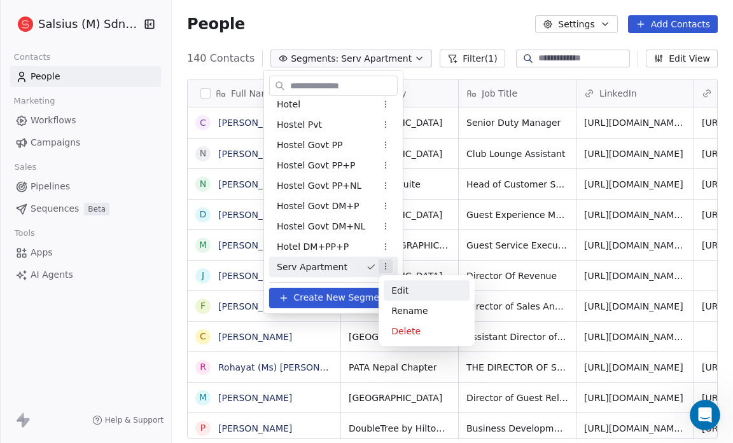
click at [398, 293] on div "Edit" at bounding box center [427, 290] width 86 height 20
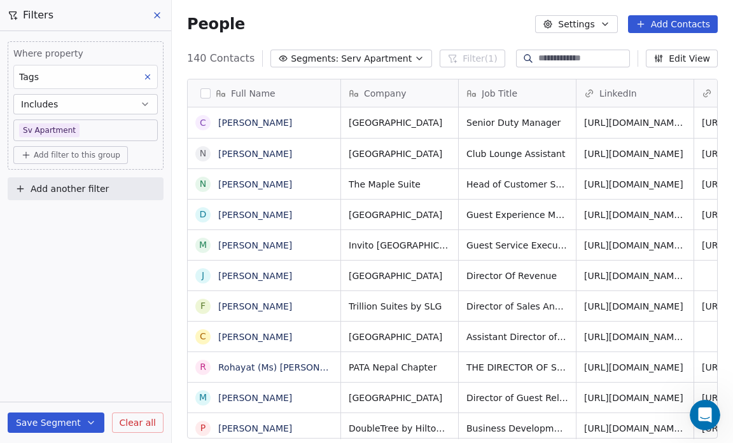
click at [48, 419] on button "Save Segment" at bounding box center [56, 423] width 97 height 20
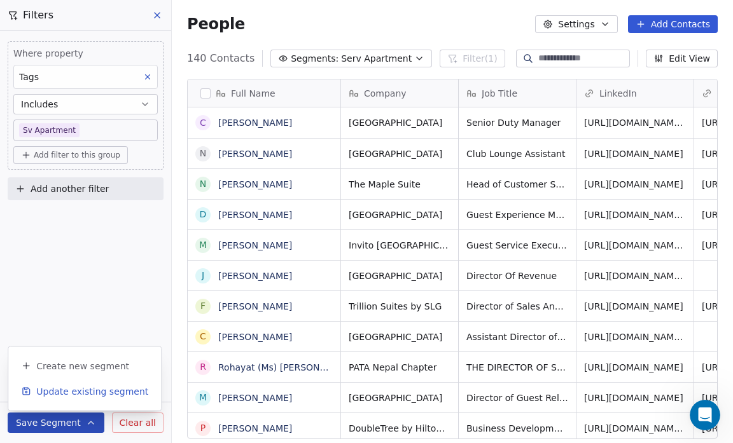
click at [49, 398] on button "Update existing segment" at bounding box center [84, 391] width 142 height 23
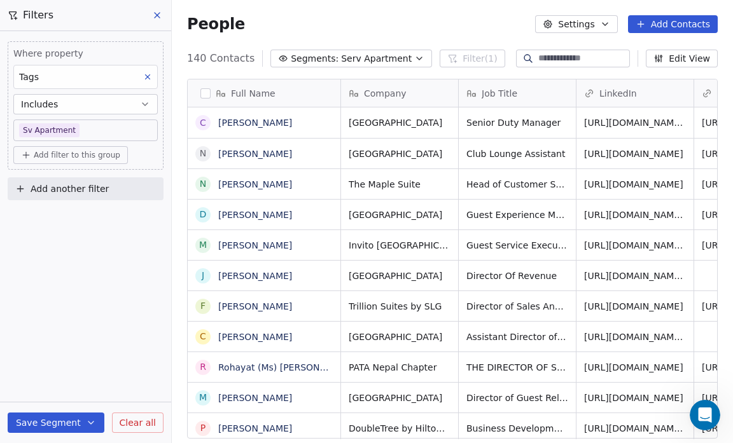
click at [414, 59] on icon "button" at bounding box center [419, 58] width 10 height 10
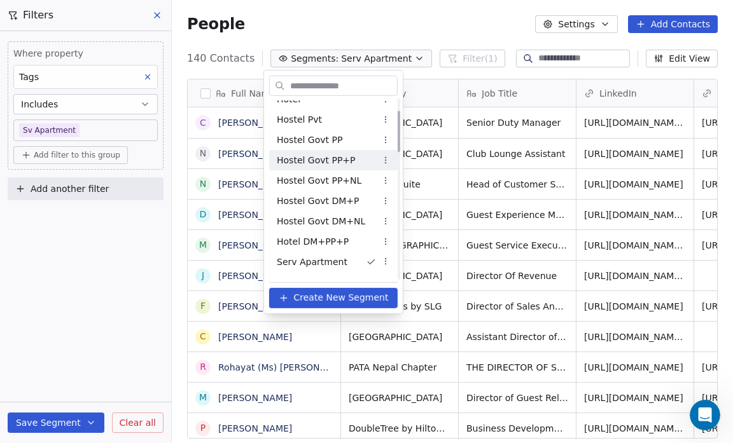
scroll to position [0, 0]
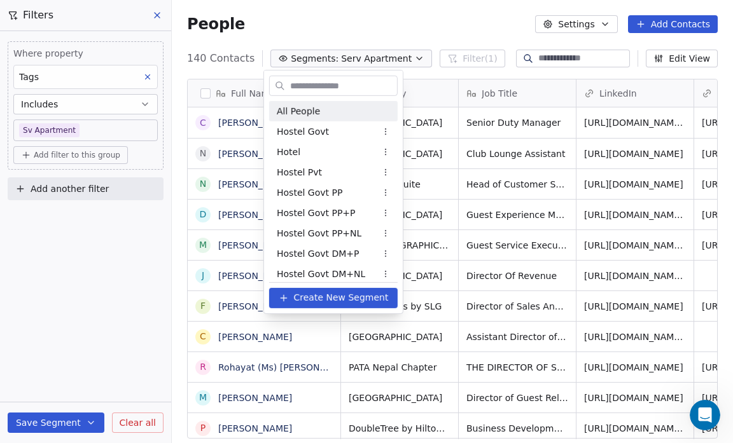
click at [313, 113] on span "All People" at bounding box center [298, 110] width 43 height 13
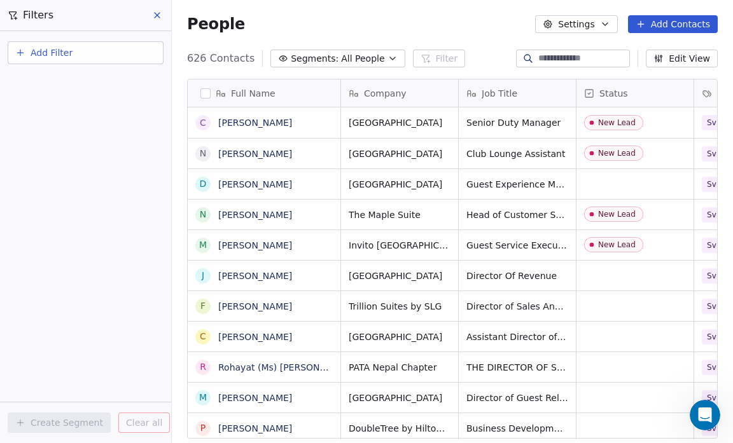
scroll to position [382, 553]
click at [387, 53] on icon "button" at bounding box center [392, 58] width 10 height 10
click at [377, 53] on html "Salsius (M) Sdn Bhd Contacts People Marketing Workflows Campaigns Sales Pipelin…" at bounding box center [366, 221] width 733 height 443
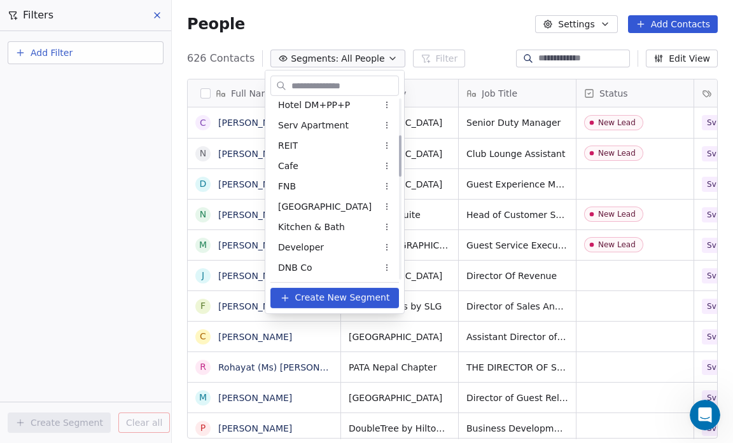
scroll to position [153, 0]
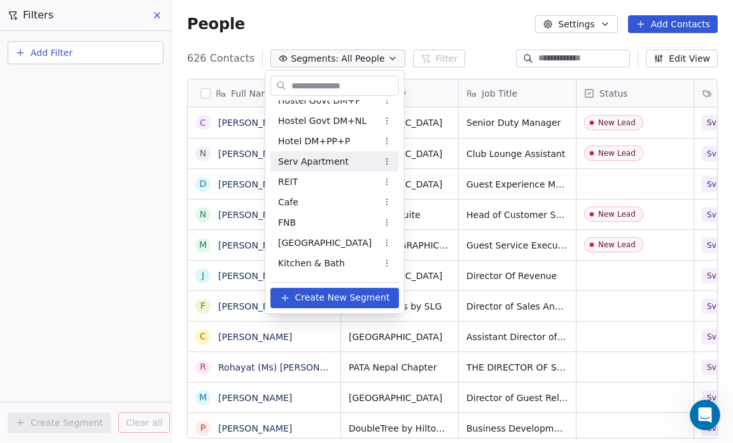
click at [387, 162] on html "Salsius (M) Sdn Bhd Contacts People Marketing Workflows Campaigns Sales Pipelin…" at bounding box center [366, 221] width 733 height 443
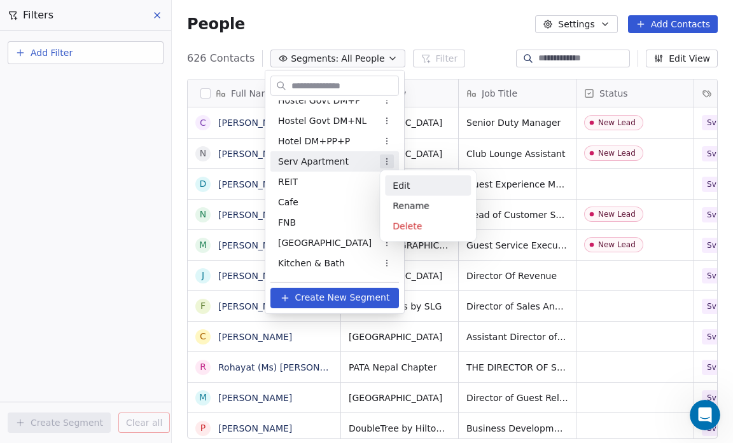
click at [399, 181] on div "Edit" at bounding box center [428, 186] width 86 height 20
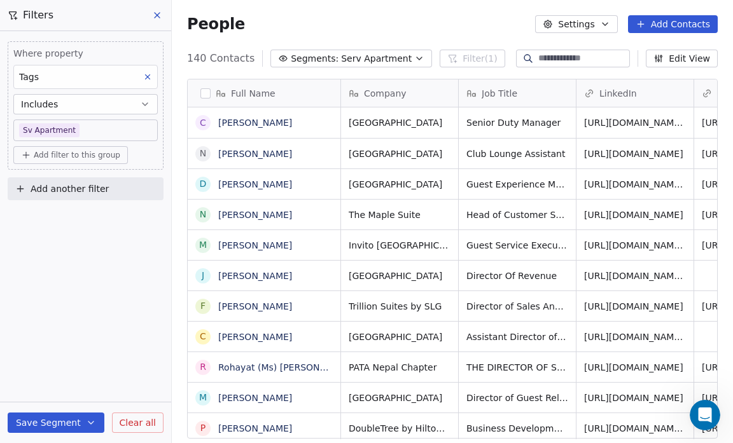
click at [414, 61] on icon "button" at bounding box center [419, 58] width 10 height 10
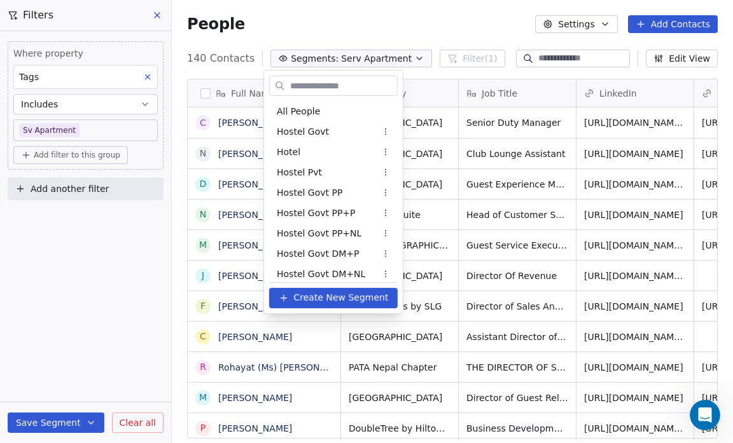
scroll to position [48, 0]
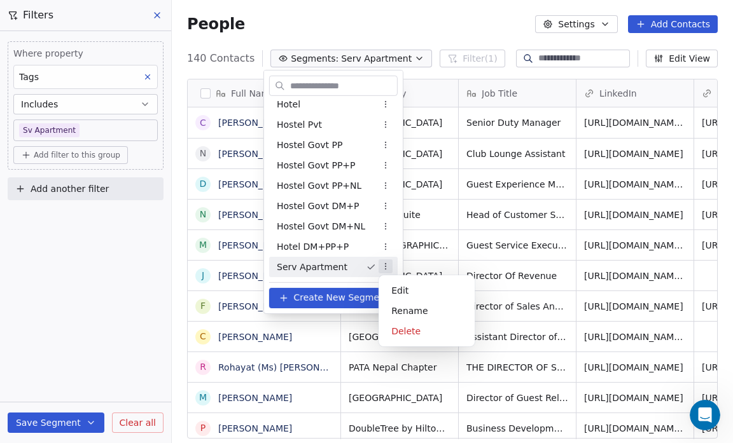
click at [384, 265] on html "Salsius (M) Sdn Bhd Contacts People Marketing Workflows Campaigns Sales Pipelin…" at bounding box center [366, 221] width 733 height 443
click at [404, 311] on div "Rename" at bounding box center [427, 311] width 86 height 20
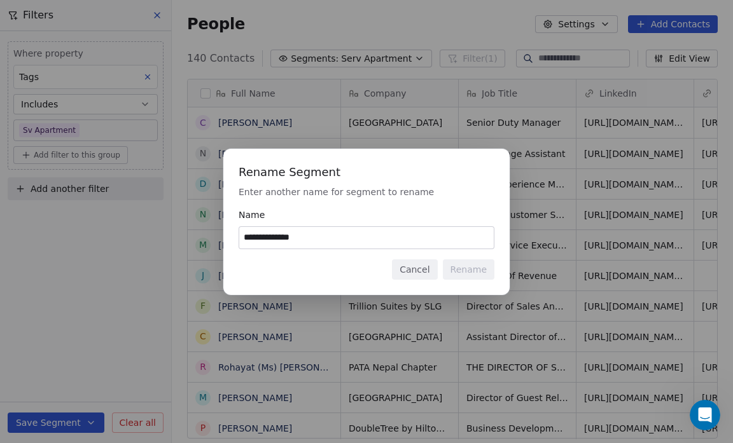
click at [261, 239] on input "**********" at bounding box center [366, 238] width 254 height 22
type input "**********"
click at [466, 265] on button "Rename" at bounding box center [469, 270] width 52 height 20
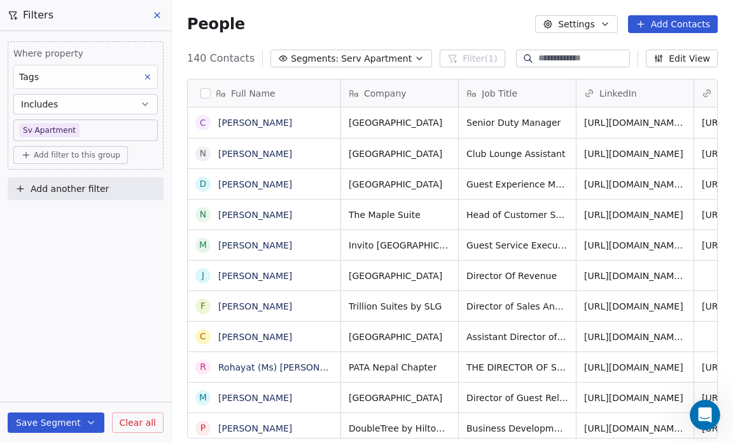
click at [414, 60] on icon "button" at bounding box center [419, 58] width 10 height 10
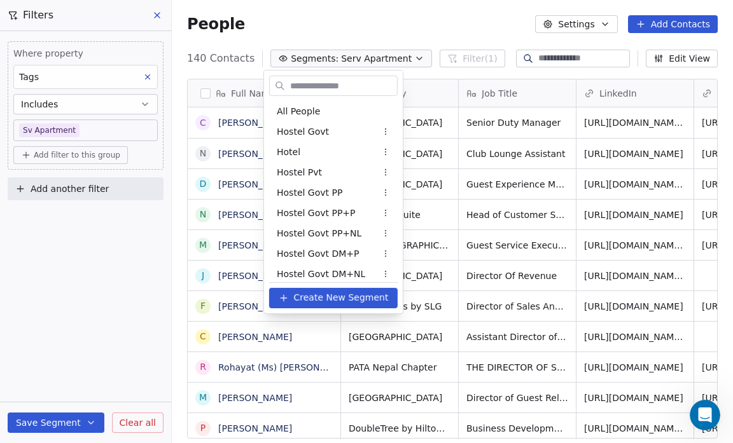
click at [402, 60] on html "Salsius (M) Sdn Bhd Contacts People Marketing Workflows Campaigns Sales Pipelin…" at bounding box center [366, 221] width 733 height 443
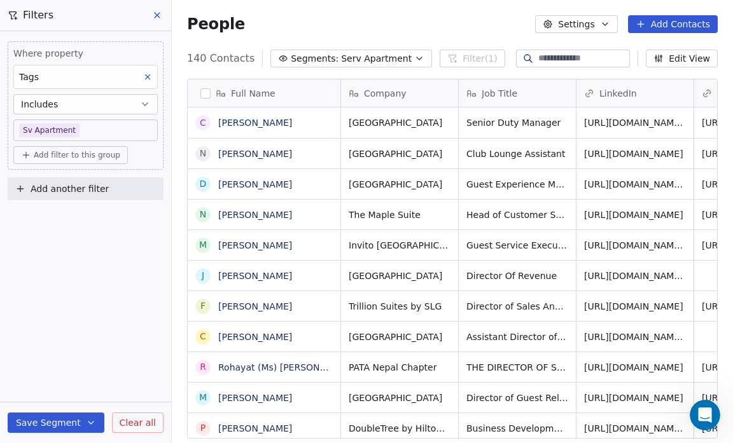
click at [414, 60] on icon "button" at bounding box center [419, 58] width 10 height 10
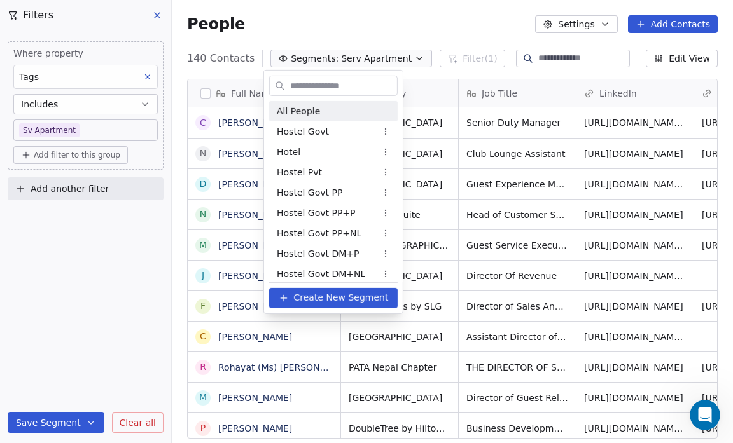
click at [353, 118] on div "All People" at bounding box center [333, 111] width 128 height 20
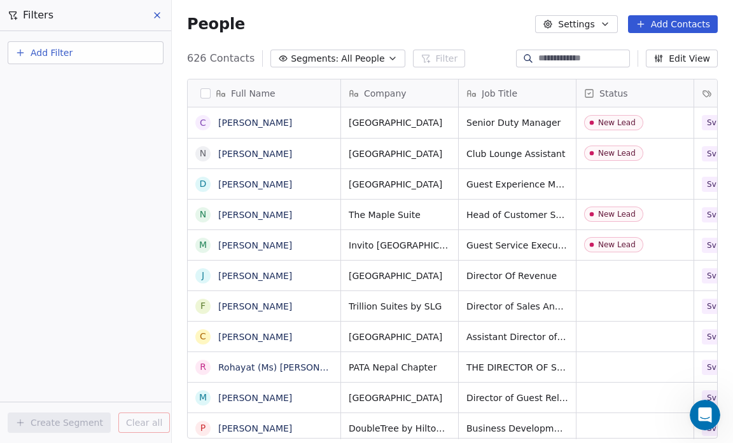
click at [387, 55] on icon "button" at bounding box center [392, 58] width 10 height 10
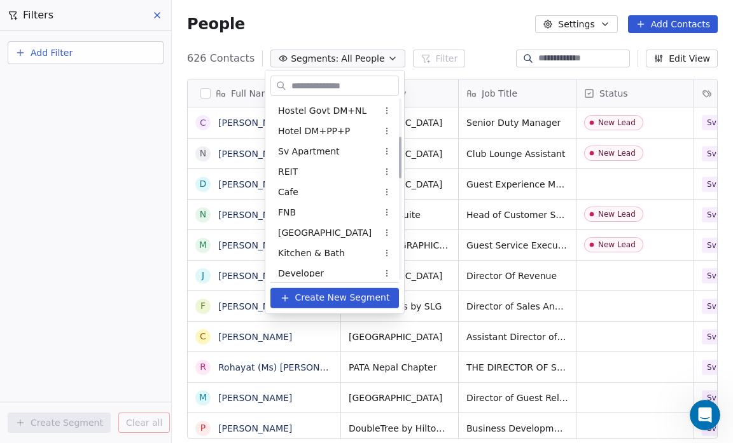
scroll to position [162, 0]
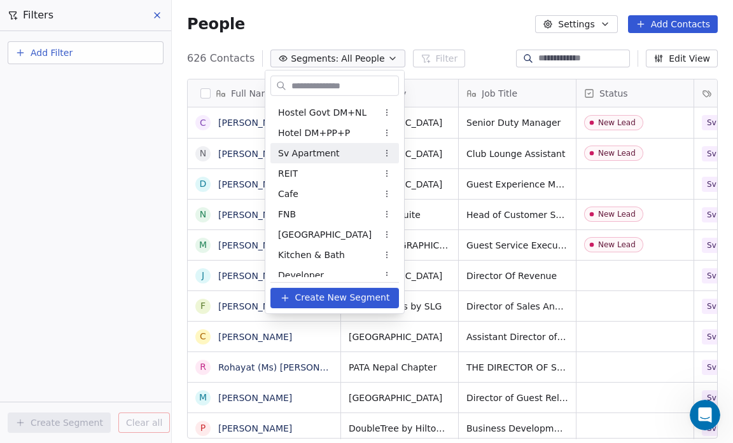
click at [344, 150] on div "Sv Apartment" at bounding box center [334, 153] width 128 height 20
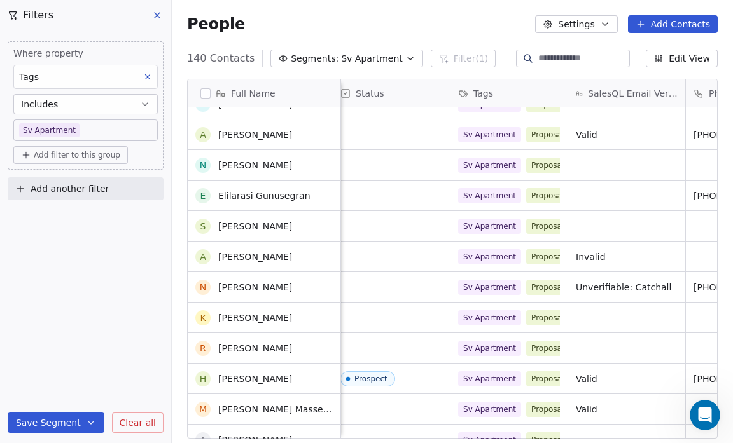
scroll to position [1719, 0]
